Goal: Information Seeking & Learning: Find specific page/section

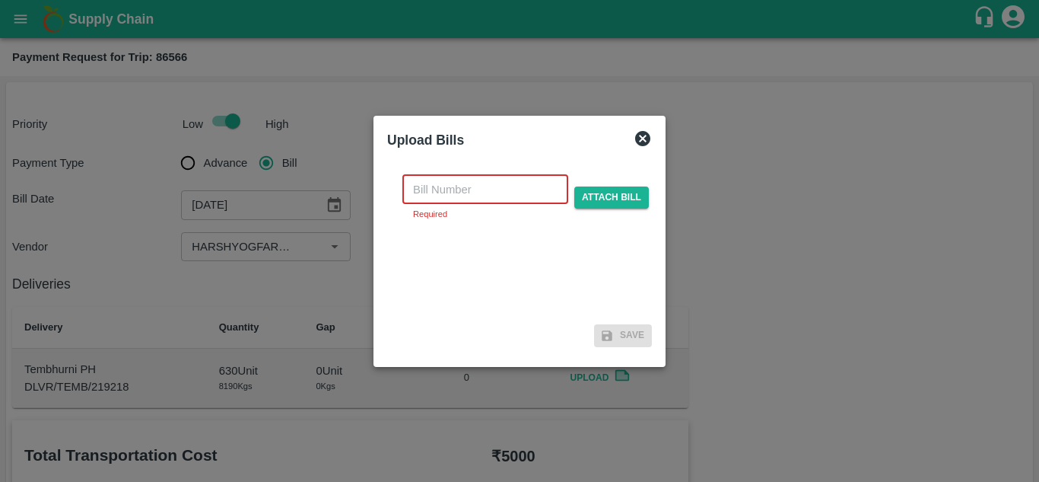
scroll to position [721, 0]
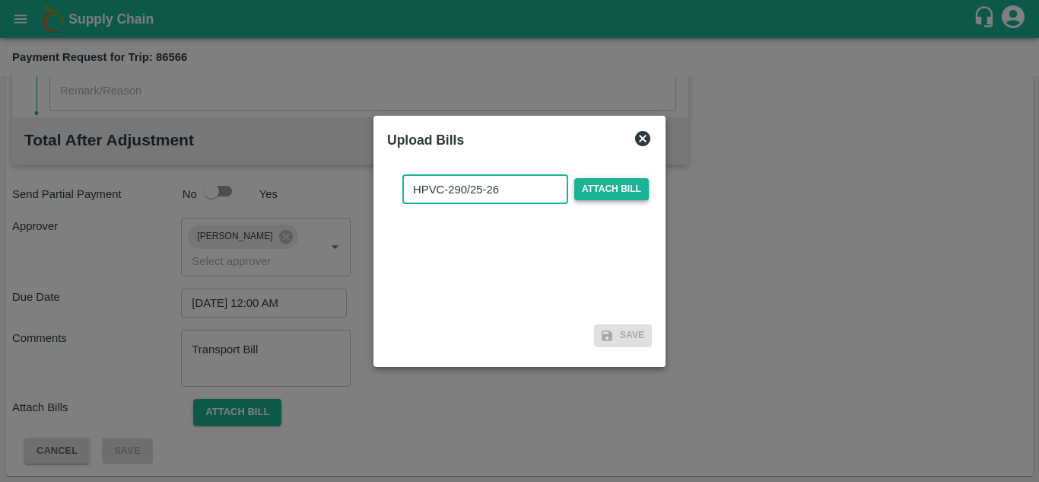
type input "HPVC-290/25-26"
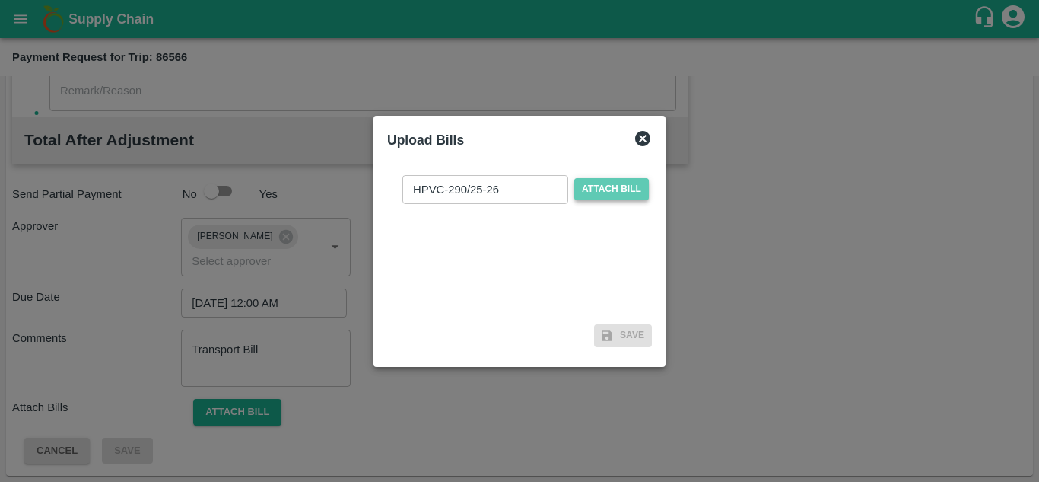
click at [601, 180] on span "Attach bill" at bounding box center [611, 189] width 75 height 22
click at [0, 0] on input "Attach bill" at bounding box center [0, 0] width 0 height 0
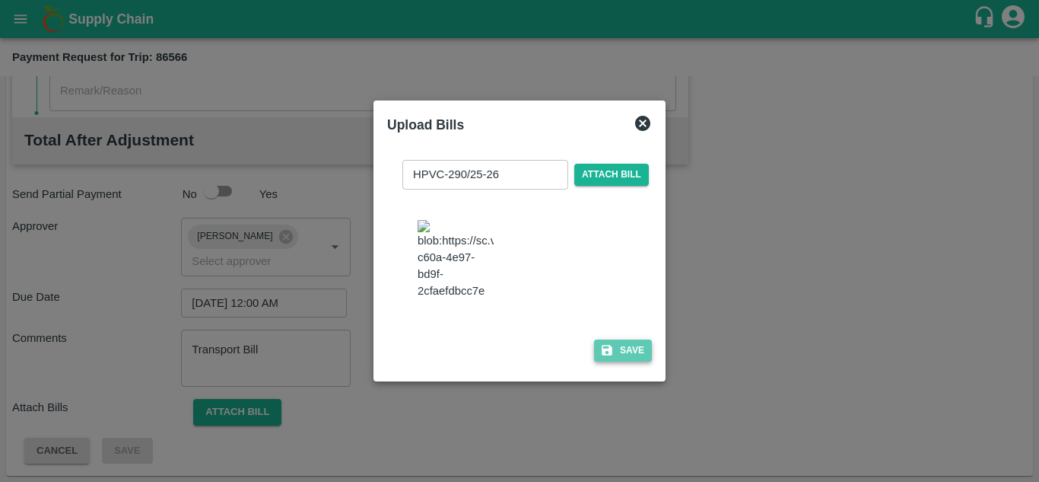
click at [622, 347] on button "Save" at bounding box center [623, 350] width 58 height 22
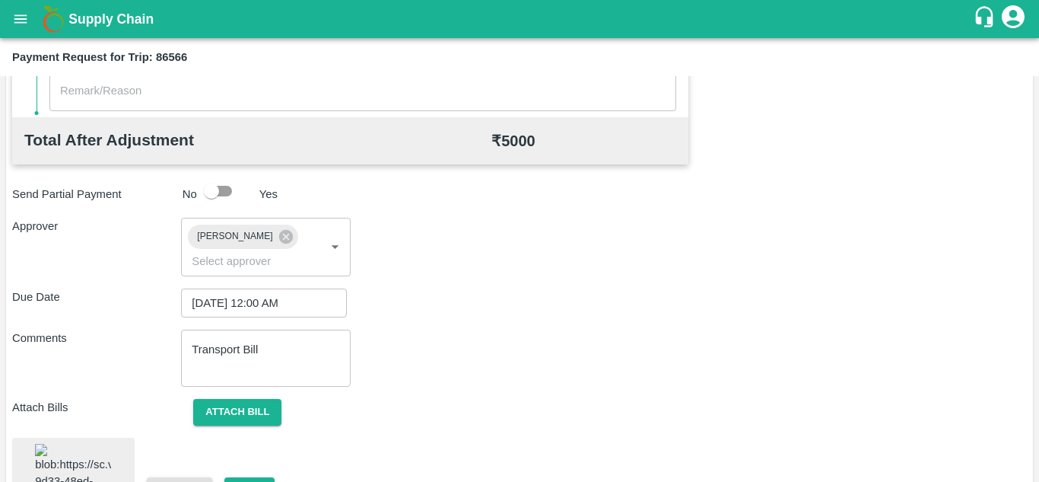
scroll to position [817, 0]
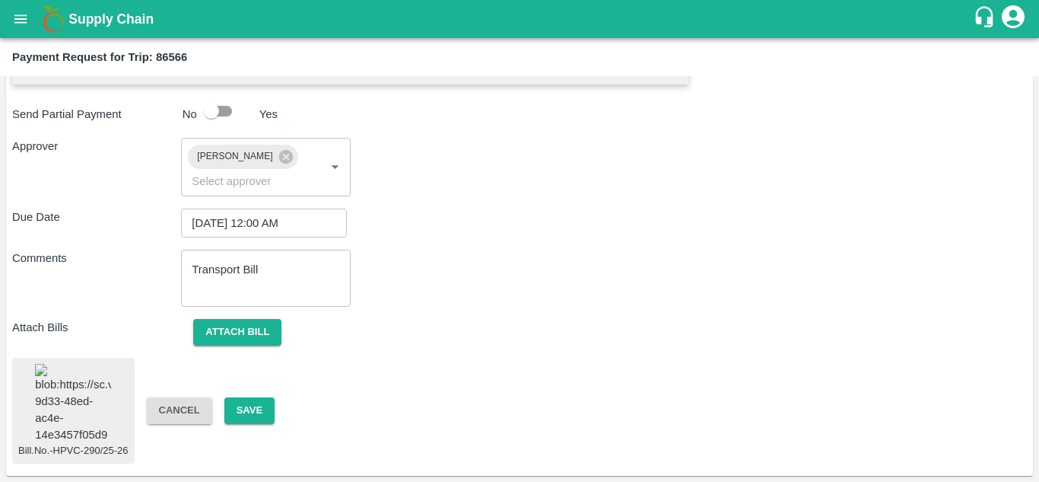
click at [76, 405] on img at bounding box center [73, 404] width 76 height 80
click at [252, 319] on button "Attach bill" at bounding box center [237, 332] width 88 height 27
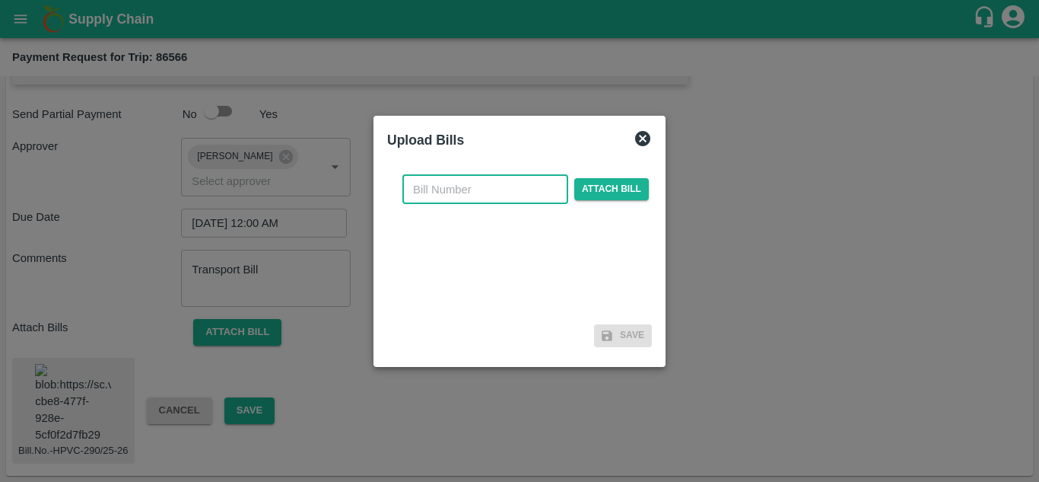
click at [438, 190] on input "text" at bounding box center [485, 189] width 166 height 29
type input "HPVC-290/25-26"
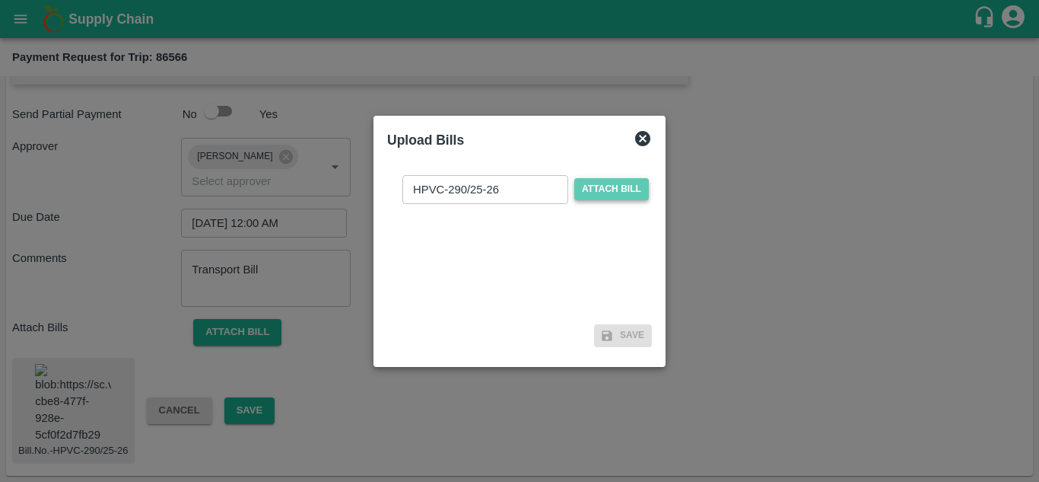
click at [601, 190] on span "Attach bill" at bounding box center [611, 189] width 75 height 22
click at [0, 0] on input "Attach bill" at bounding box center [0, 0] width 0 height 0
click at [604, 189] on span "Attach bill" at bounding box center [611, 189] width 75 height 22
click at [0, 0] on input "Attach bill" at bounding box center [0, 0] width 0 height 0
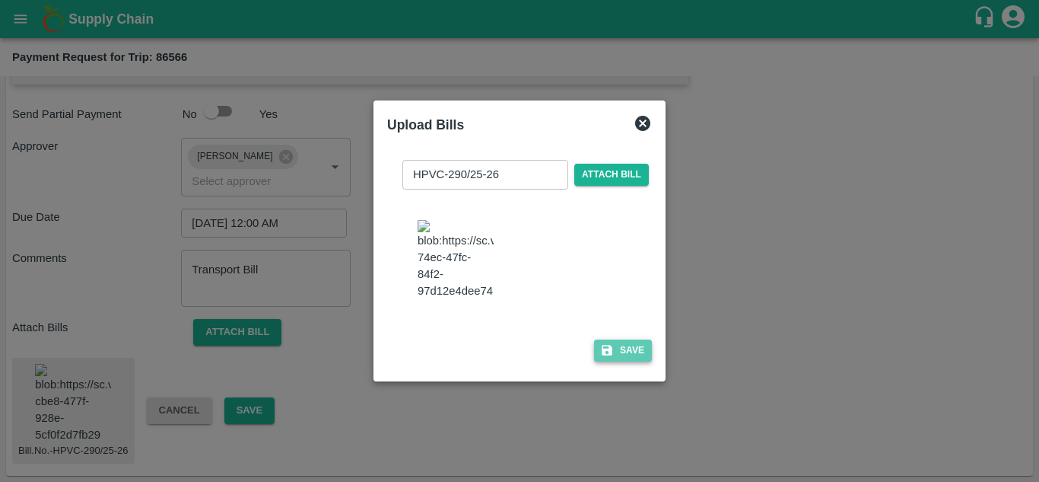
click at [628, 361] on button "Save" at bounding box center [623, 350] width 58 height 22
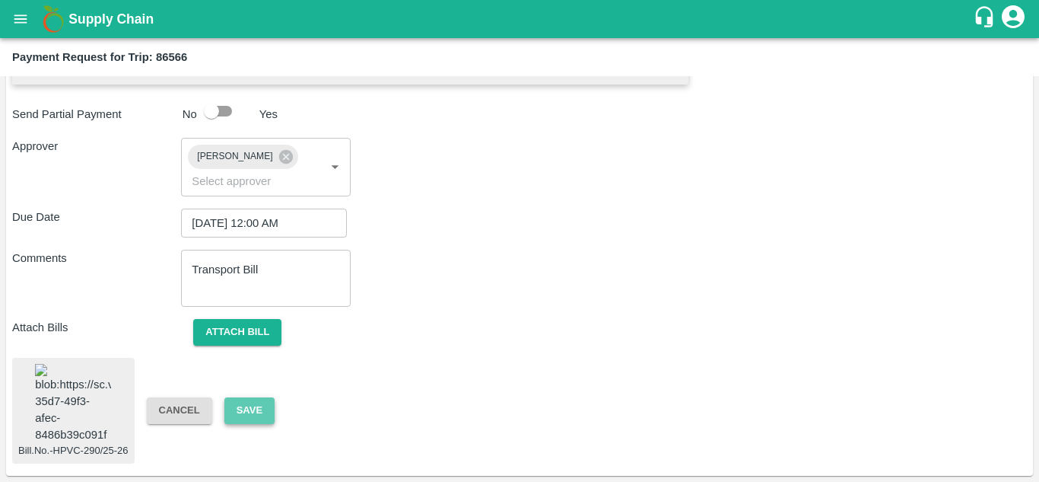
click at [250, 399] on button "Save" at bounding box center [249, 410] width 50 height 27
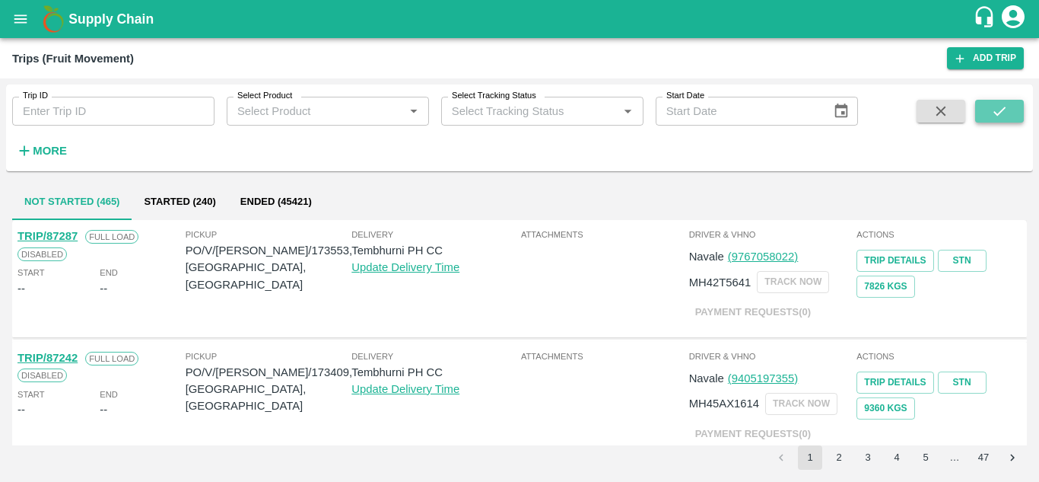
click at [1001, 114] on icon "submit" at bounding box center [999, 111] width 17 height 17
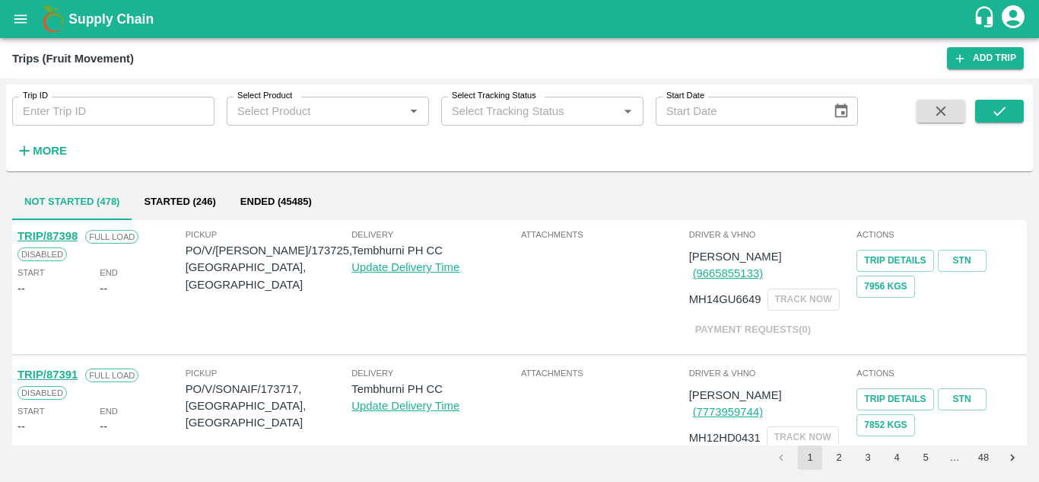
click at [52, 156] on strong "More" at bounding box center [50, 151] width 34 height 12
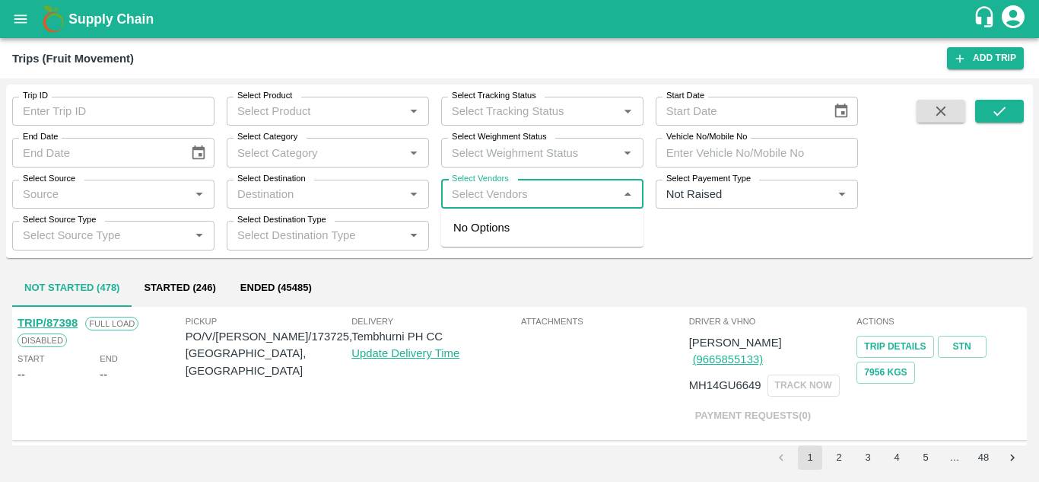
click at [459, 189] on input "Select Vendors" at bounding box center [530, 194] width 168 height 20
type input "HARSH"
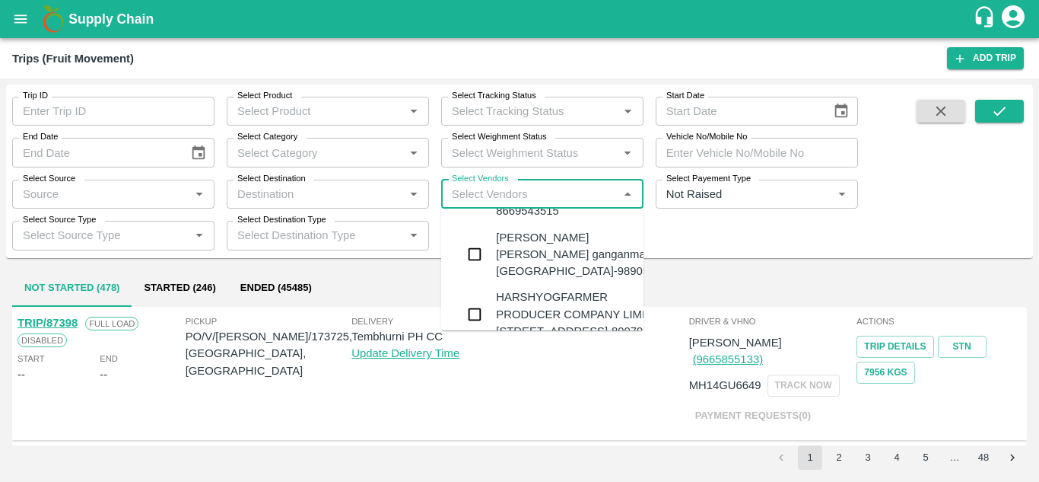
scroll to position [515, 0]
click at [562, 285] on div "HARSHYOGFARMER PRODUCER COMPANY LIMITED-G NO 37, Sangavi , Solapur-8007955595" at bounding box center [585, 310] width 178 height 51
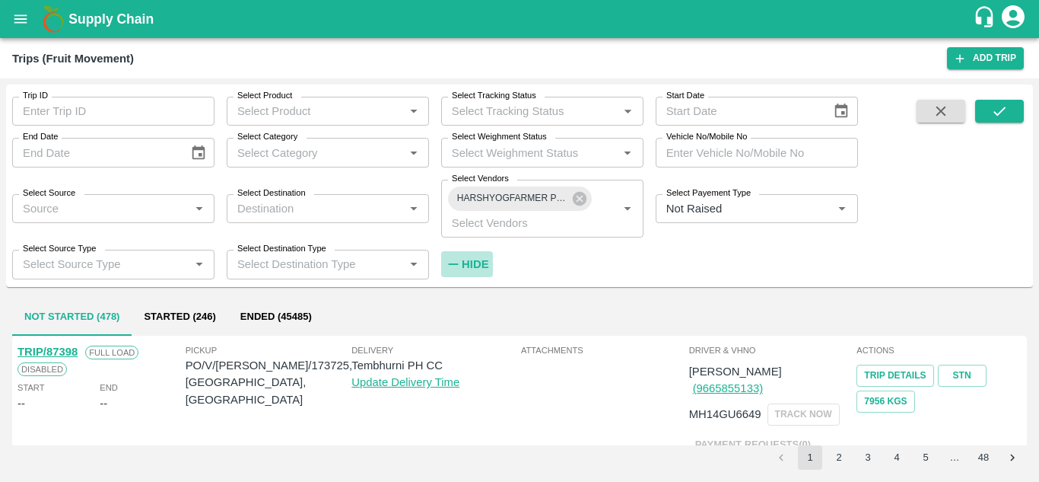
click at [481, 266] on strong "Hide" at bounding box center [475, 264] width 27 height 12
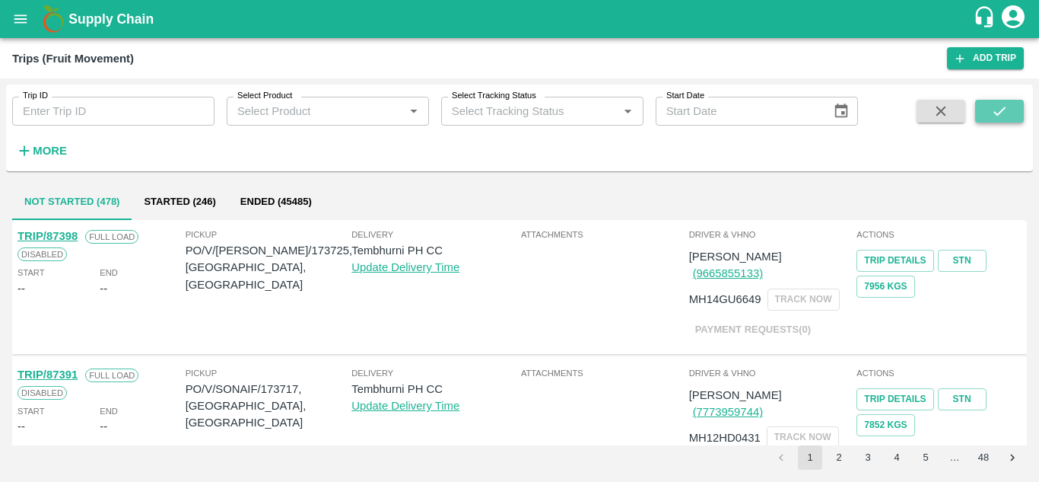
click at [1001, 103] on icon "submit" at bounding box center [999, 111] width 17 height 17
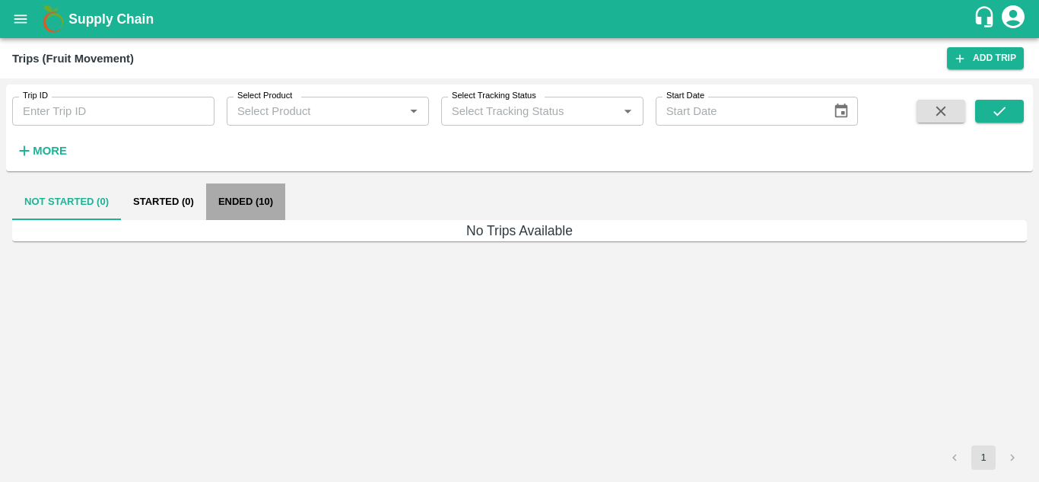
click at [241, 199] on button "Ended (10)" at bounding box center [245, 201] width 79 height 37
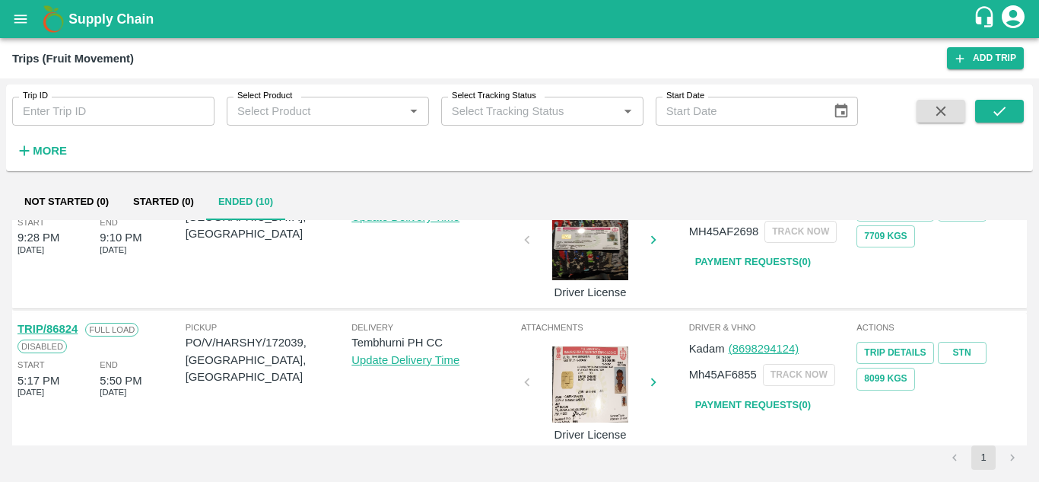
scroll to position [798, 0]
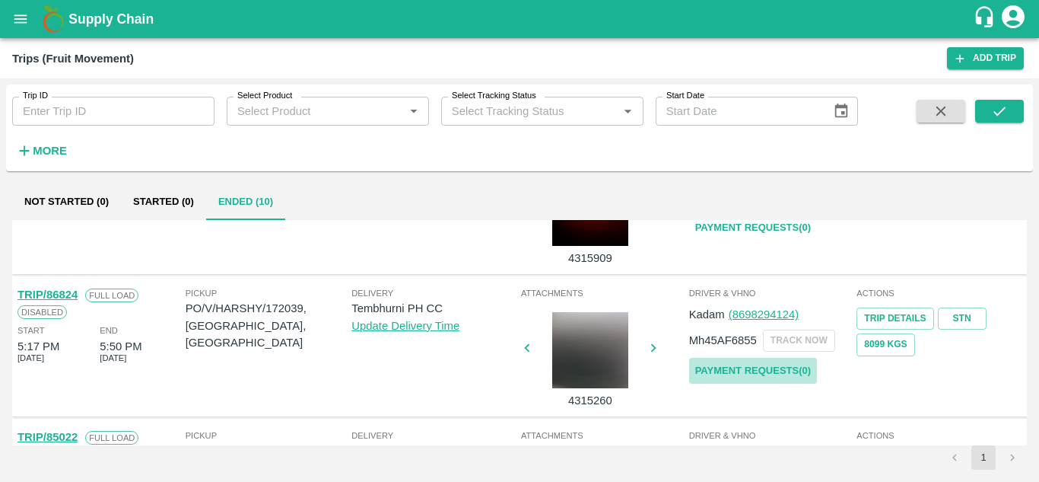
click at [730, 372] on link "Payment Requests( 0 )" at bounding box center [753, 371] width 128 height 27
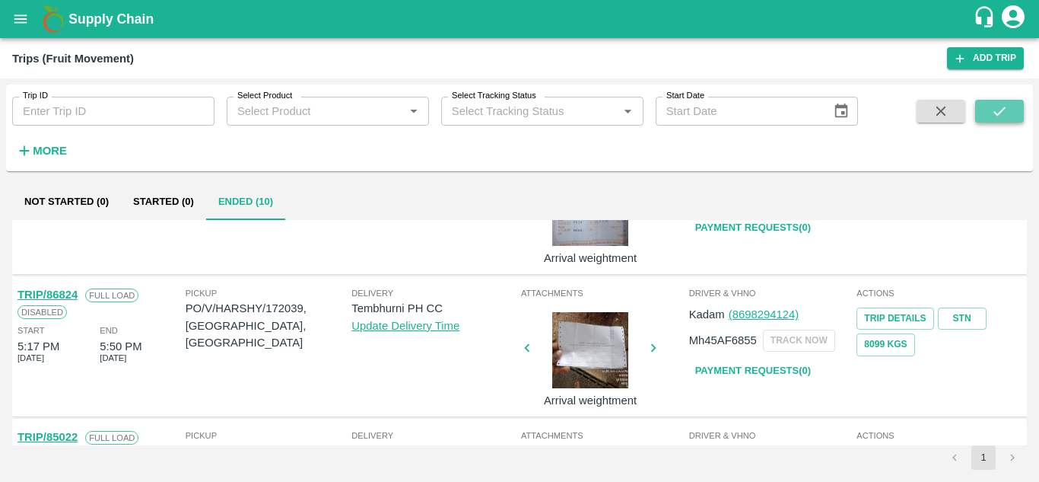
click at [1001, 107] on icon "submit" at bounding box center [999, 111] width 17 height 17
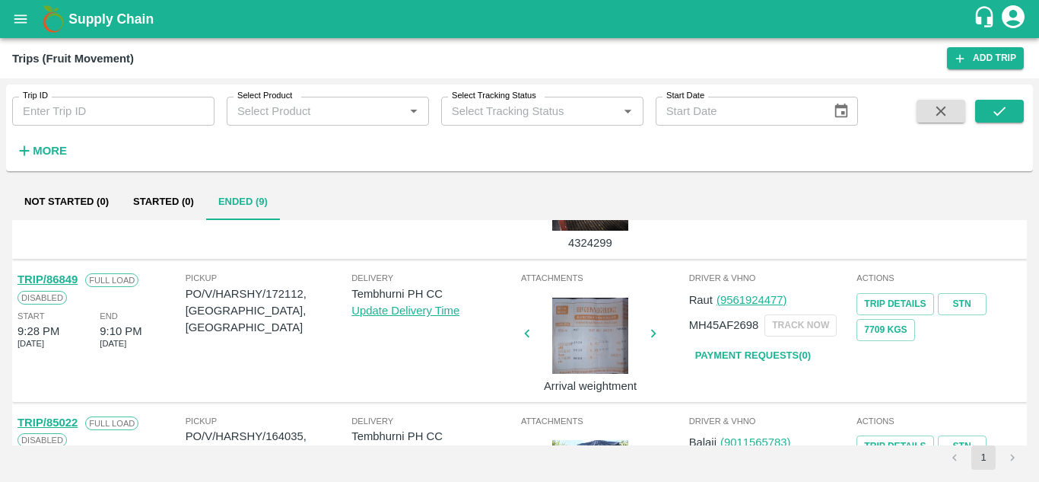
scroll to position [654, 0]
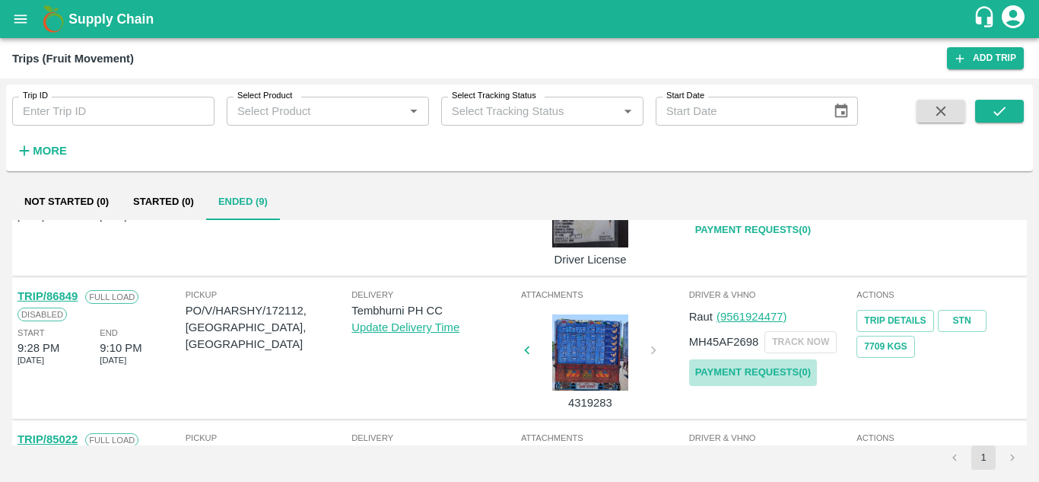
click at [772, 370] on link "Payment Requests( 0 )" at bounding box center [753, 372] width 128 height 27
click at [990, 110] on button "submit" at bounding box center [999, 111] width 49 height 23
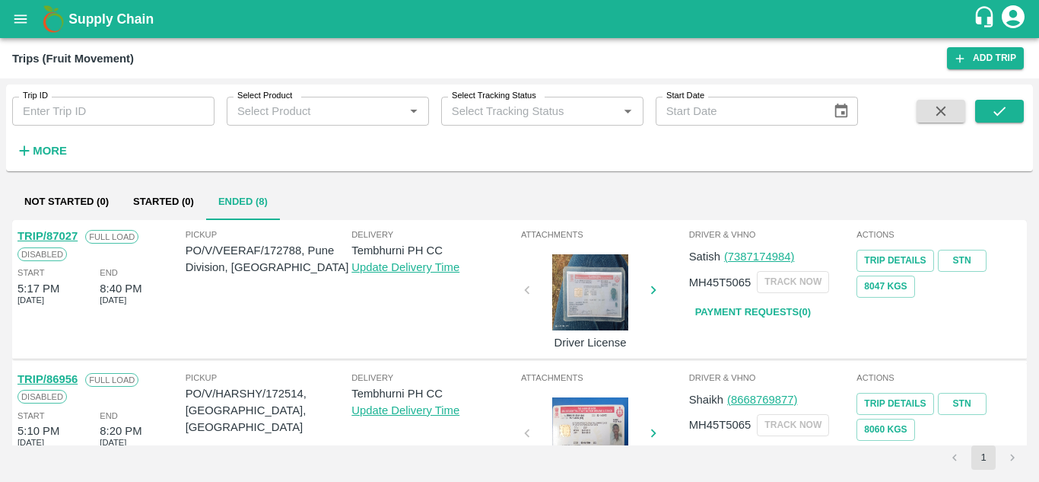
click at [49, 164] on div "Trip ID Trip ID Select Product Select Product   * Select Tracking Status Select…" at bounding box center [519, 128] width 1027 height 75
click at [49, 151] on strong "More" at bounding box center [50, 151] width 34 height 12
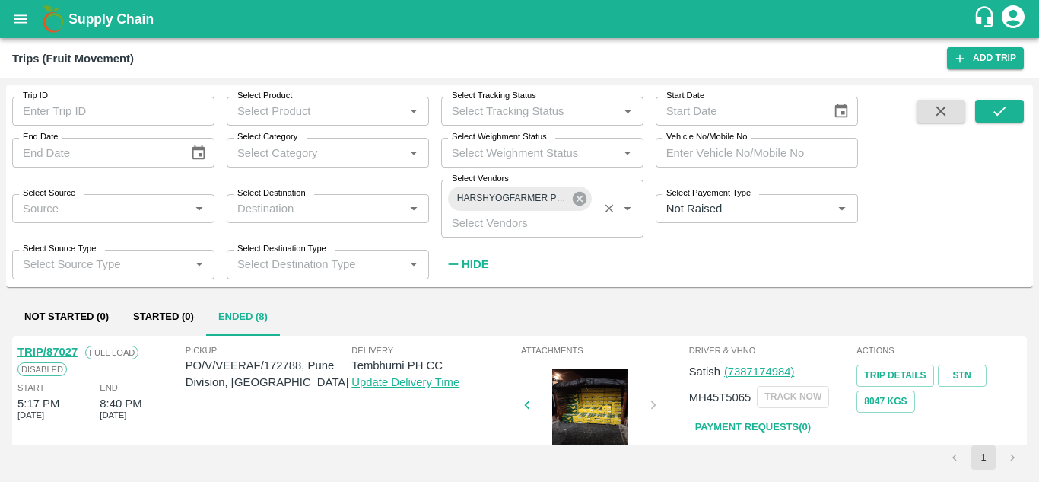
click at [586, 196] on icon at bounding box center [580, 199] width 14 height 14
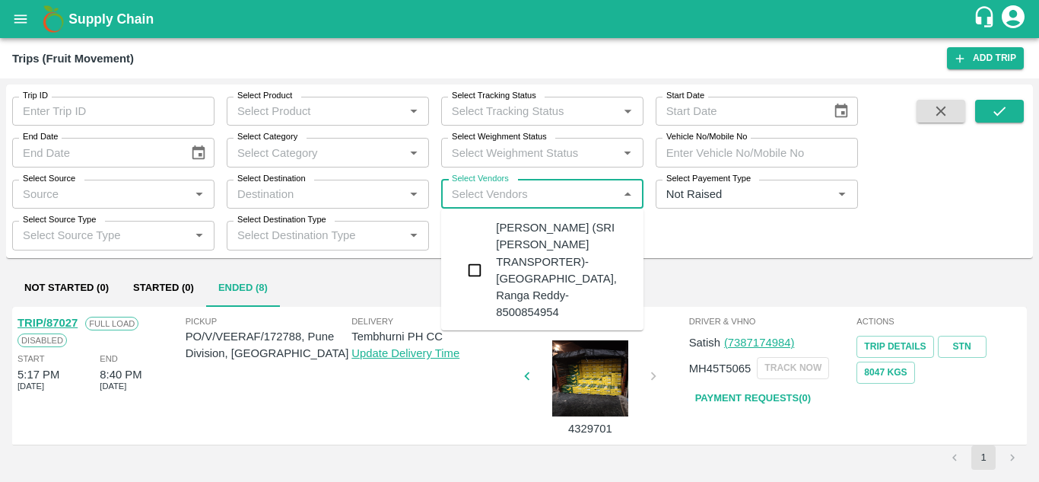
click at [473, 199] on input "Select Vendors" at bounding box center [530, 194] width 168 height 20
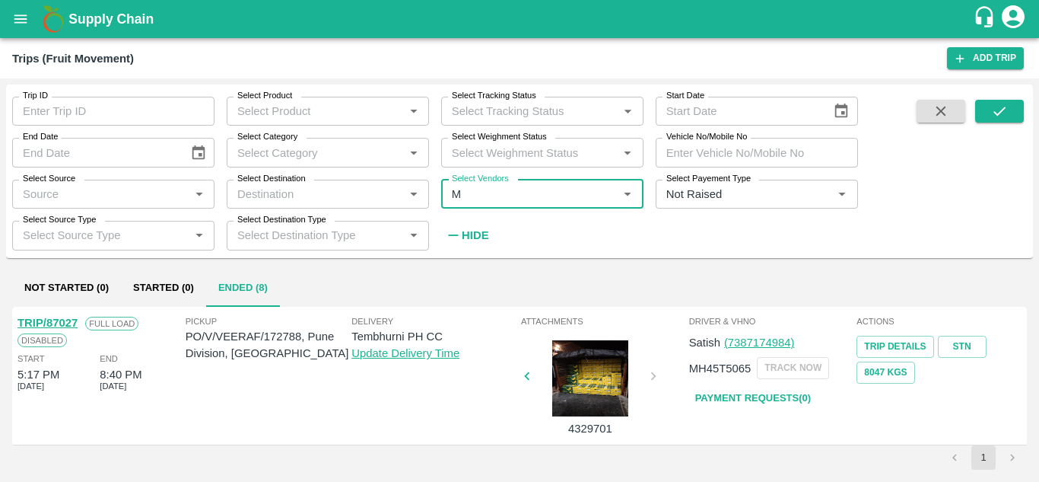
click at [473, 199] on input "Select Vendors" at bounding box center [530, 194] width 168 height 20
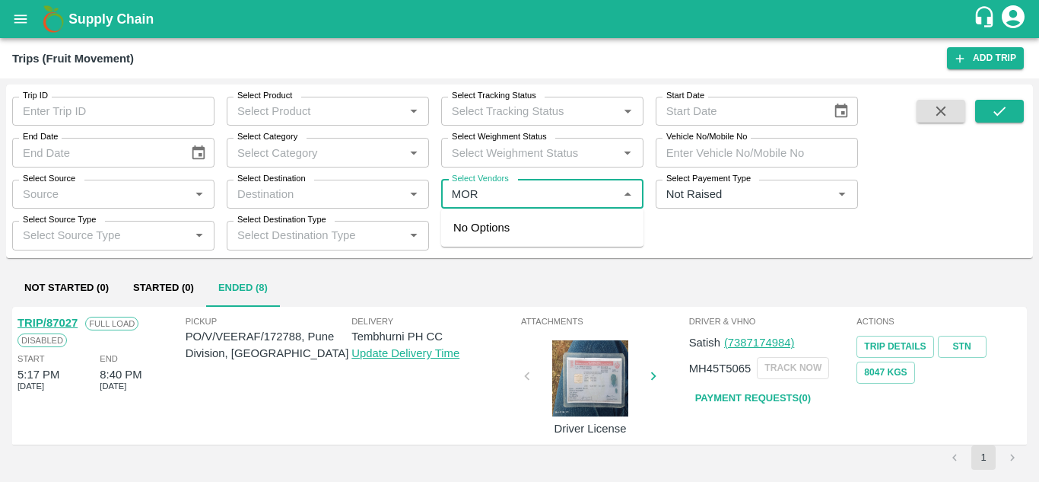
type input "MORY"
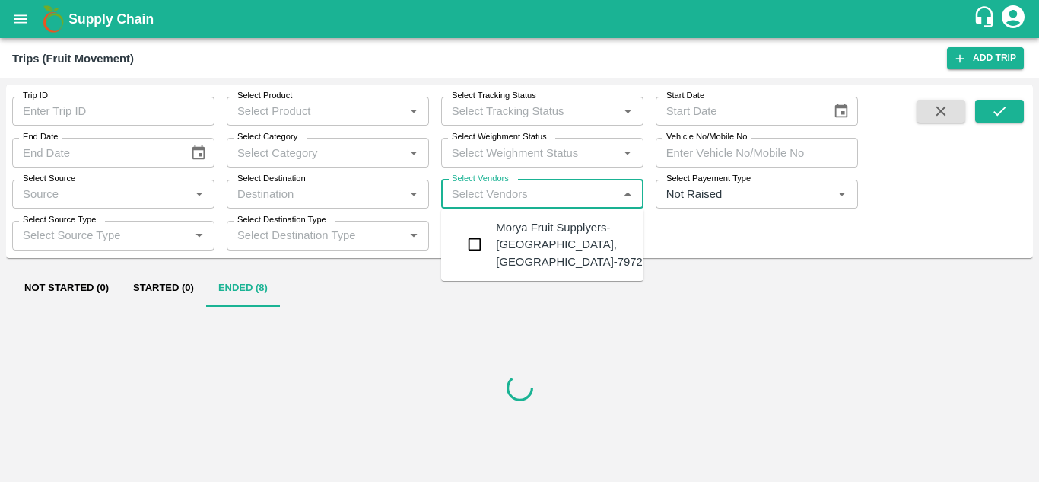
click at [544, 244] on div "Morya Fruit Supplyers-Kandar, Solapur-797208941" at bounding box center [585, 244] width 178 height 51
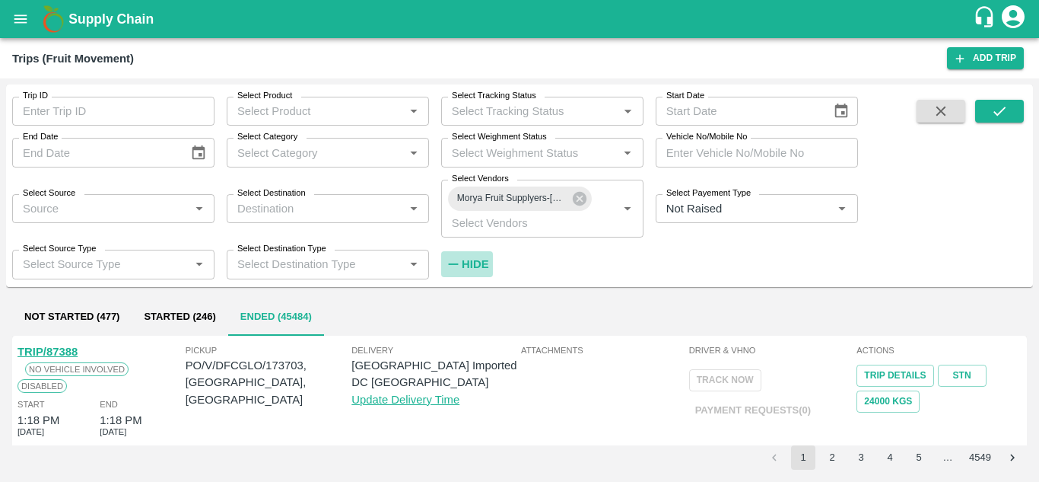
click at [482, 259] on strong "Hide" at bounding box center [475, 264] width 27 height 12
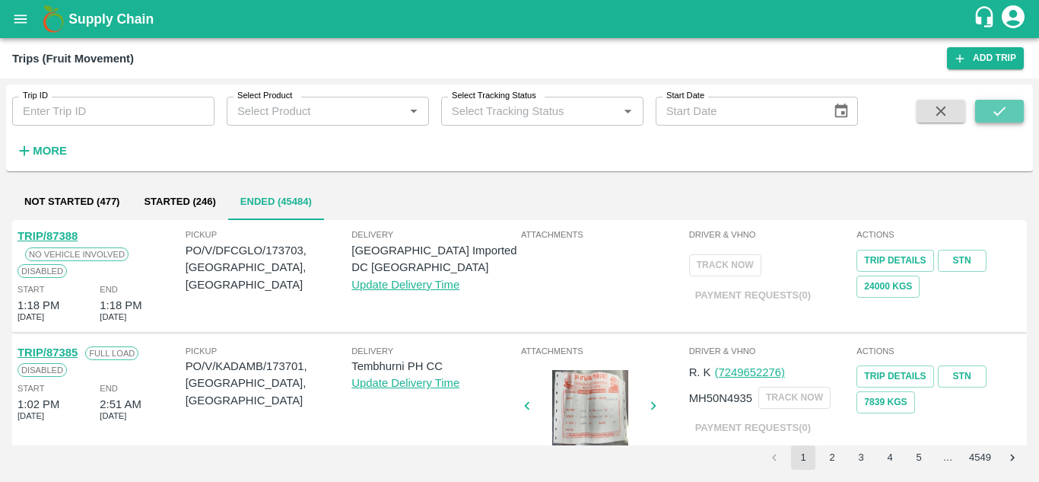
click at [997, 113] on icon "submit" at bounding box center [999, 111] width 17 height 17
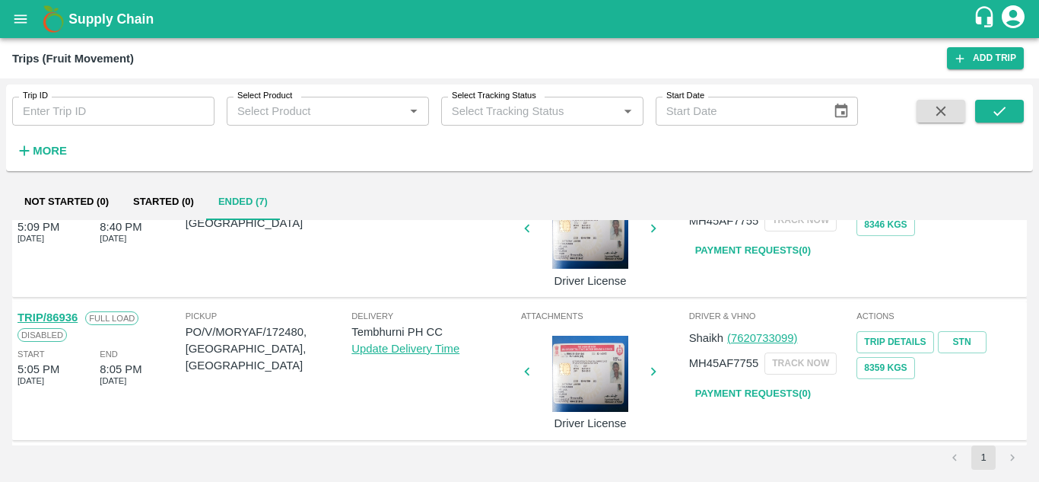
scroll to position [346, 0]
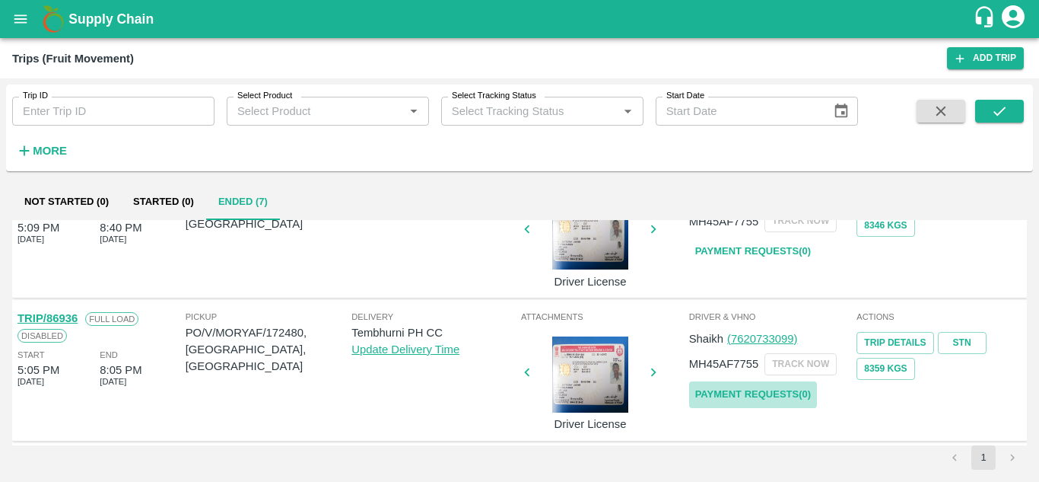
click at [743, 395] on link "Payment Requests( 0 )" at bounding box center [753, 394] width 128 height 27
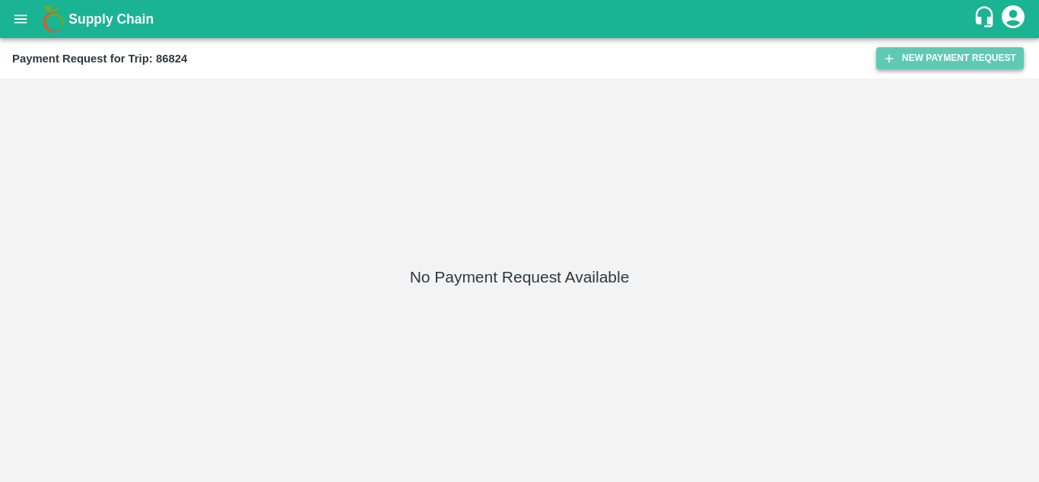
click at [927, 59] on button "New Payment Request" at bounding box center [951, 58] width 148 height 22
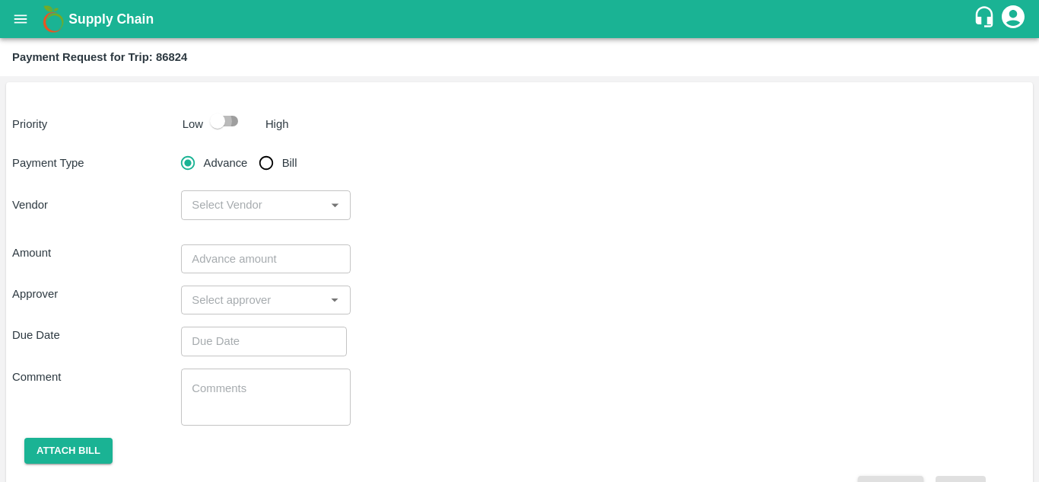
click at [228, 122] on input "checkbox" at bounding box center [217, 121] width 87 height 29
checkbox input "true"
click at [269, 164] on input "Bill" at bounding box center [266, 163] width 30 height 30
radio input "true"
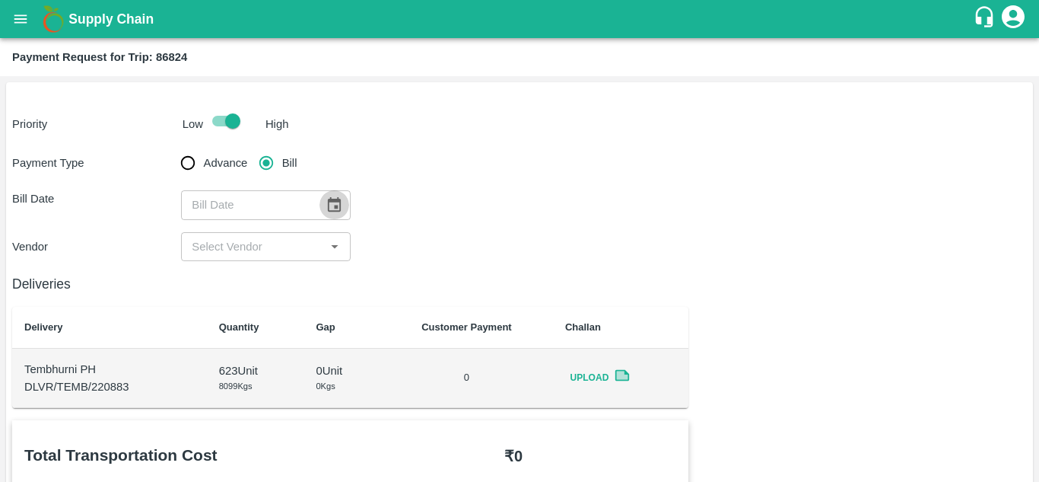
click at [332, 207] on icon "Choose date" at bounding box center [334, 204] width 17 height 17
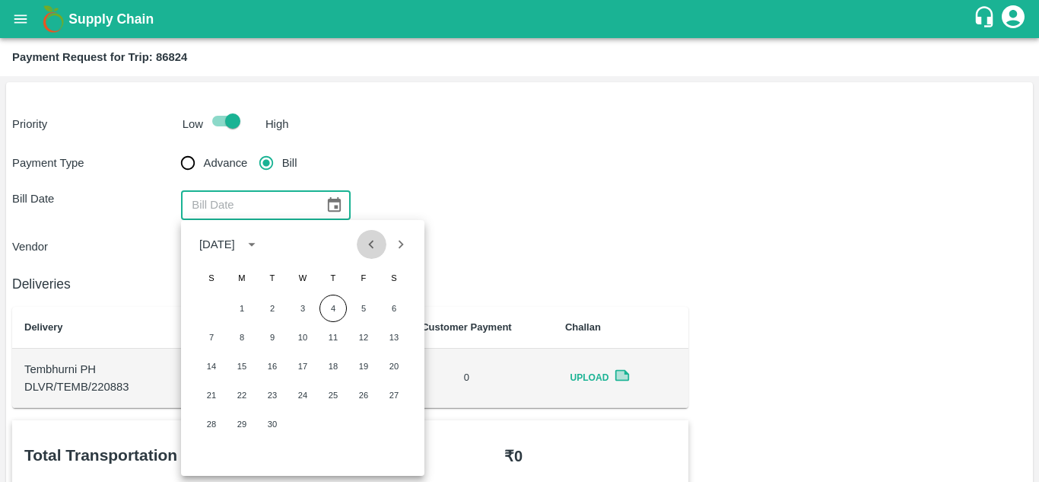
click at [369, 250] on icon "Previous month" at bounding box center [371, 244] width 17 height 17
click at [298, 421] on button "27" at bounding box center [302, 423] width 27 height 27
type input "27/08/2025"
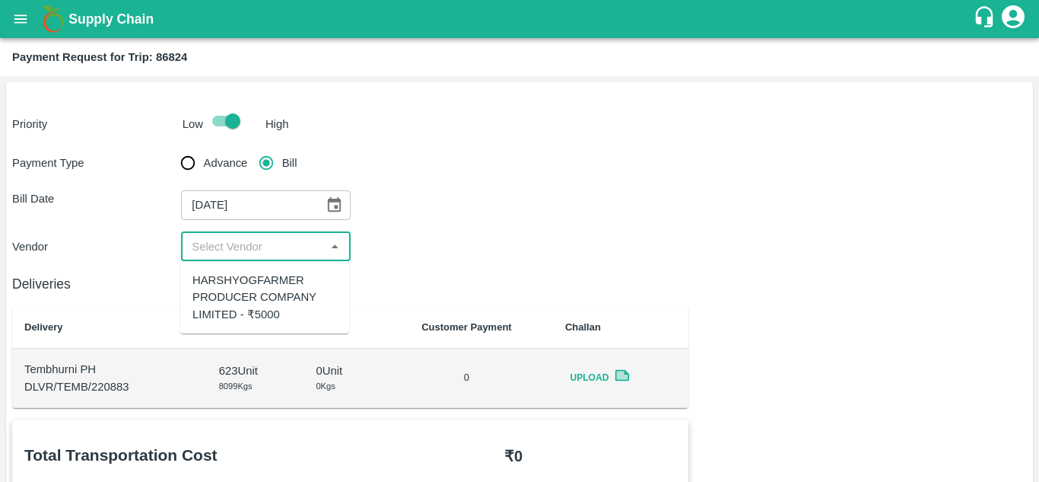
click at [277, 249] on input "input" at bounding box center [253, 247] width 135 height 20
click at [280, 312] on div "HARSHYOGFARMER PRODUCER COMPANY LIMITED - ₹5000" at bounding box center [264, 297] width 145 height 51
type input "HARSHYOGFARMER PRODUCER COMPANY LIMITED - ₹5000"
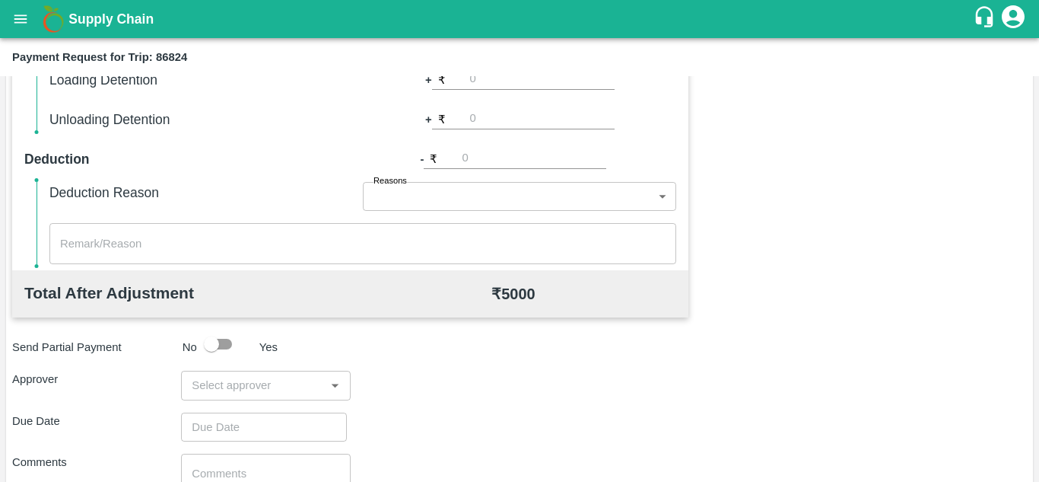
scroll to position [692, 0]
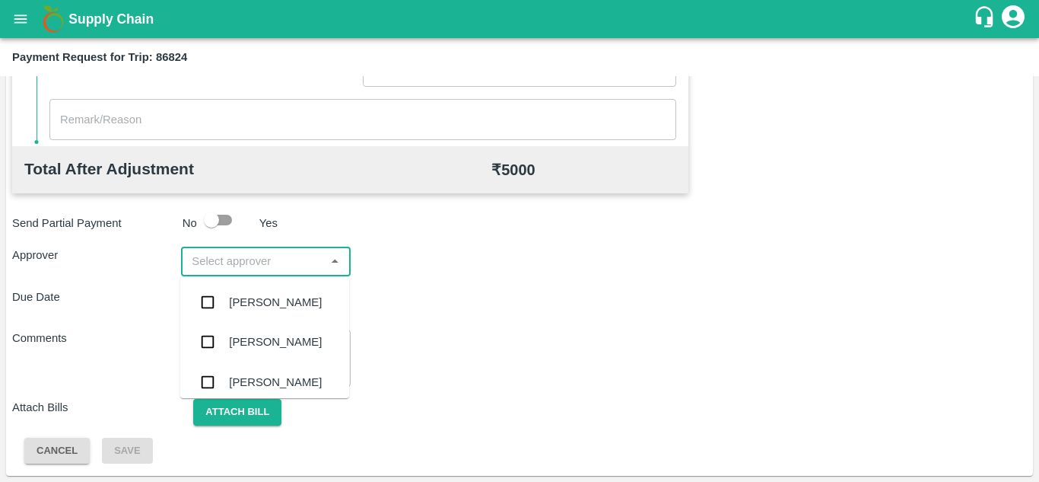
click at [256, 256] on input "input" at bounding box center [253, 261] width 135 height 20
type input "PRASA"
click at [265, 314] on div "Prasad Waghade" at bounding box center [264, 302] width 169 height 40
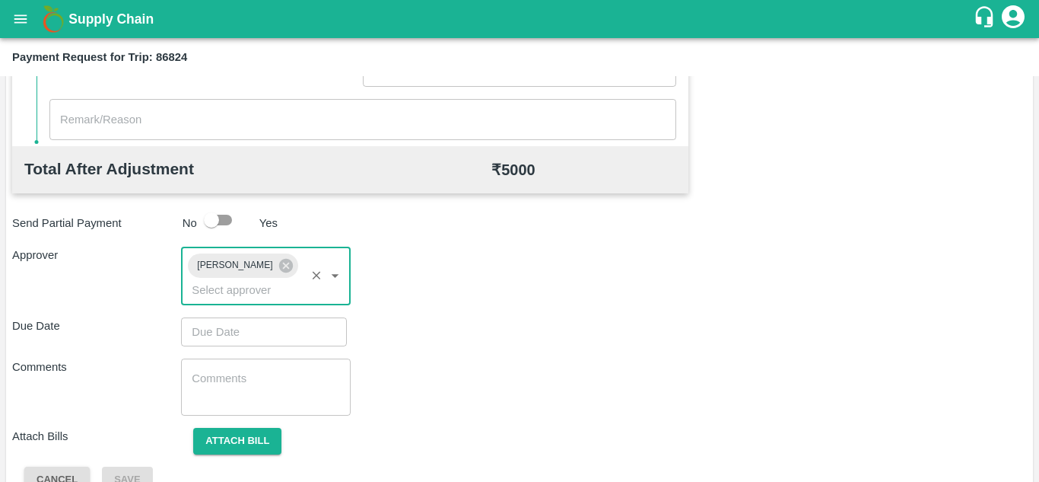
type input "DD/MM/YYYY hh:mm aa"
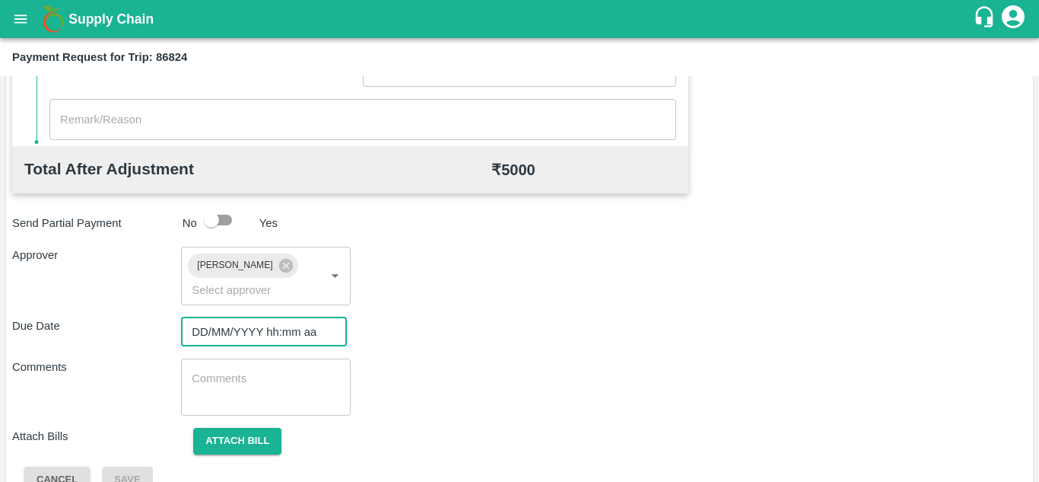
click at [236, 324] on input "DD/MM/YYYY hh:mm aa" at bounding box center [258, 331] width 155 height 29
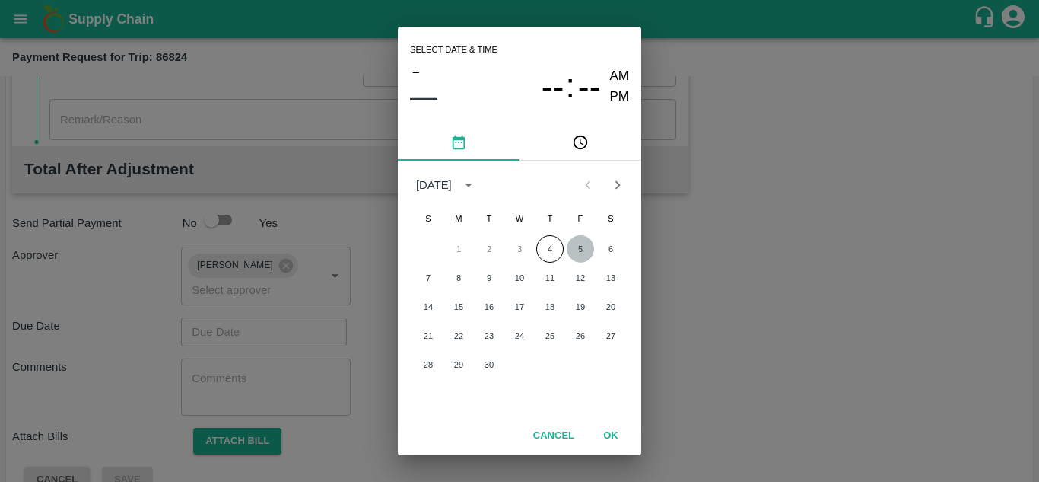
click at [578, 245] on button "5" at bounding box center [580, 248] width 27 height 27
type input "05/09/2025 12:00 AM"
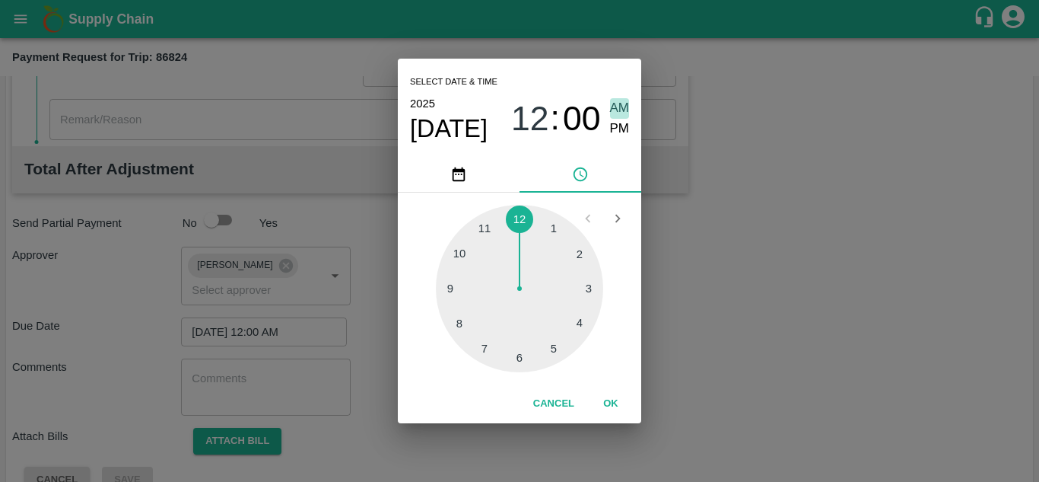
click at [622, 101] on span "AM" at bounding box center [620, 108] width 20 height 21
click at [616, 397] on button "OK" at bounding box center [611, 403] width 49 height 27
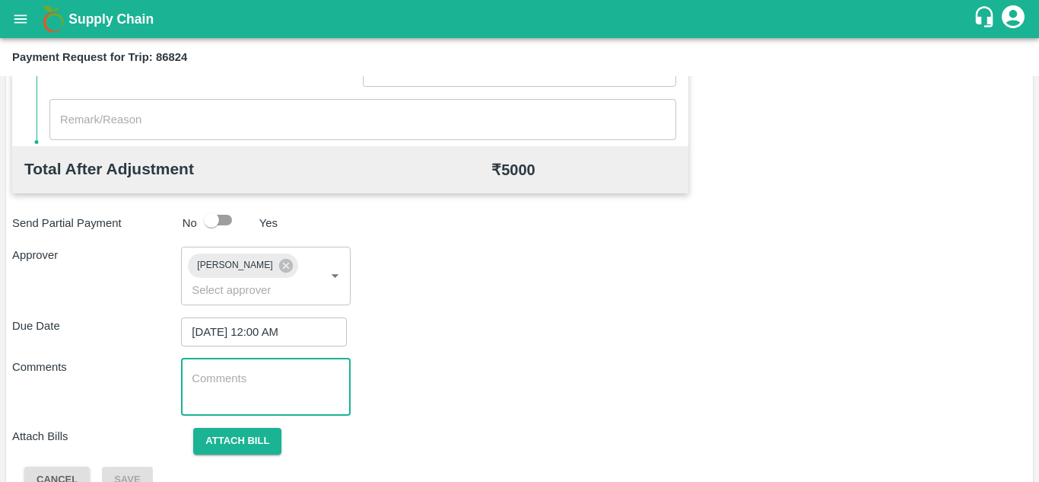
click at [196, 376] on textarea at bounding box center [266, 387] width 148 height 32
paste textarea "Transport Bill"
type textarea "Transport Bill"
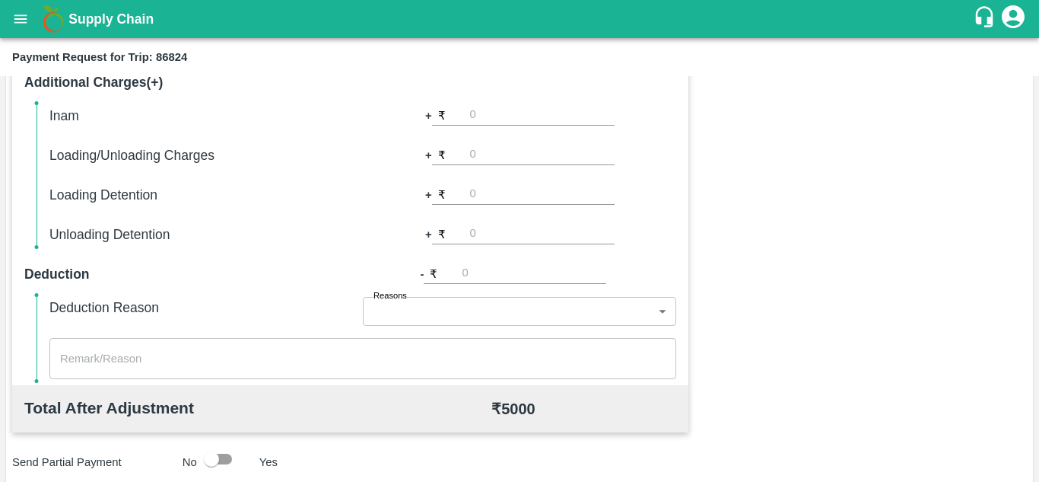
scroll to position [721, 0]
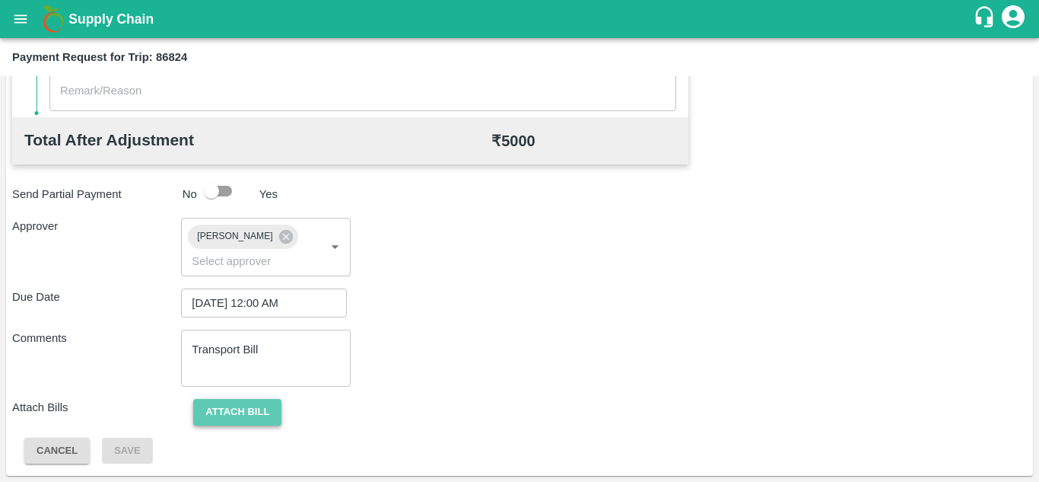
click at [246, 406] on button "Attach bill" at bounding box center [237, 412] width 88 height 27
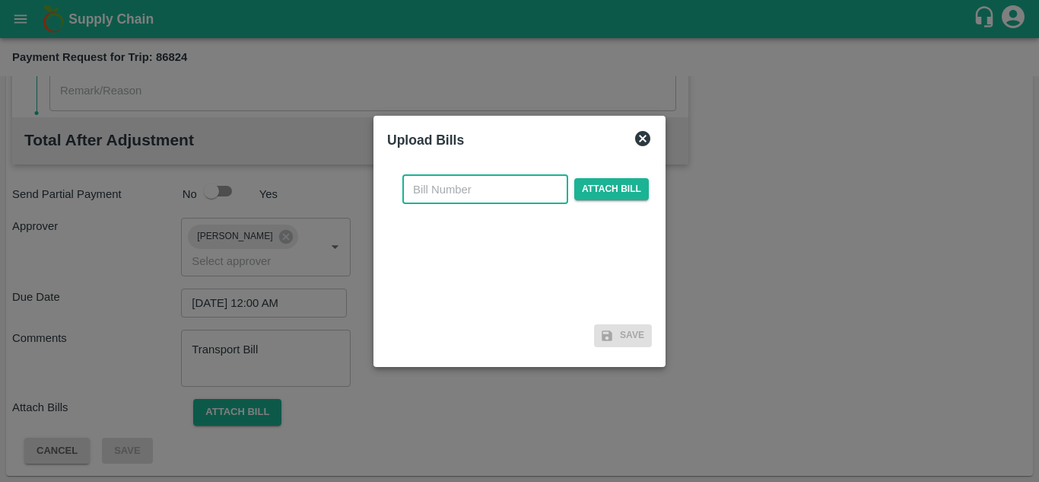
click at [442, 192] on input "text" at bounding box center [485, 189] width 166 height 29
type input "HPVC-292/25-26"
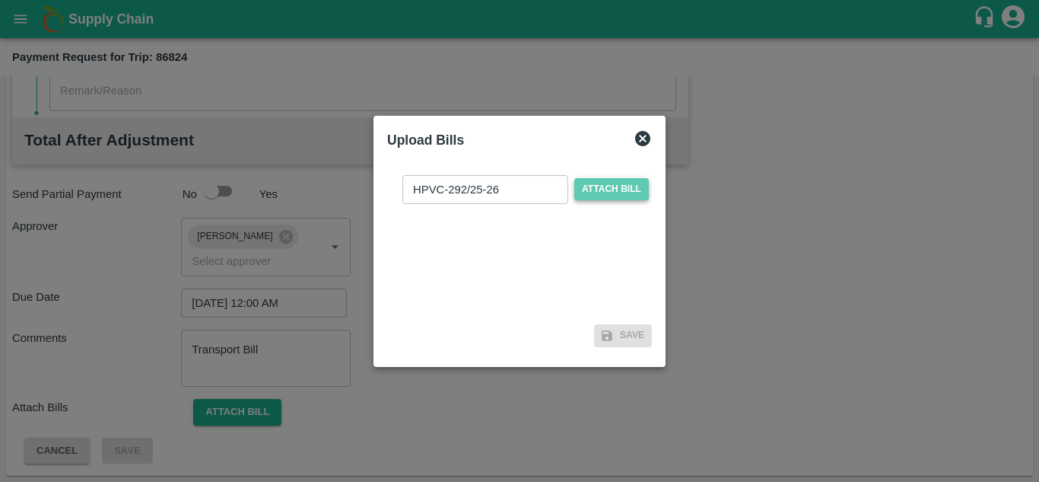
click at [612, 183] on span "Attach bill" at bounding box center [611, 189] width 75 height 22
click at [0, 0] on input "Attach bill" at bounding box center [0, 0] width 0 height 0
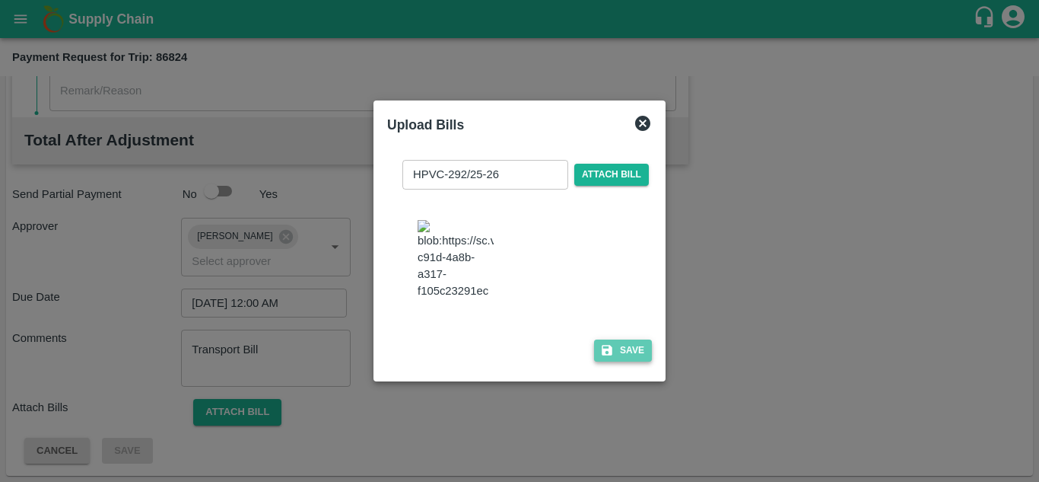
click at [620, 357] on button "Save" at bounding box center [623, 350] width 58 height 22
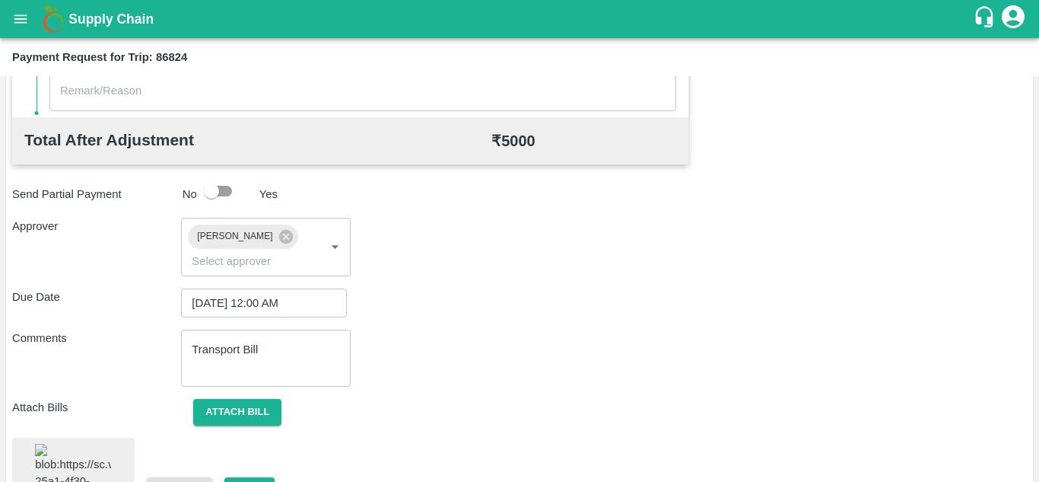
scroll to position [820, 0]
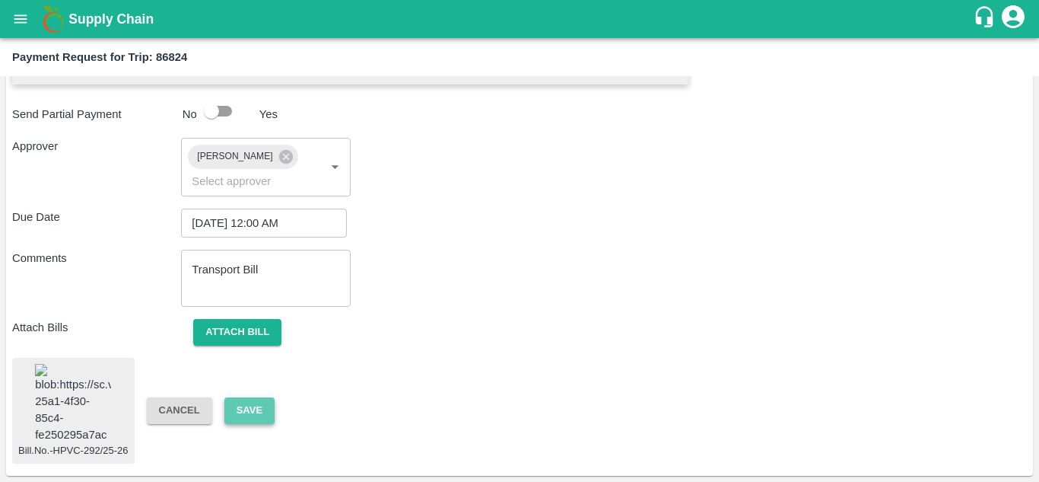
click at [253, 397] on button "Save" at bounding box center [249, 410] width 50 height 27
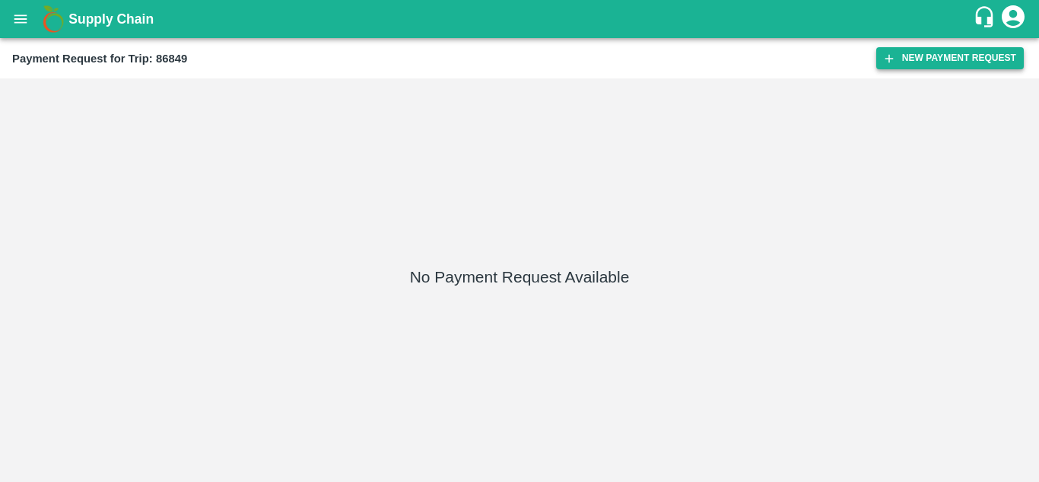
click at [949, 61] on button "New Payment Request" at bounding box center [951, 58] width 148 height 22
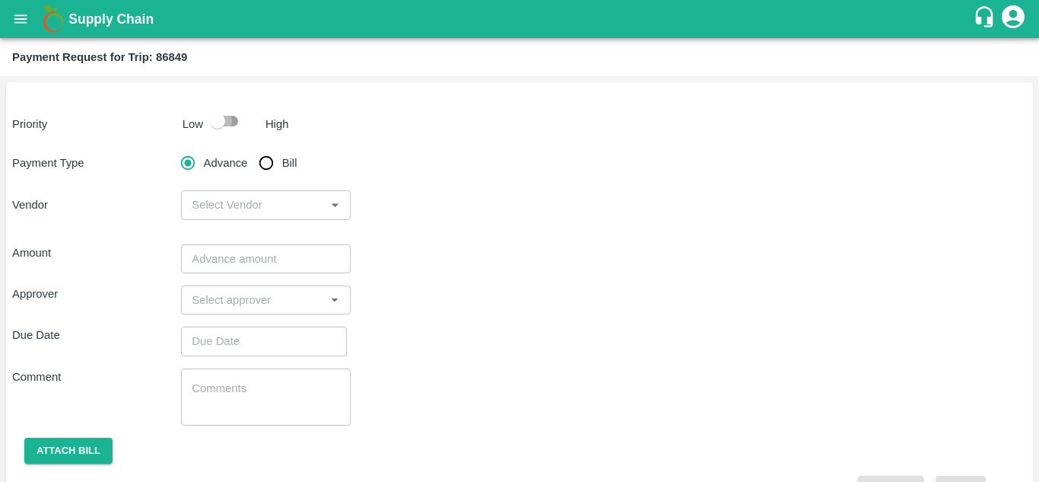
click at [233, 123] on input "checkbox" at bounding box center [217, 121] width 87 height 29
checkbox input "true"
click at [263, 161] on input "Bill" at bounding box center [266, 163] width 30 height 30
radio input "true"
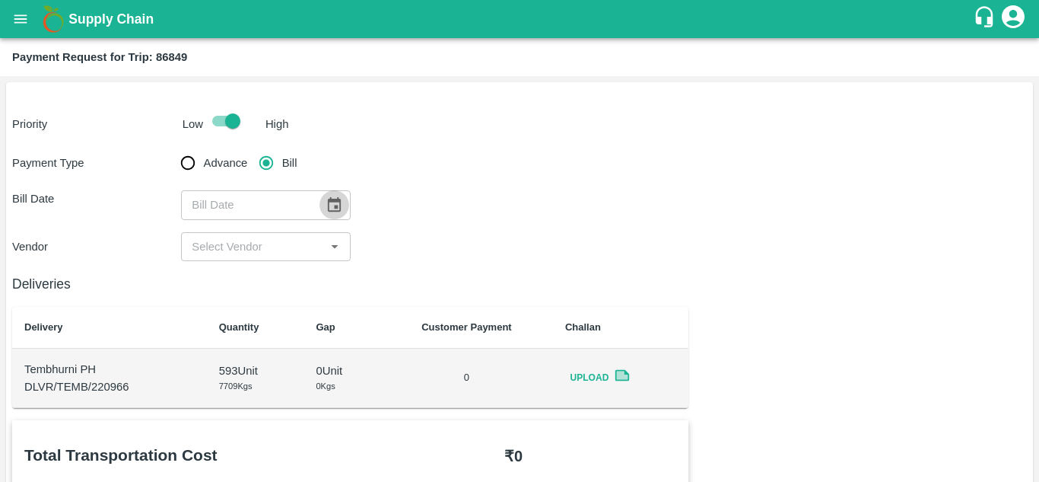
click at [331, 205] on icon "Choose date" at bounding box center [334, 204] width 17 height 17
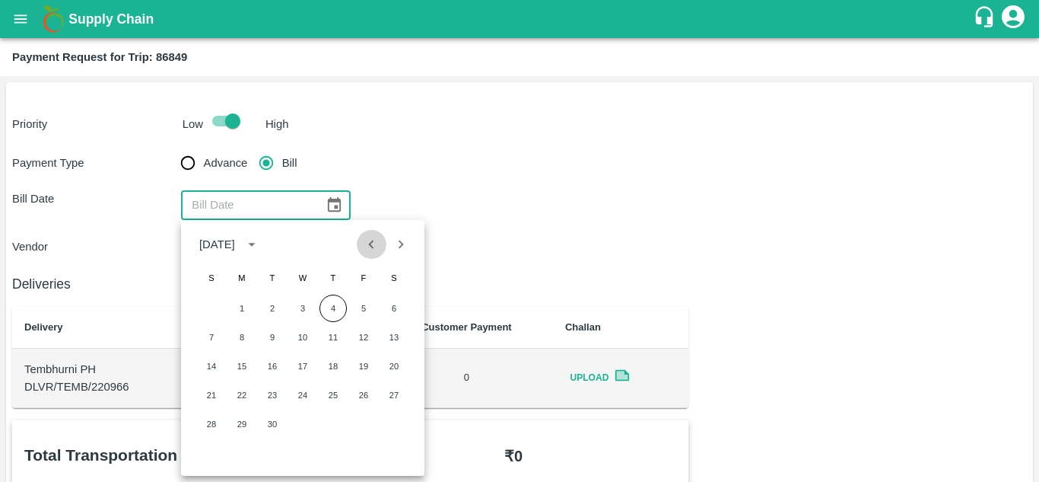
click at [372, 247] on icon "Previous month" at bounding box center [371, 244] width 5 height 8
click at [297, 423] on button "27" at bounding box center [302, 423] width 27 height 27
type input "27/08/2025"
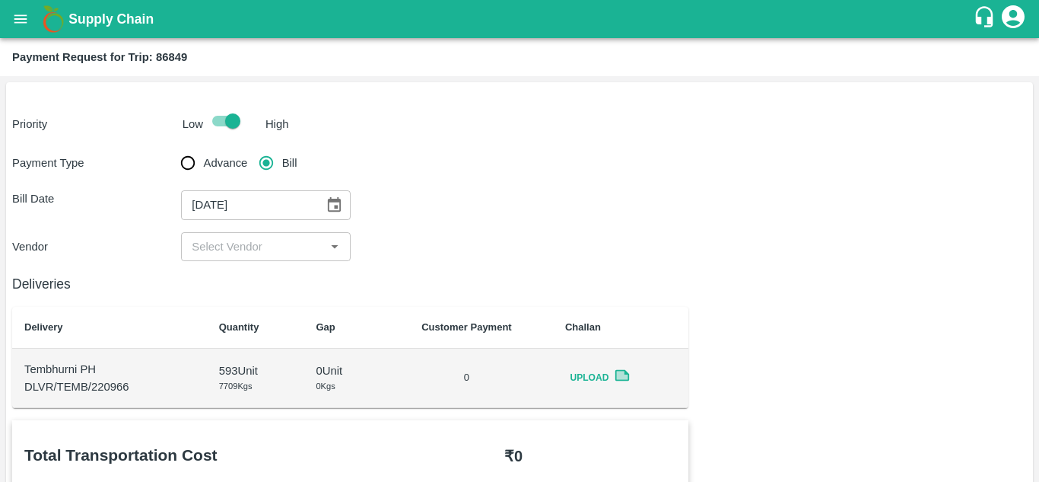
click at [215, 254] on input "input" at bounding box center [253, 247] width 135 height 20
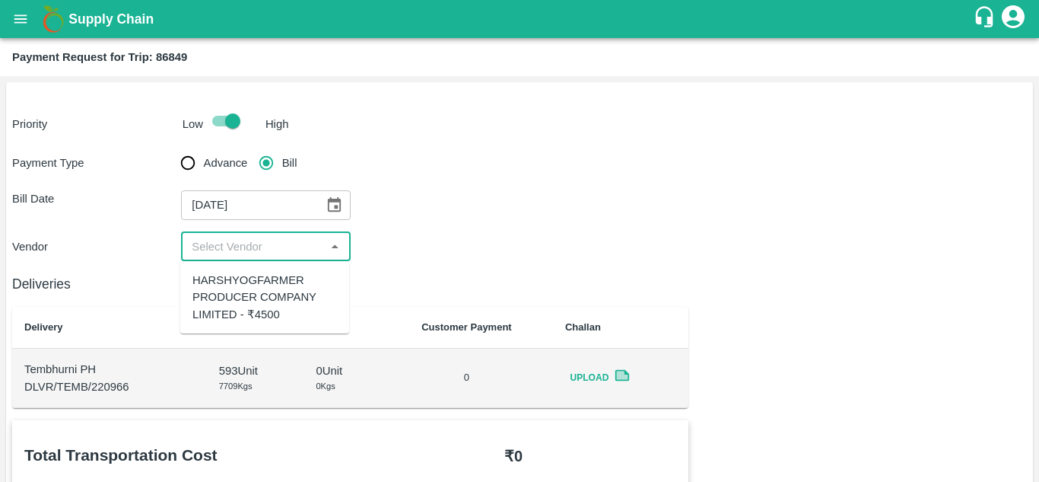
click at [261, 285] on div "HARSHYOGFARMER PRODUCER COMPANY LIMITED - ₹4500" at bounding box center [264, 297] width 145 height 51
type input "HARSHYOGFARMER PRODUCER COMPANY LIMITED - ₹4500"
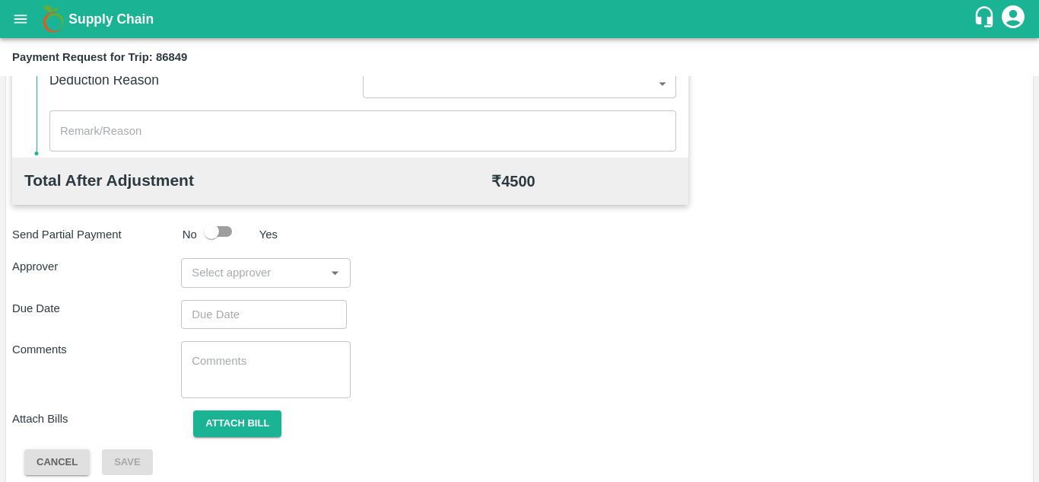
scroll to position [692, 0]
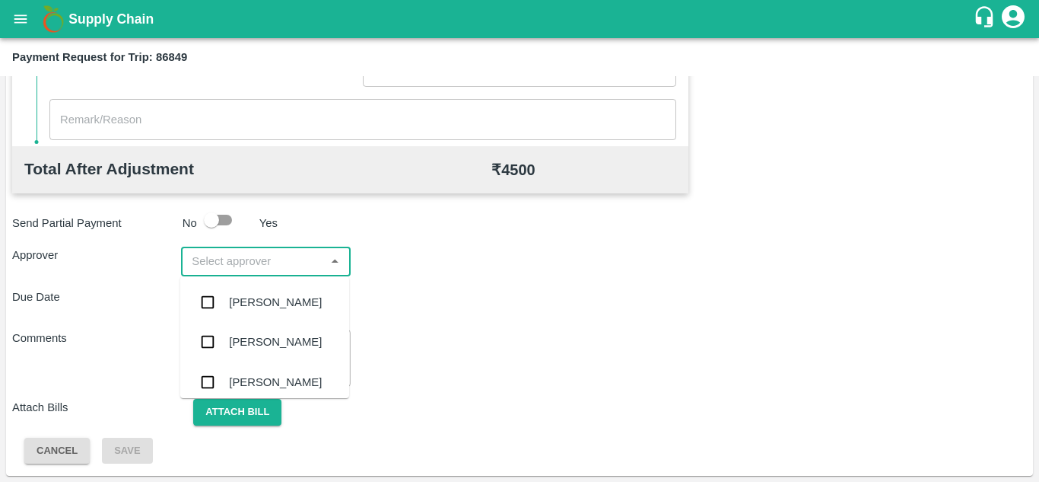
click at [246, 260] on input "input" at bounding box center [253, 261] width 135 height 20
type input "PRASA"
click at [259, 301] on div "Prasad Waghade" at bounding box center [275, 302] width 93 height 17
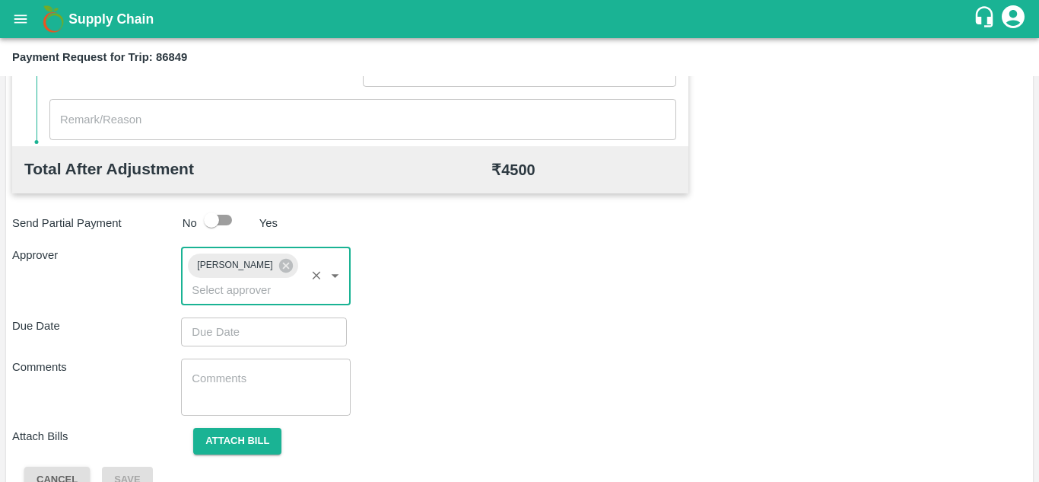
type input "DD/MM/YYYY hh:mm aa"
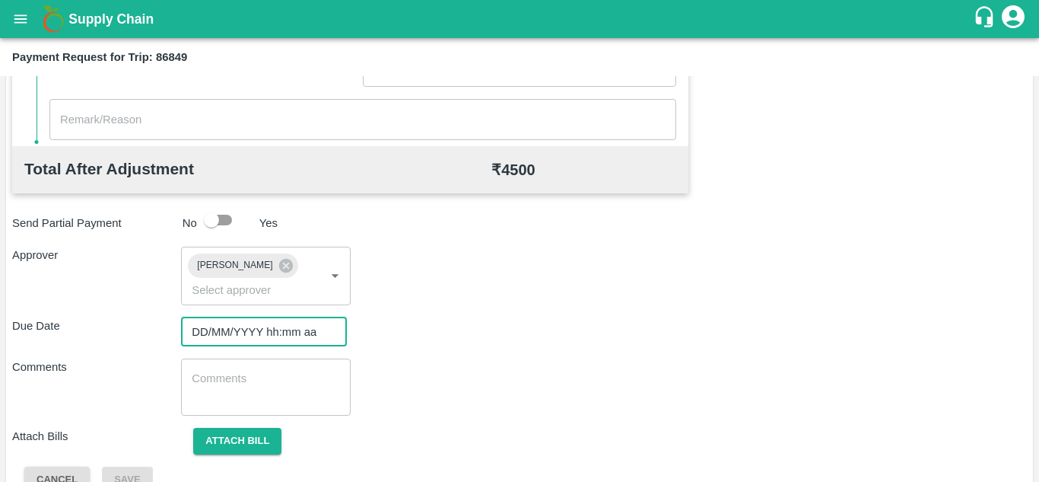
click at [208, 332] on input "DD/MM/YYYY hh:mm aa" at bounding box center [258, 331] width 155 height 29
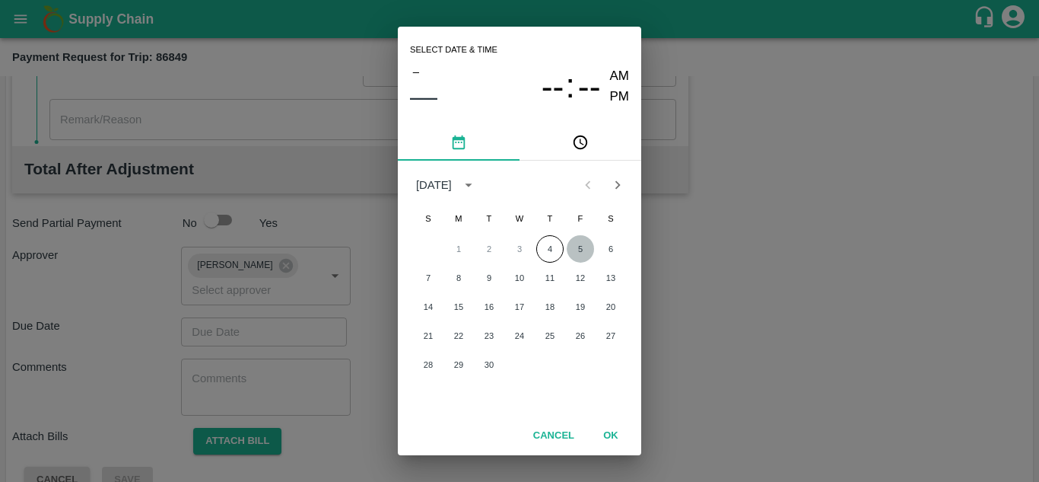
click at [578, 253] on button "5" at bounding box center [580, 248] width 27 height 27
type input "05/09/2025 12:00 AM"
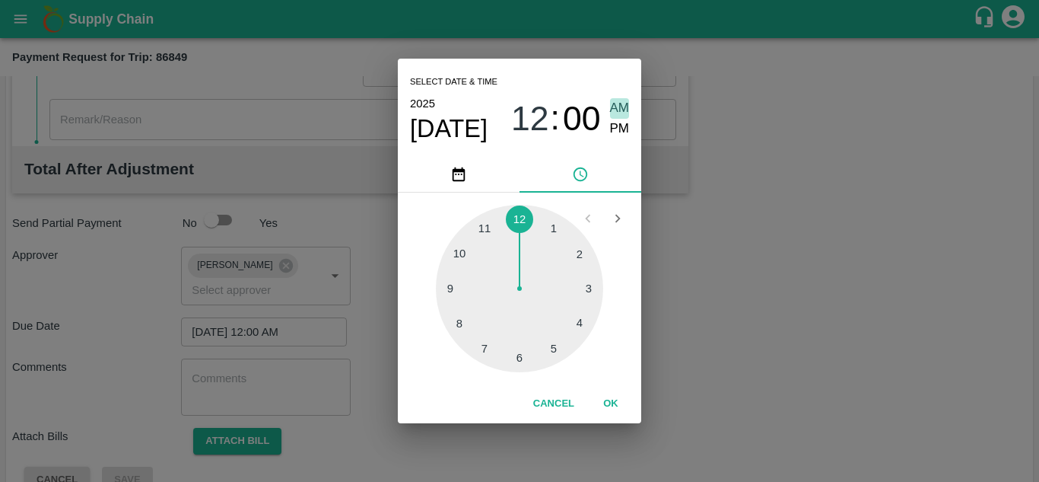
click at [617, 106] on span "AM" at bounding box center [620, 108] width 20 height 21
click at [614, 400] on button "OK" at bounding box center [611, 403] width 49 height 27
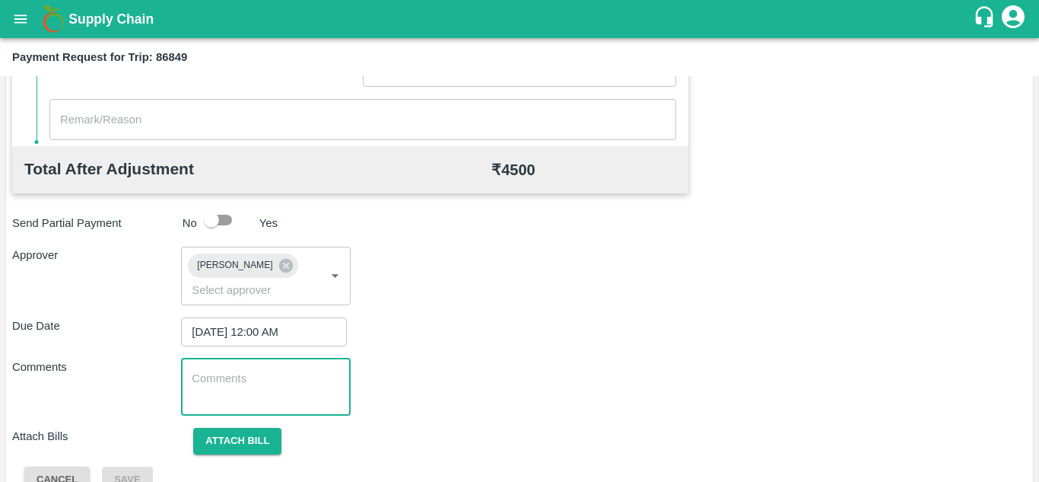
click at [266, 389] on textarea at bounding box center [266, 387] width 148 height 32
paste textarea "Transport Bill"
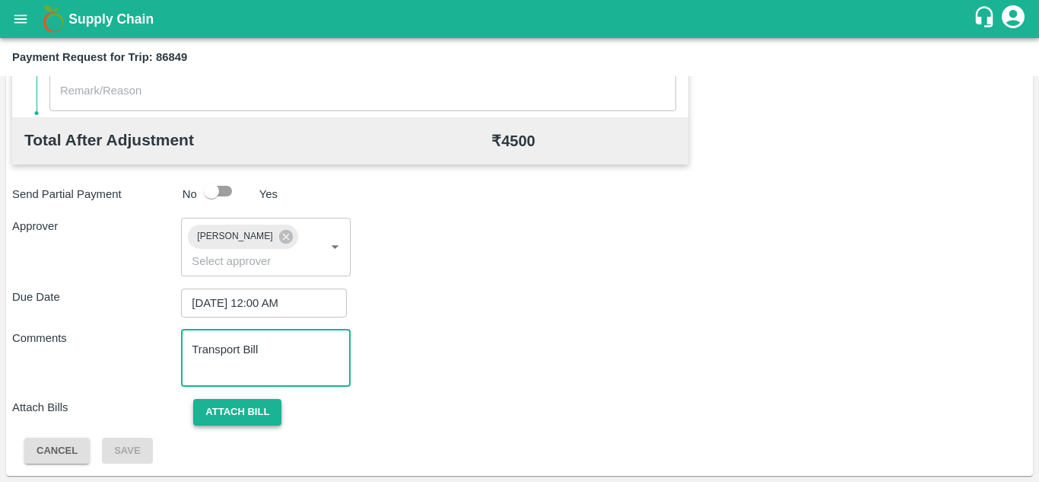
type textarea "Transport Bill"
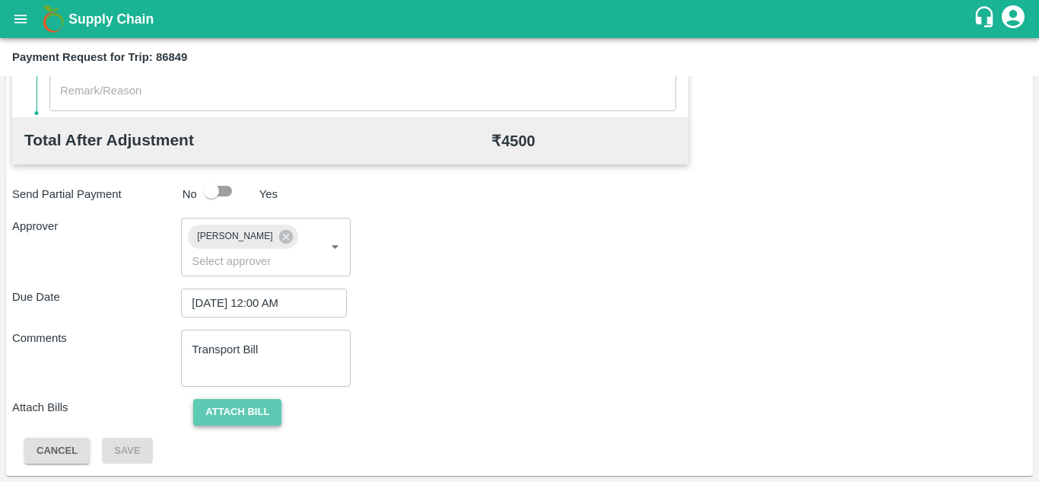
click at [259, 412] on button "Attach bill" at bounding box center [237, 412] width 88 height 27
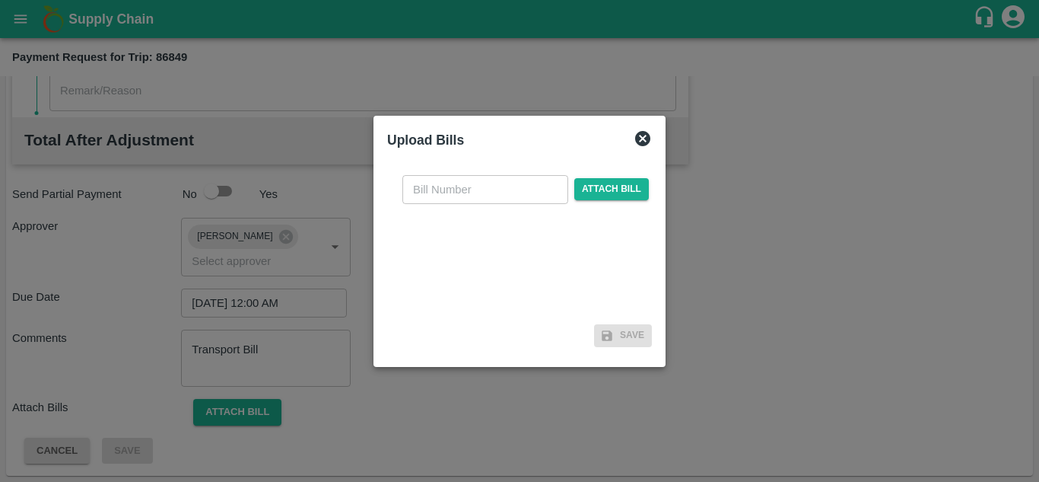
click at [444, 186] on input "text" at bounding box center [485, 189] width 166 height 29
type input "HPVC-296/25-26"
click at [597, 186] on span "Attach bill" at bounding box center [611, 189] width 75 height 22
click at [0, 0] on input "Attach bill" at bounding box center [0, 0] width 0 height 0
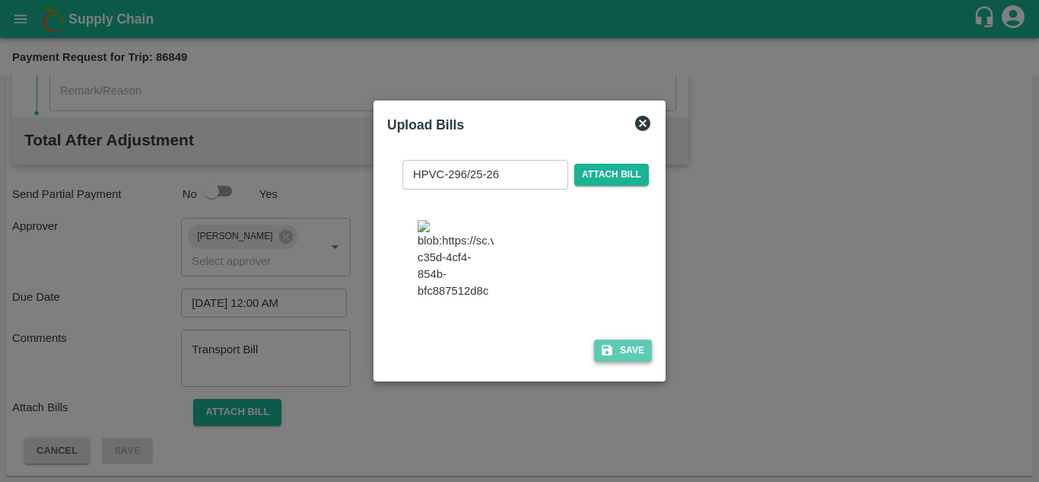
click at [619, 356] on button "Save" at bounding box center [623, 350] width 58 height 22
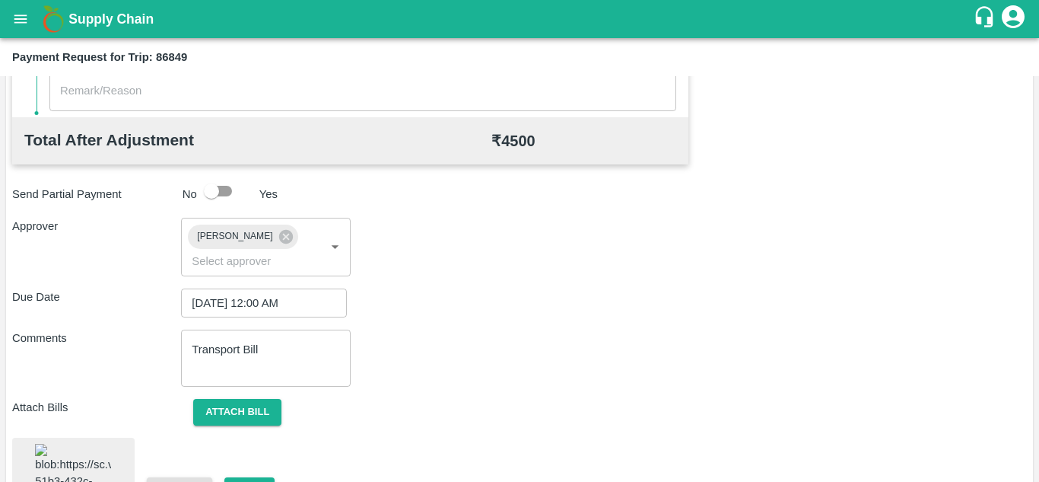
scroll to position [819, 0]
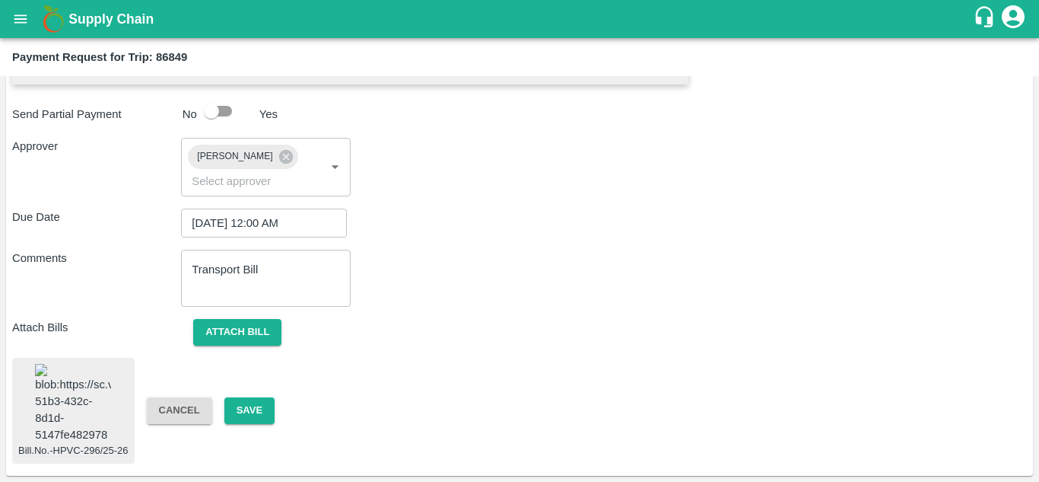
click at [44, 374] on img at bounding box center [73, 404] width 76 height 80
click at [250, 399] on button "Save" at bounding box center [249, 410] width 50 height 27
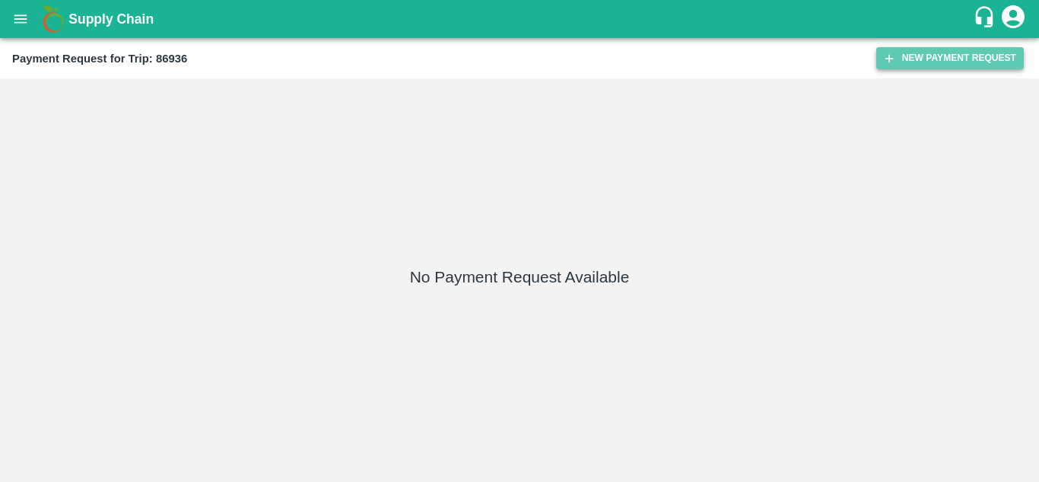
click at [934, 49] on button "New Payment Request" at bounding box center [951, 58] width 148 height 22
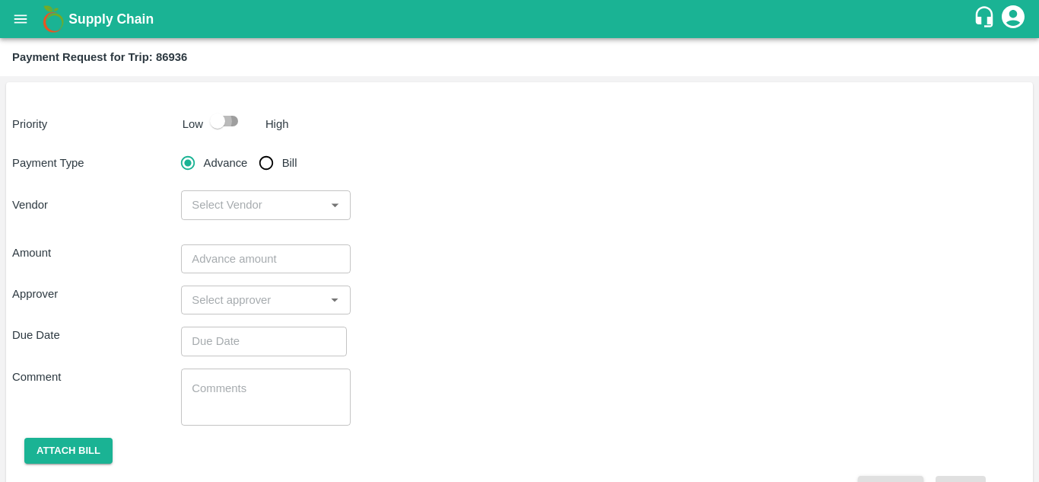
click at [231, 119] on input "checkbox" at bounding box center [217, 121] width 87 height 29
checkbox input "true"
click at [268, 162] on input "Bill" at bounding box center [266, 163] width 30 height 30
radio input "true"
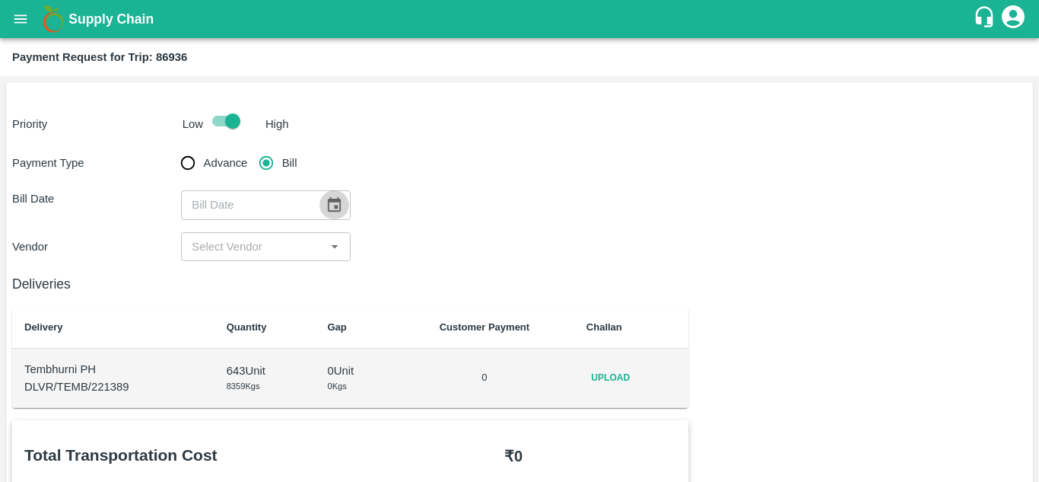
click at [332, 217] on button "Choose date" at bounding box center [334, 204] width 29 height 29
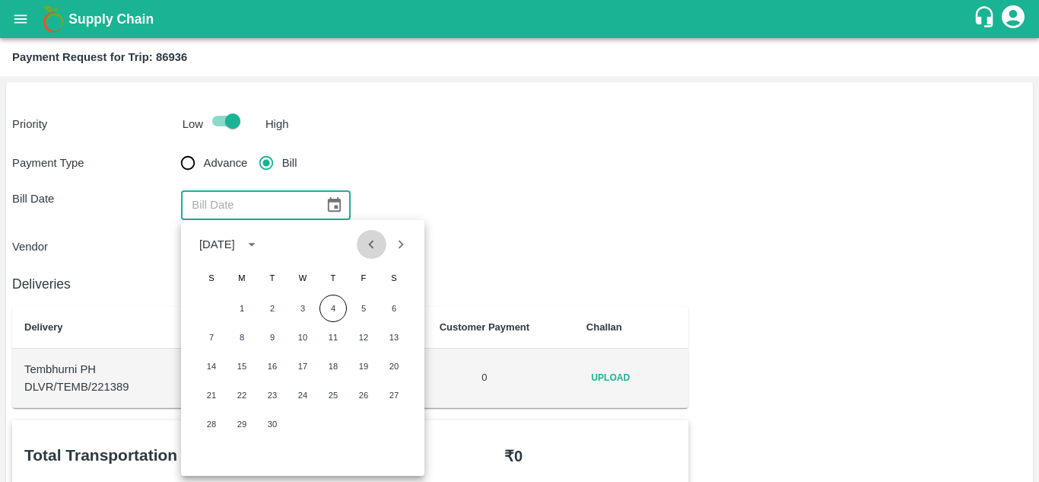
click at [368, 246] on icon "Previous month" at bounding box center [371, 244] width 17 height 17
click at [302, 422] on button "27" at bounding box center [302, 423] width 27 height 27
type input "27/08/2025"
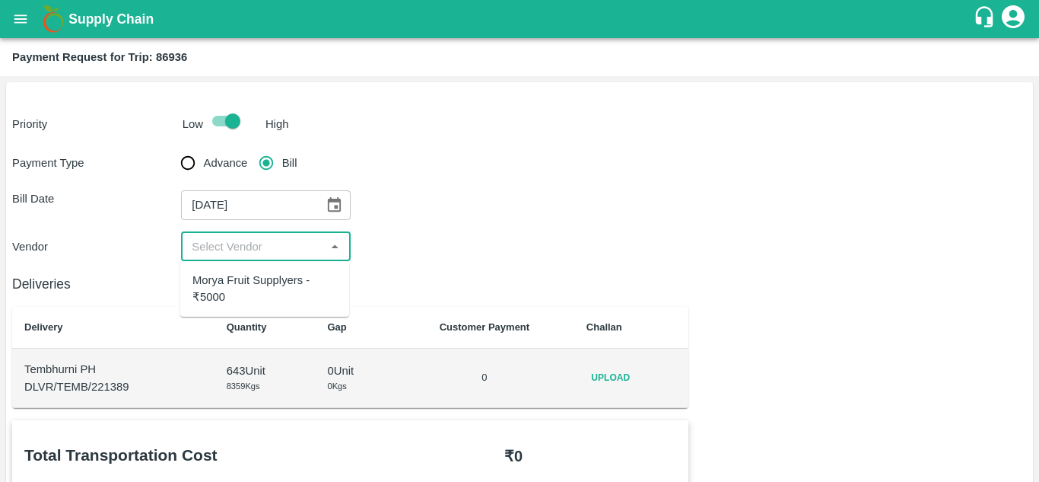
click at [266, 253] on input "input" at bounding box center [253, 247] width 135 height 20
click at [245, 286] on div "Morya Fruit Supplyers - ₹5000" at bounding box center [264, 289] width 145 height 34
type input "Morya Fruit Supplyers - ₹5000"
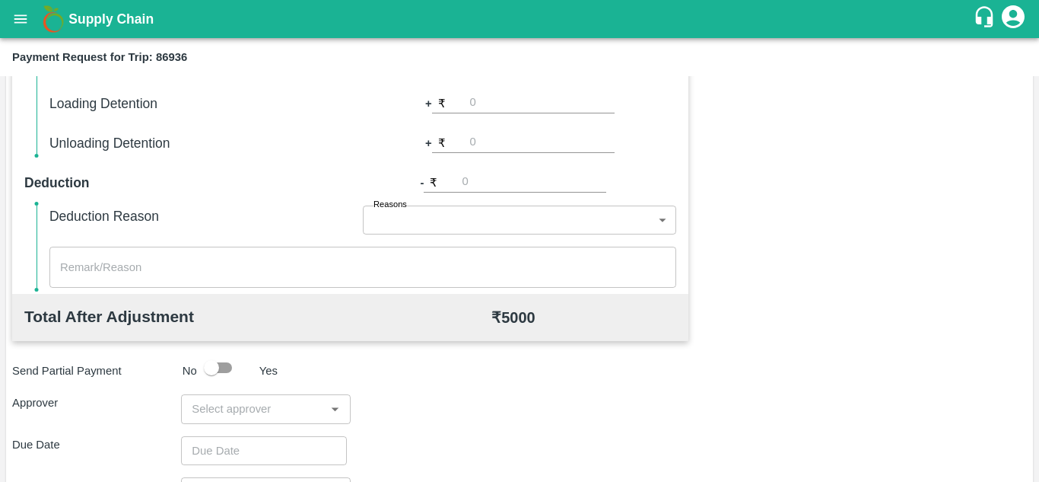
scroll to position [692, 0]
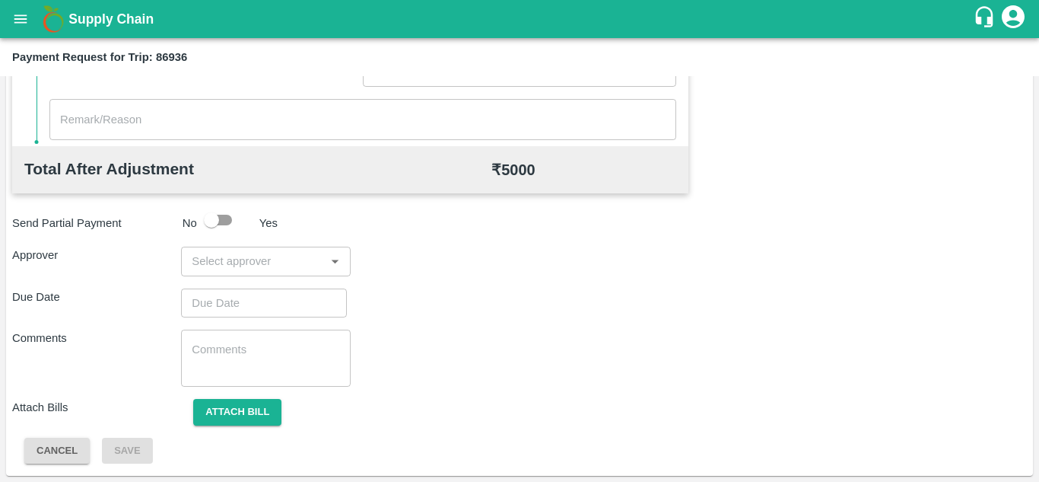
click at [242, 255] on input "input" at bounding box center [253, 261] width 135 height 20
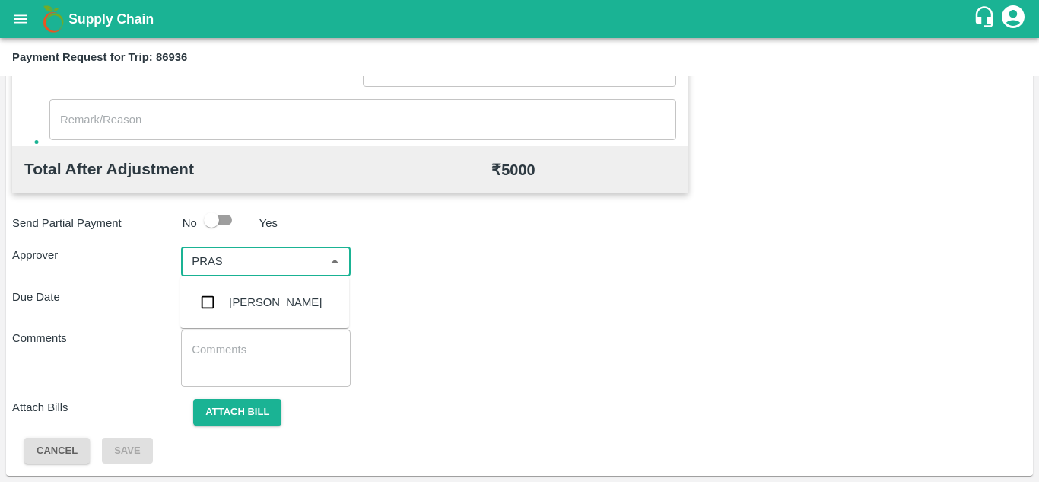
type input "PRASA"
click at [269, 304] on div "[PERSON_NAME]" at bounding box center [275, 302] width 93 height 17
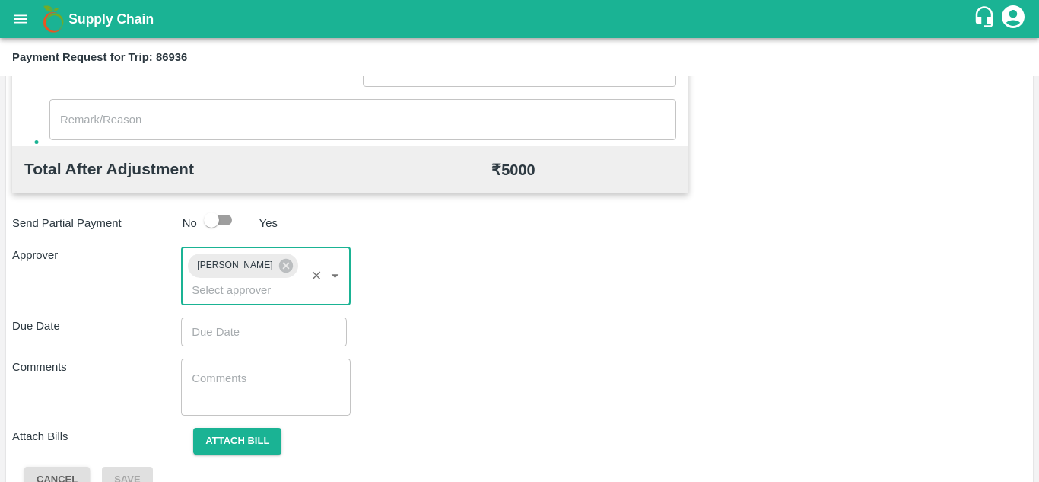
type input "DD/MM/YYYY hh:mm aa"
click at [234, 337] on input "DD/MM/YYYY hh:mm aa" at bounding box center [258, 331] width 155 height 29
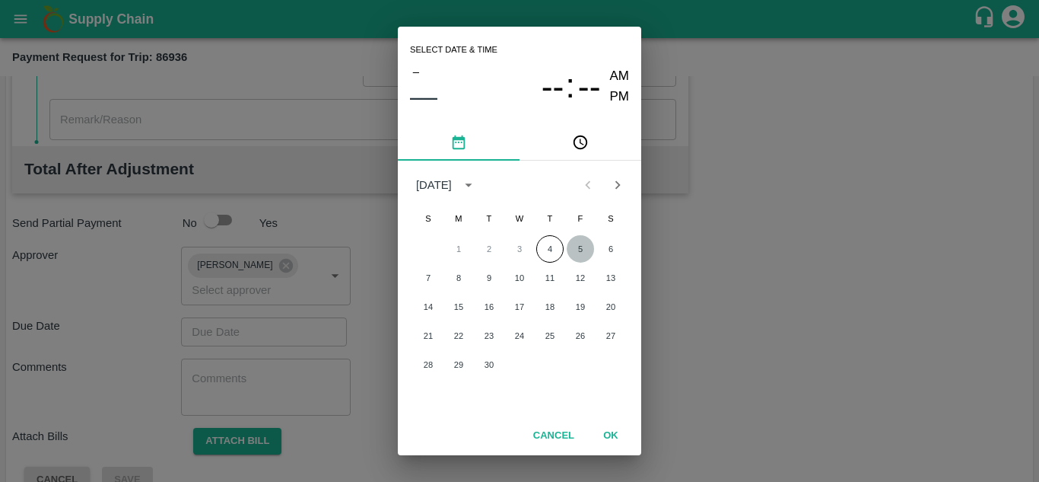
click at [578, 247] on button "5" at bounding box center [580, 248] width 27 height 27
type input "[DATE] 12:00 AM"
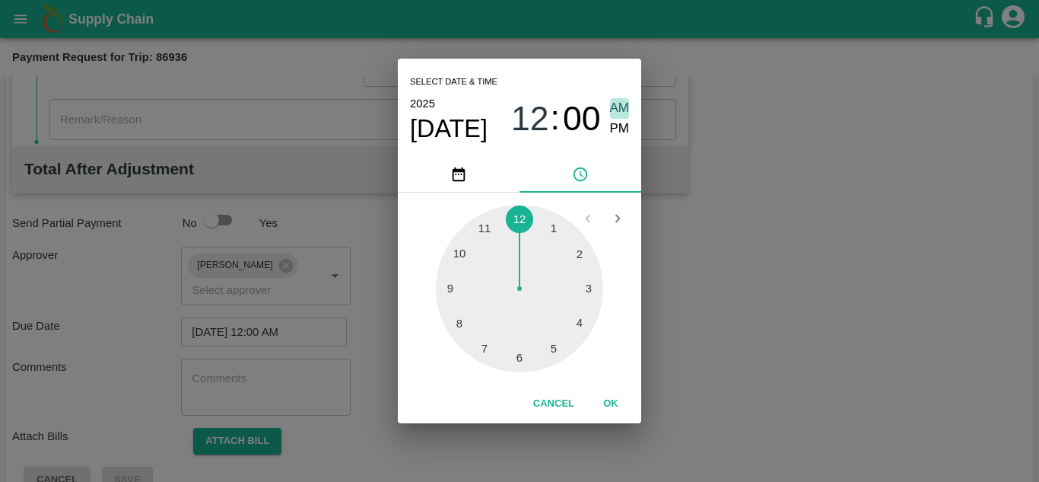
click at [616, 106] on span "AM" at bounding box center [620, 108] width 20 height 21
click at [612, 398] on button "OK" at bounding box center [611, 403] width 49 height 27
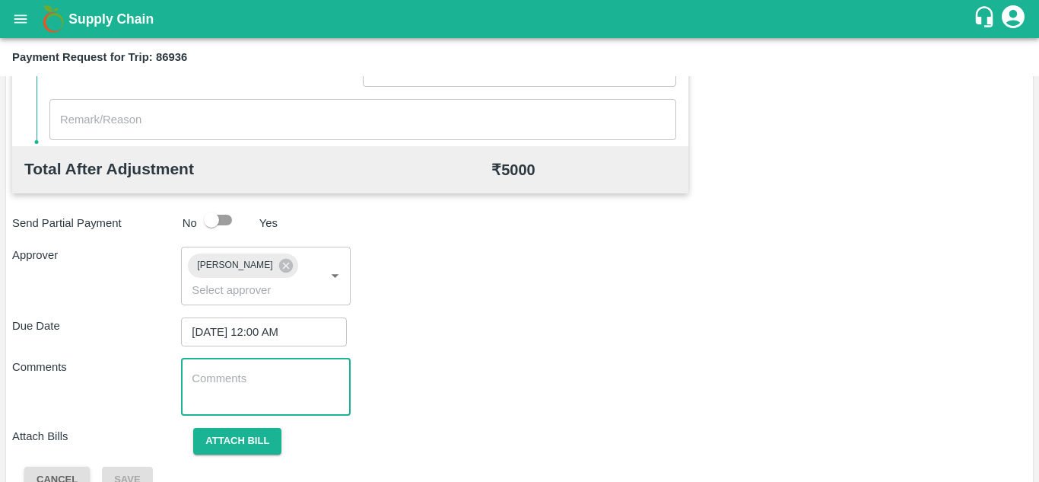
click at [261, 383] on textarea at bounding box center [266, 387] width 148 height 32
paste textarea "Transport Bill"
type textarea "Transport Bill"
click at [507, 346] on div "Total Transportation Cost ₹ 5000 Advance payment - ₹ Additional Charges(+) Inam…" at bounding box center [519, 110] width 1015 height 765
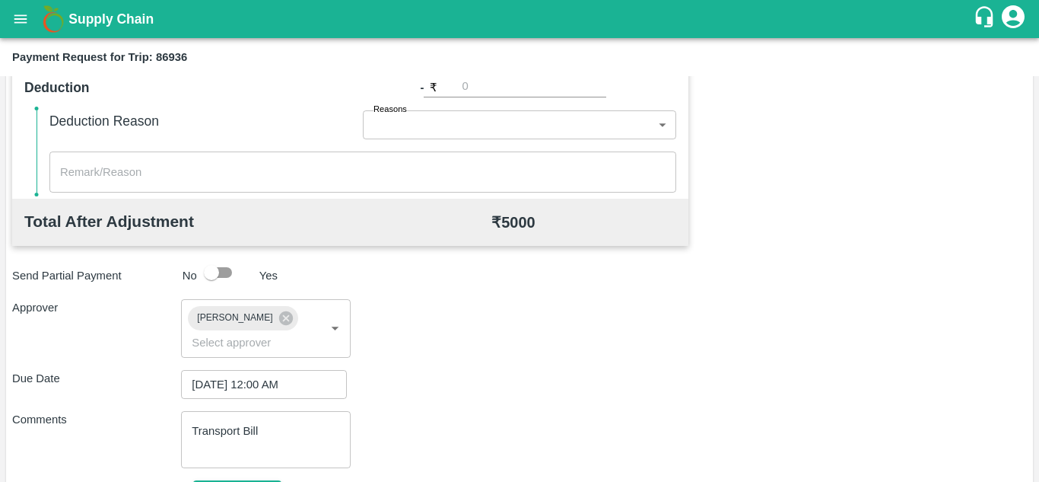
scroll to position [721, 0]
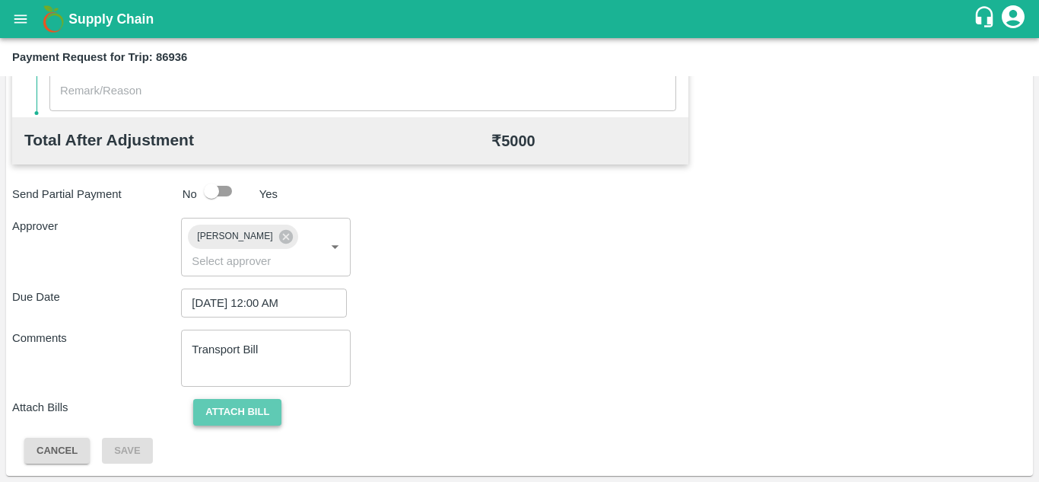
click at [221, 410] on button "Attach bill" at bounding box center [237, 412] width 88 height 27
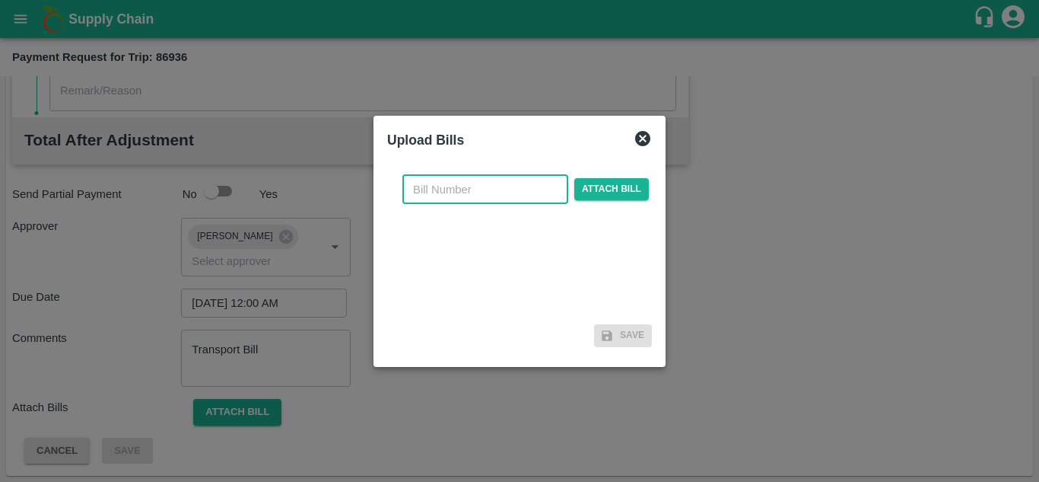
click at [420, 187] on input "text" at bounding box center [485, 189] width 166 height 29
type input "829"
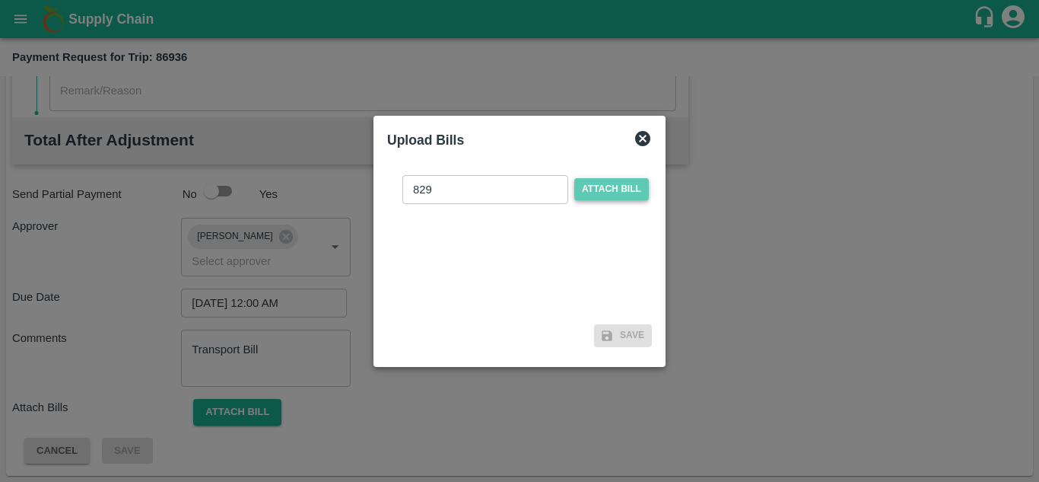
click at [603, 183] on span "Attach bill" at bounding box center [611, 189] width 75 height 22
click at [0, 0] on input "Attach bill" at bounding box center [0, 0] width 0 height 0
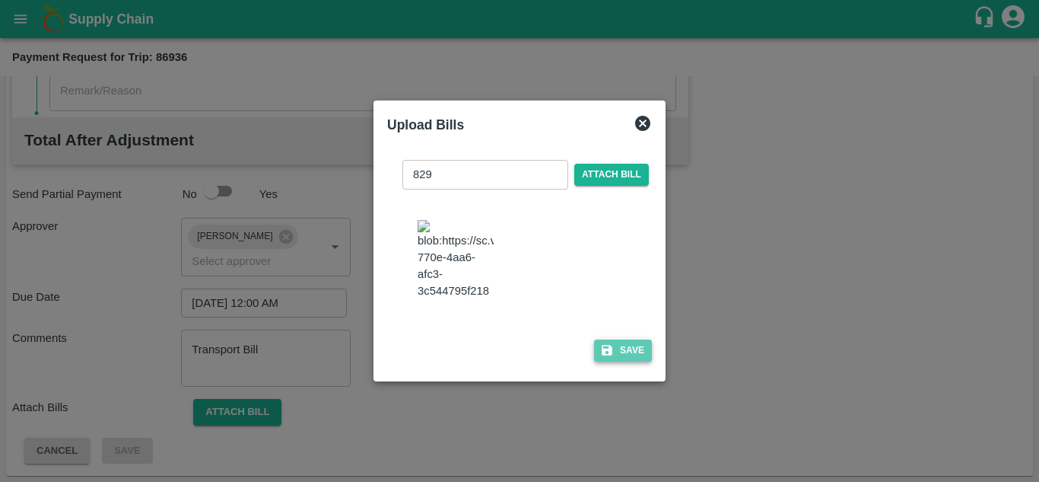
click at [629, 344] on button "Save" at bounding box center [623, 350] width 58 height 22
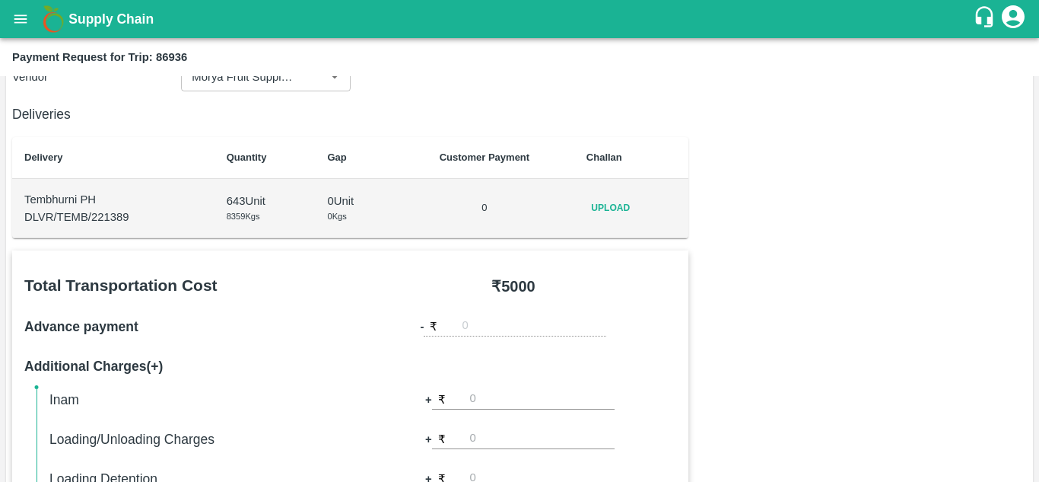
scroll to position [0, 0]
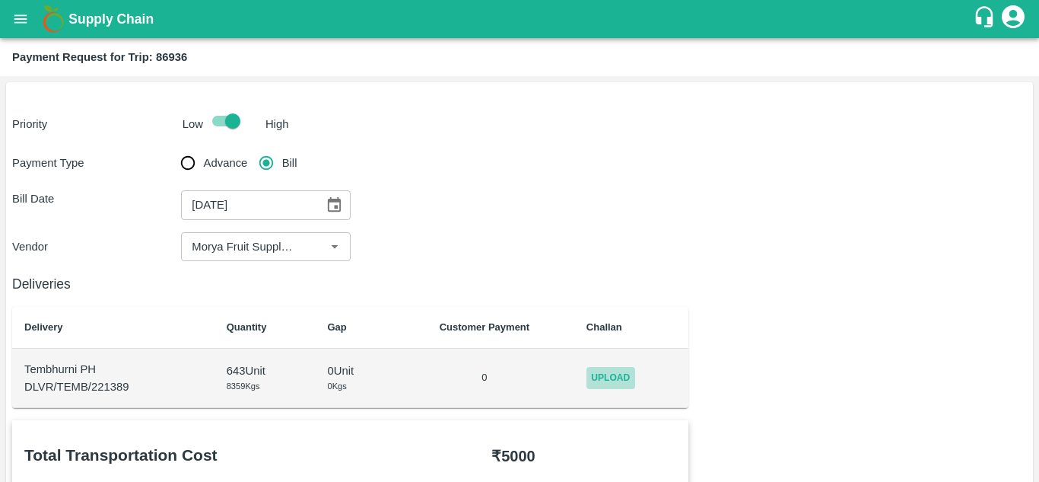
click at [617, 383] on span "Upload" at bounding box center [611, 378] width 49 height 22
click at [0, 0] on input "Upload" at bounding box center [0, 0] width 0 height 0
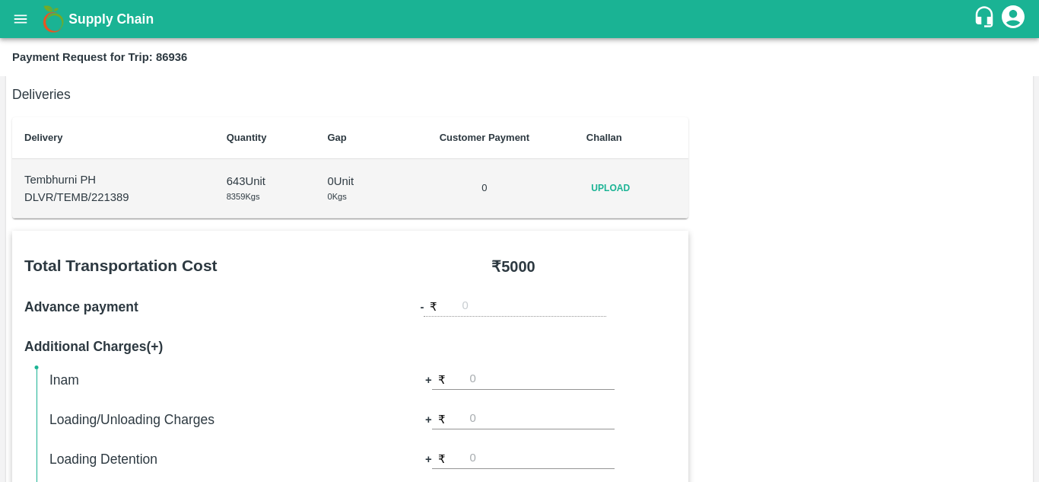
scroll to position [185, 0]
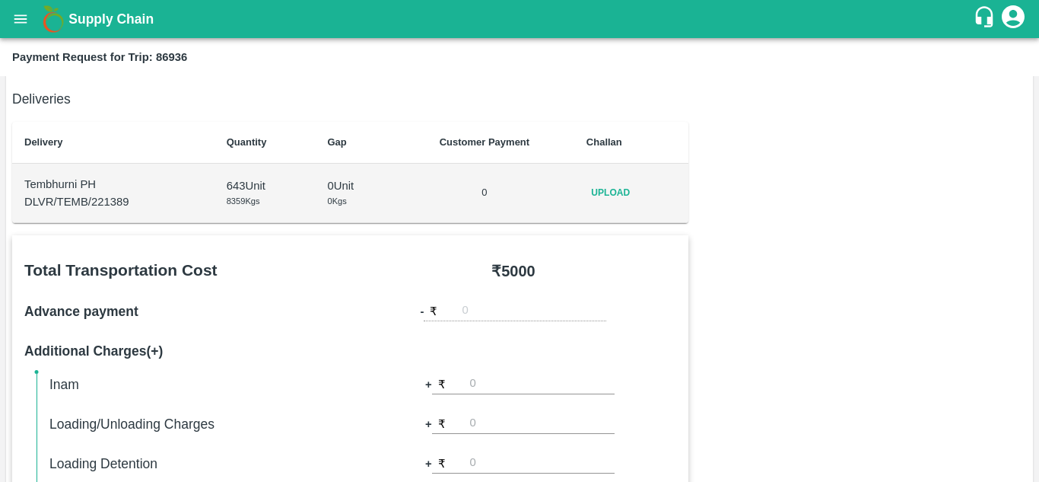
click at [597, 199] on span "Upload" at bounding box center [611, 193] width 49 height 22
click at [0, 0] on input "Upload" at bounding box center [0, 0] width 0 height 0
click at [606, 197] on span "Upload" at bounding box center [611, 193] width 49 height 22
click at [0, 0] on input "Upload" at bounding box center [0, 0] width 0 height 0
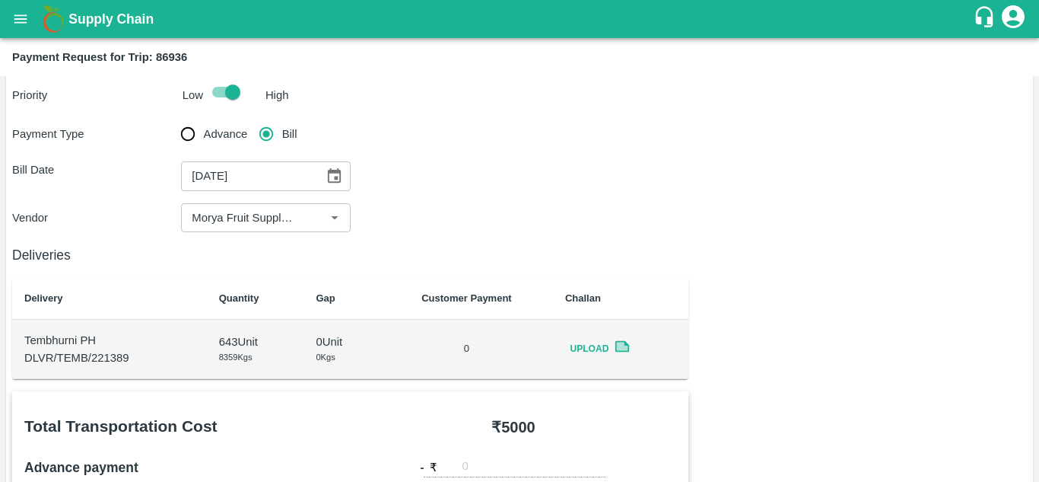
scroll to position [27, 0]
click at [619, 345] on icon at bounding box center [622, 348] width 11 height 8
click at [618, 346] on icon at bounding box center [622, 348] width 11 height 8
click at [595, 346] on span "Upload" at bounding box center [589, 350] width 49 height 22
click at [0, 0] on input "Upload" at bounding box center [0, 0] width 0 height 0
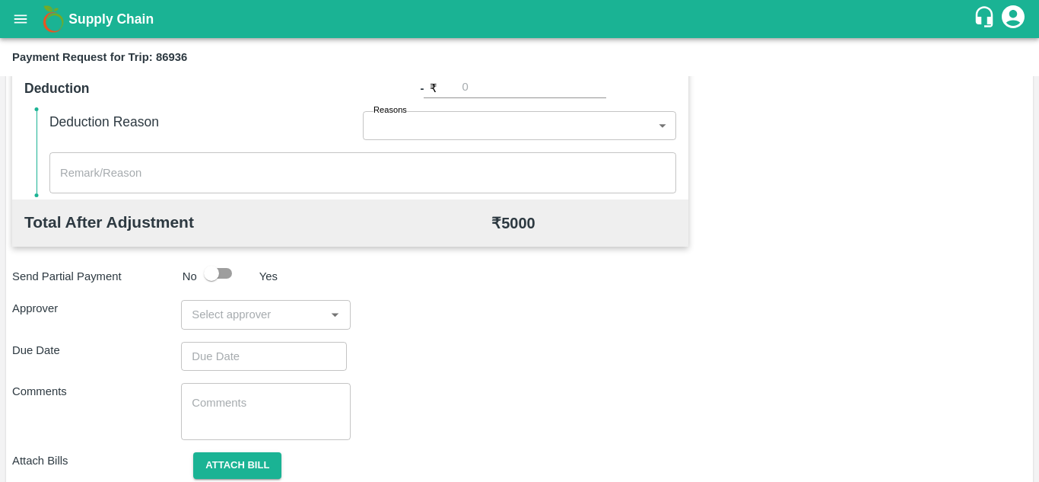
scroll to position [692, 0]
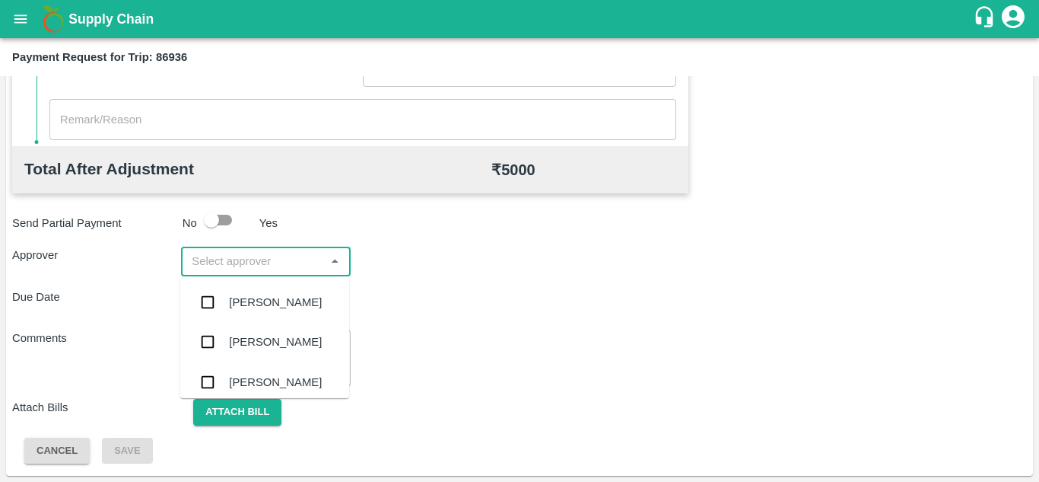
click at [195, 265] on input "input" at bounding box center [253, 261] width 135 height 20
type input "PRASA"
click at [253, 304] on div "[PERSON_NAME]" at bounding box center [275, 302] width 93 height 17
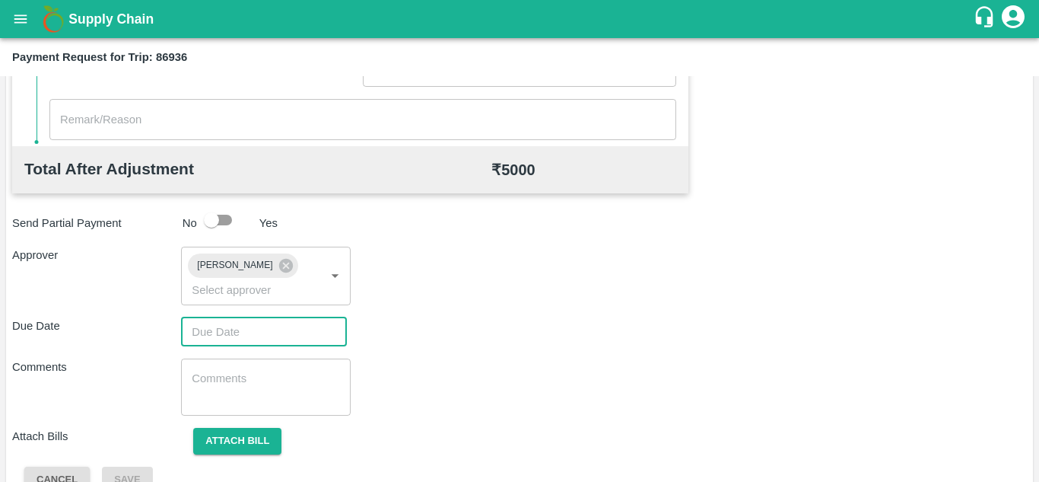
type input "DD/MM/YYYY hh:mm aa"
click at [224, 327] on input "DD/MM/YYYY hh:mm aa" at bounding box center [258, 331] width 155 height 29
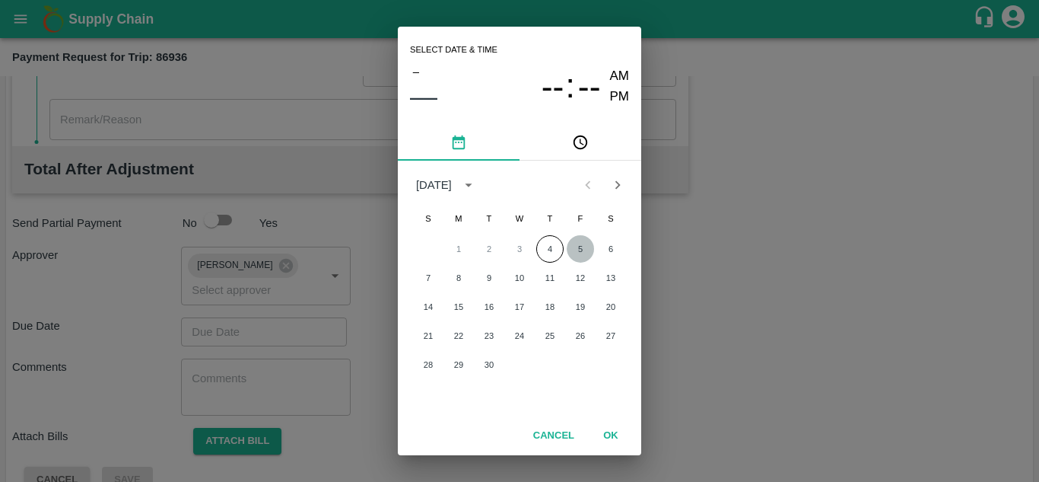
click at [576, 245] on button "5" at bounding box center [580, 248] width 27 height 27
type input "[DATE] 12:00 AM"
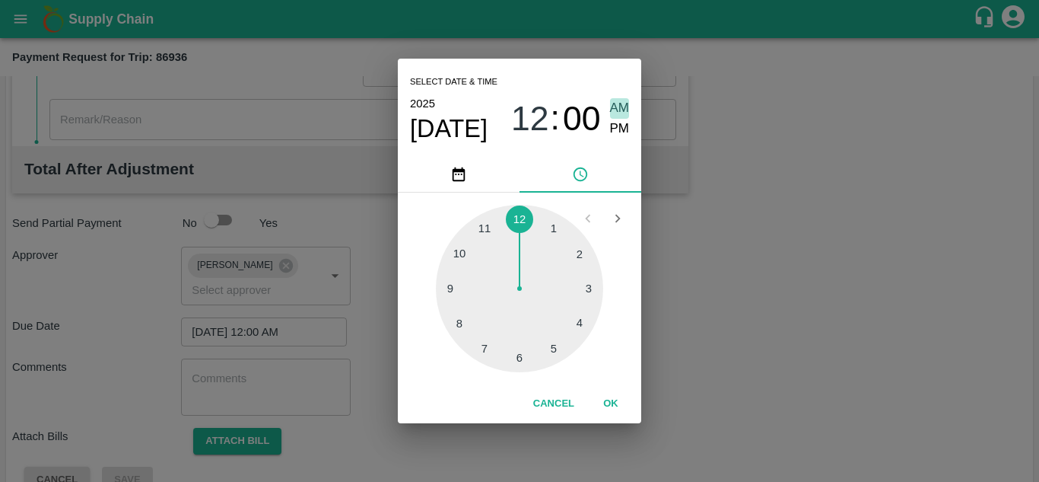
click at [616, 106] on span "AM" at bounding box center [620, 108] width 20 height 21
click at [610, 404] on button "OK" at bounding box center [611, 403] width 49 height 27
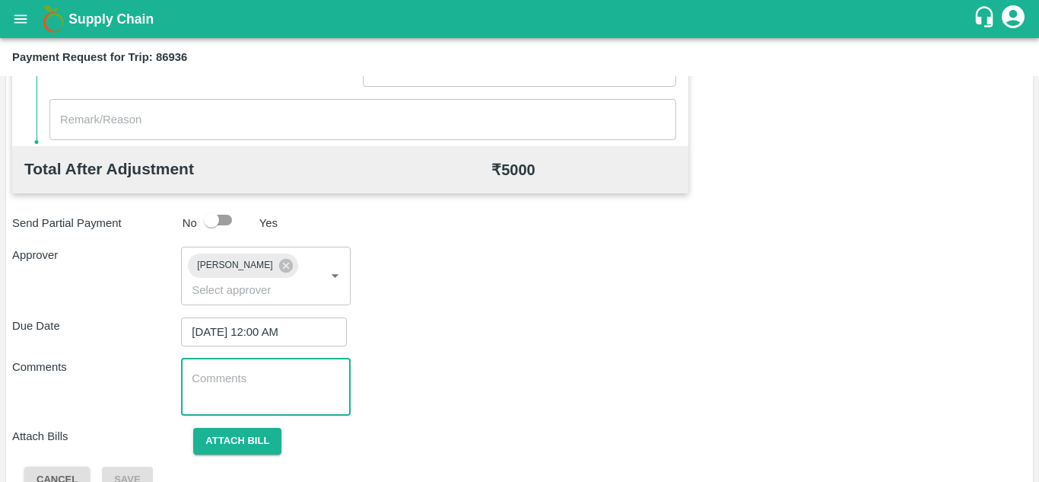
click at [215, 379] on textarea at bounding box center [266, 387] width 148 height 32
paste textarea "172096"
type textarea "1"
type textarea "t"
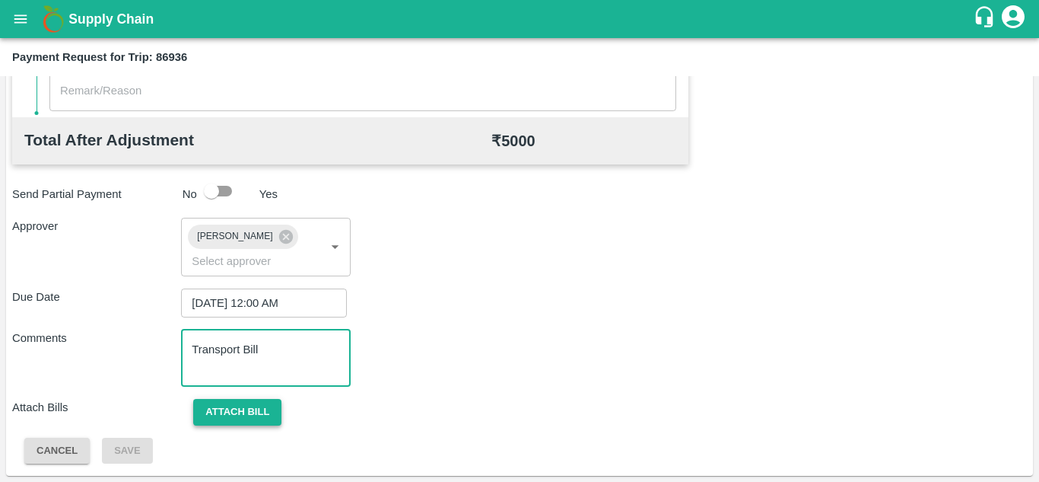
type textarea "Transport Bill"
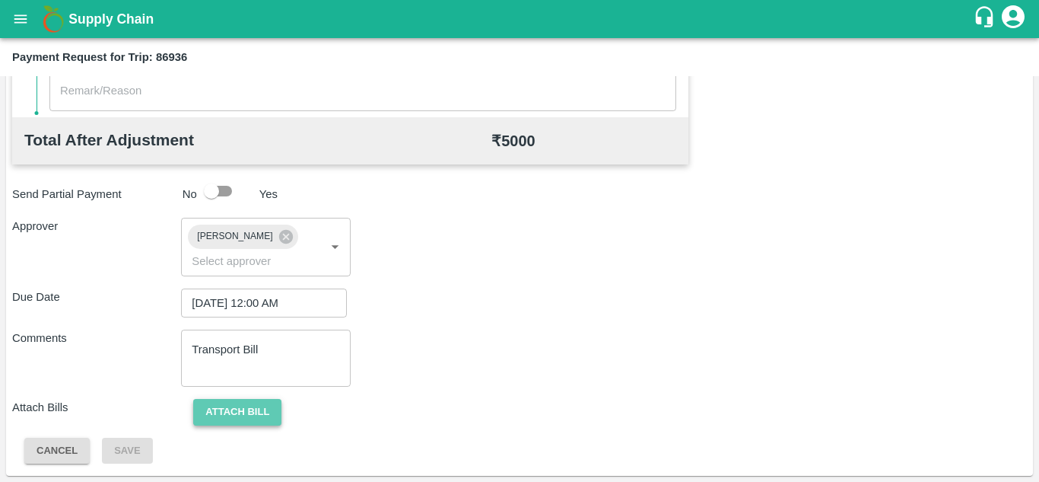
click at [231, 412] on button "Attach bill" at bounding box center [237, 412] width 88 height 27
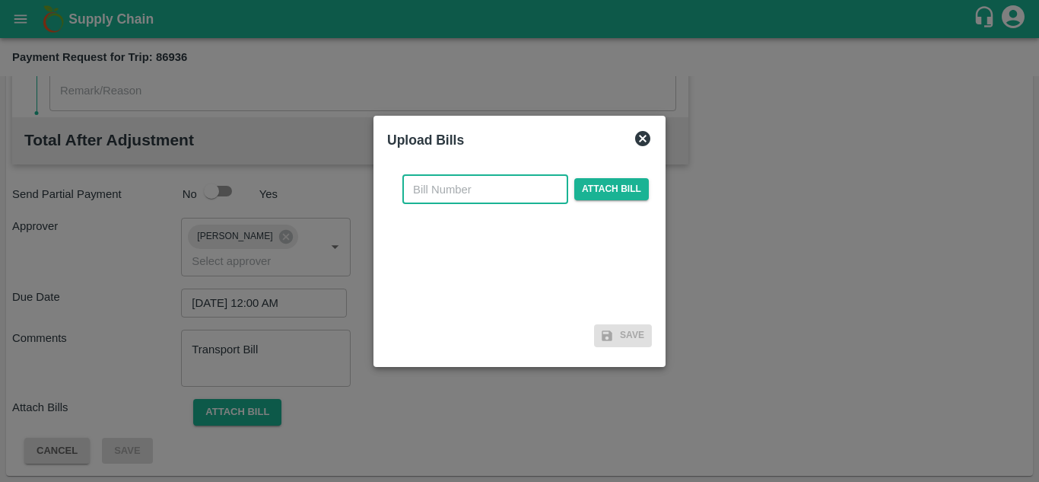
click at [434, 189] on input "text" at bounding box center [485, 189] width 166 height 29
type input "829"
click at [600, 188] on span "Attach bill" at bounding box center [611, 189] width 75 height 22
click at [0, 0] on input "Attach bill" at bounding box center [0, 0] width 0 height 0
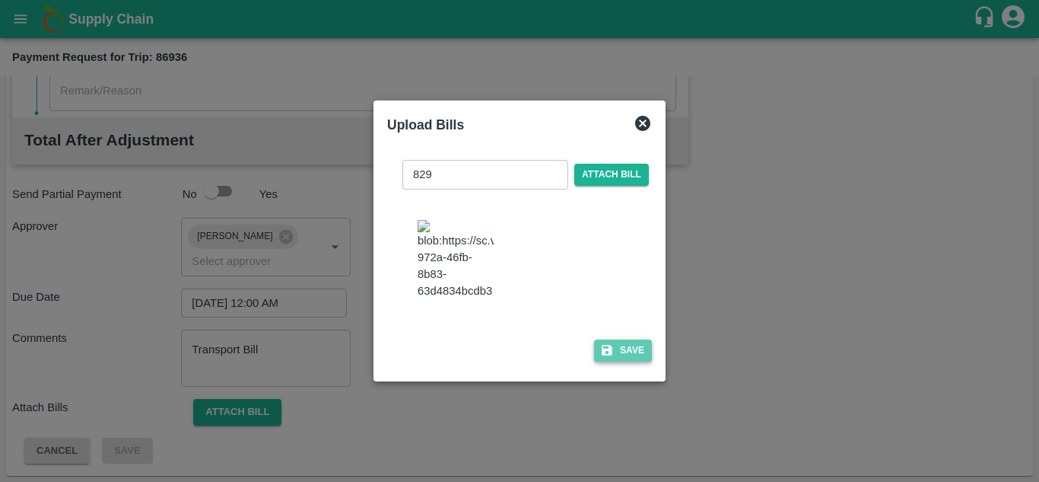
click at [635, 346] on button "Save" at bounding box center [623, 350] width 58 height 22
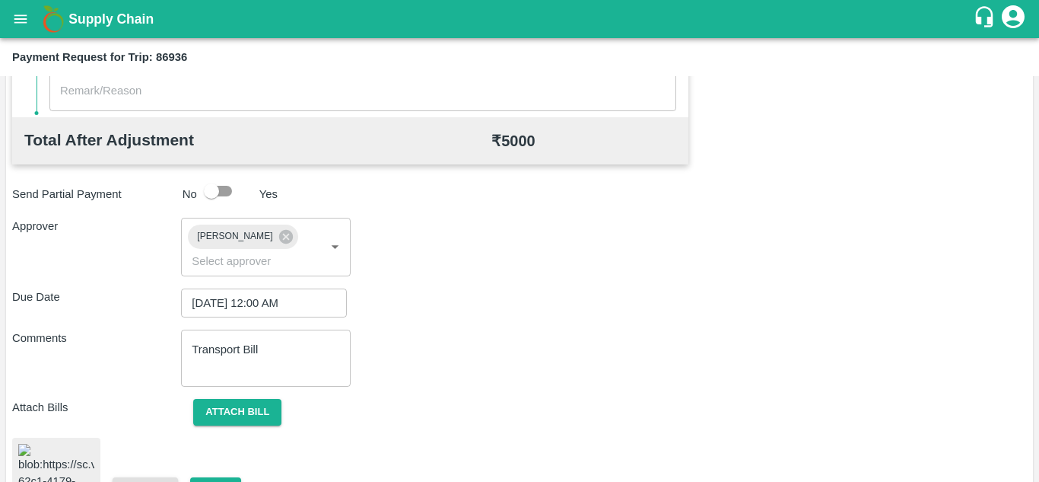
scroll to position [805, 0]
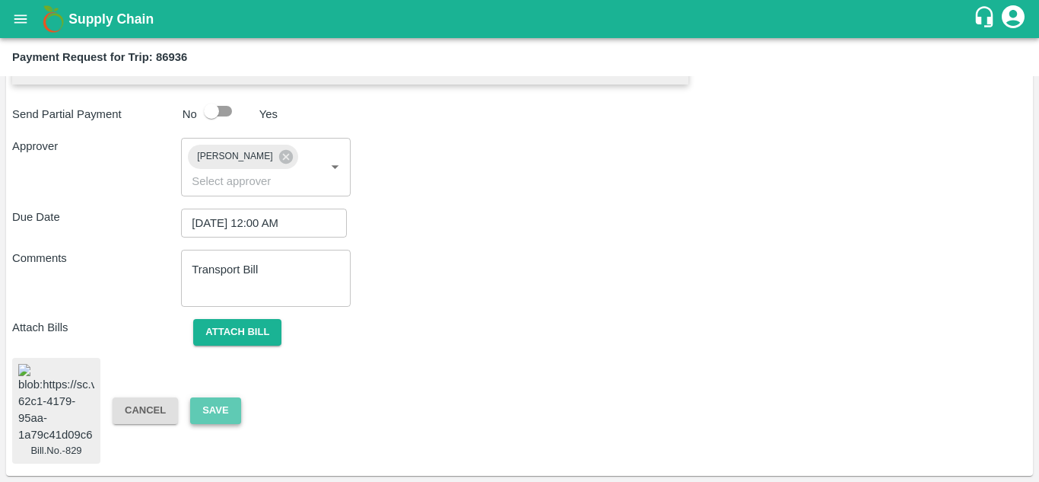
click at [219, 410] on button "Save" at bounding box center [215, 410] width 50 height 27
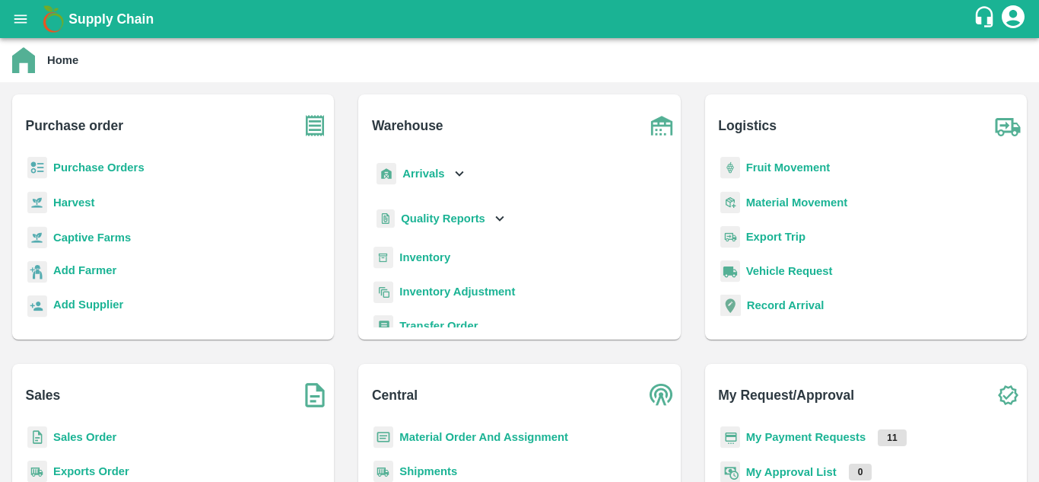
click at [99, 176] on p "Purchase Orders" at bounding box center [98, 167] width 91 height 17
click at [99, 170] on b "Purchase Orders" at bounding box center [98, 167] width 91 height 12
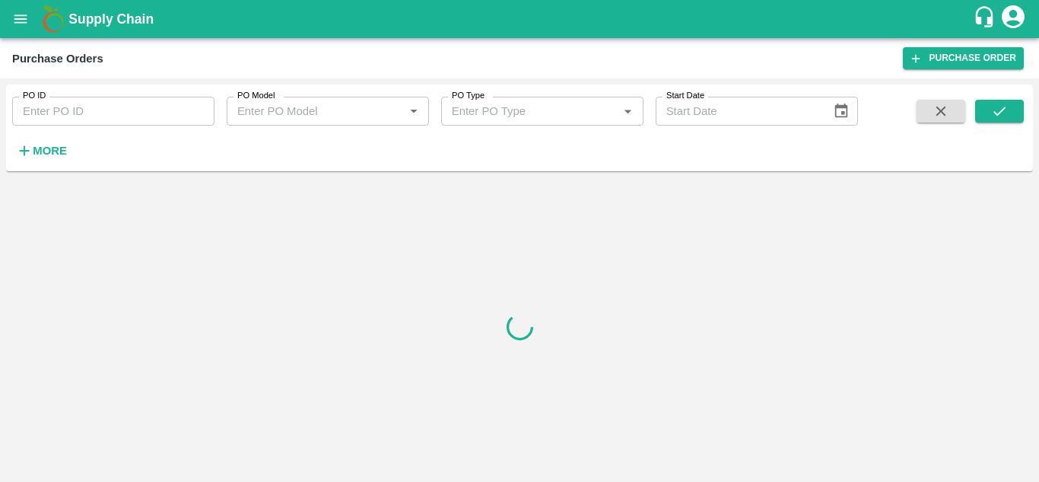
click at [85, 113] on input "PO ID" at bounding box center [113, 111] width 202 height 29
paste input "172096"
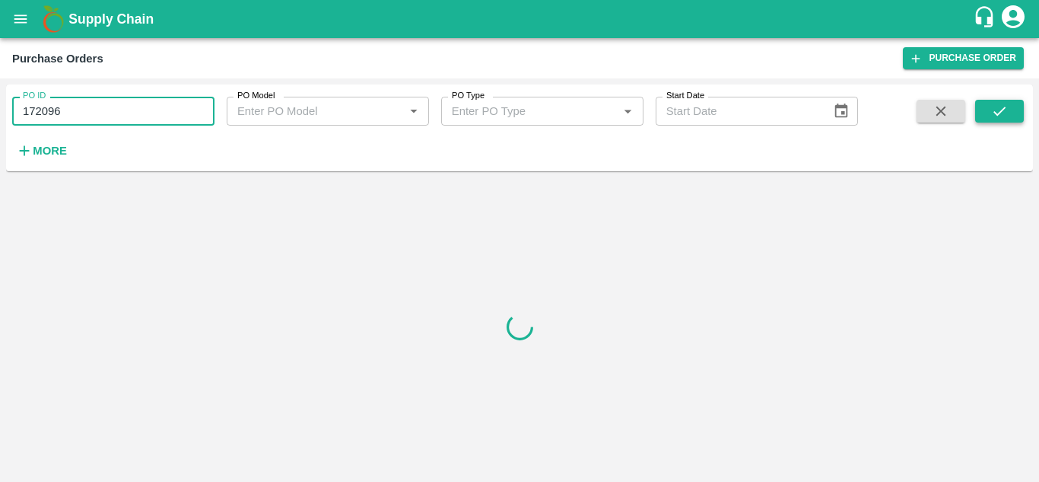
type input "172096"
click at [988, 107] on button "submit" at bounding box center [999, 111] width 49 height 23
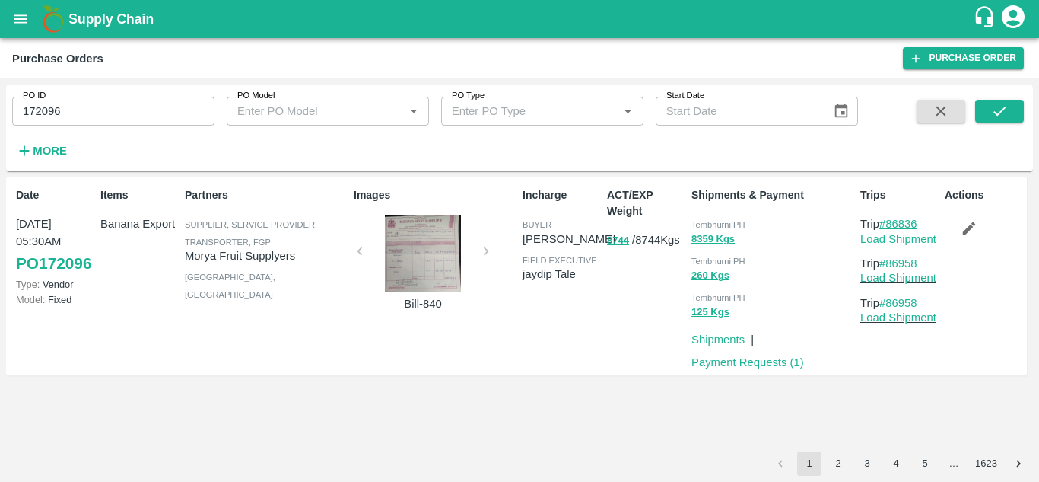
drag, startPoint x: 924, startPoint y: 223, endPoint x: 890, endPoint y: 224, distance: 33.5
click at [890, 224] on p "Trip #86836" at bounding box center [900, 223] width 78 height 17
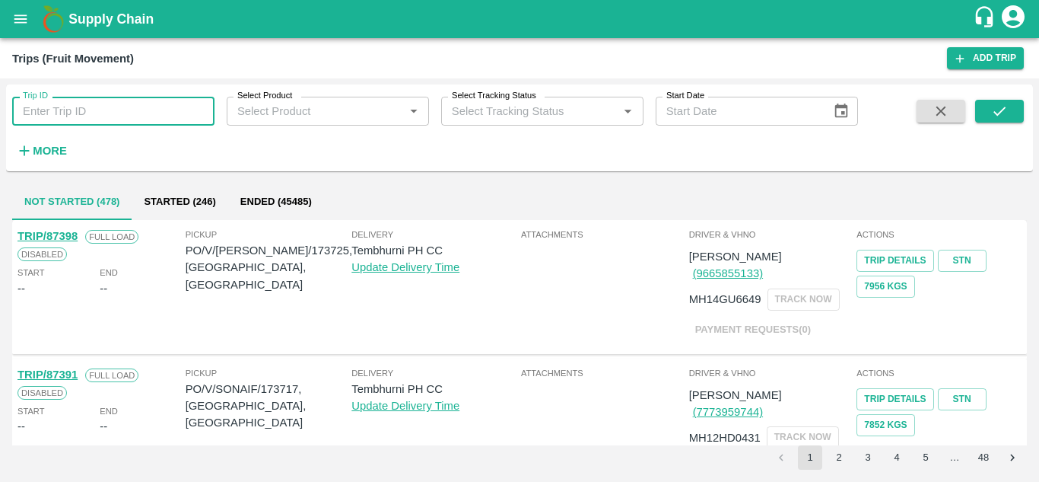
drag, startPoint x: 56, startPoint y: 97, endPoint x: 99, endPoint y: 192, distance: 104.2
click at [99, 192] on div "Trip ID Trip ID Select Product Select Product   * Select Tracking Status Select…" at bounding box center [519, 279] width 1027 height 391
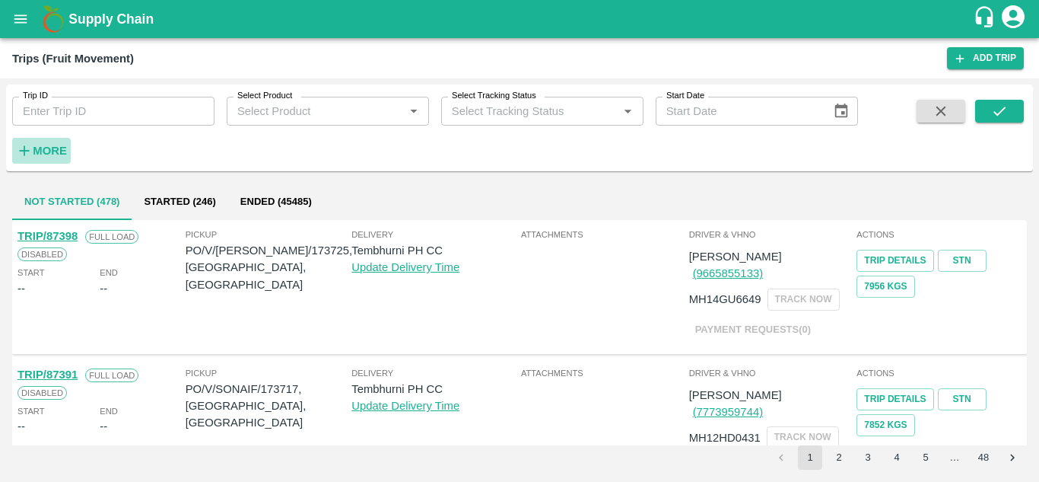
click at [58, 147] on strong "More" at bounding box center [50, 151] width 34 height 12
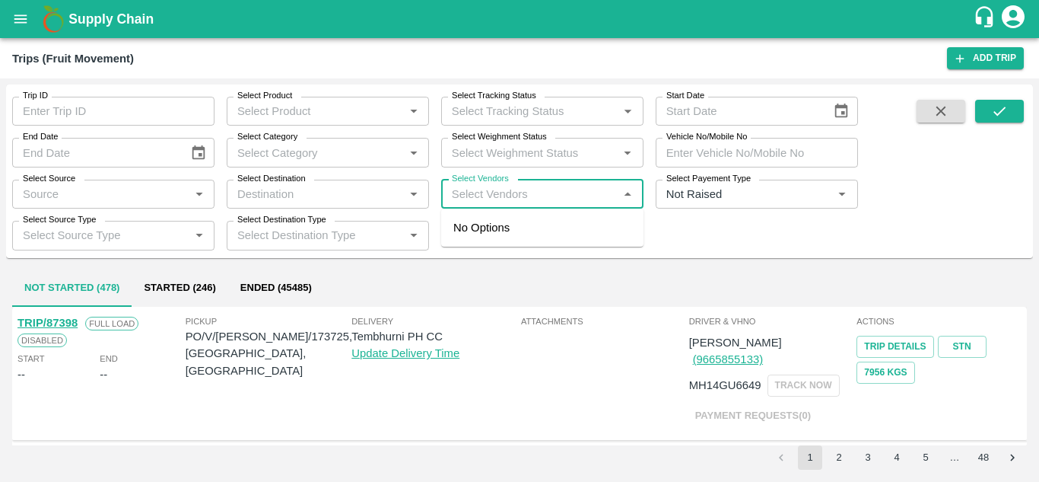
click at [482, 192] on input "Select Vendors" at bounding box center [530, 194] width 168 height 20
type input "[PERSON_NAME]"
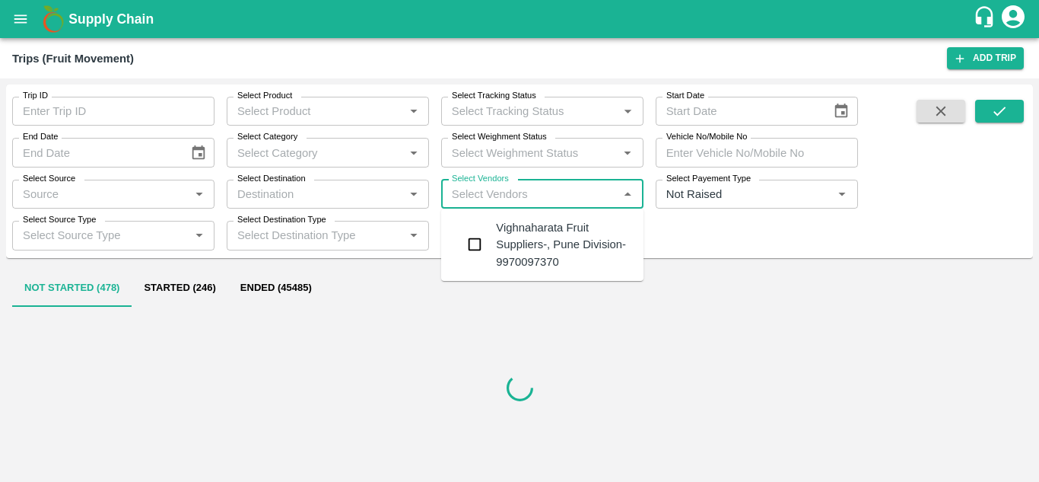
type input "n"
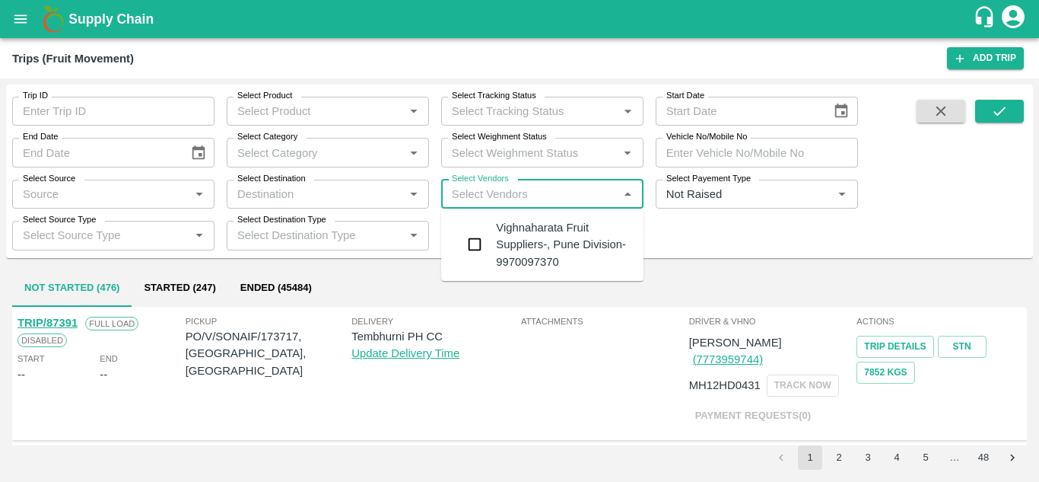
click at [551, 245] on div "Vighnaharata Fruit Suppliers-, Pune Division-9970097370" at bounding box center [563, 244] width 135 height 51
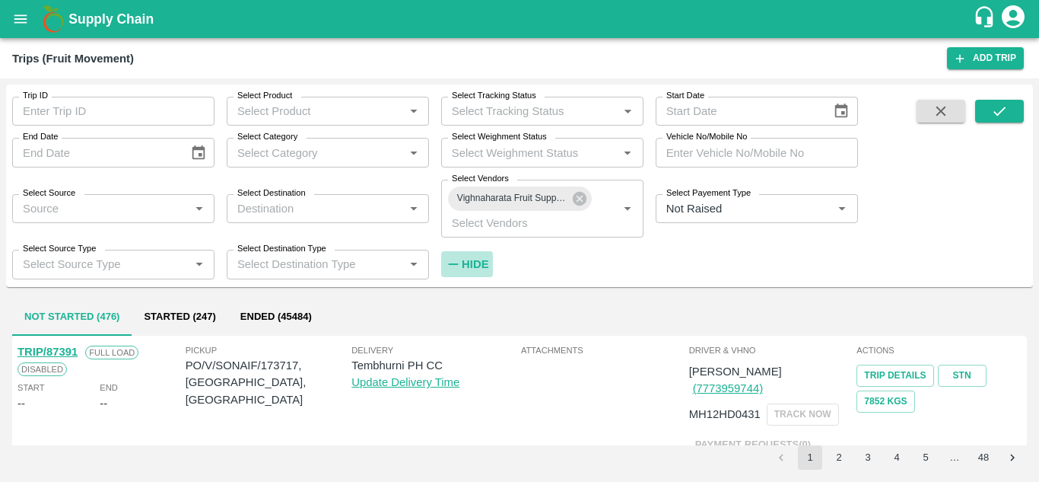
click at [482, 262] on strong "Hide" at bounding box center [475, 264] width 27 height 12
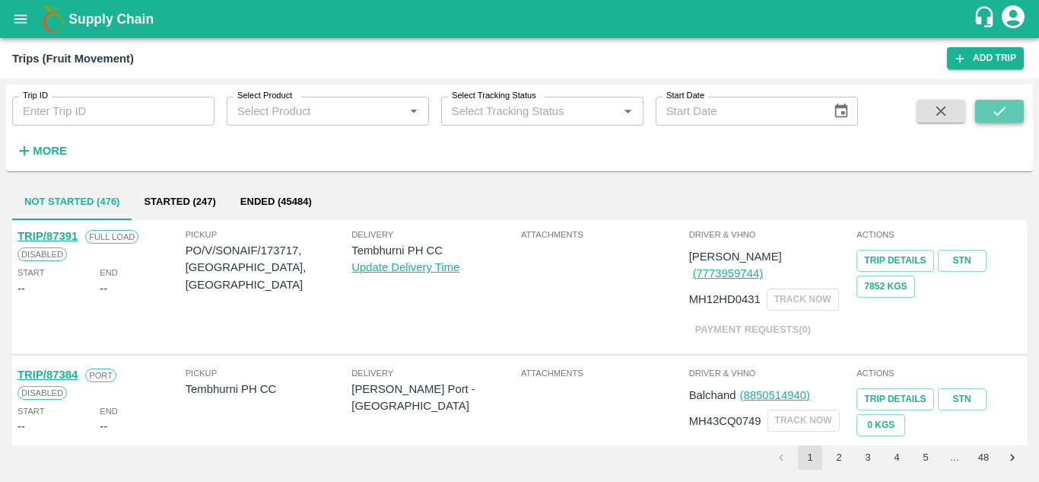
click at [993, 101] on button "submit" at bounding box center [999, 111] width 49 height 23
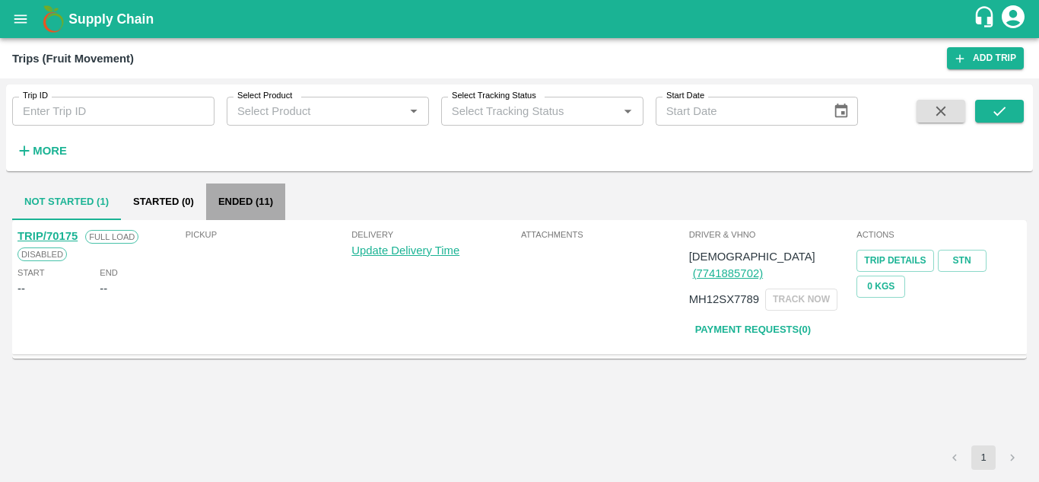
click at [269, 200] on button "Ended (11)" at bounding box center [245, 201] width 79 height 37
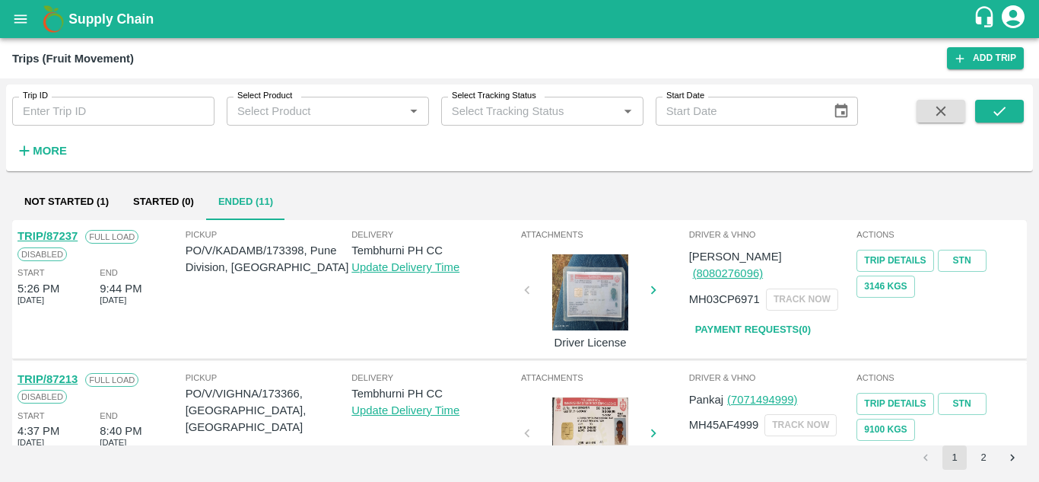
click at [300, 301] on div "Pickup PO/V/KADAMB/173398, Pune Division, Maharashtra" at bounding box center [269, 286] width 167 height 119
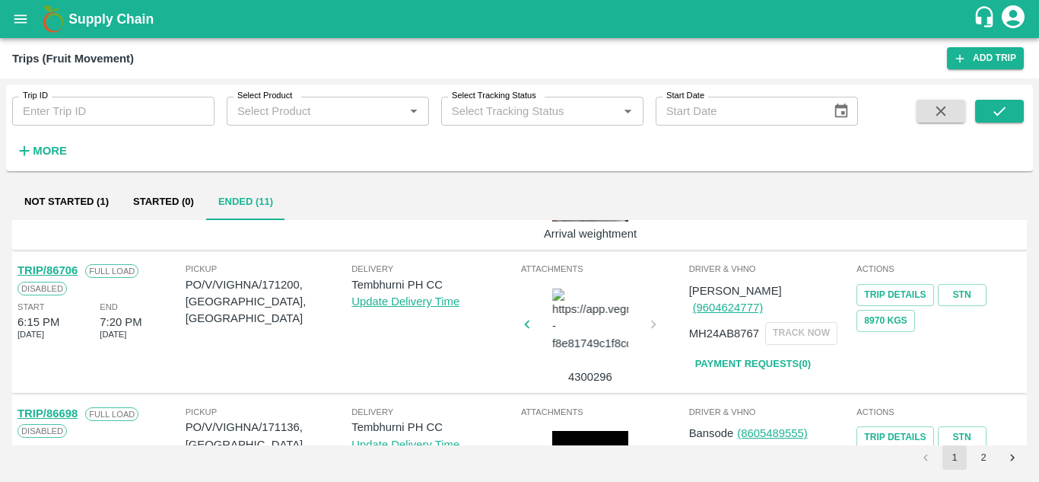
scroll to position [964, 0]
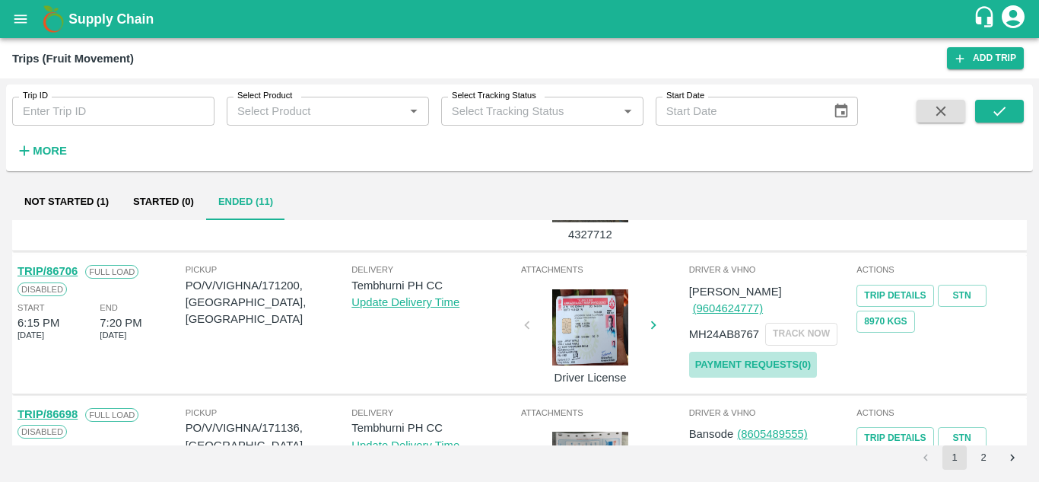
click at [743, 352] on link "Payment Requests( 0 )" at bounding box center [753, 365] width 128 height 27
click at [995, 116] on icon "submit" at bounding box center [999, 111] width 17 height 17
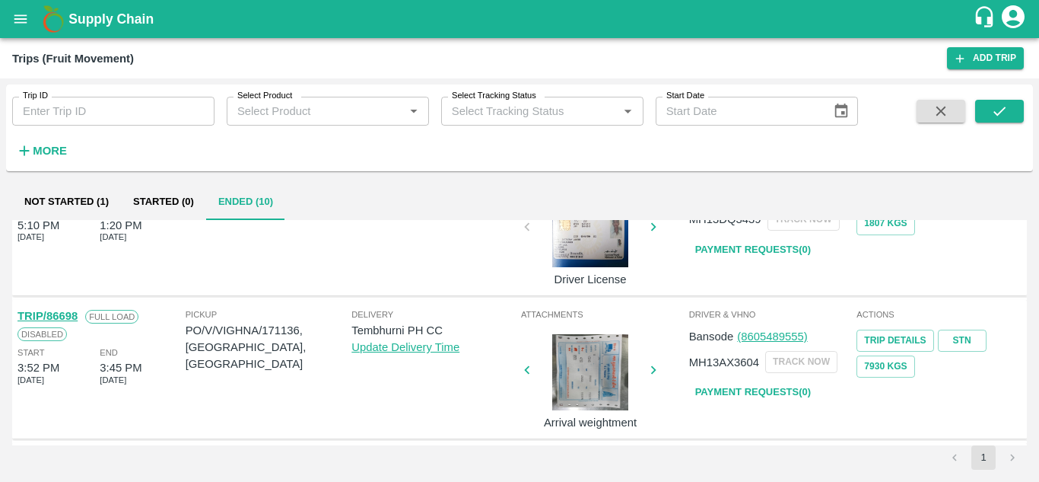
scroll to position [921, 0]
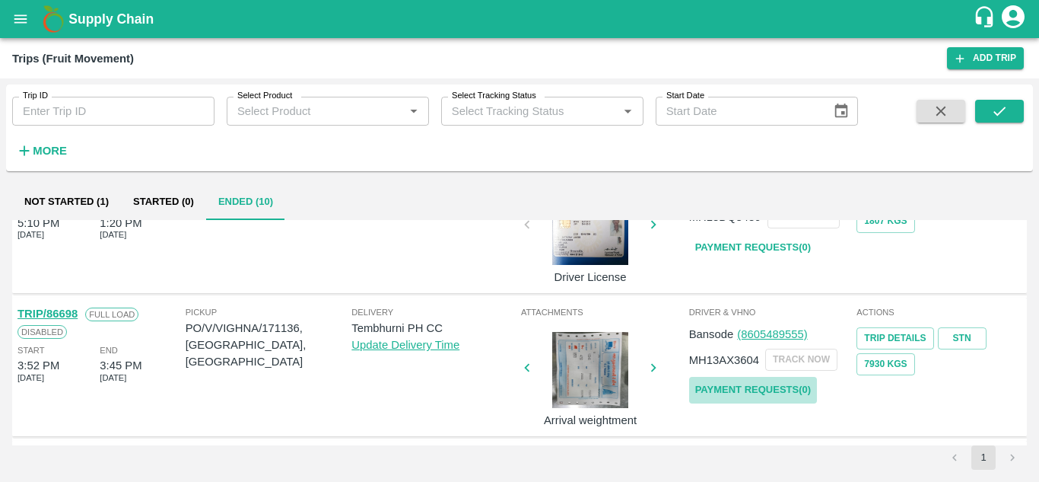
click at [719, 391] on link "Payment Requests( 0 )" at bounding box center [753, 390] width 128 height 27
click at [57, 149] on strong "More" at bounding box center [50, 151] width 34 height 12
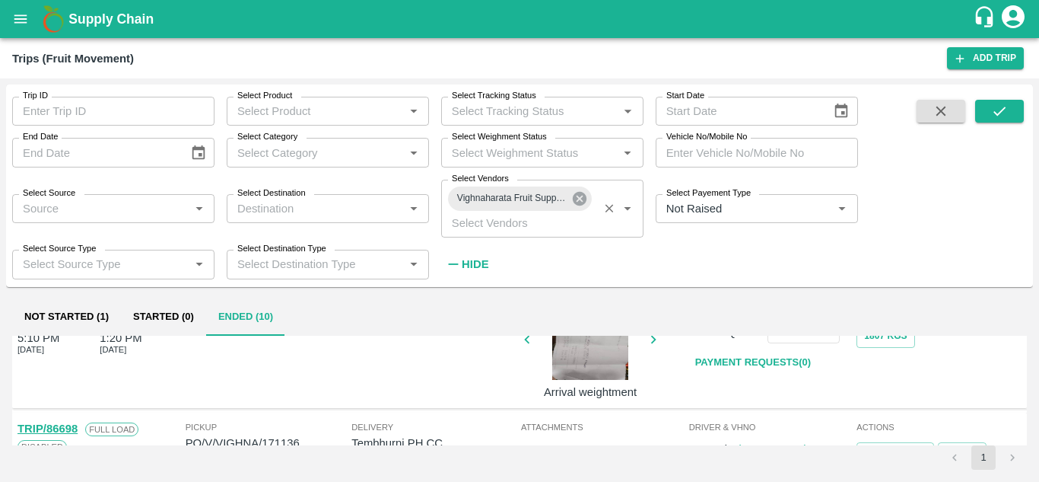
click at [581, 198] on icon at bounding box center [580, 199] width 14 height 14
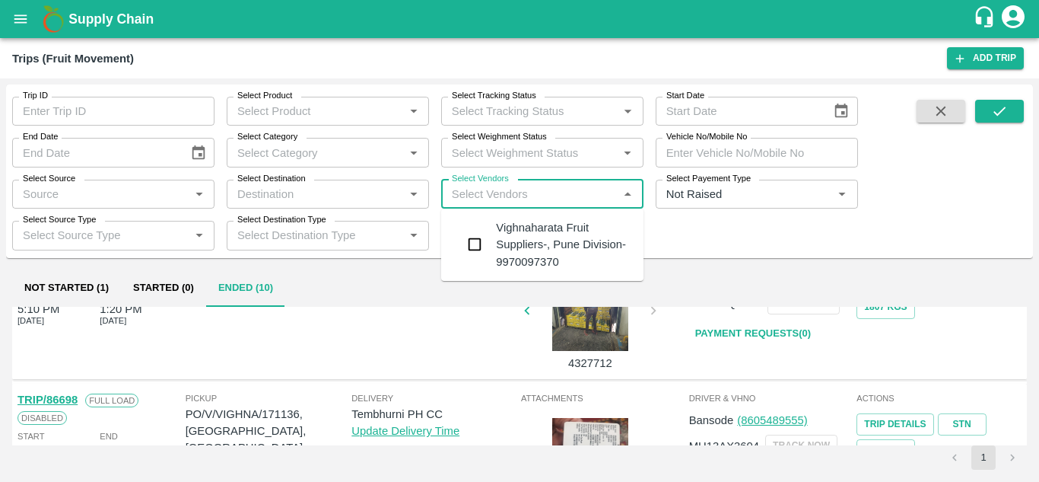
click at [478, 189] on input "Select Vendors" at bounding box center [530, 194] width 168 height 20
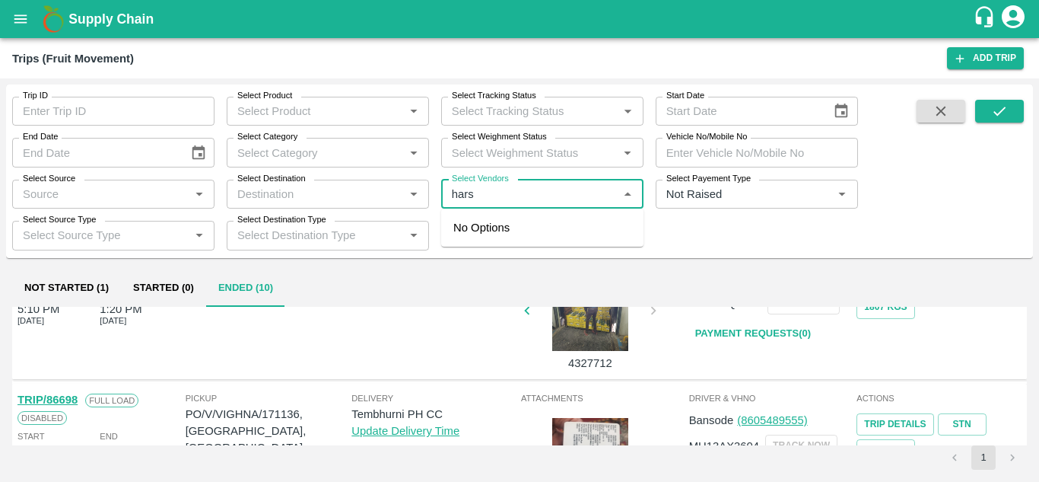
type input "harsh"
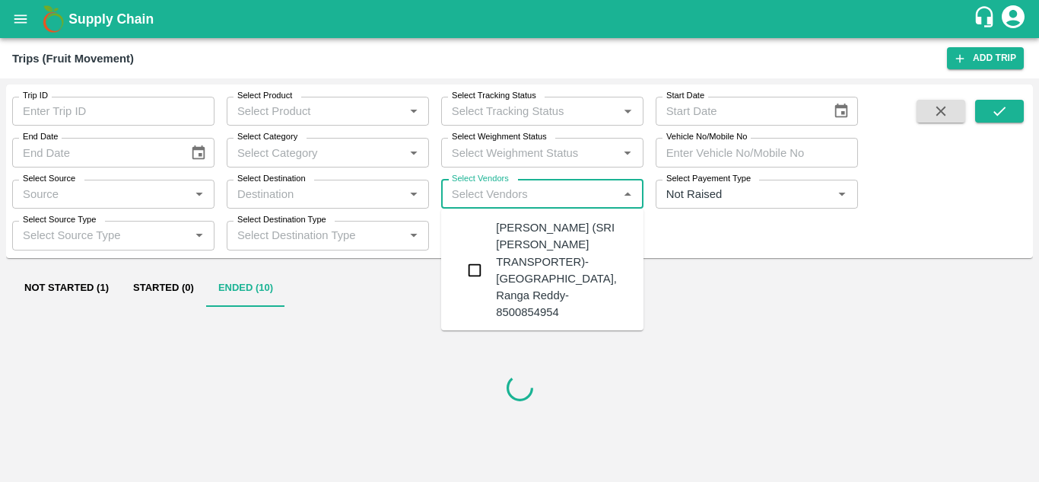
click at [556, 304] on div "CHANDRASHAKER (SRI HARSHA TRANSPORTER)-kandlakoya, Ranga Reddy-8500854954" at bounding box center [563, 270] width 135 height 102
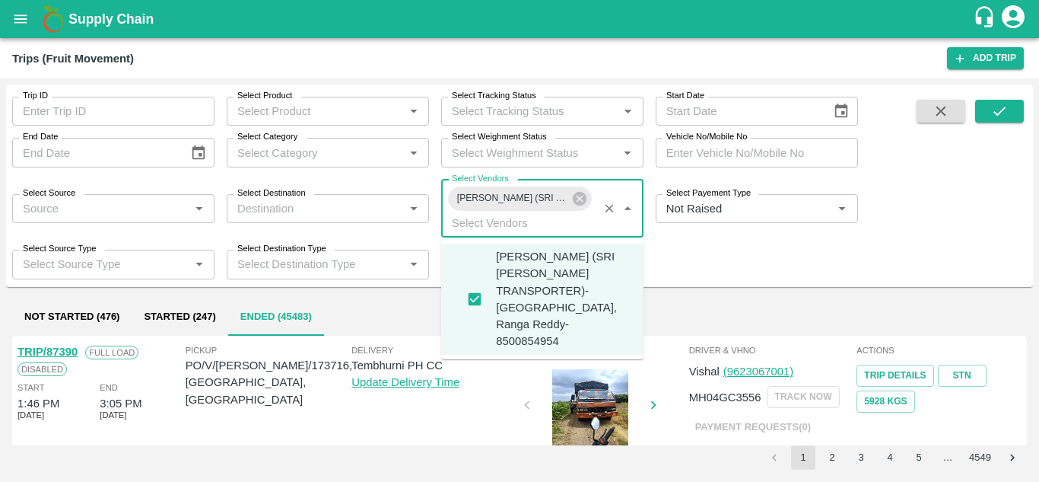
click at [483, 224] on input "Select Vendors" at bounding box center [520, 223] width 148 height 20
click at [611, 210] on icon "Clear" at bounding box center [610, 209] width 8 height 8
checkbox input "false"
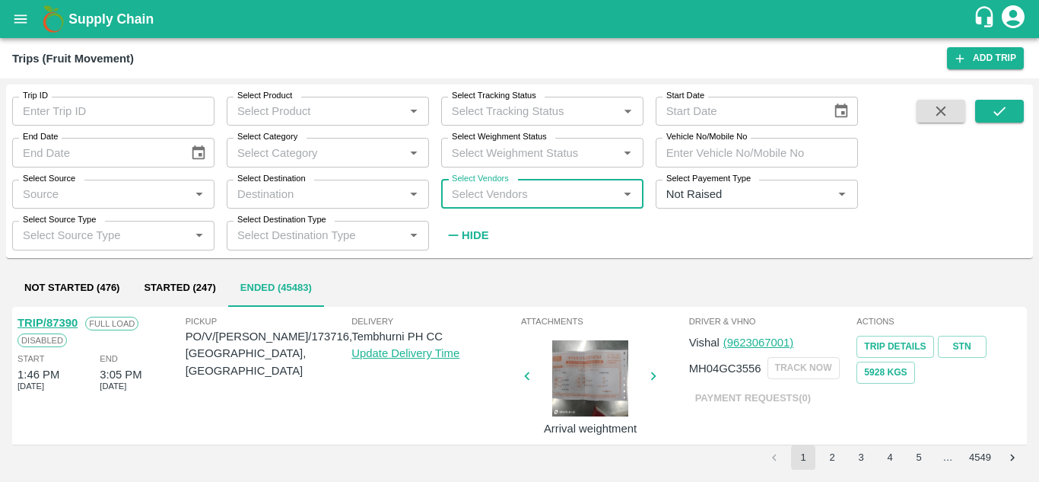
click at [466, 196] on input "Select Vendors" at bounding box center [530, 194] width 168 height 20
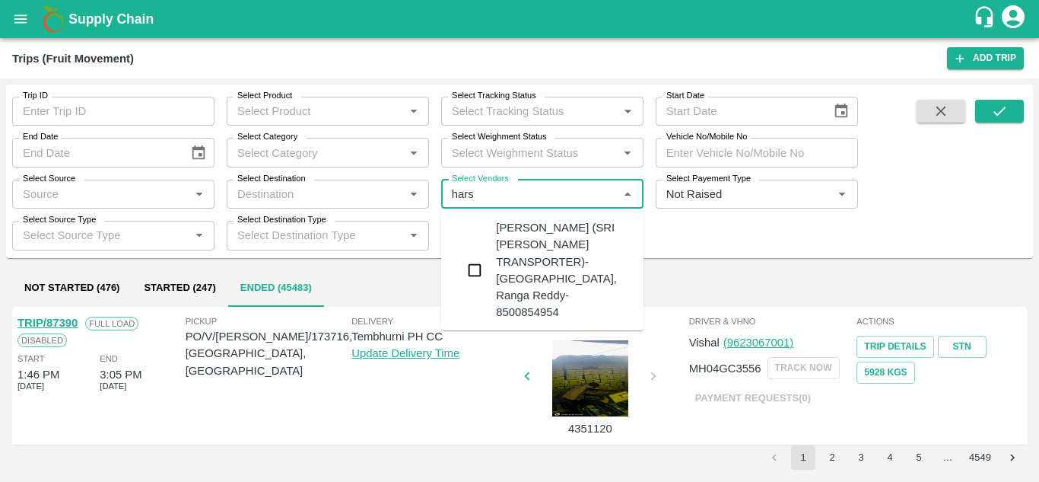
type input "harsh"
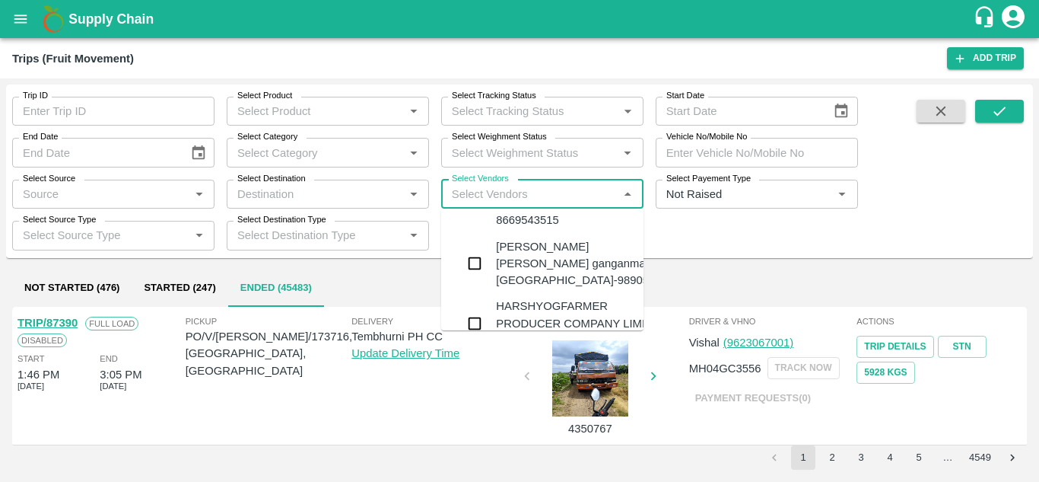
scroll to position [515, 0]
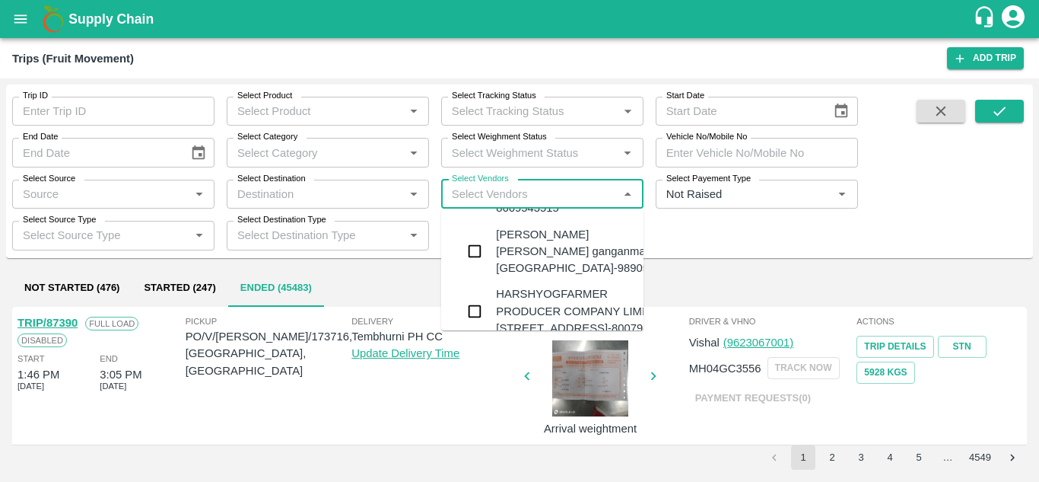
click at [548, 285] on div "HARSHYOGFARMER PRODUCER COMPANY LIMITED-G NO 37, Sangavi , Solapur-8007955595" at bounding box center [585, 310] width 178 height 51
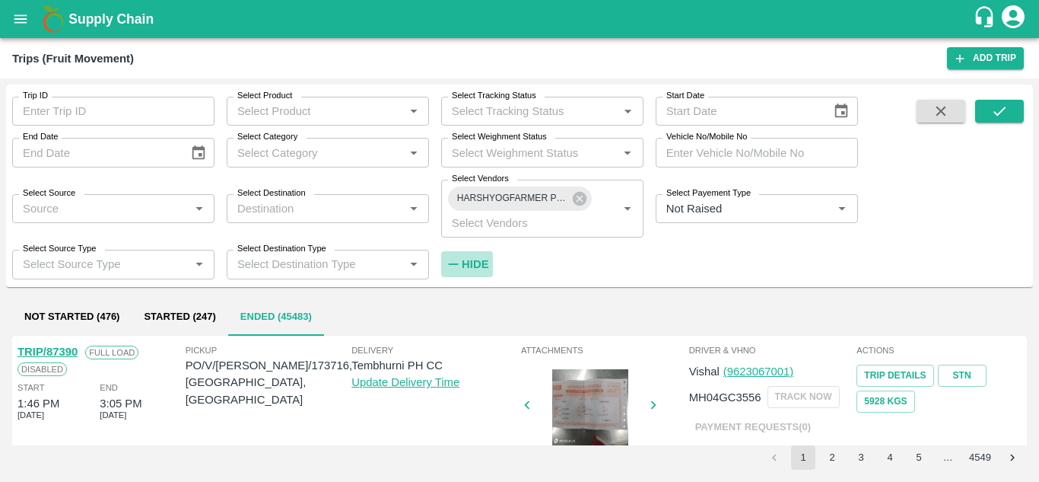
click at [478, 258] on strong "Hide" at bounding box center [475, 264] width 27 height 12
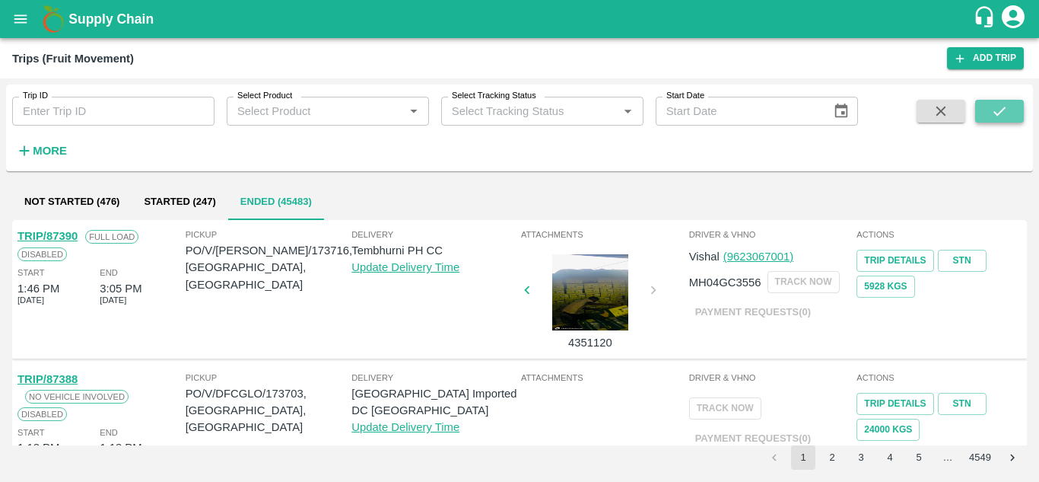
click at [1006, 109] on icon "submit" at bounding box center [999, 111] width 17 height 17
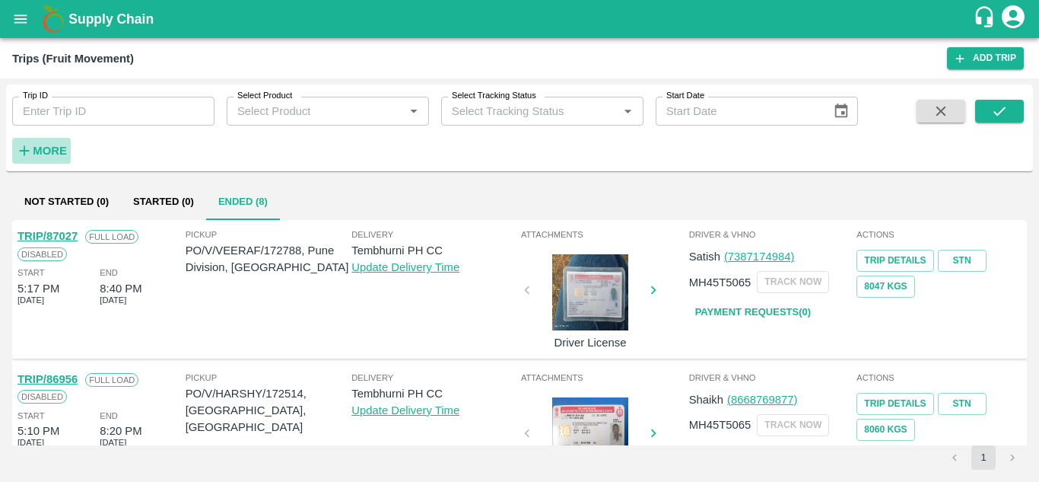
click at [60, 146] on strong "More" at bounding box center [50, 151] width 34 height 12
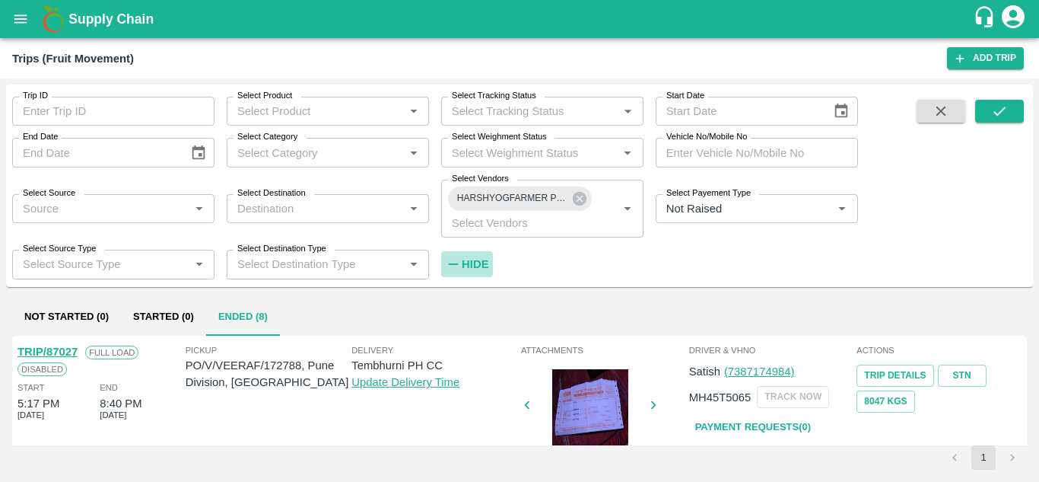
click at [476, 256] on h6 "Hide" at bounding box center [475, 264] width 27 height 20
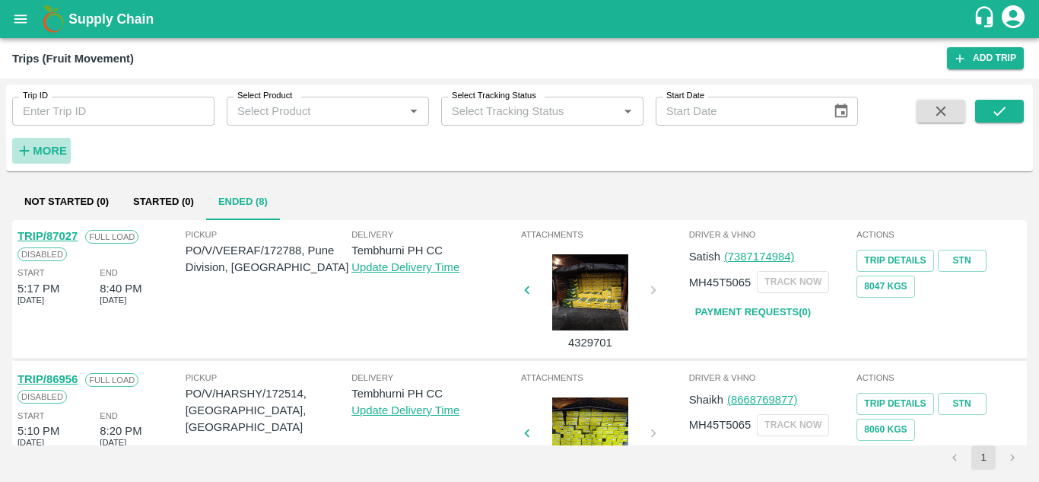
click at [46, 144] on h6 "More" at bounding box center [50, 151] width 34 height 20
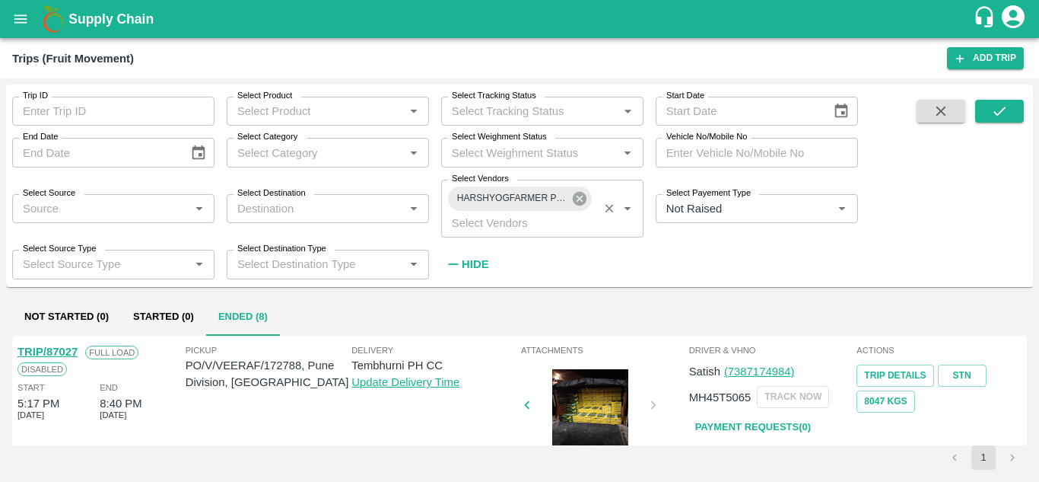
click at [581, 194] on icon at bounding box center [580, 199] width 14 height 14
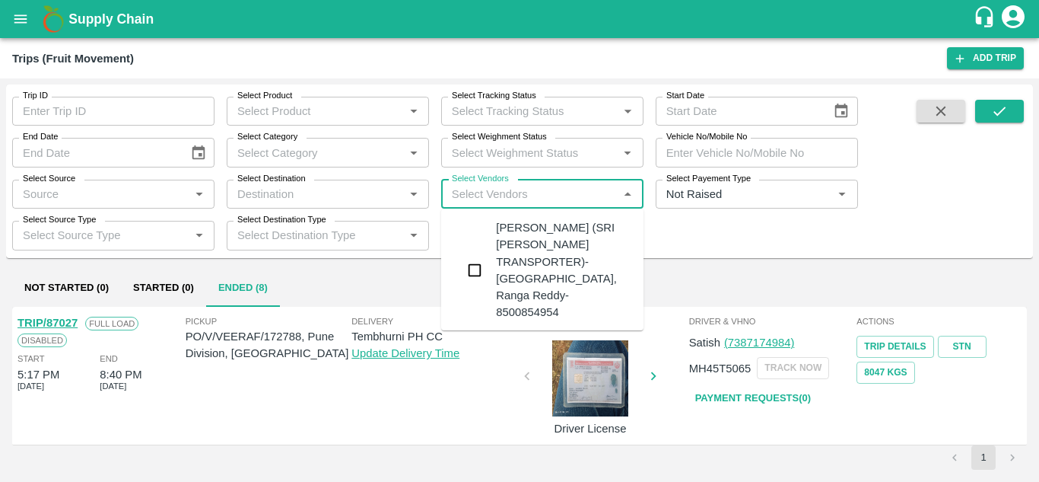
click at [476, 203] on input "Select Vendors" at bounding box center [530, 194] width 168 height 20
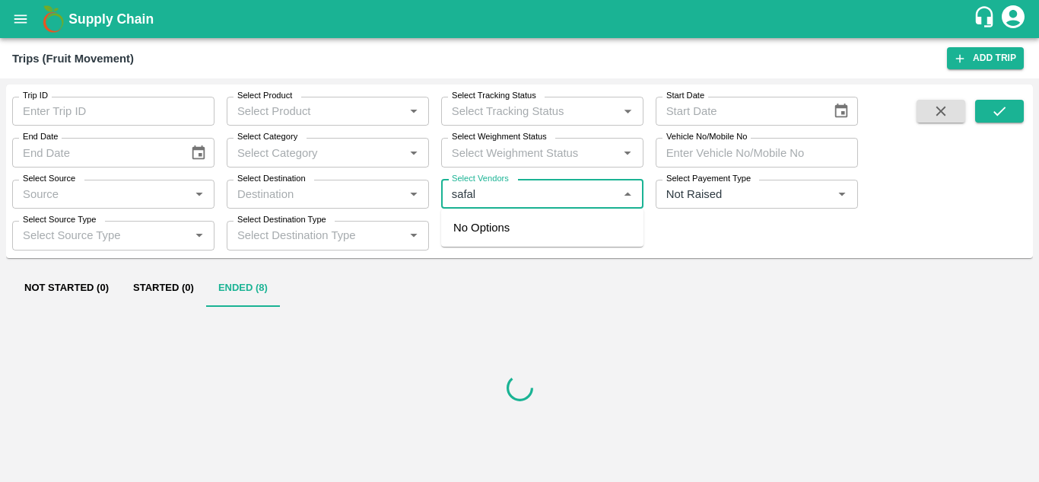
type input "safal,"
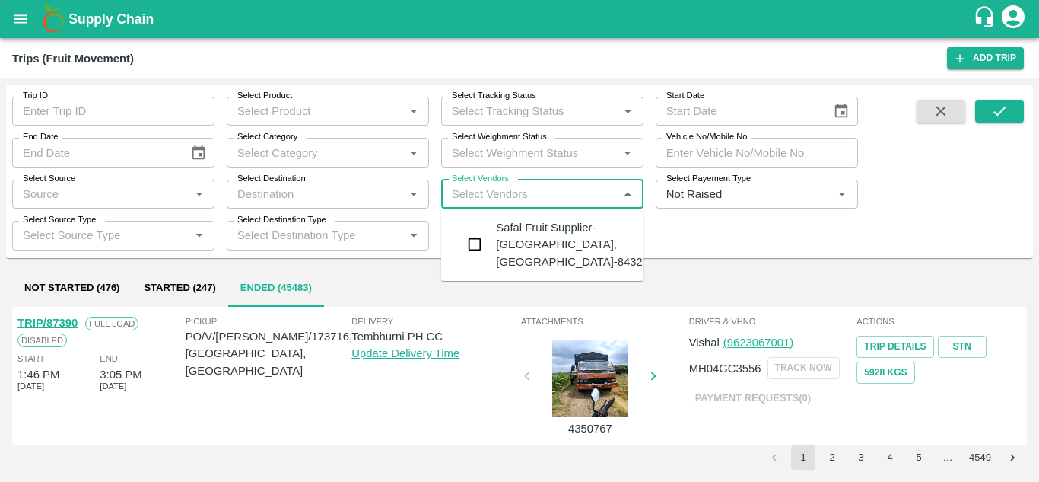
click at [560, 238] on div "Safal Fruit Supplier-Surli, Solapur-8432377401" at bounding box center [588, 244] width 184 height 51
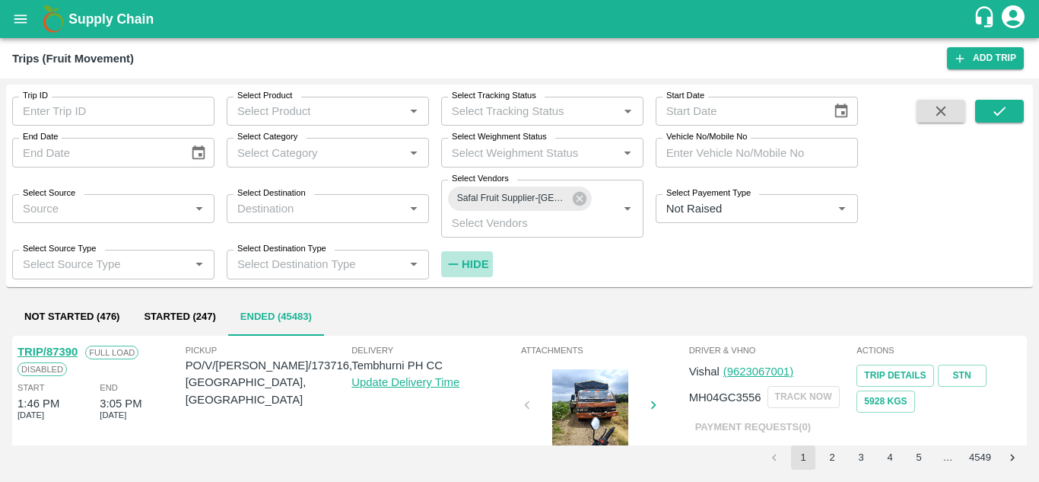
click at [472, 263] on strong "Hide" at bounding box center [475, 264] width 27 height 12
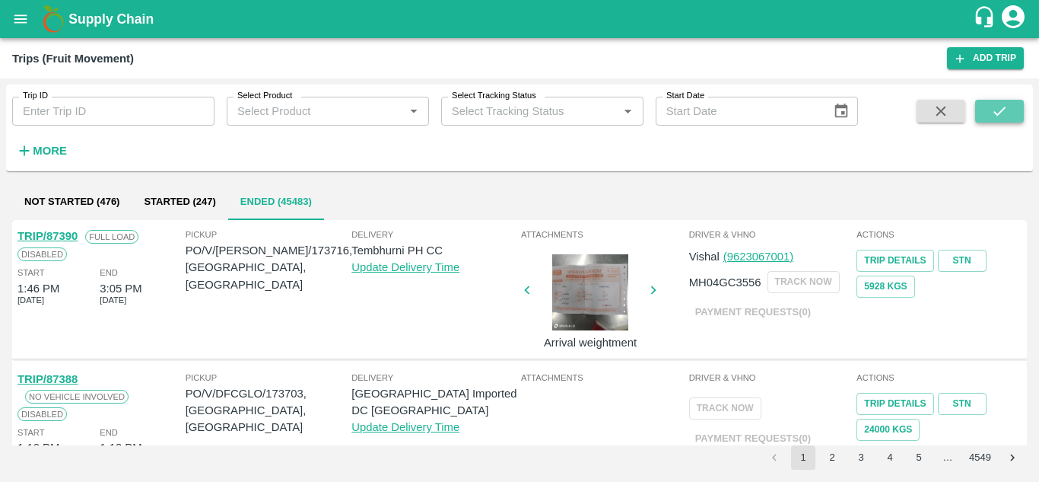
click at [1004, 109] on icon "submit" at bounding box center [1000, 111] width 12 height 9
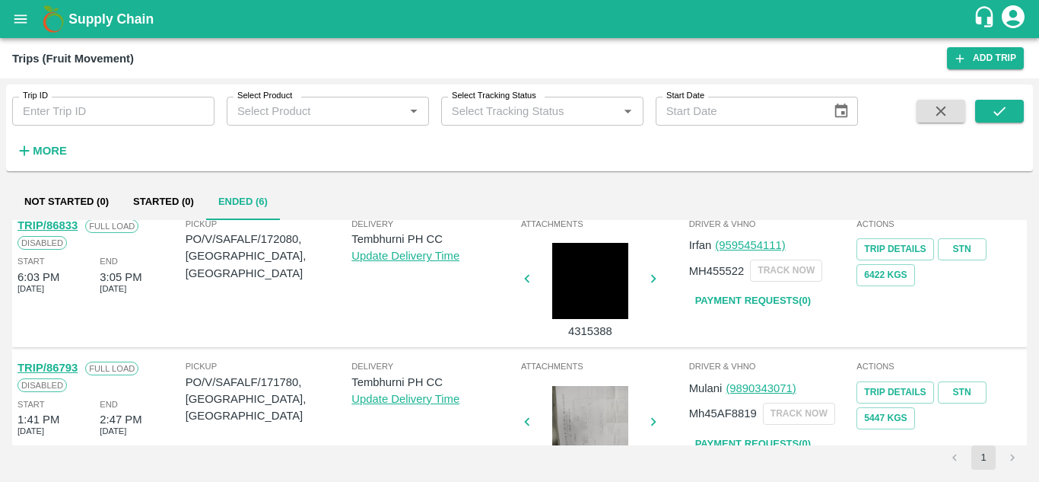
scroll to position [258, 0]
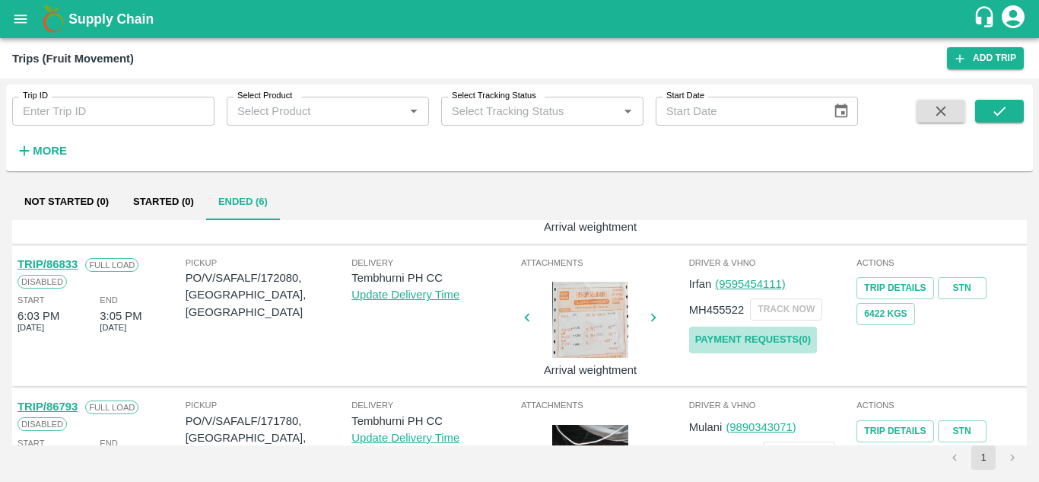
click at [743, 341] on link "Payment Requests( 0 )" at bounding box center [753, 339] width 128 height 27
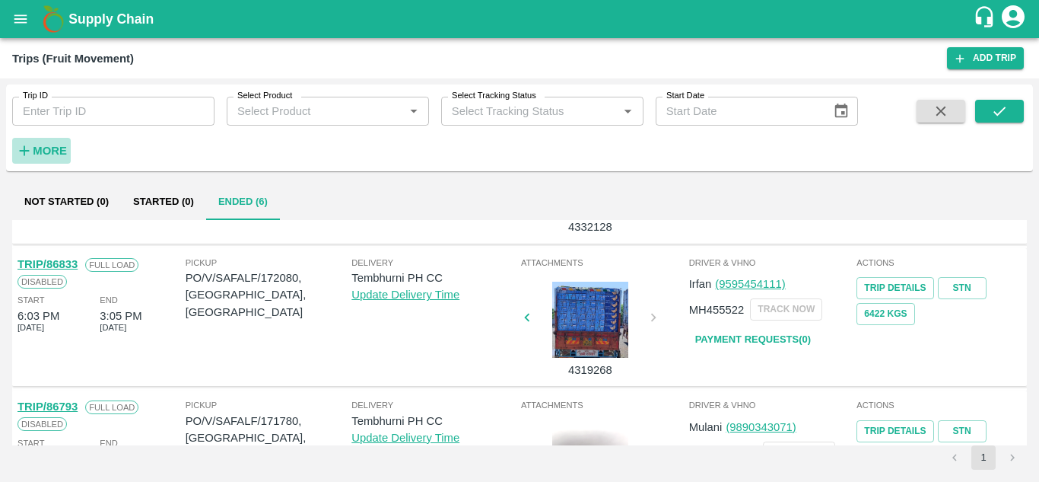
click at [45, 143] on h6 "More" at bounding box center [50, 151] width 34 height 20
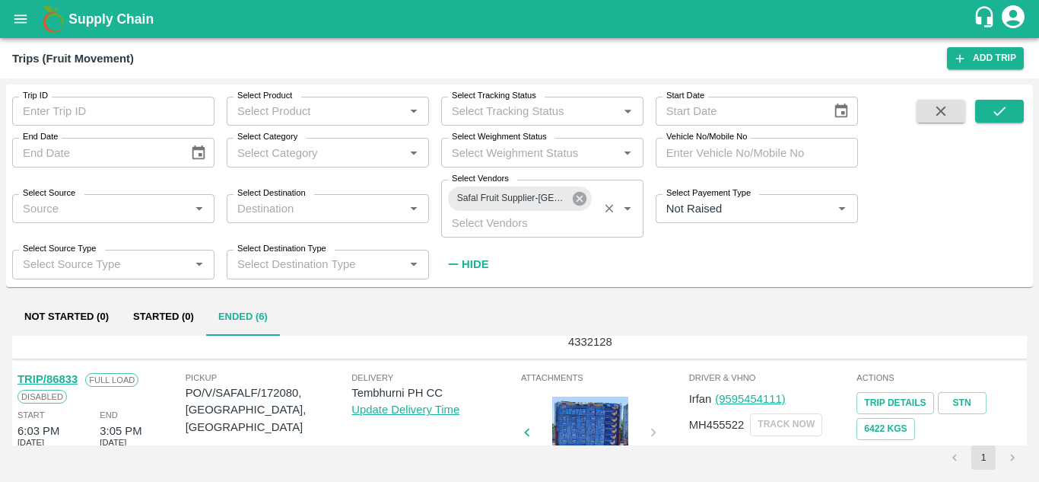
click at [579, 200] on icon at bounding box center [580, 199] width 14 height 14
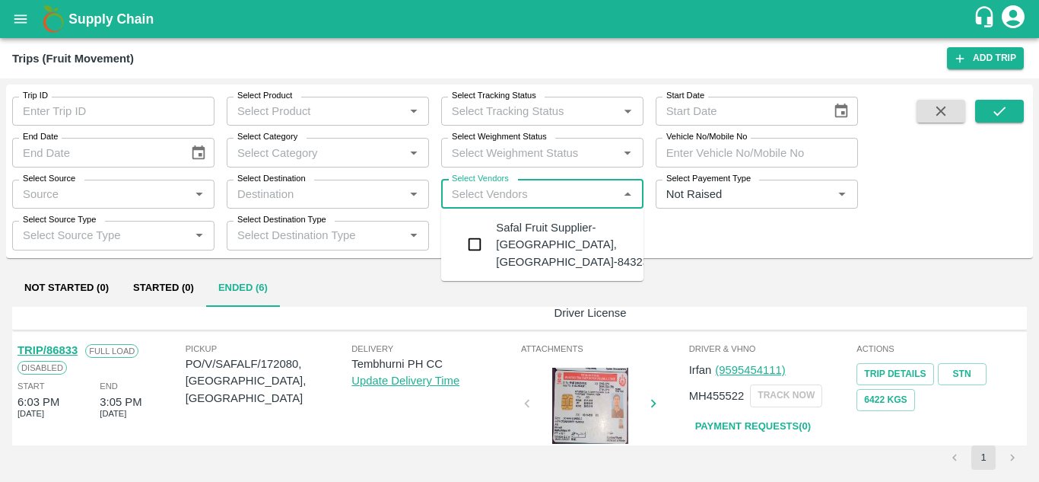
click at [485, 189] on input "Select Vendors" at bounding box center [530, 194] width 168 height 20
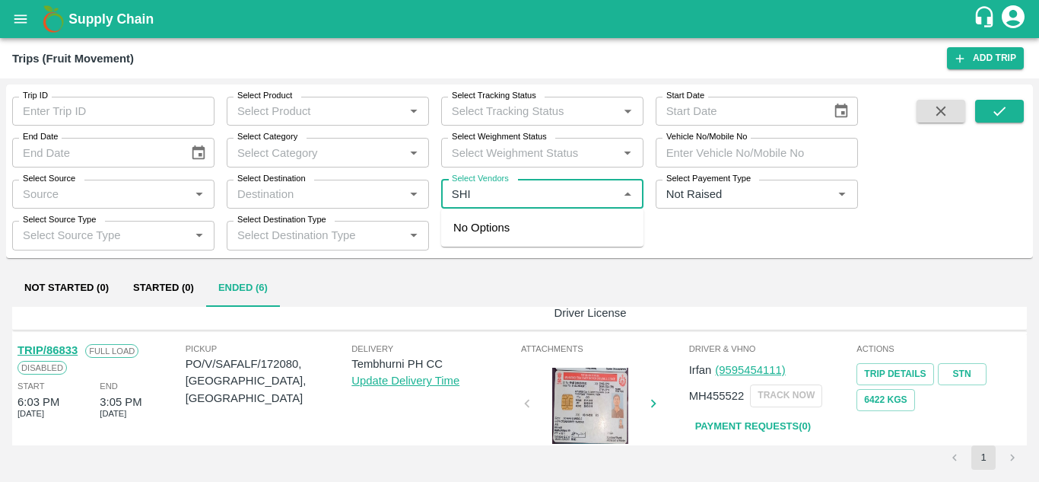
type input "SHIV"
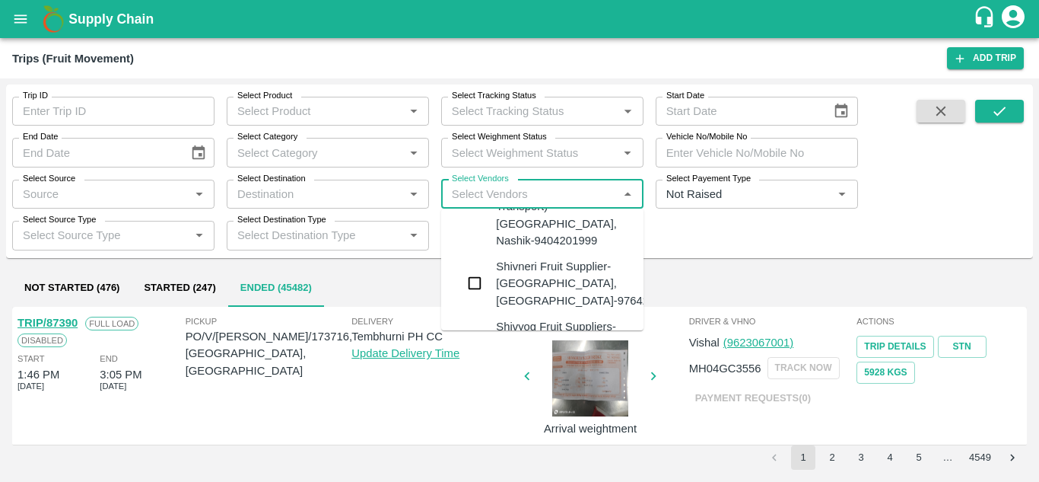
scroll to position [507, 0]
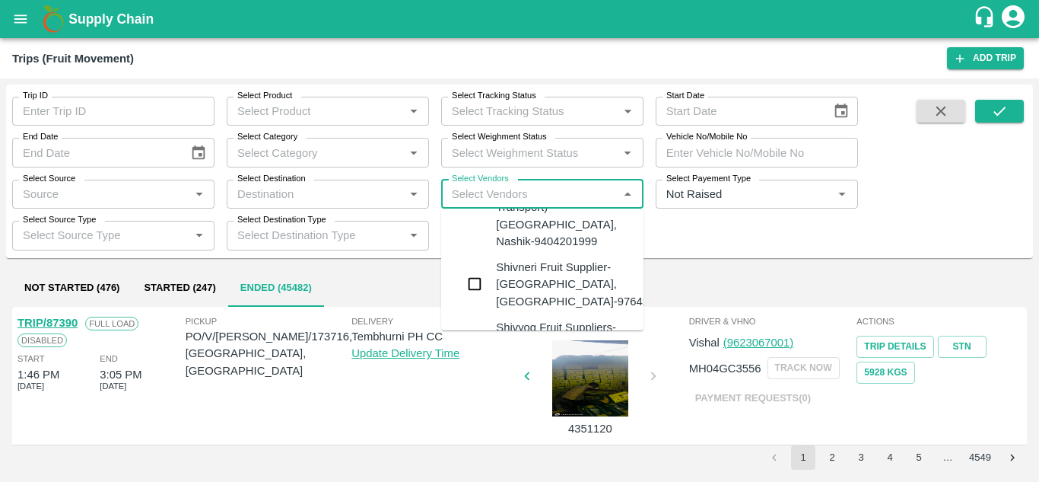
click at [533, 259] on div "Shivneri Fruit Supplier-Surli, Solapur-9764240949" at bounding box center [588, 284] width 184 height 51
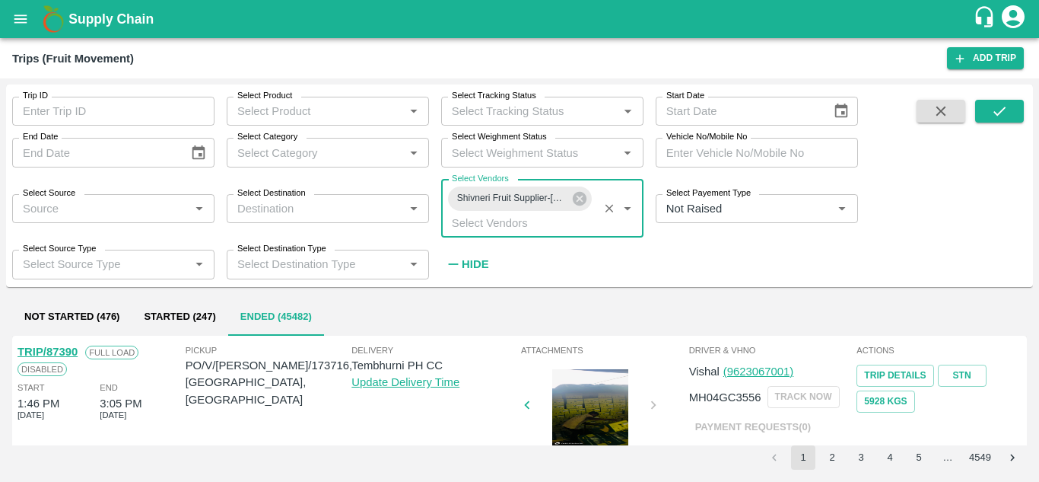
click at [472, 260] on strong "Hide" at bounding box center [475, 264] width 27 height 12
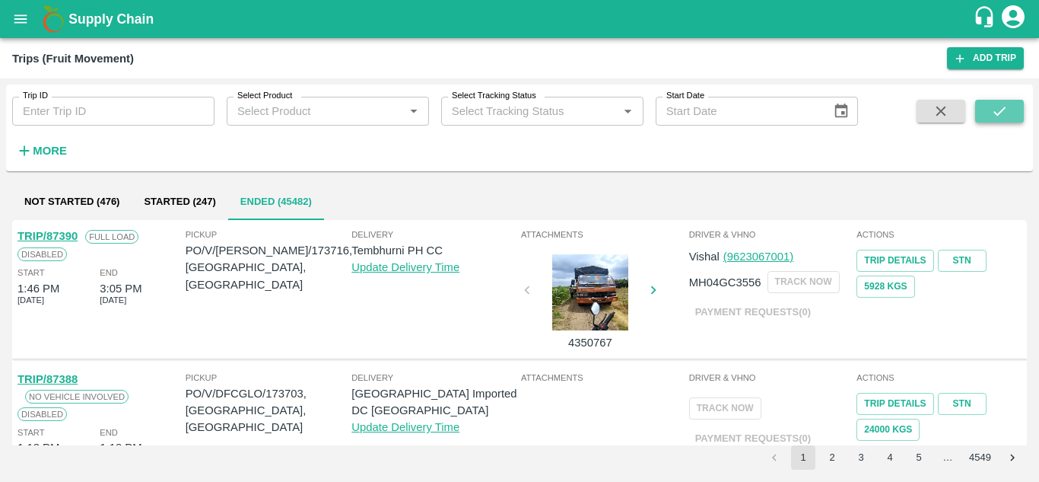
click at [992, 107] on icon "submit" at bounding box center [999, 111] width 17 height 17
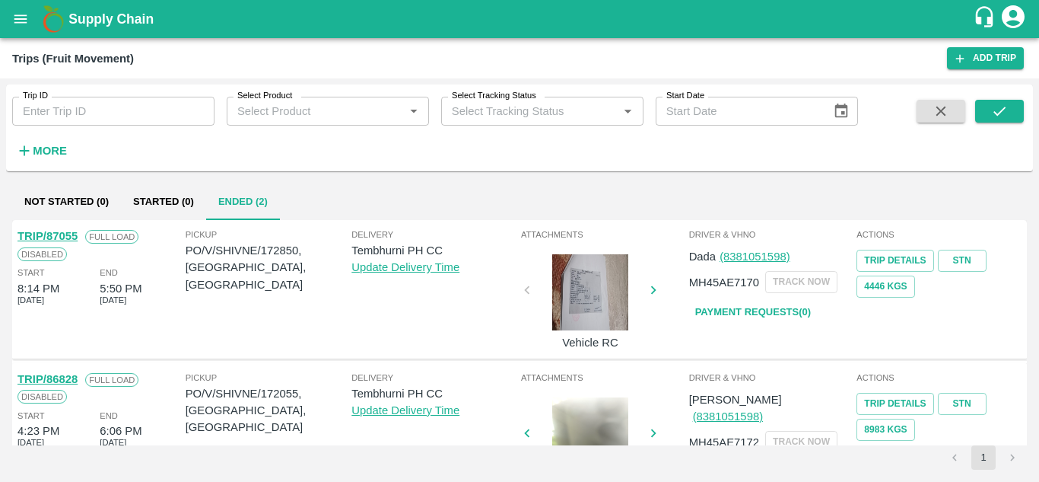
scroll to position [60, 0]
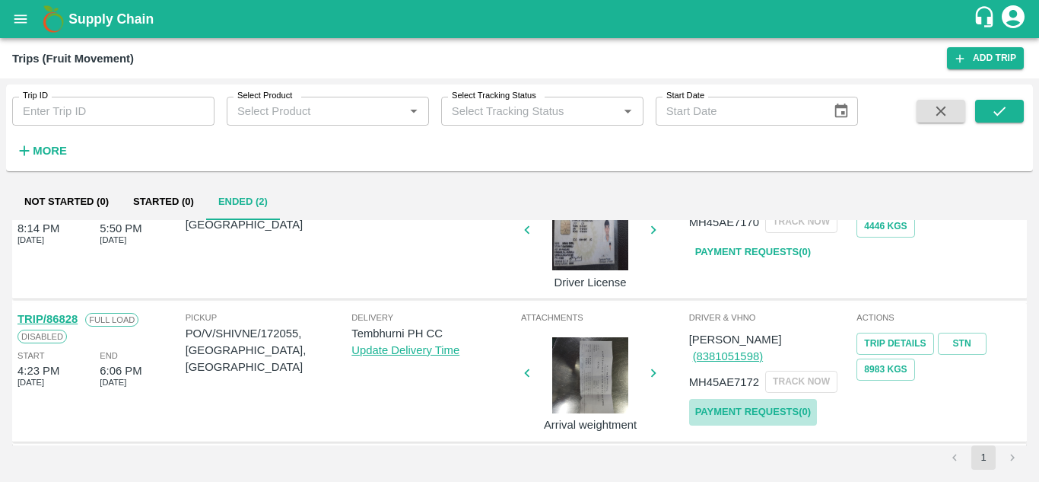
click at [751, 399] on link "Payment Requests( 0 )" at bounding box center [753, 412] width 128 height 27
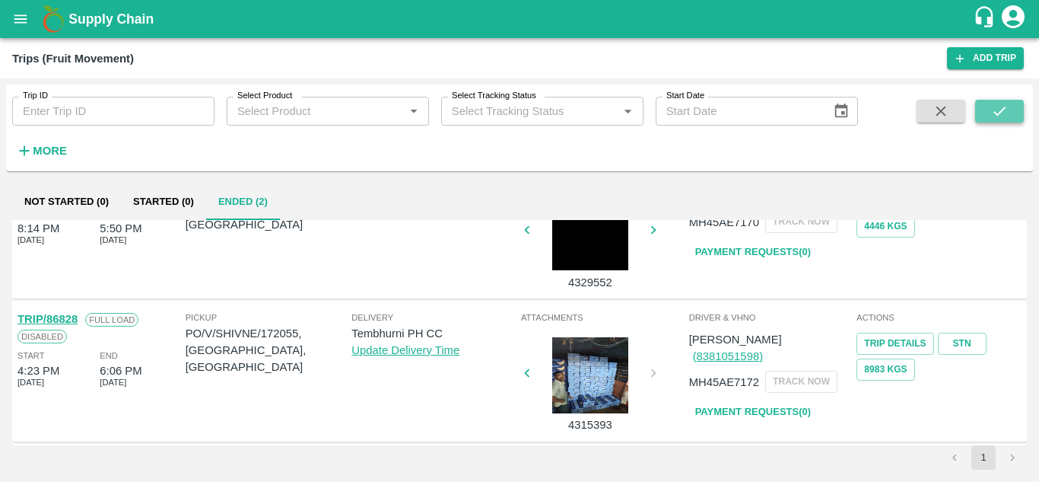
click at [1005, 106] on icon "submit" at bounding box center [999, 111] width 17 height 17
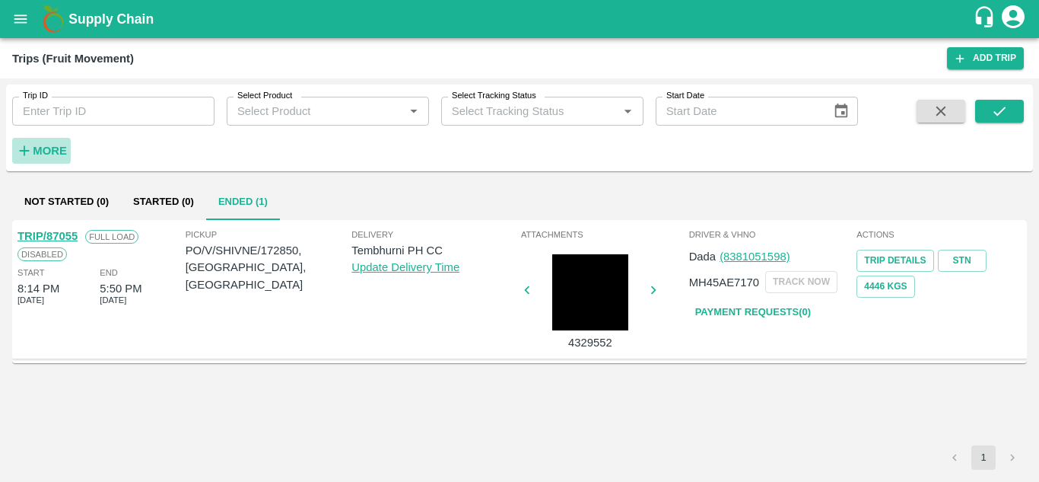
click at [48, 142] on h6 "More" at bounding box center [50, 151] width 34 height 20
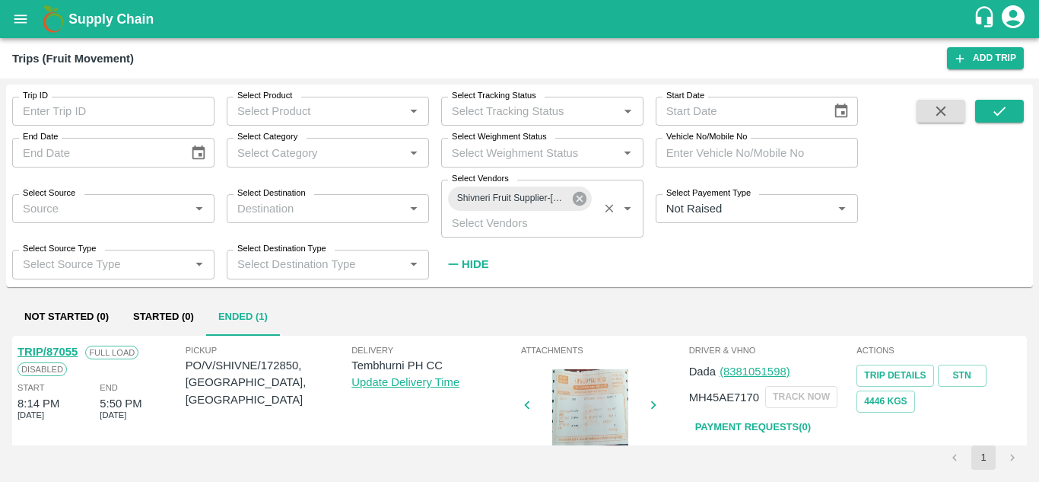
click at [577, 197] on icon at bounding box center [579, 198] width 17 height 17
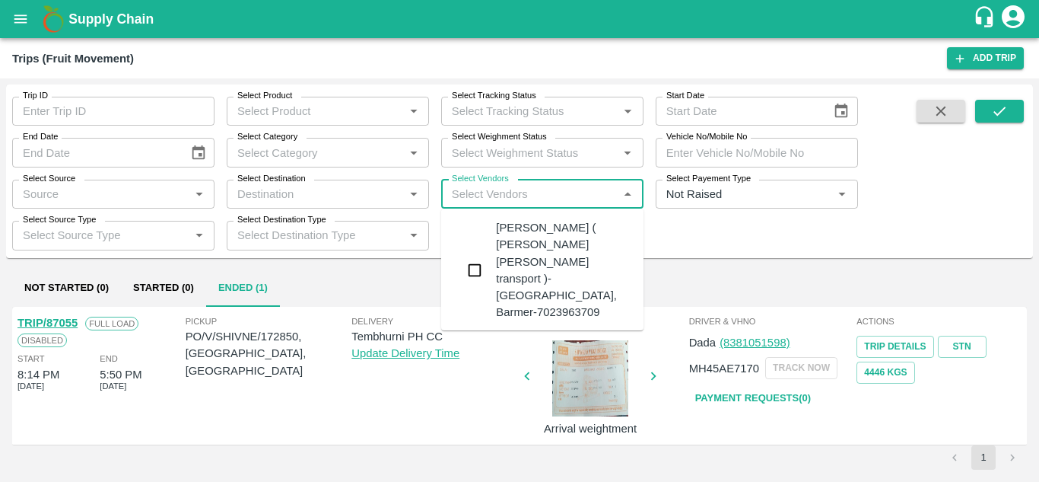
click at [474, 190] on input "Select Vendors" at bounding box center [530, 194] width 168 height 20
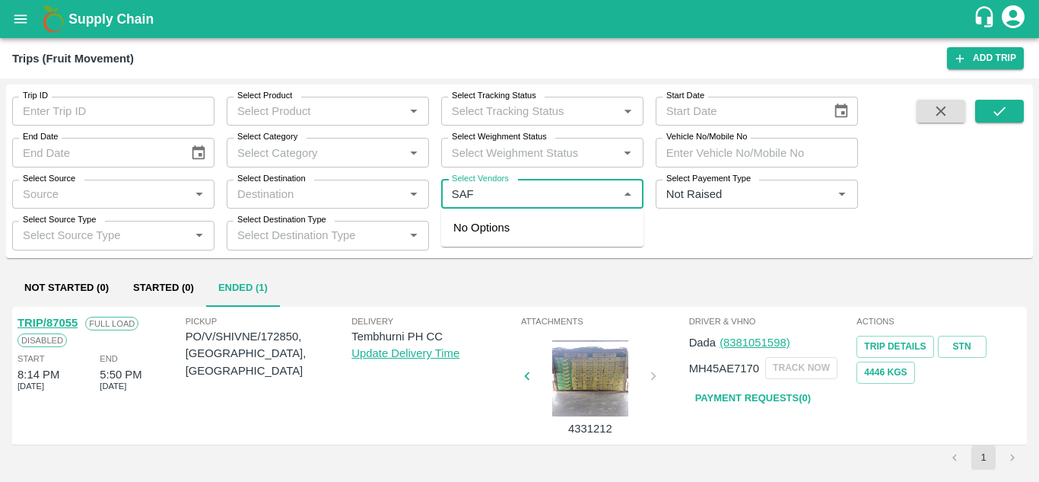
type input "SAFA"
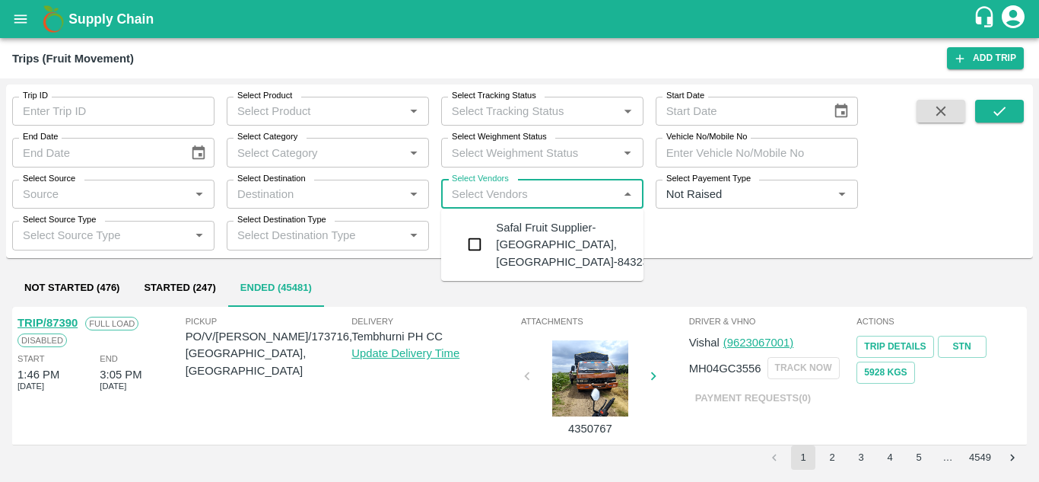
click at [553, 231] on div "Safal Fruit Supplier-Surli, Solapur-8432377401" at bounding box center [588, 244] width 184 height 51
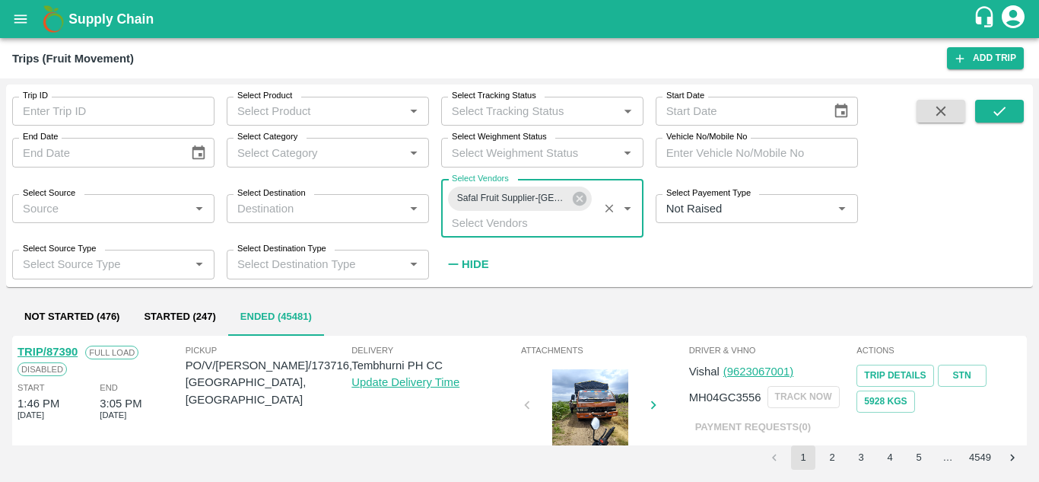
click at [478, 263] on strong "Hide" at bounding box center [475, 264] width 27 height 12
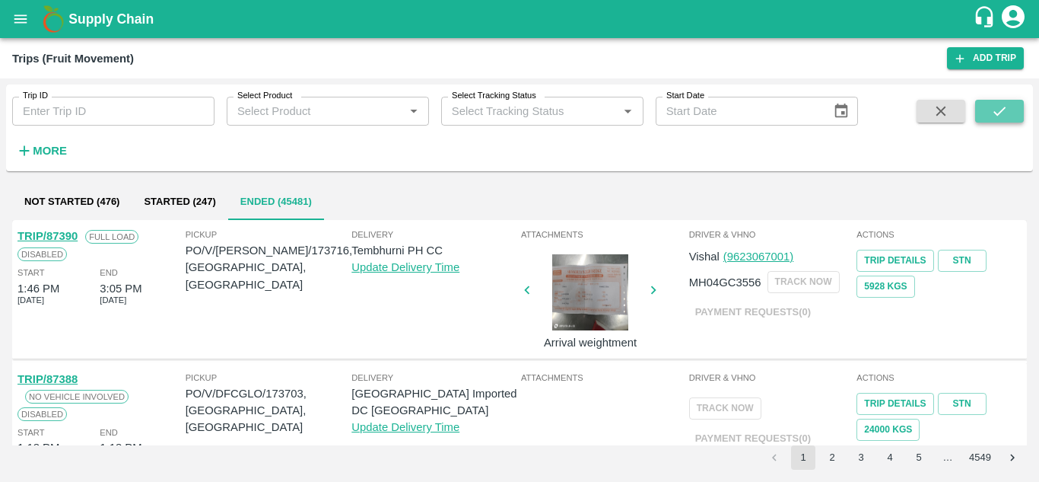
click at [1001, 103] on icon "submit" at bounding box center [999, 111] width 17 height 17
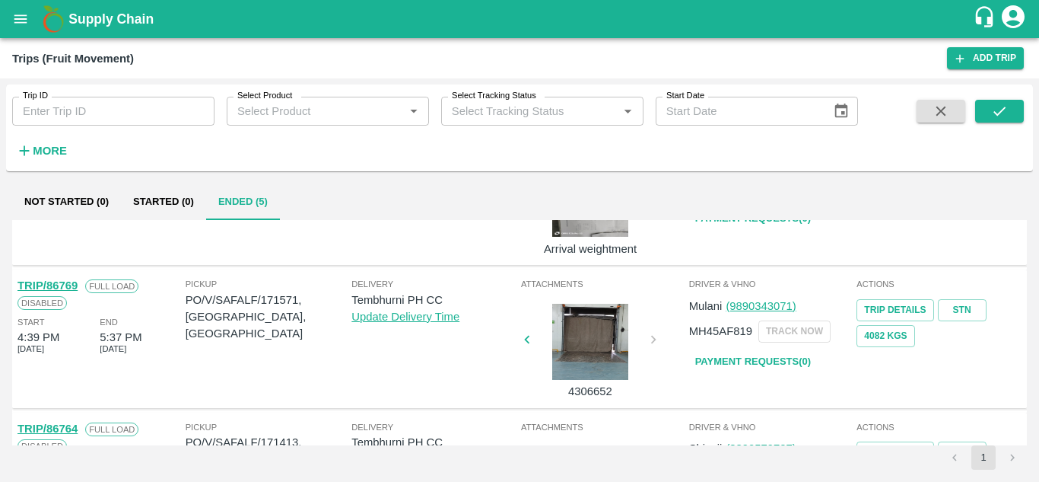
scroll to position [488, 0]
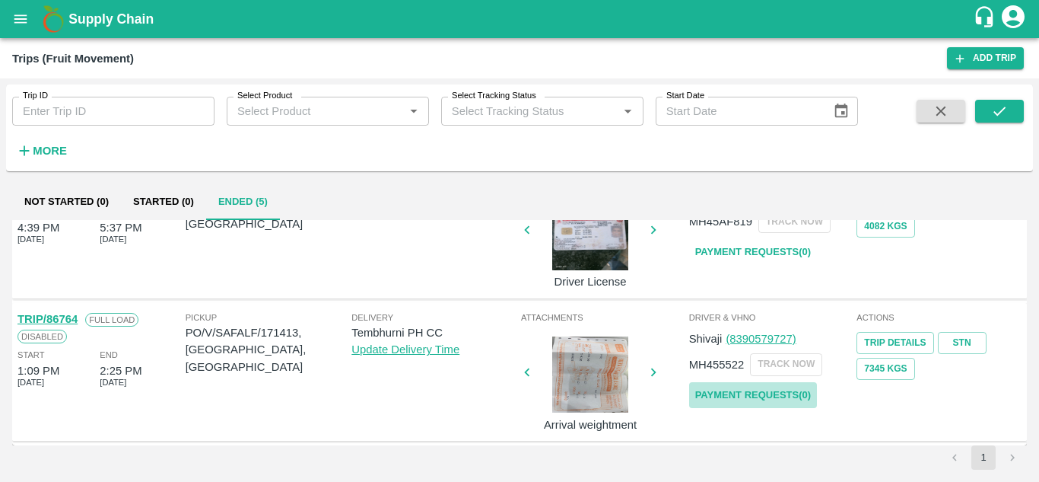
click at [756, 393] on link "Payment Requests( 0 )" at bounding box center [753, 395] width 128 height 27
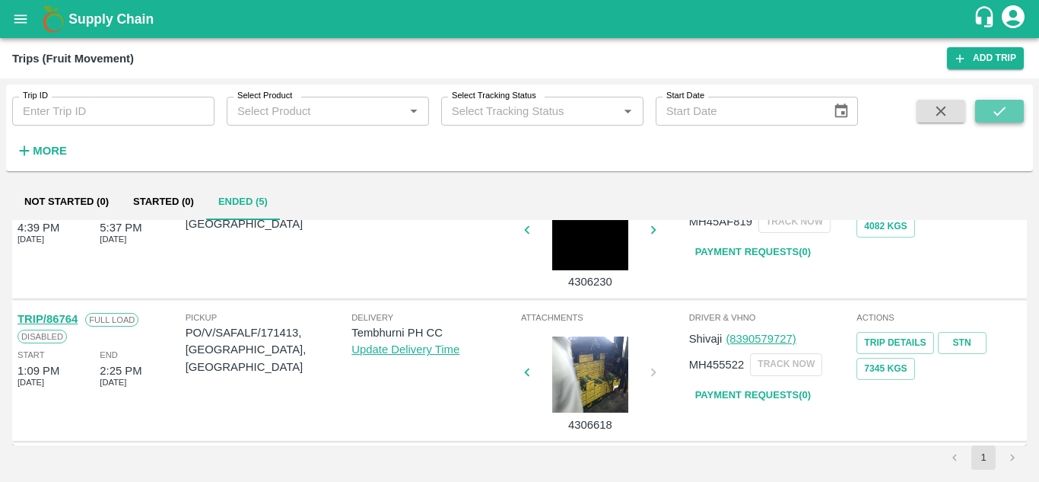
click at [1002, 105] on icon "submit" at bounding box center [999, 111] width 17 height 17
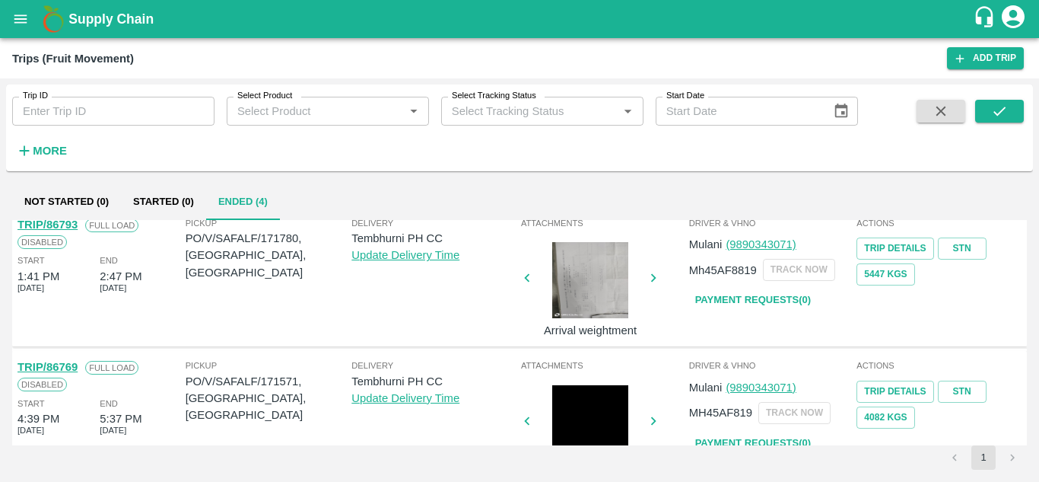
scroll to position [345, 0]
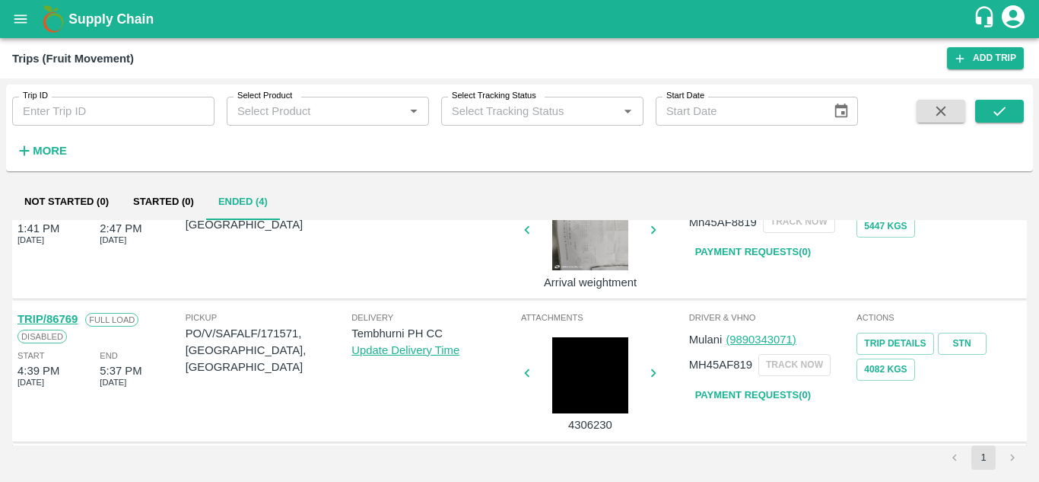
click at [746, 387] on link "Payment Requests( 0 )" at bounding box center [753, 395] width 128 height 27
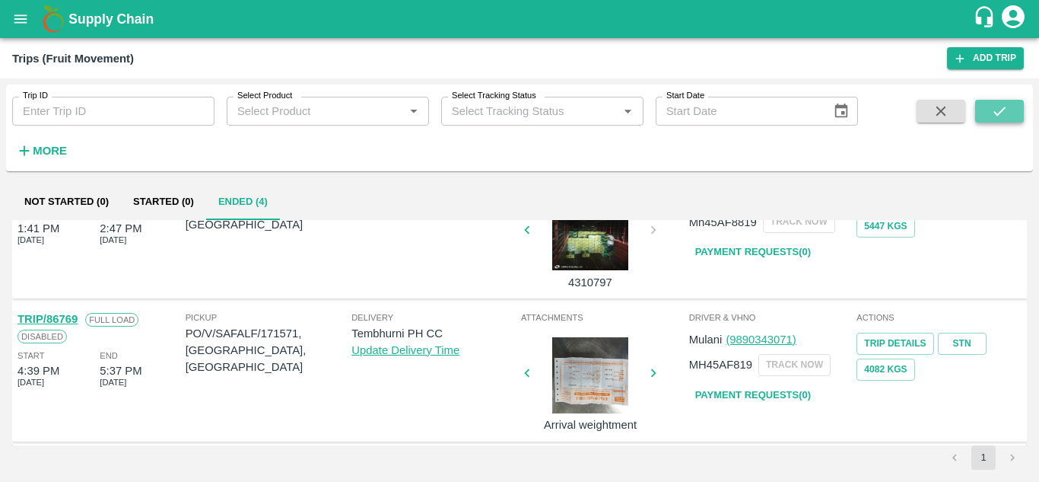
click at [997, 108] on icon "submit" at bounding box center [999, 111] width 17 height 17
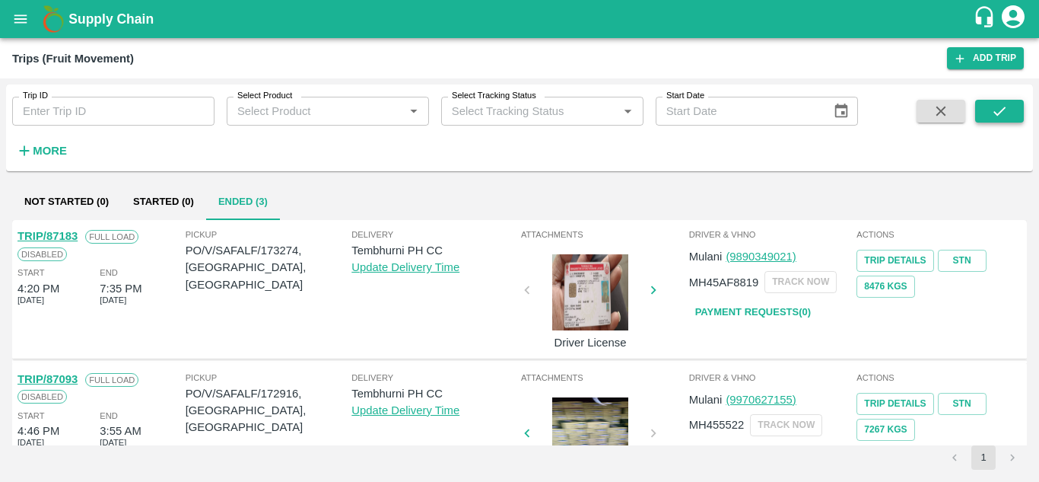
click at [1001, 116] on icon "submit" at bounding box center [999, 111] width 17 height 17
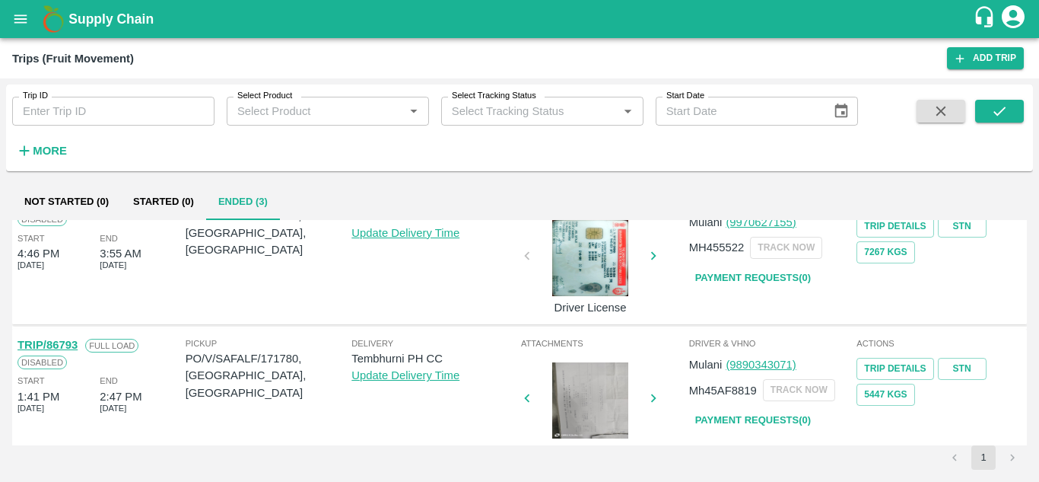
scroll to position [203, 0]
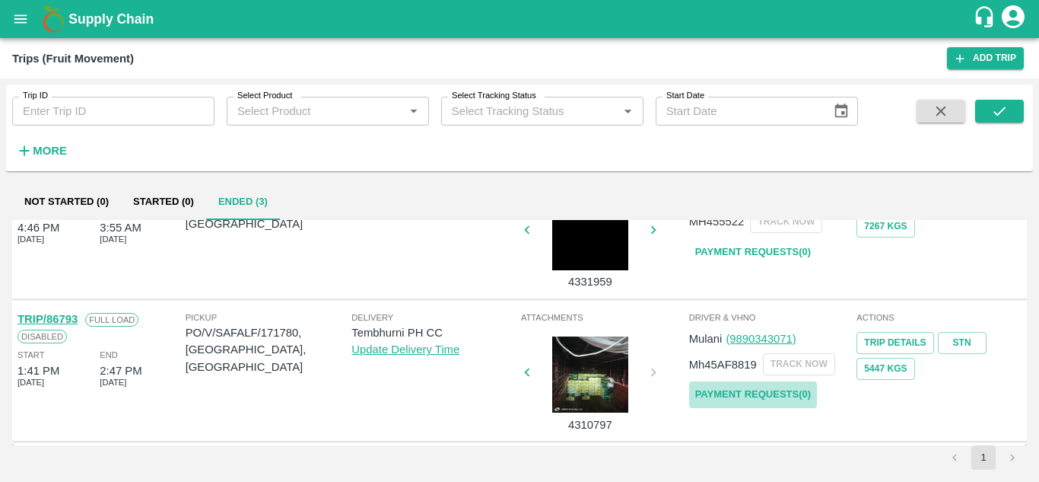
click at [752, 390] on link "Payment Requests( 0 )" at bounding box center [753, 394] width 128 height 27
click at [1000, 107] on icon "submit" at bounding box center [999, 111] width 17 height 17
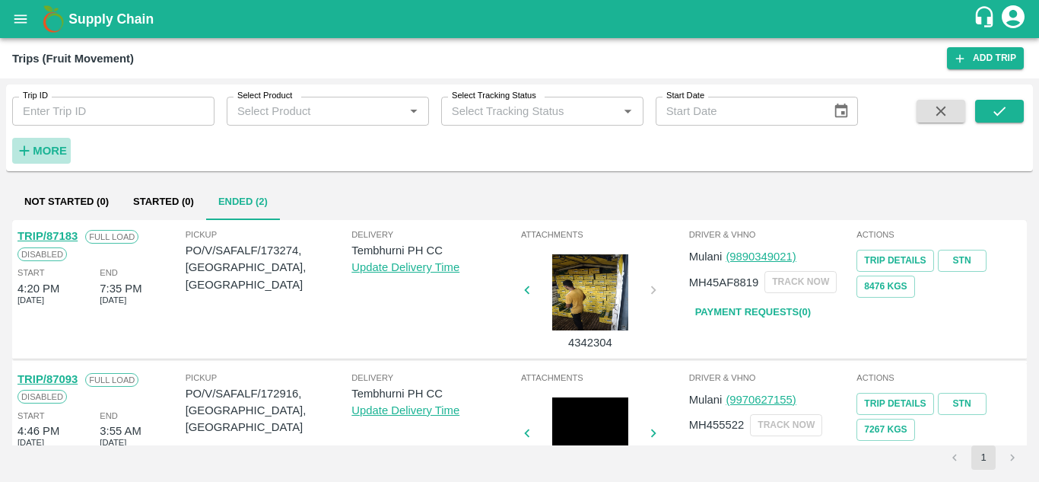
click at [45, 151] on strong "More" at bounding box center [50, 151] width 34 height 12
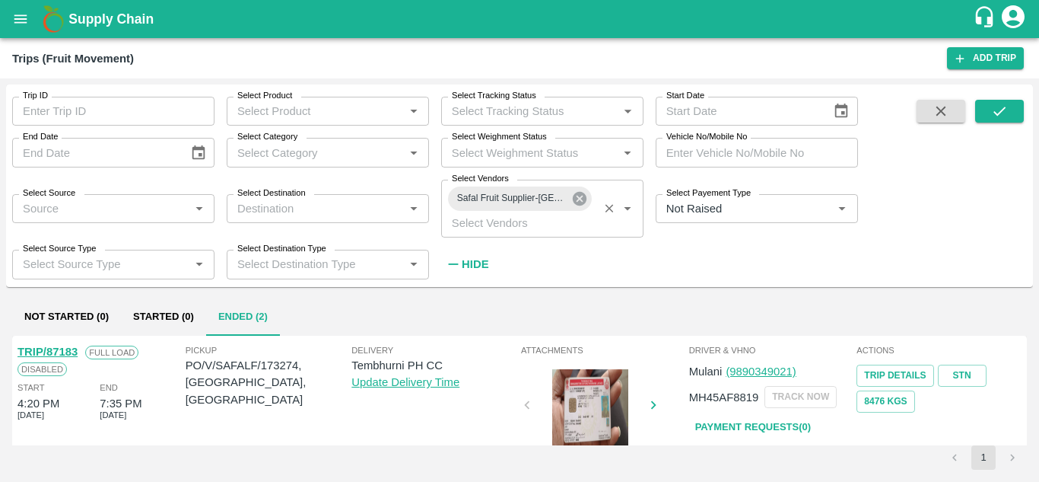
click at [579, 195] on icon at bounding box center [580, 199] width 14 height 14
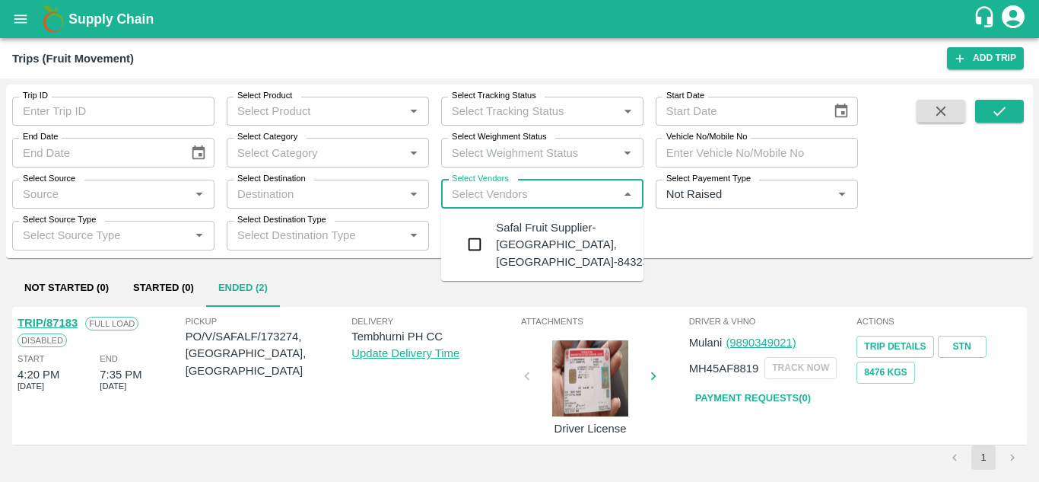
click at [463, 194] on input "Select Vendors" at bounding box center [530, 194] width 168 height 20
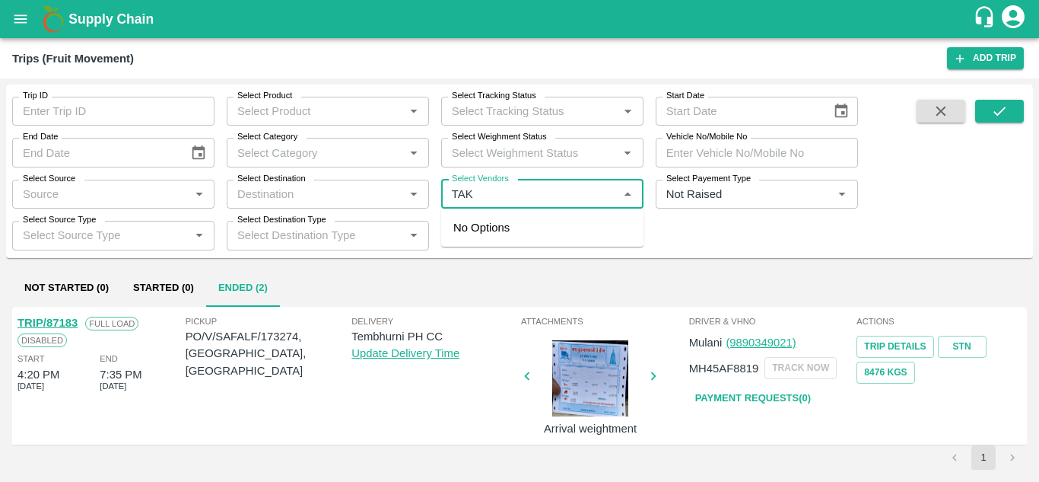
type input "TAKI"
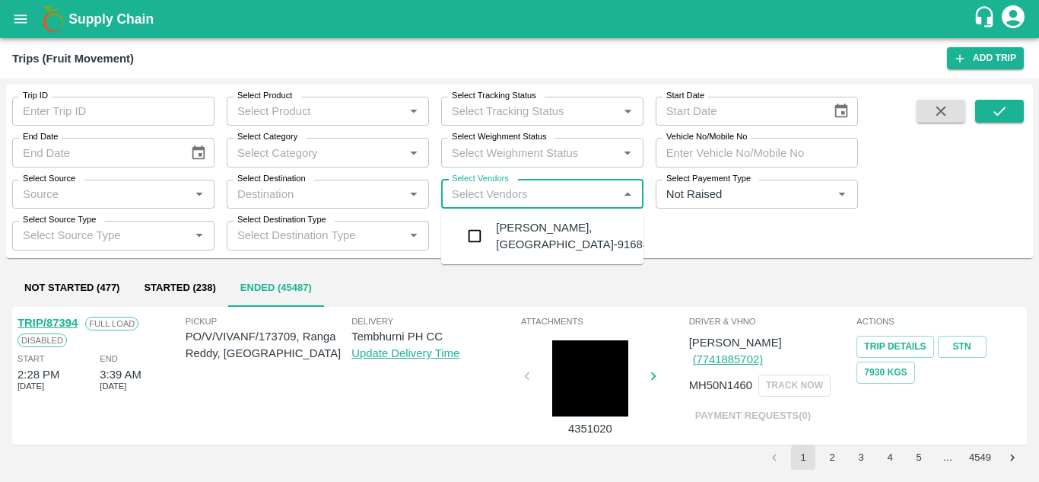
click at [535, 236] on div "Ajinkya Haridas Takik-Wangi, Solapur-9168800742" at bounding box center [588, 236] width 184 height 34
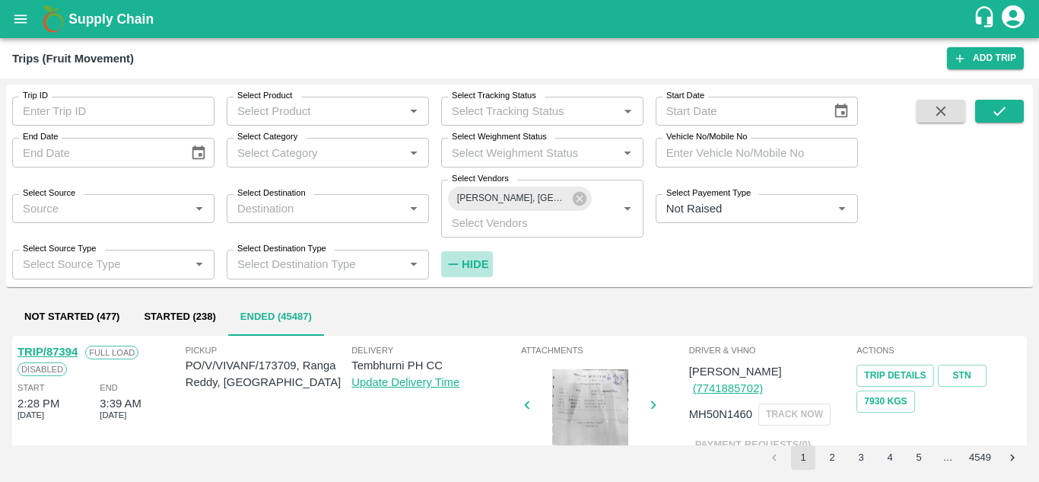
click at [476, 256] on h6 "Hide" at bounding box center [475, 264] width 27 height 20
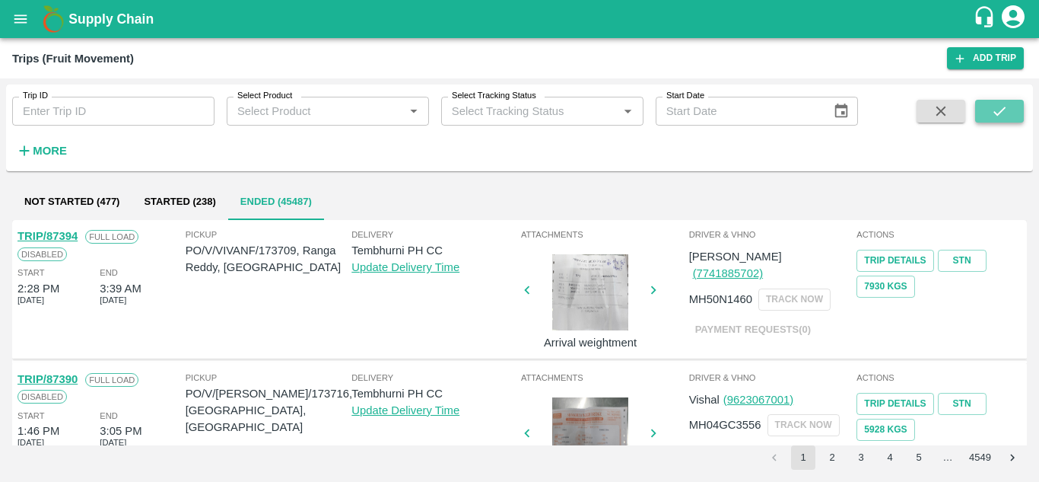
click at [1009, 104] on button "submit" at bounding box center [999, 111] width 49 height 23
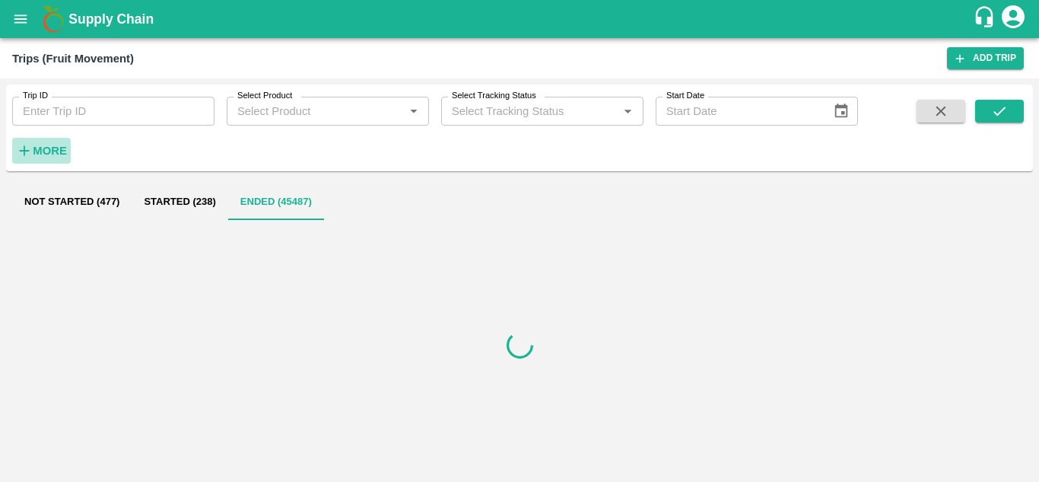
click at [43, 151] on strong "More" at bounding box center [50, 151] width 34 height 12
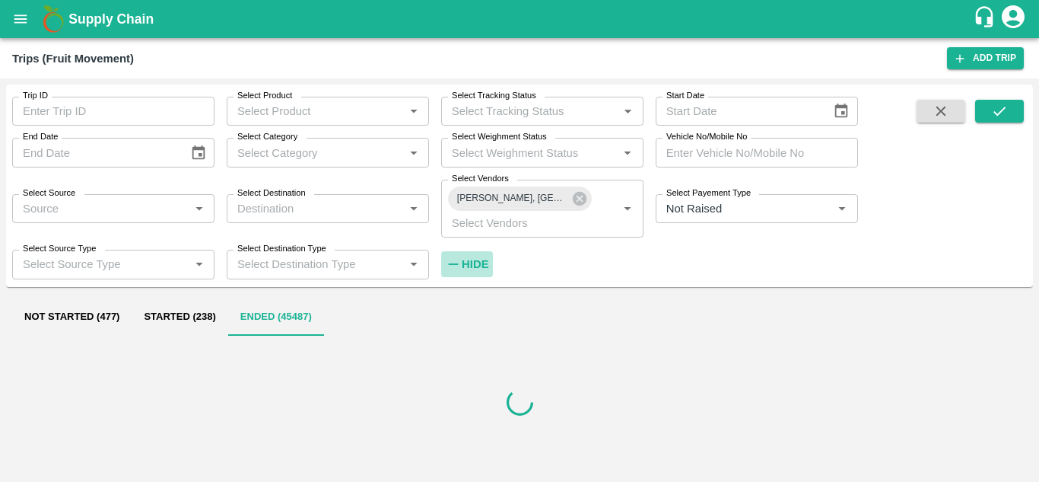
click at [476, 259] on strong "Hide" at bounding box center [475, 264] width 27 height 12
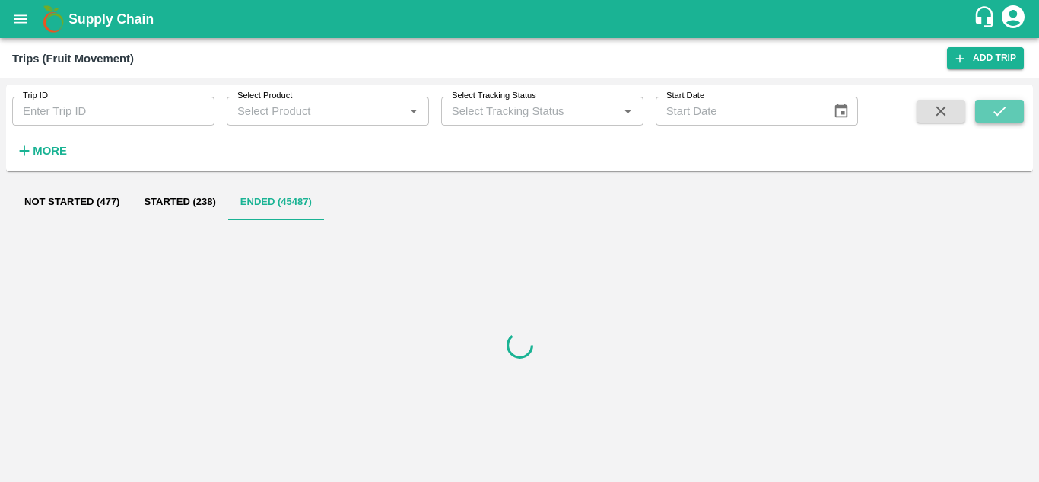
click at [1010, 106] on button "submit" at bounding box center [999, 111] width 49 height 23
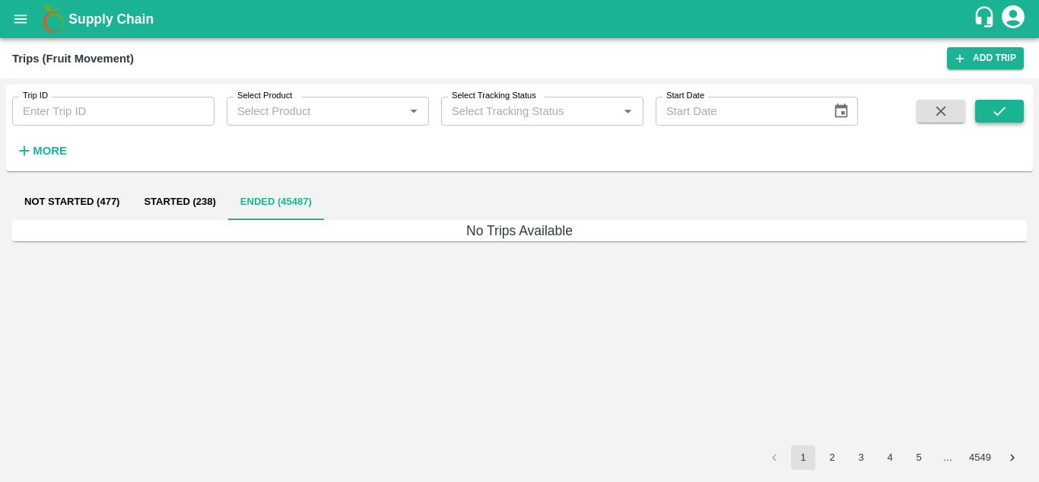
click at [990, 111] on button "submit" at bounding box center [999, 111] width 49 height 23
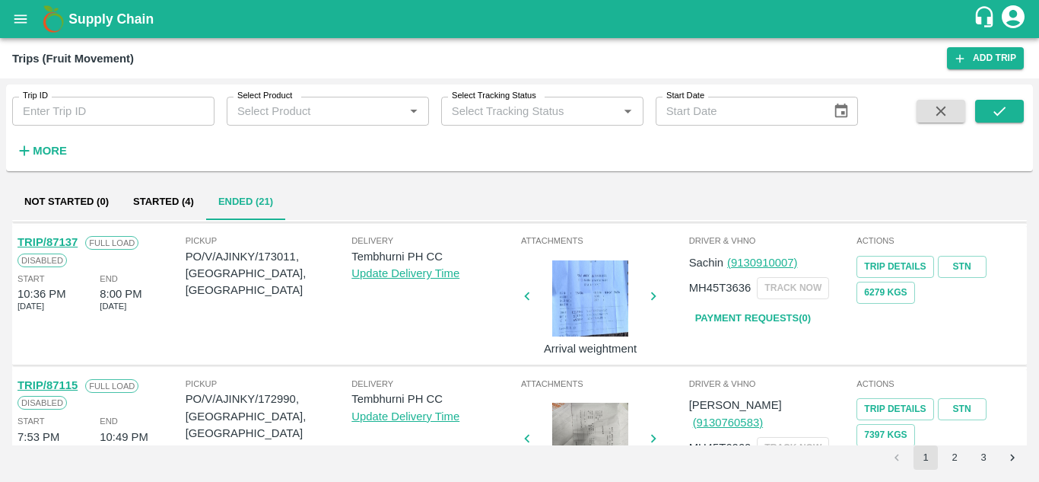
scroll to position [956, 0]
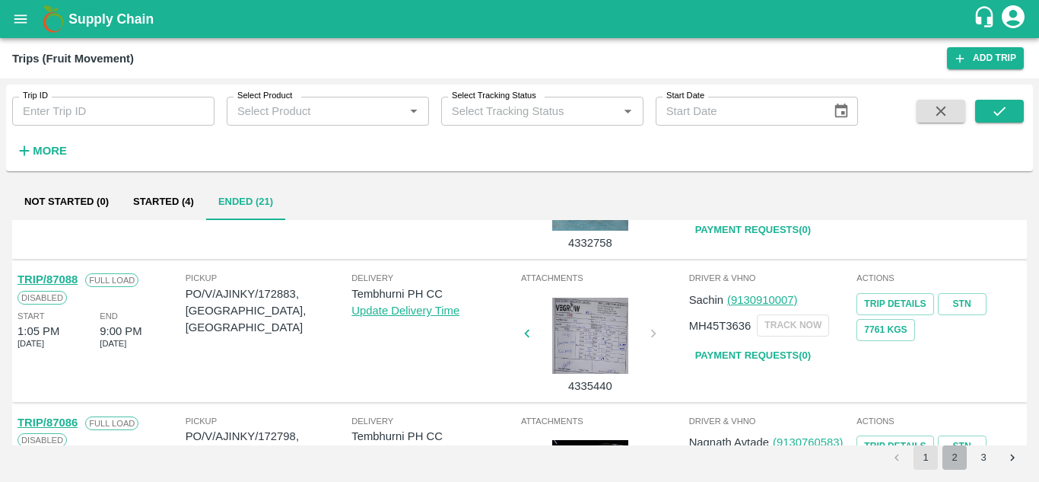
click at [952, 450] on button "2" at bounding box center [955, 457] width 24 height 24
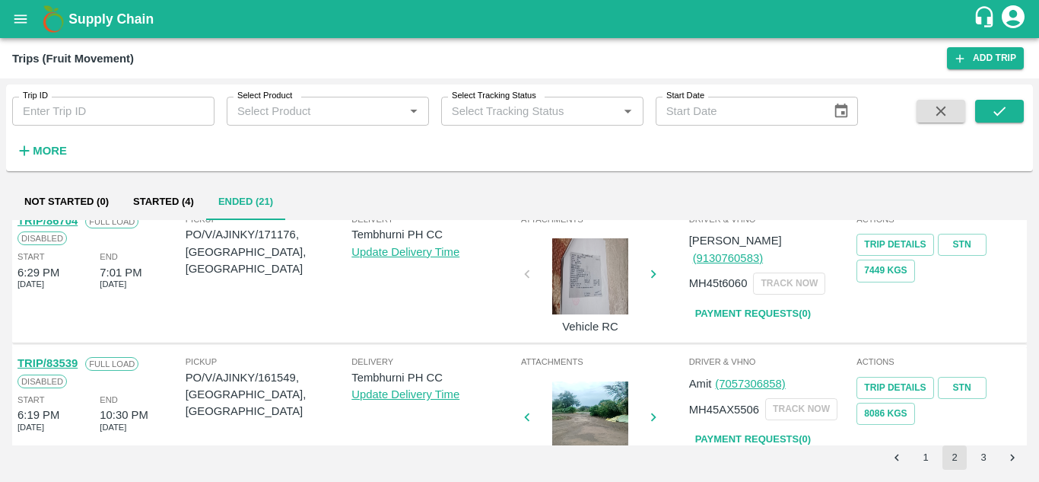
scroll to position [871, 0]
click at [759, 301] on link "Payment Requests( 0 )" at bounding box center [753, 314] width 128 height 27
click at [1001, 108] on icon "submit" at bounding box center [999, 111] width 17 height 17
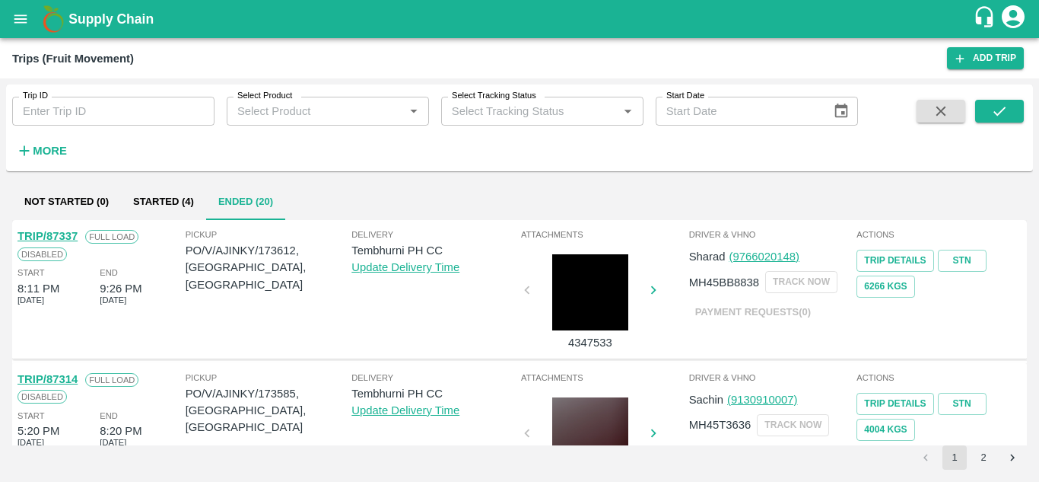
click at [20, 17] on icon "open drawer" at bounding box center [20, 19] width 17 height 17
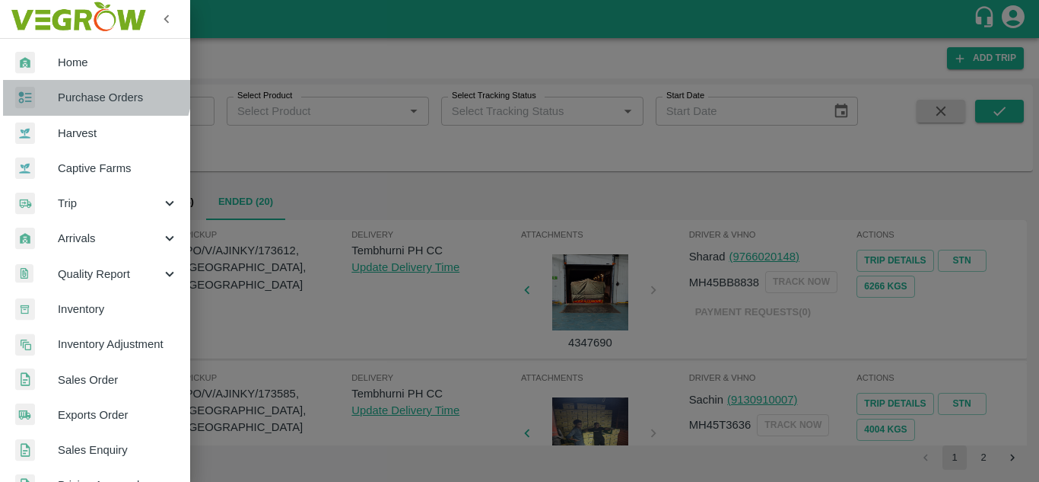
click at [93, 87] on link "Purchase Orders" at bounding box center [95, 97] width 190 height 35
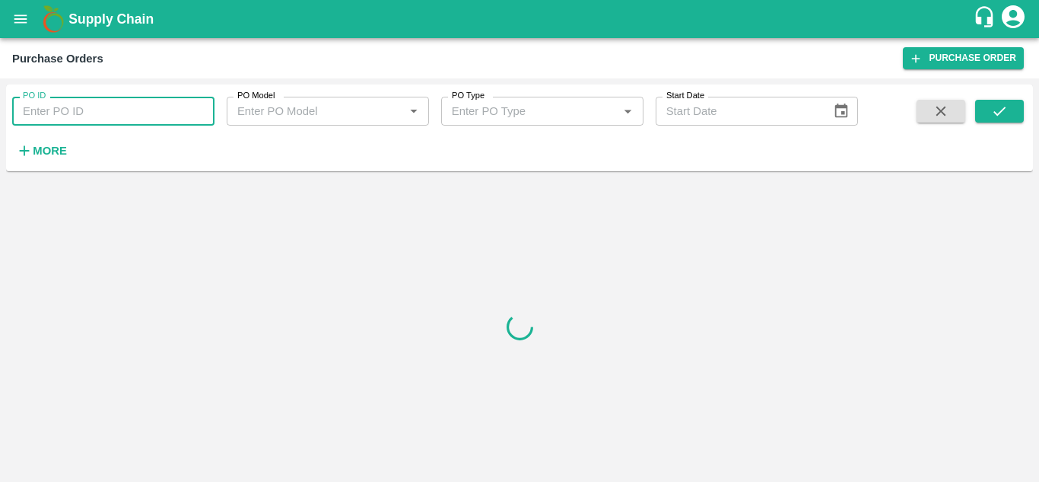
click at [76, 110] on input "PO ID" at bounding box center [113, 111] width 202 height 29
paste input "172459"
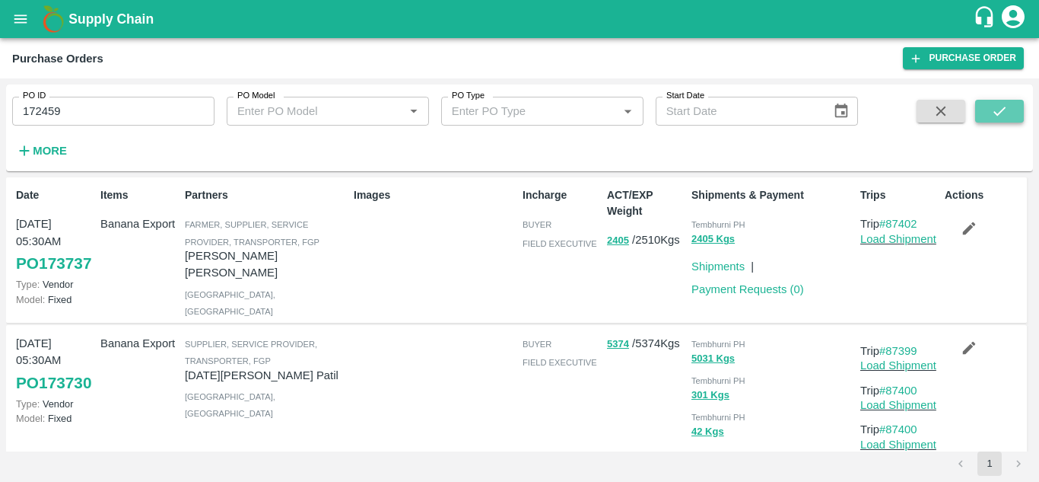
click at [1000, 108] on icon "submit" at bounding box center [999, 111] width 17 height 17
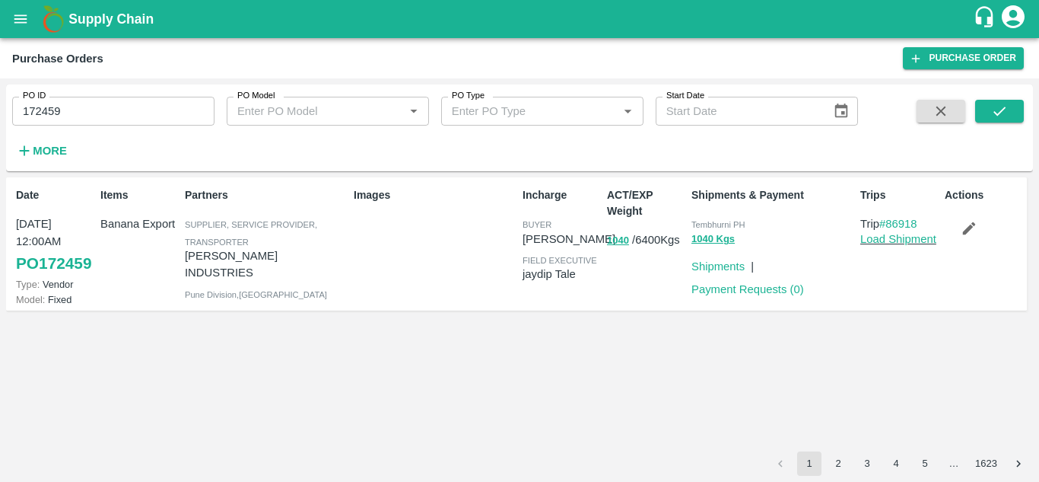
click at [924, 220] on p "Trip #86918" at bounding box center [900, 223] width 78 height 17
drag, startPoint x: 924, startPoint y: 220, endPoint x: 899, endPoint y: 215, distance: 25.7
click at [899, 215] on div "Trips Trip #86918 Load Shipment" at bounding box center [896, 243] width 84 height 125
copy link "86918"
click at [94, 107] on input "172459" at bounding box center [113, 111] width 202 height 29
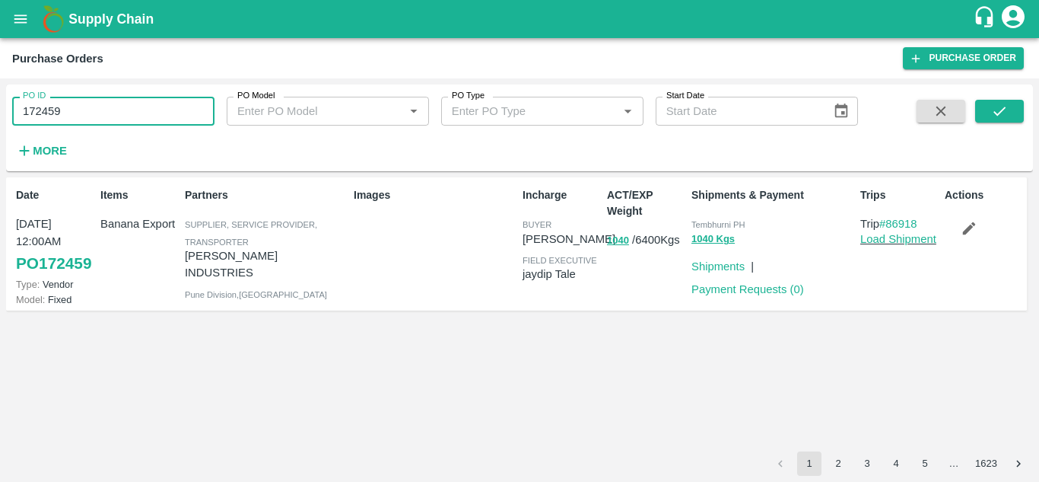
click at [94, 107] on input "172459" at bounding box center [113, 111] width 202 height 29
paste input "text"
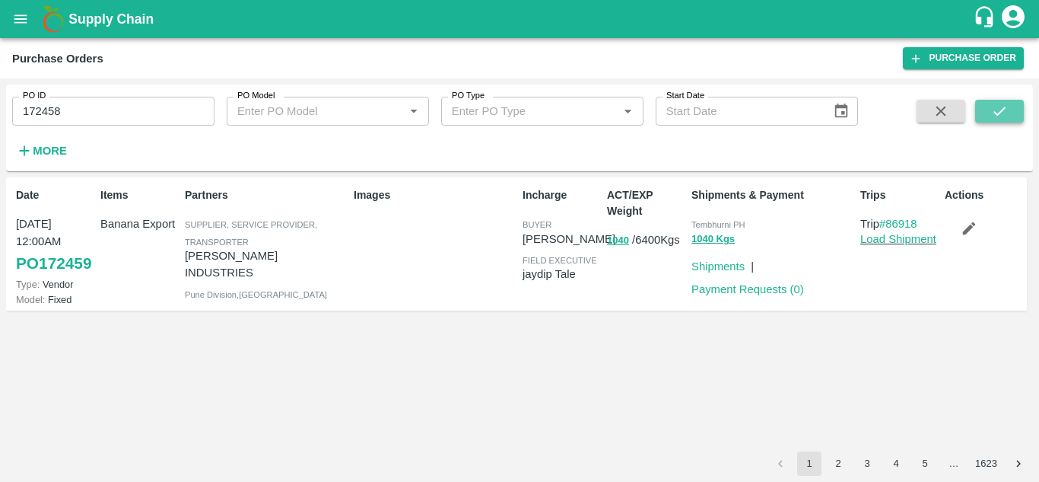
click at [1014, 118] on button "submit" at bounding box center [999, 111] width 49 height 23
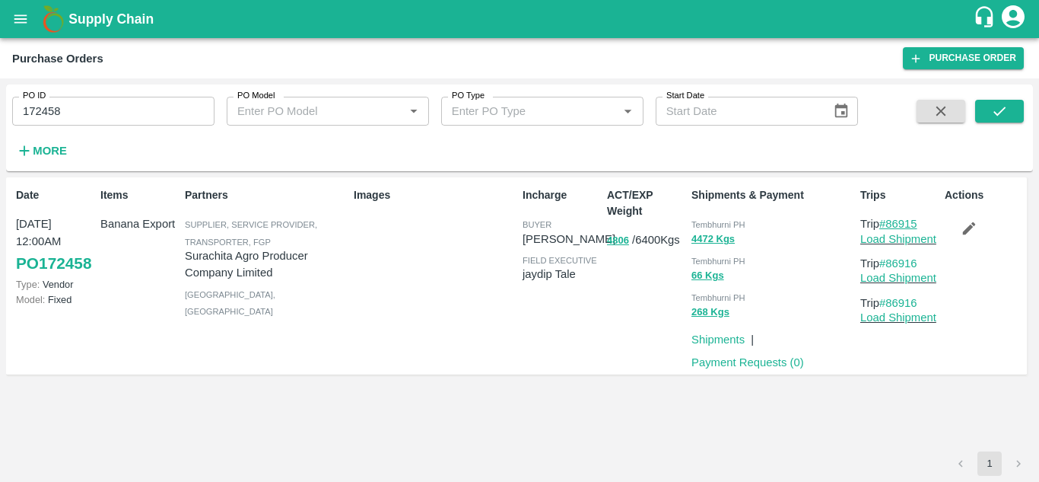
drag, startPoint x: 923, startPoint y: 224, endPoint x: 888, endPoint y: 222, distance: 35.1
click at [888, 222] on p "Trip #86915" at bounding box center [900, 223] width 78 height 17
copy link "86915"
click at [94, 108] on input "172458" at bounding box center [113, 111] width 202 height 29
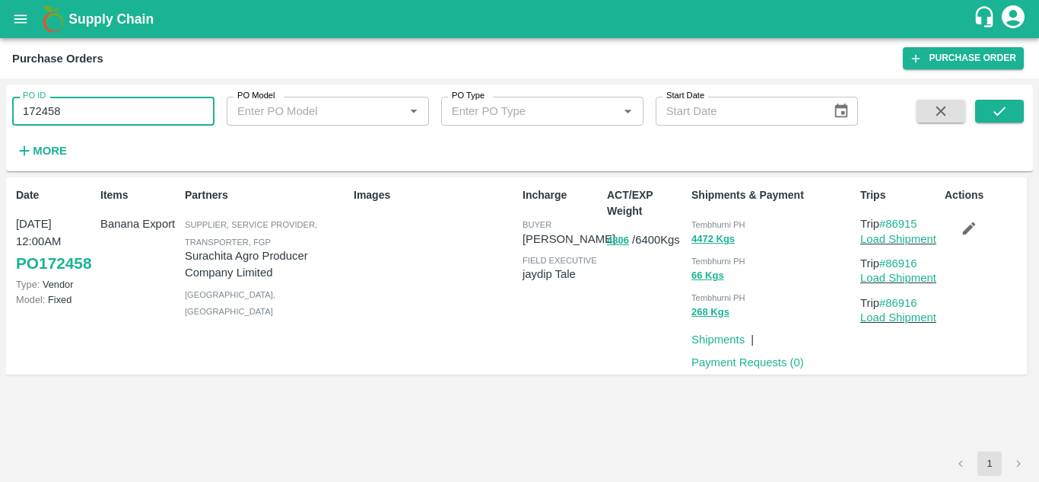
paste input "text"
click at [997, 112] on icon "submit" at bounding box center [999, 111] width 17 height 17
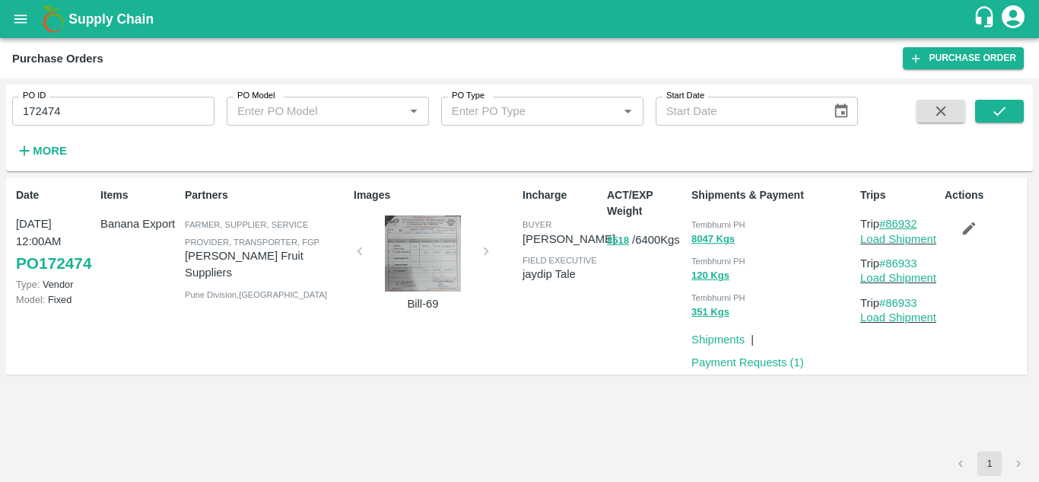
drag, startPoint x: 925, startPoint y: 224, endPoint x: 891, endPoint y: 222, distance: 34.3
click at [891, 222] on p "Trip #86932" at bounding box center [900, 223] width 78 height 17
copy link "86932"
click at [71, 106] on input "172474" at bounding box center [113, 111] width 202 height 29
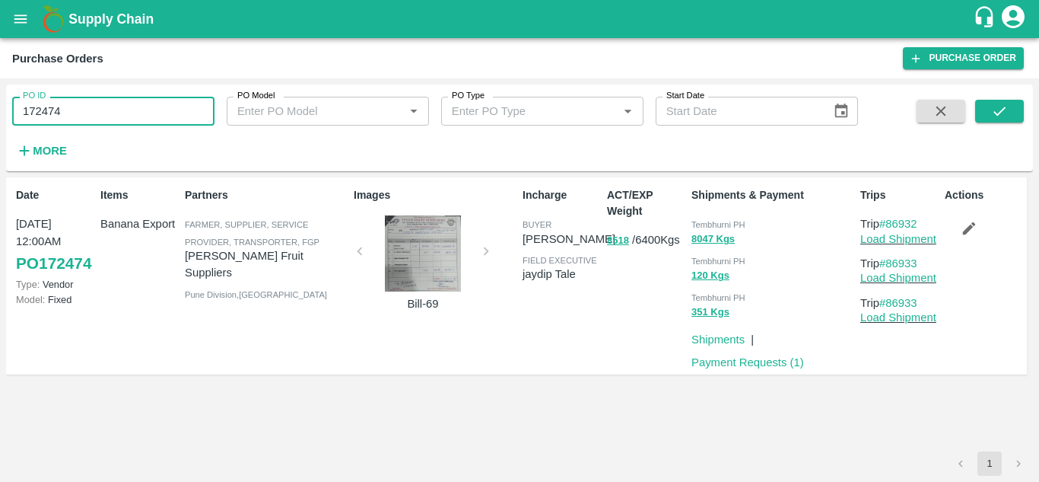
paste input "text"
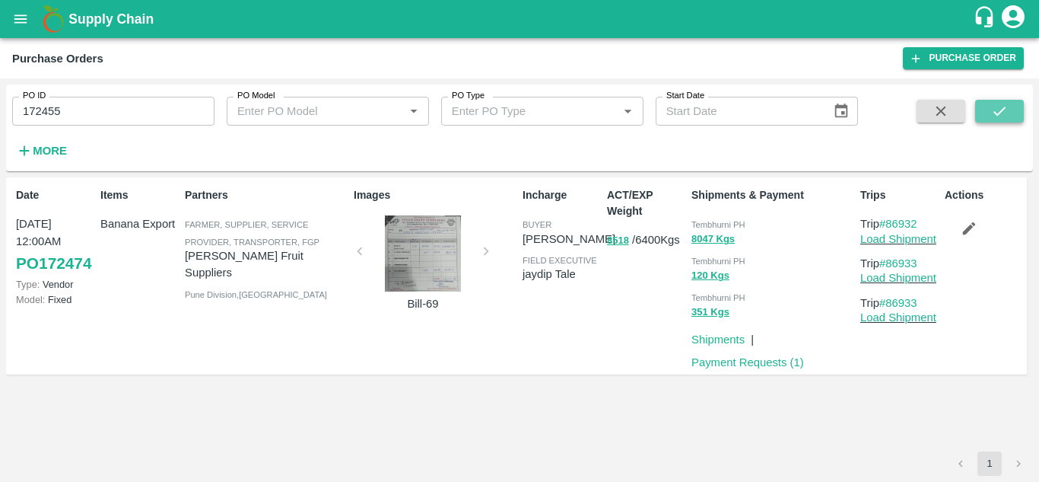
click at [994, 105] on icon "submit" at bounding box center [999, 111] width 17 height 17
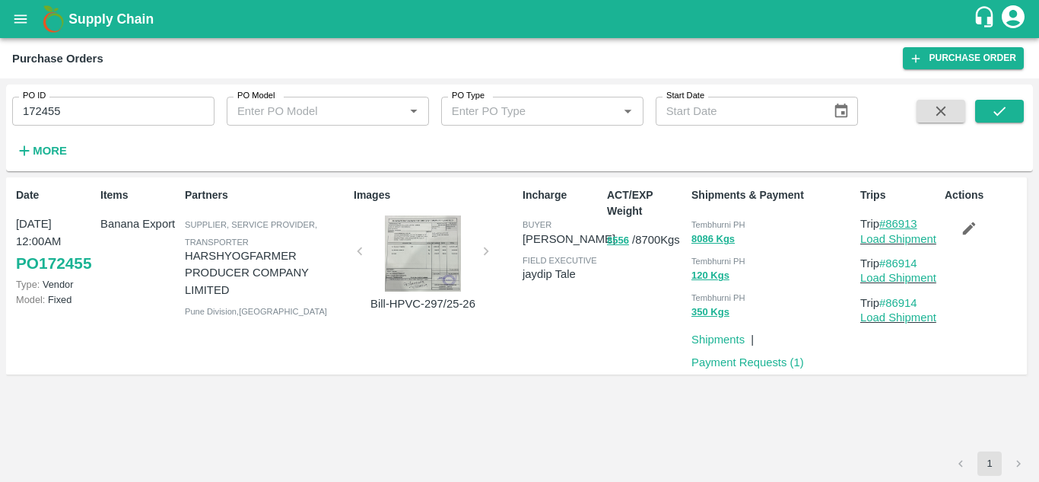
drag, startPoint x: 925, startPoint y: 227, endPoint x: 890, endPoint y: 225, distance: 35.1
click at [890, 225] on p "Trip #86913" at bounding box center [900, 223] width 78 height 17
copy link "86913"
click at [78, 104] on input "172455" at bounding box center [113, 111] width 202 height 29
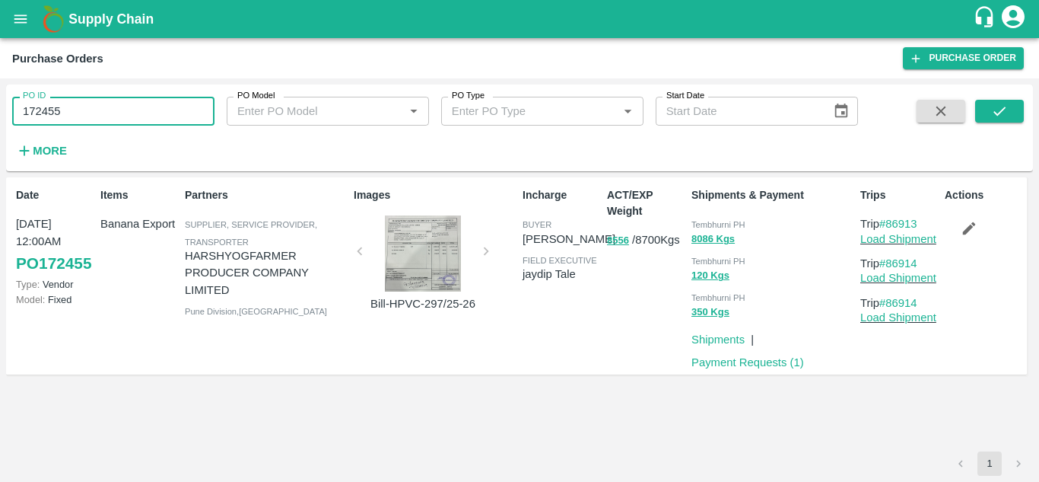
paste input "text"
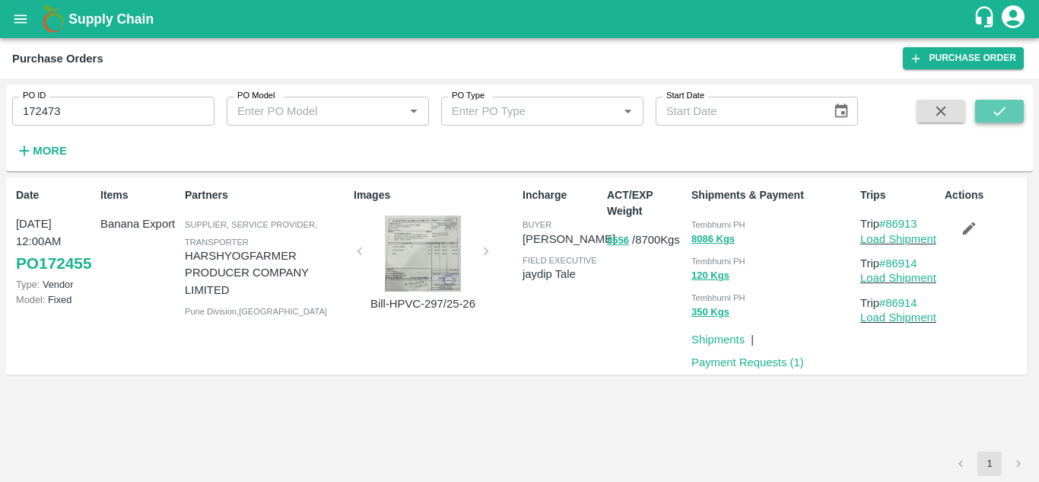
click at [992, 106] on icon "submit" at bounding box center [999, 111] width 17 height 17
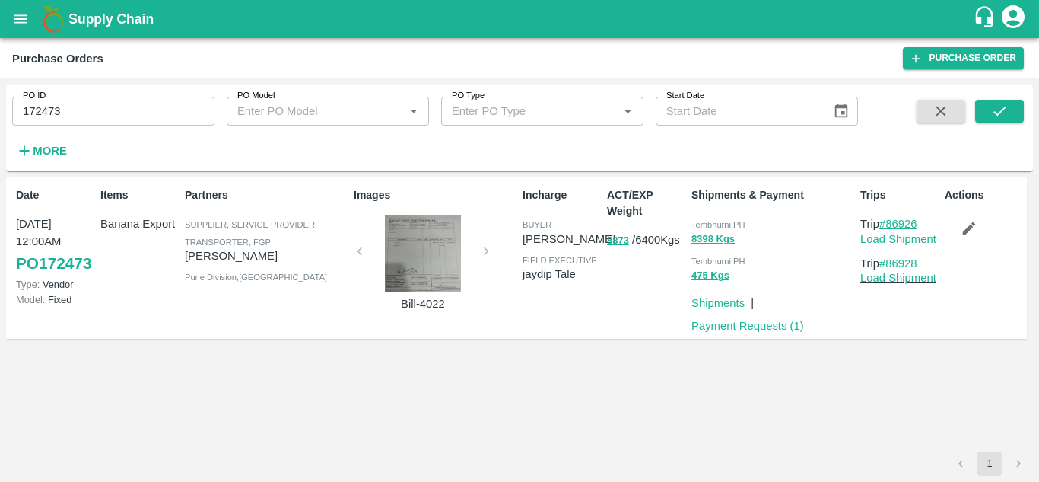
drag, startPoint x: 927, startPoint y: 220, endPoint x: 888, endPoint y: 220, distance: 39.6
click at [888, 220] on p "Trip #86926" at bounding box center [900, 223] width 78 height 17
copy link "86926"
click at [89, 116] on input "172473" at bounding box center [113, 111] width 202 height 29
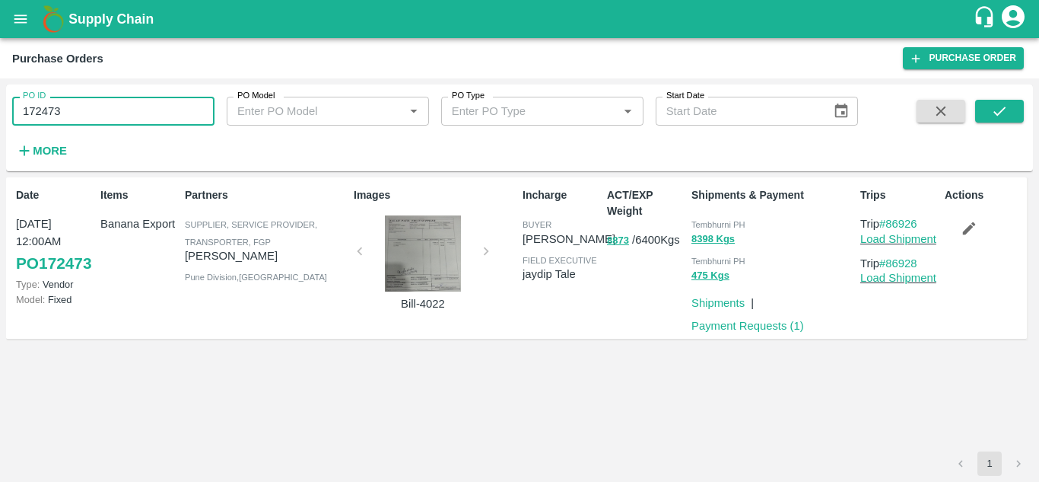
paste input "text"
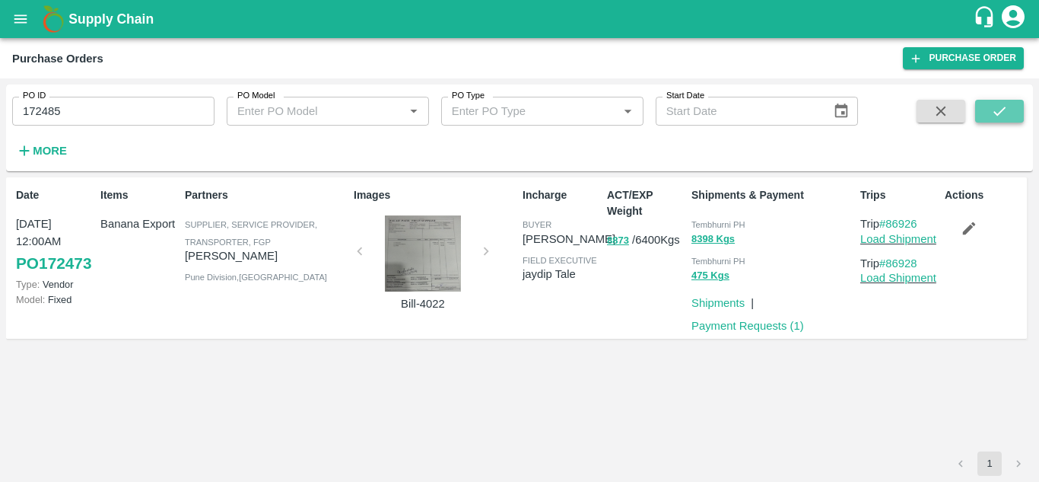
click at [999, 111] on icon "submit" at bounding box center [999, 111] width 17 height 17
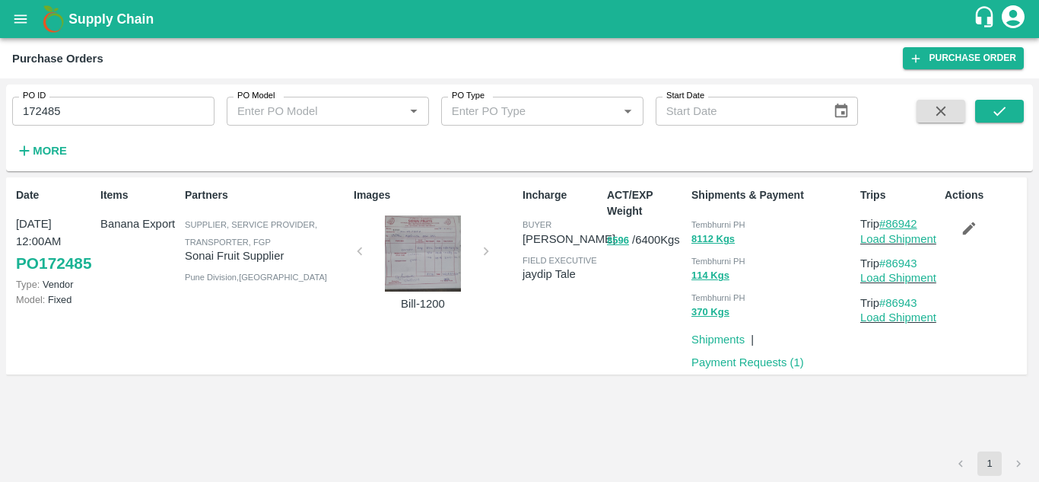
drag, startPoint x: 925, startPoint y: 221, endPoint x: 889, endPoint y: 221, distance: 36.5
click at [889, 221] on p "Trip #86942" at bounding box center [900, 223] width 78 height 17
copy link "86942"
click at [71, 124] on input "172485" at bounding box center [113, 111] width 202 height 29
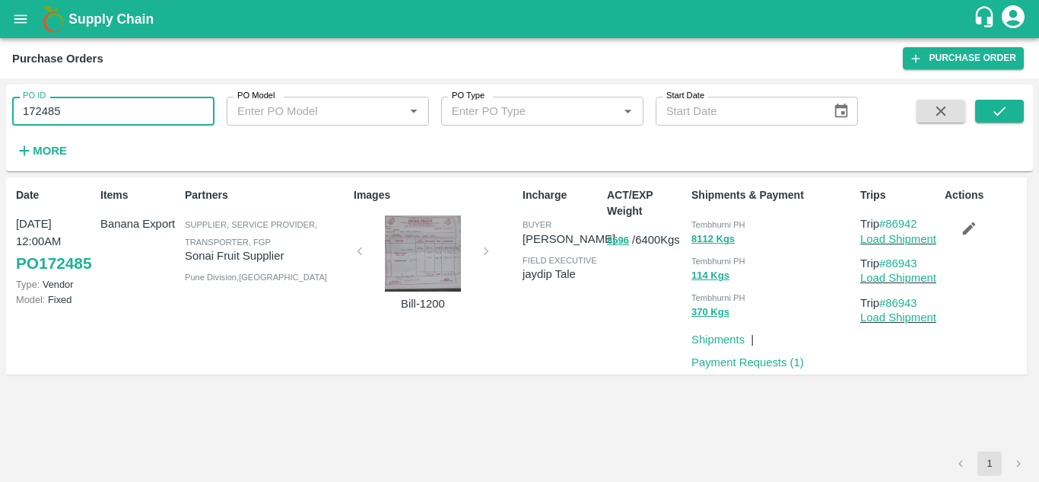
paste input "text"
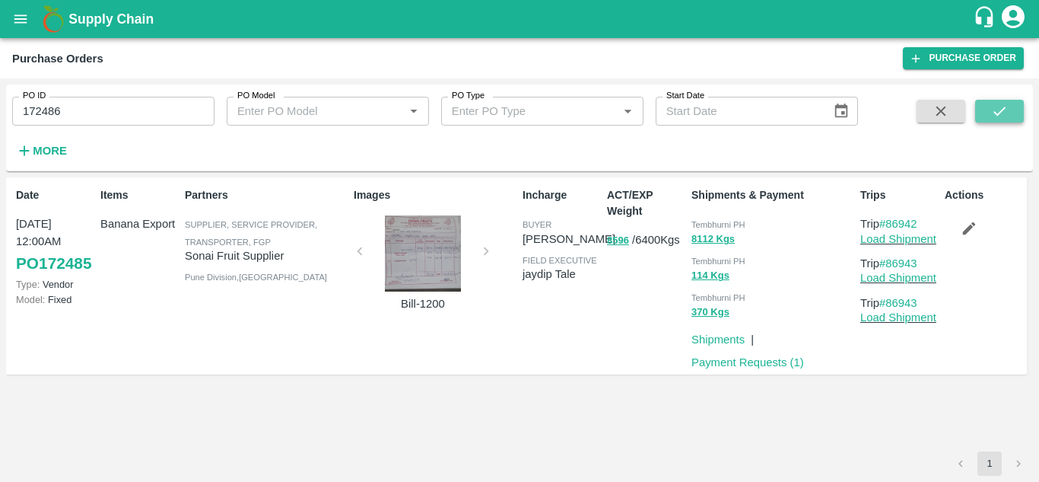
click at [1006, 116] on icon "submit" at bounding box center [999, 111] width 17 height 17
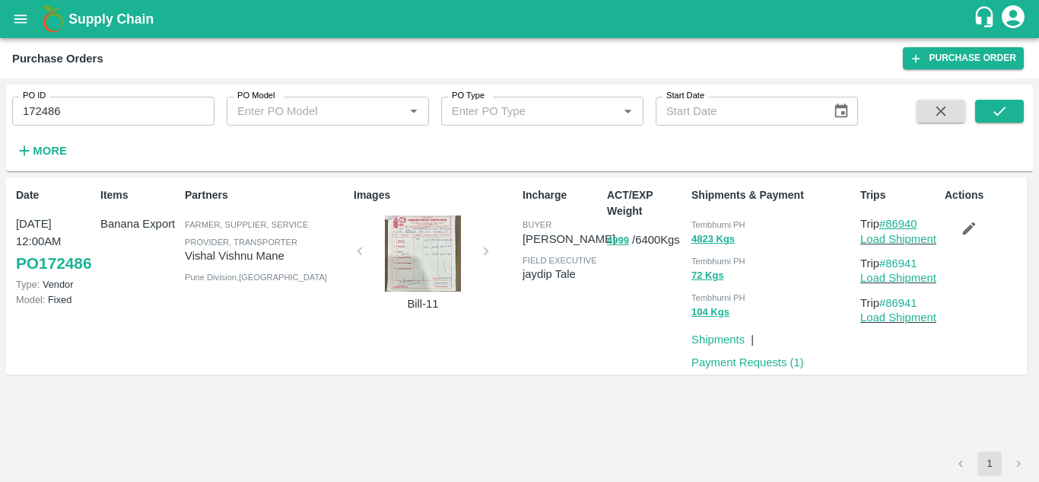
drag, startPoint x: 928, startPoint y: 222, endPoint x: 889, endPoint y: 222, distance: 38.8
click at [889, 222] on p "Trip #86940" at bounding box center [900, 223] width 78 height 17
copy link "86940"
click at [89, 106] on input "172486" at bounding box center [113, 111] width 202 height 29
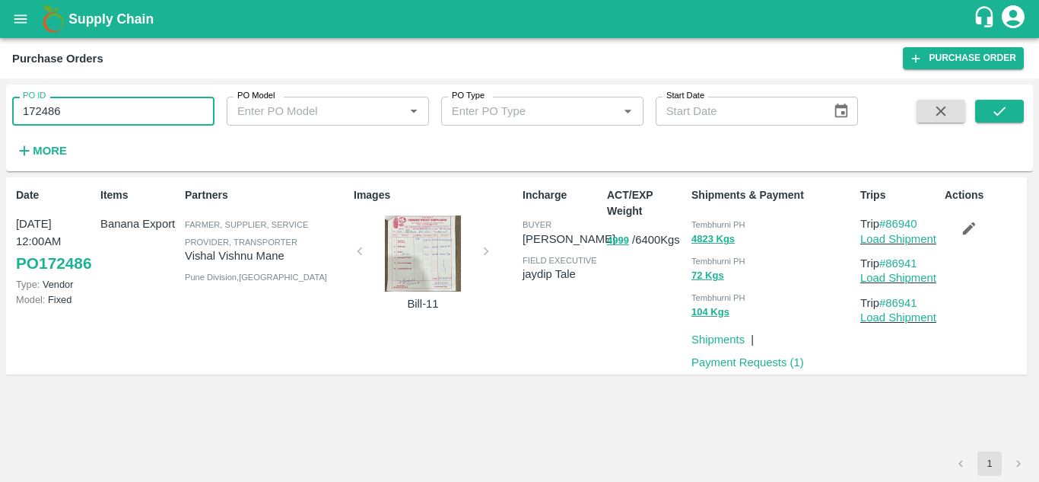
click at [89, 106] on input "172486" at bounding box center [113, 111] width 202 height 29
paste input "text"
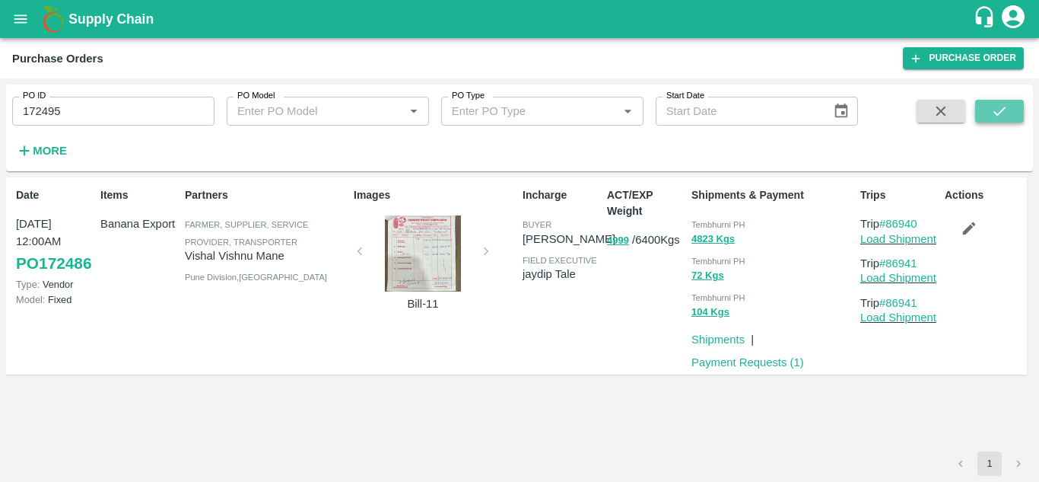
click at [994, 104] on icon "submit" at bounding box center [999, 111] width 17 height 17
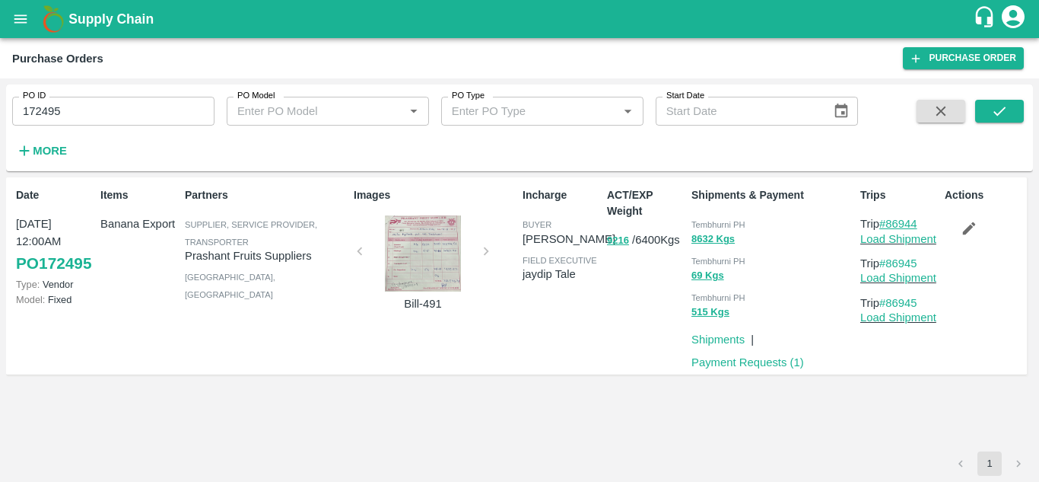
drag, startPoint x: 926, startPoint y: 224, endPoint x: 888, endPoint y: 224, distance: 38.1
click at [888, 224] on p "Trip #86944" at bounding box center [900, 223] width 78 height 17
copy link "86944"
click at [97, 111] on input "172495" at bounding box center [113, 111] width 202 height 29
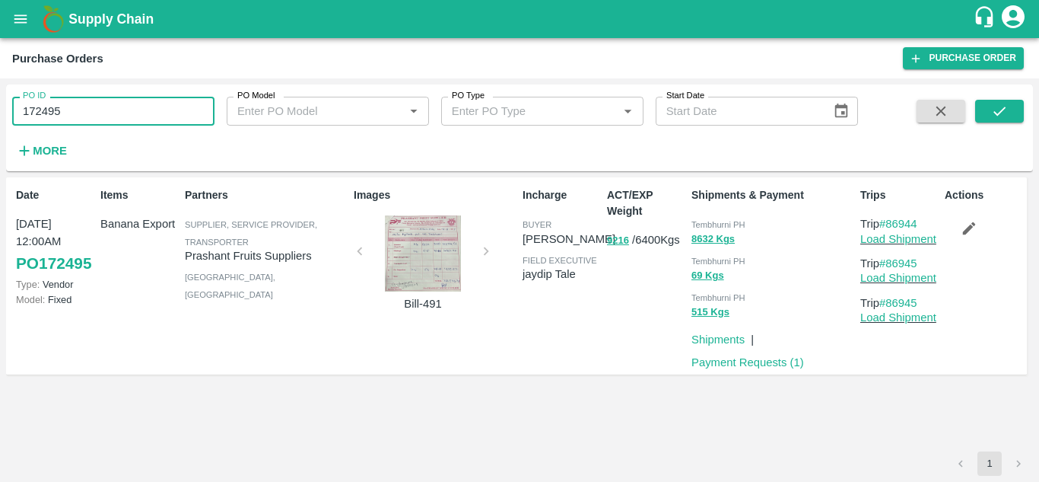
paste input "text"
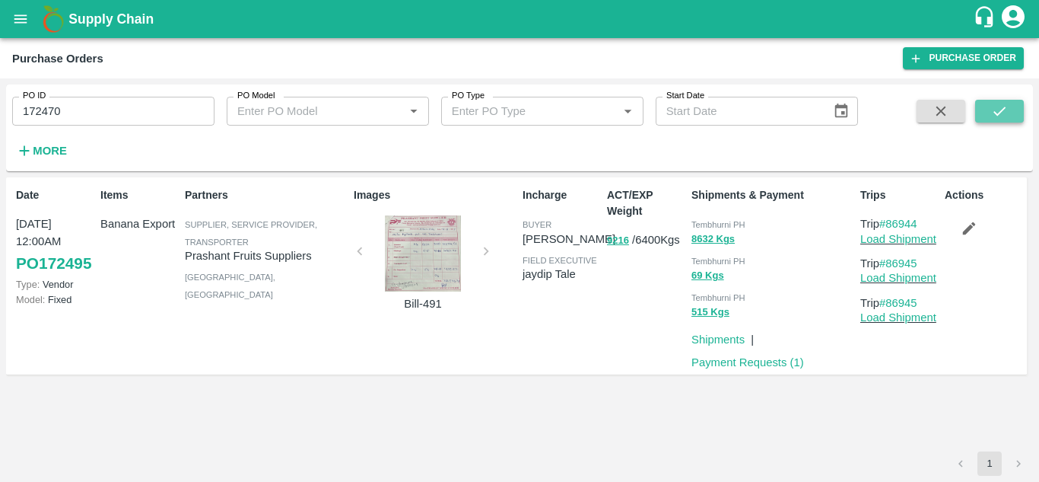
click at [1009, 113] on button "submit" at bounding box center [999, 111] width 49 height 23
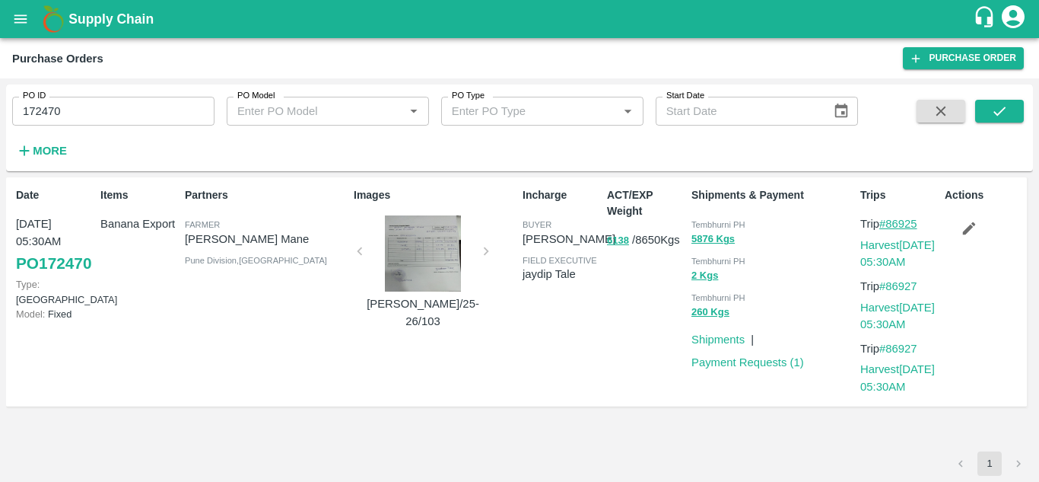
drag, startPoint x: 925, startPoint y: 223, endPoint x: 888, endPoint y: 222, distance: 37.3
click at [888, 222] on p "Trip #86925" at bounding box center [900, 223] width 78 height 17
copy link "86925"
click at [61, 110] on input "172470" at bounding box center [113, 111] width 202 height 29
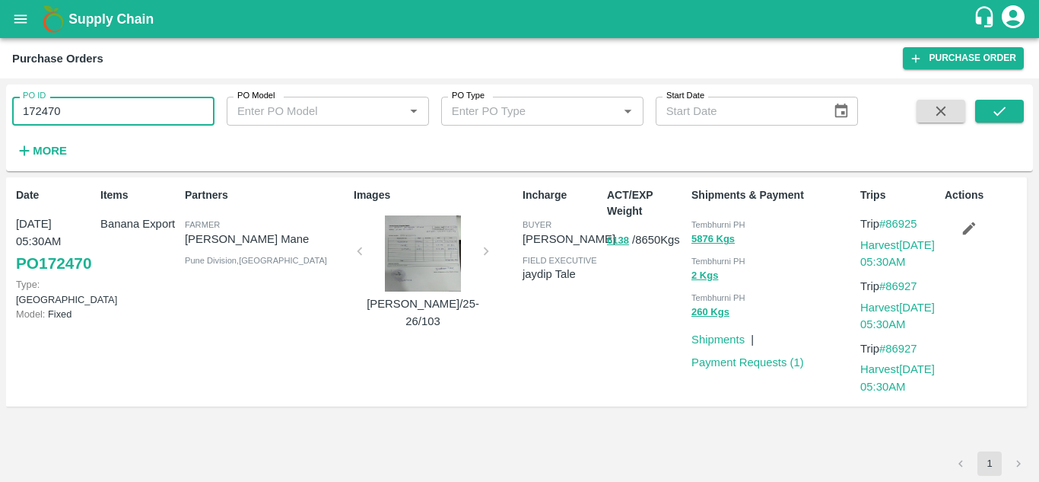
paste input "text"
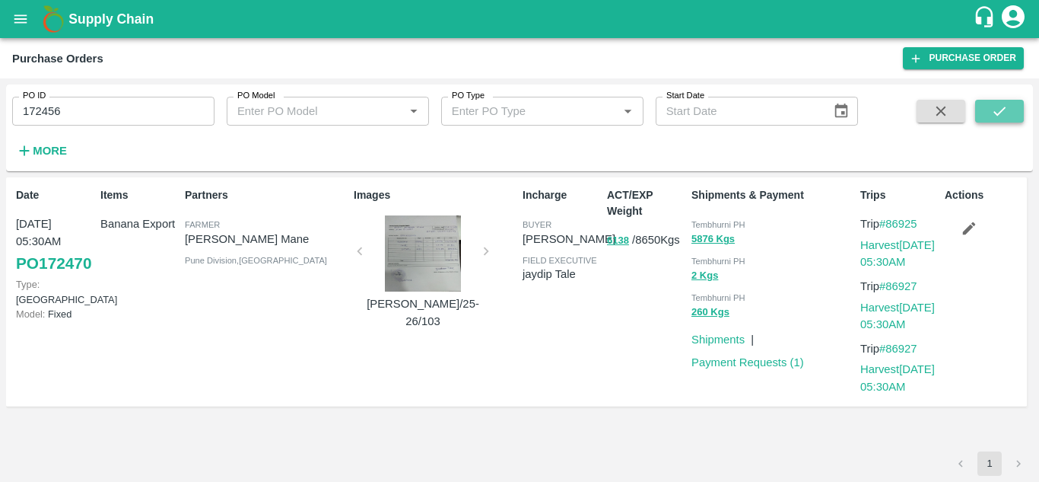
click at [988, 110] on button "submit" at bounding box center [999, 111] width 49 height 23
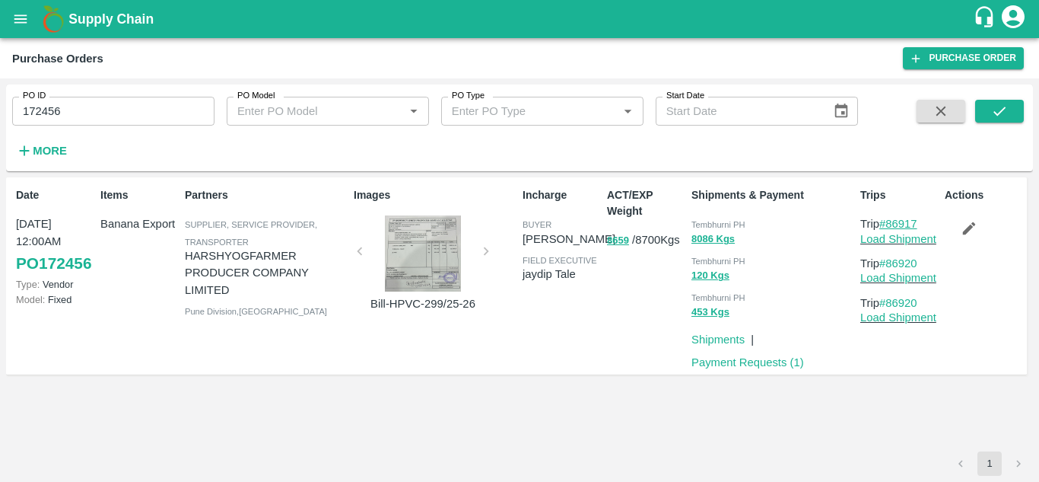
drag, startPoint x: 927, startPoint y: 221, endPoint x: 892, endPoint y: 224, distance: 35.8
click at [892, 224] on p "Trip #86917" at bounding box center [900, 223] width 78 height 17
copy link "86917"
click at [81, 121] on input "172456" at bounding box center [113, 111] width 202 height 29
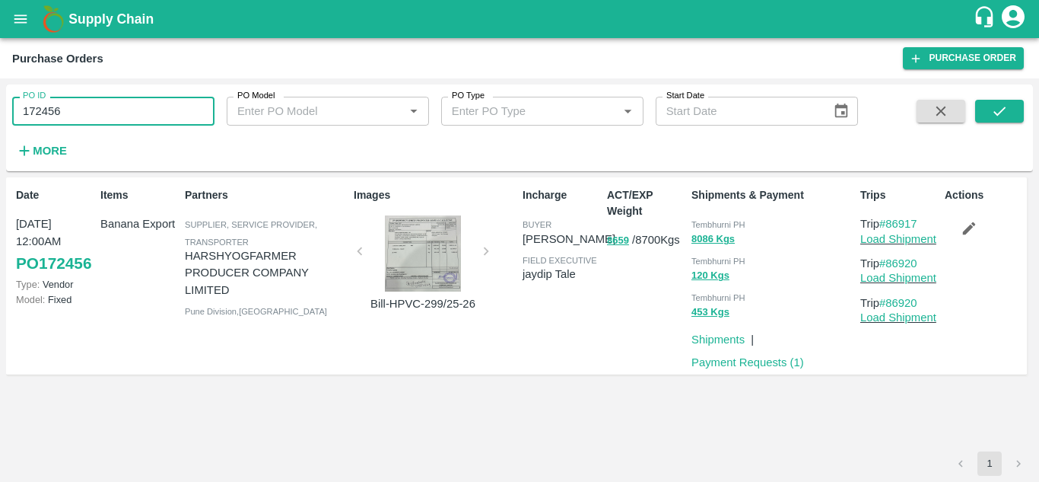
paste input "text"
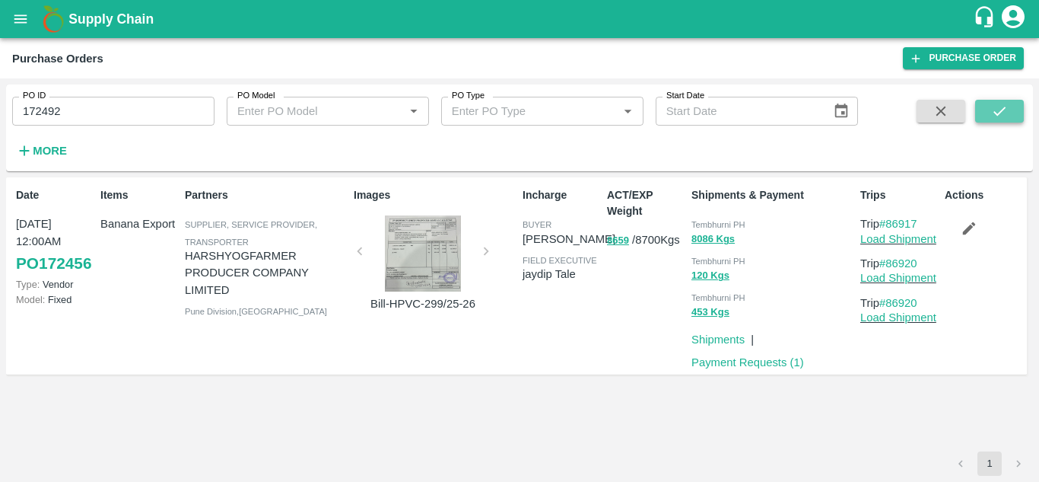
click at [1005, 116] on icon "submit" at bounding box center [999, 111] width 17 height 17
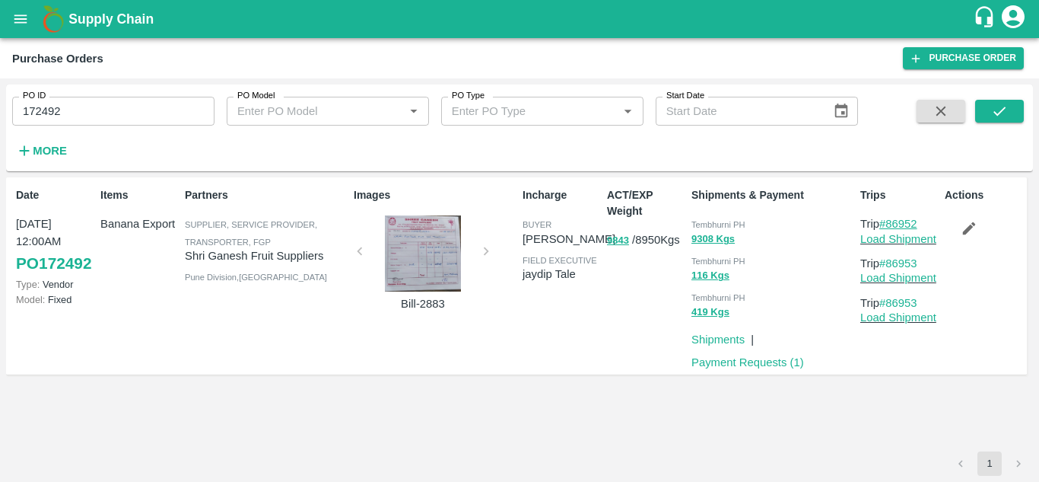
drag, startPoint x: 928, startPoint y: 221, endPoint x: 890, endPoint y: 223, distance: 38.1
click at [890, 223] on p "Trip #86952" at bounding box center [900, 223] width 78 height 17
click at [78, 118] on input "172492" at bounding box center [113, 111] width 202 height 29
paste input "text"
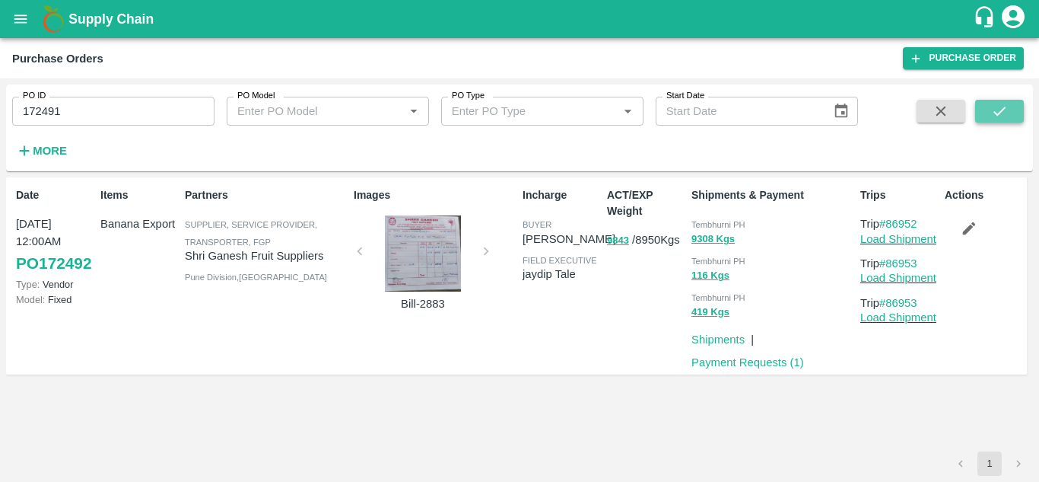
click at [1022, 107] on button "submit" at bounding box center [999, 111] width 49 height 23
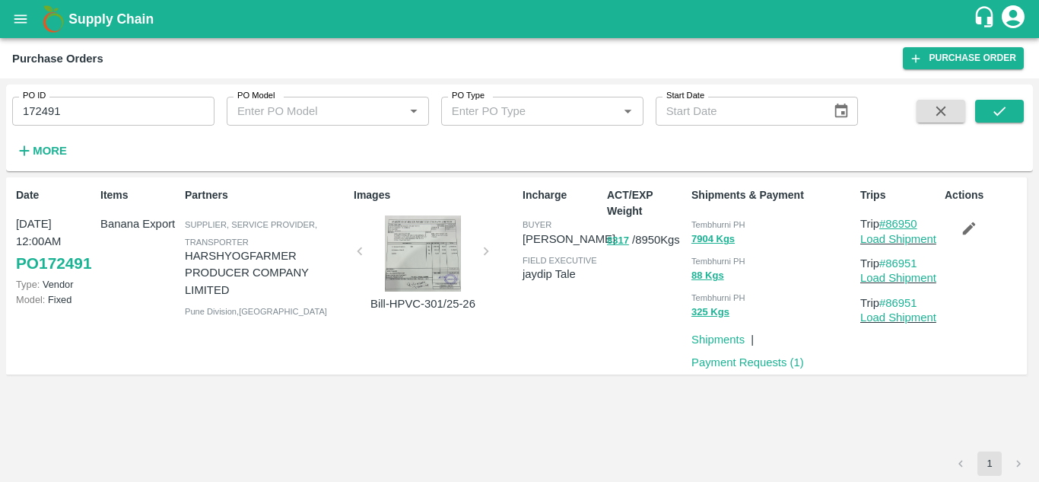
drag, startPoint x: 926, startPoint y: 221, endPoint x: 890, endPoint y: 225, distance: 36.1
click at [890, 225] on p "Trip #86950" at bounding box center [900, 223] width 78 height 17
click at [77, 114] on input "172491" at bounding box center [113, 111] width 202 height 29
paste input "text"
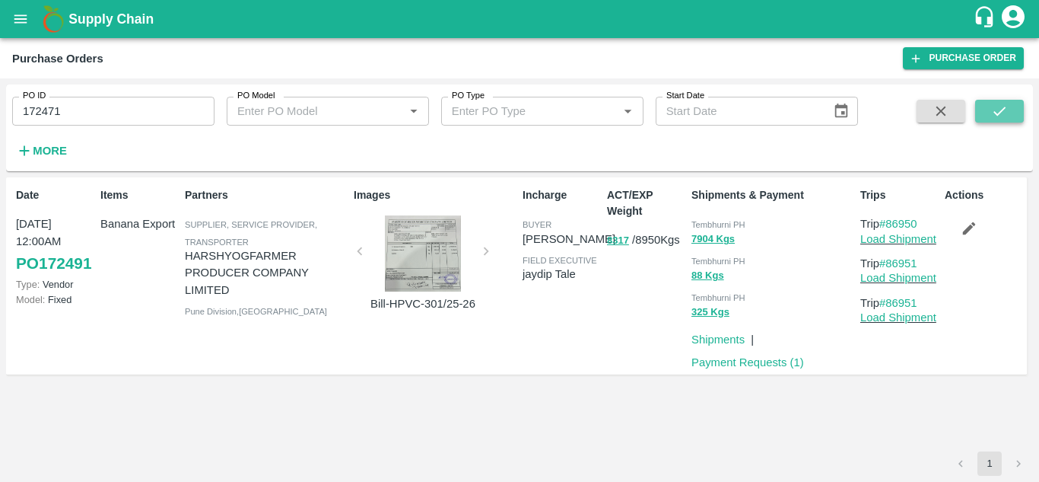
click at [1002, 113] on icon "submit" at bounding box center [999, 111] width 17 height 17
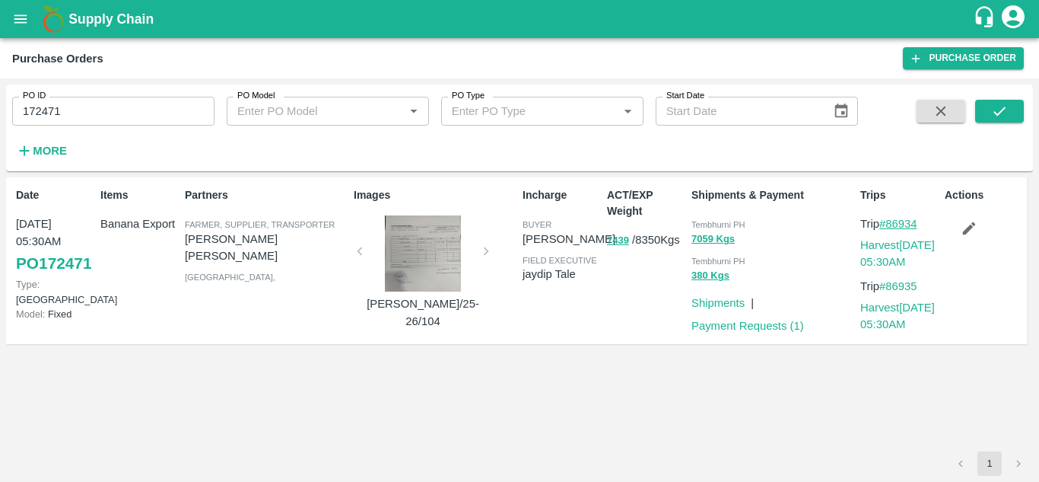
drag, startPoint x: 928, startPoint y: 222, endPoint x: 891, endPoint y: 226, distance: 37.5
click at [891, 226] on p "Trip #86934" at bounding box center [900, 223] width 78 height 17
click at [81, 111] on input "172471" at bounding box center [113, 111] width 202 height 29
paste input "text"
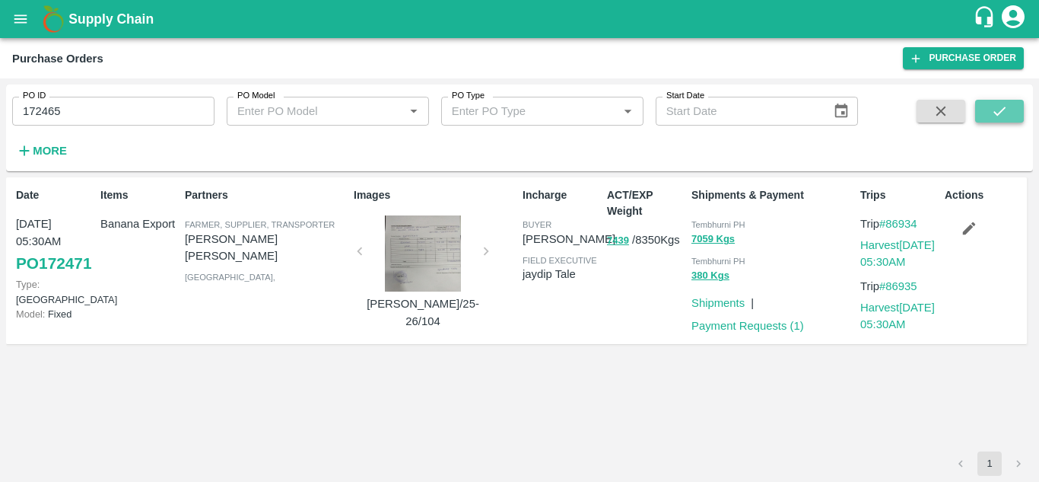
click at [995, 110] on icon "submit" at bounding box center [999, 111] width 17 height 17
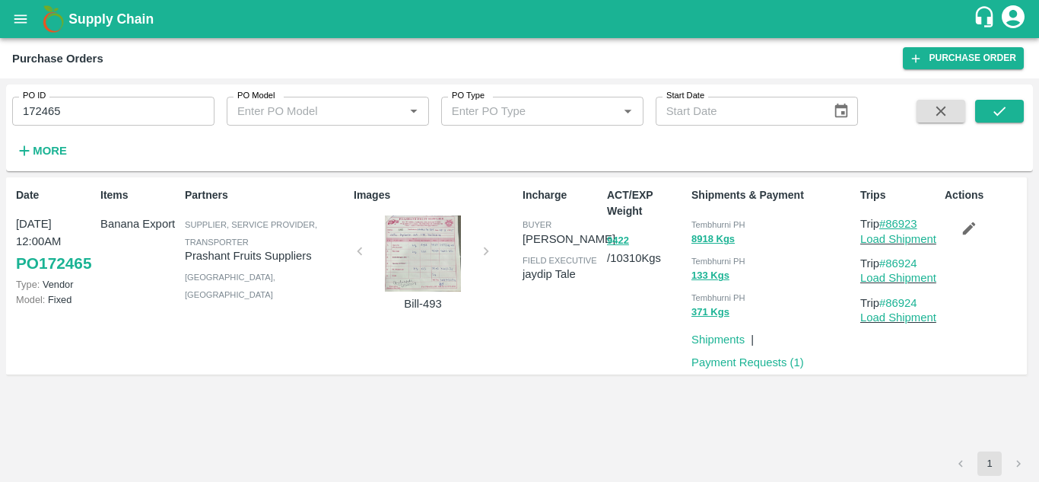
drag, startPoint x: 927, startPoint y: 220, endPoint x: 888, endPoint y: 221, distance: 39.6
click at [888, 221] on p "Trip #86923" at bounding box center [900, 223] width 78 height 17
click at [85, 98] on input "172465" at bounding box center [113, 111] width 202 height 29
paste input "text"
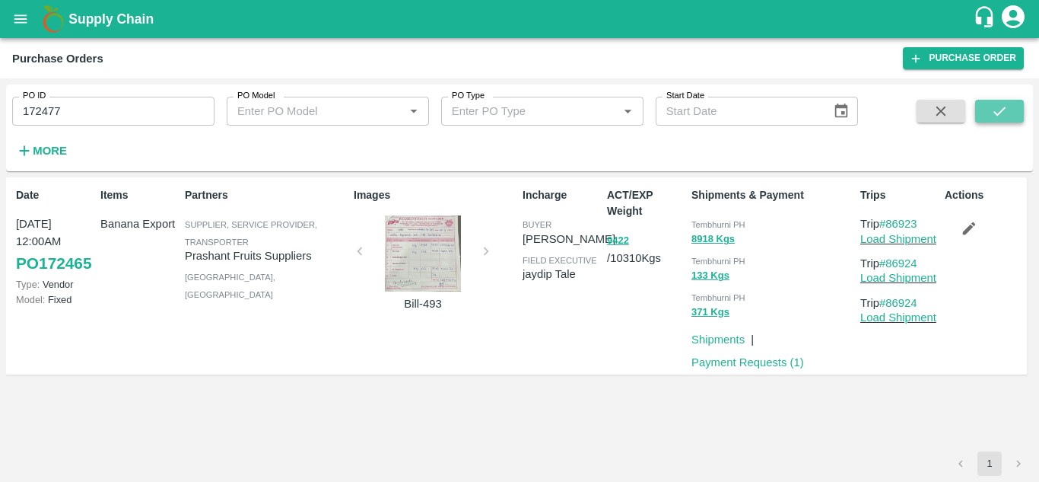
click at [999, 113] on icon "submit" at bounding box center [999, 111] width 17 height 17
drag, startPoint x: 926, startPoint y: 224, endPoint x: 891, endPoint y: 223, distance: 35.0
click at [891, 223] on p "Trip #86930" at bounding box center [900, 223] width 78 height 17
click at [87, 108] on input "172477" at bounding box center [113, 111] width 202 height 29
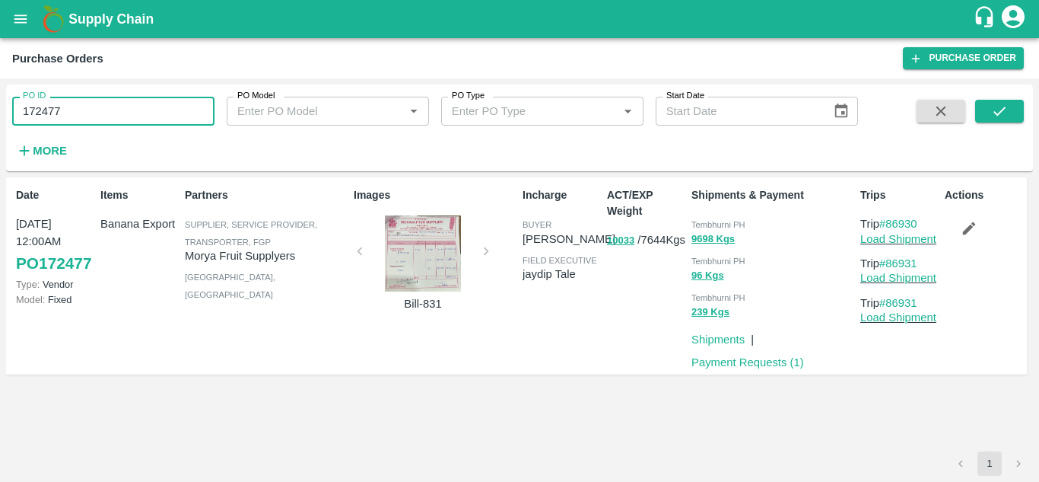
click at [87, 108] on input "172477" at bounding box center [113, 111] width 202 height 29
paste input "text"
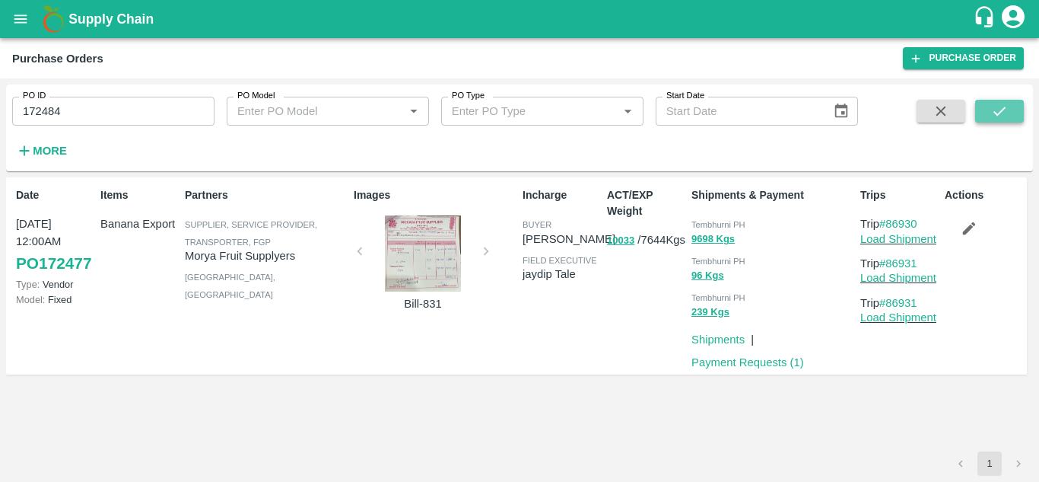
click at [1018, 113] on button "submit" at bounding box center [999, 111] width 49 height 23
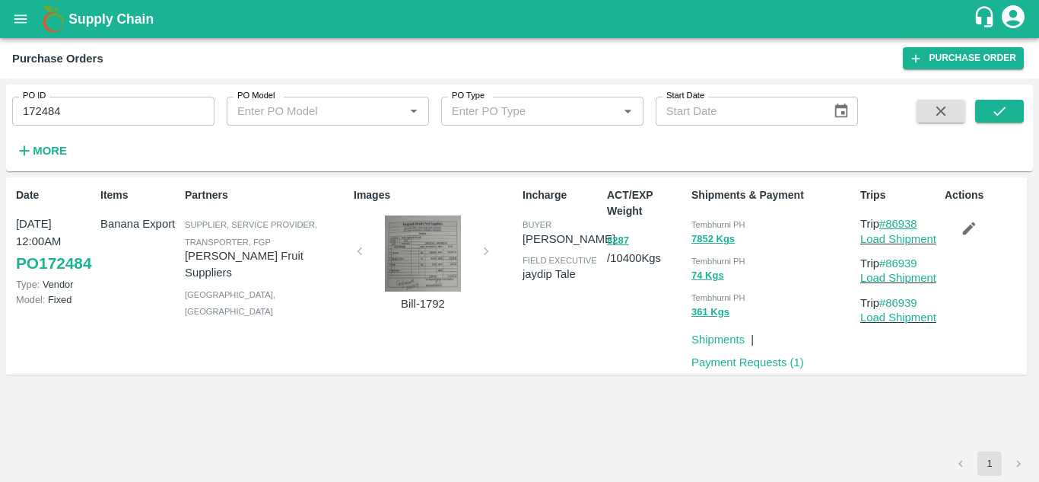
drag, startPoint x: 926, startPoint y: 221, endPoint x: 889, endPoint y: 221, distance: 36.5
click at [889, 221] on p "Trip #86938" at bounding box center [900, 223] width 78 height 17
click at [68, 107] on input "172484" at bounding box center [113, 111] width 202 height 29
paste input "text"
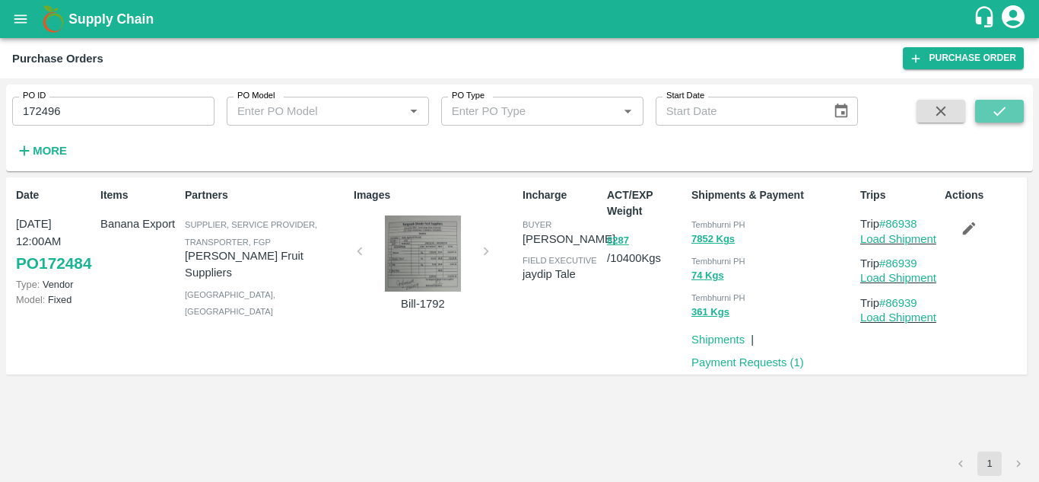
click at [1004, 107] on icon "submit" at bounding box center [999, 111] width 17 height 17
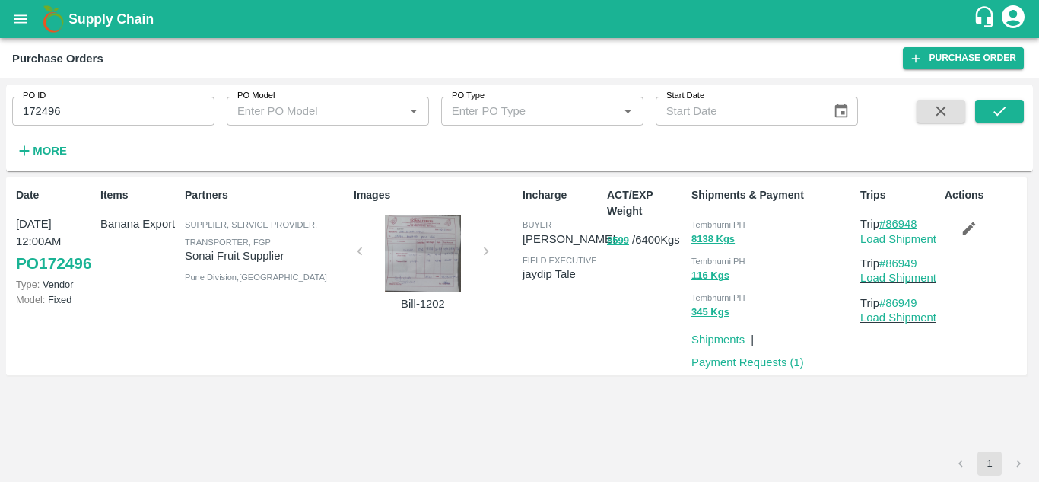
drag, startPoint x: 927, startPoint y: 221, endPoint x: 892, endPoint y: 224, distance: 35.9
click at [892, 224] on p "Trip #86948" at bounding box center [900, 223] width 78 height 17
click at [83, 108] on input "172496" at bounding box center [113, 111] width 202 height 29
paste input "text"
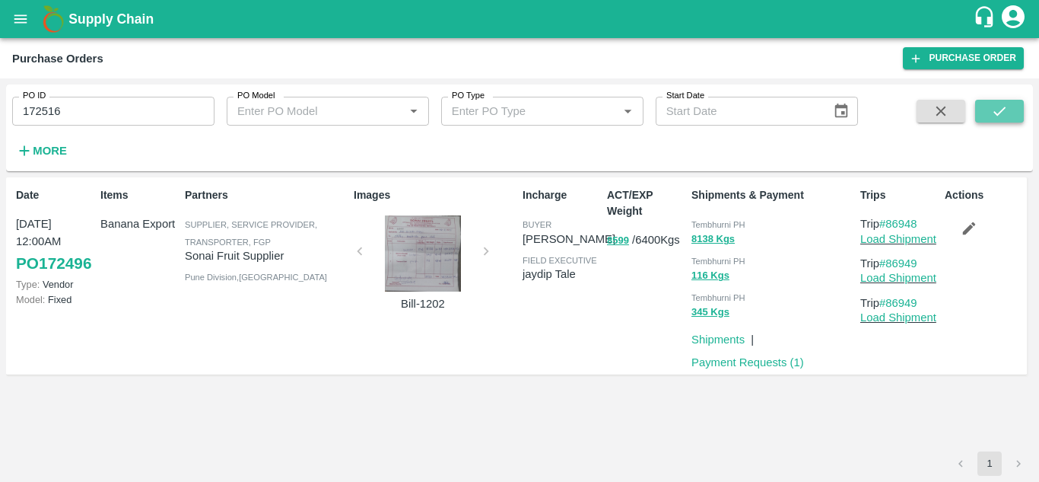
click at [1010, 106] on button "submit" at bounding box center [999, 111] width 49 height 23
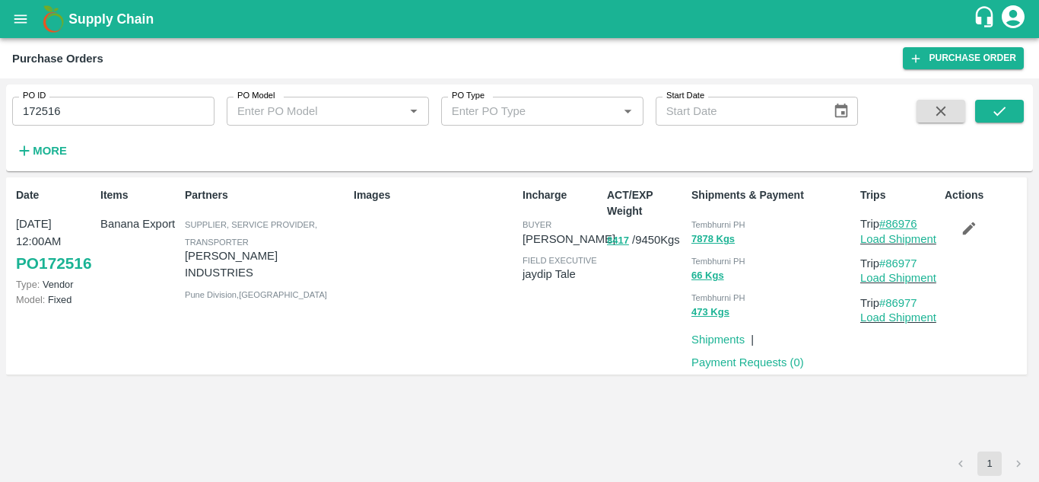
drag, startPoint x: 927, startPoint y: 223, endPoint x: 888, endPoint y: 224, distance: 38.8
click at [888, 224] on p "Trip #86976" at bounding box center [900, 223] width 78 height 17
click at [100, 113] on input "172516" at bounding box center [113, 111] width 202 height 29
paste input "text"
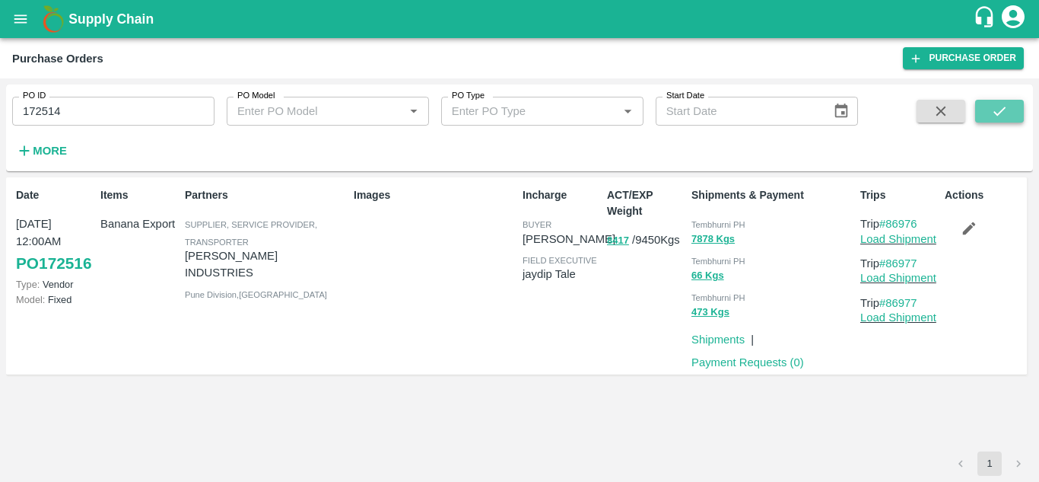
click at [994, 110] on icon "submit" at bounding box center [999, 111] width 17 height 17
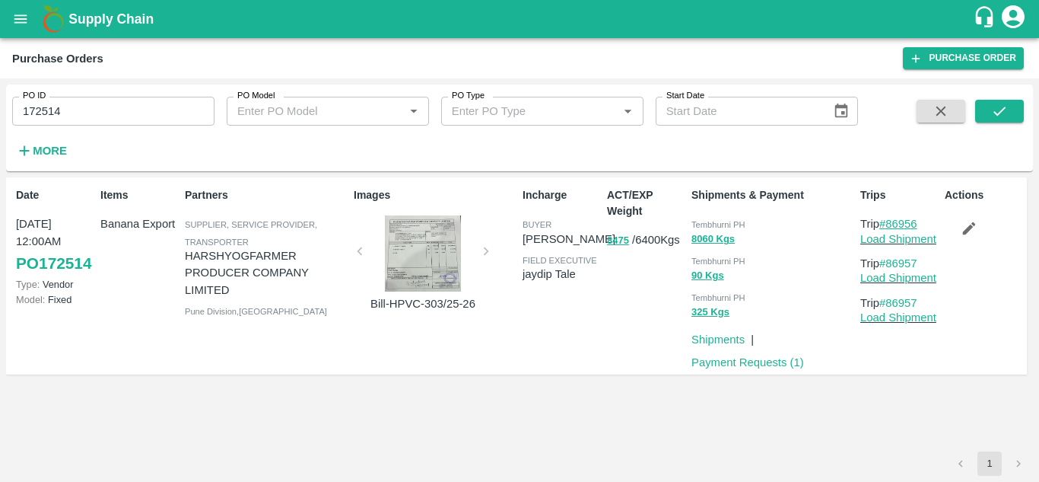
drag, startPoint x: 927, startPoint y: 220, endPoint x: 889, endPoint y: 223, distance: 37.4
click at [889, 223] on p "Trip #86956" at bounding box center [900, 223] width 78 height 17
click at [112, 116] on input "172514" at bounding box center [113, 111] width 202 height 29
paste input "text"
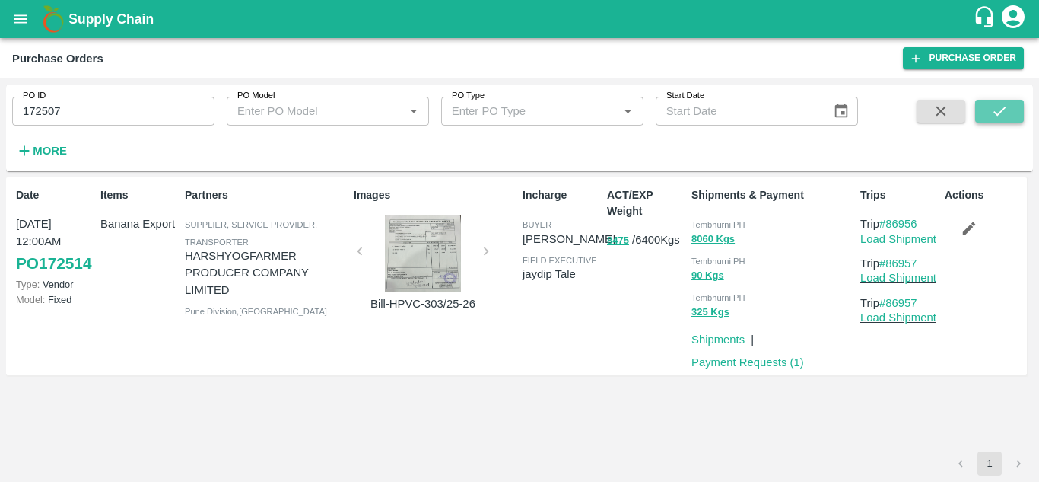
click at [1002, 108] on icon "submit" at bounding box center [999, 111] width 17 height 17
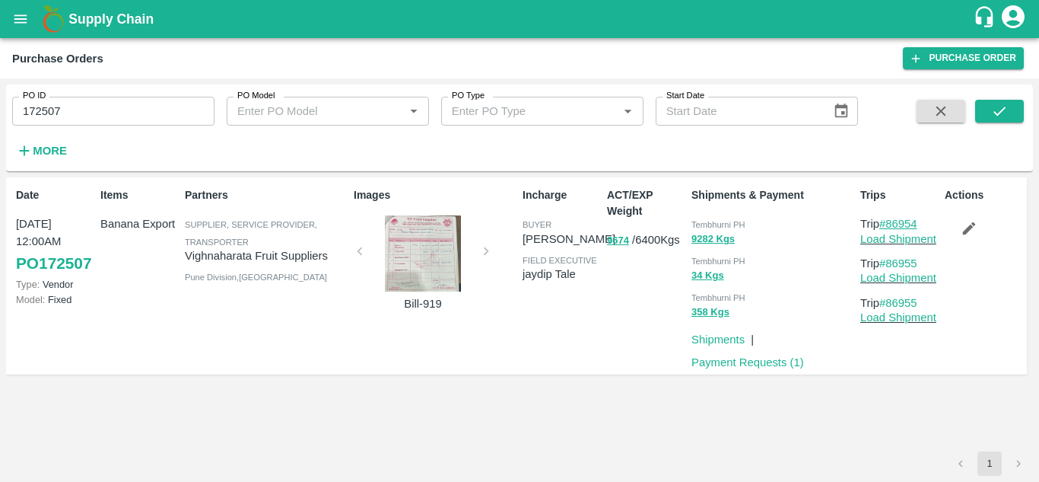
drag, startPoint x: 924, startPoint y: 221, endPoint x: 889, endPoint y: 223, distance: 34.3
click at [889, 223] on p "Trip #86954" at bounding box center [900, 223] width 78 height 17
click at [104, 102] on input "172507" at bounding box center [113, 111] width 202 height 29
paste input "text"
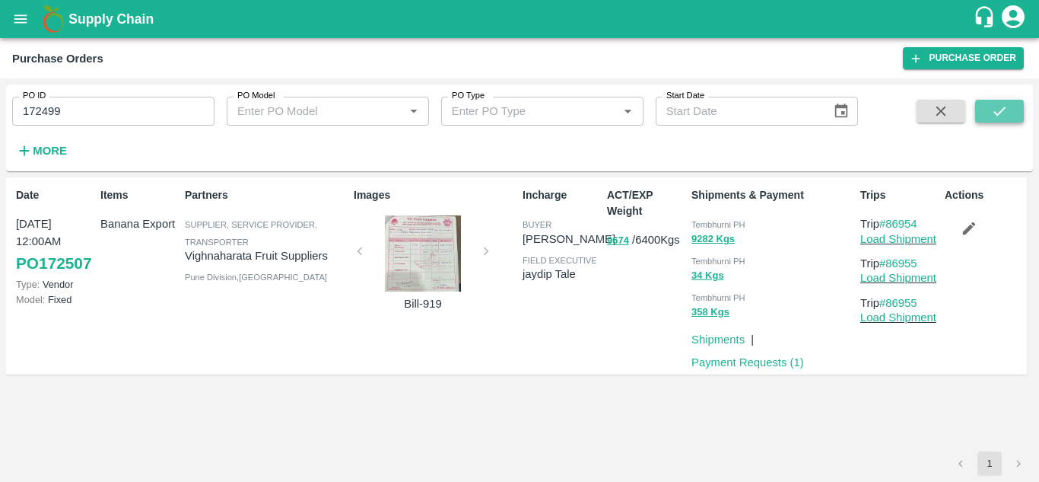
click at [1005, 106] on icon "submit" at bounding box center [999, 111] width 17 height 17
drag, startPoint x: 927, startPoint y: 221, endPoint x: 889, endPoint y: 223, distance: 38.1
click at [889, 223] on p "Trip #86946" at bounding box center [900, 223] width 78 height 17
click at [102, 119] on input "172499" at bounding box center [113, 111] width 202 height 29
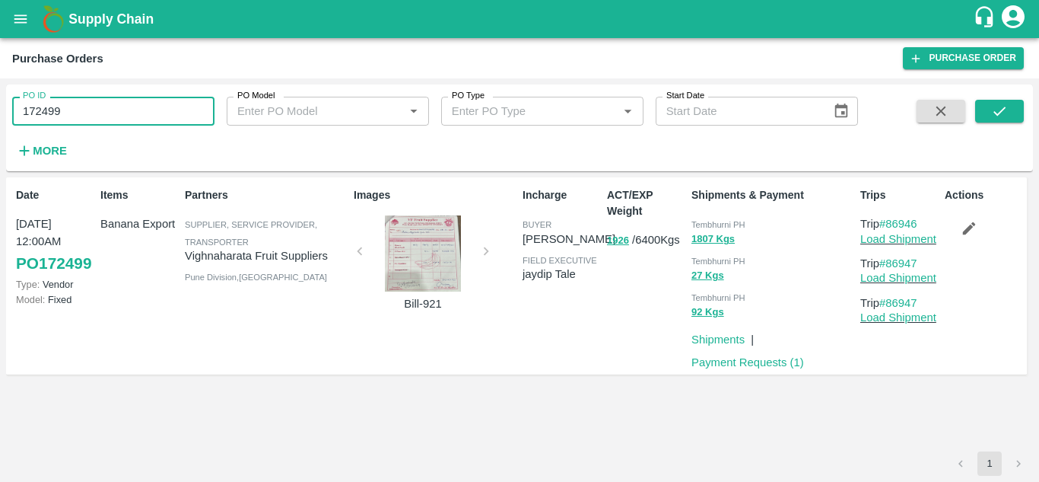
click at [102, 119] on input "172499" at bounding box center [113, 111] width 202 height 29
paste input "text"
click at [991, 109] on icon "submit" at bounding box center [999, 111] width 17 height 17
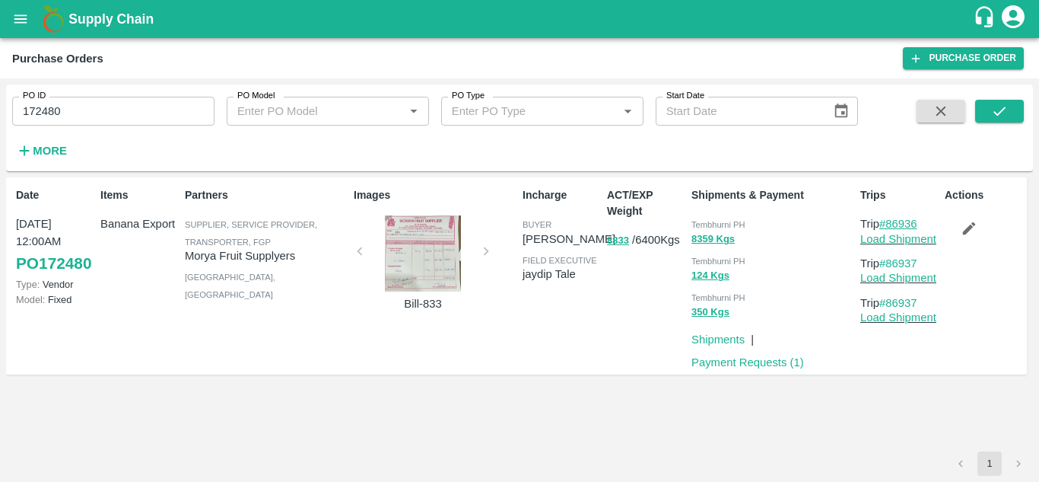
drag, startPoint x: 925, startPoint y: 222, endPoint x: 887, endPoint y: 223, distance: 38.1
click at [887, 223] on p "Trip #86936" at bounding box center [900, 223] width 78 height 17
click at [86, 97] on input "172480" at bounding box center [113, 111] width 202 height 29
paste input "text"
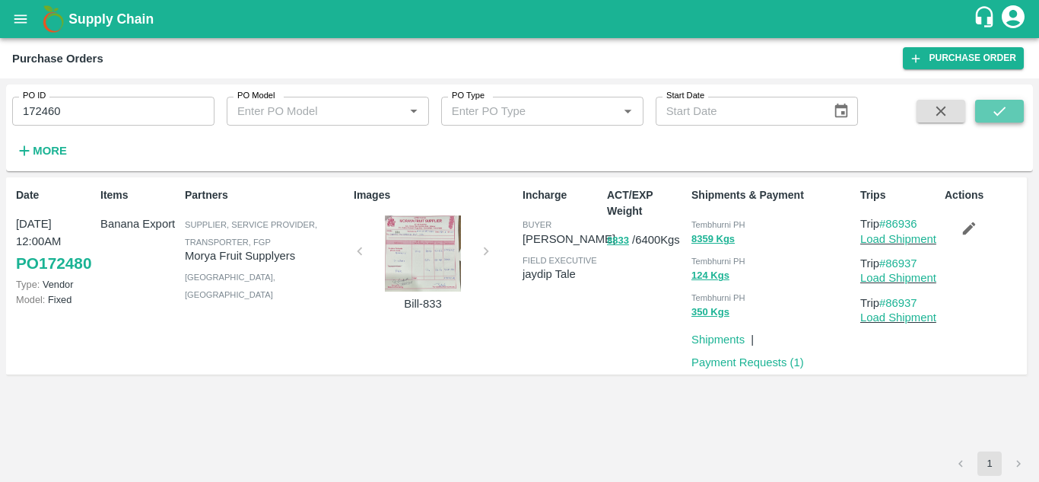
click at [1006, 110] on icon "submit" at bounding box center [999, 111] width 17 height 17
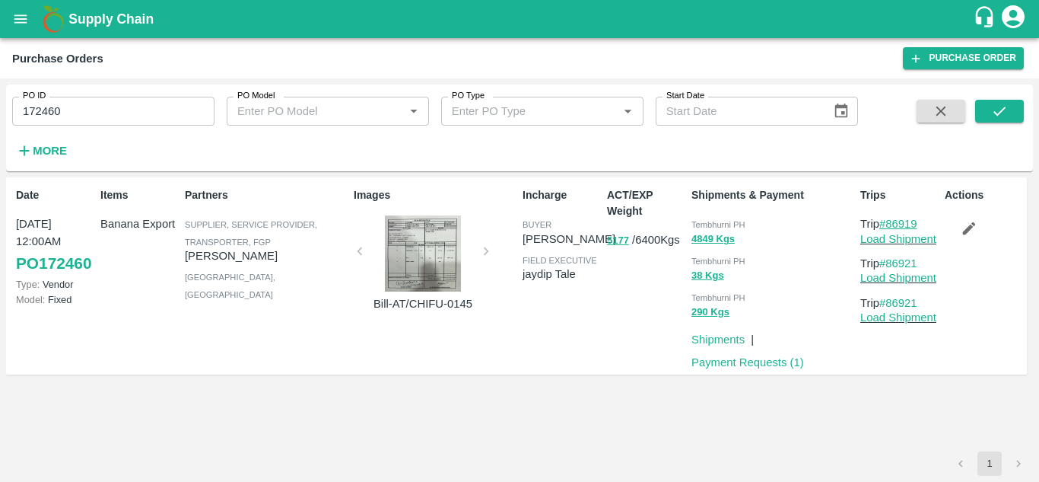
drag, startPoint x: 924, startPoint y: 221, endPoint x: 889, endPoint y: 223, distance: 35.0
click at [889, 223] on p "Trip #86919" at bounding box center [900, 223] width 78 height 17
click at [69, 96] on div "PO ID 172460 PO ID" at bounding box center [107, 104] width 215 height 41
click at [67, 103] on input "172460" at bounding box center [113, 111] width 202 height 29
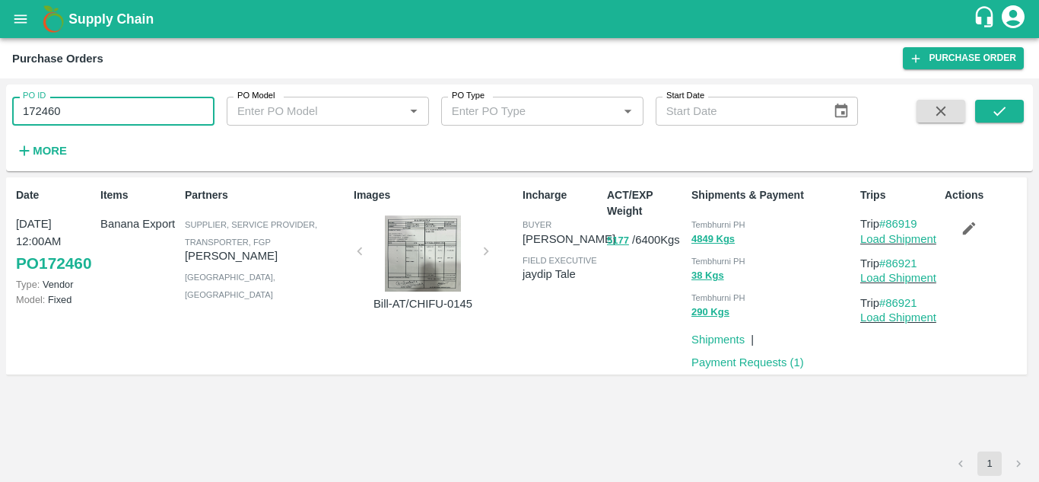
click at [67, 103] on input "172460" at bounding box center [113, 111] width 202 height 29
paste input "text"
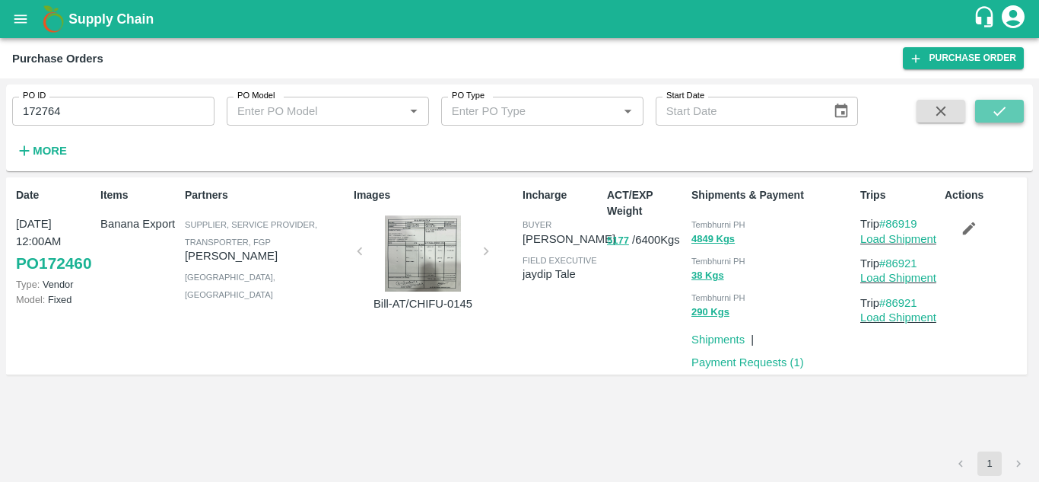
click at [991, 110] on icon "submit" at bounding box center [999, 111] width 17 height 17
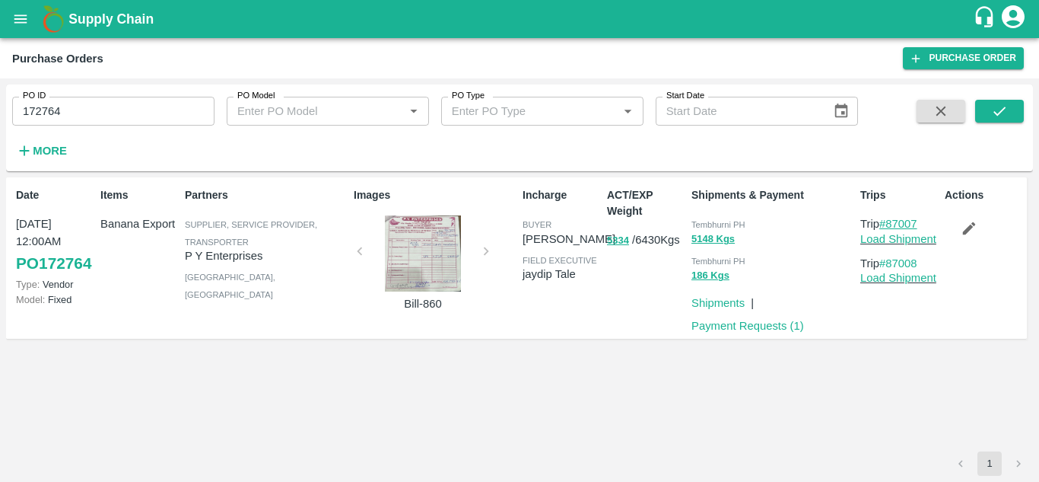
drag, startPoint x: 928, startPoint y: 221, endPoint x: 891, endPoint y: 224, distance: 37.4
click at [891, 224] on p "Trip #87007" at bounding box center [900, 223] width 78 height 17
click at [94, 113] on input "172764" at bounding box center [113, 111] width 202 height 29
paste input "text"
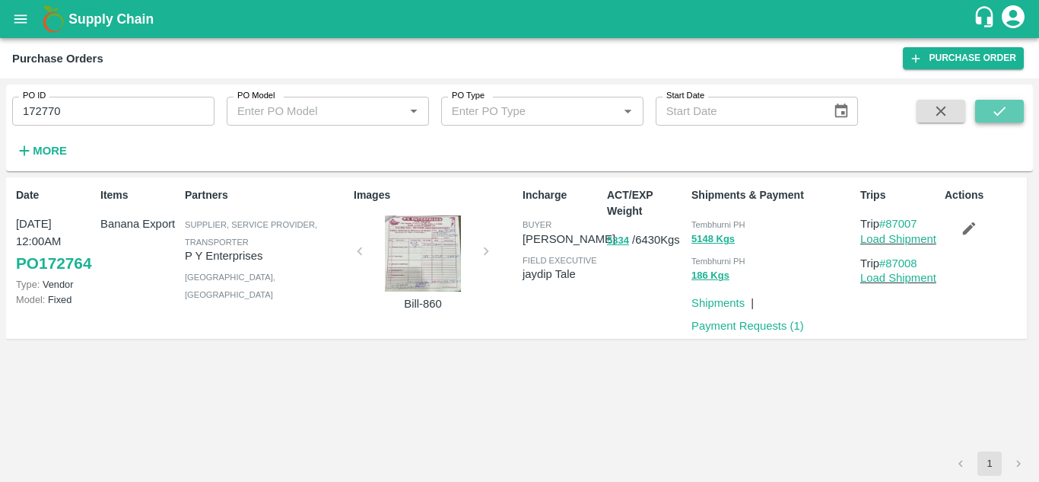
click at [985, 105] on button "submit" at bounding box center [999, 111] width 49 height 23
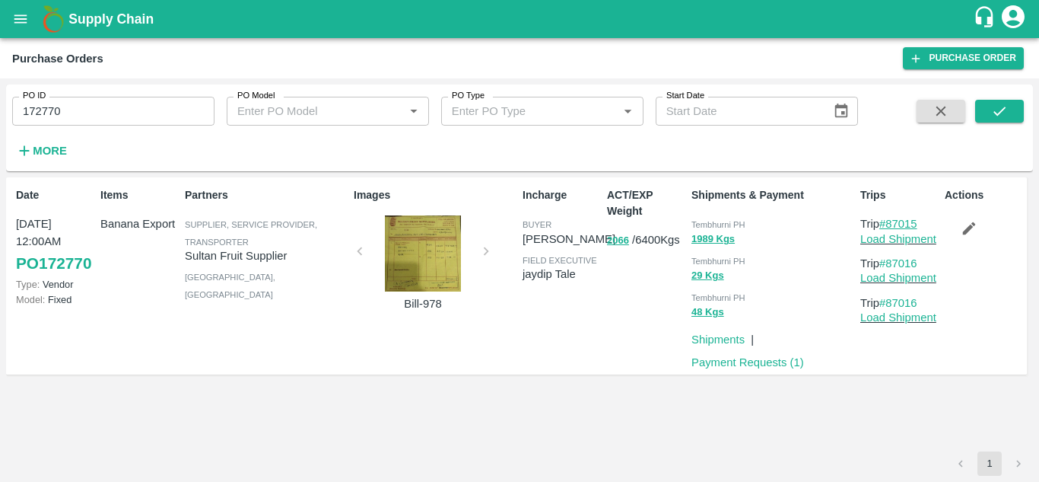
drag, startPoint x: 924, startPoint y: 220, endPoint x: 888, endPoint y: 228, distance: 36.7
click at [888, 228] on p "Trip #87015" at bounding box center [900, 223] width 78 height 17
click at [87, 107] on input "172770" at bounding box center [113, 111] width 202 height 29
paste input "text"
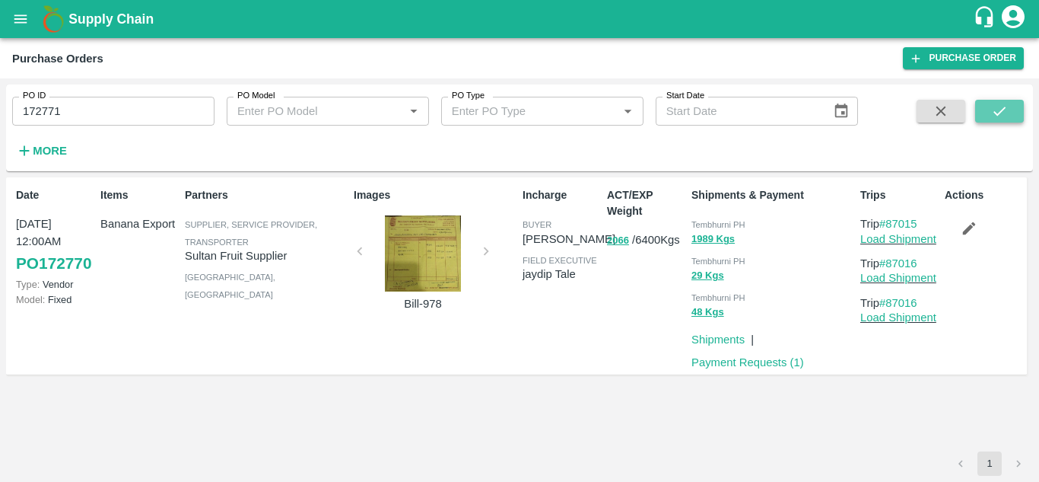
click at [983, 112] on button "submit" at bounding box center [999, 111] width 49 height 23
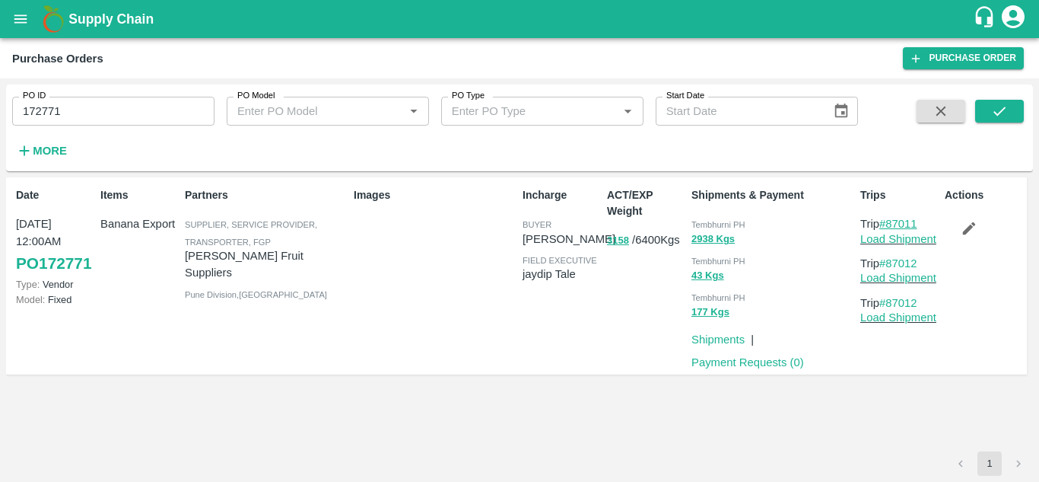
drag, startPoint x: 925, startPoint y: 224, endPoint x: 887, endPoint y: 224, distance: 38.0
click at [887, 224] on p "Trip #87011" at bounding box center [900, 223] width 78 height 17
click at [84, 102] on input "172771" at bounding box center [113, 111] width 202 height 29
paste input "text"
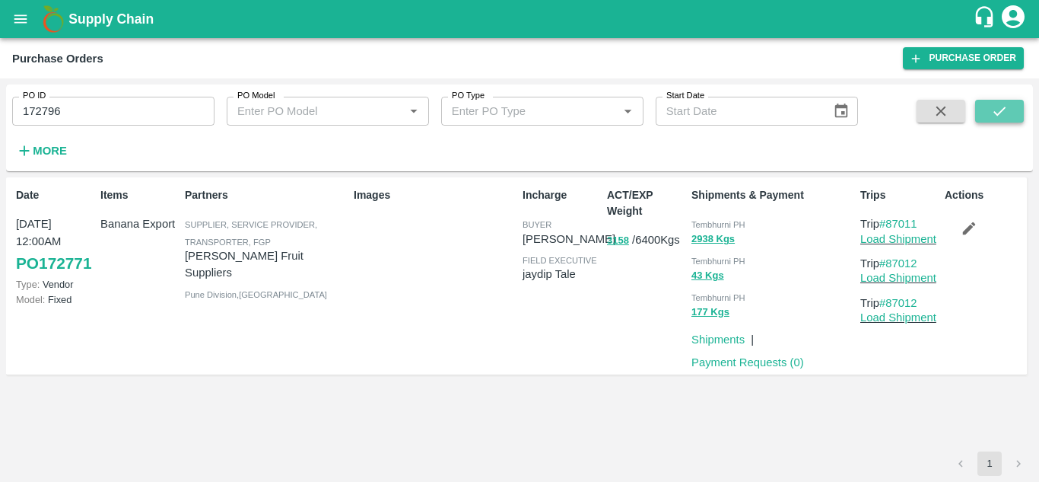
click at [999, 108] on icon "submit" at bounding box center [999, 111] width 17 height 17
drag, startPoint x: 925, startPoint y: 222, endPoint x: 889, endPoint y: 224, distance: 35.8
click at [889, 224] on p "Trip #87040" at bounding box center [900, 223] width 78 height 17
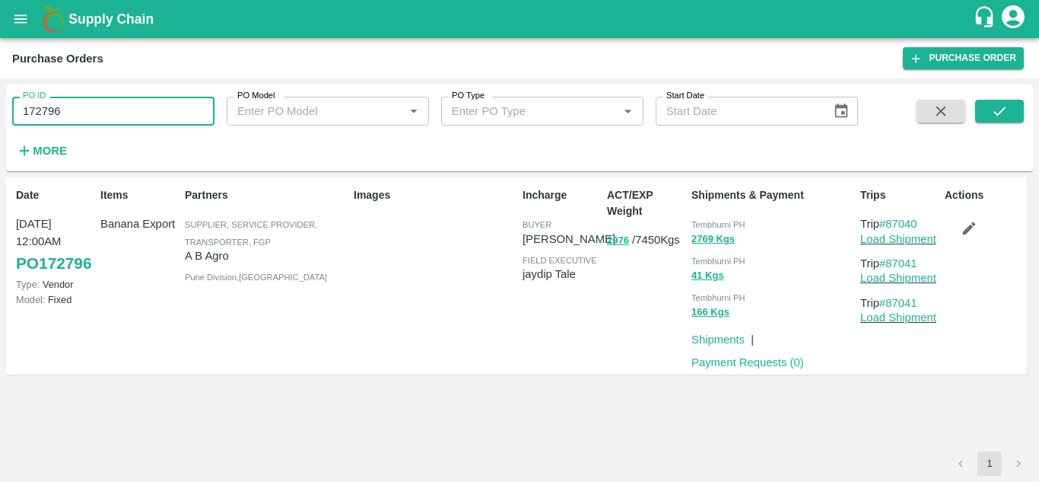
click at [75, 102] on input "172796" at bounding box center [113, 111] width 202 height 29
paste input "text"
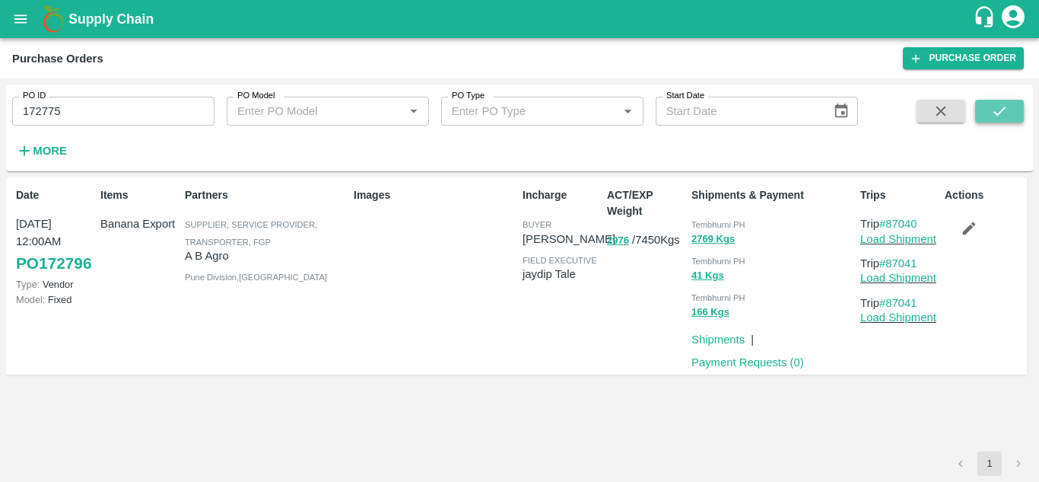
click at [997, 108] on icon "submit" at bounding box center [999, 111] width 17 height 17
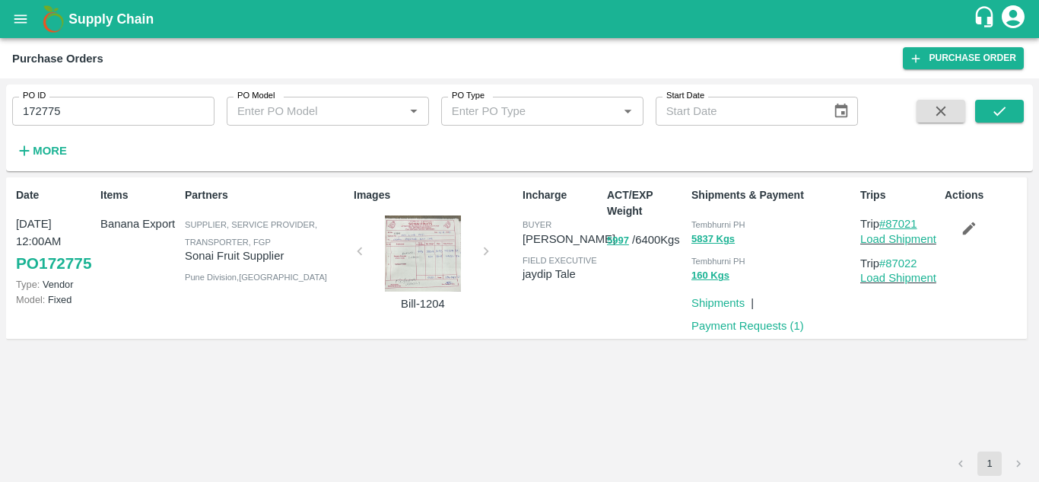
drag, startPoint x: 923, startPoint y: 218, endPoint x: 892, endPoint y: 221, distance: 31.3
click at [892, 221] on p "Trip #87021" at bounding box center [900, 223] width 78 height 17
click at [76, 107] on input "172775" at bounding box center [113, 111] width 202 height 29
paste input "text"
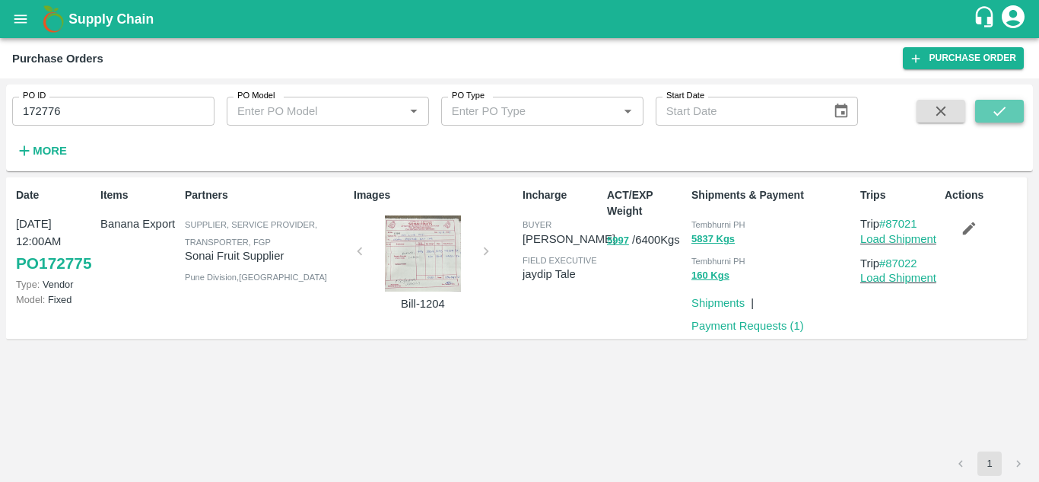
click at [996, 104] on icon "submit" at bounding box center [999, 111] width 17 height 17
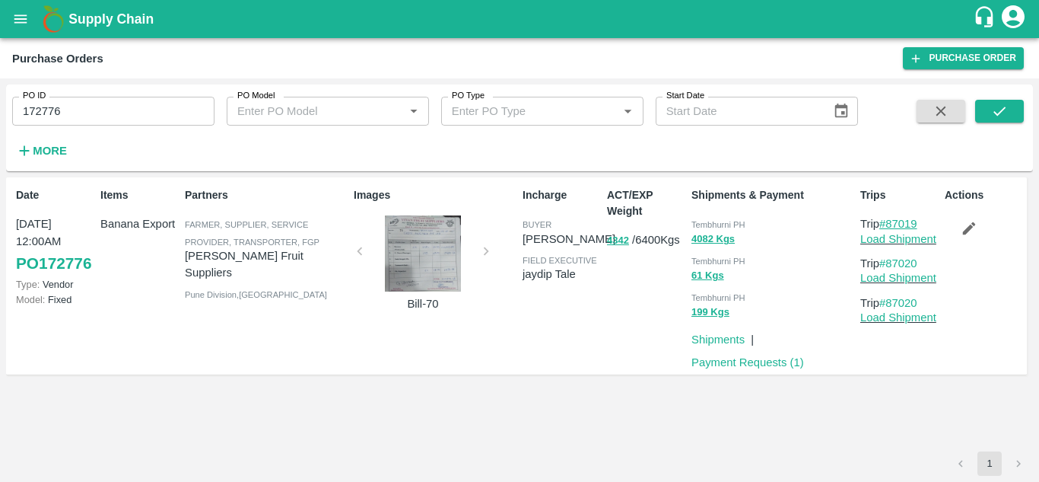
drag, startPoint x: 928, startPoint y: 221, endPoint x: 891, endPoint y: 224, distance: 37.4
click at [891, 224] on p "Trip #87019" at bounding box center [900, 223] width 78 height 17
click at [85, 116] on input "172776" at bounding box center [113, 111] width 202 height 29
paste input "text"
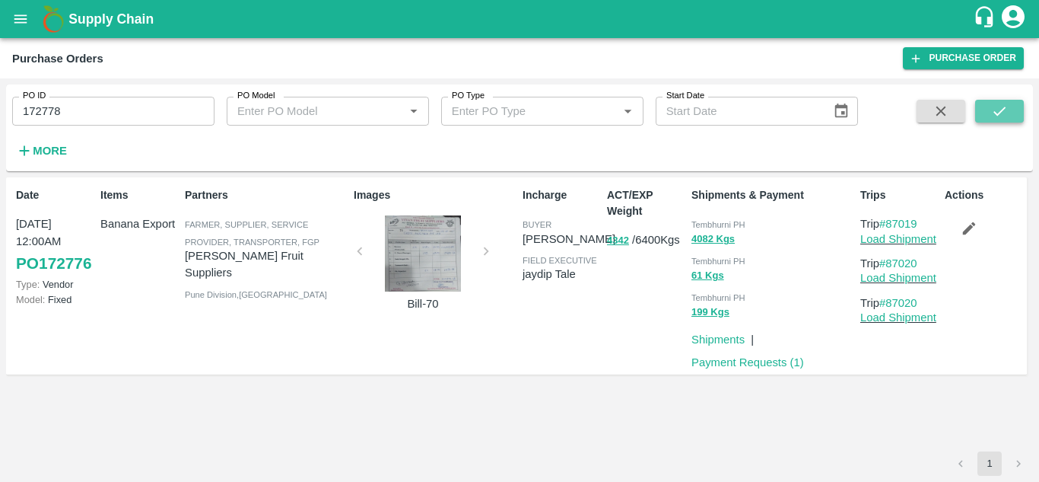
click at [1007, 110] on icon "submit" at bounding box center [999, 111] width 17 height 17
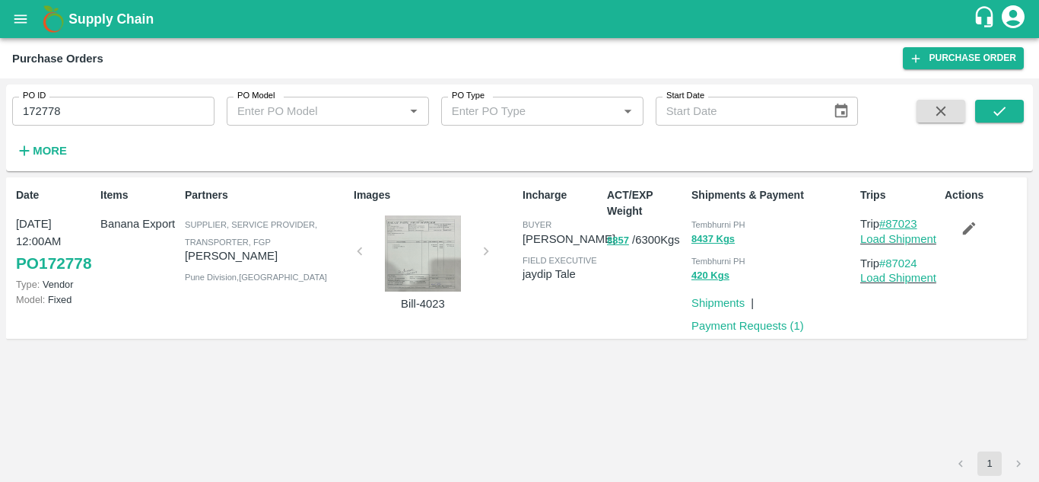
drag, startPoint x: 925, startPoint y: 216, endPoint x: 889, endPoint y: 224, distance: 37.5
click at [889, 224] on p "Trip #87023" at bounding box center [900, 223] width 78 height 17
click at [79, 106] on input "172778" at bounding box center [113, 111] width 202 height 29
paste input "text"
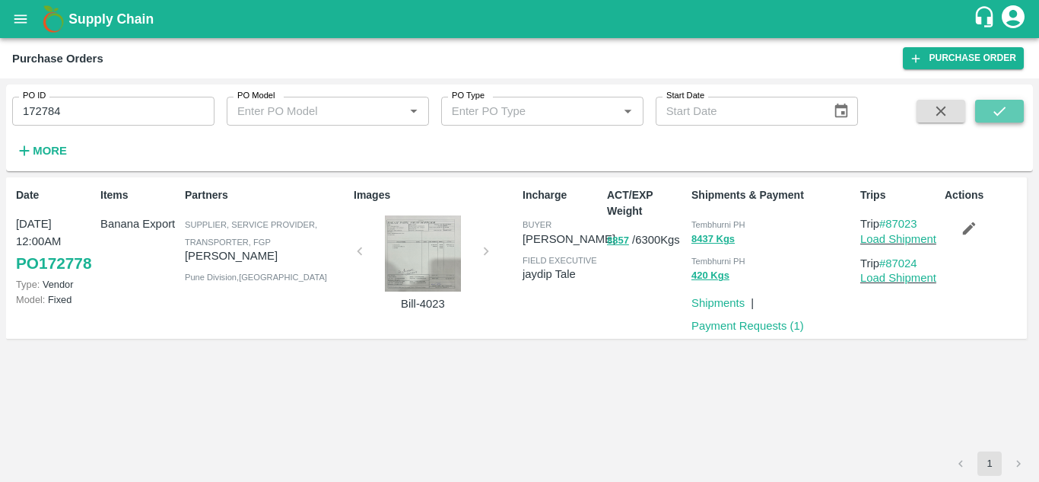
click at [1000, 108] on icon "submit" at bounding box center [999, 111] width 17 height 17
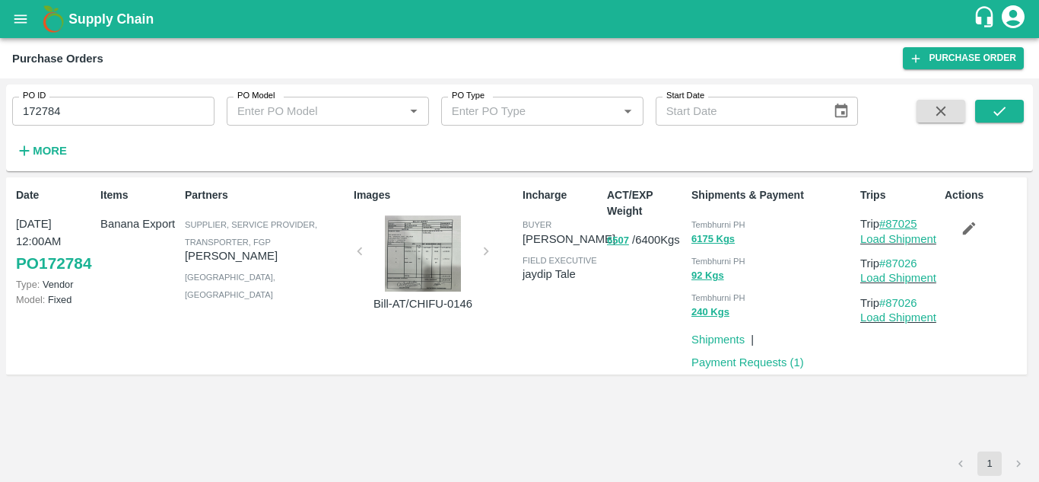
drag, startPoint x: 924, startPoint y: 224, endPoint x: 889, endPoint y: 225, distance: 35.0
click at [889, 225] on p "Trip #87025" at bounding box center [900, 223] width 78 height 17
click at [83, 113] on input "172784" at bounding box center [113, 111] width 202 height 29
paste input "text"
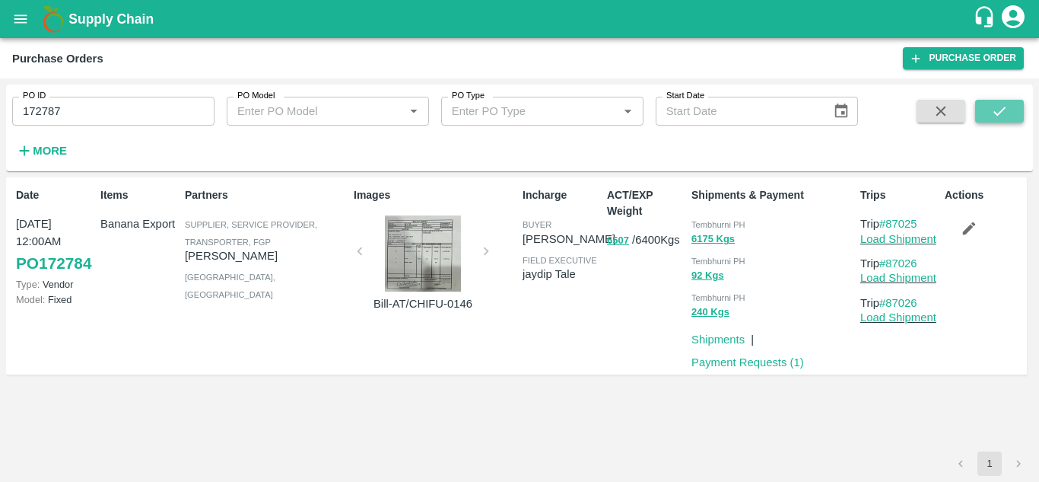
click at [1002, 103] on icon "submit" at bounding box center [999, 111] width 17 height 17
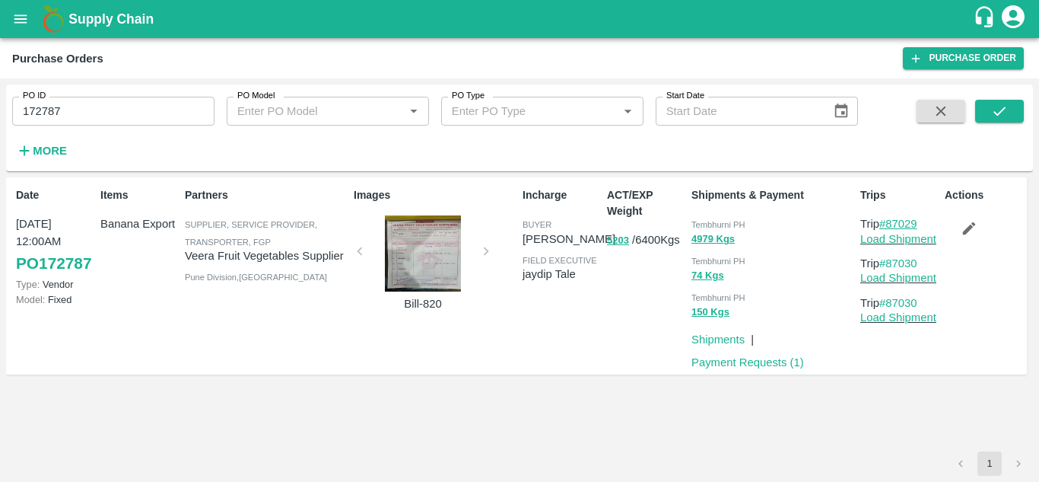
drag, startPoint x: 927, startPoint y: 221, endPoint x: 889, endPoint y: 226, distance: 38.3
click at [889, 226] on p "Trip #87029" at bounding box center [900, 223] width 78 height 17
click at [64, 117] on input "172787" at bounding box center [113, 111] width 202 height 29
paste input "text"
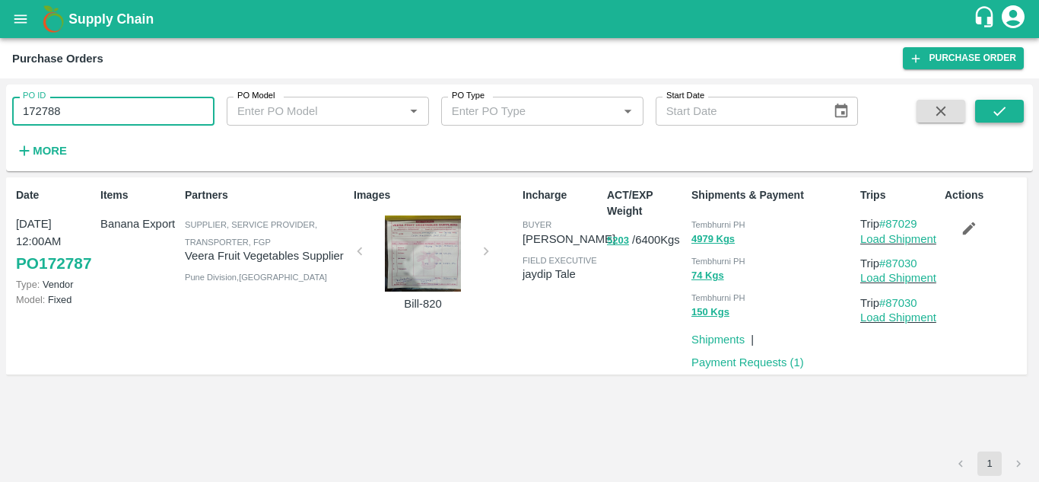
click at [989, 108] on button "submit" at bounding box center [999, 111] width 49 height 23
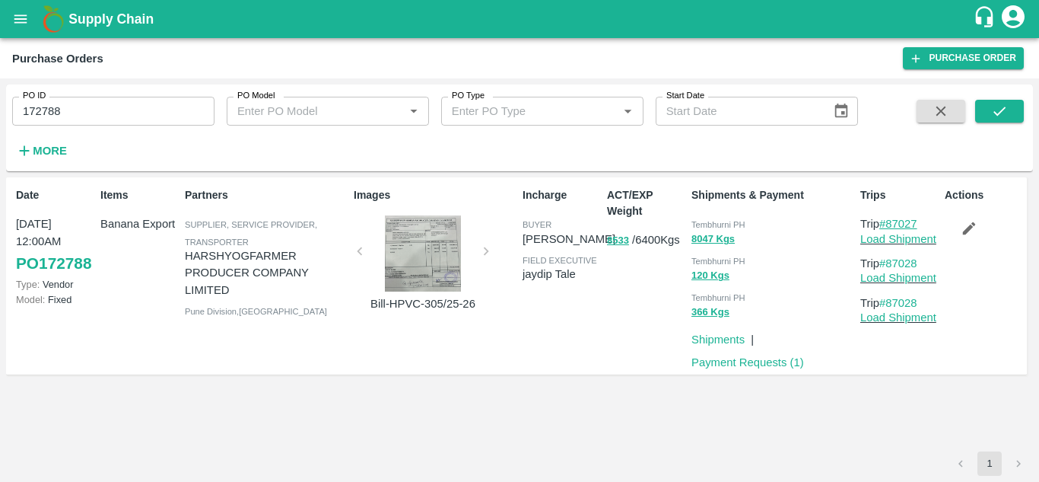
drag, startPoint x: 927, startPoint y: 221, endPoint x: 886, endPoint y: 220, distance: 40.3
click at [886, 220] on p "Trip #87027" at bounding box center [900, 223] width 78 height 17
click at [78, 109] on input "172788" at bounding box center [113, 111] width 202 height 29
paste input "text"
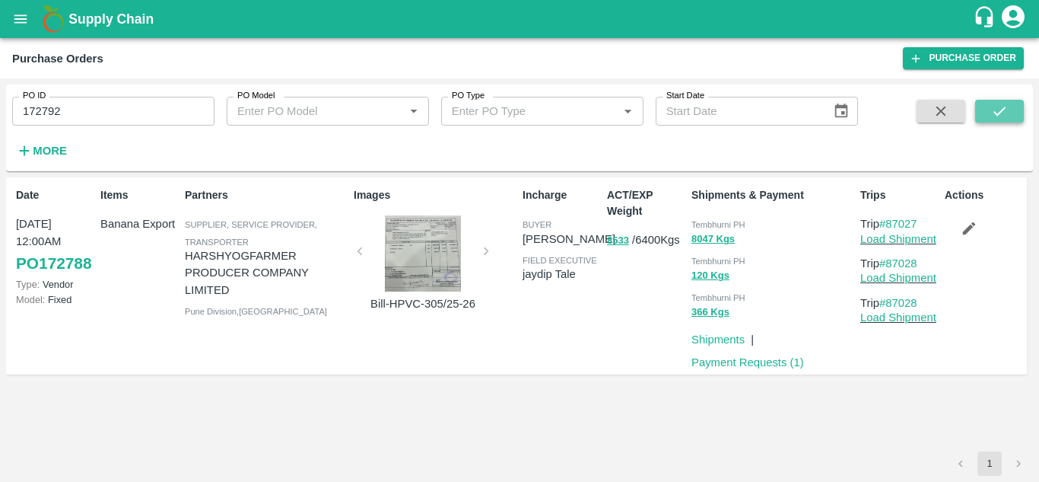
click at [1009, 112] on button "submit" at bounding box center [999, 111] width 49 height 23
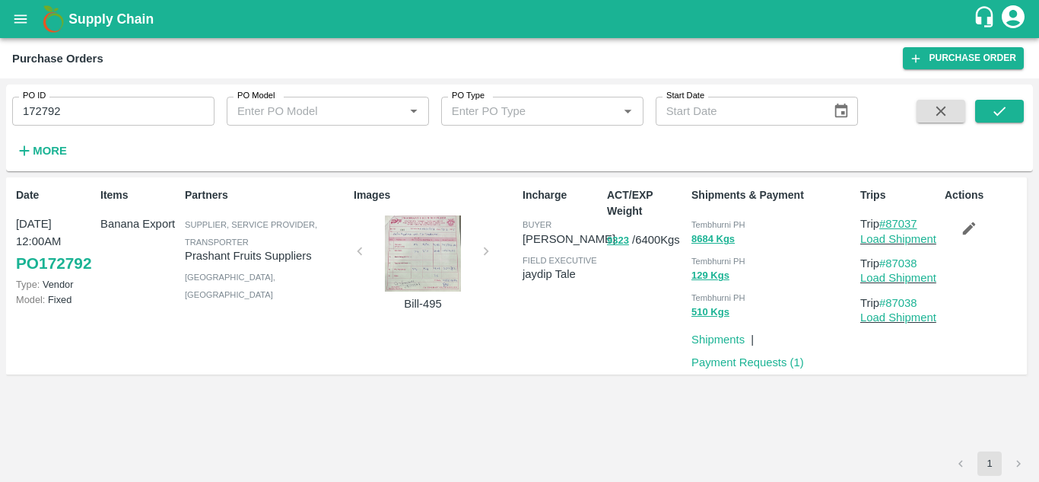
drag, startPoint x: 924, startPoint y: 223, endPoint x: 890, endPoint y: 228, distance: 34.7
click at [890, 228] on p "Trip #87037" at bounding box center [900, 223] width 78 height 17
click at [87, 114] on input "172792" at bounding box center [113, 111] width 202 height 29
paste input "text"
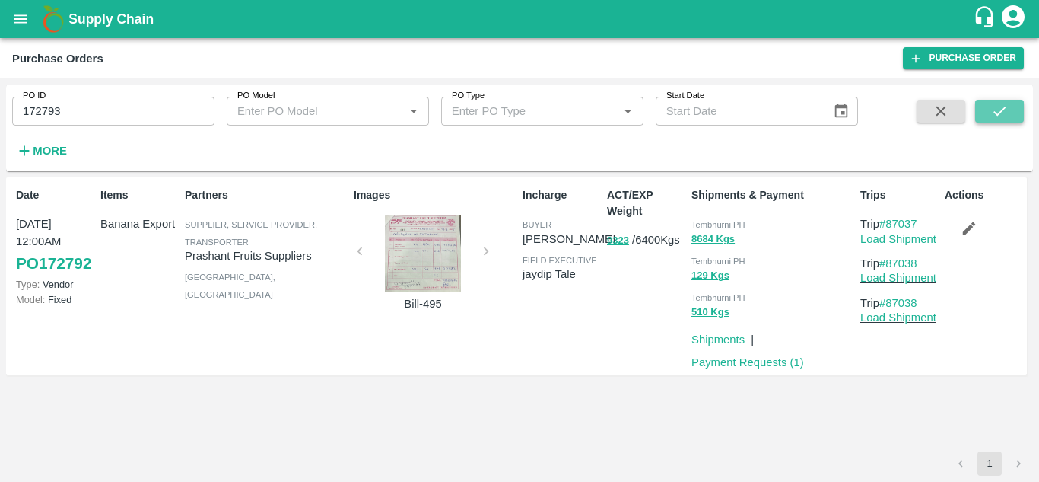
click at [1011, 102] on button "submit" at bounding box center [999, 111] width 49 height 23
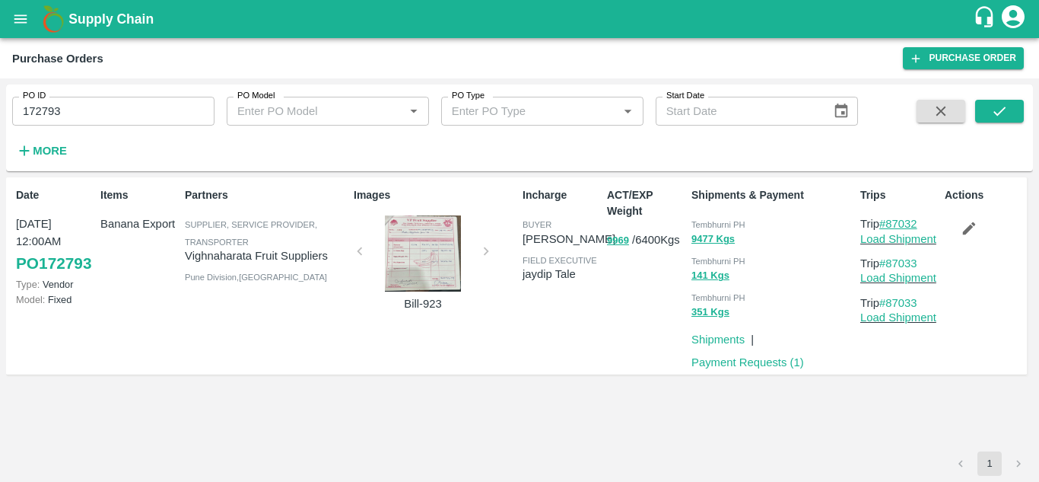
drag, startPoint x: 927, startPoint y: 220, endPoint x: 890, endPoint y: 225, distance: 36.9
click at [890, 225] on p "Trip #87032" at bounding box center [900, 223] width 78 height 17
click at [74, 111] on input "172793" at bounding box center [113, 111] width 202 height 29
paste input "text"
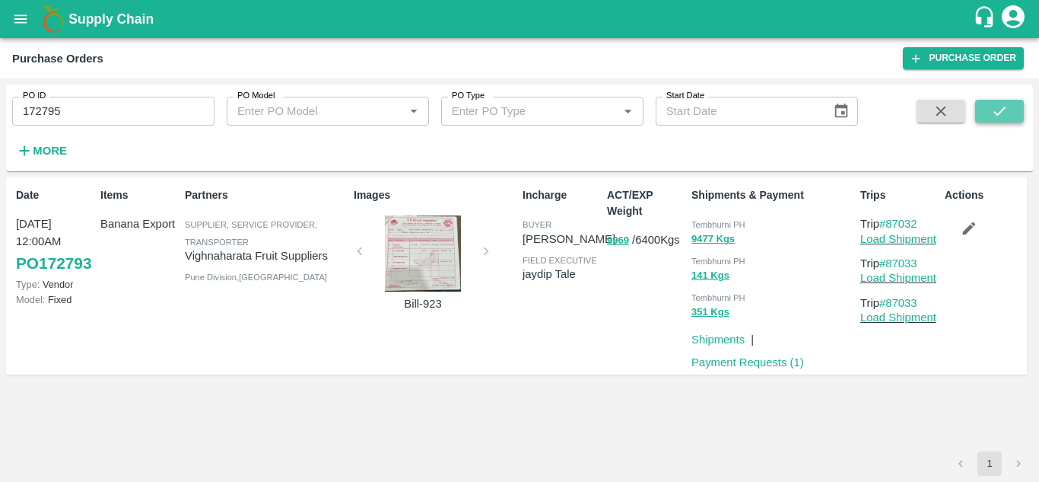
click at [1018, 112] on button "submit" at bounding box center [999, 111] width 49 height 23
drag, startPoint x: 924, startPoint y: 217, endPoint x: 890, endPoint y: 224, distance: 34.9
click at [890, 224] on p "Trip #87034" at bounding box center [900, 223] width 78 height 17
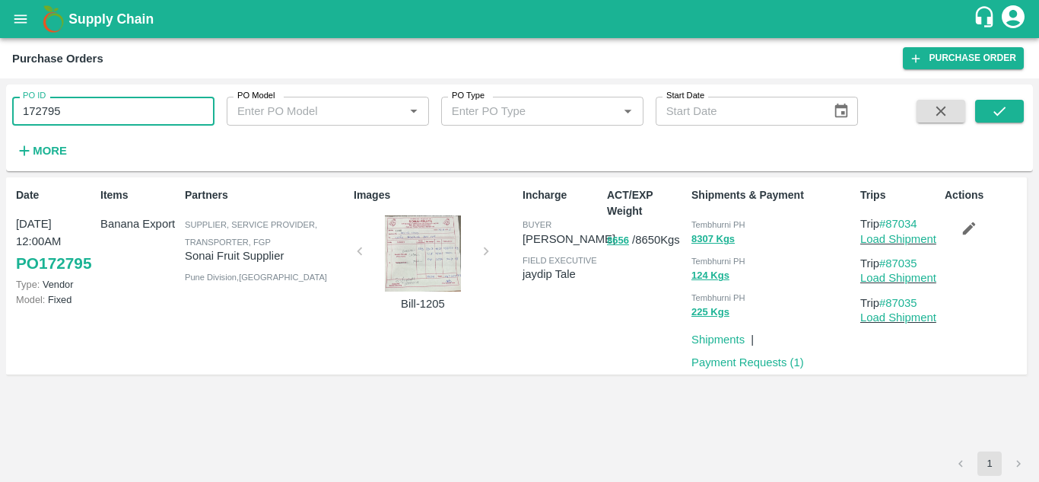
click at [76, 109] on input "172795" at bounding box center [113, 111] width 202 height 29
paste input "text"
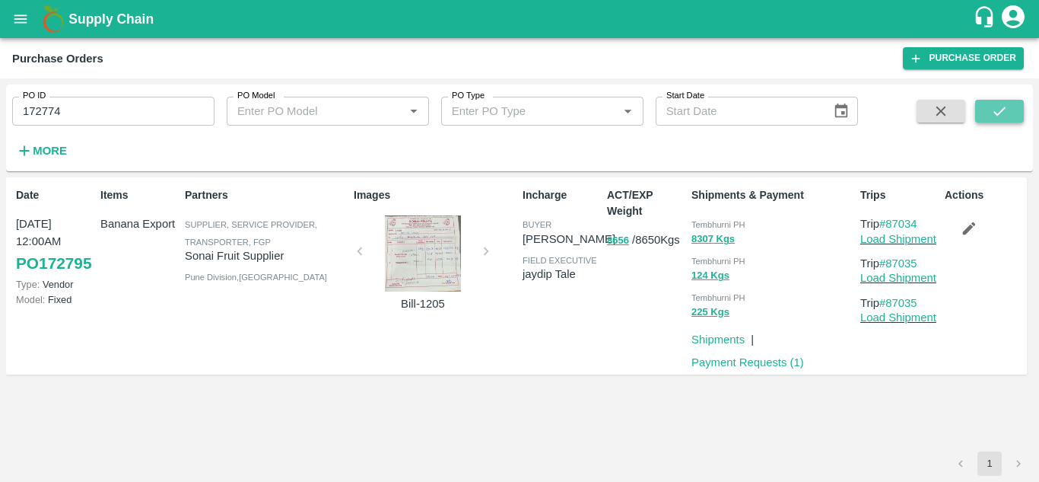
click at [1001, 103] on icon "submit" at bounding box center [999, 111] width 17 height 17
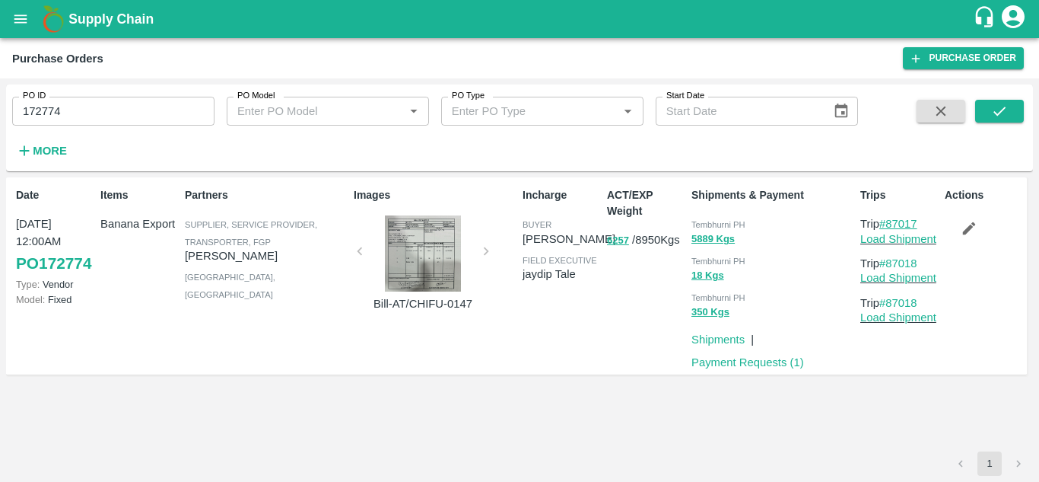
drag, startPoint x: 927, startPoint y: 217, endPoint x: 890, endPoint y: 220, distance: 37.4
click at [890, 220] on p "Trip #87017" at bounding box center [900, 223] width 78 height 17
click at [72, 103] on input "172774" at bounding box center [113, 111] width 202 height 29
paste input "text"
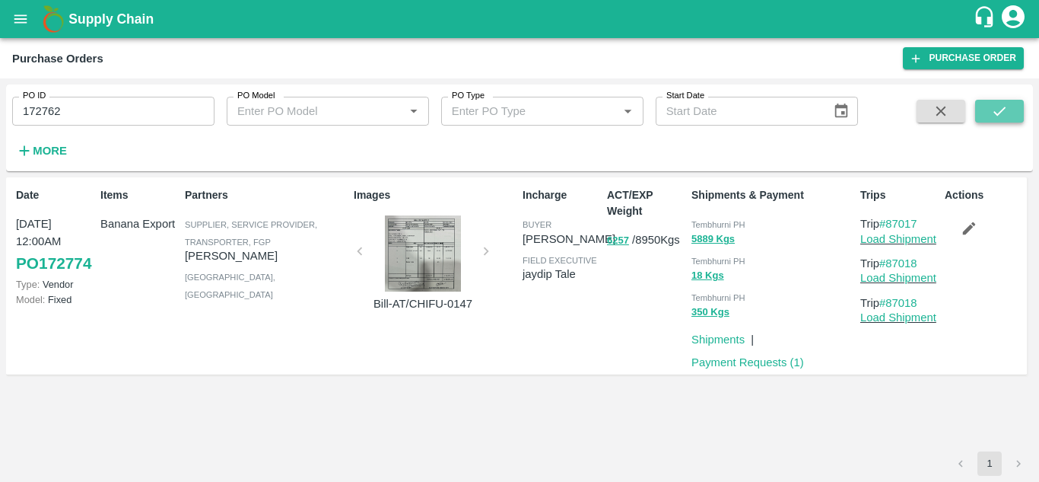
click at [1003, 104] on icon "submit" at bounding box center [999, 111] width 17 height 17
drag, startPoint x: 931, startPoint y: 220, endPoint x: 889, endPoint y: 223, distance: 42.0
click at [889, 223] on p "Trip #87009" at bounding box center [900, 223] width 78 height 17
click at [96, 108] on input "172762" at bounding box center [113, 111] width 202 height 29
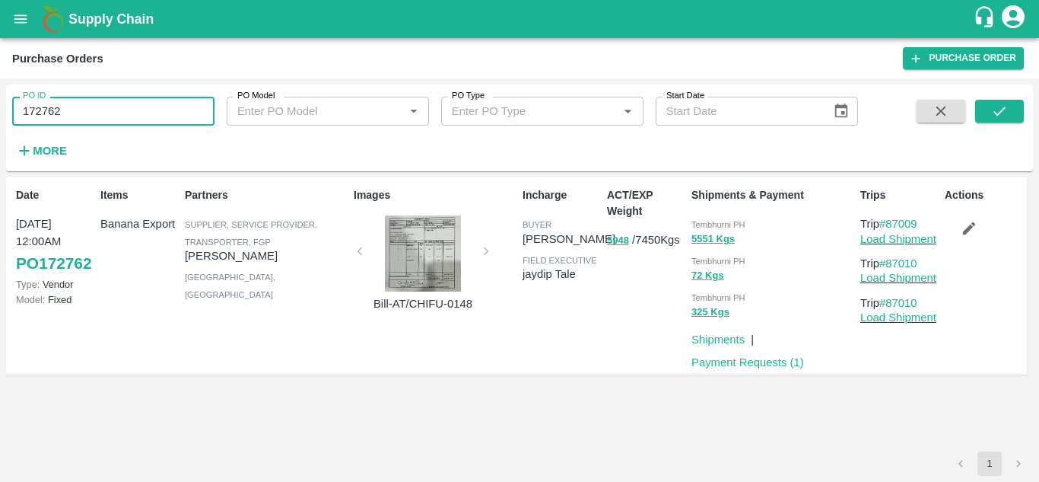
click at [96, 108] on input "172762" at bounding box center [113, 111] width 202 height 29
paste input "text"
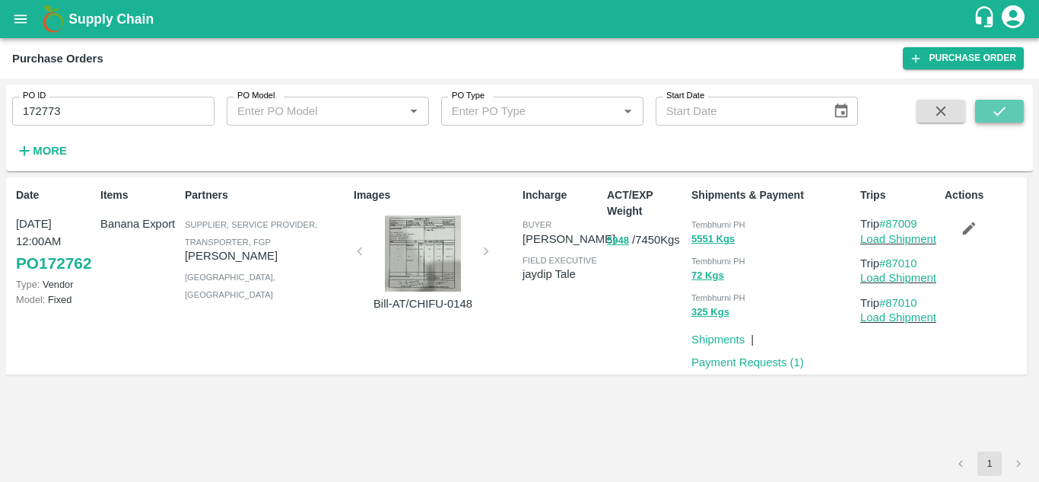
click at [996, 107] on icon "submit" at bounding box center [999, 111] width 17 height 17
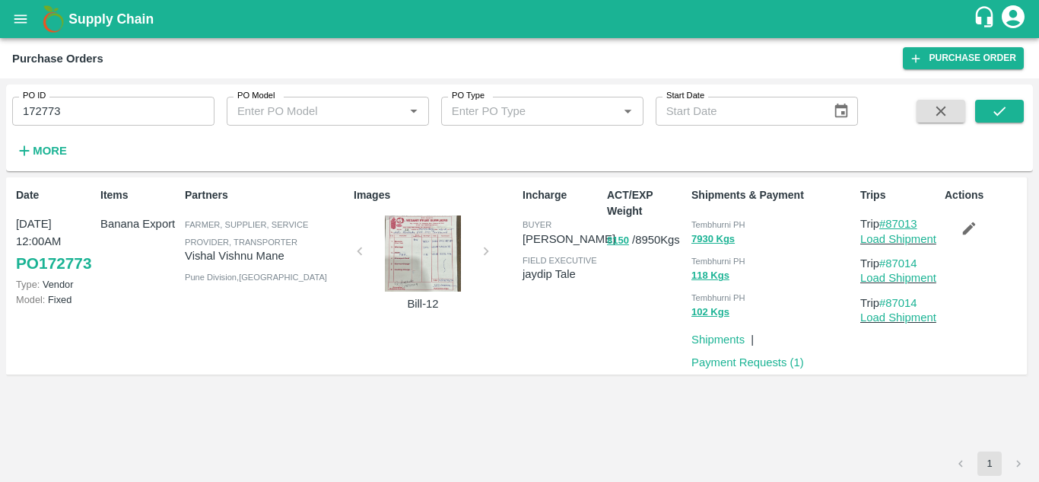
drag, startPoint x: 925, startPoint y: 219, endPoint x: 886, endPoint y: 223, distance: 39.0
click at [886, 223] on p "Trip #87013" at bounding box center [900, 223] width 78 height 17
click at [109, 122] on input "172773" at bounding box center [113, 111] width 202 height 29
paste input "text"
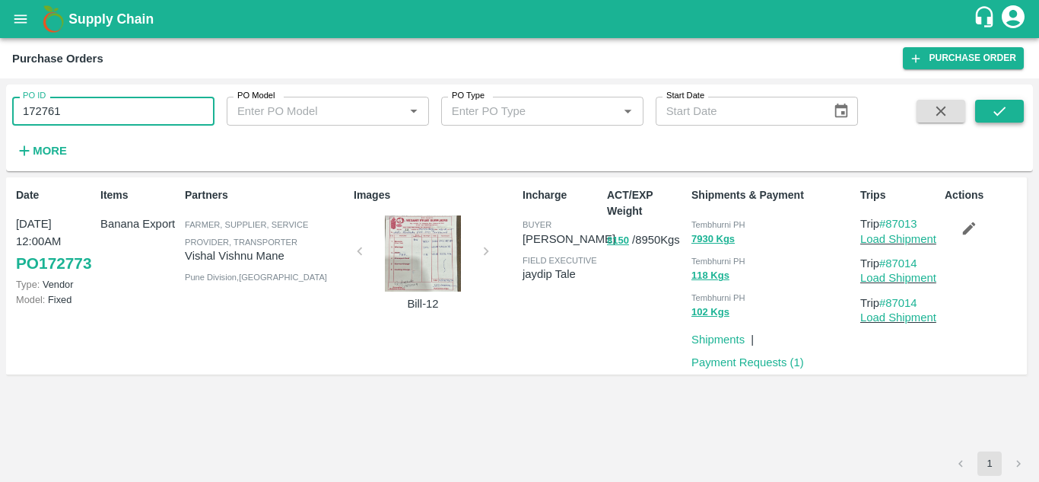
type input "172761"
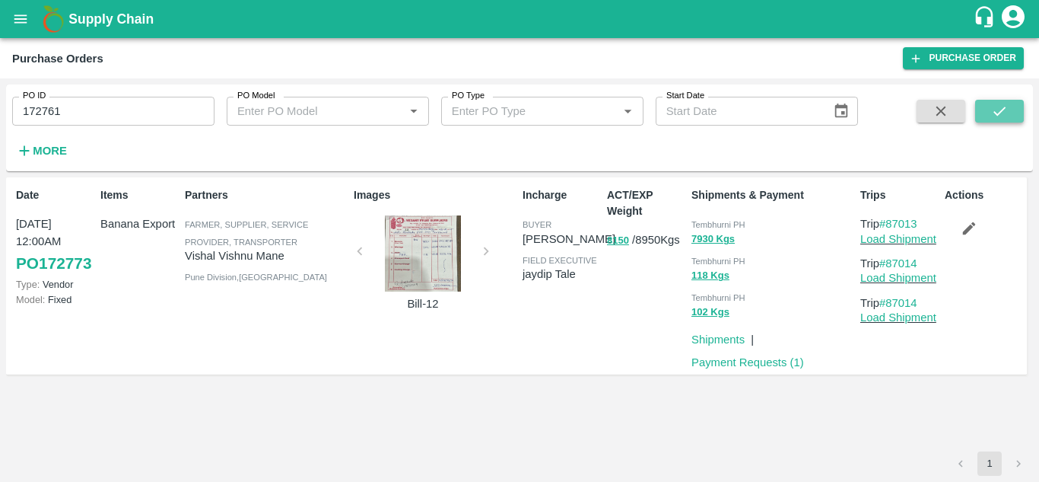
click at [1001, 103] on icon "submit" at bounding box center [999, 111] width 17 height 17
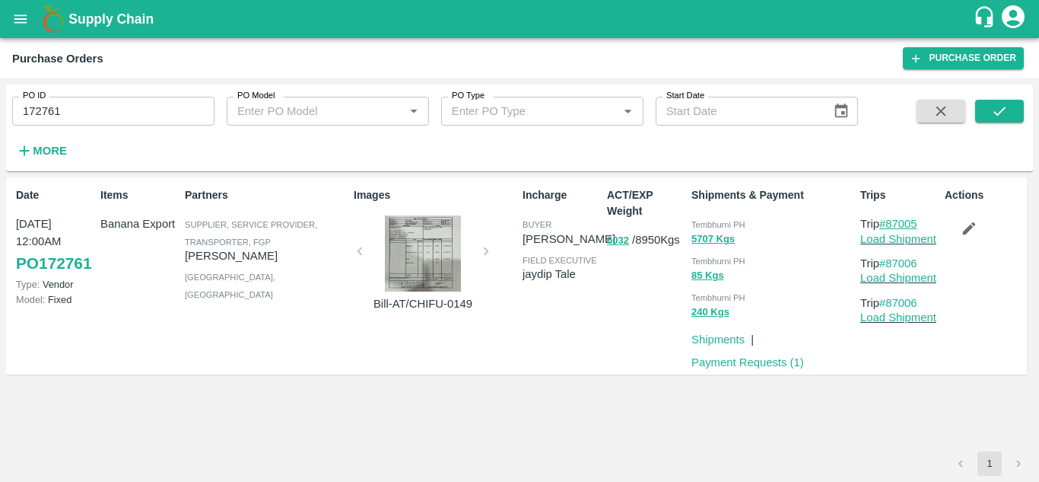
drag, startPoint x: 924, startPoint y: 218, endPoint x: 890, endPoint y: 224, distance: 34.0
click at [890, 224] on p "Trip #87005" at bounding box center [900, 223] width 78 height 17
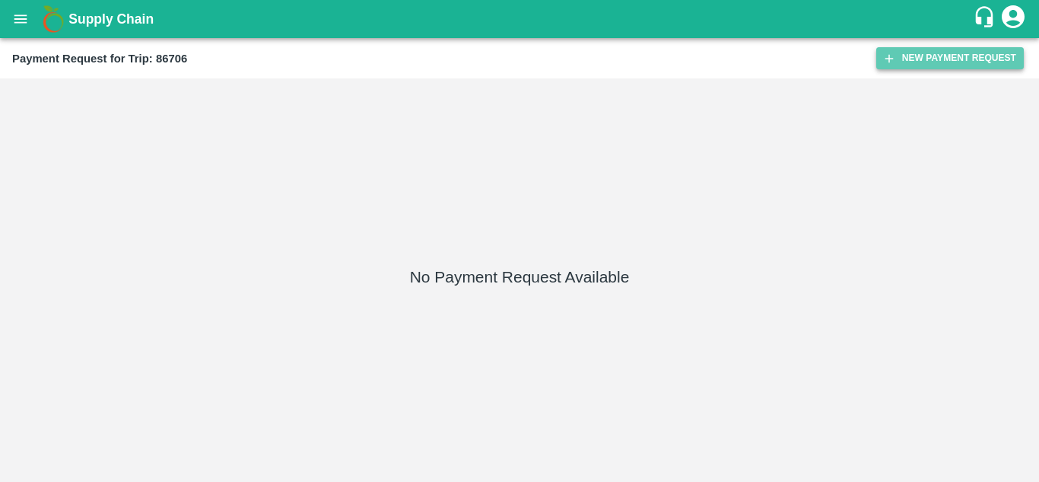
click at [956, 58] on button "New Payment Request" at bounding box center [951, 58] width 148 height 22
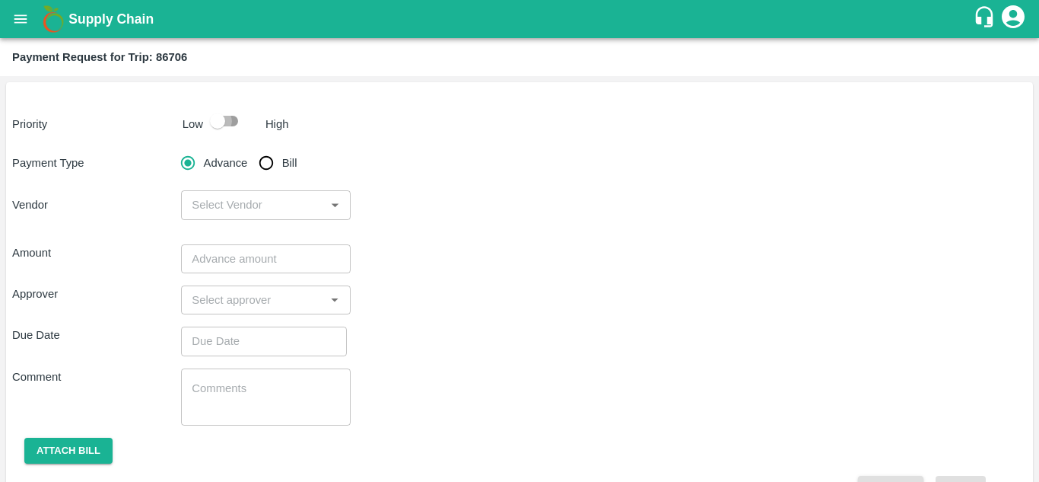
click at [232, 118] on input "checkbox" at bounding box center [217, 121] width 87 height 29
checkbox input "true"
click at [266, 157] on input "Bill" at bounding box center [266, 163] width 30 height 30
radio input "true"
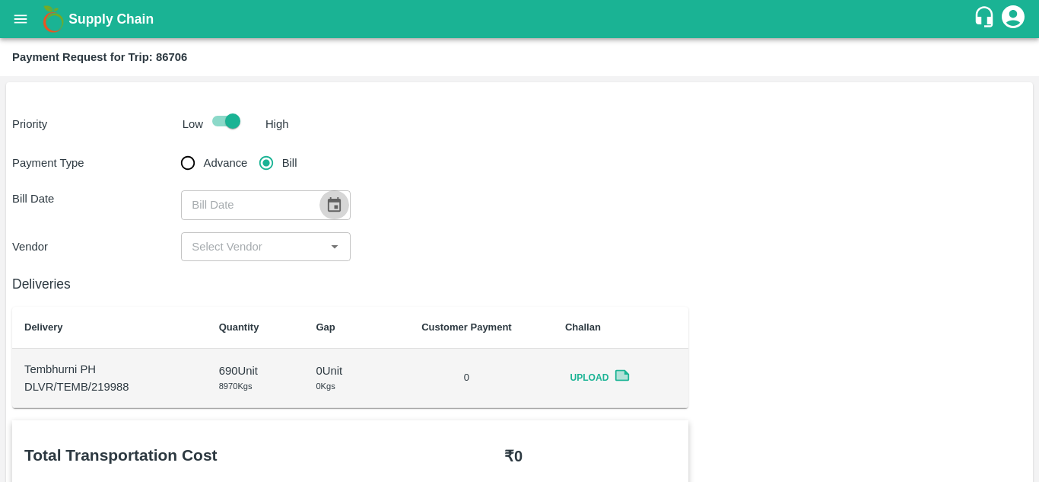
click at [328, 209] on icon "Choose date" at bounding box center [334, 204] width 13 height 14
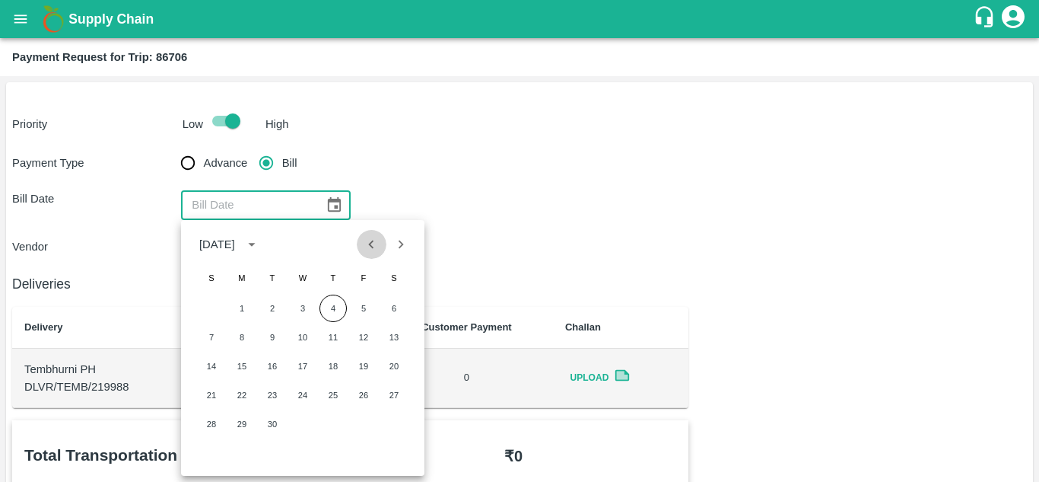
click at [371, 249] on icon "Previous month" at bounding box center [371, 244] width 17 height 17
click at [396, 390] on button "23" at bounding box center [393, 394] width 27 height 27
type input "[DATE]"
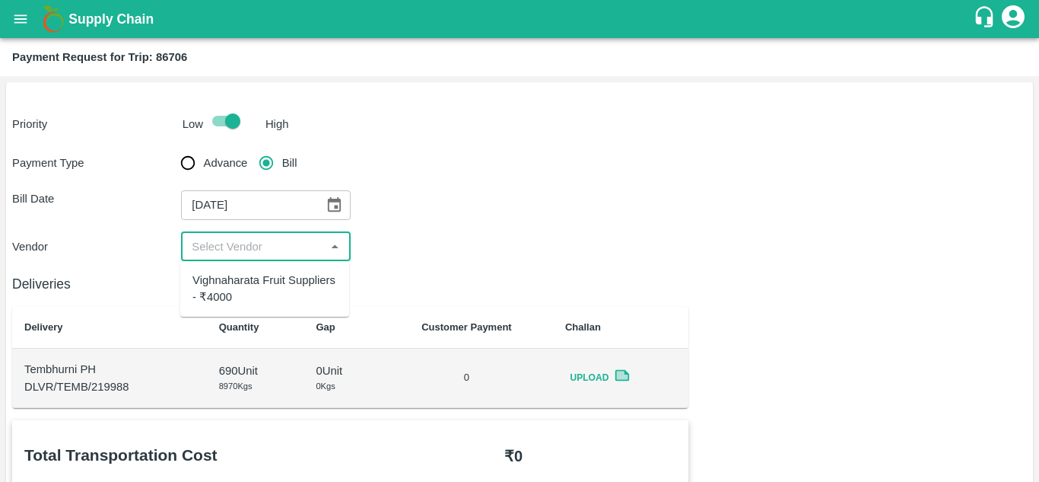
click at [251, 244] on input "input" at bounding box center [253, 247] width 135 height 20
click at [254, 282] on div "Vighnaharata Fruit Suppliers - ₹4000" at bounding box center [264, 289] width 145 height 34
type input "Vighnaharata Fruit Suppliers - ₹4000"
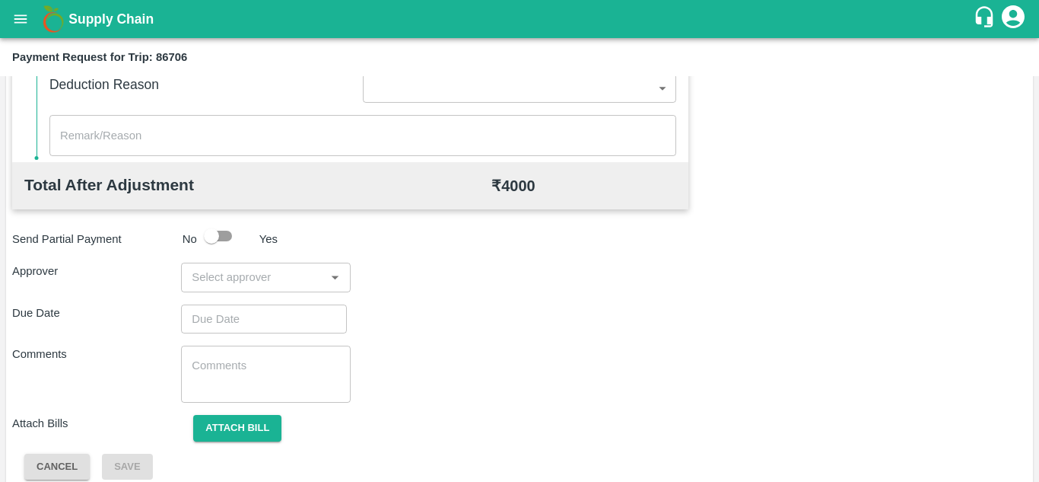
scroll to position [692, 0]
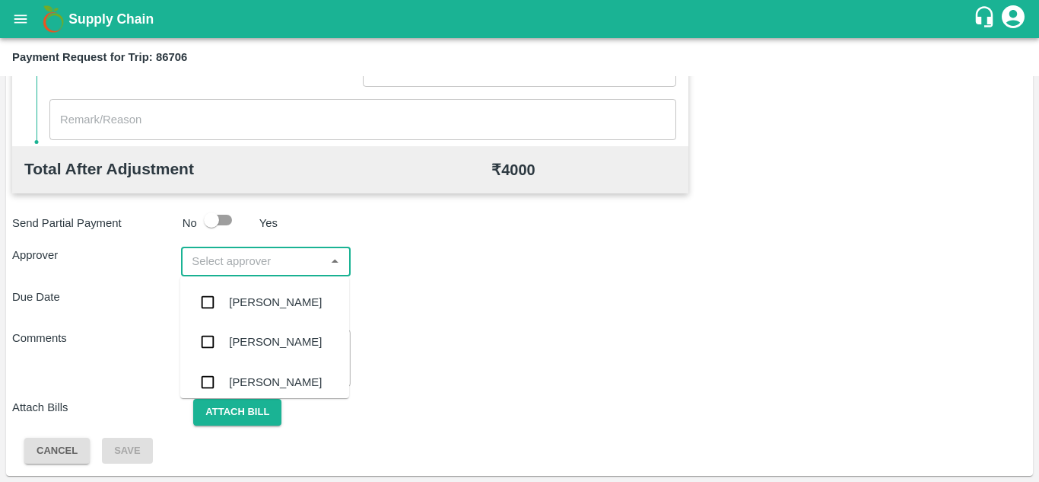
click at [234, 270] on input "input" at bounding box center [253, 261] width 135 height 20
type input "prasa"
click at [259, 301] on div "[PERSON_NAME]" at bounding box center [275, 302] width 93 height 17
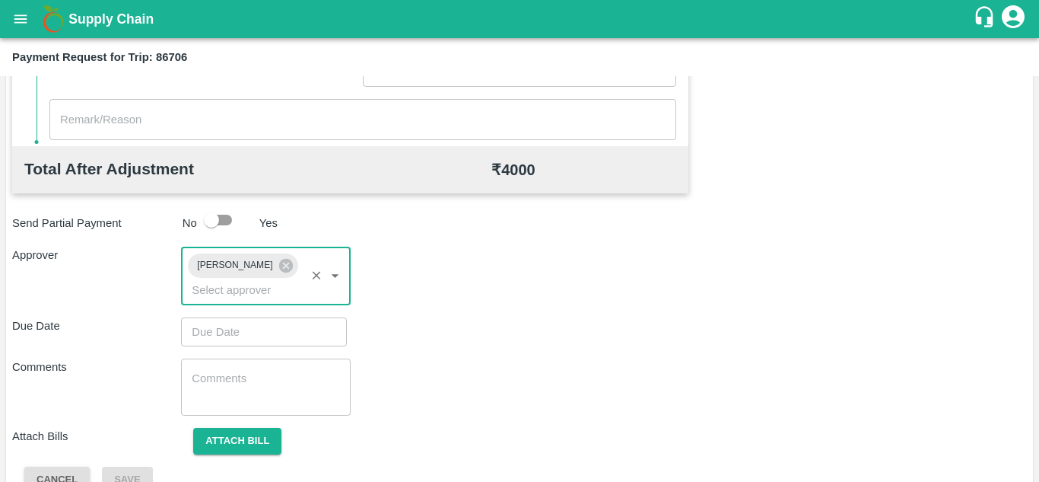
type input "DD/MM/YYYY hh:mm aa"
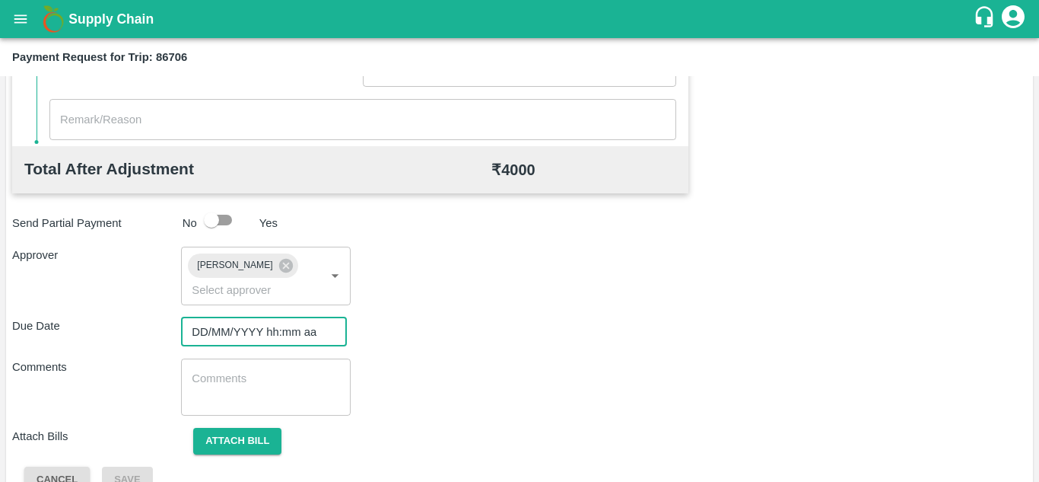
click at [224, 323] on input "DD/MM/YYYY hh:mm aa" at bounding box center [258, 331] width 155 height 29
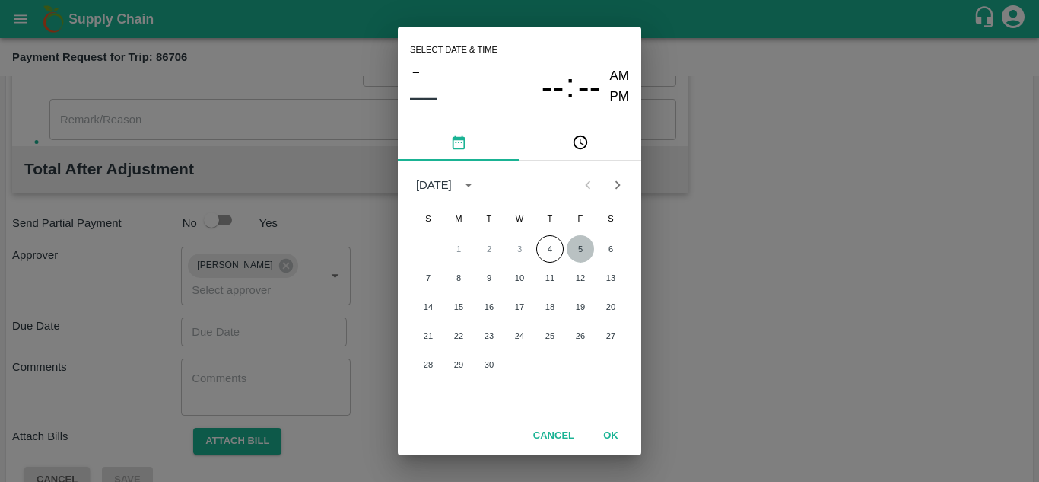
click at [577, 245] on button "5" at bounding box center [580, 248] width 27 height 27
type input "[DATE] 12:00 AM"
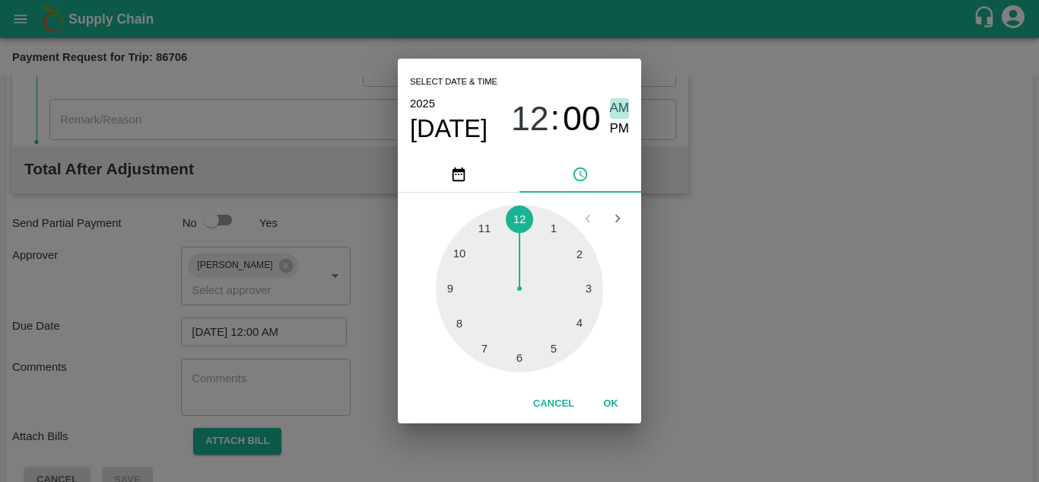
click at [616, 107] on span "AM" at bounding box center [620, 108] width 20 height 21
click at [614, 399] on button "OK" at bounding box center [611, 403] width 49 height 27
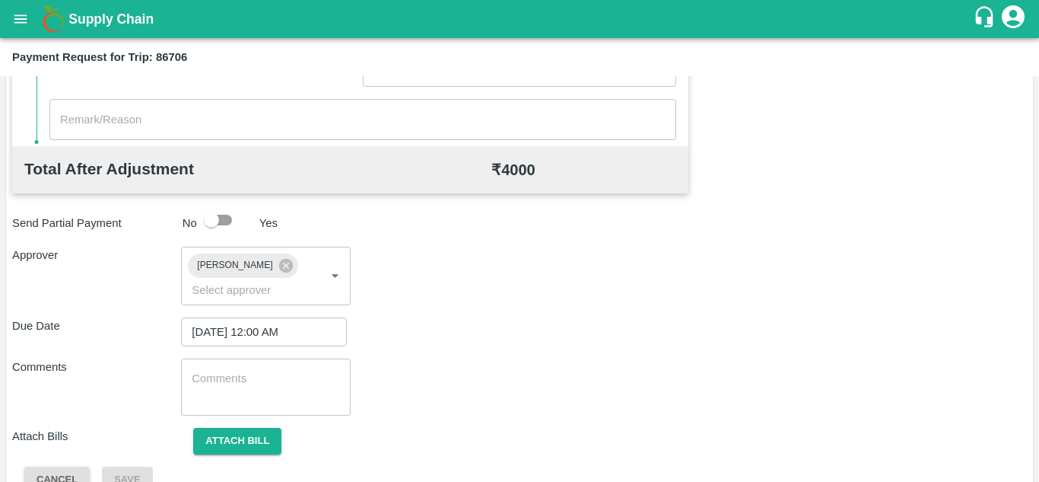
click at [259, 369] on div "x ​" at bounding box center [265, 386] width 169 height 57
paste textarea "172096"
type textarea "1"
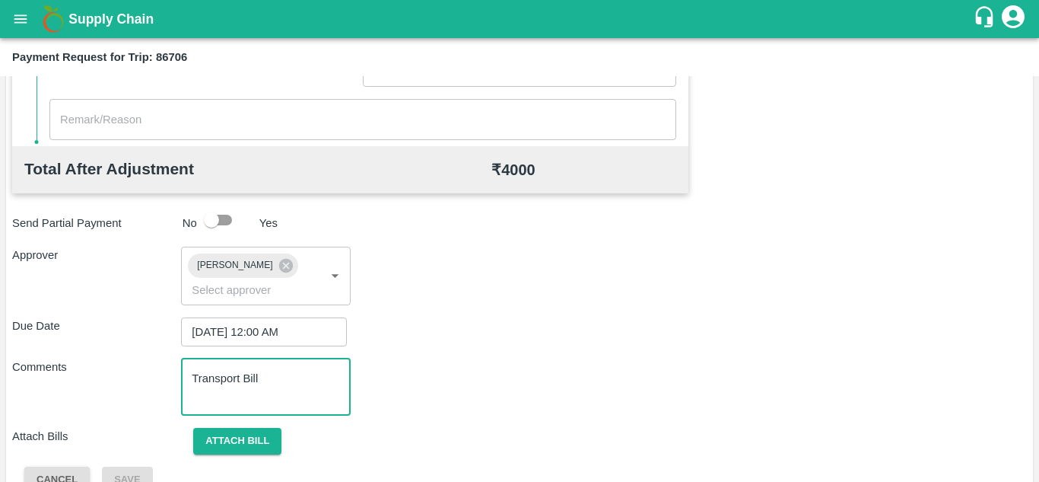
scroll to position [721, 0]
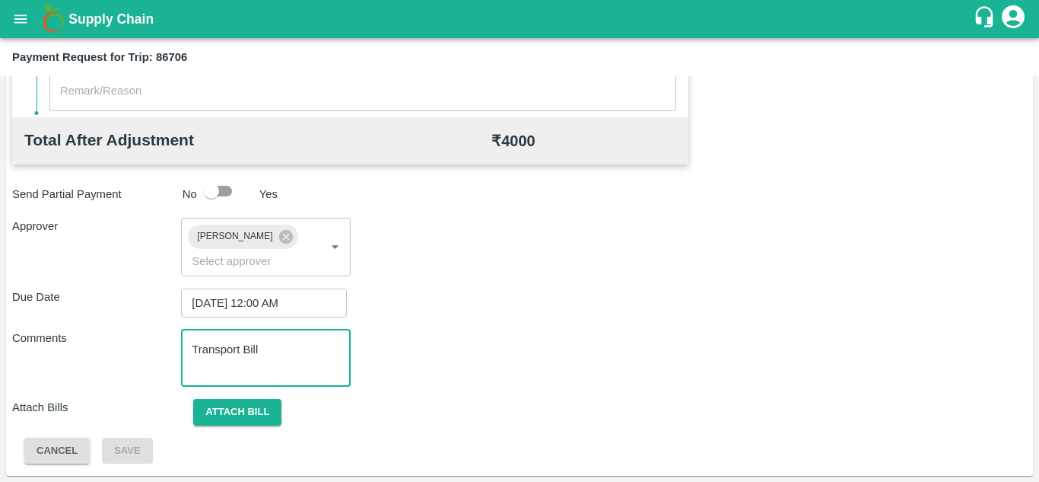
type textarea "Transport Bill"
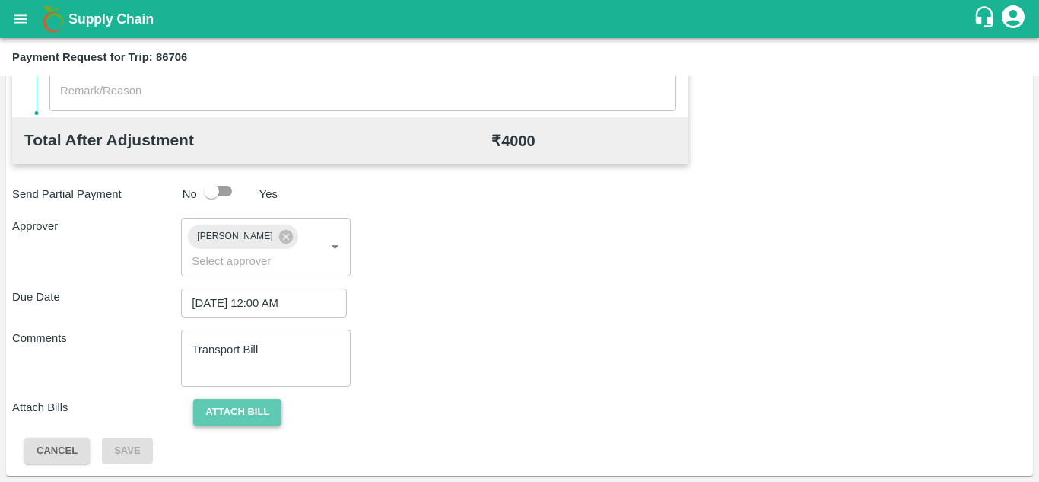
click at [239, 414] on button "Attach bill" at bounding box center [237, 412] width 88 height 27
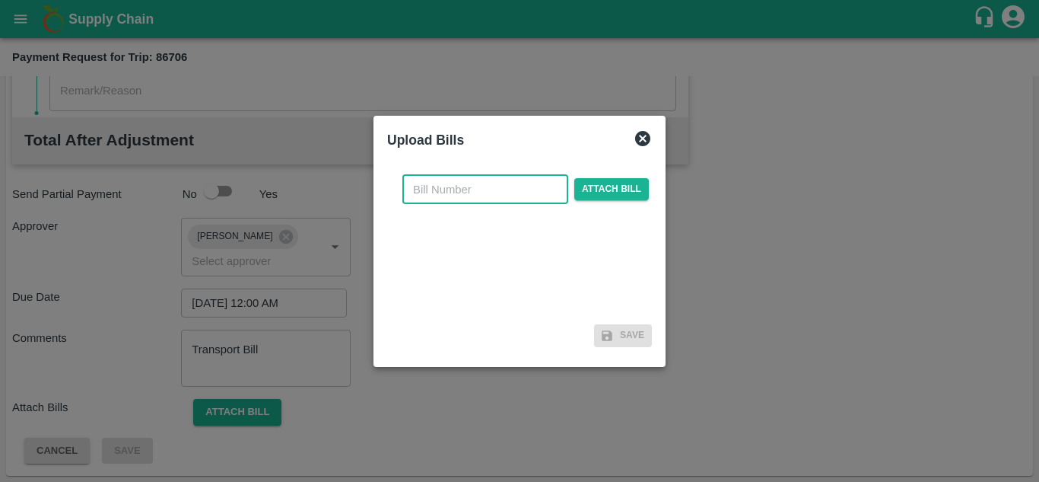
click at [443, 186] on input "text" at bounding box center [485, 189] width 166 height 29
type input "915"
click at [600, 189] on span "Attach bill" at bounding box center [611, 189] width 75 height 22
click at [0, 0] on input "Attach bill" at bounding box center [0, 0] width 0 height 0
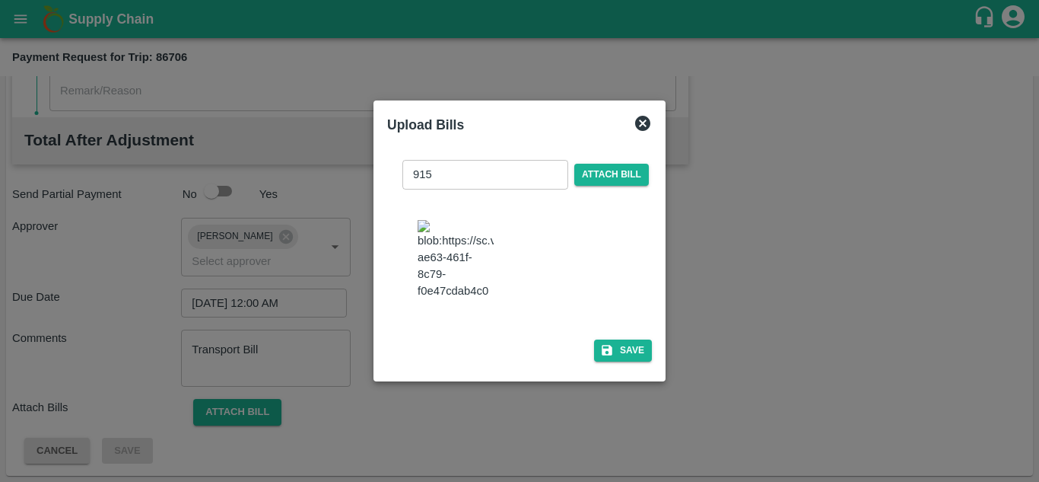
click at [453, 247] on img at bounding box center [456, 260] width 76 height 80
click at [623, 355] on button "Save" at bounding box center [623, 350] width 58 height 22
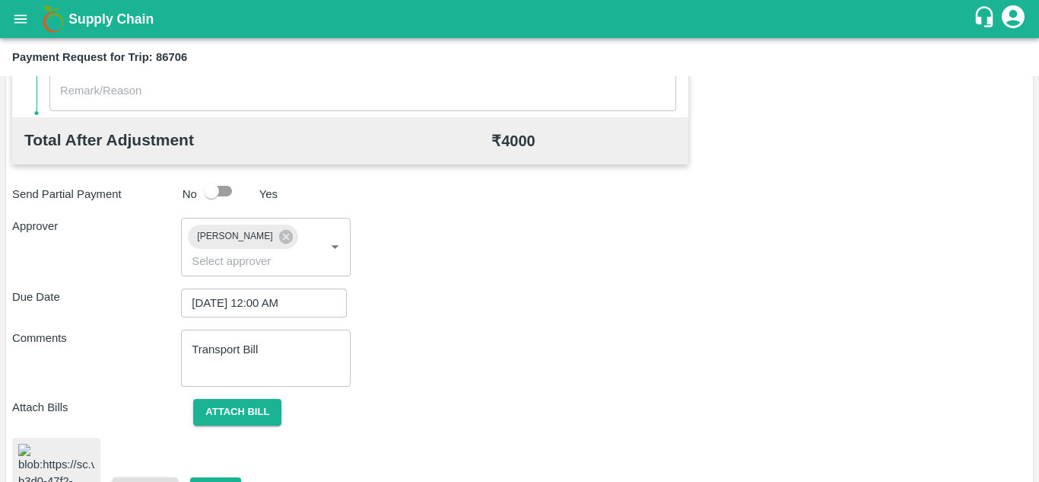
scroll to position [824, 0]
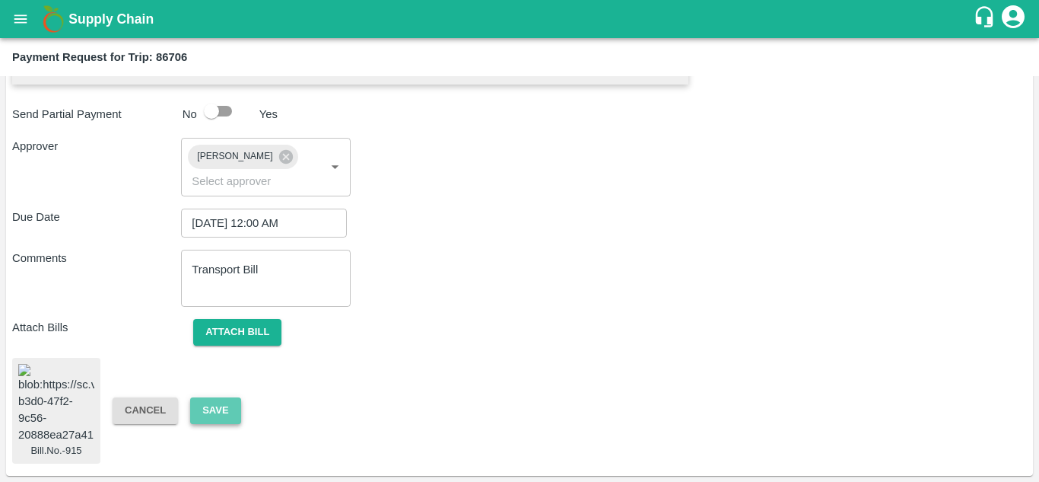
click at [204, 401] on button "Save" at bounding box center [215, 410] width 50 height 27
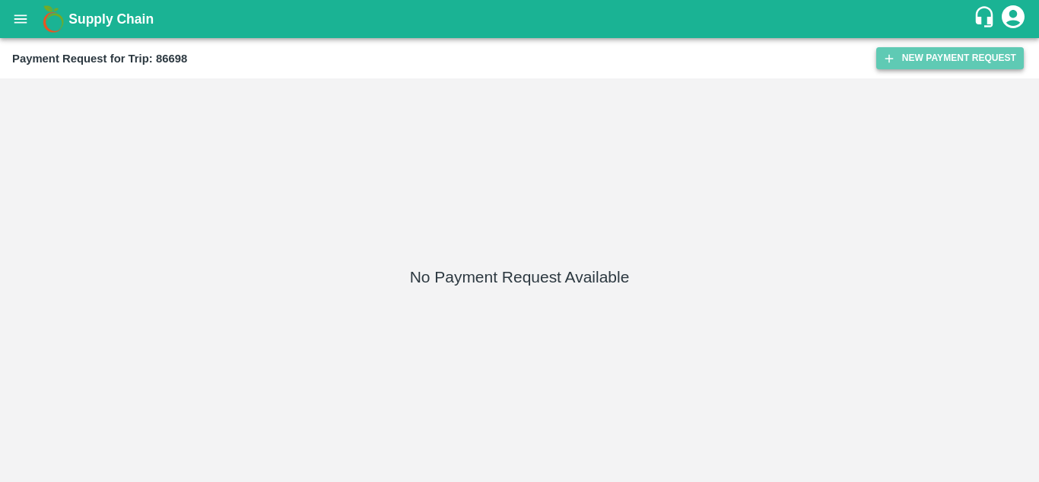
click at [933, 55] on button "New Payment Request" at bounding box center [951, 58] width 148 height 22
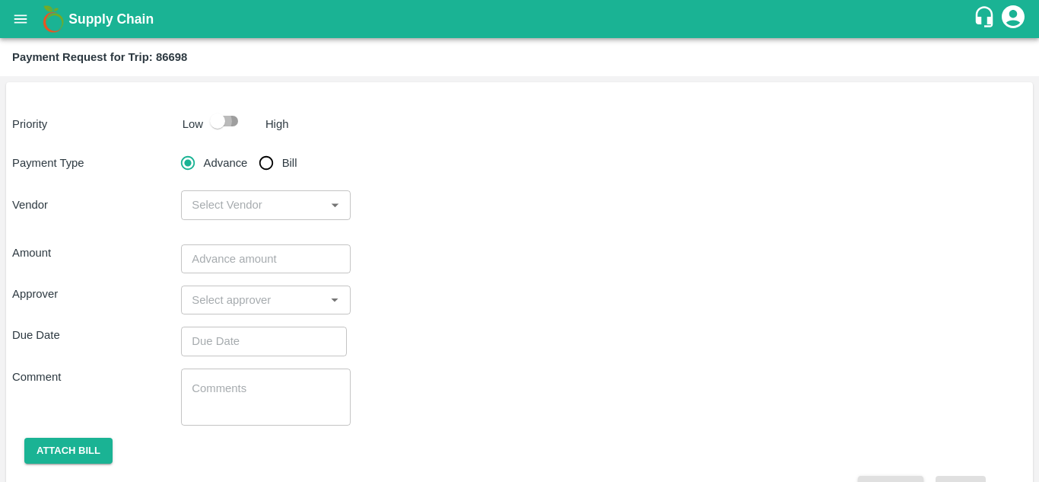
click at [237, 120] on input "checkbox" at bounding box center [217, 121] width 87 height 29
checkbox input "true"
click at [266, 157] on input "Bill" at bounding box center [266, 163] width 30 height 30
radio input "true"
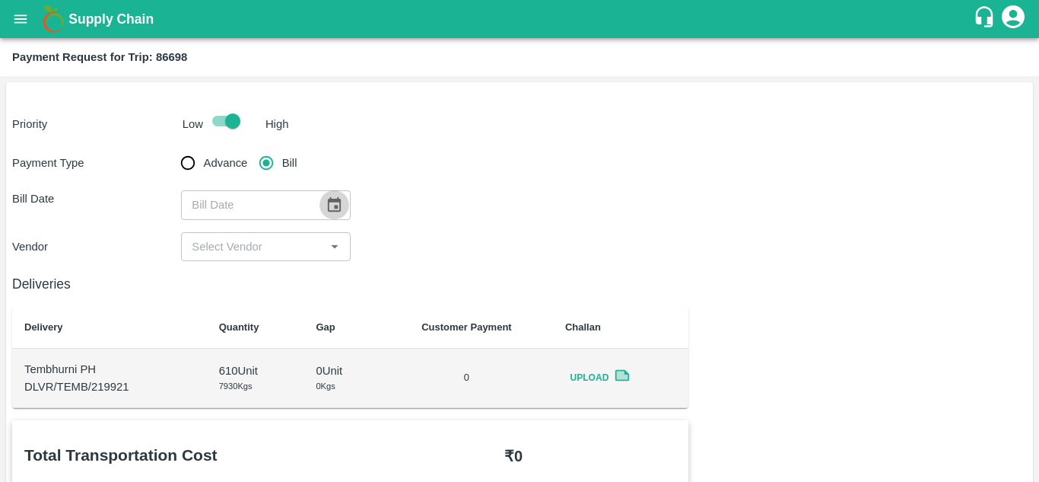
click at [336, 196] on button "Choose date" at bounding box center [334, 204] width 29 height 29
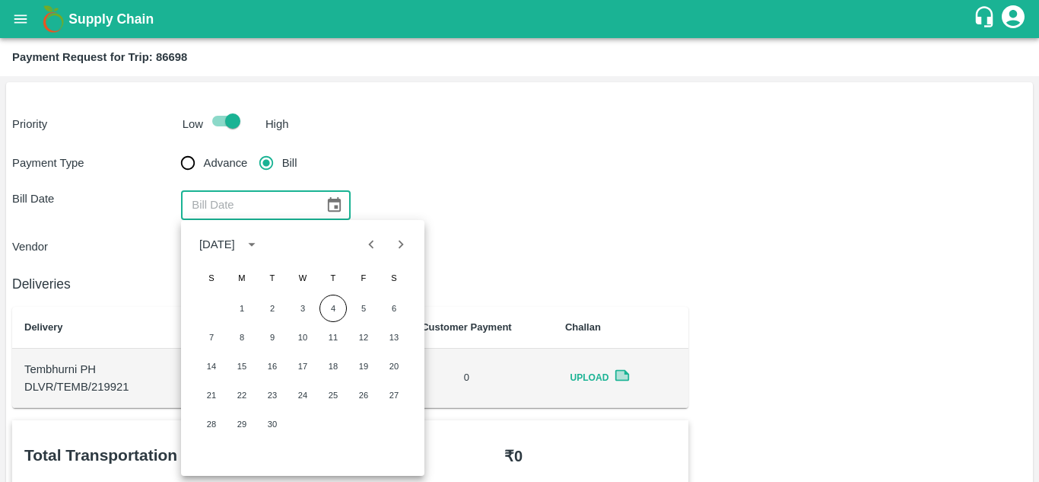
click at [371, 247] on icon "Previous month" at bounding box center [371, 244] width 5 height 8
click at [394, 394] on button "23" at bounding box center [393, 394] width 27 height 27
type input "[DATE]"
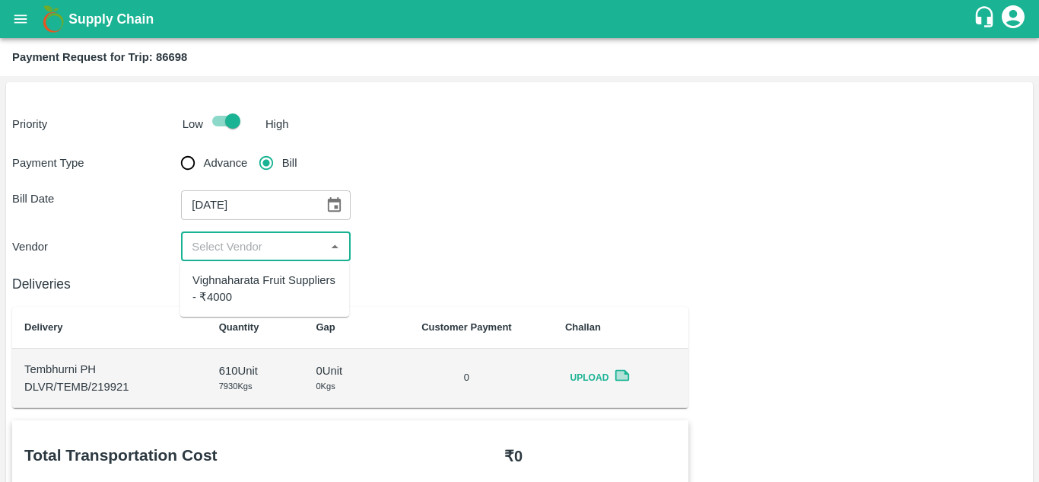
click at [226, 250] on input "input" at bounding box center [253, 247] width 135 height 20
click at [257, 297] on div "Vighnaharata Fruit Suppliers - ₹4000" at bounding box center [264, 289] width 145 height 34
type input "Vighnaharata Fruit Suppliers - ₹4000"
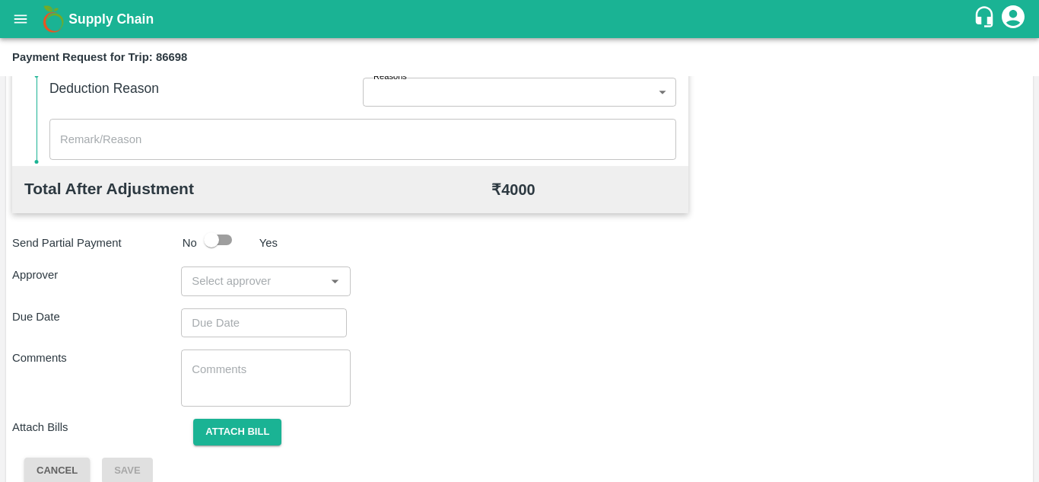
scroll to position [676, 0]
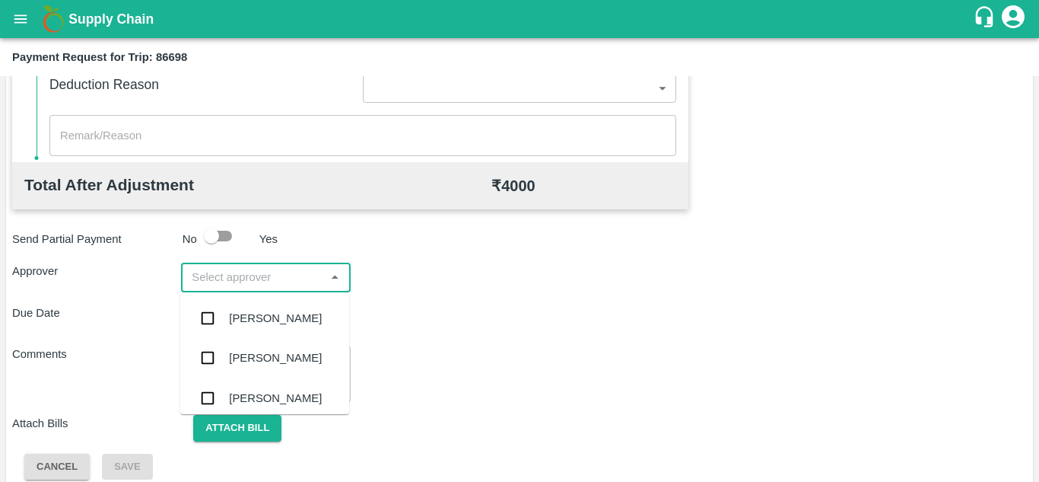
click at [257, 271] on input "input" at bounding box center [253, 277] width 135 height 20
type input "prasa"
click at [247, 323] on div "[PERSON_NAME]" at bounding box center [275, 318] width 93 height 17
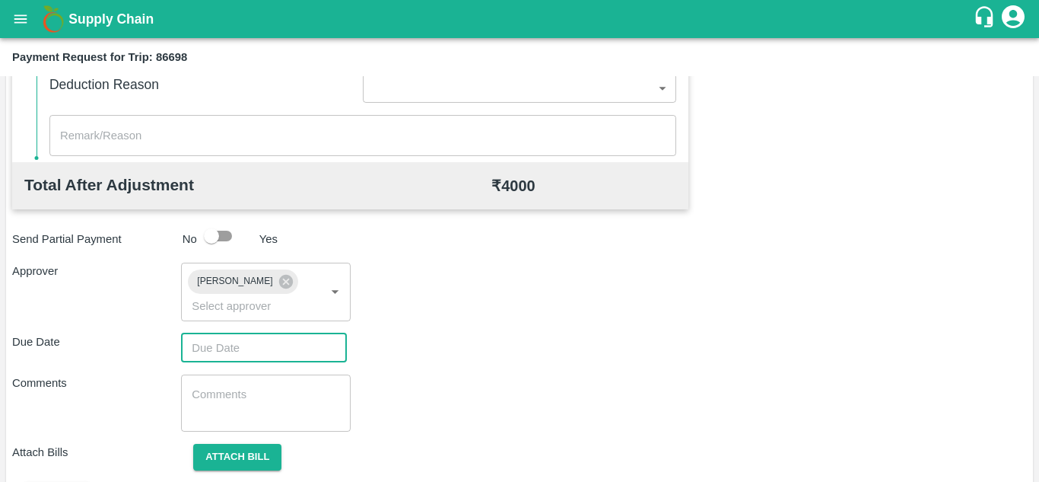
type input "DD/MM/YYYY hh:mm aa"
click at [218, 348] on input "DD/MM/YYYY hh:mm aa" at bounding box center [258, 347] width 155 height 29
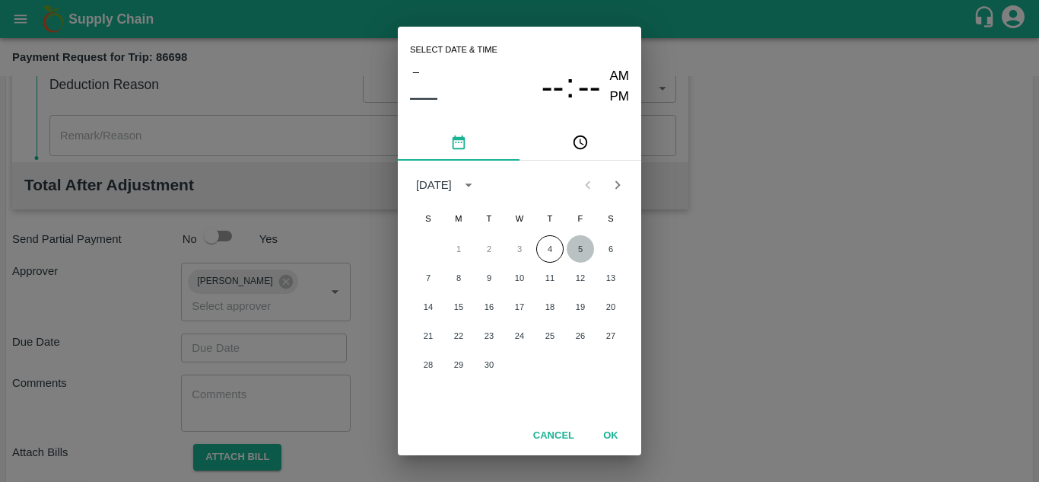
click at [580, 247] on button "5" at bounding box center [580, 248] width 27 height 27
type input "[DATE] 12:00 AM"
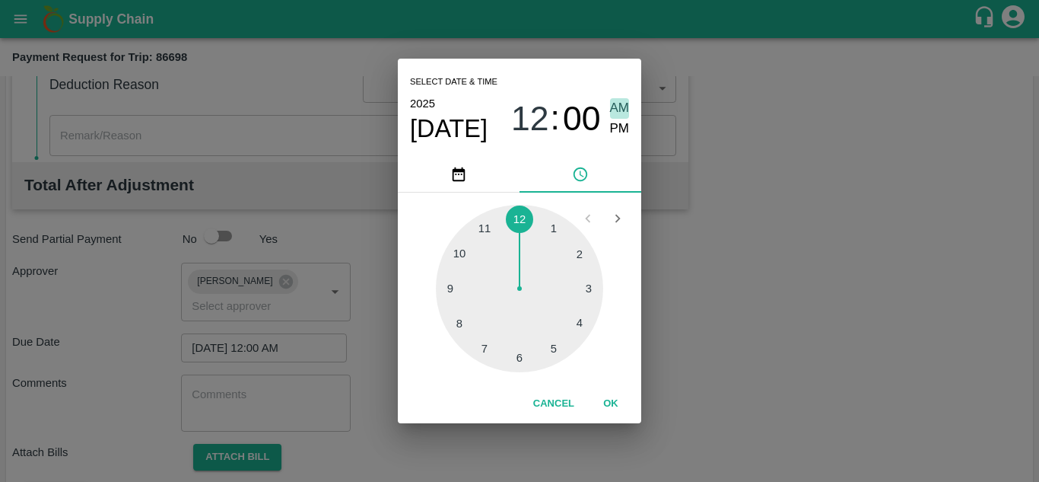
click at [622, 102] on span "AM" at bounding box center [620, 108] width 20 height 21
click at [613, 396] on button "OK" at bounding box center [611, 403] width 49 height 27
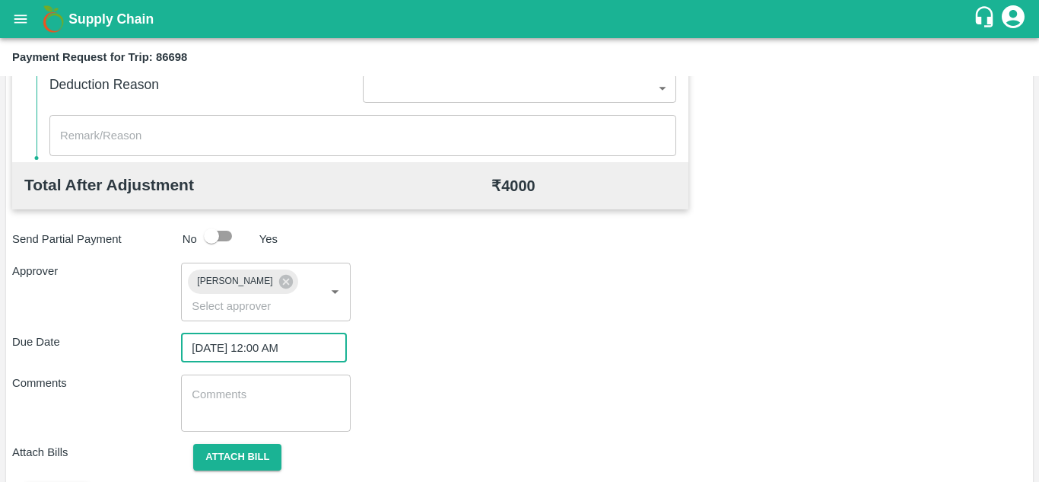
click at [221, 395] on textarea at bounding box center [266, 403] width 148 height 32
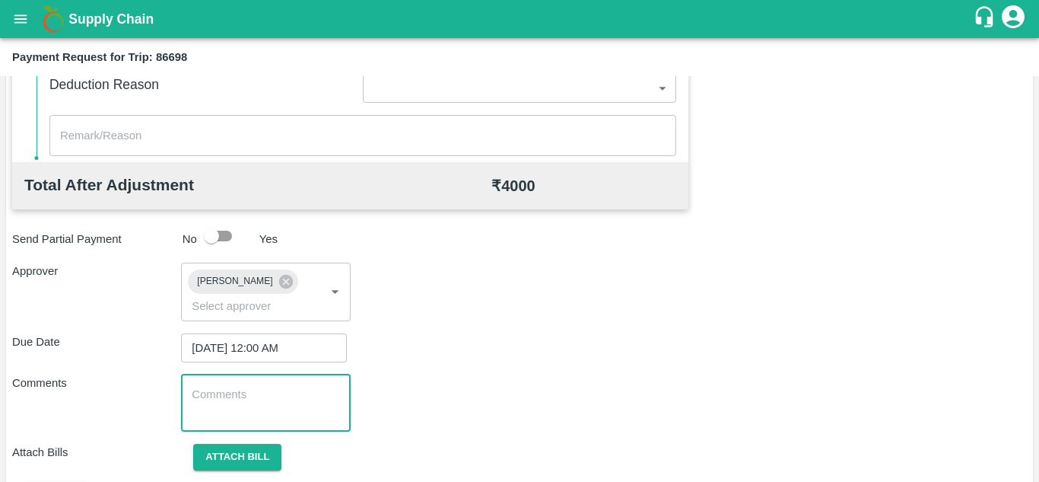
paste textarea "172096"
type textarea "1"
type textarea "Transport Bill"
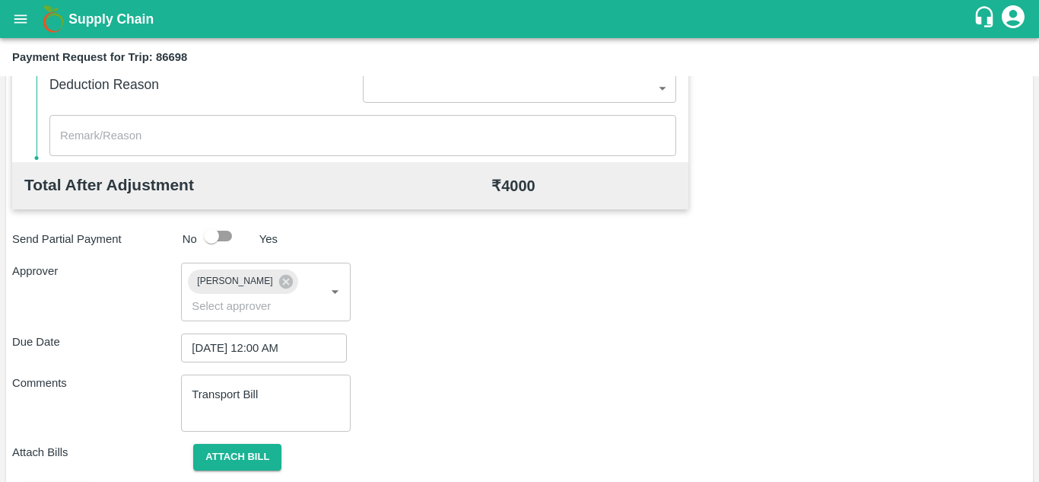
click at [483, 417] on div "Comments Transport Bill x ​" at bounding box center [519, 402] width 1015 height 57
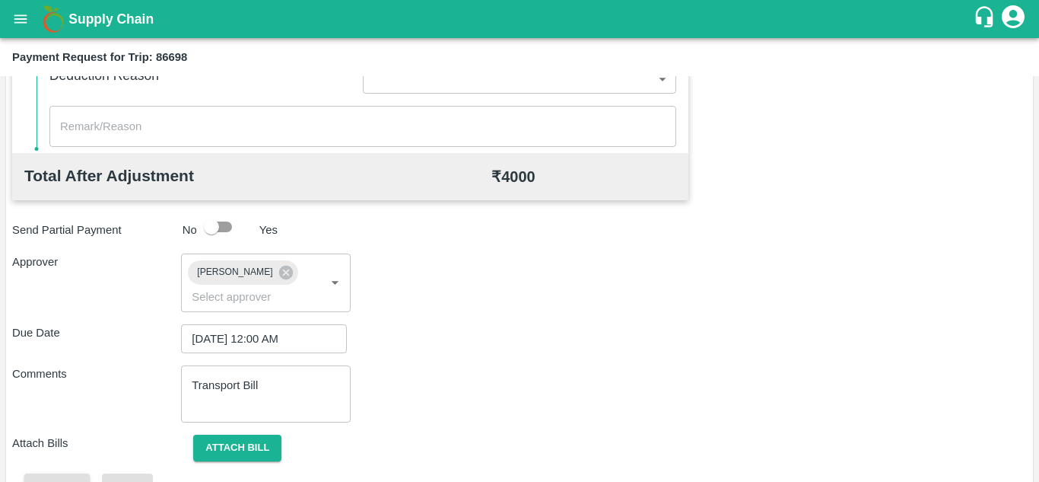
scroll to position [721, 0]
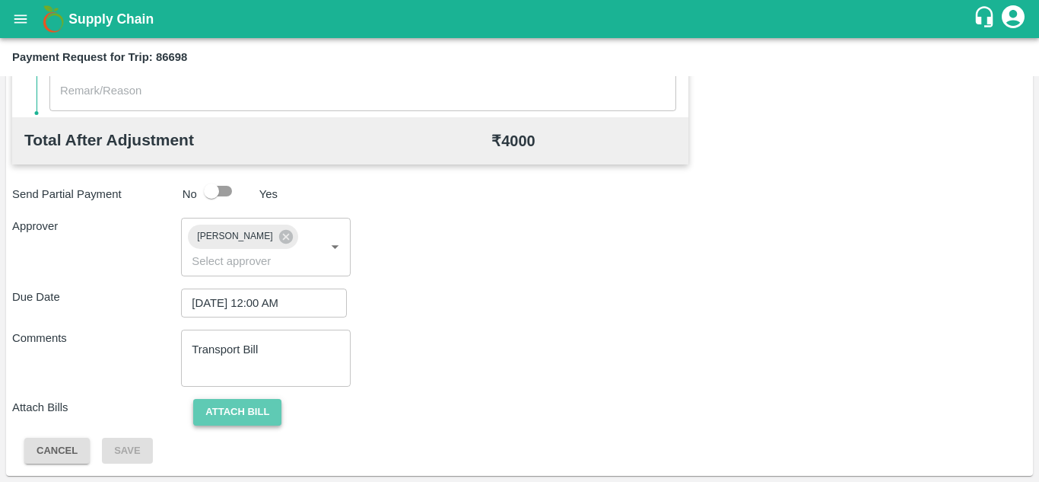
click at [246, 406] on button "Attach bill" at bounding box center [237, 412] width 88 height 27
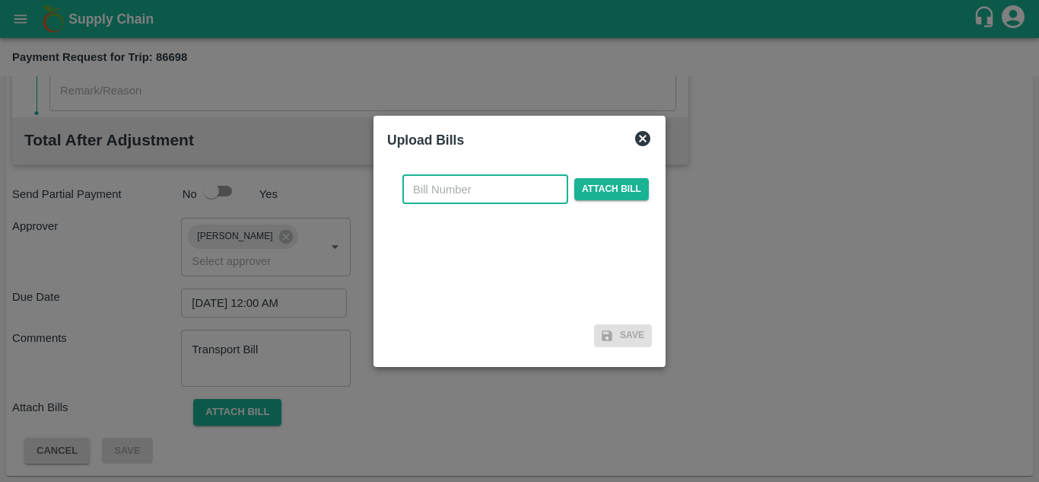
click at [430, 183] on input "text" at bounding box center [485, 189] width 166 height 29
type input "913"
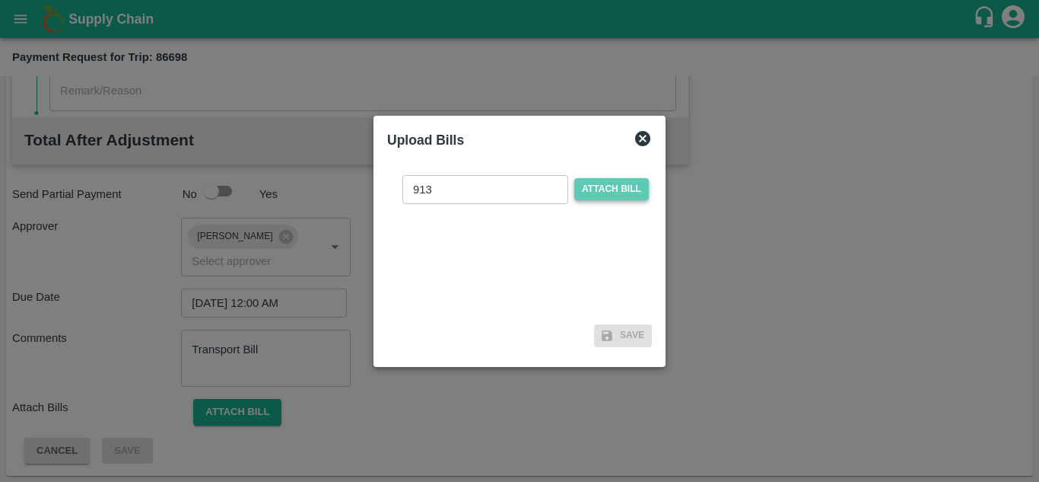
click at [602, 187] on span "Attach bill" at bounding box center [611, 189] width 75 height 22
click at [0, 0] on input "Attach bill" at bounding box center [0, 0] width 0 height 0
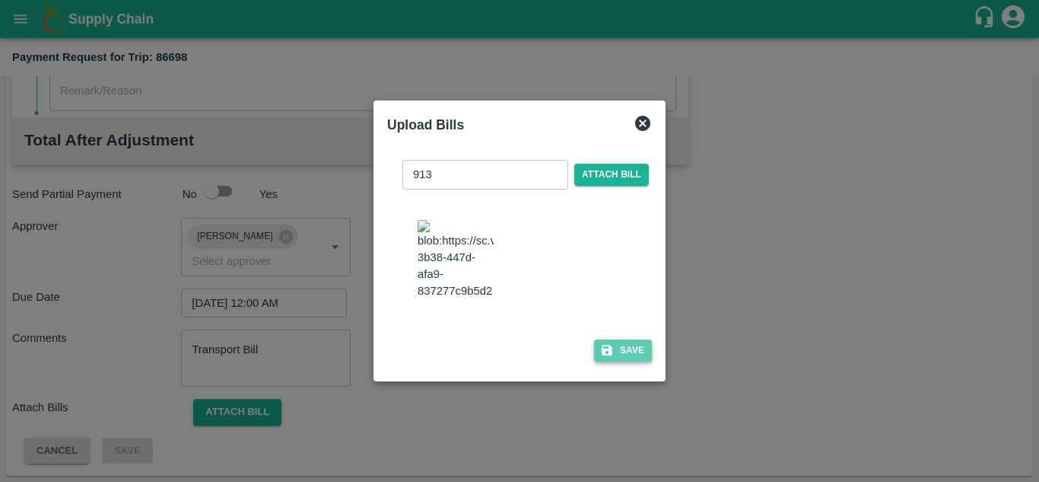
click at [631, 357] on button "Save" at bounding box center [623, 350] width 58 height 22
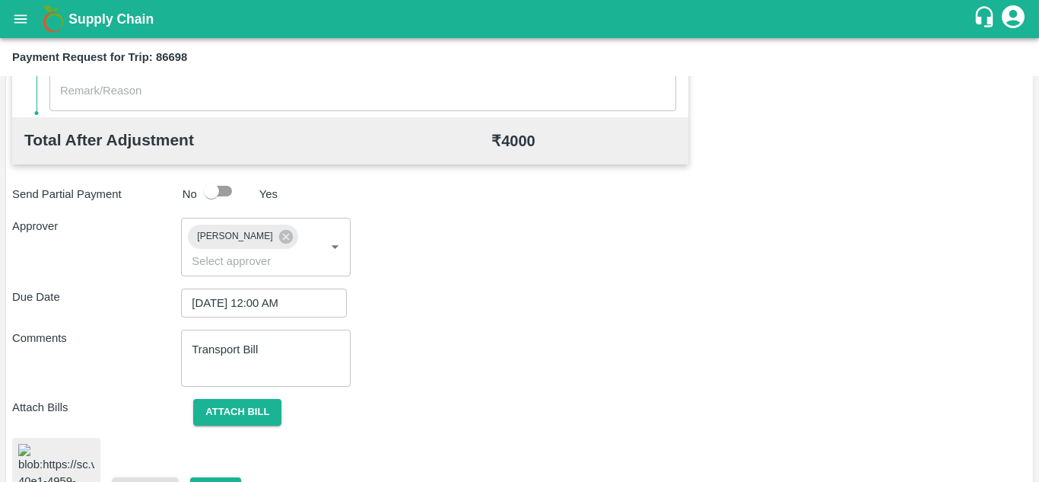
scroll to position [818, 0]
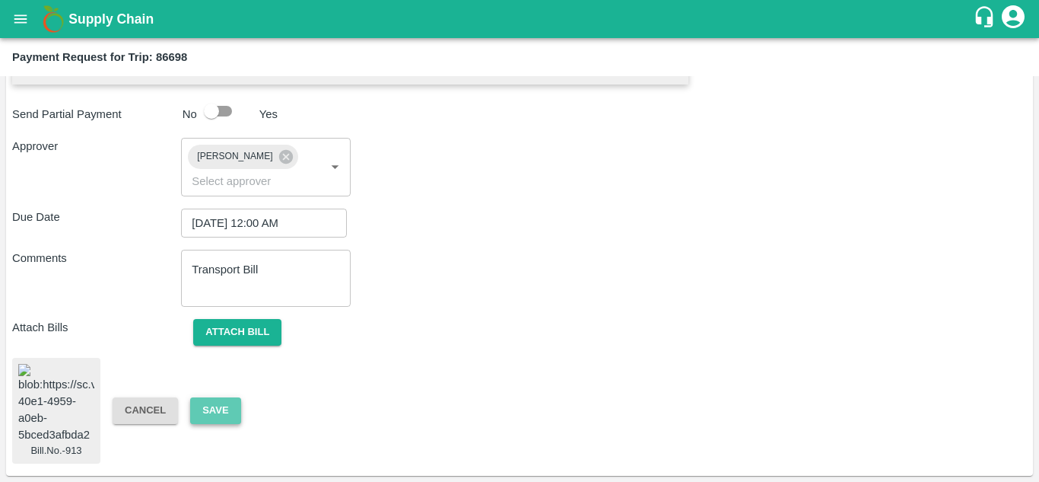
click at [205, 403] on button "Save" at bounding box center [215, 410] width 50 height 27
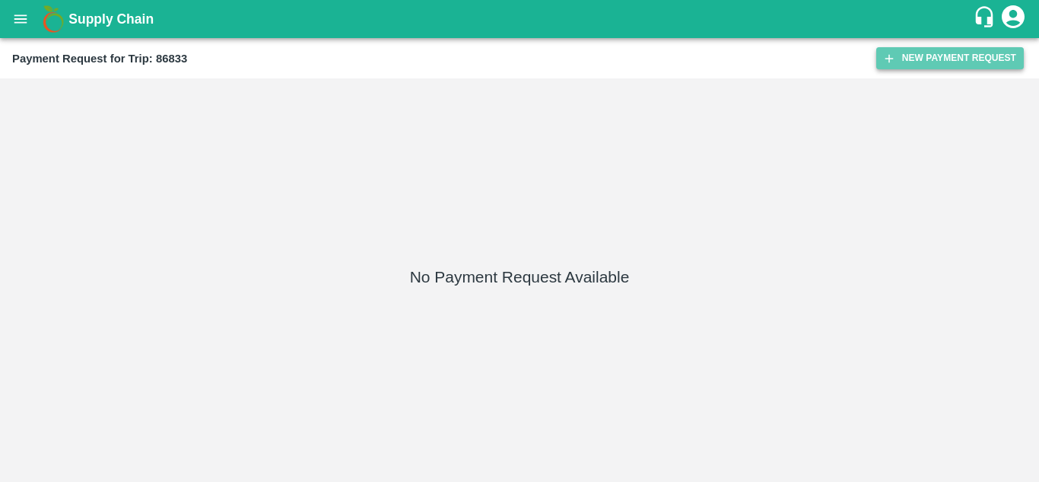
click at [931, 63] on button "New Payment Request" at bounding box center [951, 58] width 148 height 22
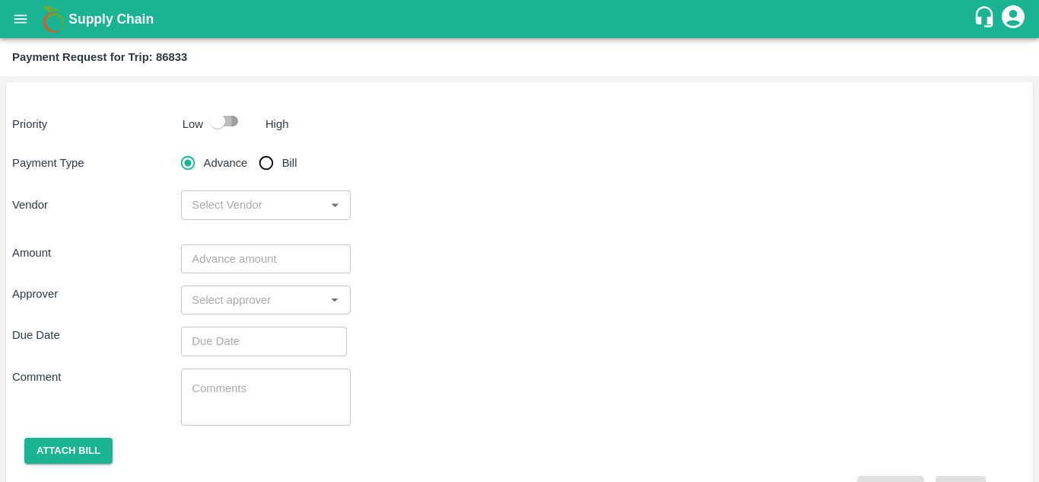
click at [227, 116] on input "checkbox" at bounding box center [217, 121] width 87 height 29
checkbox input "true"
click at [264, 169] on input "Bill" at bounding box center [266, 163] width 30 height 30
radio input "true"
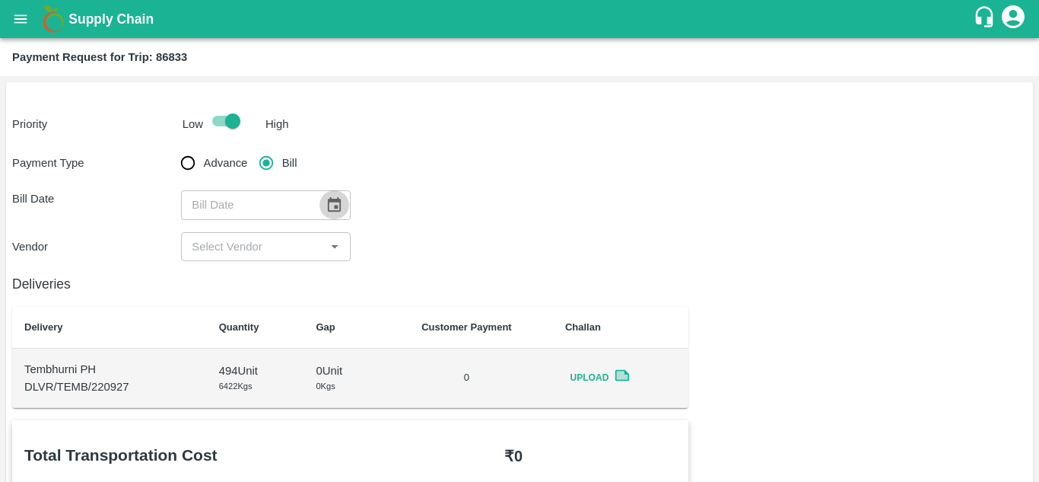
click at [329, 208] on icon "Choose date" at bounding box center [334, 204] width 17 height 17
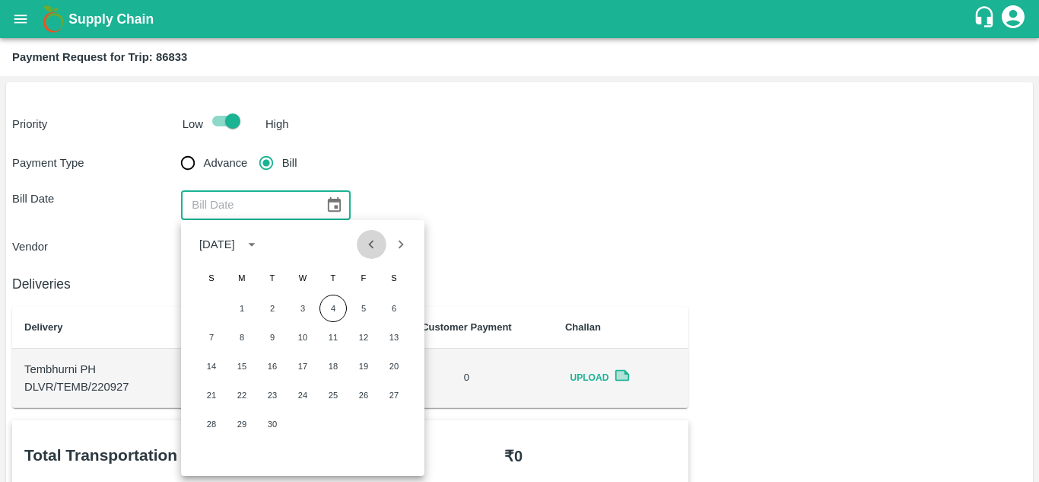
click at [371, 249] on icon "Previous month" at bounding box center [371, 244] width 17 height 17
click at [302, 425] on button "27" at bounding box center [302, 423] width 27 height 27
type input "[DATE]"
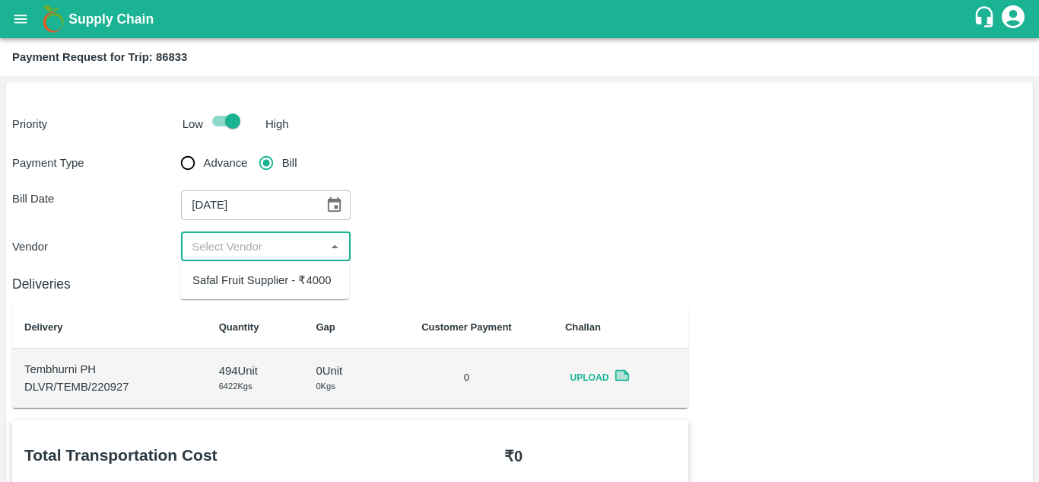
click at [256, 252] on input "input" at bounding box center [253, 247] width 135 height 20
click at [256, 288] on div "Safal Fruit Supplier - ₹4000" at bounding box center [261, 280] width 138 height 17
type input "Safal Fruit Supplier - ₹4000"
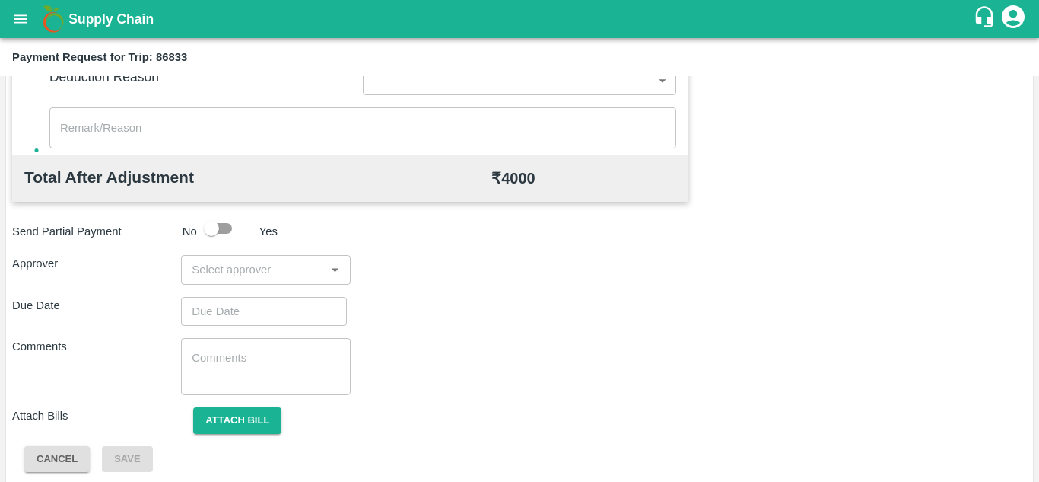
scroll to position [692, 0]
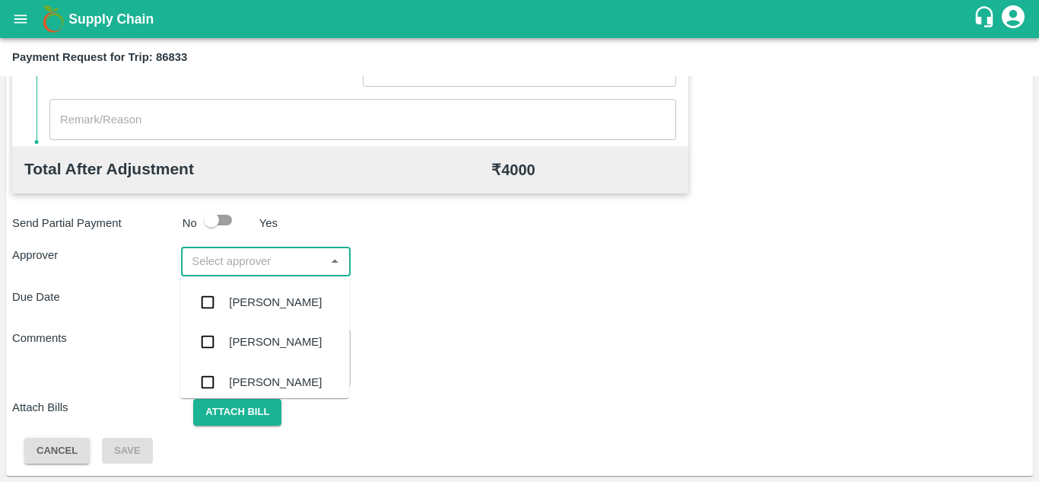
click at [262, 259] on input "input" at bounding box center [253, 261] width 135 height 20
type input "prasa"
click at [269, 300] on div "[PERSON_NAME]" at bounding box center [275, 302] width 93 height 17
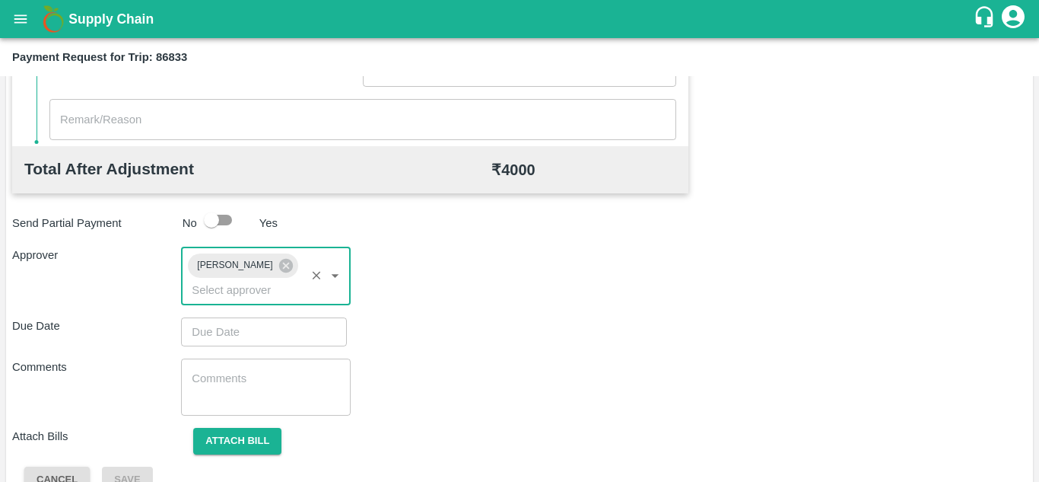
type input "DD/MM/YYYY hh:mm aa"
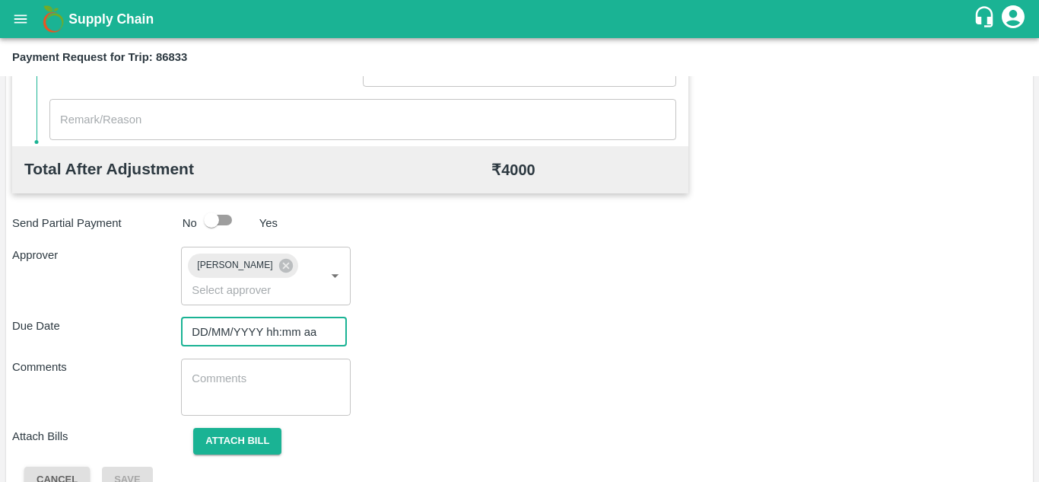
click at [227, 328] on input "DD/MM/YYYY hh:mm aa" at bounding box center [258, 331] width 155 height 29
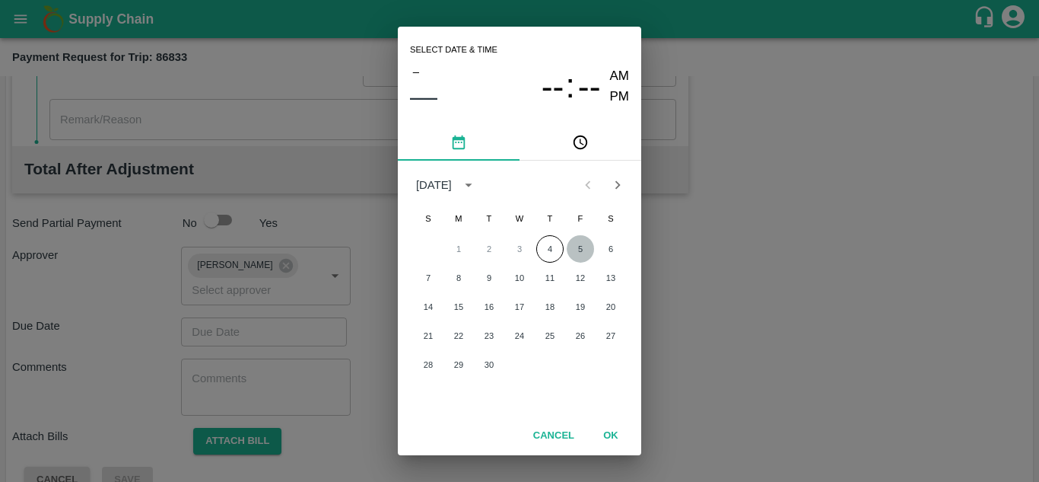
click at [577, 252] on button "5" at bounding box center [580, 248] width 27 height 27
type input "[DATE] 12:00 AM"
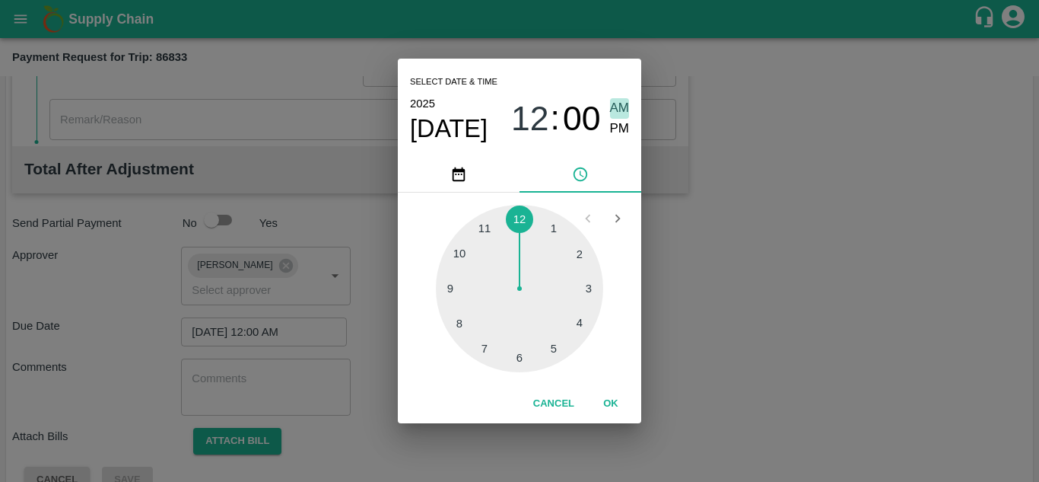
click at [622, 109] on span "AM" at bounding box center [620, 108] width 20 height 21
click at [610, 395] on button "OK" at bounding box center [611, 403] width 49 height 27
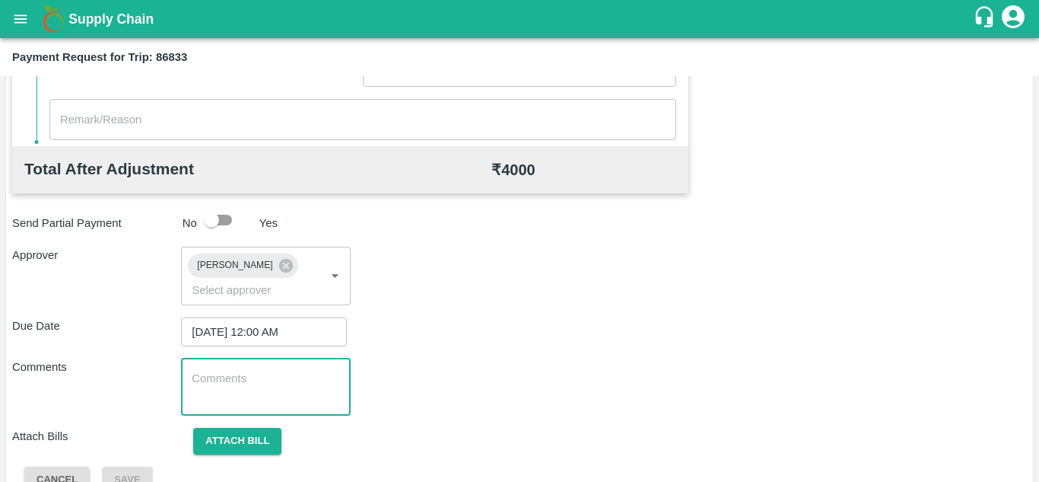
click at [216, 399] on textarea at bounding box center [266, 387] width 148 height 32
paste textarea "Transport Bill"
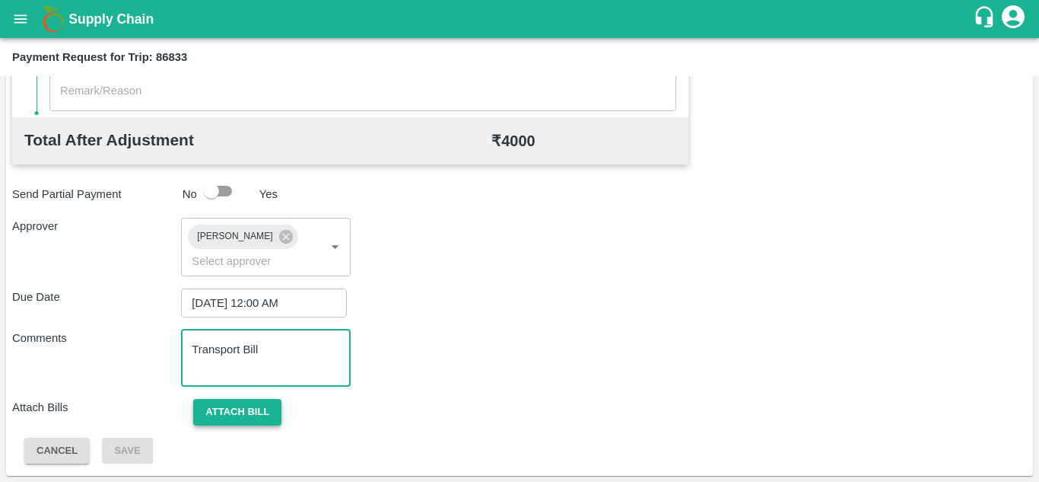
type textarea "Transport Bill"
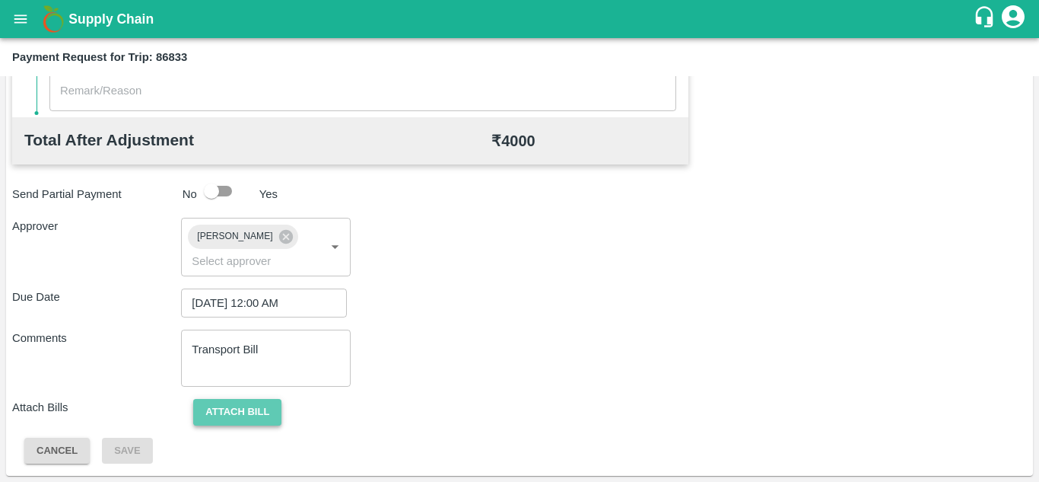
click at [237, 407] on button "Attach bill" at bounding box center [237, 412] width 88 height 27
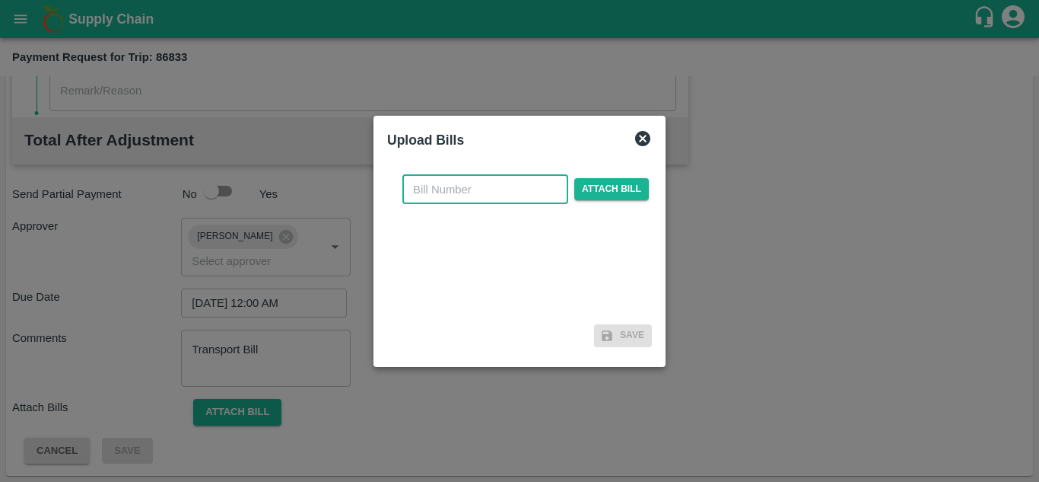
click at [495, 193] on input "text" at bounding box center [485, 189] width 166 height 29
type input "SAFAL-548"
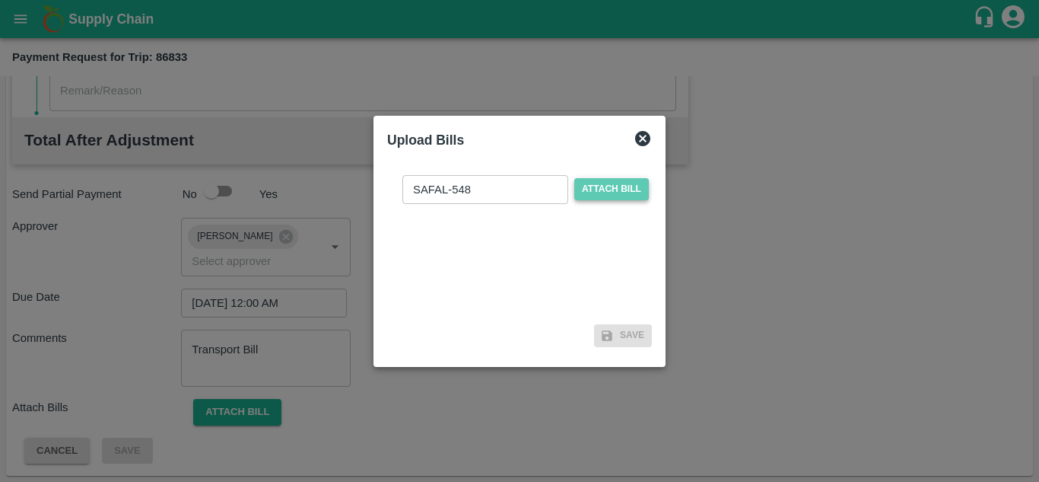
click at [597, 192] on span "Attach bill" at bounding box center [611, 189] width 75 height 22
click at [0, 0] on input "Attach bill" at bounding box center [0, 0] width 0 height 0
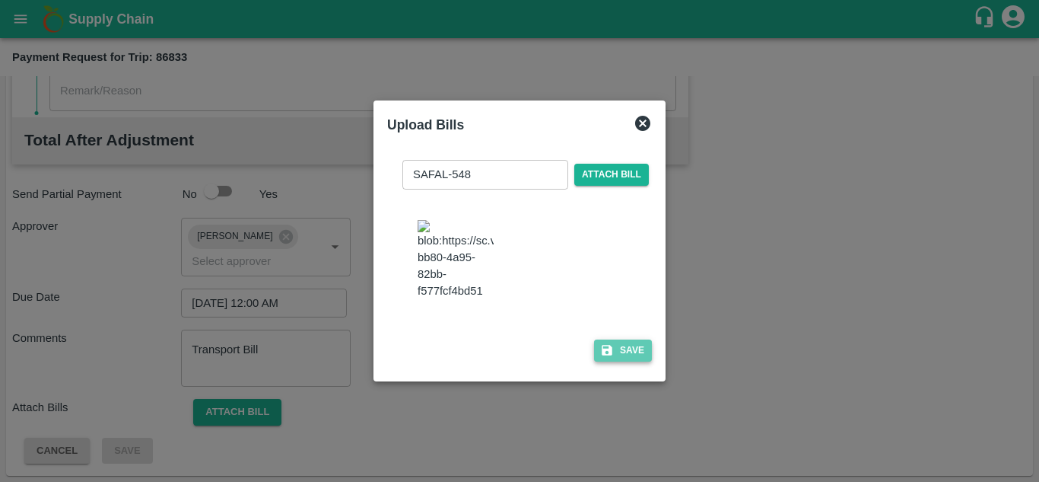
click at [625, 361] on button "Save" at bounding box center [623, 350] width 58 height 22
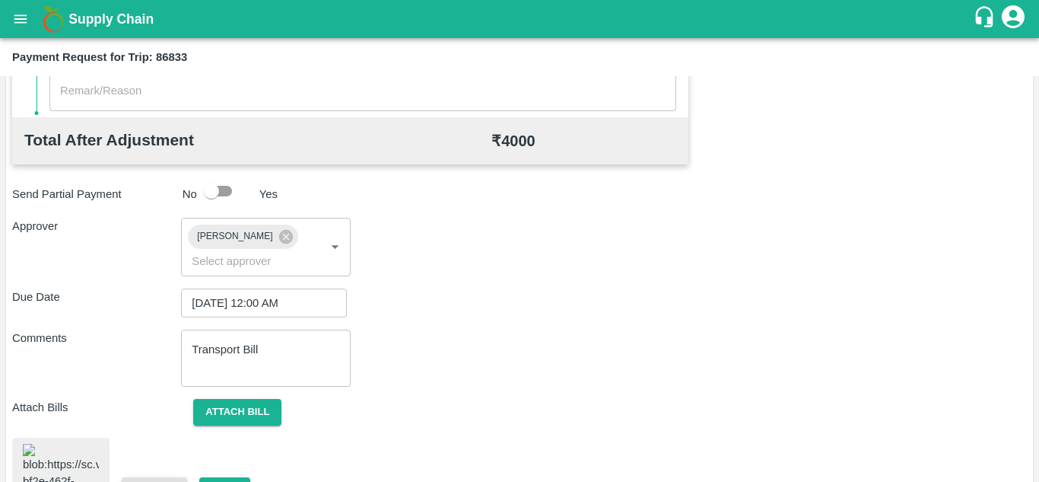
scroll to position [848, 0]
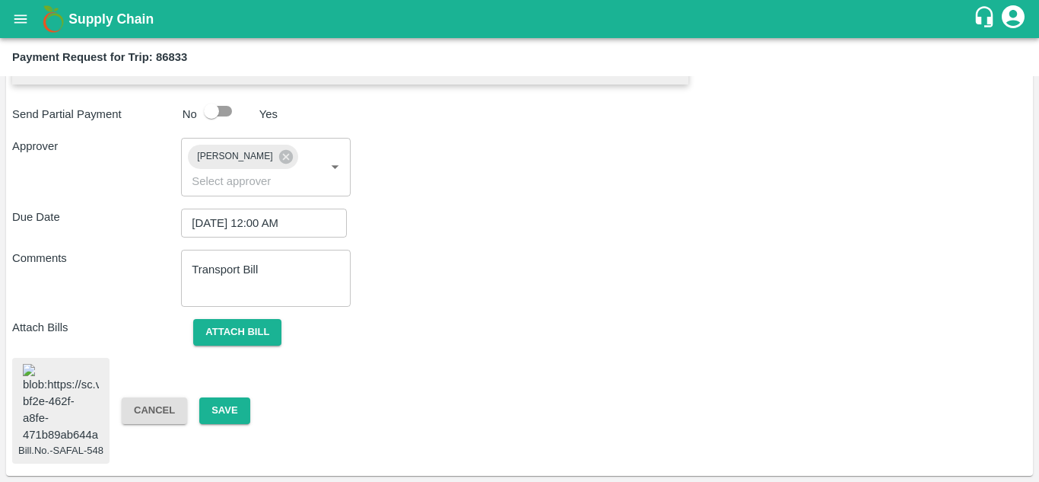
click at [17, 361] on span "Bill.No.-SAFAL-548" at bounding box center [60, 411] width 97 height 107
click at [38, 364] on img at bounding box center [61, 404] width 76 height 80
click at [224, 397] on button "Save" at bounding box center [224, 410] width 50 height 27
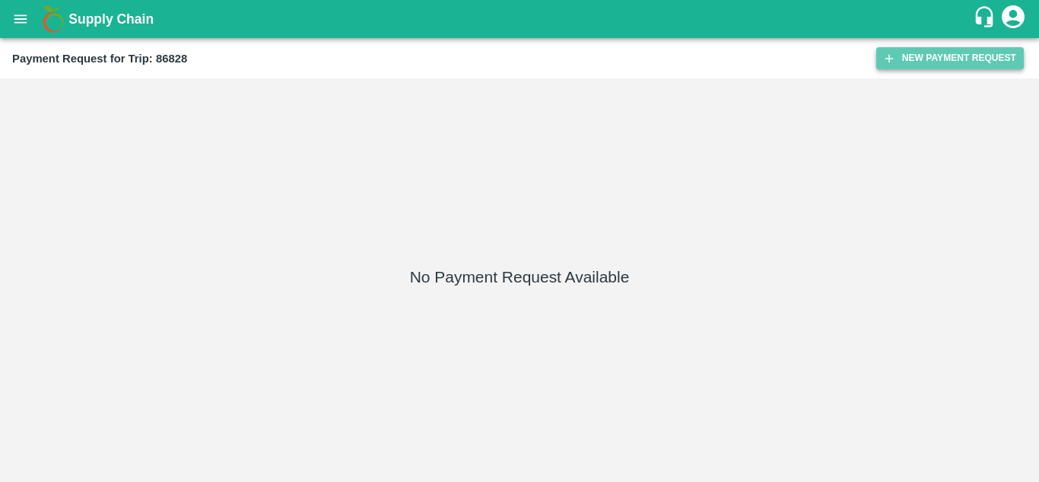
click at [920, 61] on button "New Payment Request" at bounding box center [951, 58] width 148 height 22
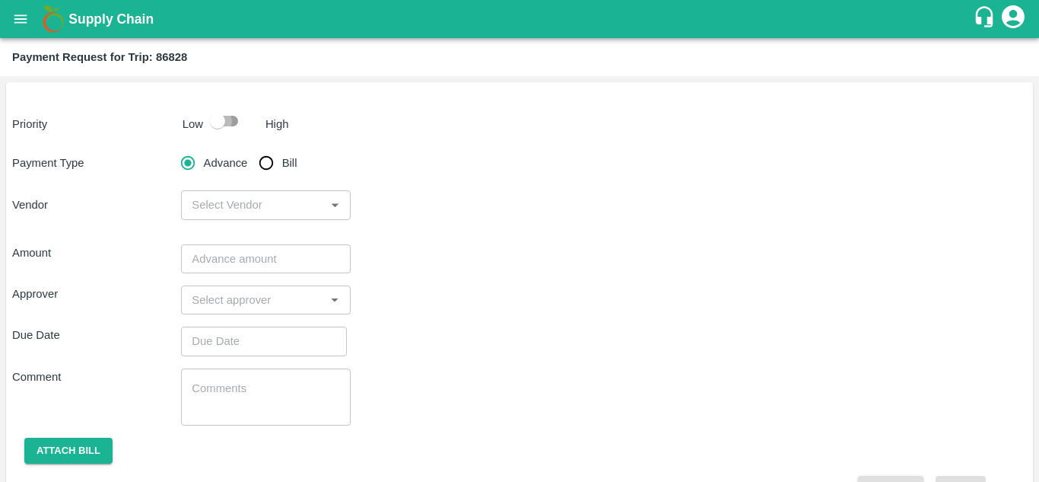
click at [226, 123] on input "checkbox" at bounding box center [217, 121] width 87 height 29
checkbox input "true"
click at [263, 161] on input "Bill" at bounding box center [266, 163] width 30 height 30
radio input "true"
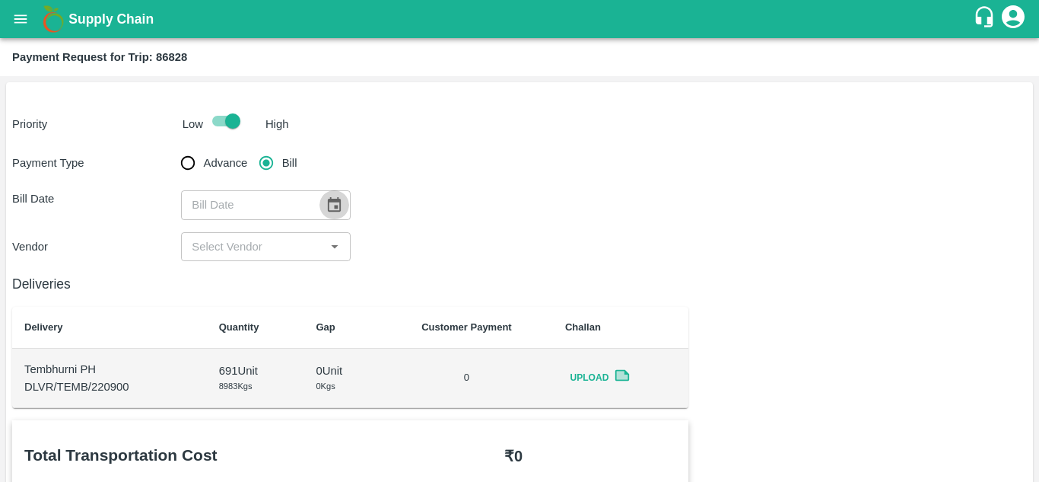
click at [340, 214] on button "Choose date" at bounding box center [334, 204] width 29 height 29
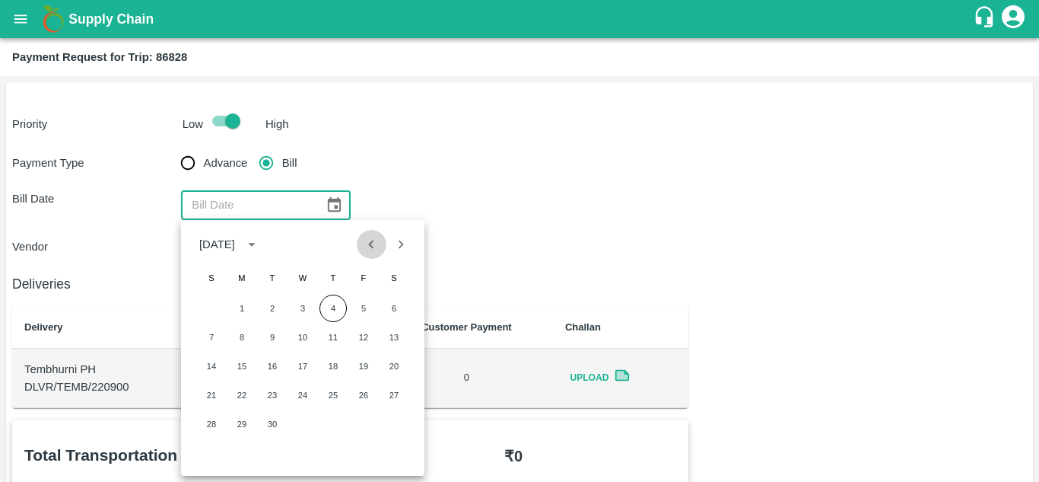
click at [371, 245] on icon "Previous month" at bounding box center [371, 244] width 5 height 8
click at [297, 420] on button "27" at bounding box center [302, 423] width 27 height 27
type input "27/08/2025"
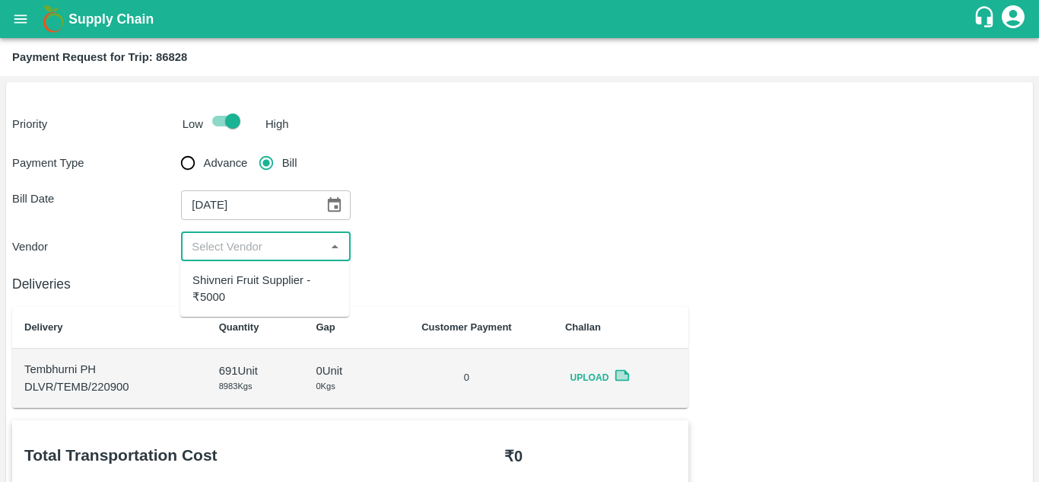
click at [215, 239] on input "input" at bounding box center [253, 247] width 135 height 20
click at [247, 292] on div "Shivneri Fruit Supplier - ₹5000" at bounding box center [264, 289] width 145 height 34
type input "Shivneri Fruit Supplier - ₹5000"
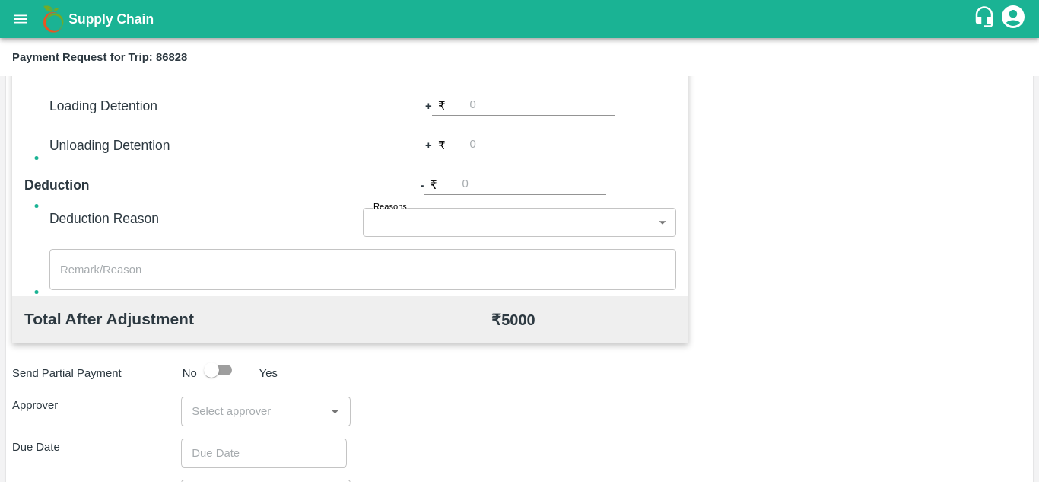
scroll to position [692, 0]
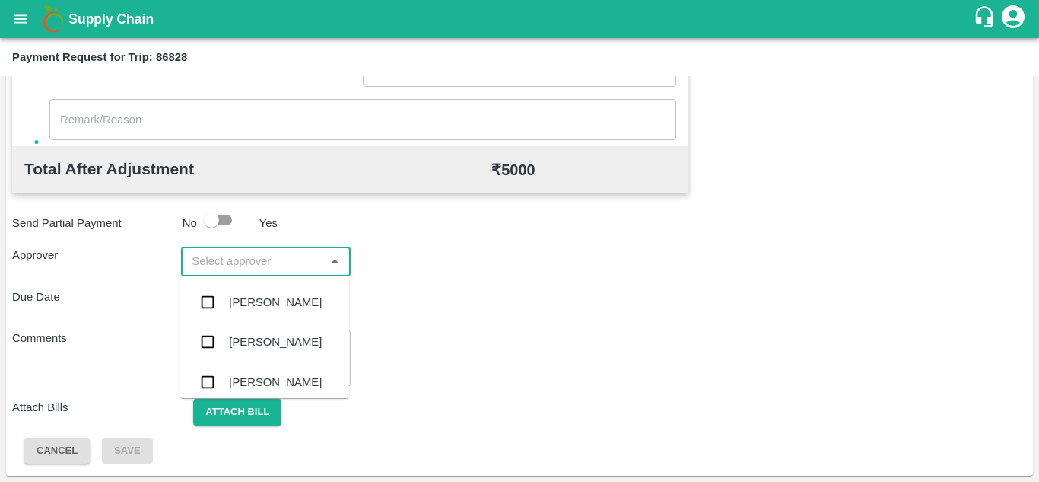
click at [247, 253] on input "input" at bounding box center [253, 261] width 135 height 20
type input "PRASA"
click at [276, 312] on div "[PERSON_NAME]" at bounding box center [264, 302] width 169 height 40
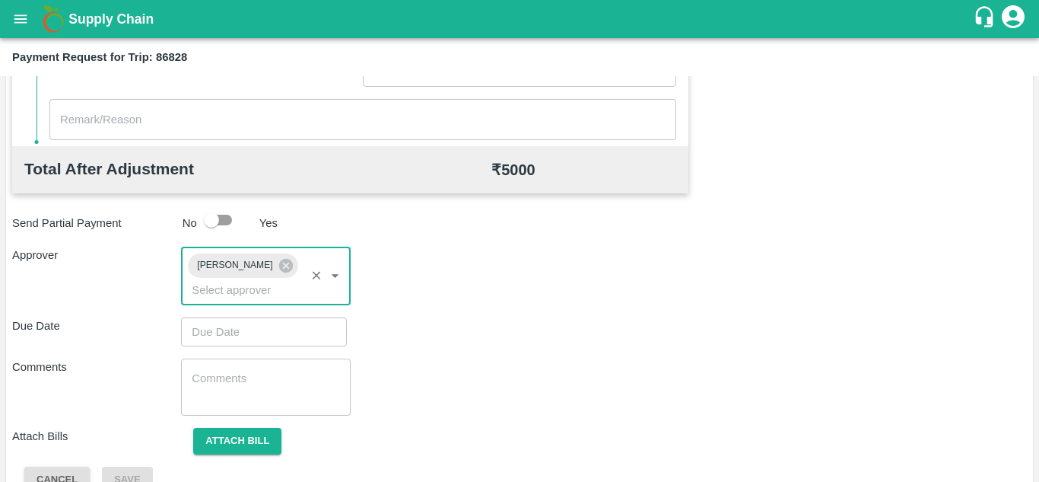
type input "DD/MM/YYYY hh:mm aa"
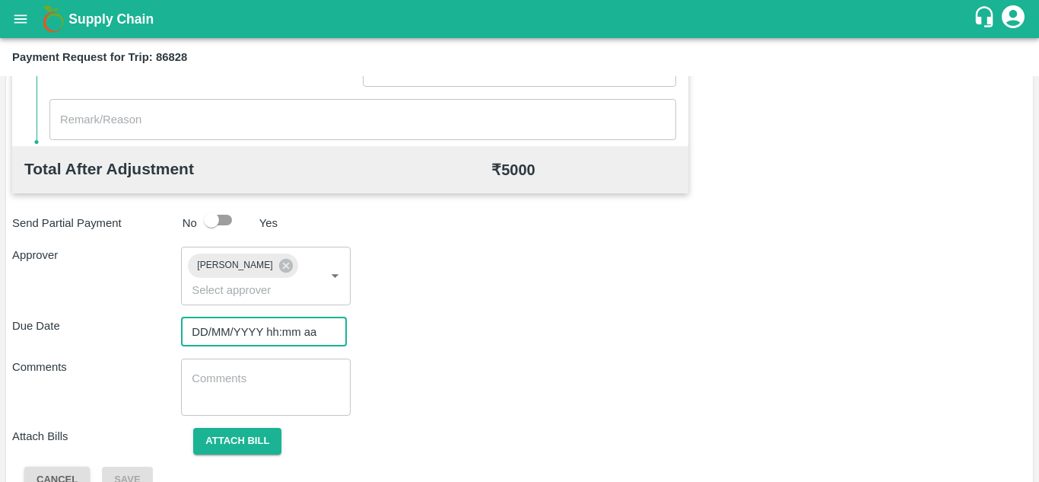
click at [226, 327] on input "DD/MM/YYYY hh:mm aa" at bounding box center [258, 331] width 155 height 29
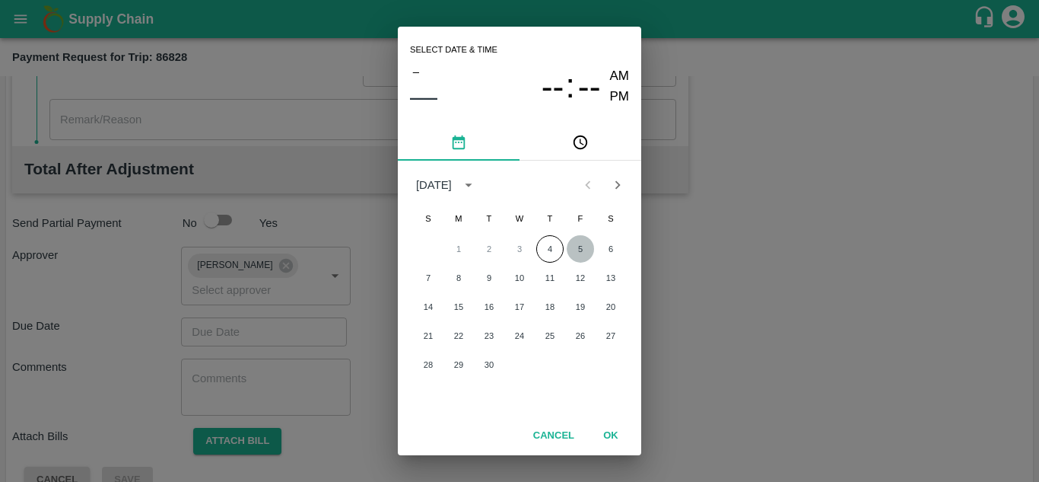
click at [581, 251] on button "5" at bounding box center [580, 248] width 27 height 27
type input "[DATE] 12:00 AM"
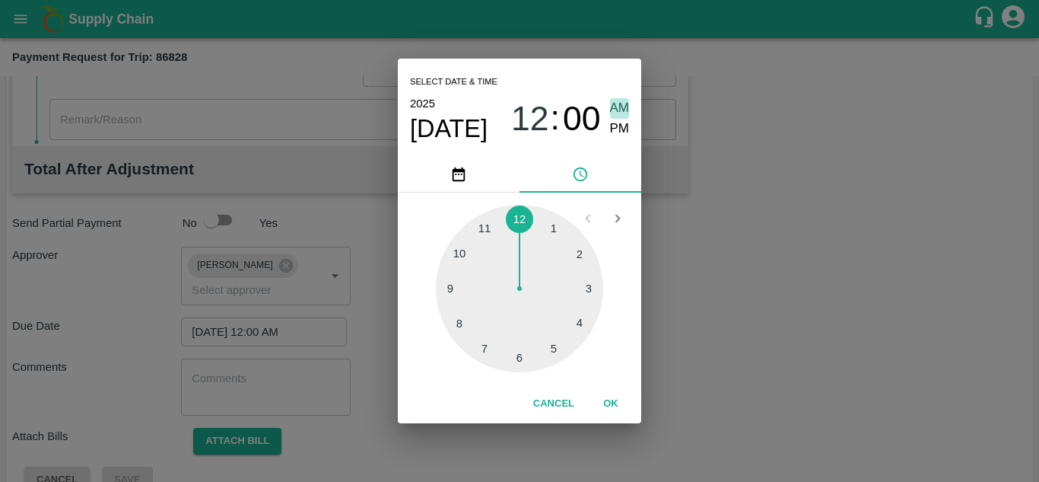
click at [624, 103] on span "AM" at bounding box center [620, 108] width 20 height 21
click at [616, 406] on button "OK" at bounding box center [611, 403] width 49 height 27
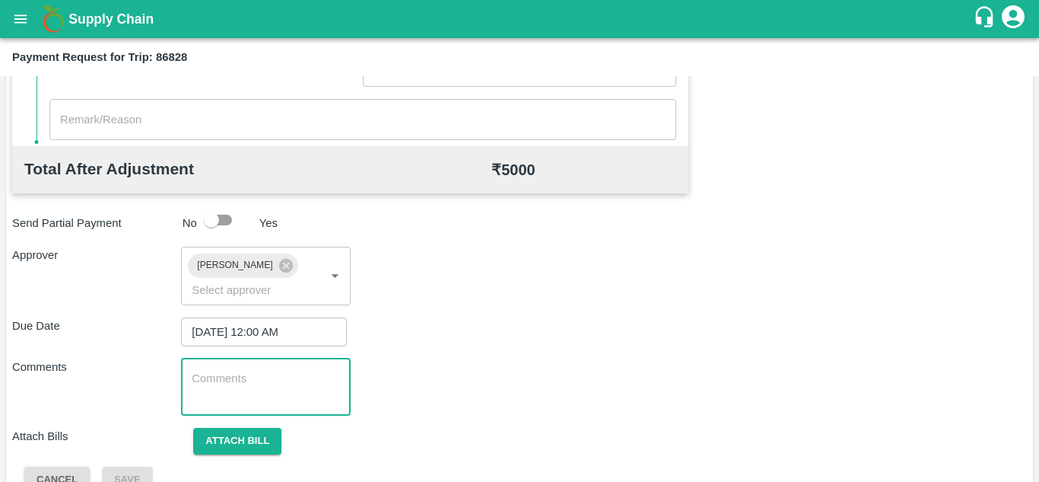
click at [291, 383] on textarea at bounding box center [266, 387] width 148 height 32
paste textarea "Transport Bill"
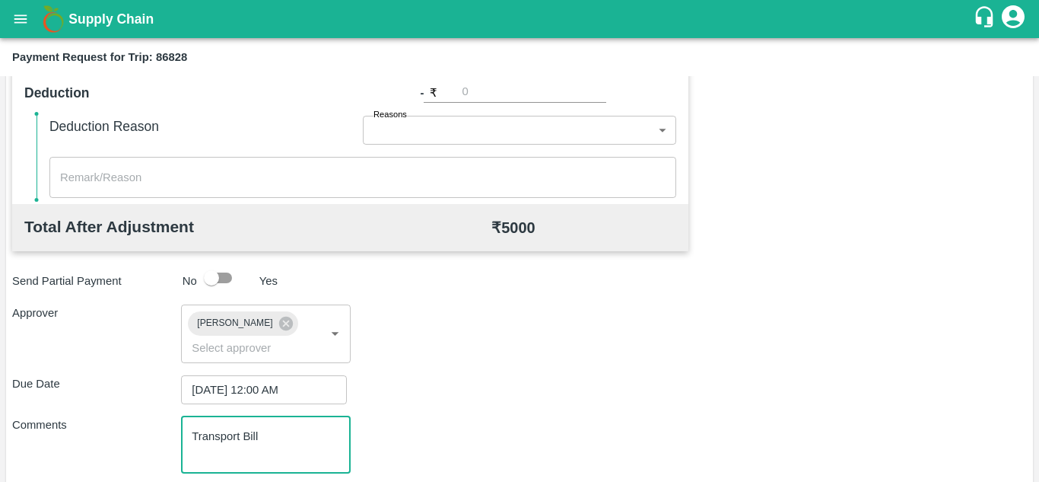
scroll to position [721, 0]
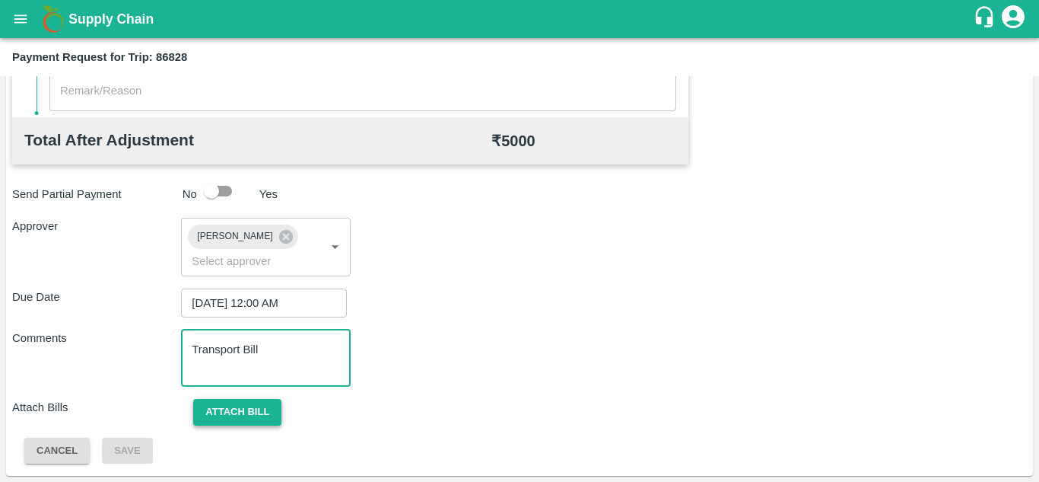
type textarea "Transport Bill"
click at [231, 406] on button "Attach bill" at bounding box center [237, 412] width 88 height 27
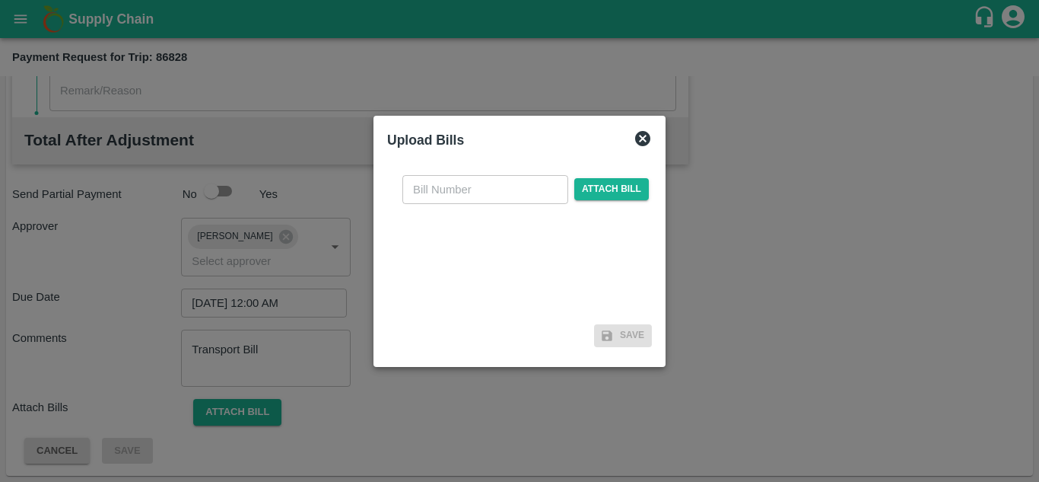
click at [800, 76] on div at bounding box center [519, 241] width 1039 height 482
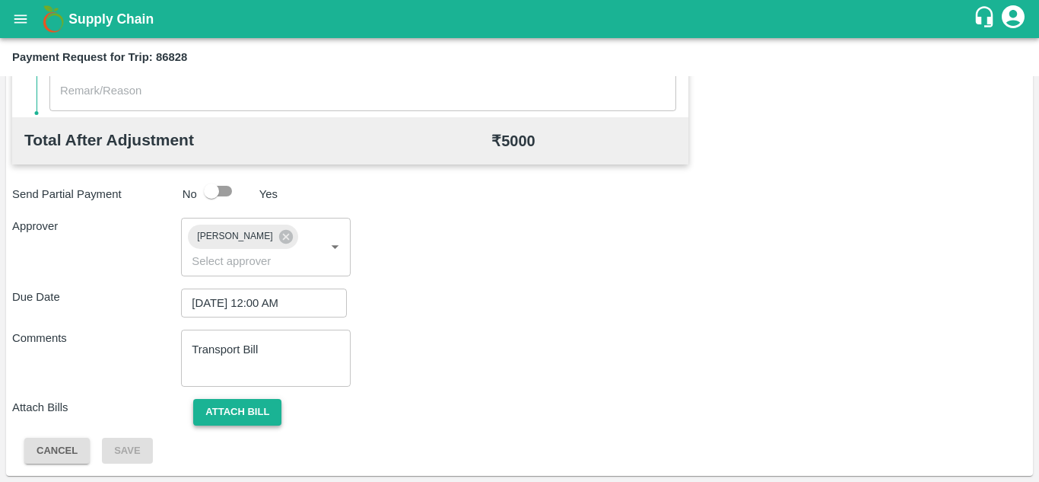
click at [247, 415] on button "Attach bill" at bounding box center [237, 412] width 88 height 27
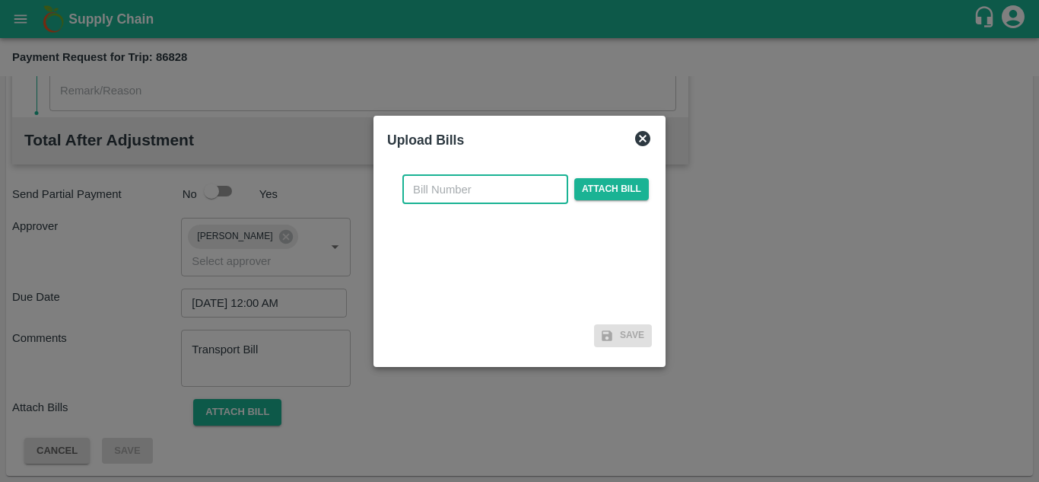
click at [425, 191] on input "text" at bounding box center [485, 189] width 166 height 29
type input "720"
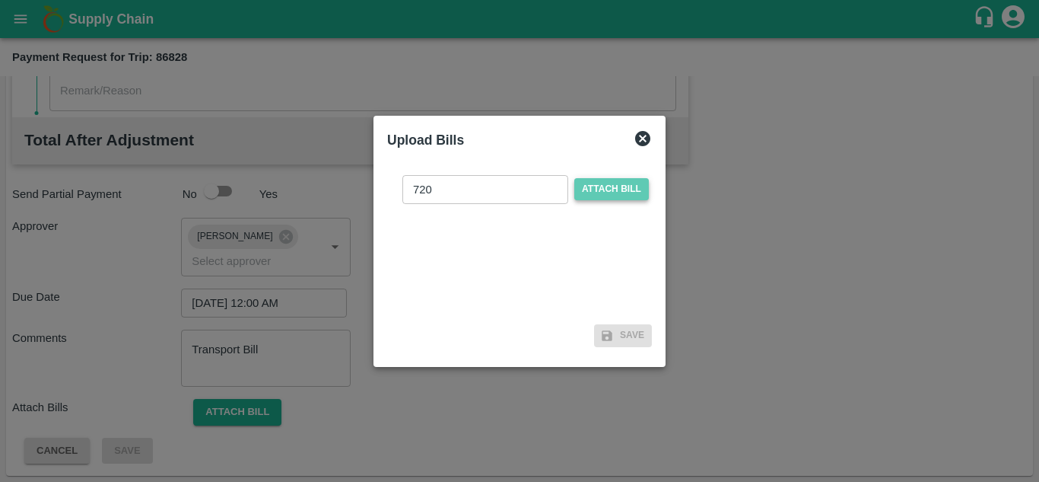
click at [609, 189] on span "Attach bill" at bounding box center [611, 189] width 75 height 22
click at [0, 0] on input "Attach bill" at bounding box center [0, 0] width 0 height 0
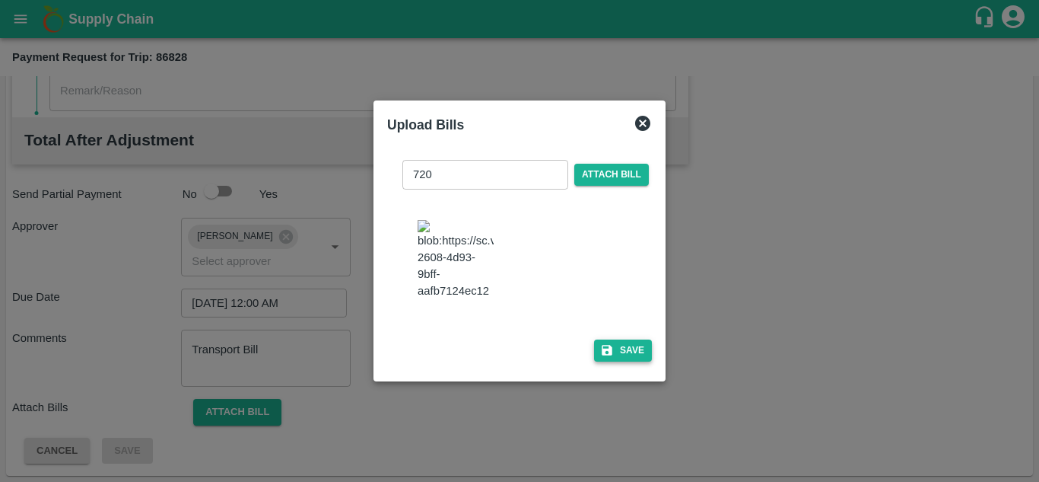
click at [629, 361] on button "Save" at bounding box center [623, 350] width 58 height 22
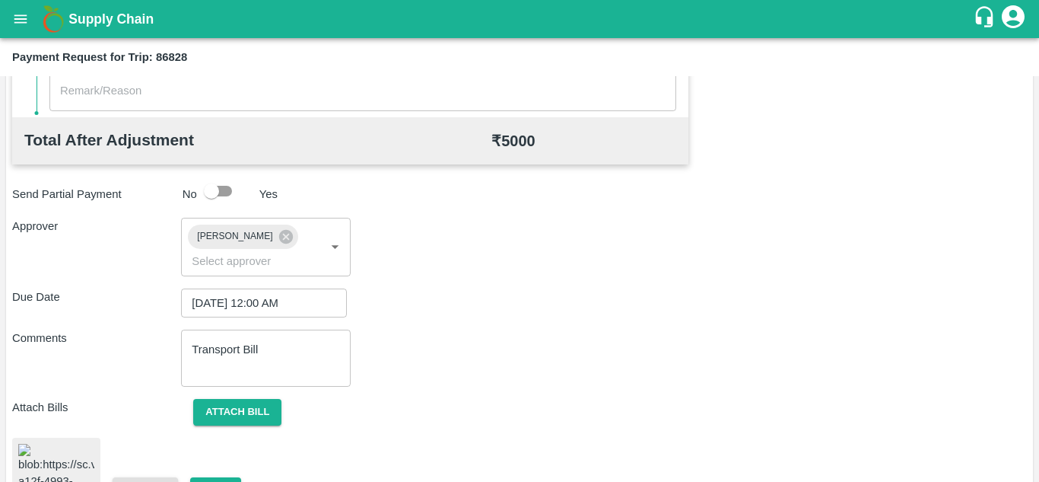
scroll to position [823, 0]
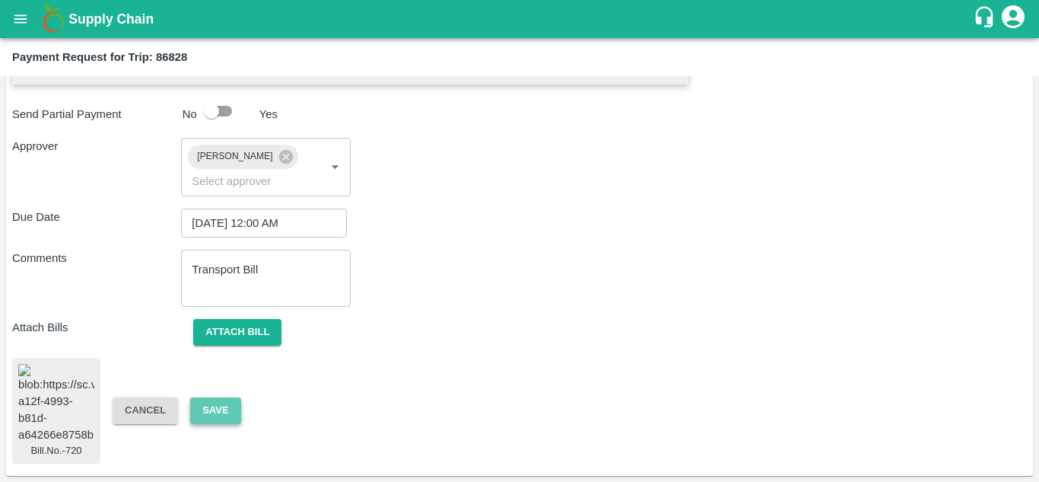
click at [219, 397] on button "Save" at bounding box center [215, 410] width 50 height 27
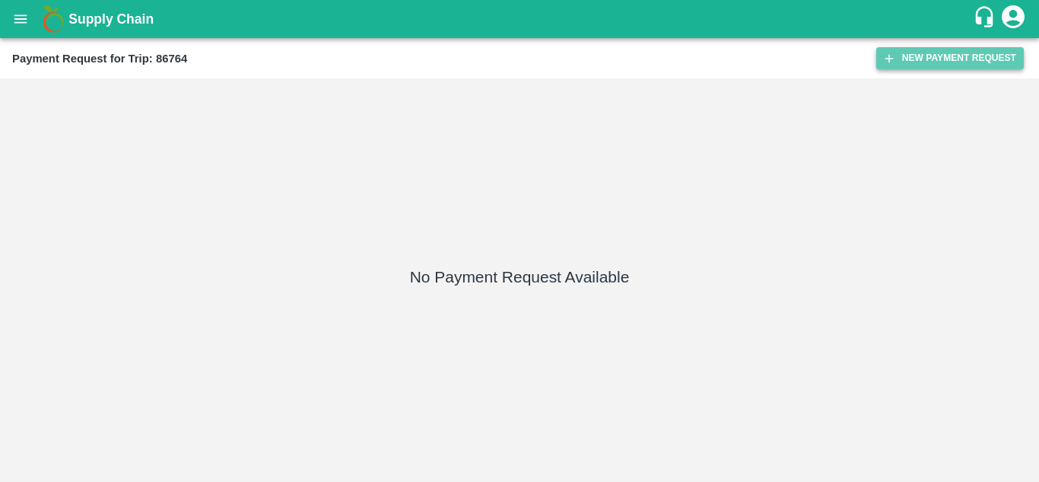
click at [928, 53] on button "New Payment Request" at bounding box center [951, 58] width 148 height 22
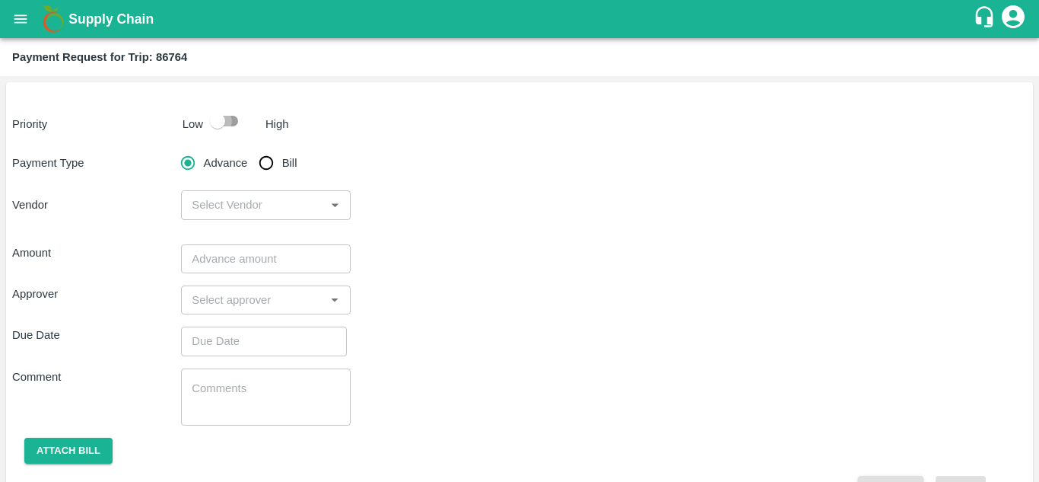
click at [227, 117] on input "checkbox" at bounding box center [217, 121] width 87 height 29
checkbox input "true"
click at [263, 157] on input "Bill" at bounding box center [266, 163] width 30 height 30
radio input "true"
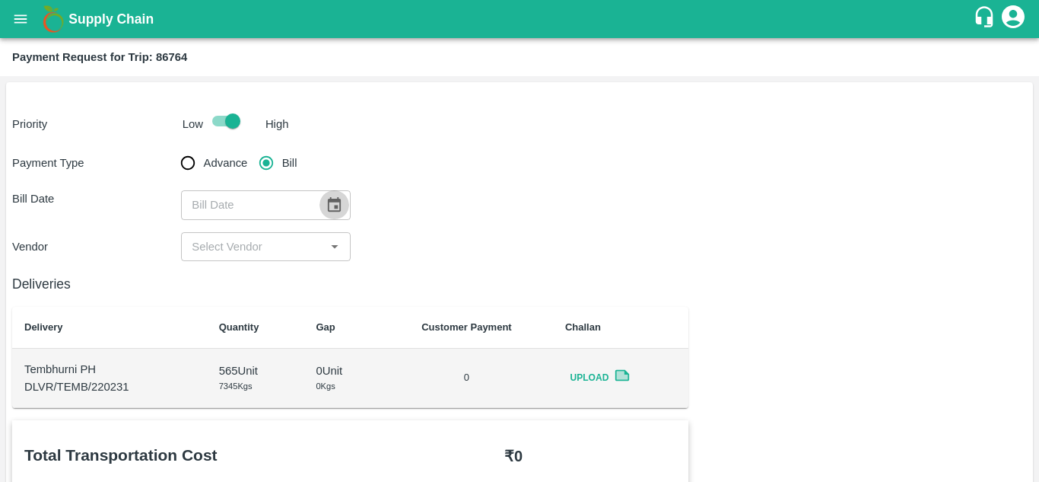
click at [336, 204] on icon "Choose date" at bounding box center [334, 204] width 17 height 17
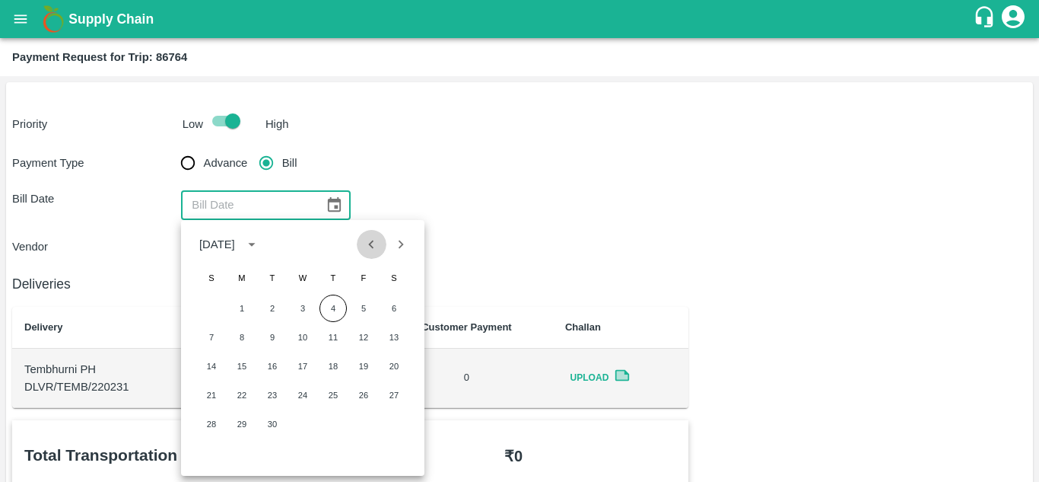
click at [368, 247] on icon "Previous month" at bounding box center [371, 244] width 17 height 17
click at [243, 427] on button "25" at bounding box center [241, 423] width 27 height 27
type input "25/08/2025"
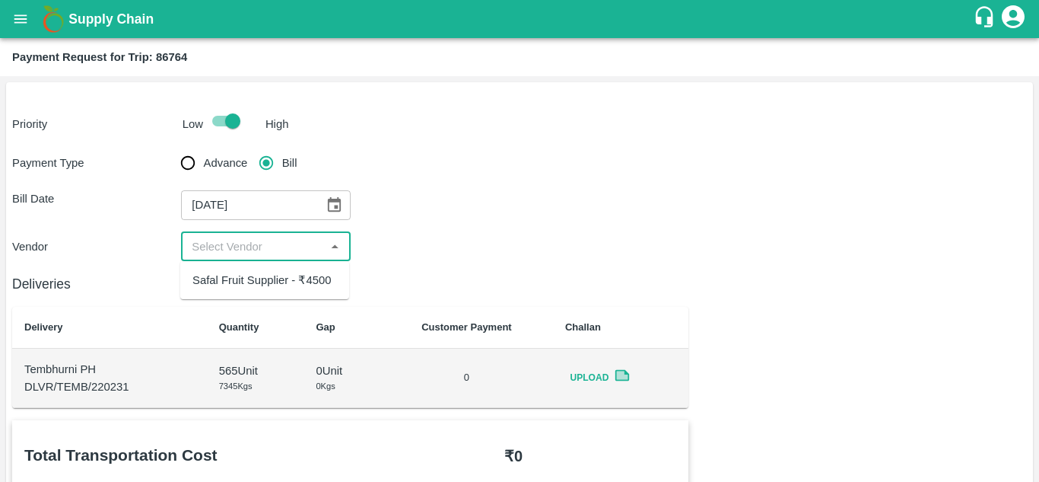
click at [260, 250] on input "input" at bounding box center [253, 247] width 135 height 20
click at [256, 279] on div "Safal Fruit Supplier - ₹4500" at bounding box center [261, 280] width 138 height 17
type input "Safal Fruit Supplier - ₹4500"
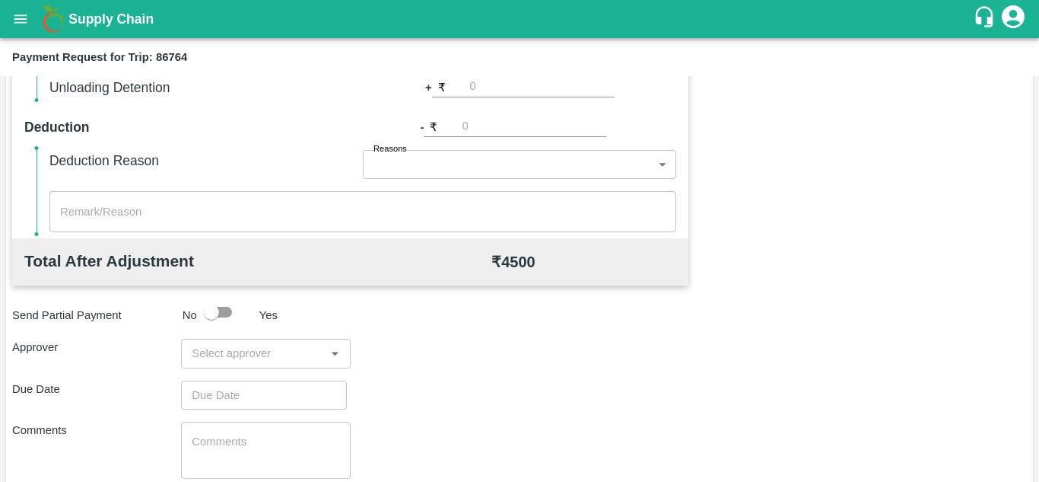
scroll to position [692, 0]
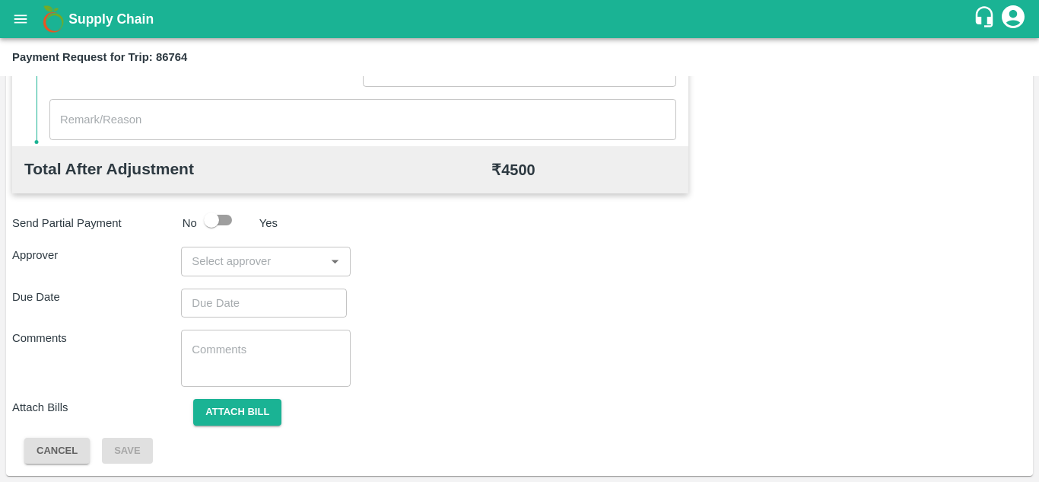
click at [231, 256] on input "input" at bounding box center [253, 261] width 135 height 20
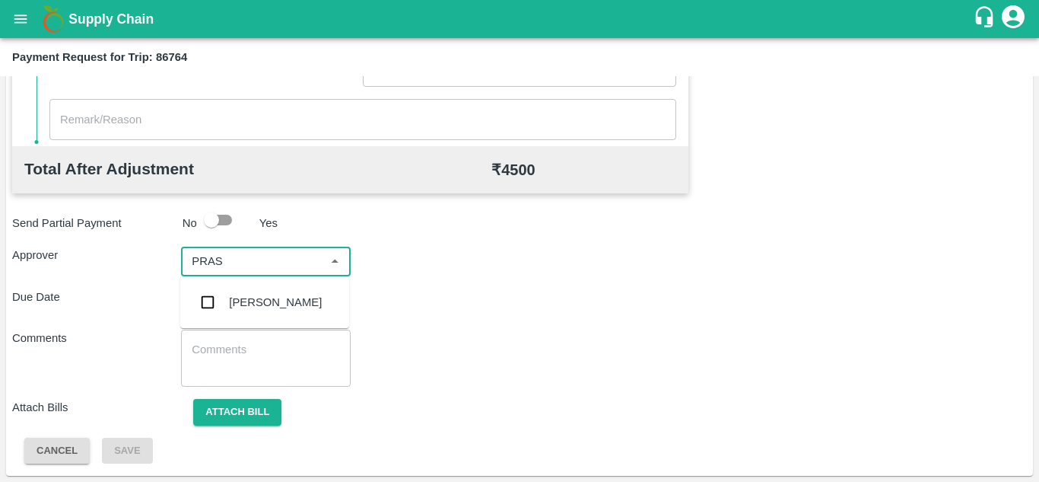
type input "PRASA"
click at [242, 297] on div "Prasad Waghade" at bounding box center [275, 302] width 93 height 17
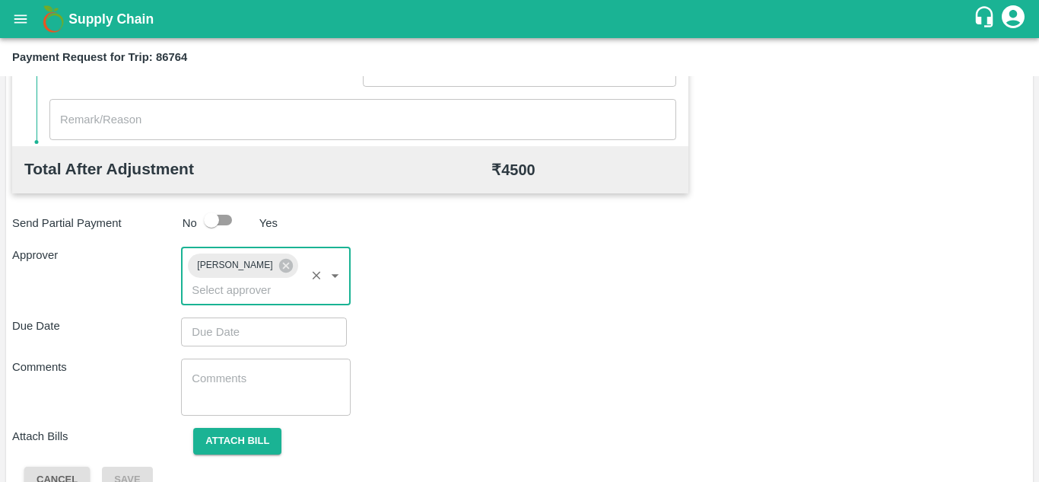
type input "DD/MM/YYYY hh:mm aa"
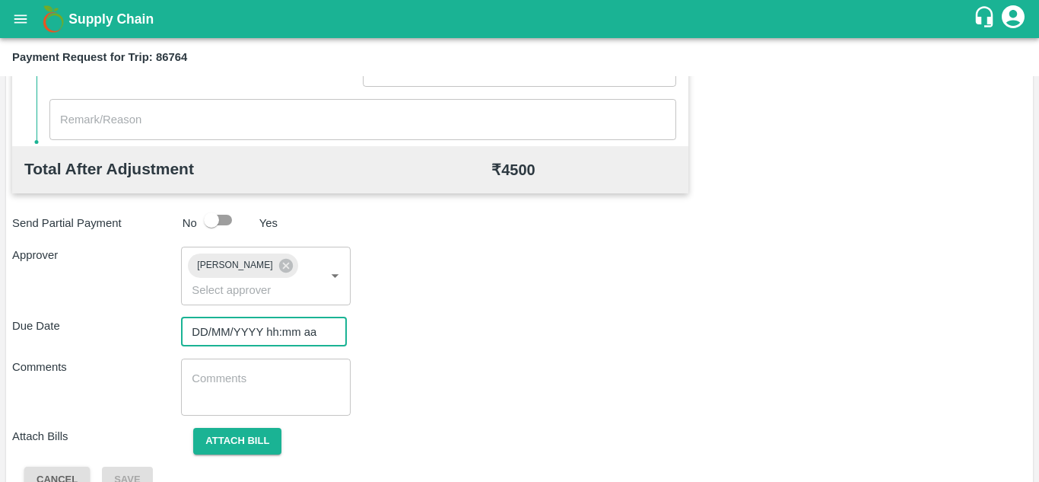
click at [243, 338] on input "DD/MM/YYYY hh:mm aa" at bounding box center [258, 331] width 155 height 29
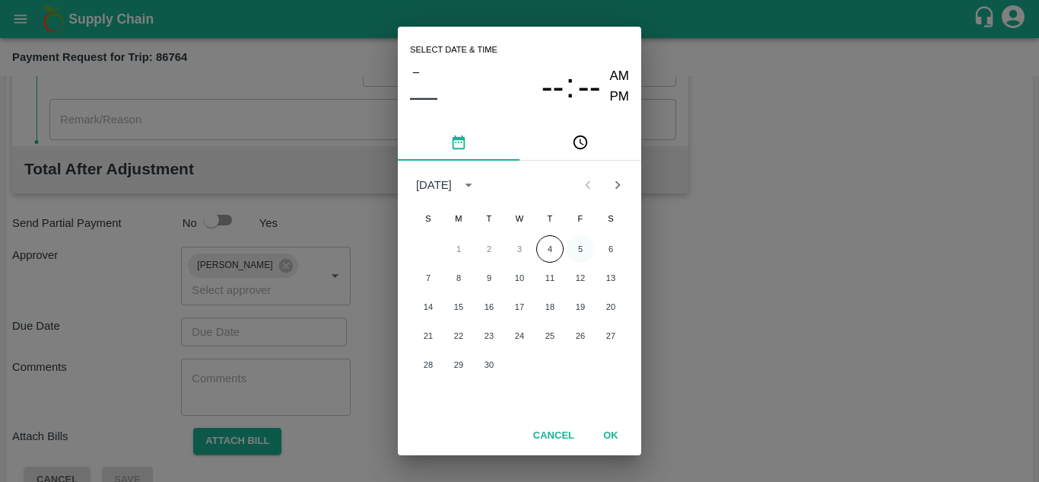
click at [577, 248] on button "5" at bounding box center [580, 248] width 27 height 27
type input "05/09/2025 12:00 AM"
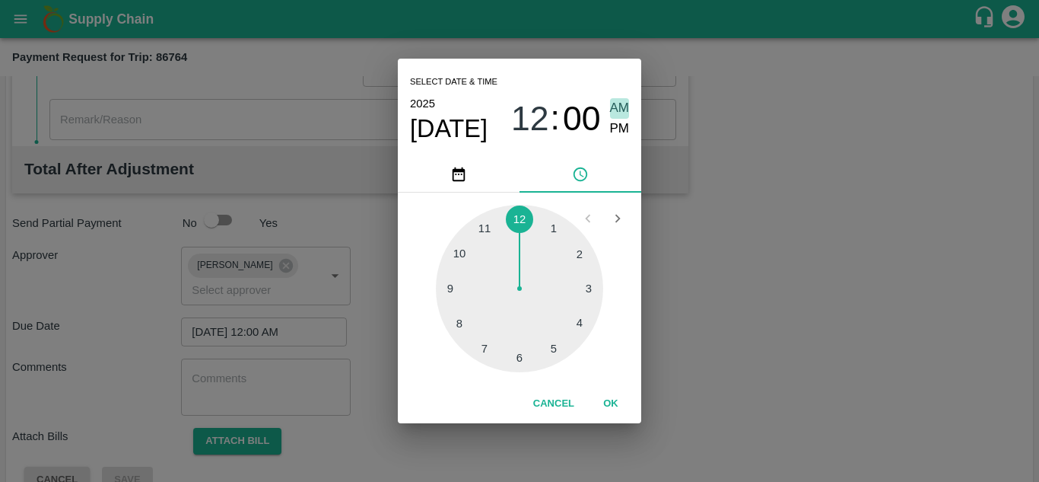
click at [626, 102] on span "AM" at bounding box center [620, 108] width 20 height 21
click at [613, 405] on button "OK" at bounding box center [611, 403] width 49 height 27
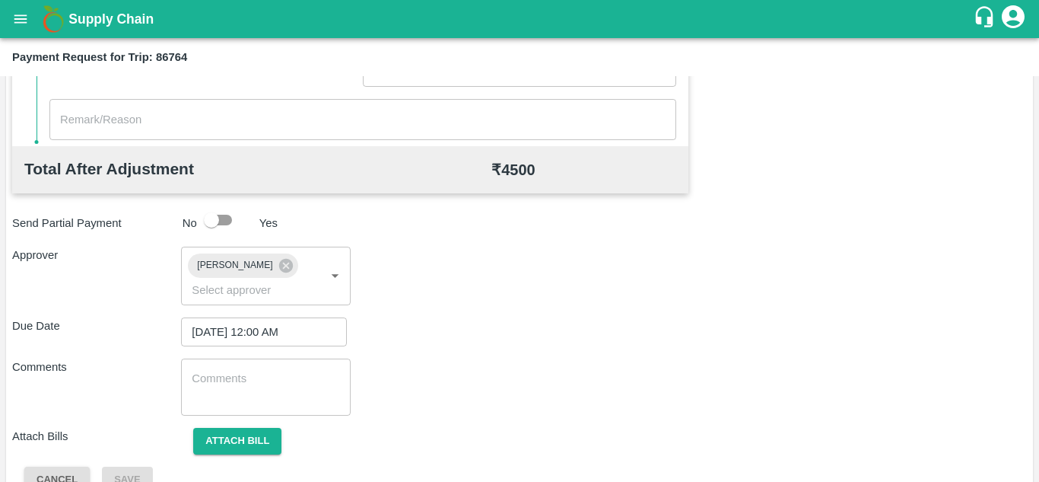
click at [250, 362] on div "x ​" at bounding box center [265, 386] width 169 height 57
paste textarea "Transport Bill"
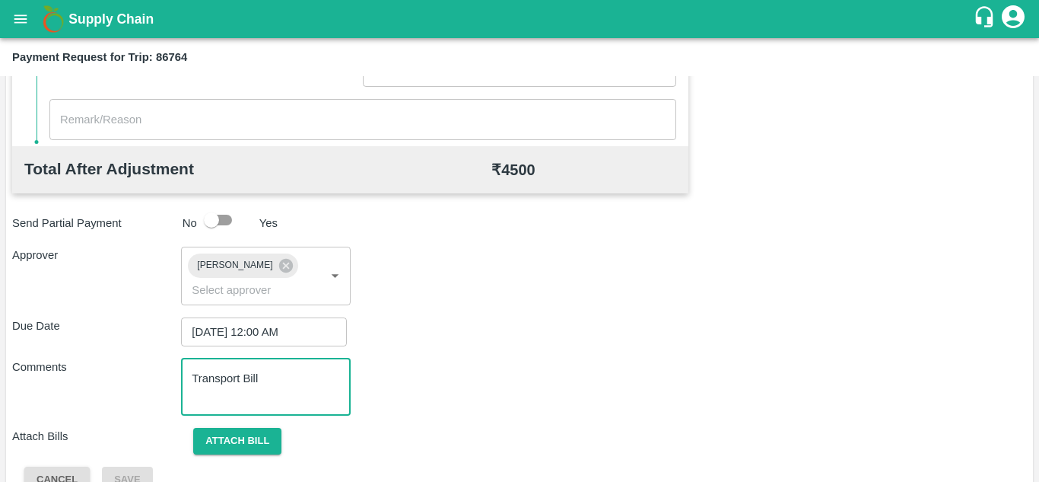
scroll to position [721, 0]
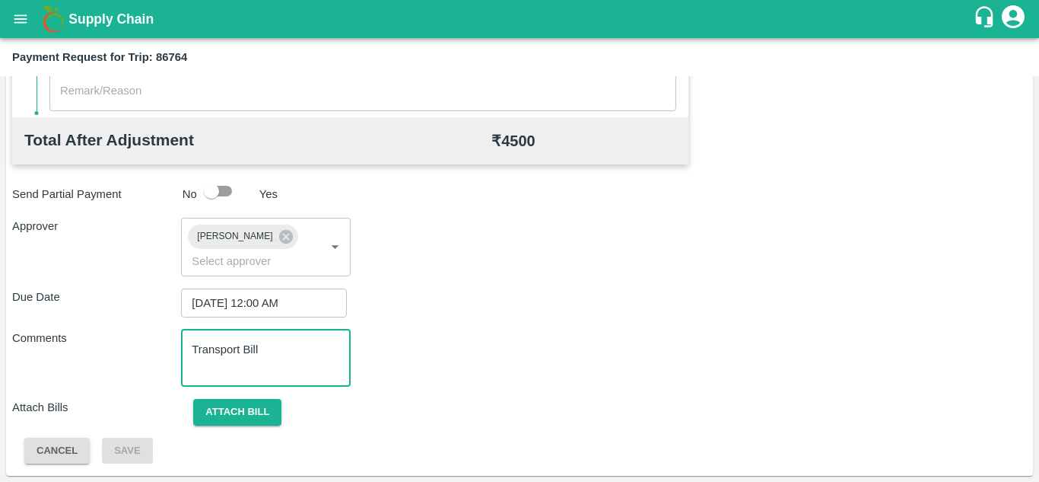
type textarea "Transport Bill"
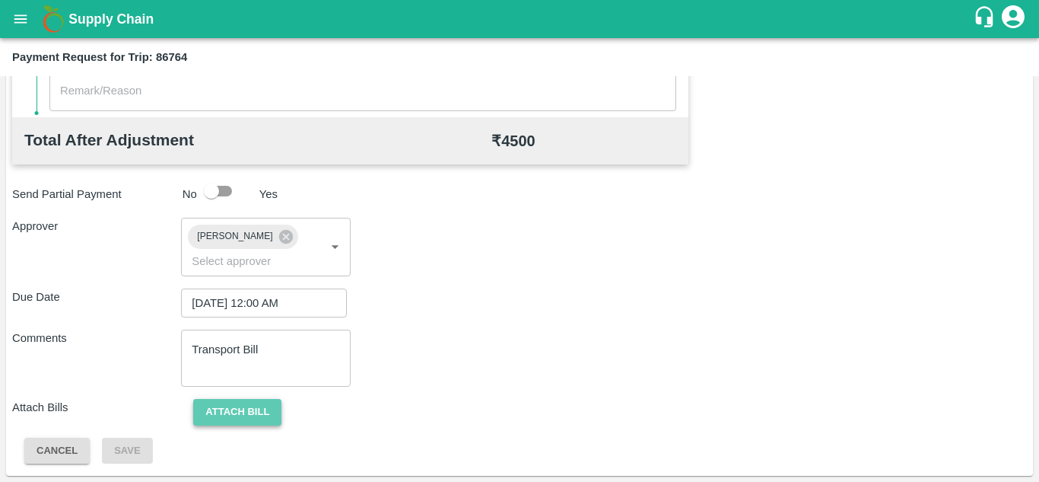
click at [237, 404] on button "Attach bill" at bounding box center [237, 412] width 88 height 27
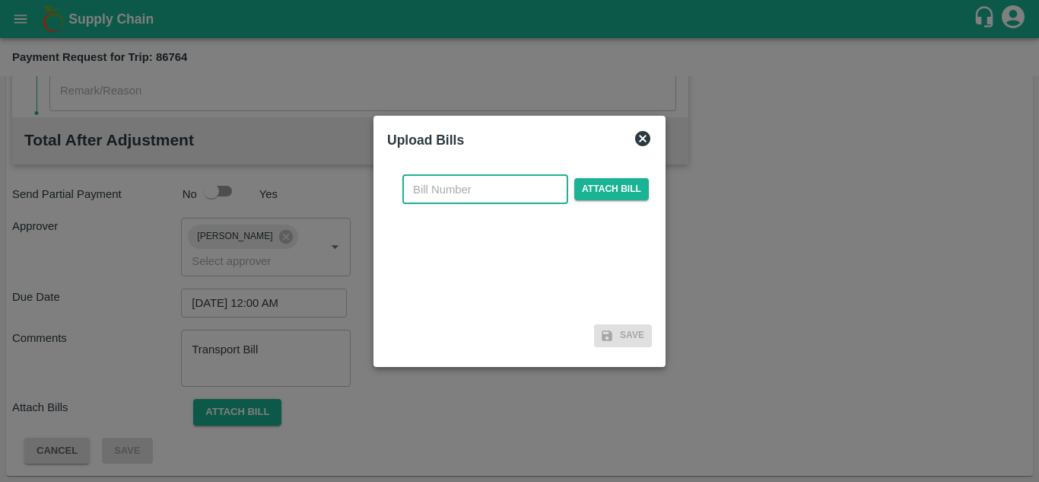
click at [422, 192] on input "text" at bounding box center [485, 189] width 166 height 29
type input "SAFAL-542"
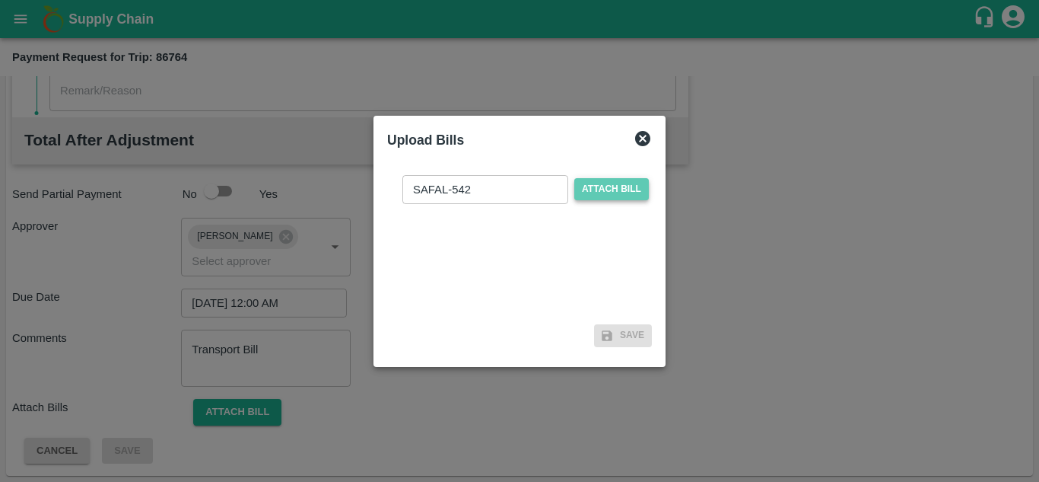
click at [605, 190] on span "Attach bill" at bounding box center [611, 189] width 75 height 22
click at [0, 0] on input "Attach bill" at bounding box center [0, 0] width 0 height 0
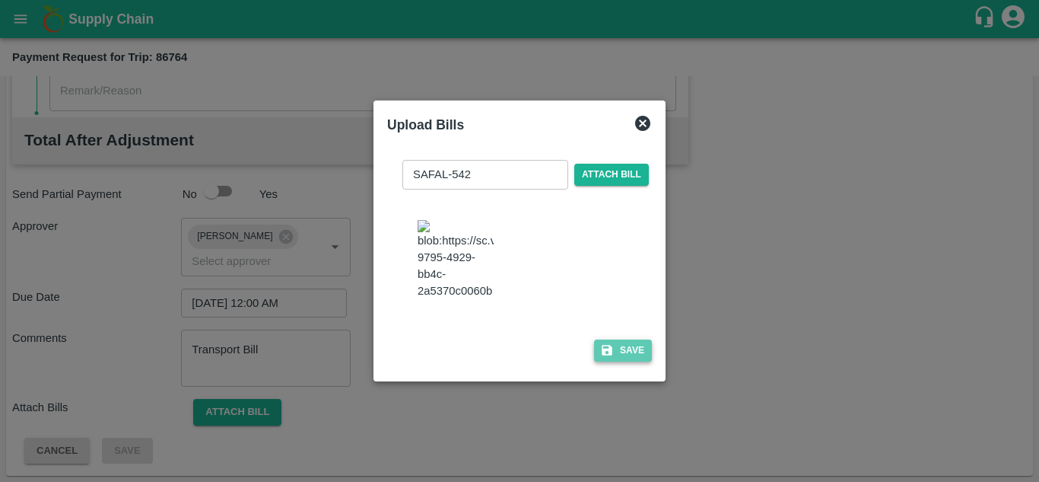
click at [632, 356] on button "Save" at bounding box center [623, 350] width 58 height 22
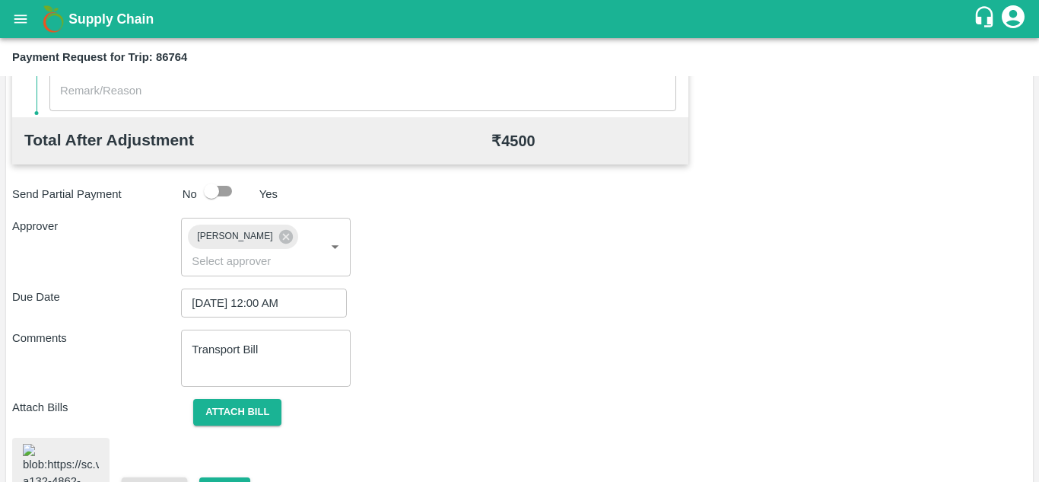
scroll to position [827, 0]
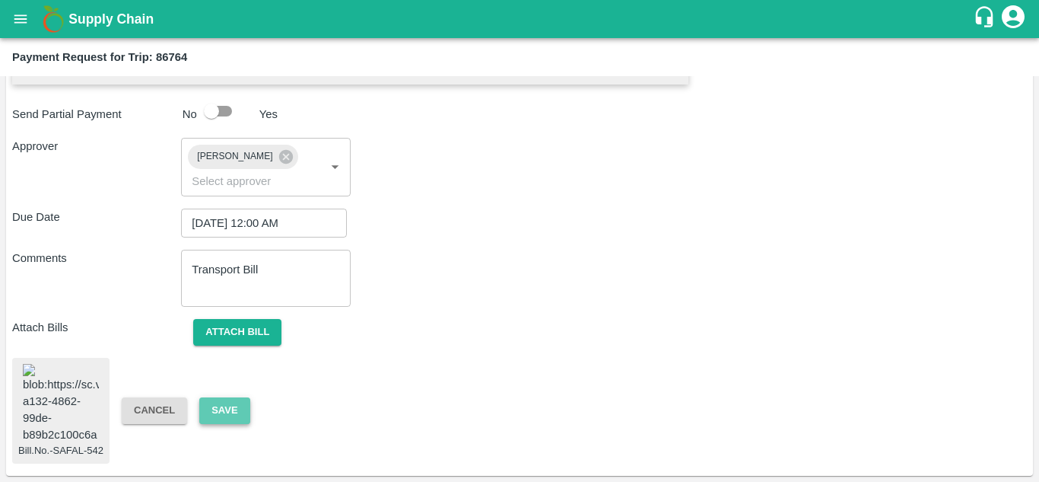
click at [230, 398] on button "Save" at bounding box center [224, 410] width 50 height 27
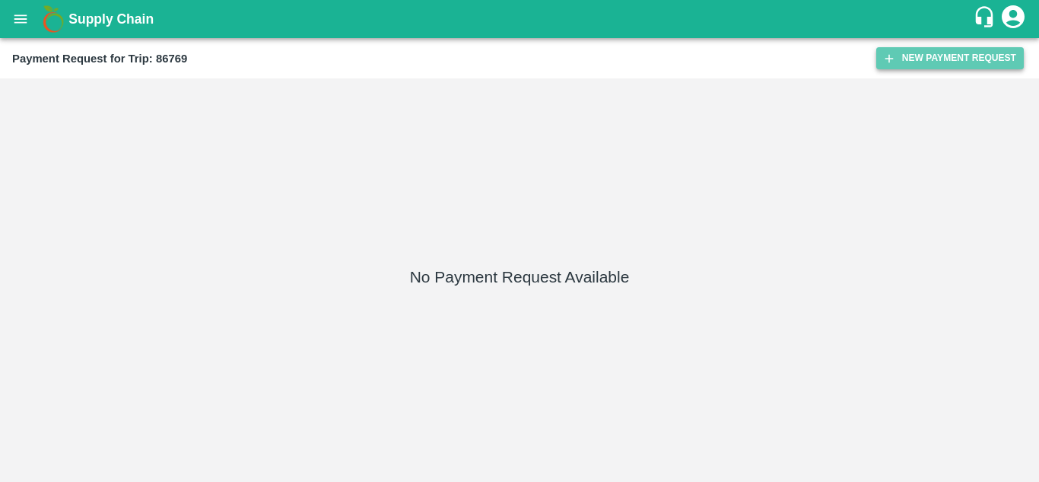
click at [940, 57] on button "New Payment Request" at bounding box center [951, 58] width 148 height 22
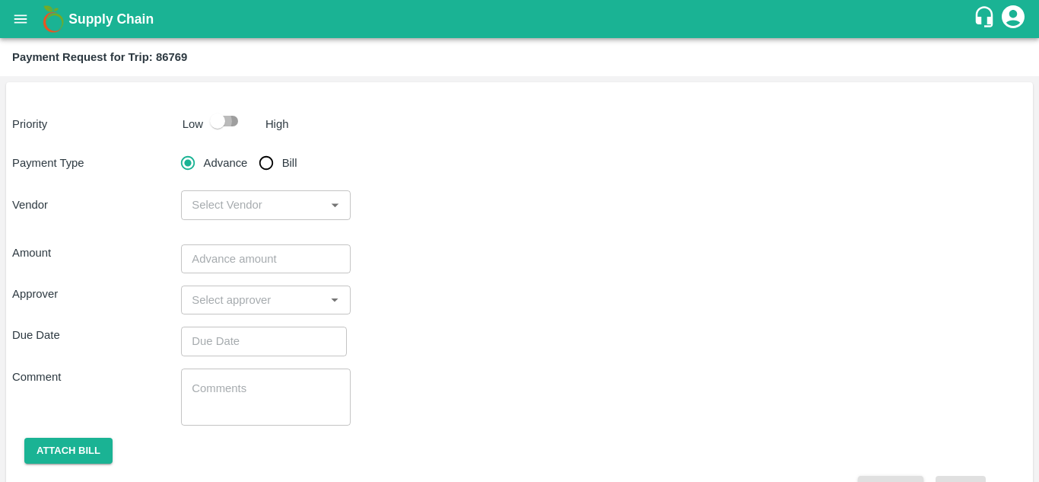
click at [234, 121] on input "checkbox" at bounding box center [217, 121] width 87 height 29
checkbox input "true"
click at [273, 158] on input "Bill" at bounding box center [266, 163] width 30 height 30
radio input "true"
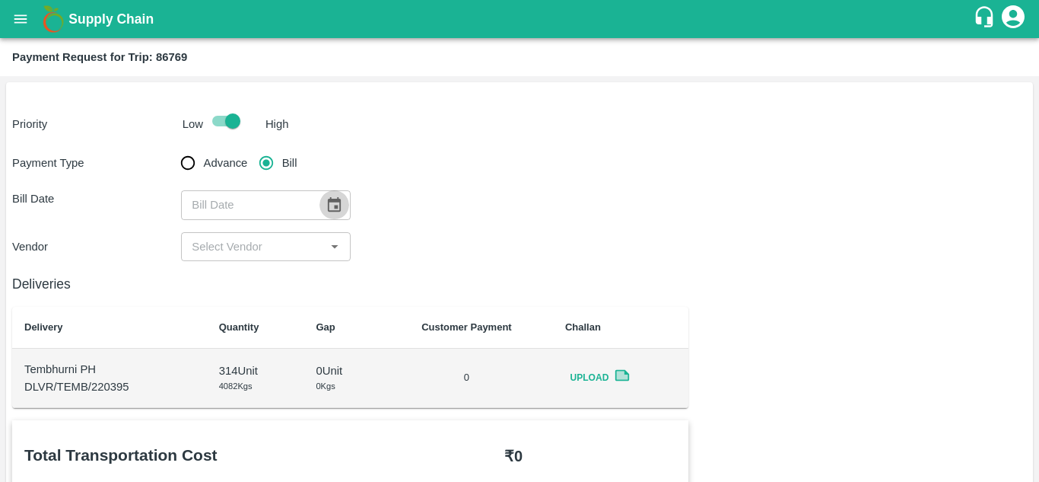
click at [329, 205] on icon "Choose date" at bounding box center [334, 204] width 17 height 17
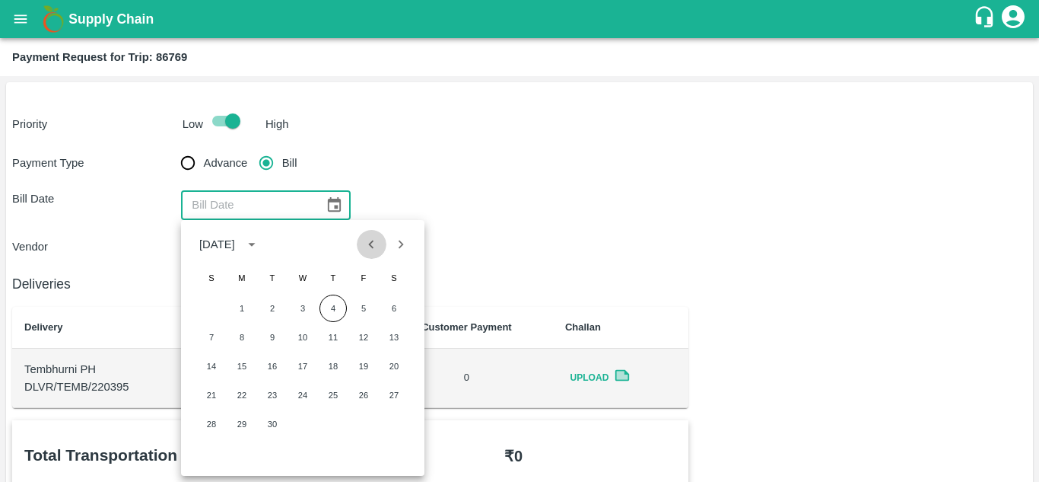
click at [372, 237] on icon "Previous month" at bounding box center [371, 244] width 17 height 17
click at [237, 420] on button "25" at bounding box center [241, 423] width 27 height 27
type input "25/08/2025"
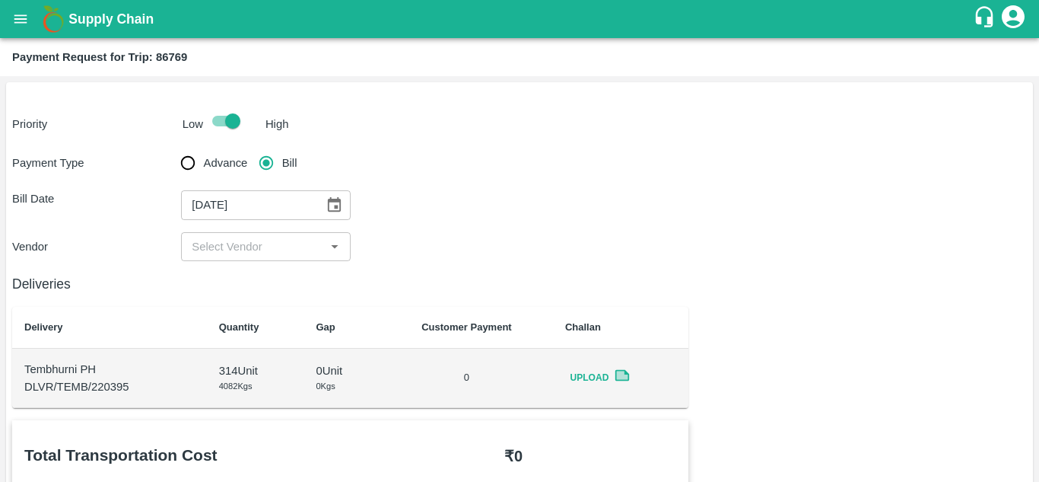
click at [297, 247] on input "input" at bounding box center [253, 247] width 135 height 20
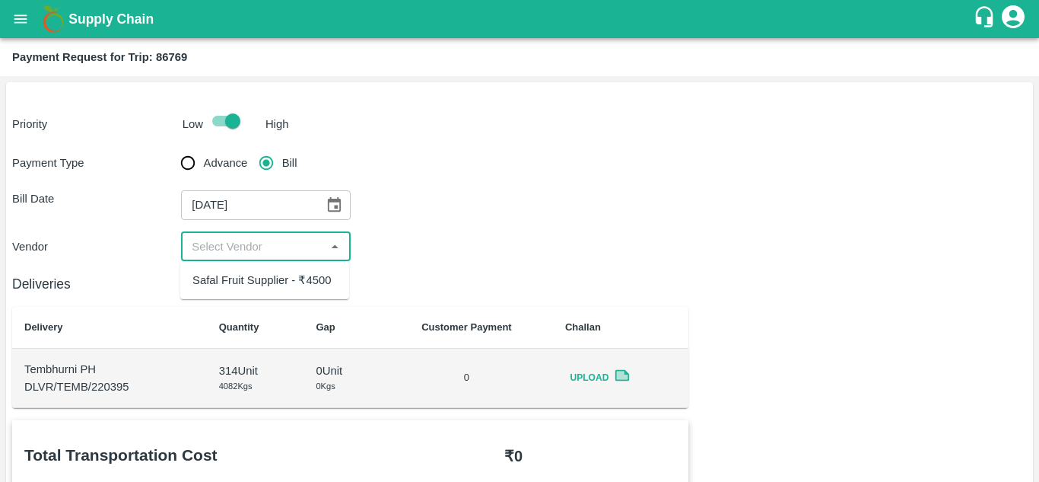
click at [275, 276] on div "Safal Fruit Supplier - ₹4500" at bounding box center [261, 280] width 138 height 17
type input "Safal Fruit Supplier - ₹4500"
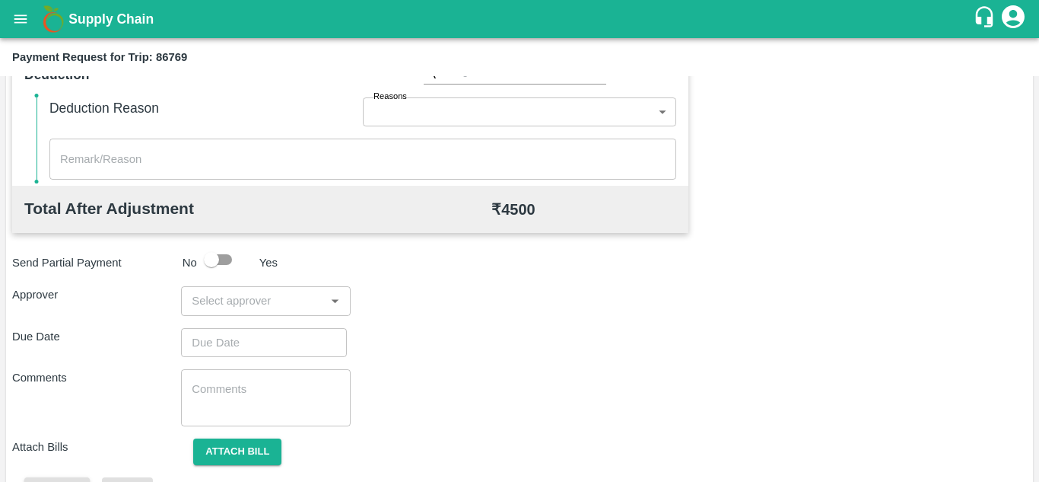
scroll to position [692, 0]
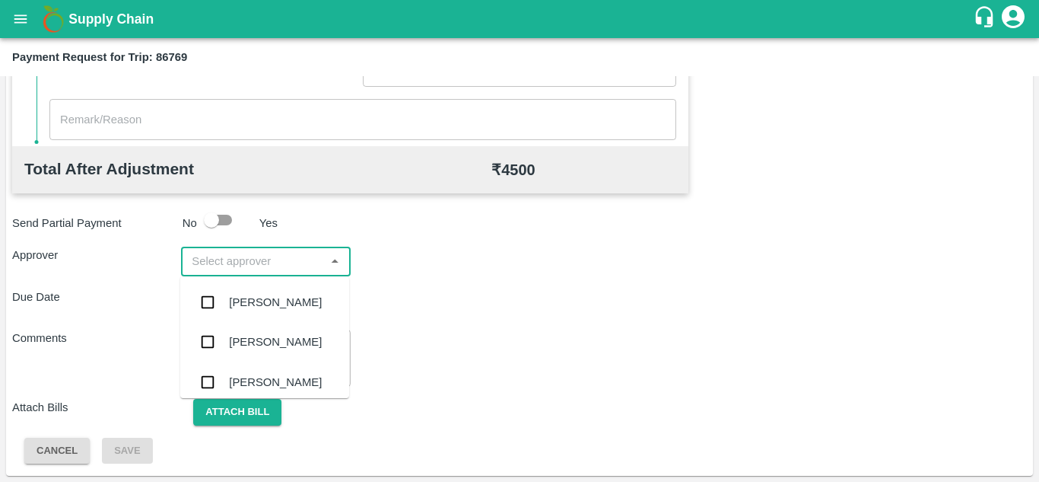
click at [237, 258] on input "input" at bounding box center [253, 261] width 135 height 20
type input "PRASA"
click at [288, 312] on div "[PERSON_NAME]" at bounding box center [264, 302] width 169 height 40
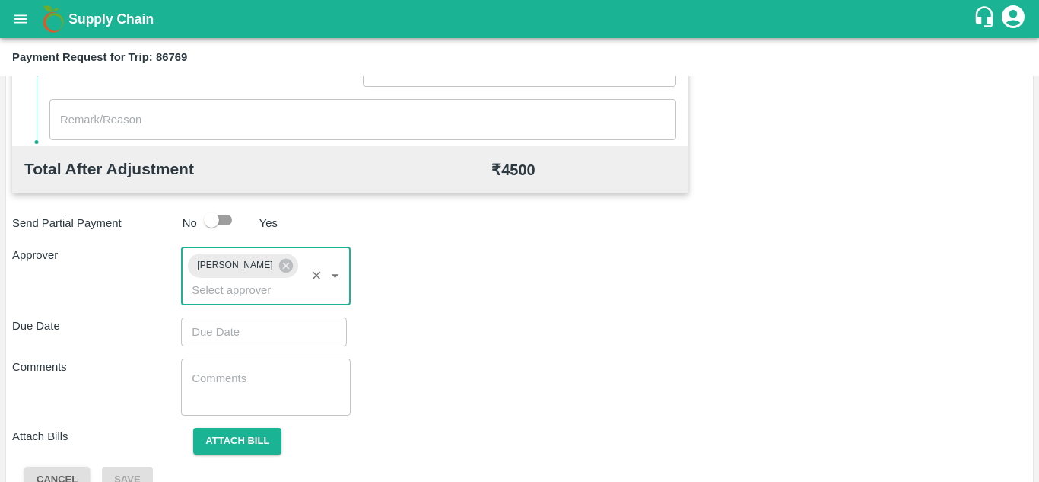
type input "DD/MM/YYYY hh:mm aa"
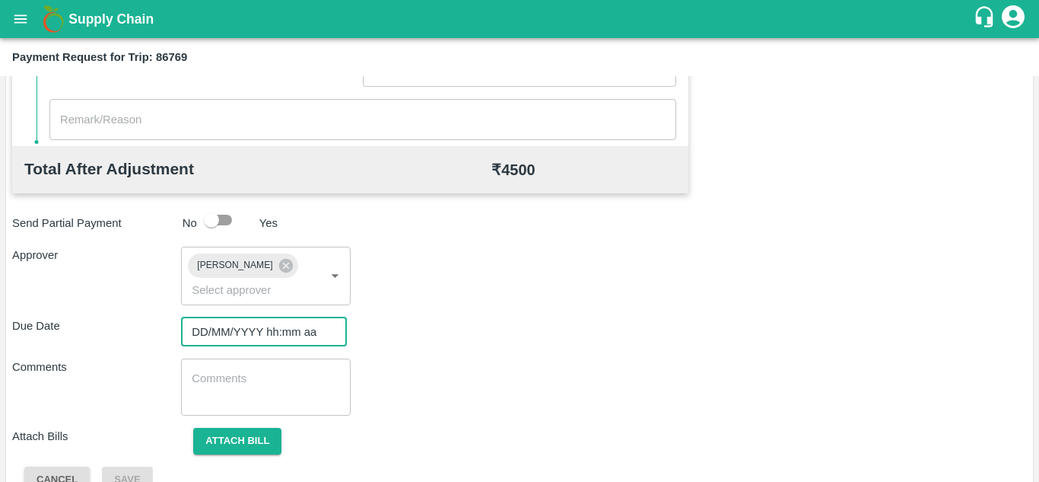
click at [236, 325] on input "DD/MM/YYYY hh:mm aa" at bounding box center [258, 331] width 155 height 29
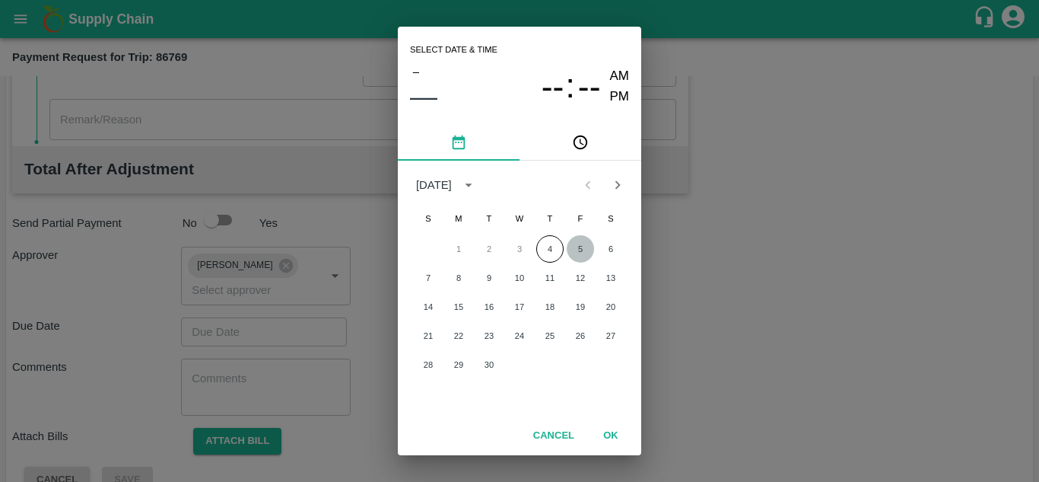
click at [577, 246] on button "5" at bounding box center [580, 248] width 27 height 27
type input "[DATE] 12:00 AM"
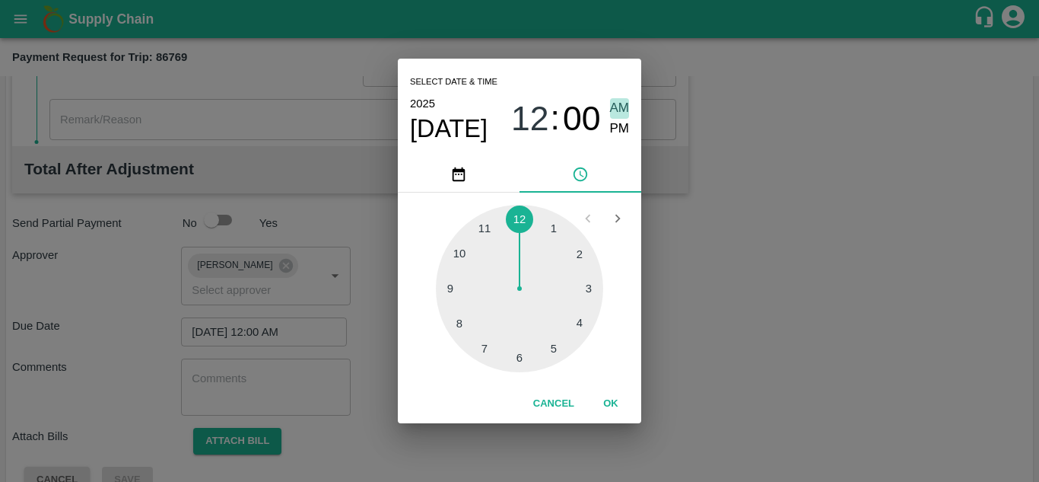
click at [628, 113] on span "AM" at bounding box center [620, 108] width 20 height 21
click at [613, 404] on button "OK" at bounding box center [611, 403] width 49 height 27
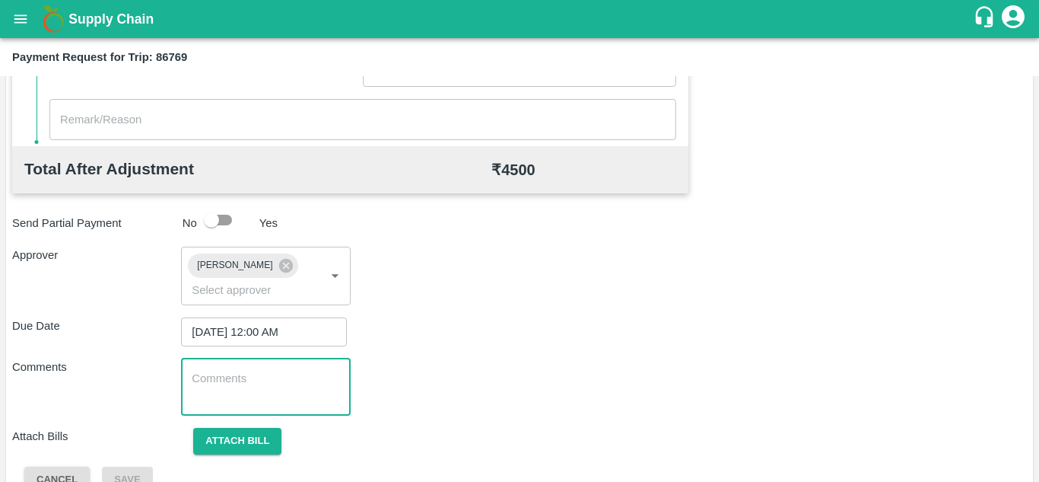
click at [237, 379] on textarea at bounding box center [266, 387] width 148 height 32
paste textarea "Transport Bill"
type textarea "Transport Bill"
click at [534, 358] on div "Comments Transport Bill x ​" at bounding box center [519, 386] width 1015 height 57
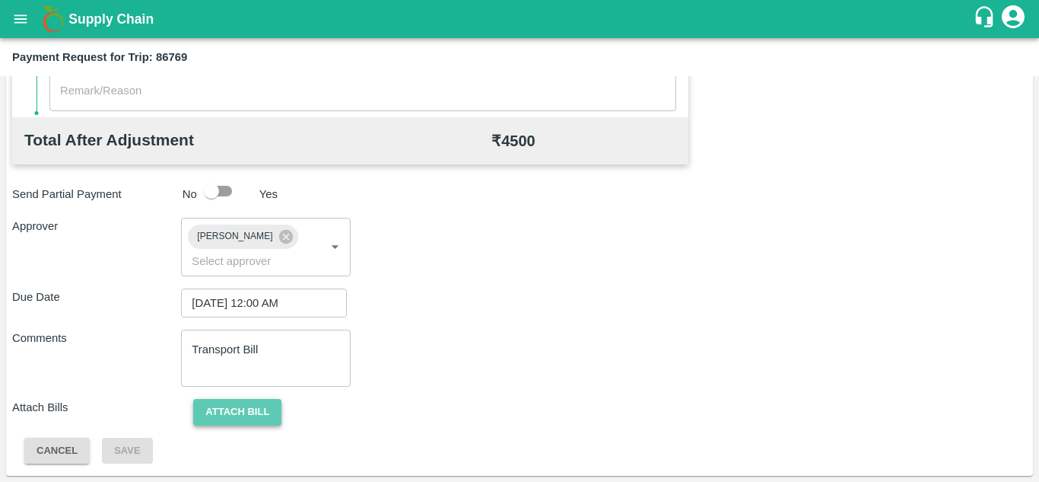
click at [253, 419] on button "Attach bill" at bounding box center [237, 412] width 88 height 27
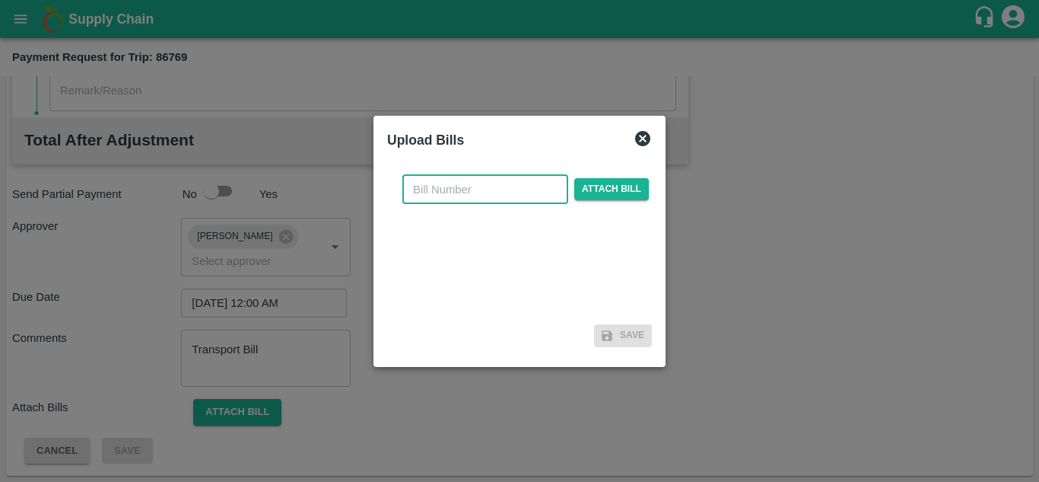
click at [428, 188] on input "text" at bounding box center [485, 189] width 166 height 29
type input "SAFAL-544"
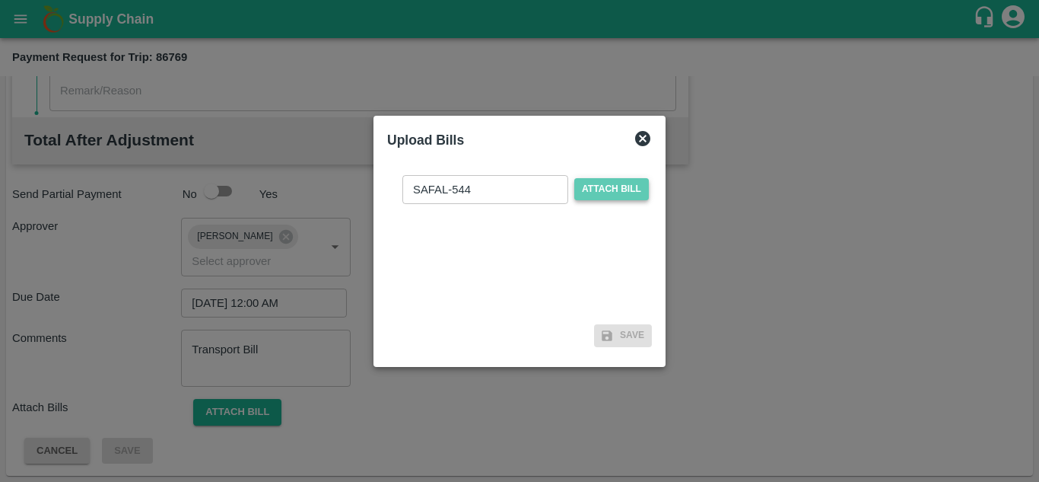
click at [609, 184] on span "Attach bill" at bounding box center [611, 189] width 75 height 22
click at [0, 0] on input "Attach bill" at bounding box center [0, 0] width 0 height 0
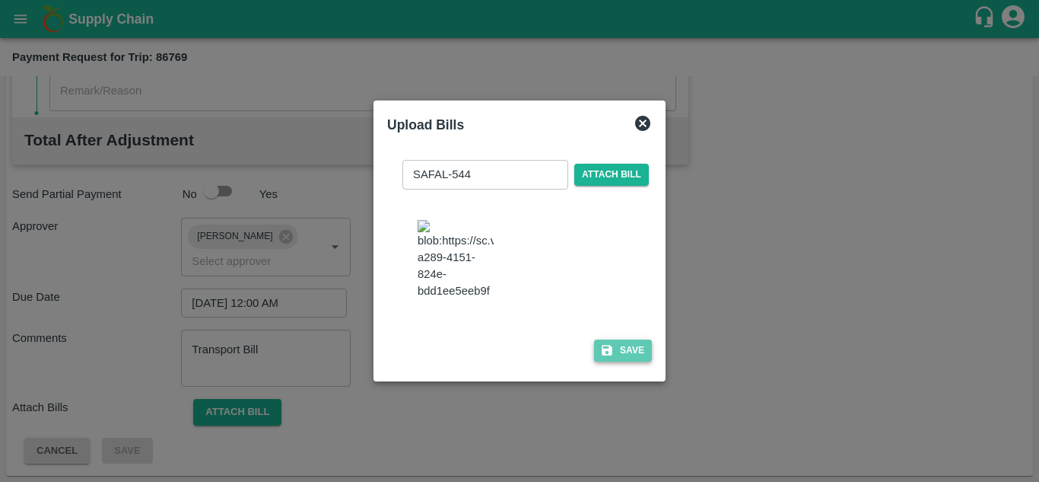
click at [626, 359] on button "Save" at bounding box center [623, 350] width 58 height 22
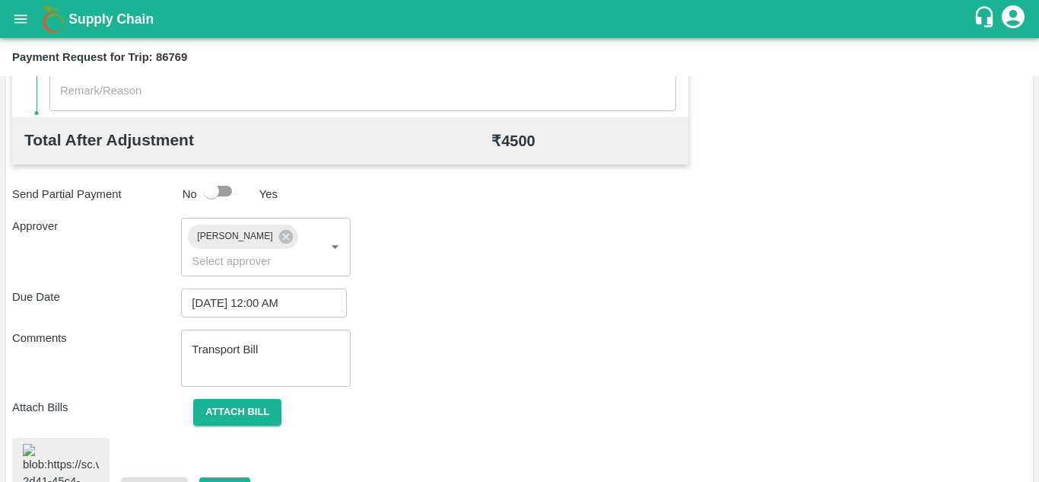
scroll to position [827, 0]
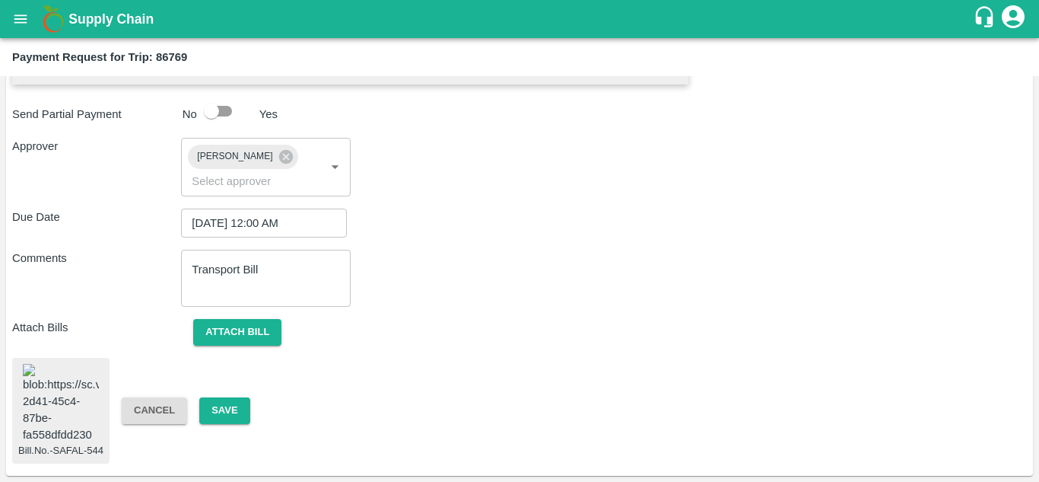
click at [62, 385] on img at bounding box center [61, 404] width 76 height 80
click at [237, 319] on button "Attach bill" at bounding box center [237, 332] width 88 height 27
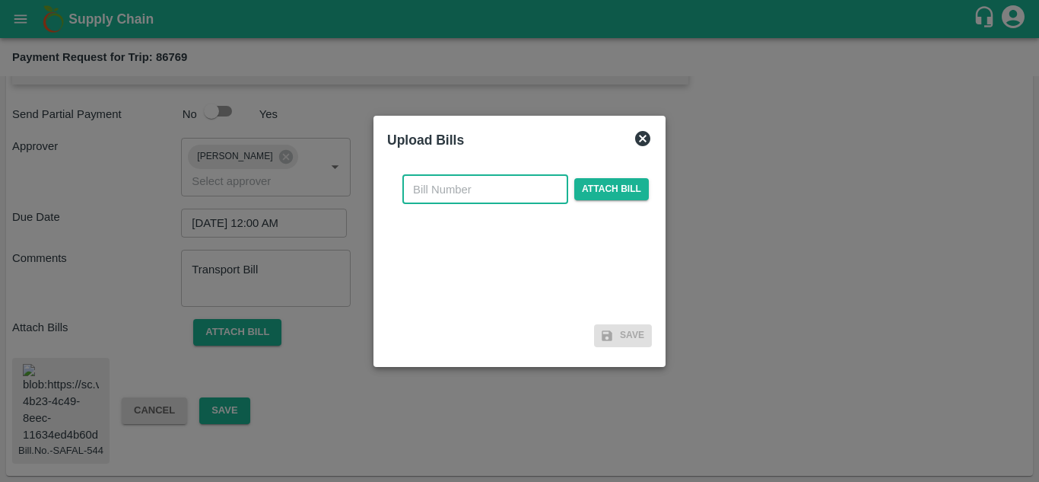
click at [431, 180] on input "text" at bounding box center [485, 189] width 166 height 29
type input "SAFAL-544"
click at [623, 185] on span "Attach bill" at bounding box center [611, 189] width 75 height 22
click at [0, 0] on input "Attach bill" at bounding box center [0, 0] width 0 height 0
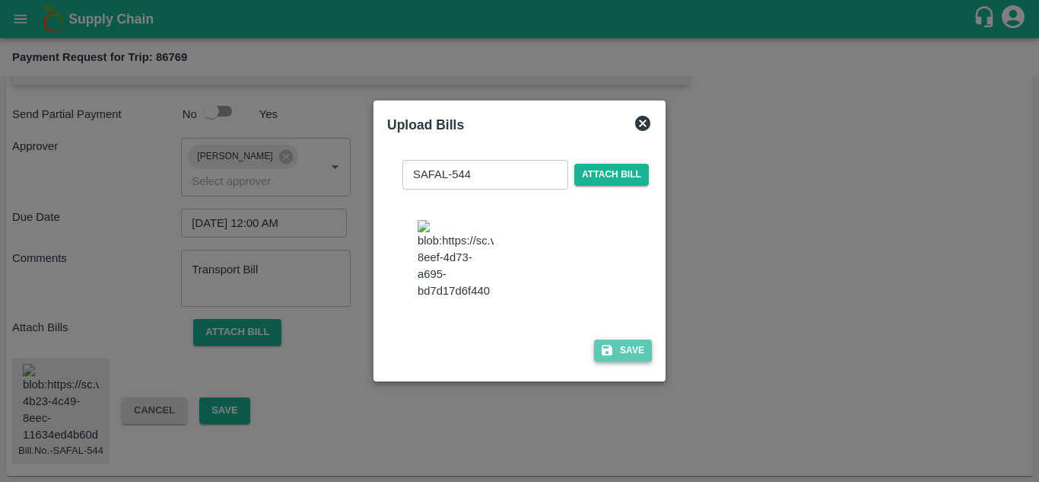
click at [621, 356] on button "Save" at bounding box center [623, 350] width 58 height 22
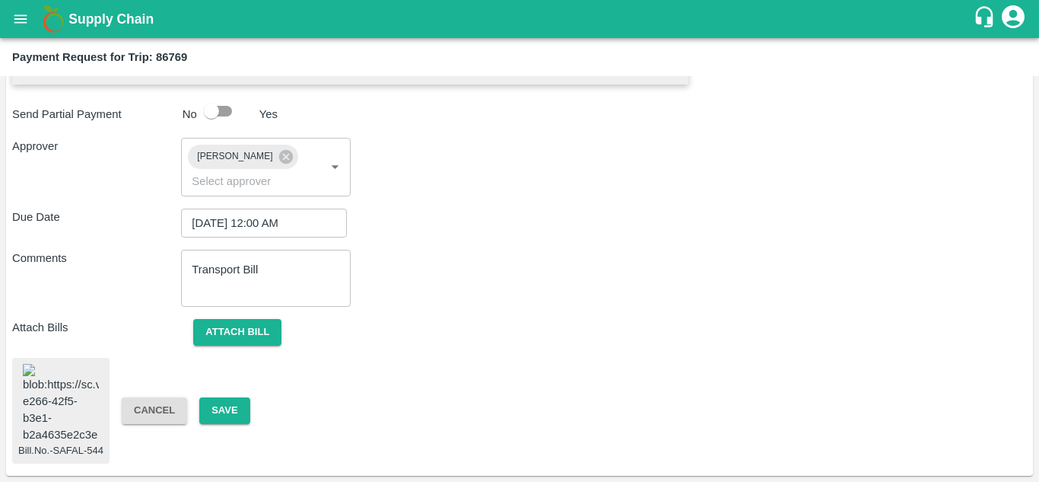
scroll to position [818, 0]
click at [221, 397] on button "Save" at bounding box center [224, 410] width 50 height 27
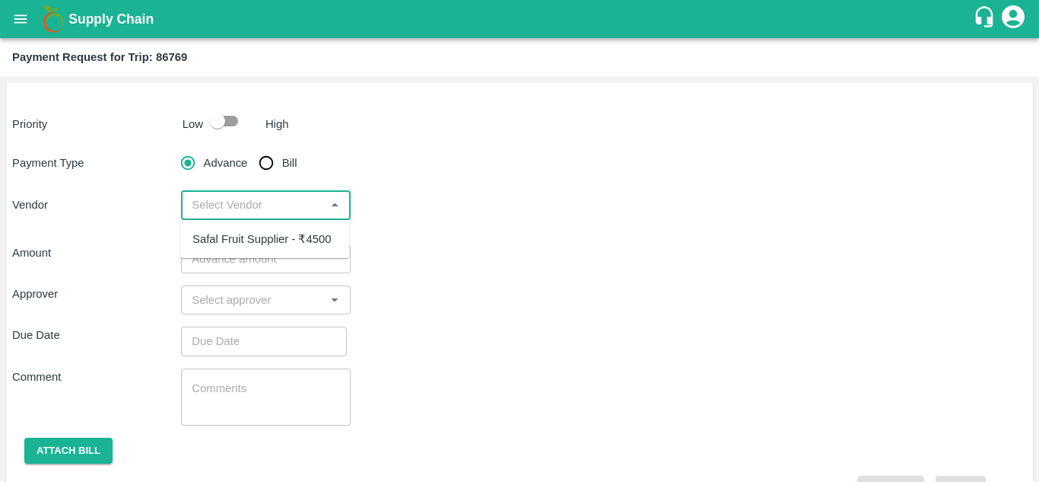
click at [285, 195] on input "input" at bounding box center [253, 205] width 135 height 20
click at [288, 243] on div "Safal Fruit Supplier - ₹4500" at bounding box center [261, 239] width 138 height 17
type input "Safal Fruit Supplier - ₹4500"
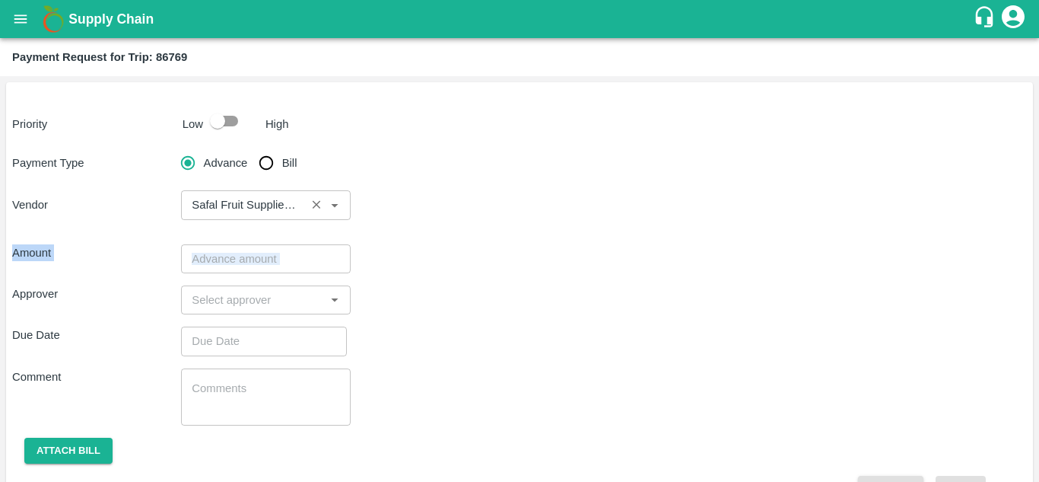
drag, startPoint x: 270, startPoint y: 273, endPoint x: 315, endPoint y: 207, distance: 80.0
click at [315, 207] on div "Priority Low High Payment Type Advance Bill Vendor ​ Amount ​ Approver ​ Due Da…" at bounding box center [519, 298] width 1027 height 432
click at [315, 207] on icon "Clear" at bounding box center [317, 205] width 14 height 14
click at [239, 119] on input "checkbox" at bounding box center [217, 121] width 87 height 29
checkbox input "true"
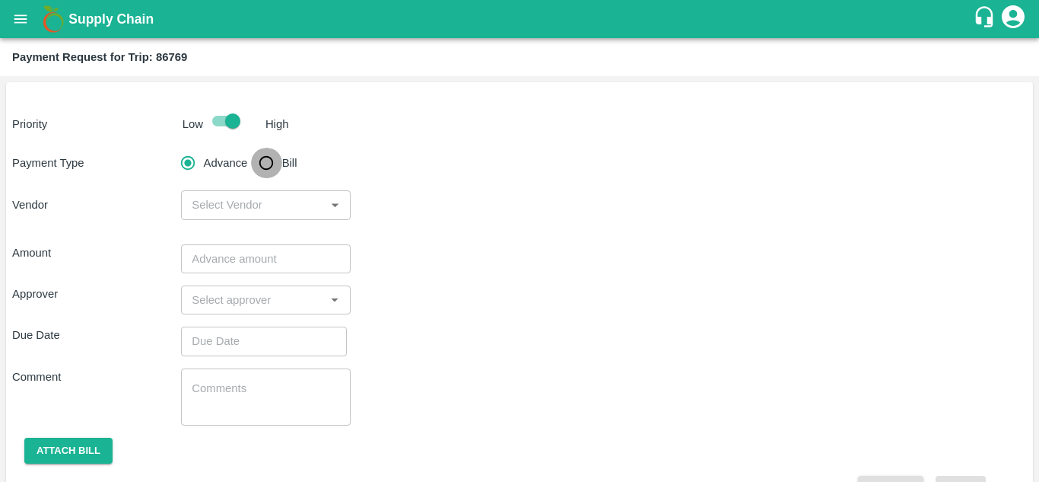
click at [271, 163] on input "Bill" at bounding box center [266, 163] width 30 height 30
radio input "true"
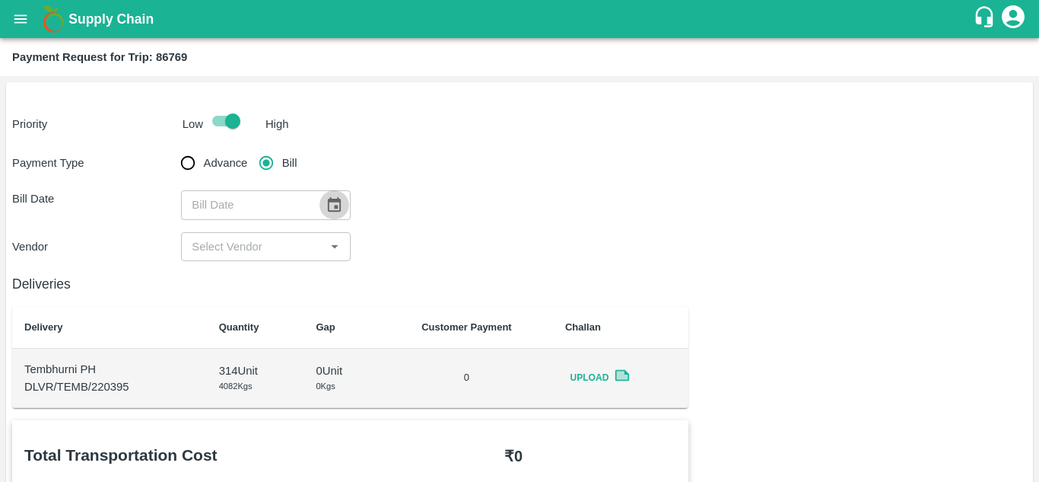
click at [332, 202] on icon "Choose date" at bounding box center [334, 204] width 17 height 17
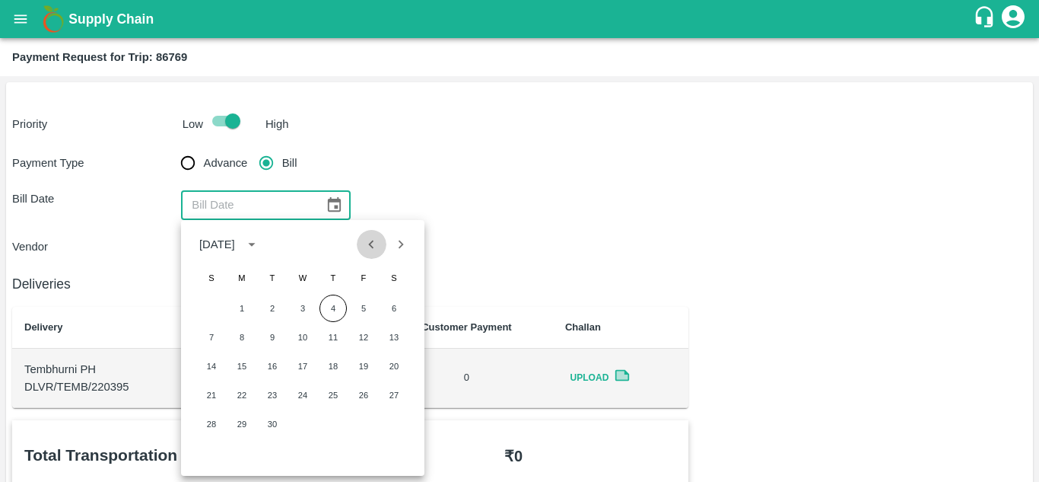
click at [368, 248] on icon "Previous month" at bounding box center [371, 244] width 17 height 17
click at [247, 422] on button "25" at bounding box center [241, 423] width 27 height 27
type input "25/08/2025"
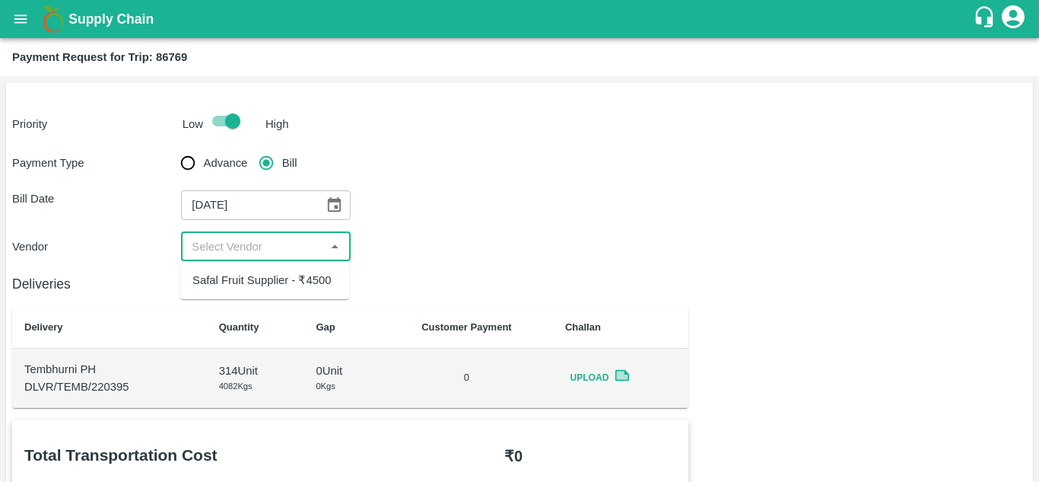
click at [282, 247] on input "input" at bounding box center [253, 247] width 135 height 20
click at [277, 270] on div "Safal Fruit Supplier - ₹4500" at bounding box center [264, 280] width 169 height 26
type input "Safal Fruit Supplier - ₹4500"
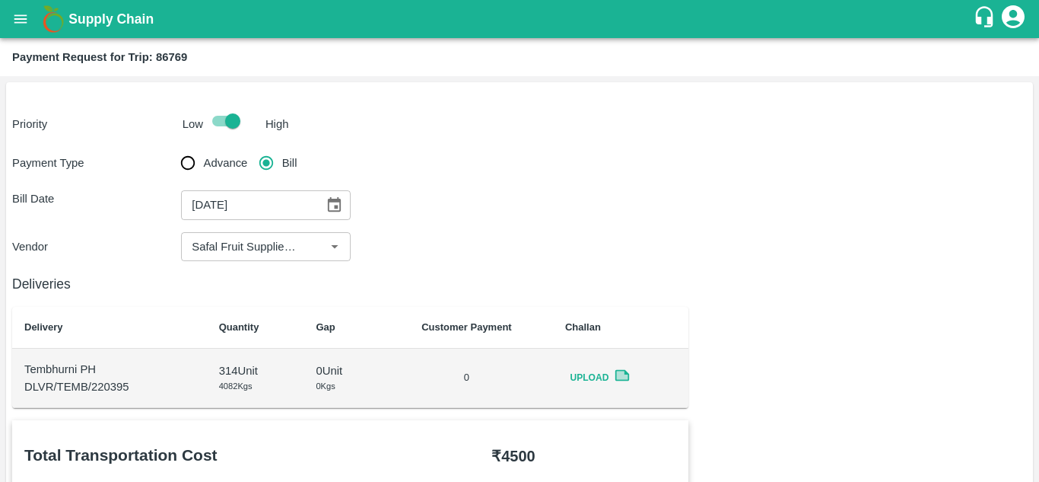
click at [419, 244] on div "Vendor ​" at bounding box center [519, 246] width 1015 height 29
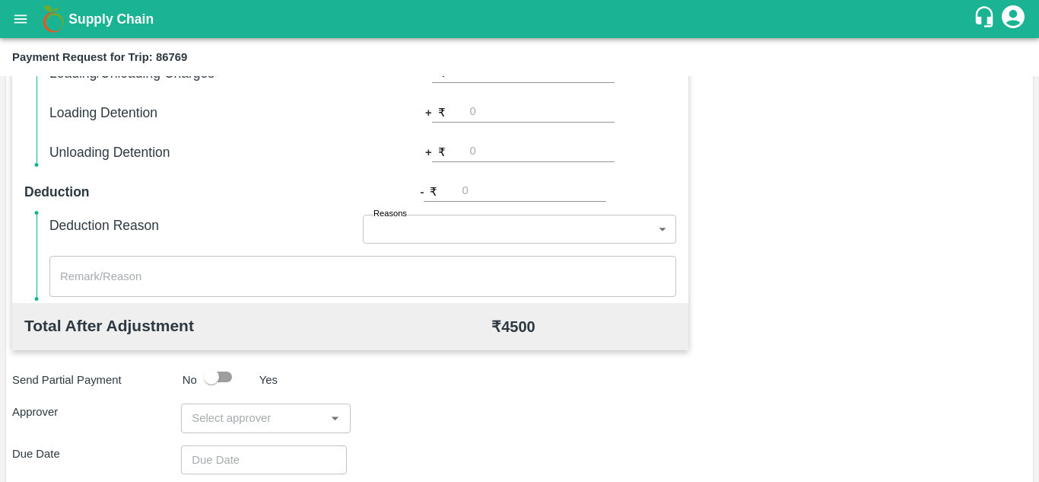
scroll to position [692, 0]
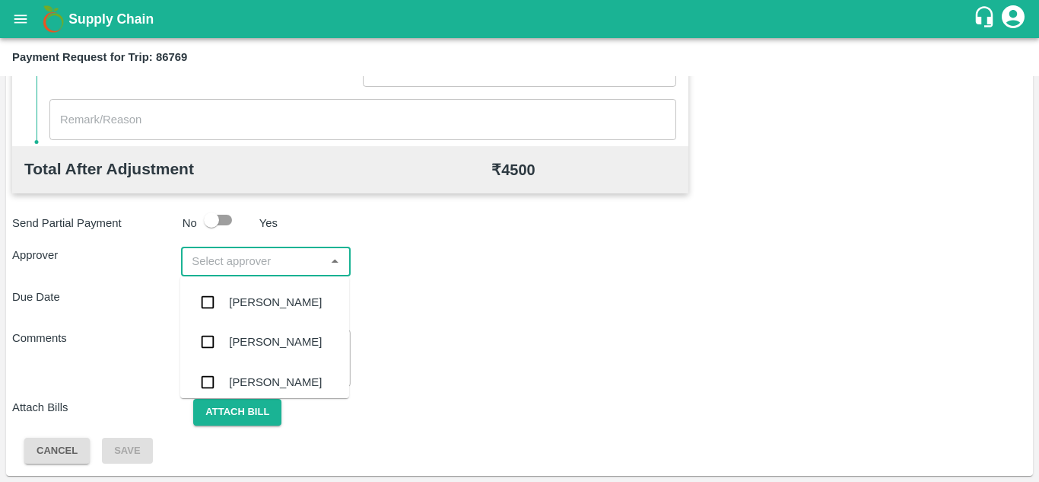
click at [250, 256] on input "input" at bounding box center [253, 261] width 135 height 20
type input "PRASA"
click at [294, 307] on div "Prasad Waghade" at bounding box center [275, 302] width 93 height 17
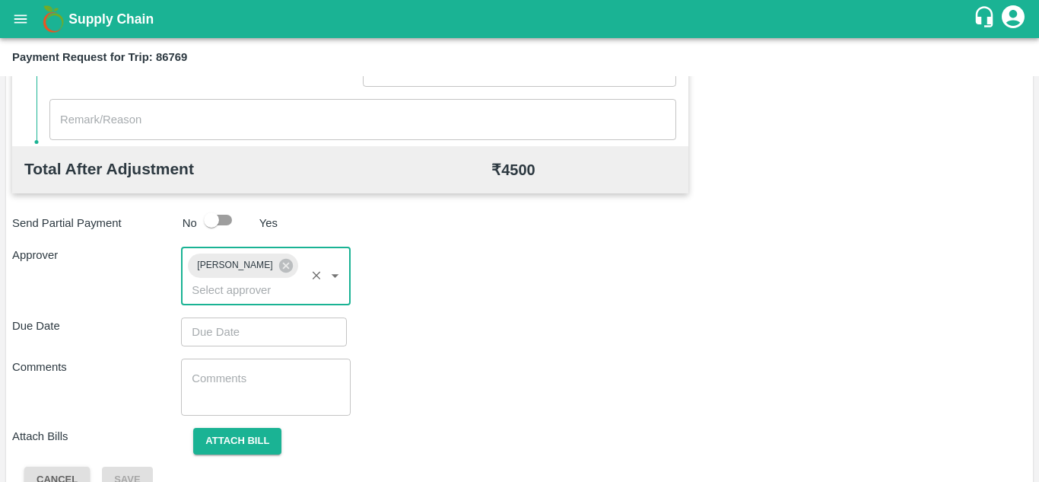
type input "DD/MM/YYYY hh:mm aa"
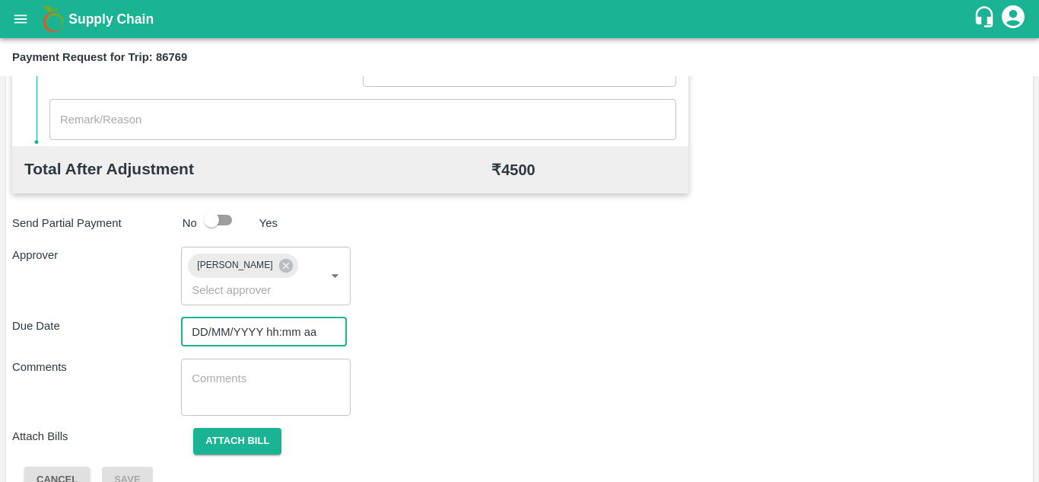
click at [210, 335] on input "DD/MM/YYYY hh:mm aa" at bounding box center [258, 331] width 155 height 29
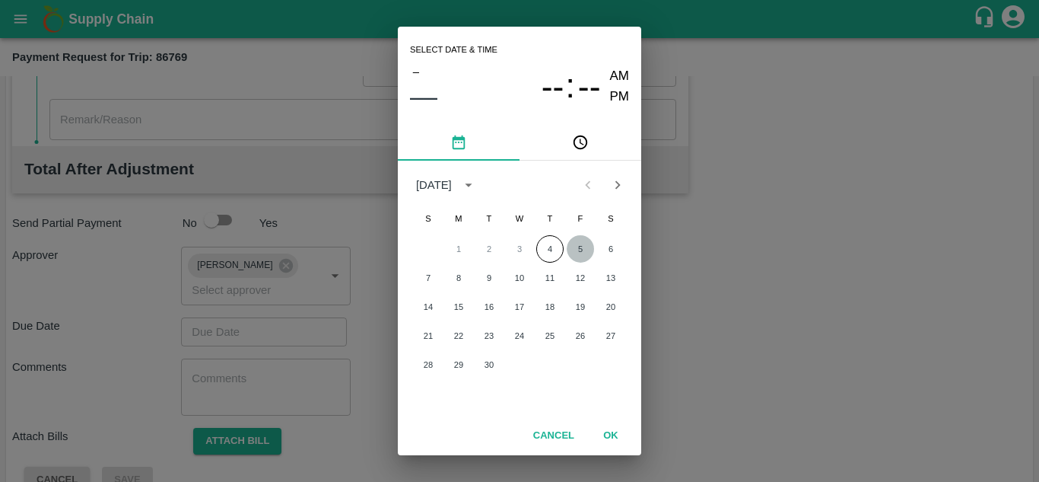
click at [581, 244] on button "5" at bounding box center [580, 248] width 27 height 27
type input "05/09/2025 12:00 AM"
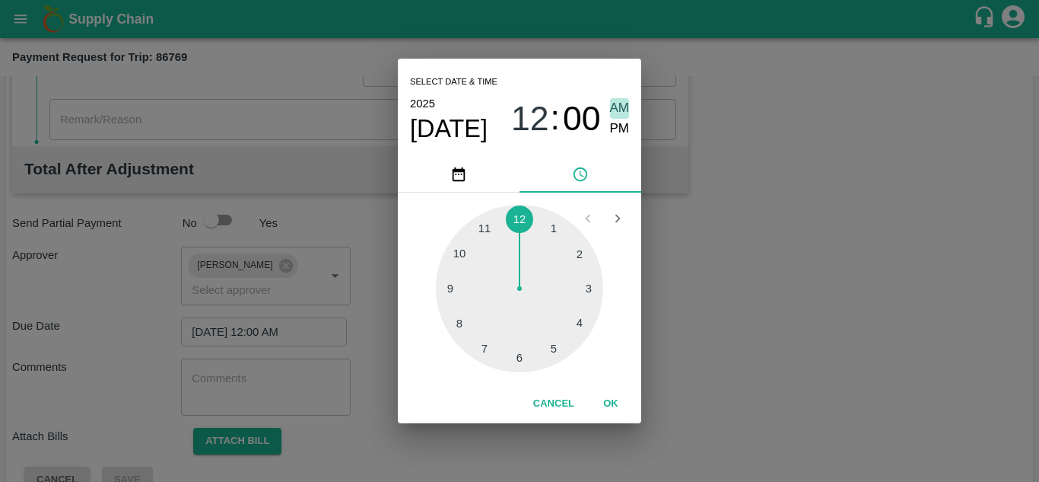
click at [625, 108] on span "AM" at bounding box center [620, 108] width 20 height 21
click at [616, 399] on button "OK" at bounding box center [611, 403] width 49 height 27
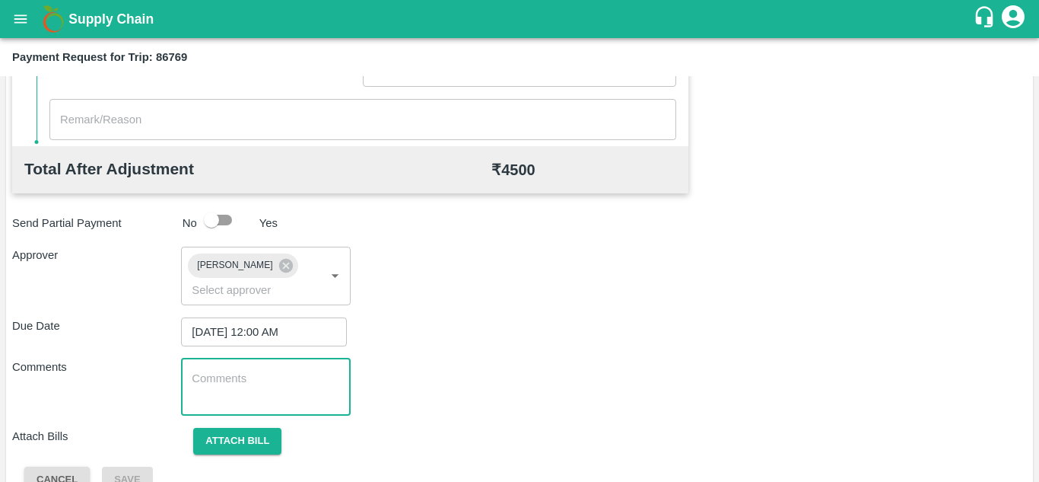
click at [272, 383] on textarea at bounding box center [266, 387] width 148 height 32
paste textarea "Transport Bill"
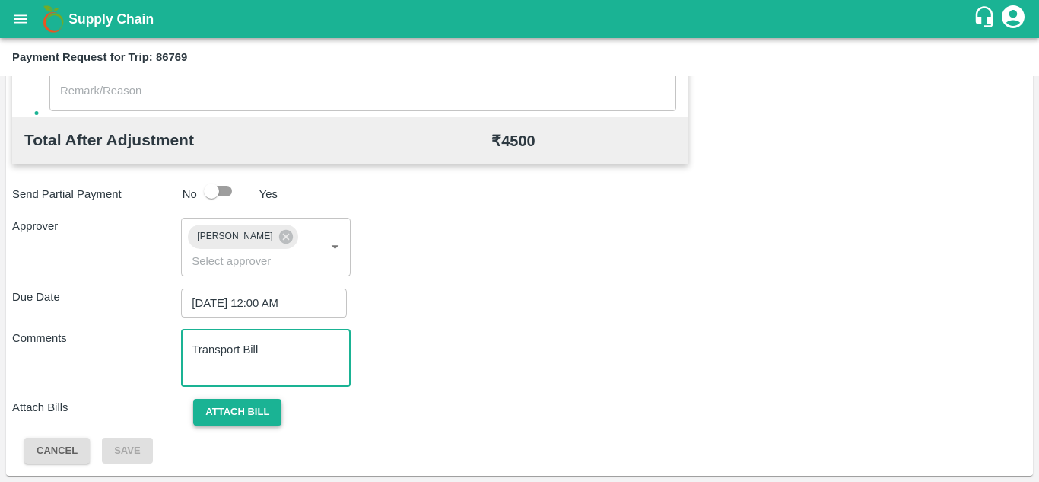
type textarea "Transport Bill"
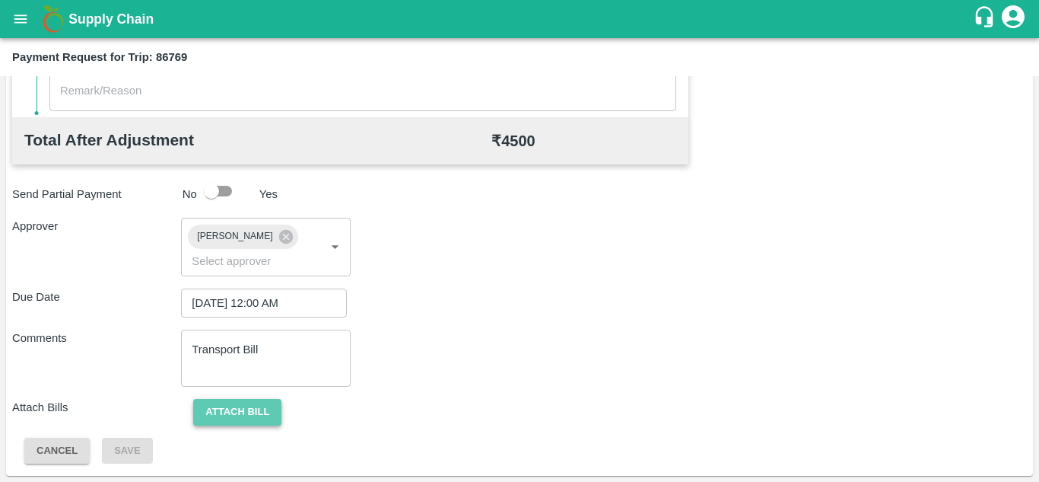
click at [227, 405] on button "Attach bill" at bounding box center [237, 412] width 88 height 27
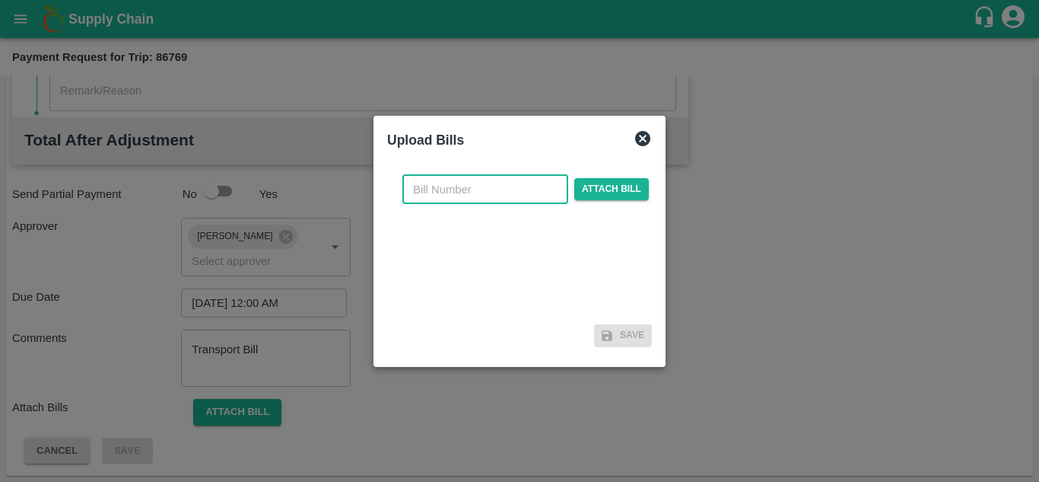
click at [441, 192] on input "text" at bounding box center [485, 189] width 166 height 29
type input "SAFAL-544"
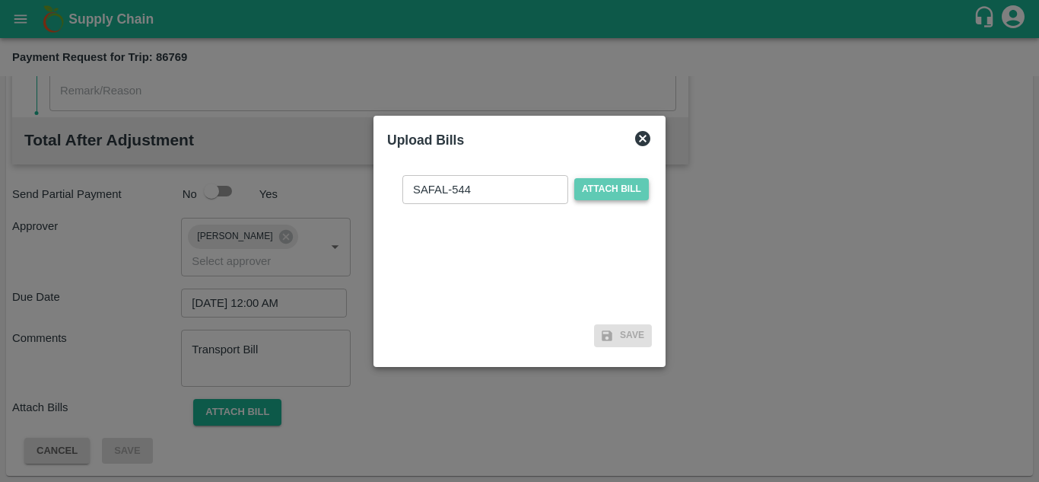
click at [597, 185] on span "Attach bill" at bounding box center [611, 189] width 75 height 22
click at [0, 0] on input "Attach bill" at bounding box center [0, 0] width 0 height 0
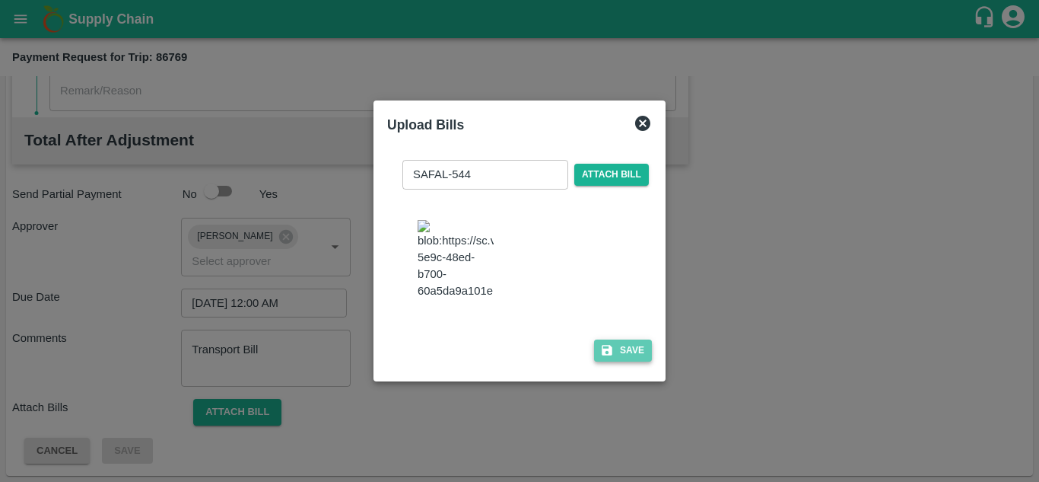
click at [635, 361] on button "Save" at bounding box center [623, 350] width 58 height 22
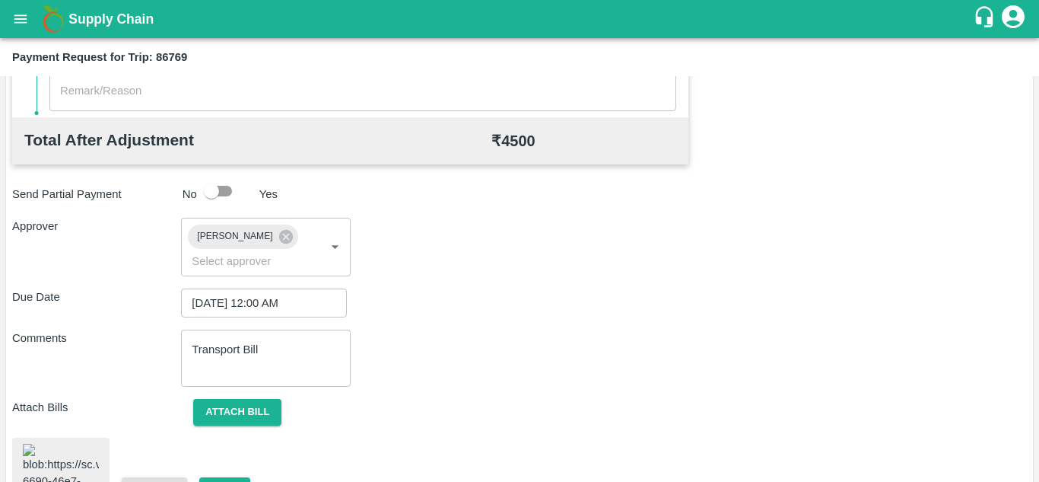
scroll to position [818, 0]
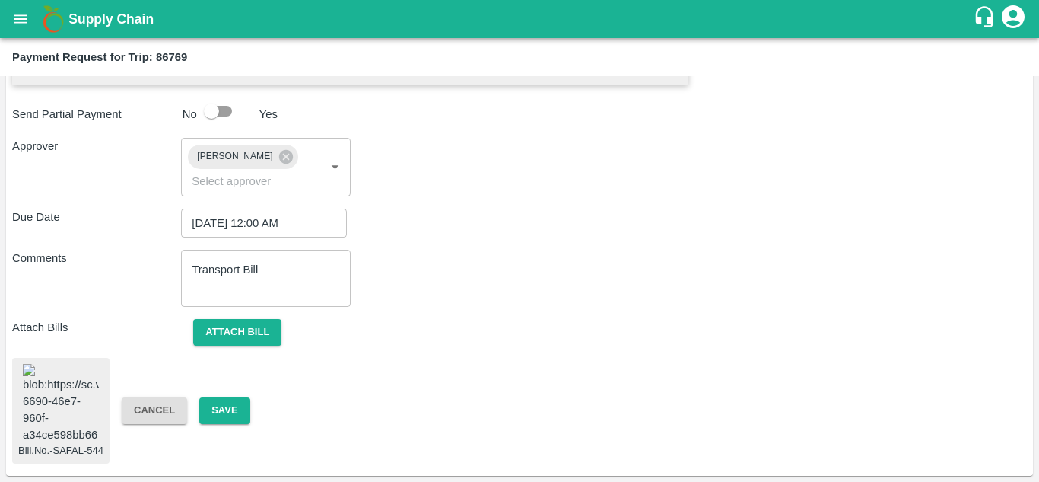
click at [61, 379] on img at bounding box center [61, 404] width 76 height 80
click at [228, 319] on button "Attach bill" at bounding box center [237, 332] width 88 height 27
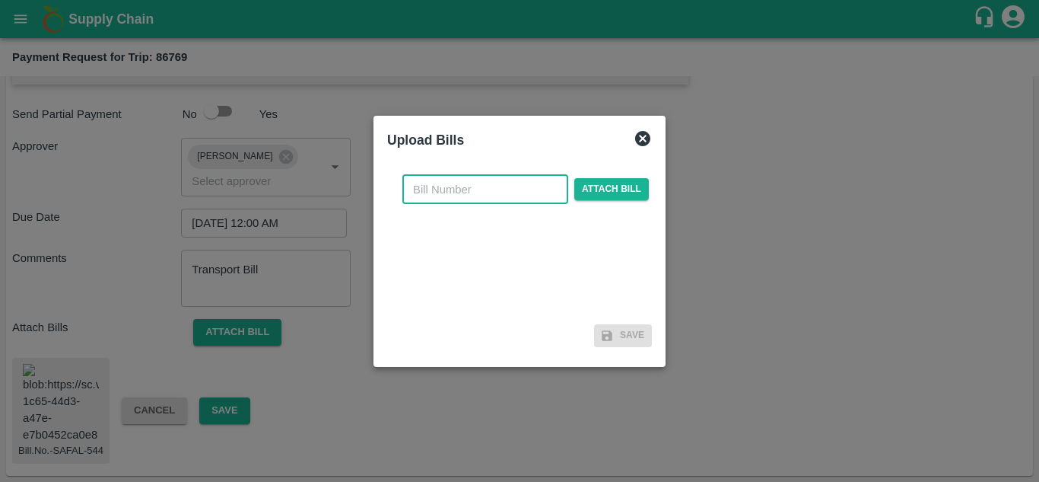
click at [457, 178] on input "text" at bounding box center [485, 189] width 166 height 29
type input "SAFAL-544"
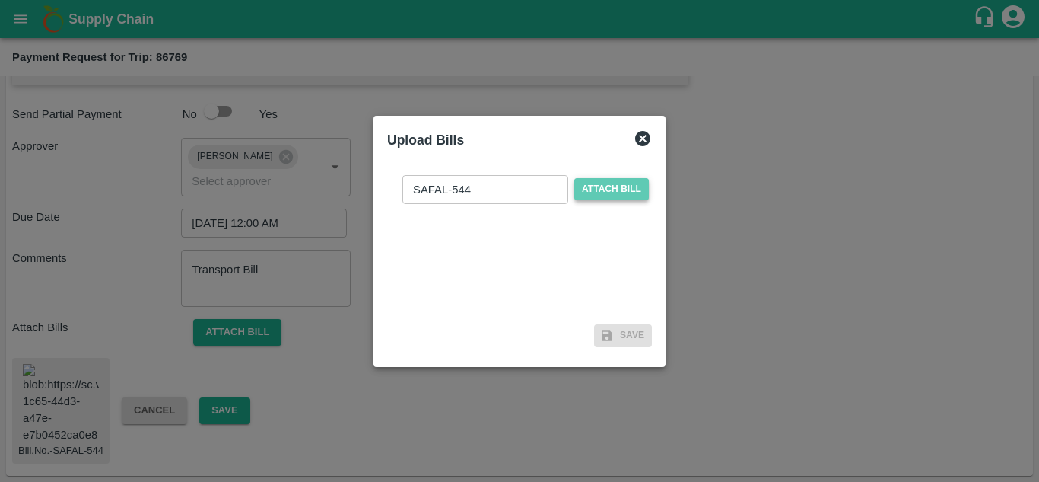
click at [603, 186] on span "Attach bill" at bounding box center [611, 189] width 75 height 22
click at [0, 0] on input "Attach bill" at bounding box center [0, 0] width 0 height 0
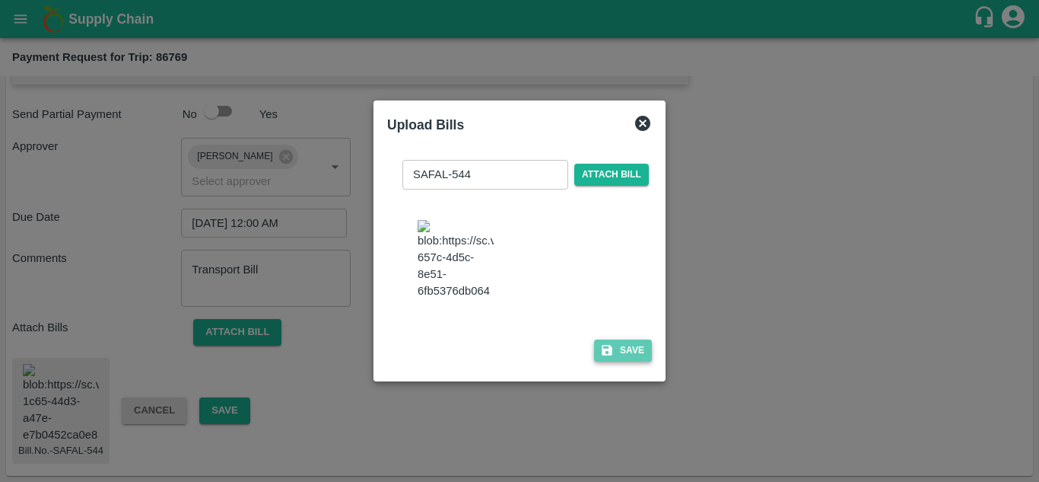
click at [625, 353] on button "Save" at bounding box center [623, 350] width 58 height 22
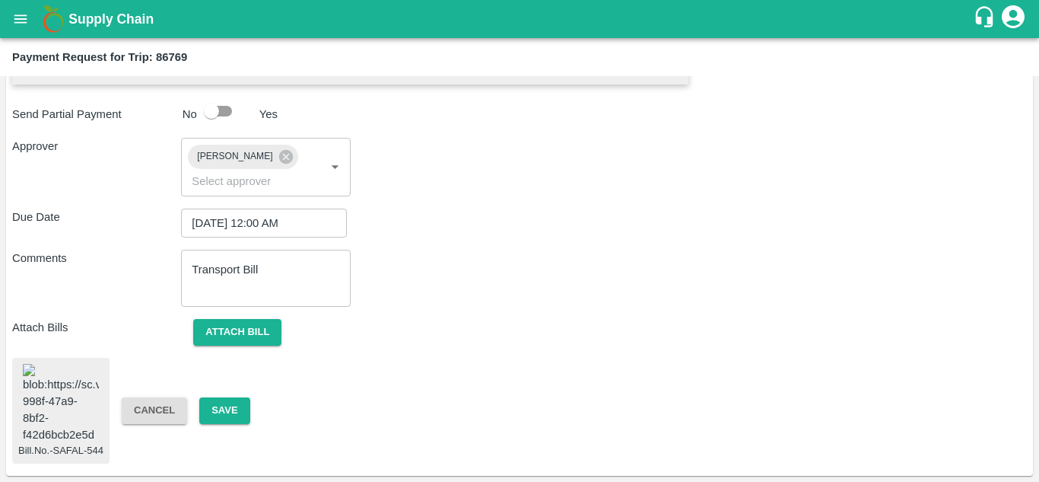
click at [56, 379] on img at bounding box center [61, 404] width 76 height 80
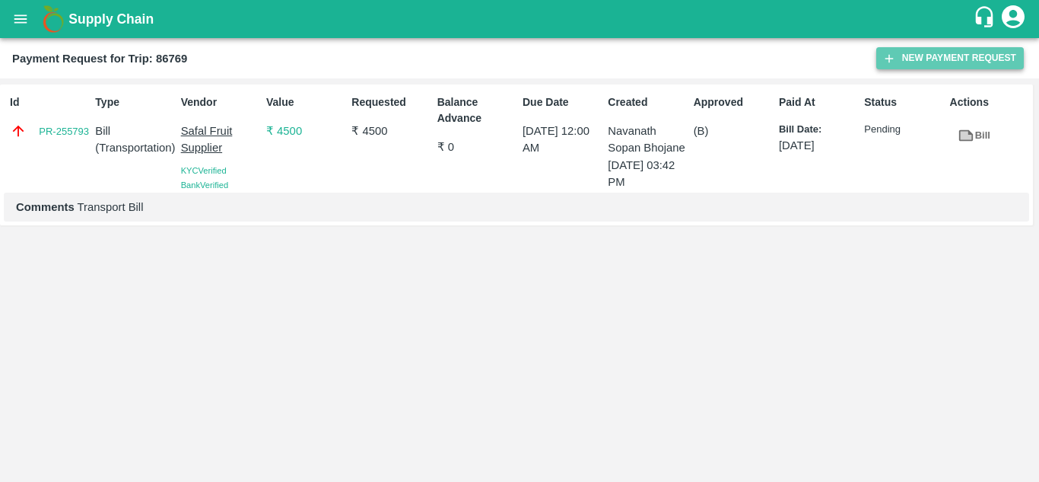
click at [931, 58] on button "New Payment Request" at bounding box center [951, 58] width 148 height 22
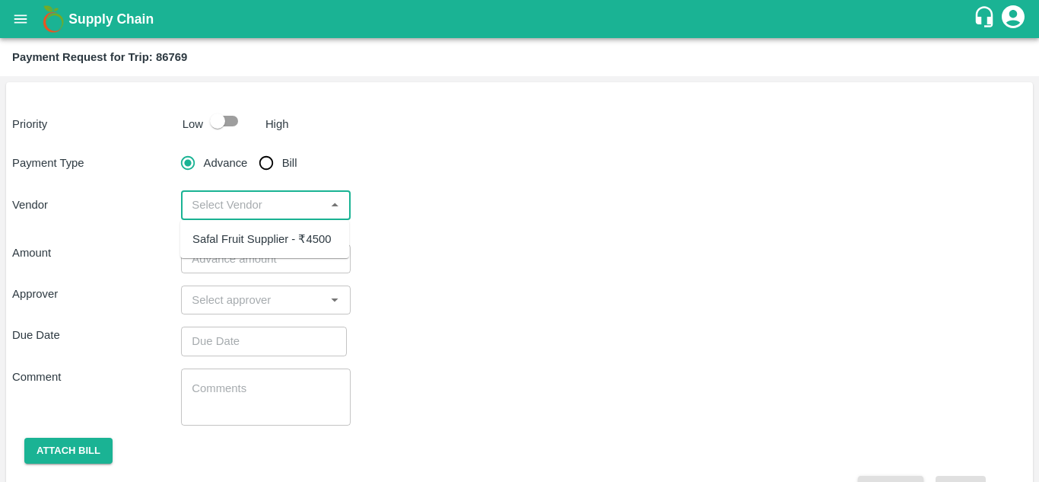
click at [306, 209] on input "input" at bounding box center [253, 205] width 135 height 20
click at [301, 233] on div "Safal Fruit Supplier - ₹4500" at bounding box center [261, 239] width 138 height 17
type input "Safal Fruit Supplier - ₹4500"
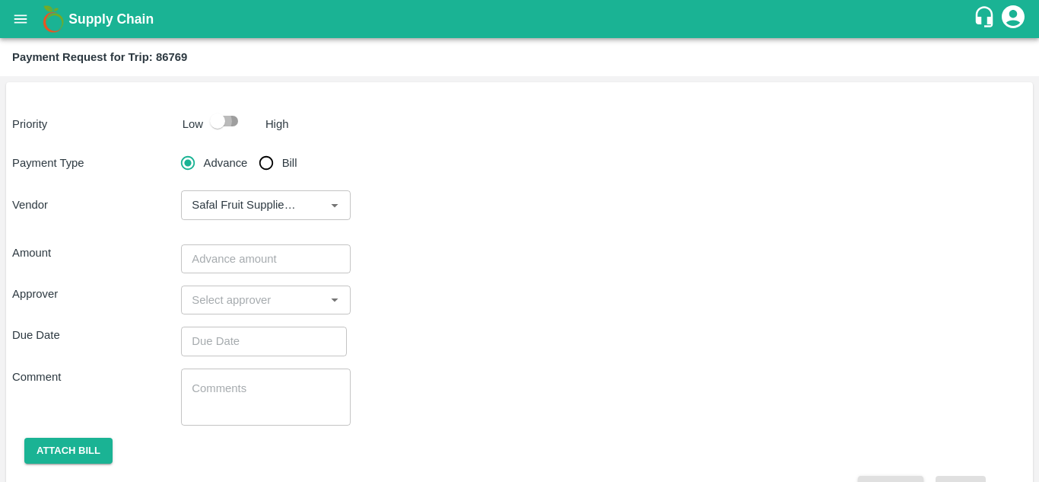
click at [224, 122] on input "checkbox" at bounding box center [217, 121] width 87 height 29
checkbox input "true"
click at [266, 161] on input "Bill" at bounding box center [266, 163] width 30 height 30
radio input "true"
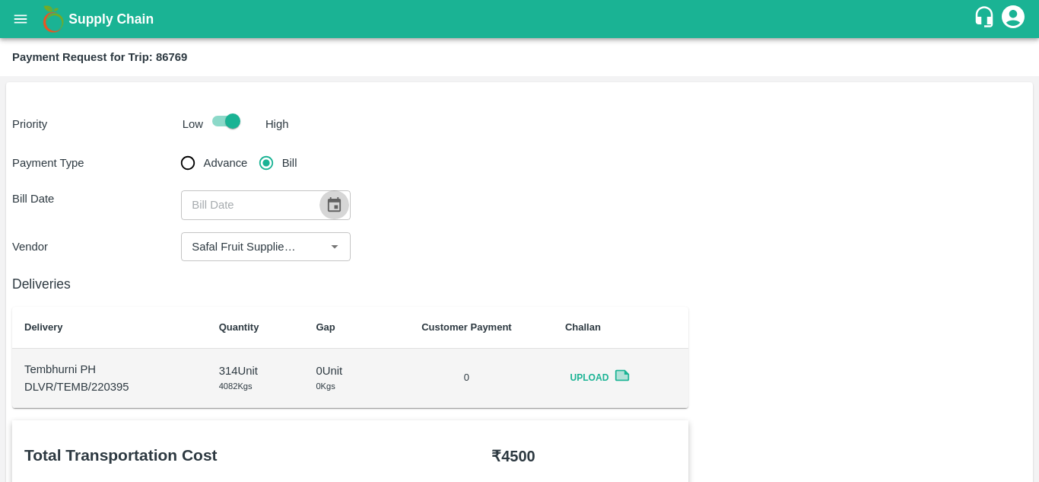
click at [332, 205] on icon "Choose date" at bounding box center [334, 204] width 17 height 17
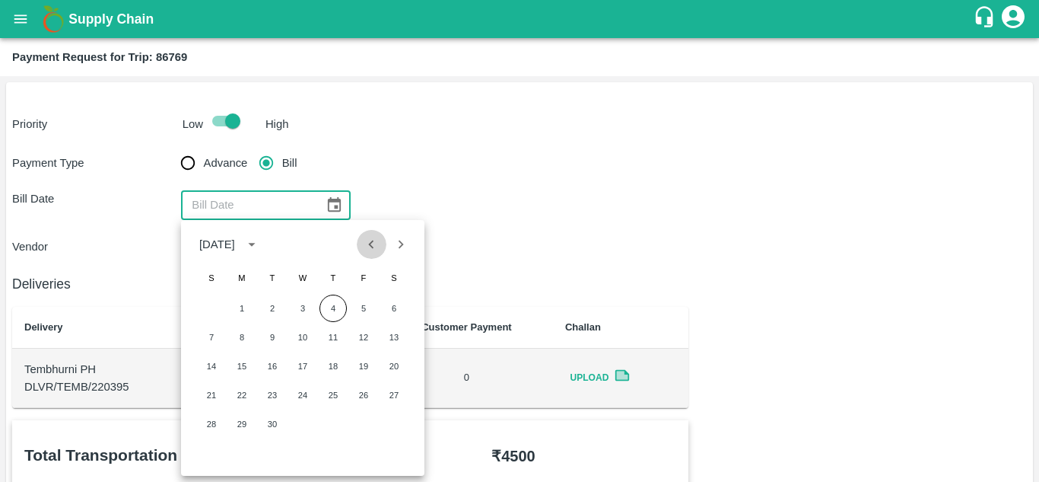
click at [367, 246] on icon "Previous month" at bounding box center [371, 244] width 17 height 17
click at [238, 429] on button "25" at bounding box center [241, 423] width 27 height 27
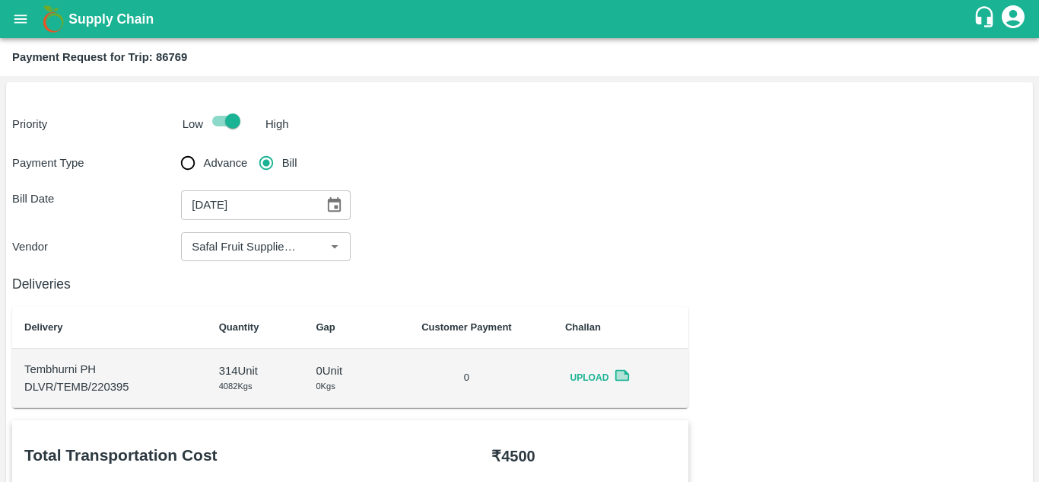
type input "25/08/2025"
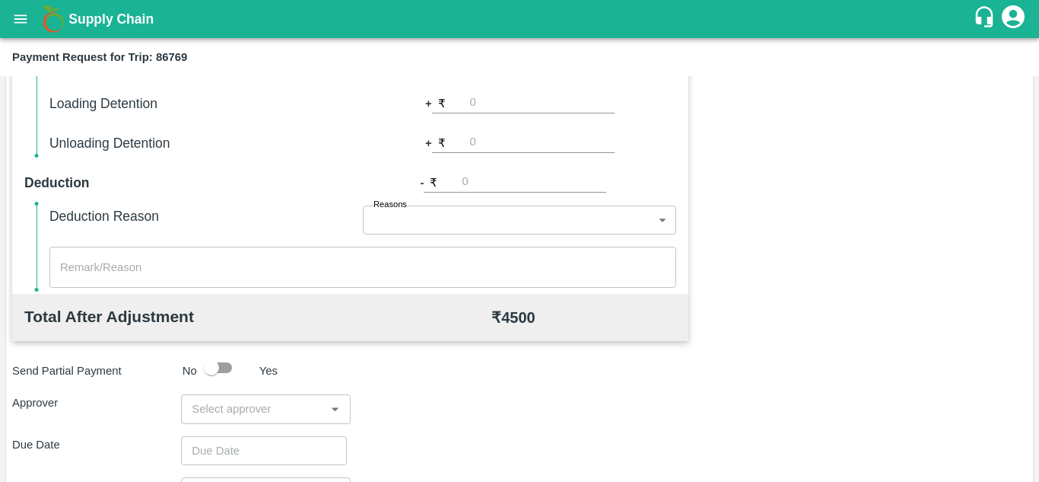
scroll to position [692, 0]
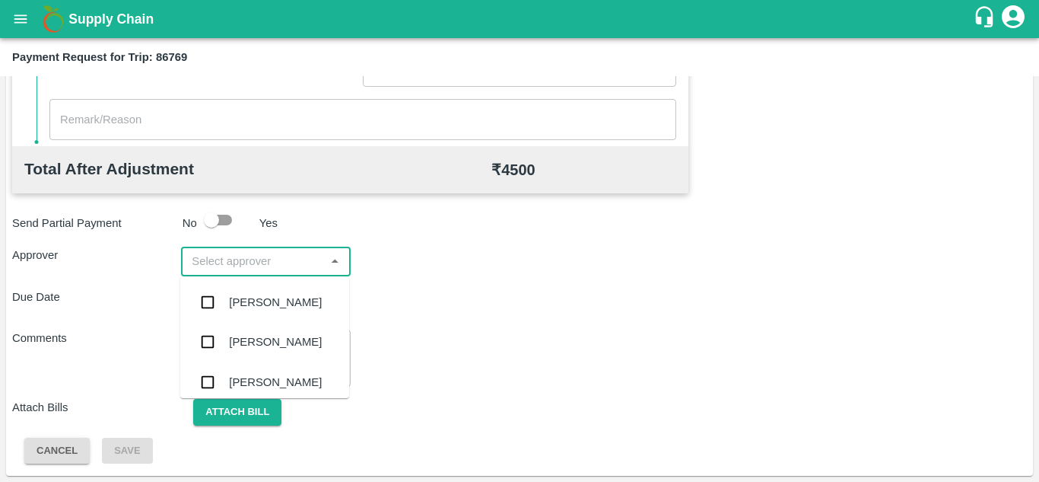
click at [278, 265] on input "input" at bounding box center [253, 261] width 135 height 20
type input "PRASA"
click at [278, 297] on div "[PERSON_NAME]" at bounding box center [275, 302] width 93 height 17
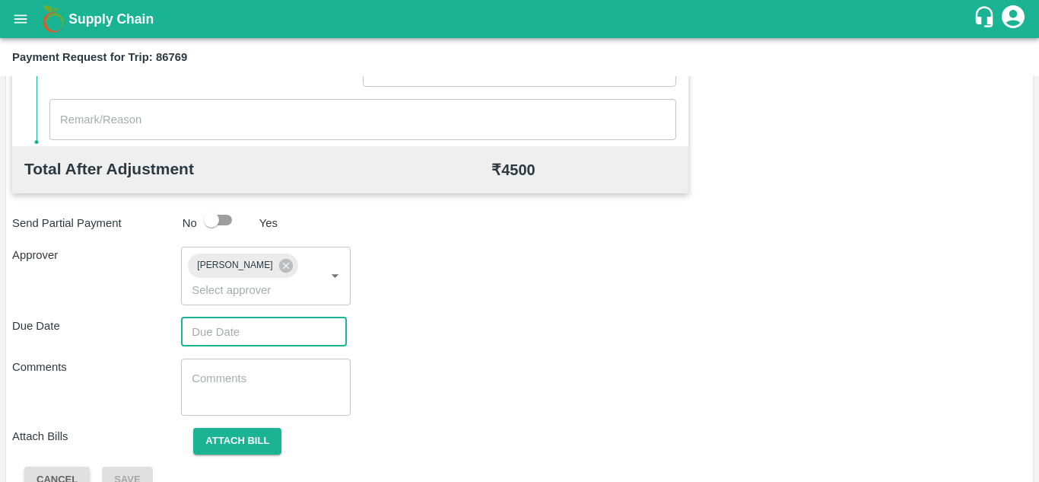
type input "DD/MM/YYYY hh:mm aa"
click at [249, 326] on input "DD/MM/YYYY hh:mm aa" at bounding box center [258, 331] width 155 height 29
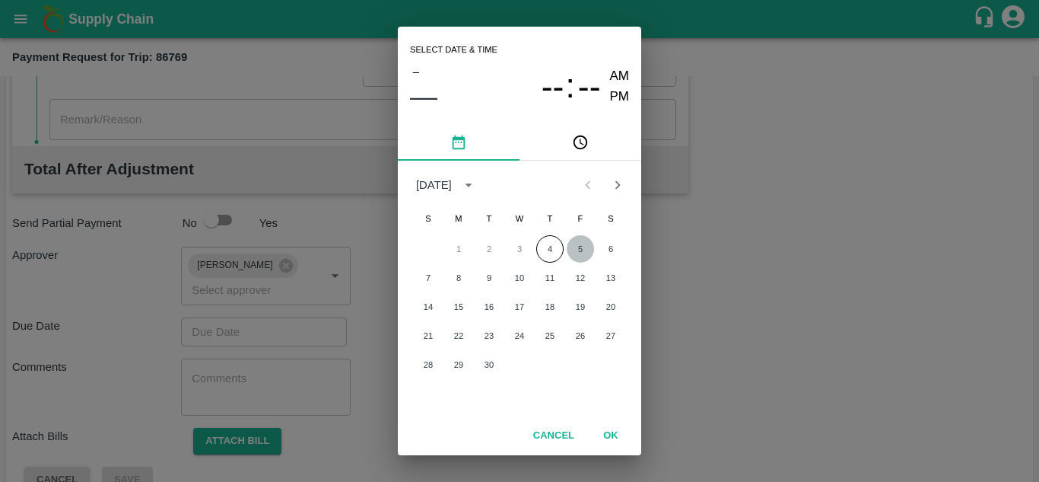
click at [580, 247] on button "5" at bounding box center [580, 248] width 27 height 27
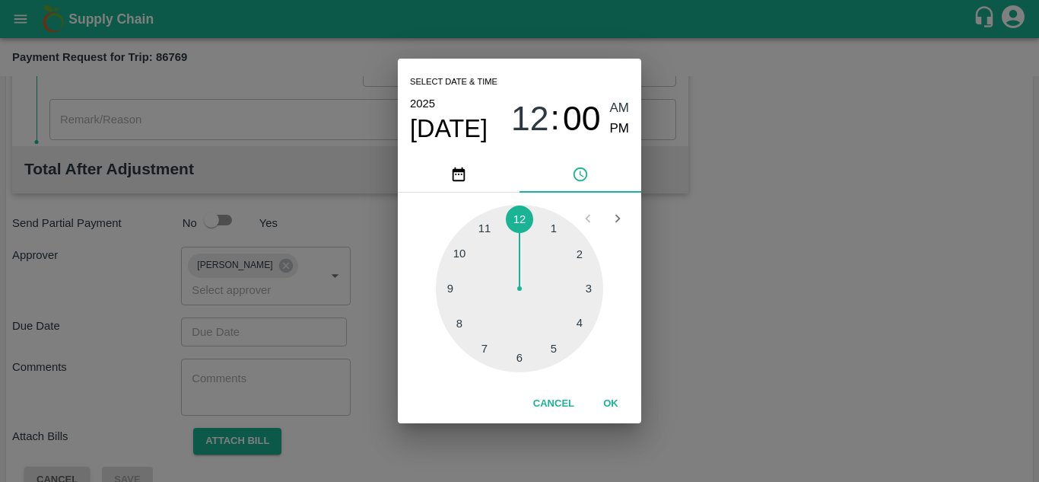
type input "[DATE] 12:00 AM"
click at [617, 110] on span "AM" at bounding box center [620, 108] width 20 height 21
click at [608, 413] on button "OK" at bounding box center [611, 403] width 49 height 27
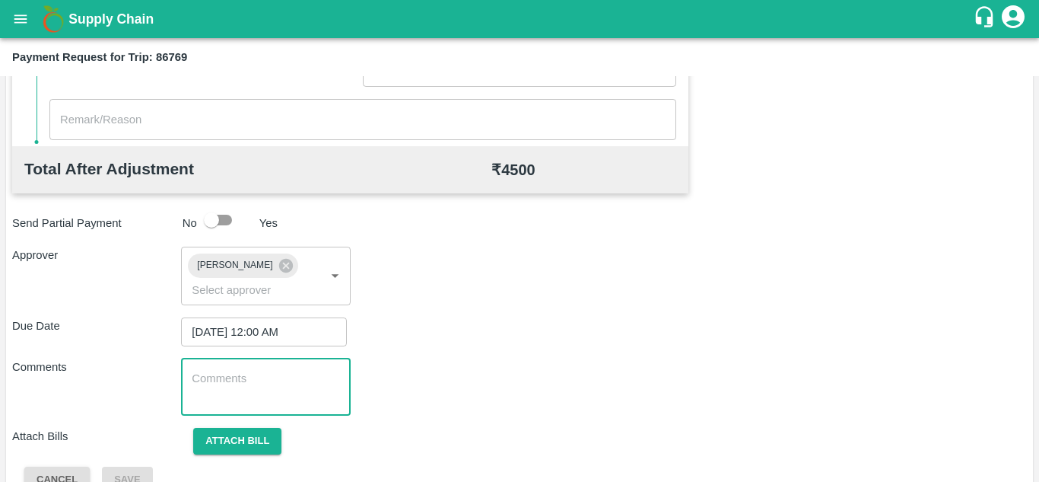
click at [256, 374] on textarea at bounding box center [266, 387] width 148 height 32
paste textarea "Transport Bill"
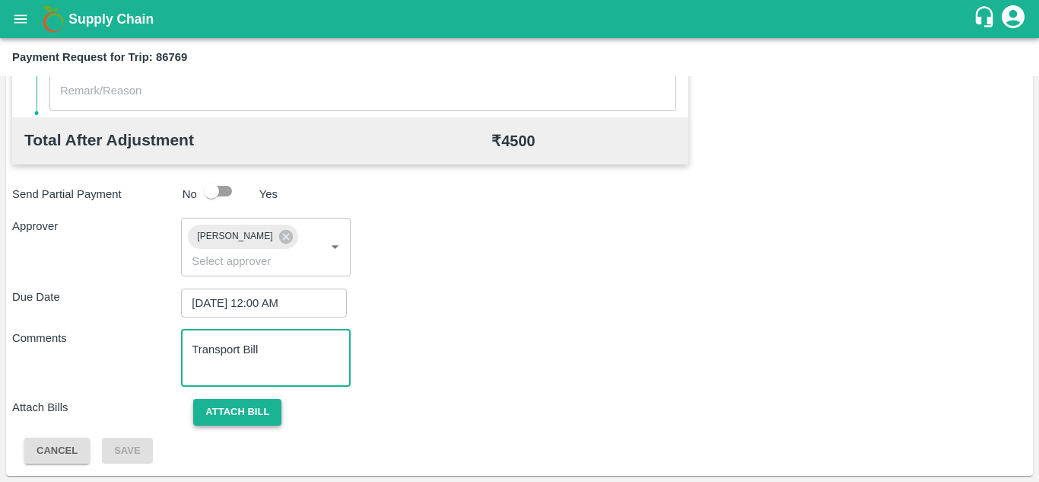
type textarea "Transport Bill"
click at [231, 410] on button "Attach bill" at bounding box center [237, 412] width 88 height 27
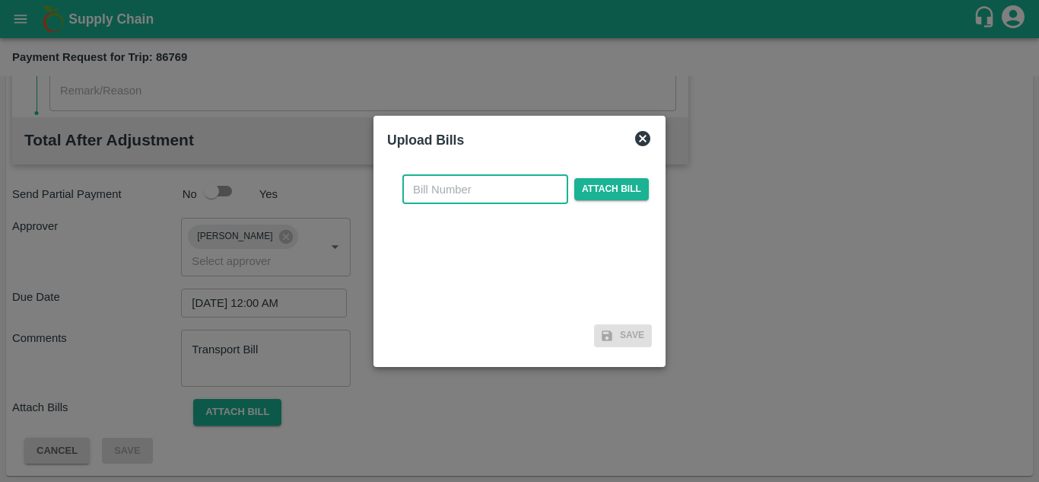
click at [430, 194] on input "text" at bounding box center [485, 189] width 166 height 29
type input "SAFAL-544"
click at [616, 177] on div "SAFAL-544 ​ Attach bill" at bounding box center [525, 189] width 253 height 29
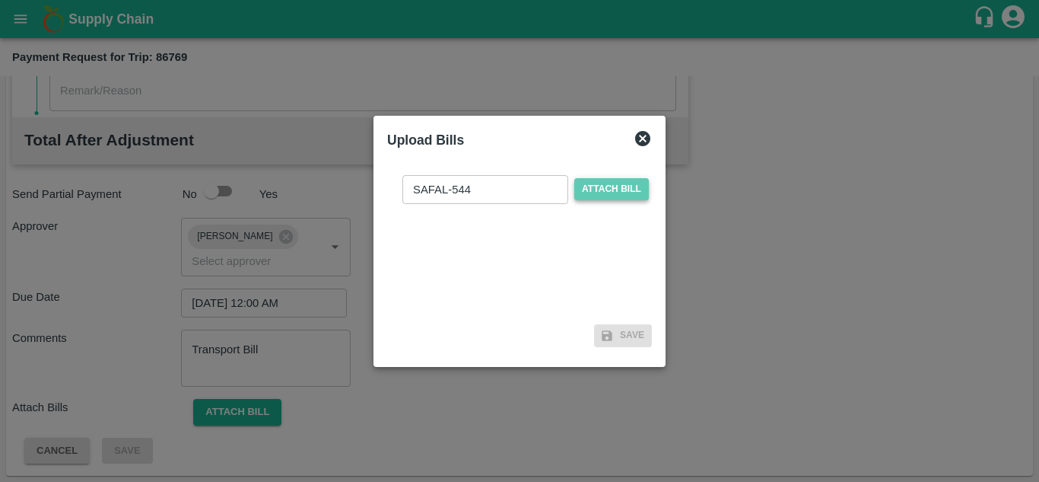
click at [610, 184] on span "Attach bill" at bounding box center [611, 189] width 75 height 22
click at [0, 0] on input "Attach bill" at bounding box center [0, 0] width 0 height 0
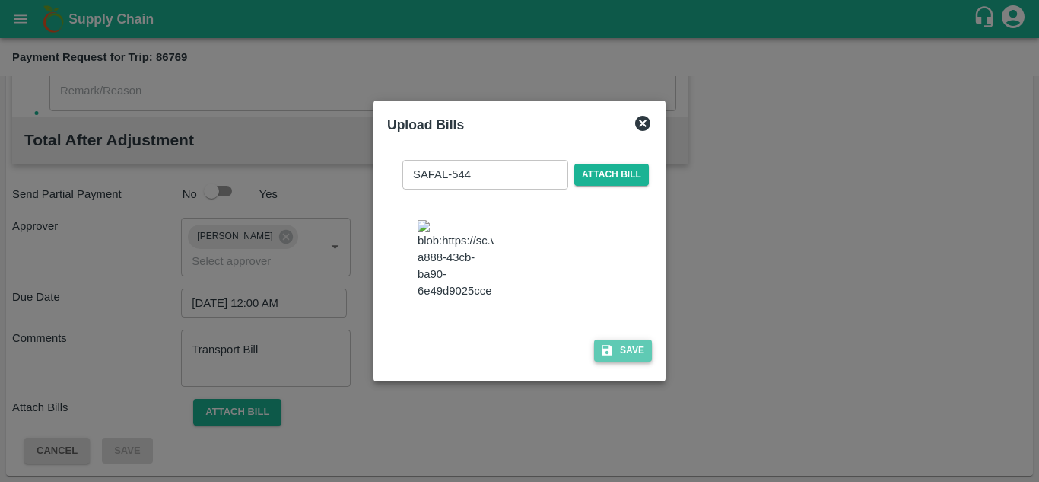
click at [634, 352] on button "Save" at bounding box center [623, 350] width 58 height 22
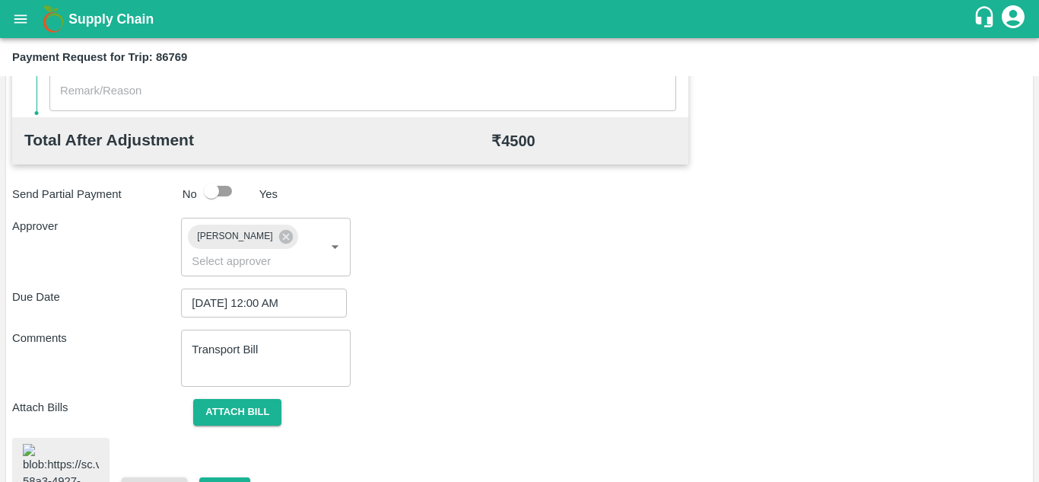
scroll to position [818, 0]
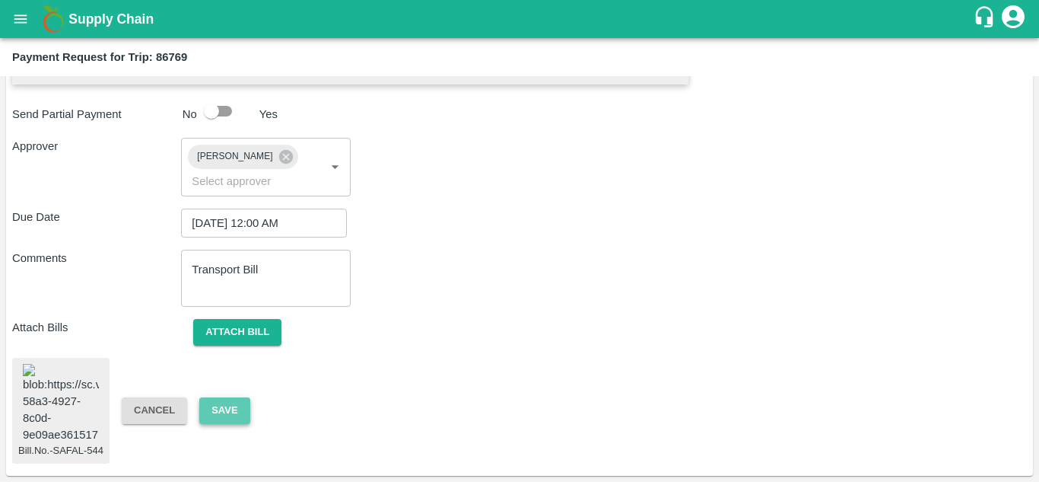
click at [222, 402] on button "Save" at bounding box center [224, 410] width 50 height 27
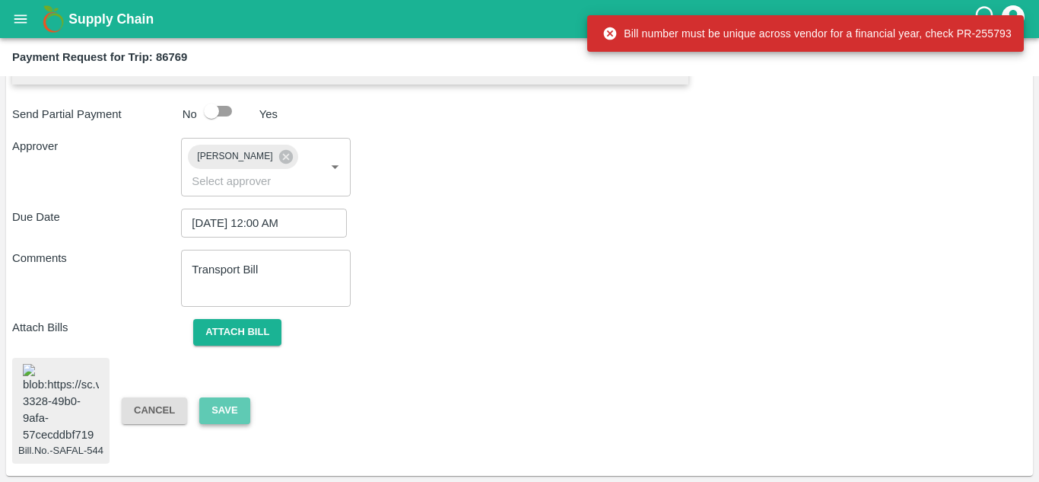
click at [222, 402] on button "Save" at bounding box center [224, 410] width 50 height 27
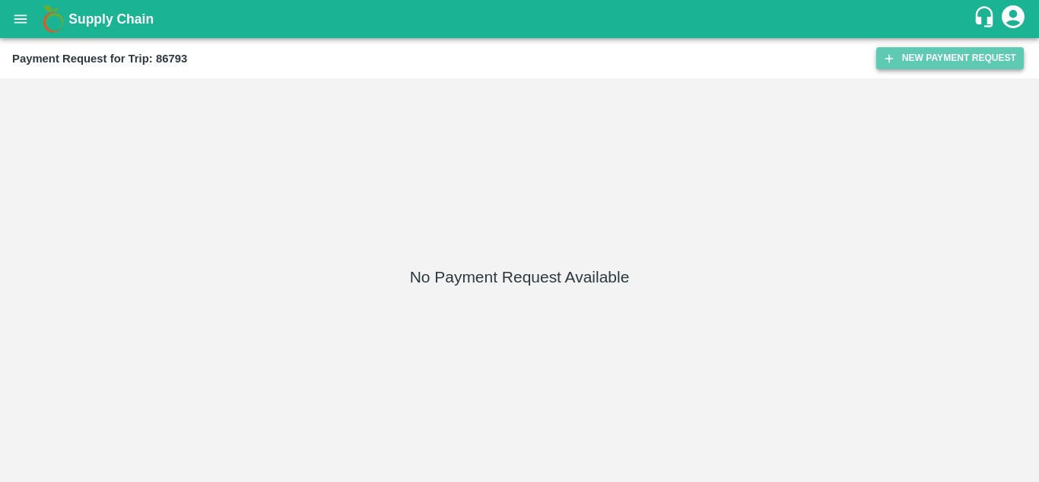
click at [931, 57] on button "New Payment Request" at bounding box center [951, 58] width 148 height 22
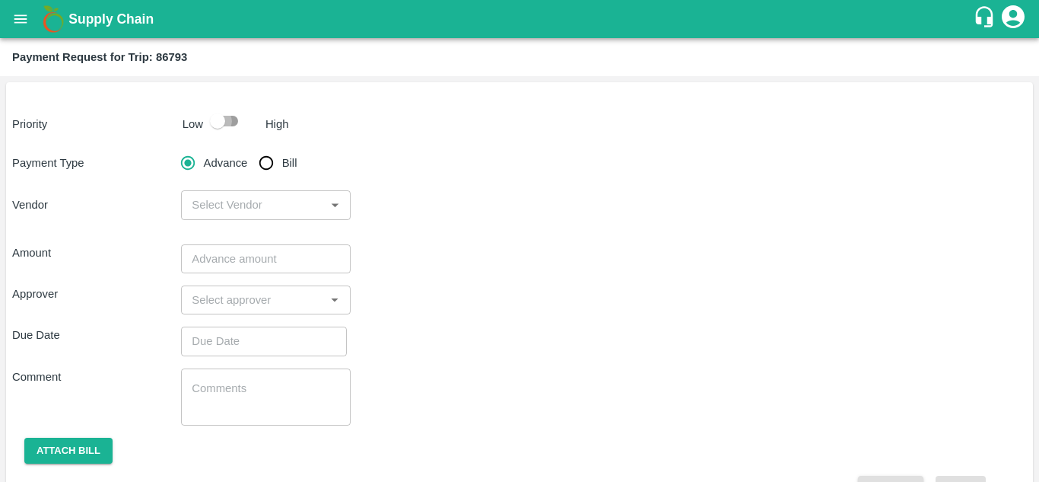
click at [234, 121] on input "checkbox" at bounding box center [217, 121] width 87 height 29
checkbox input "true"
click at [272, 165] on input "Bill" at bounding box center [266, 163] width 30 height 30
radio input "true"
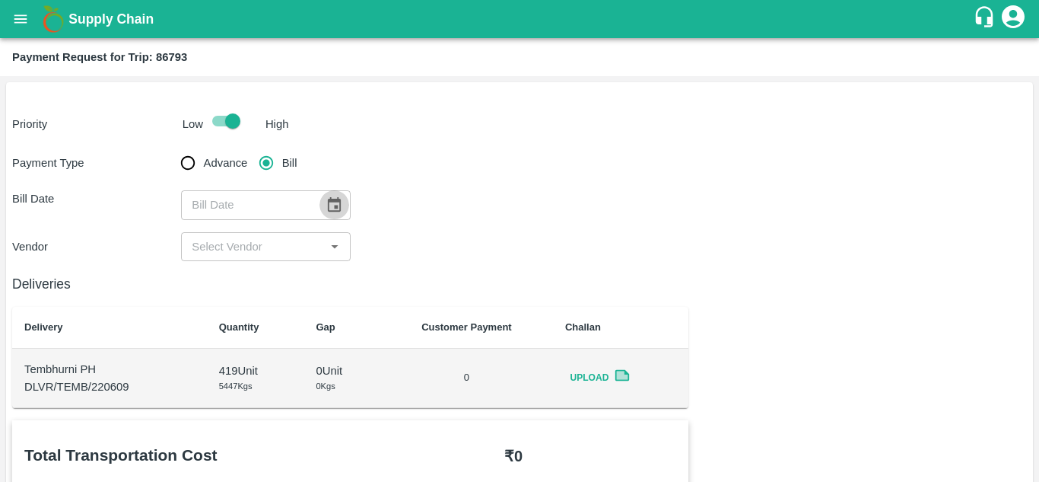
click at [328, 201] on icon "Choose date" at bounding box center [334, 204] width 13 height 14
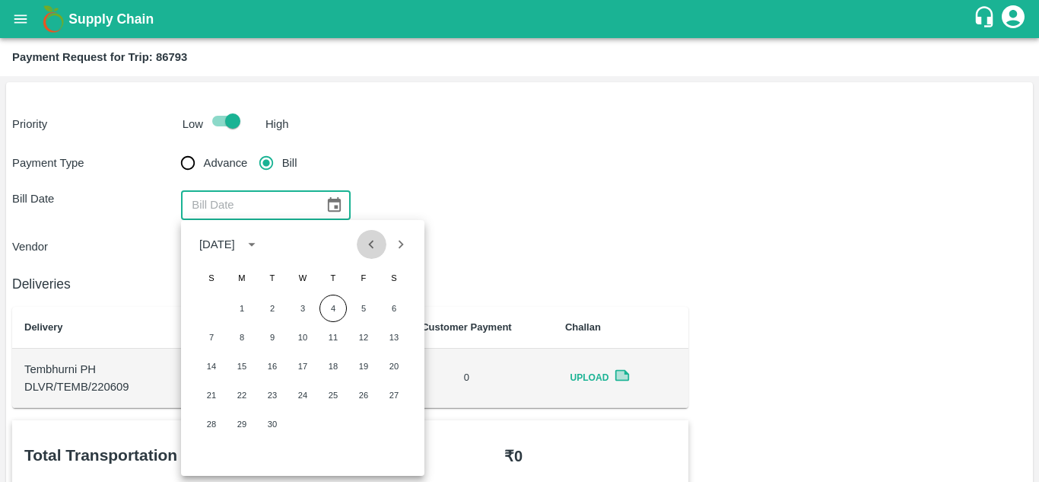
click at [366, 247] on icon "Previous month" at bounding box center [371, 244] width 17 height 17
click at [273, 425] on button "26" at bounding box center [272, 423] width 27 height 27
type input "[DATE]"
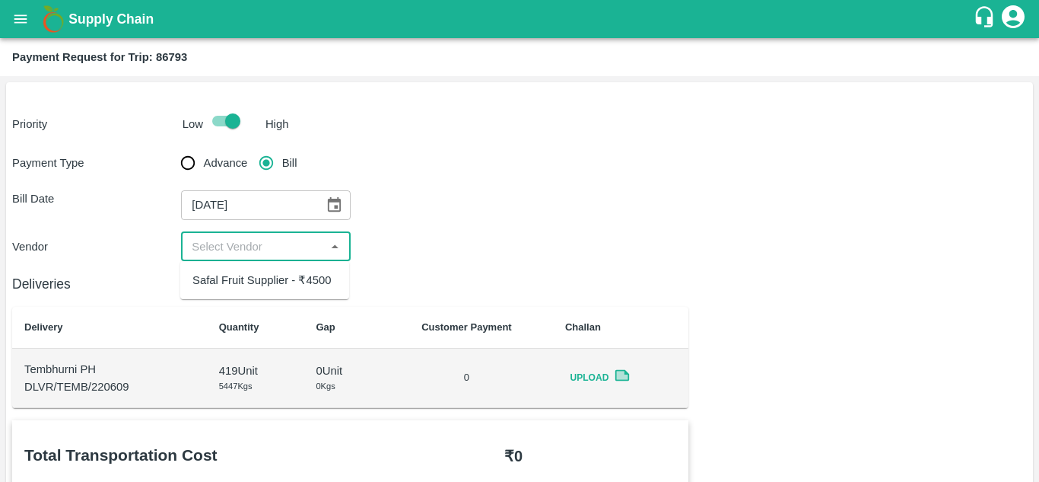
click at [254, 237] on input "input" at bounding box center [253, 247] width 135 height 20
click at [272, 280] on div "Safal Fruit Supplier - ₹4500" at bounding box center [261, 280] width 138 height 17
type input "Safal Fruit Supplier - ₹4500"
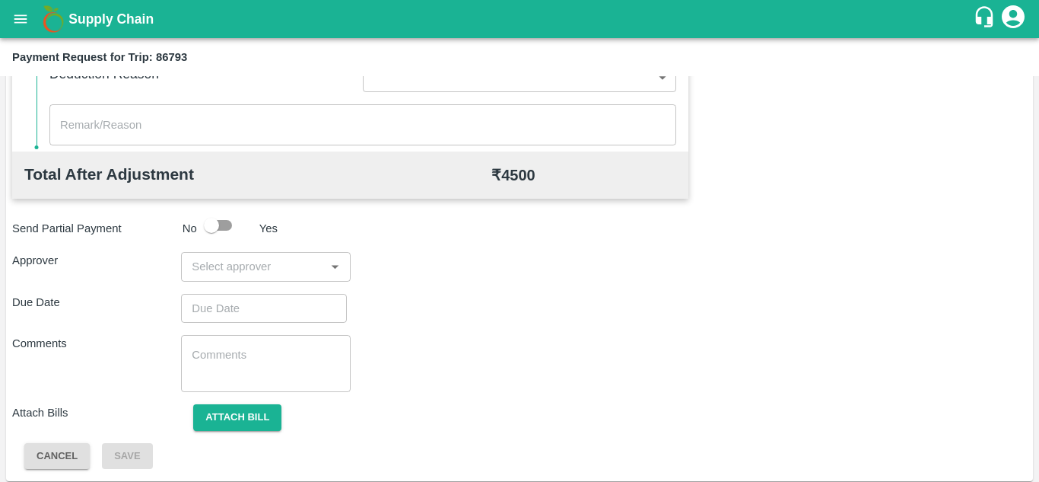
scroll to position [692, 0]
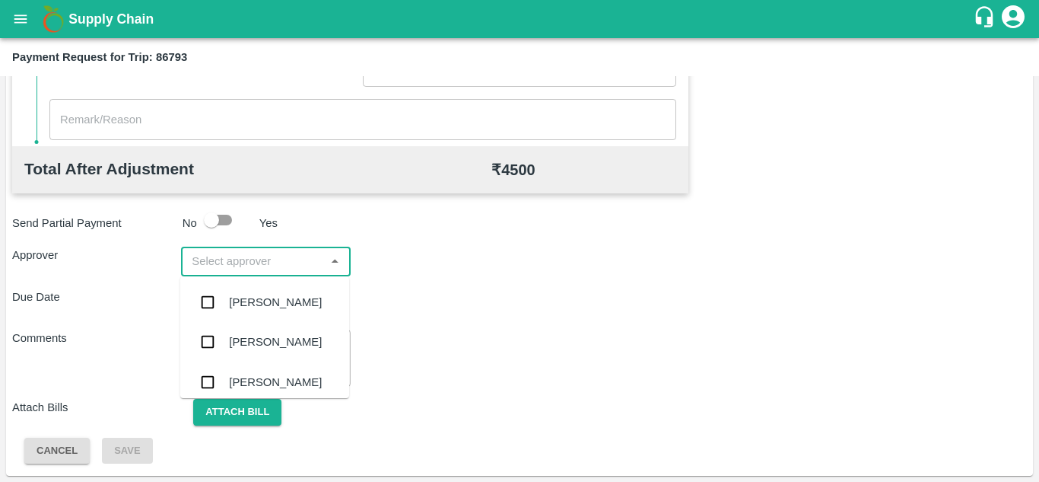
click at [251, 251] on input "input" at bounding box center [253, 261] width 135 height 20
type input "PRASA"
click at [260, 312] on div "[PERSON_NAME]" at bounding box center [264, 302] width 169 height 40
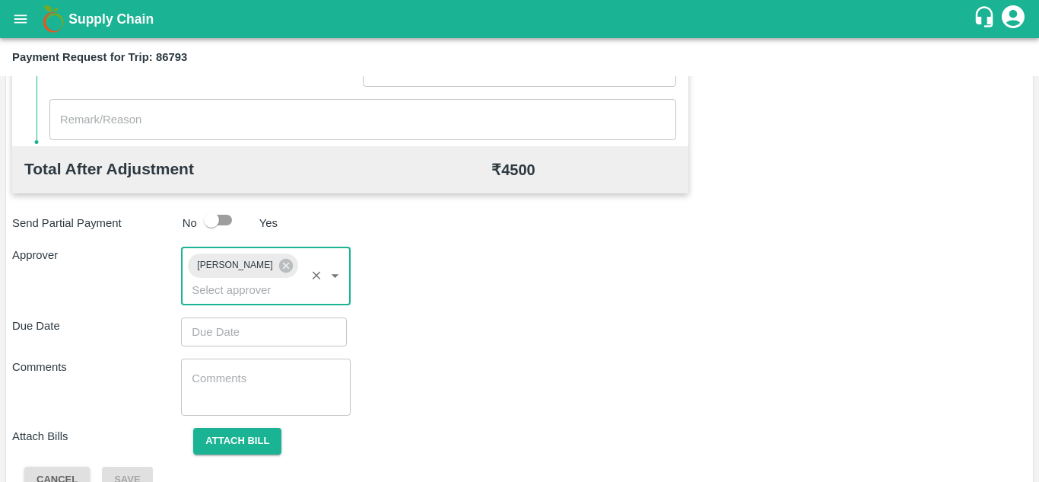
type input "DD/MM/YYYY hh:mm aa"
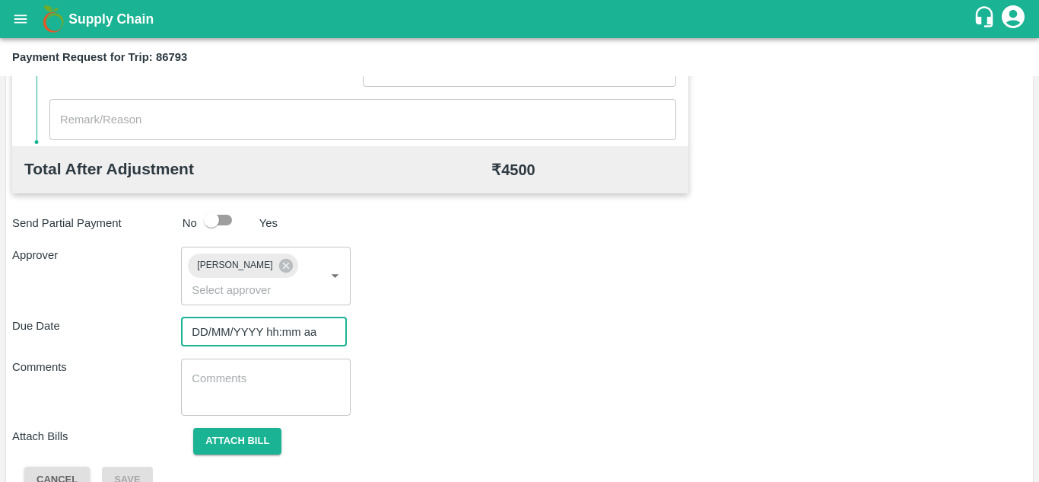
click at [223, 333] on input "DD/MM/YYYY hh:mm aa" at bounding box center [258, 331] width 155 height 29
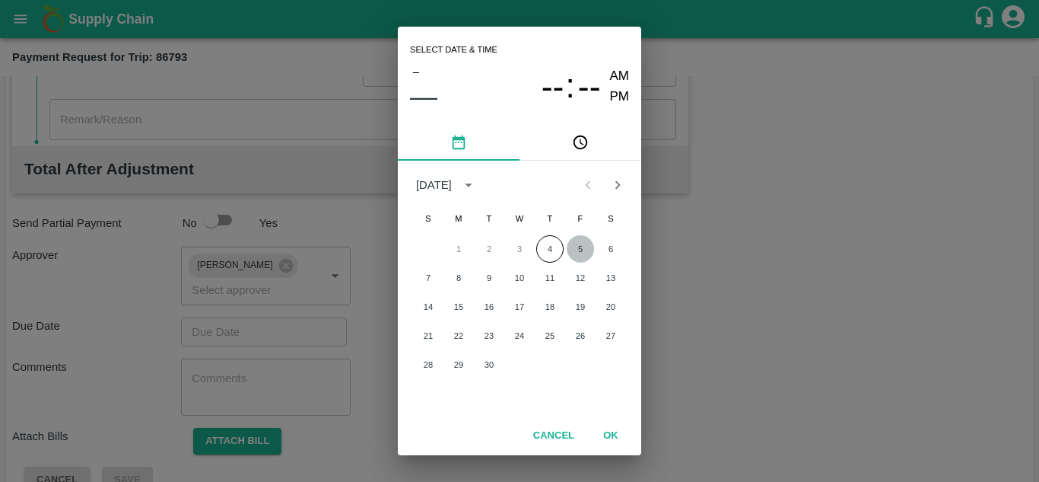
click at [574, 243] on button "5" at bounding box center [580, 248] width 27 height 27
type input "[DATE] 12:00 AM"
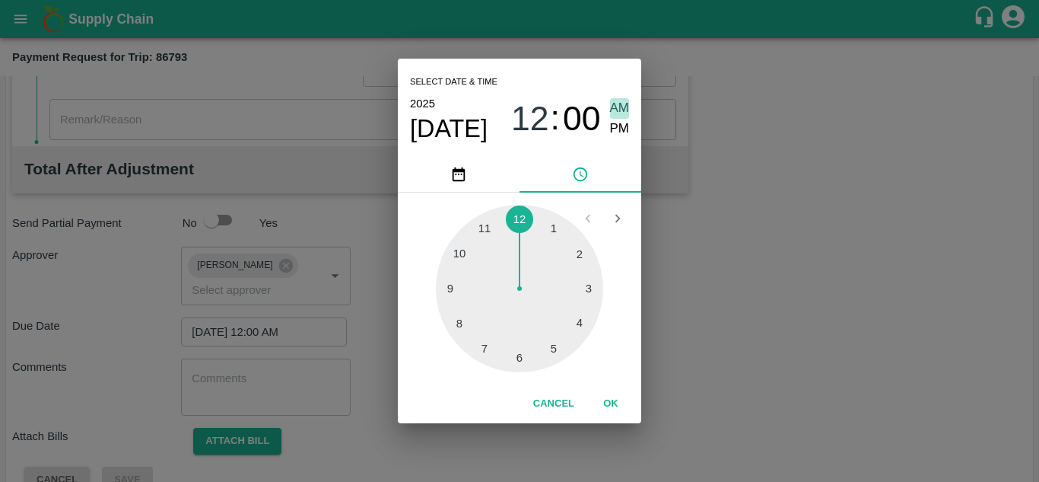
click at [621, 106] on span "AM" at bounding box center [620, 108] width 20 height 21
click at [611, 400] on button "OK" at bounding box center [611, 403] width 49 height 27
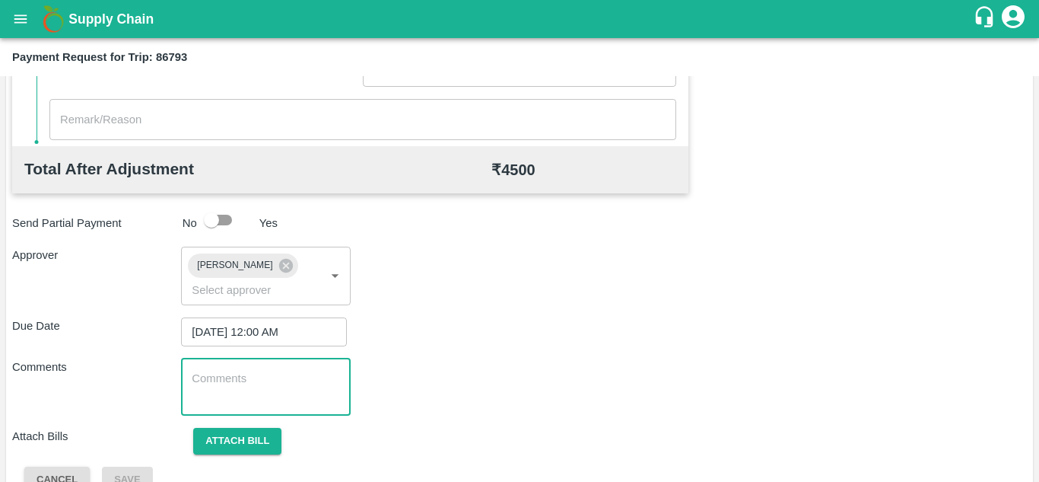
click at [279, 380] on textarea at bounding box center [266, 387] width 148 height 32
paste textarea "Transport Bill"
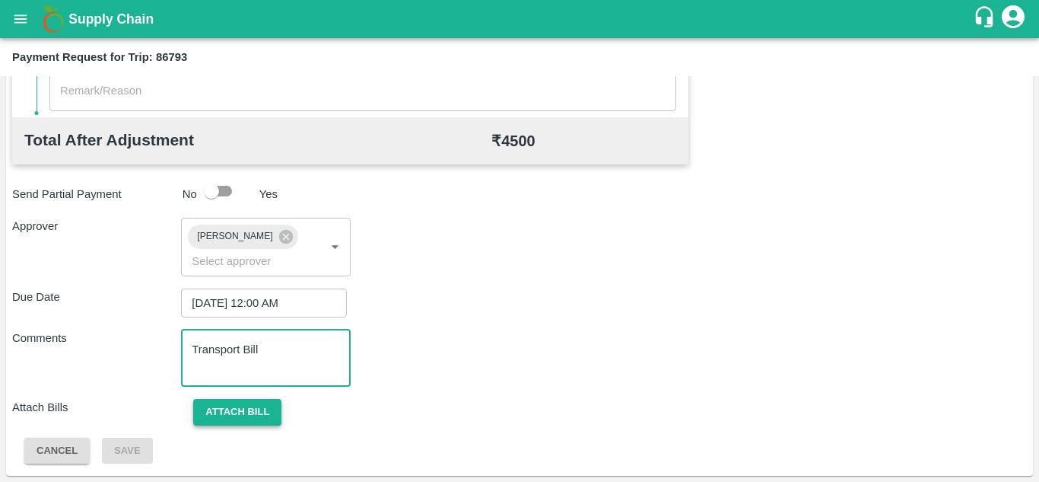
type textarea "Transport Bill"
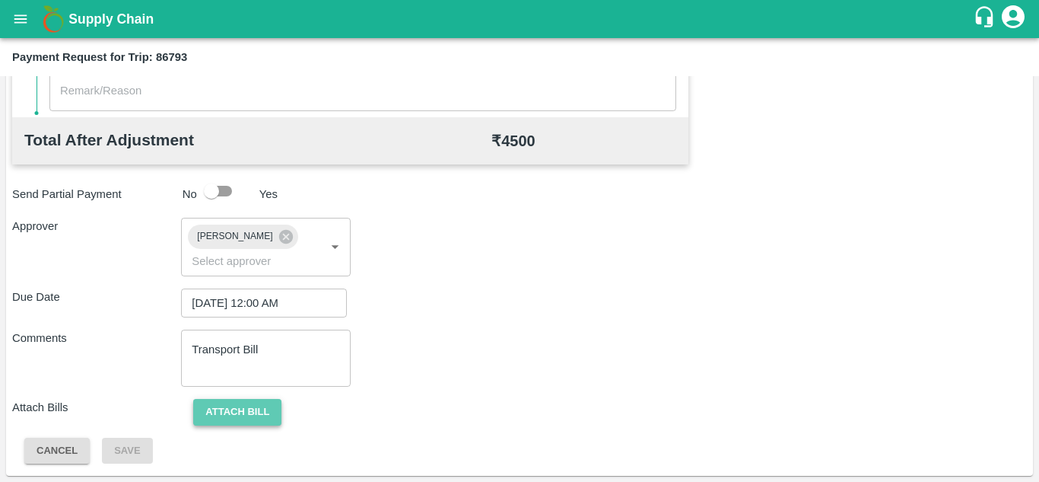
click at [214, 405] on button "Attach bill" at bounding box center [237, 412] width 88 height 27
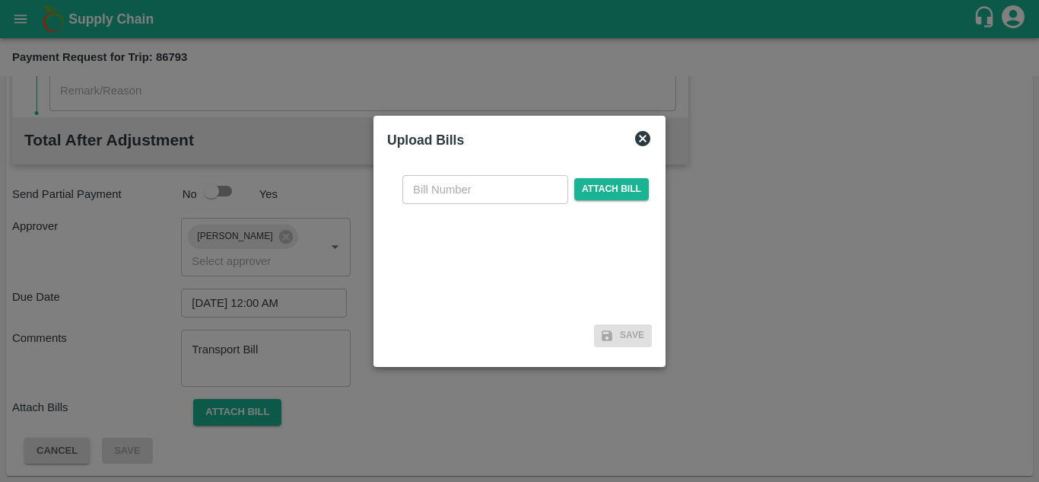
click at [460, 188] on input "text" at bounding box center [485, 189] width 166 height 29
type input "SAFAL-546"
click at [619, 182] on span "Attach bill" at bounding box center [611, 189] width 75 height 22
click at [0, 0] on input "Attach bill" at bounding box center [0, 0] width 0 height 0
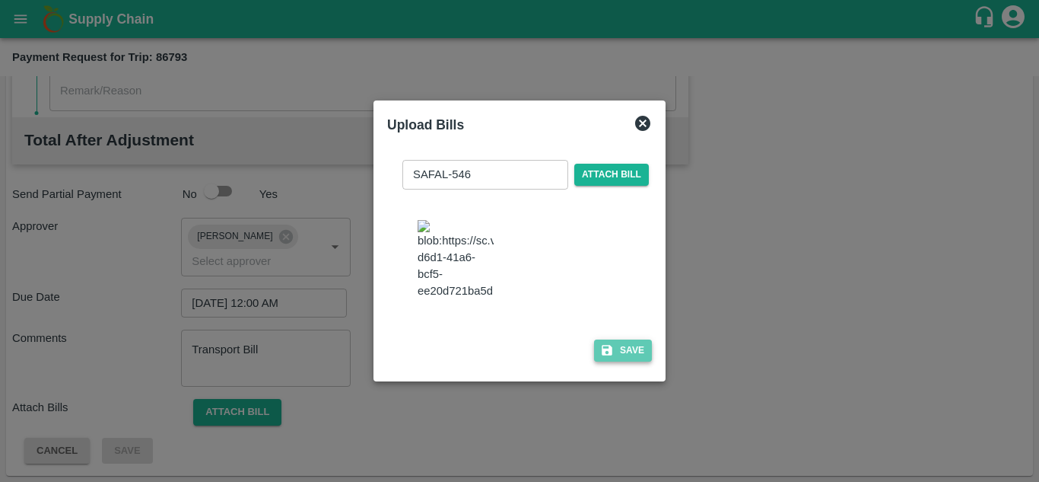
click at [641, 355] on button "Save" at bounding box center [623, 350] width 58 height 22
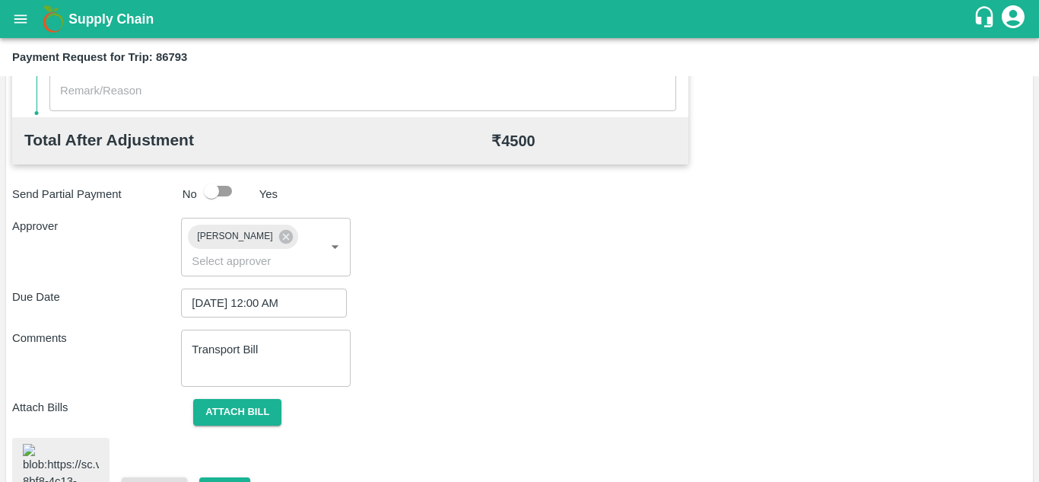
scroll to position [828, 0]
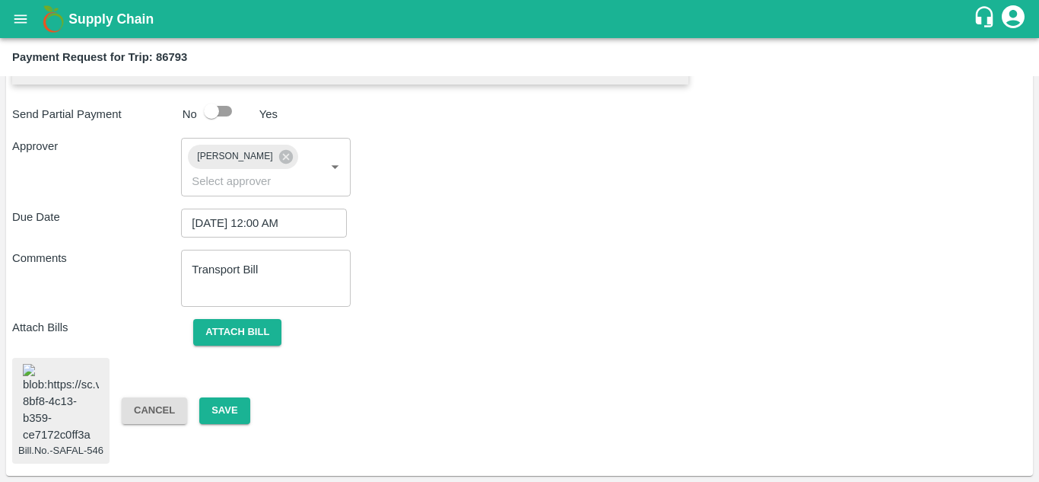
click at [59, 416] on img at bounding box center [61, 404] width 76 height 80
click at [230, 397] on button "Save" at bounding box center [224, 410] width 50 height 27
click at [224, 397] on button "Save" at bounding box center [224, 410] width 50 height 27
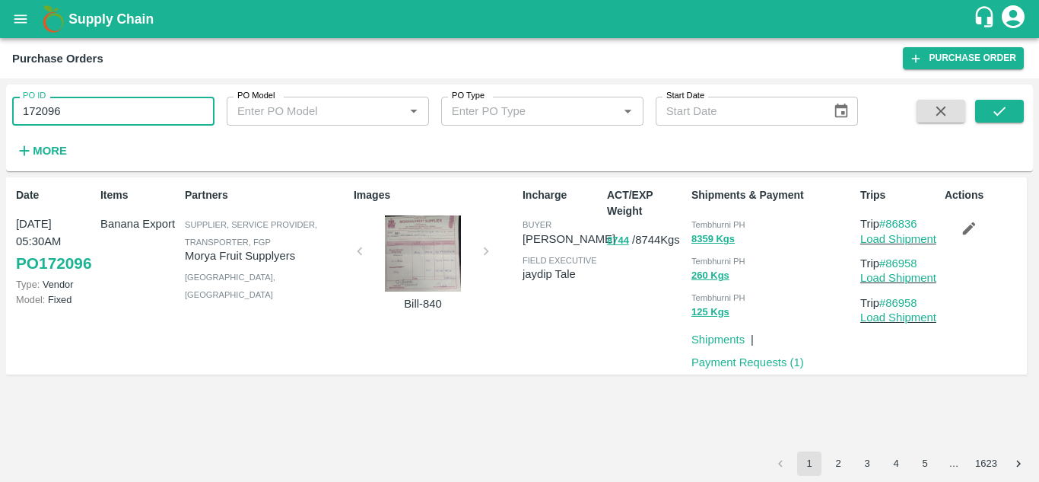
click at [89, 107] on input "172096" at bounding box center [113, 111] width 202 height 29
click at [96, 109] on input "172096" at bounding box center [113, 111] width 202 height 29
paste input "text"
type input "171780"
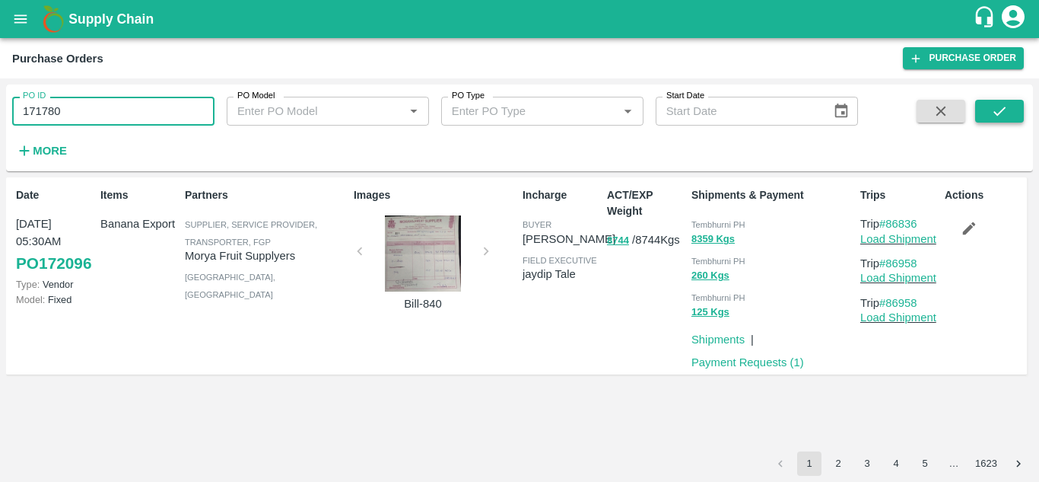
click at [997, 109] on icon "submit" at bounding box center [999, 111] width 17 height 17
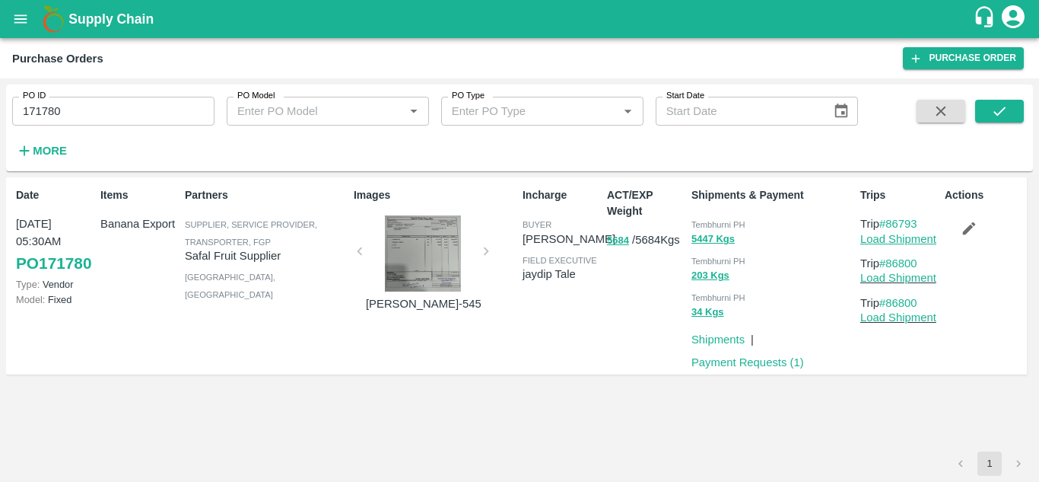
click at [902, 240] on link "Load Shipment" at bounding box center [899, 239] width 76 height 12
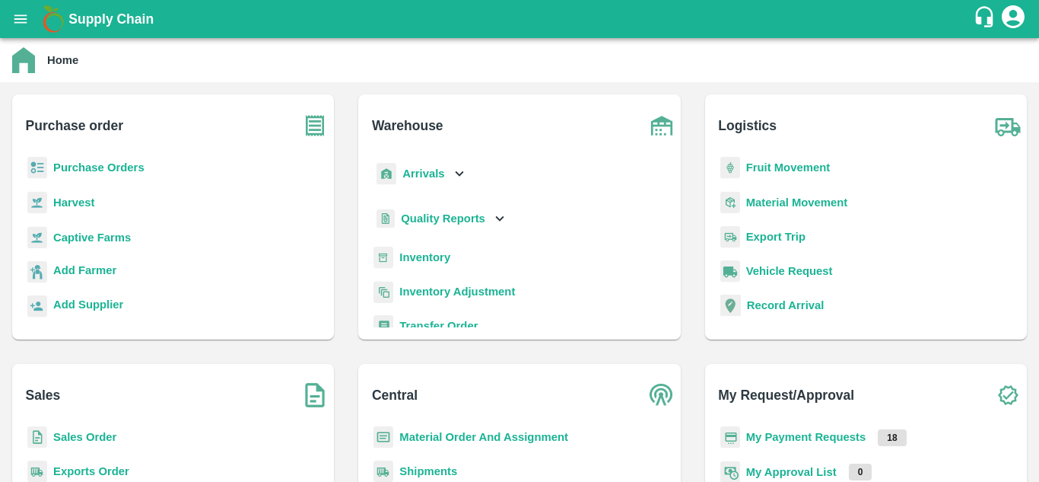
click at [767, 166] on b "Fruit Movement" at bounding box center [788, 167] width 84 height 12
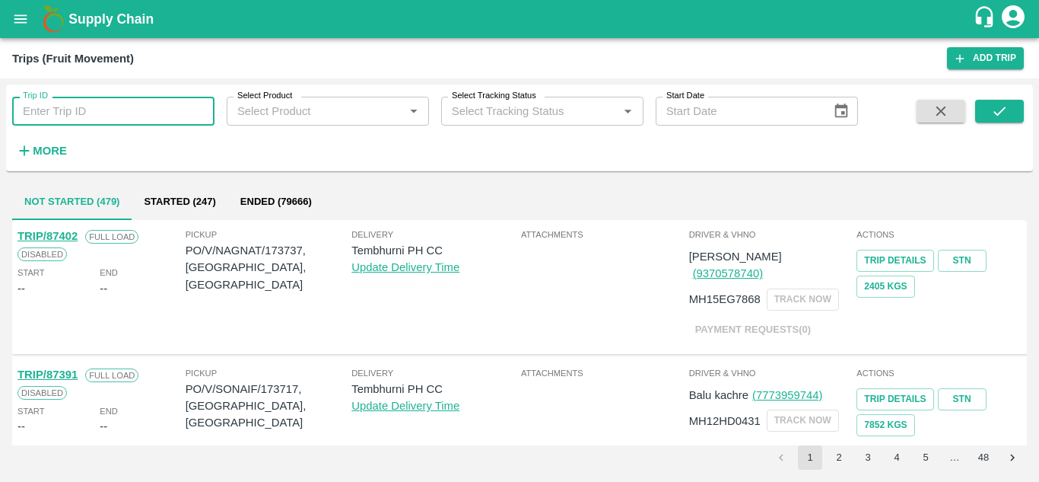
click at [60, 104] on input "Trip ID" at bounding box center [113, 111] width 202 height 29
type input "86793"
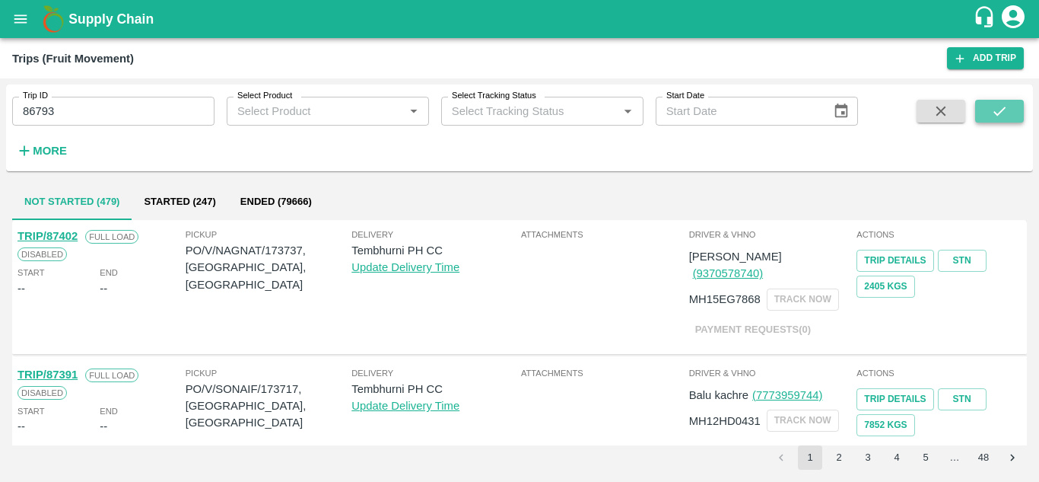
click at [997, 109] on icon "submit" at bounding box center [999, 111] width 17 height 17
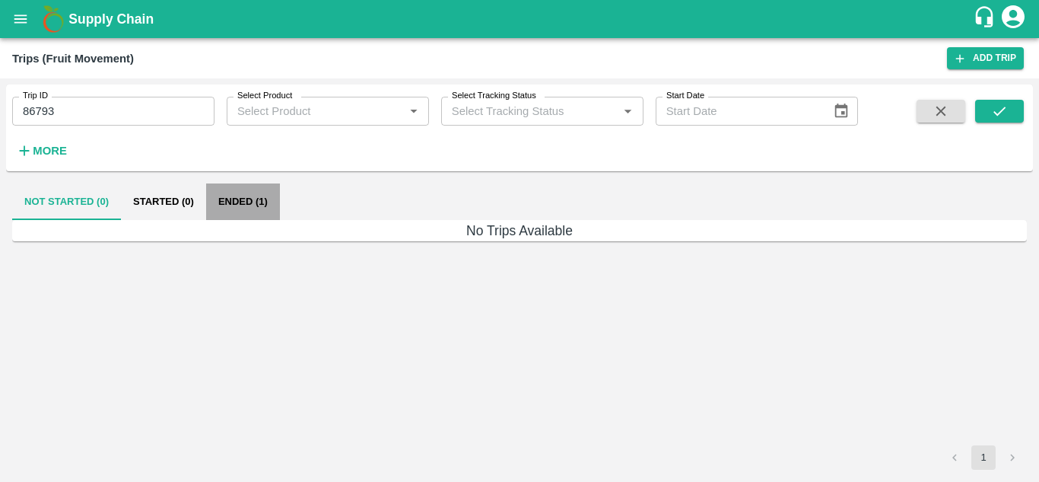
click at [250, 189] on button "Ended (1)" at bounding box center [243, 201] width 74 height 37
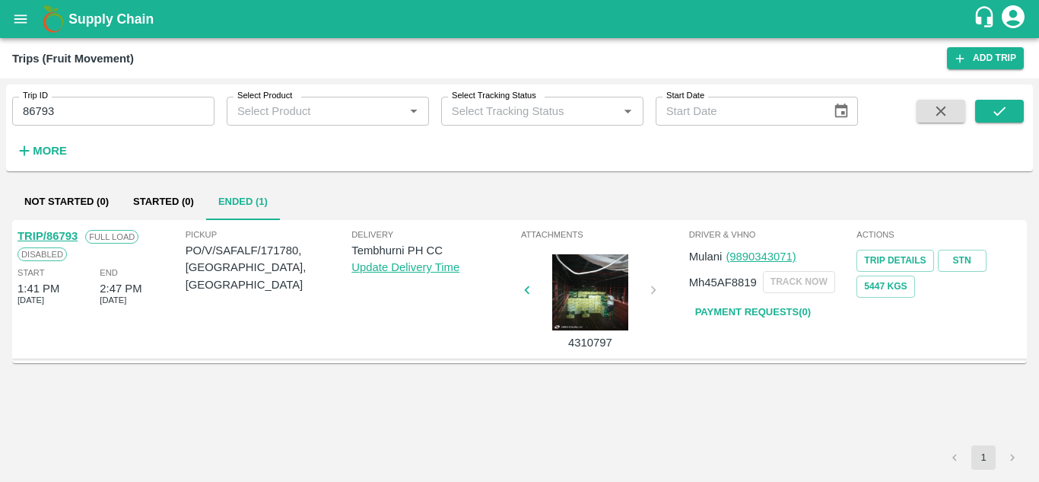
click at [58, 237] on link "TRIP/86793" at bounding box center [47, 236] width 60 height 12
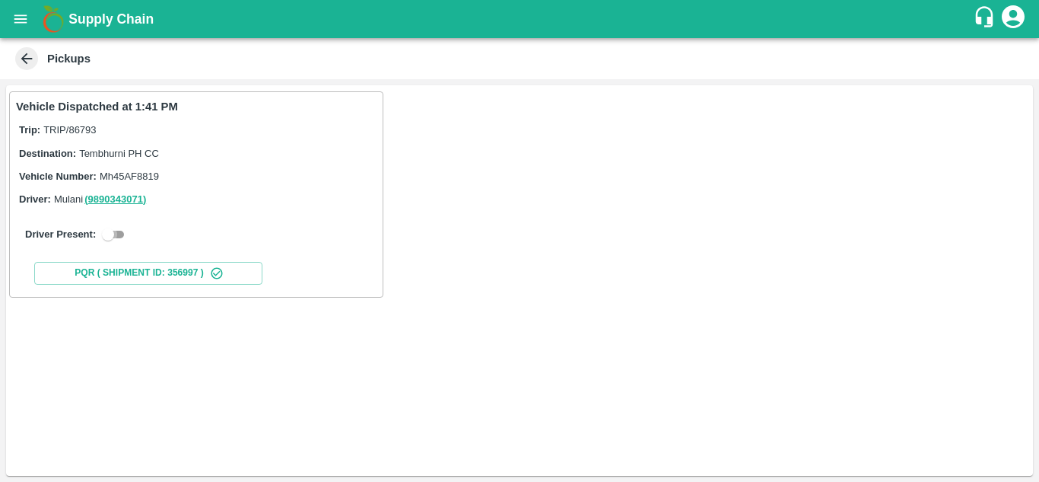
click at [122, 237] on input "checkbox" at bounding box center [108, 234] width 55 height 18
checkbox input "true"
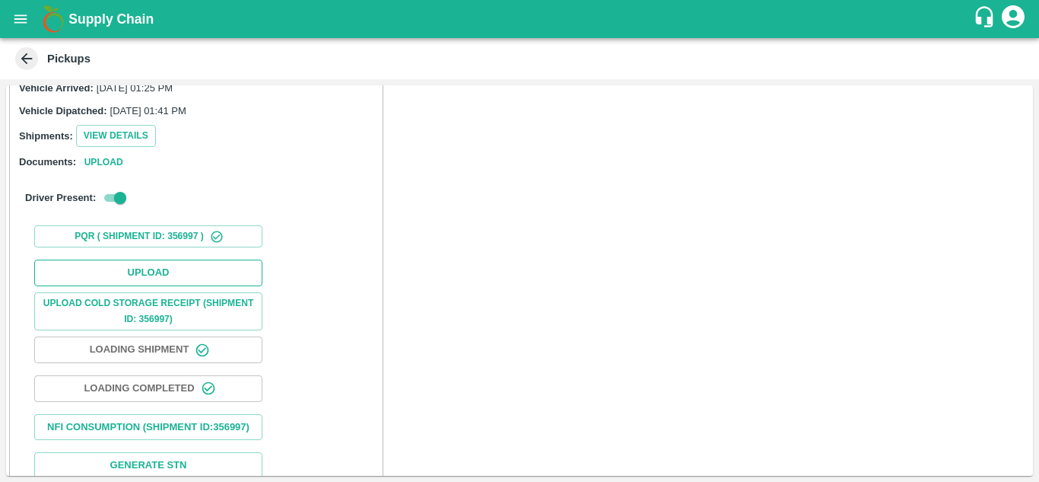
scroll to position [158, 0]
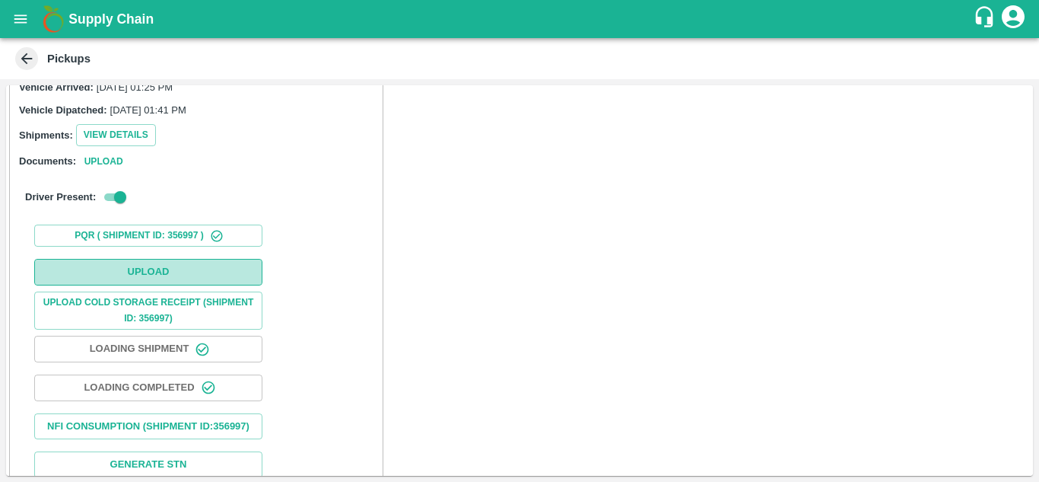
click at [179, 271] on button "Upload" at bounding box center [148, 272] width 228 height 27
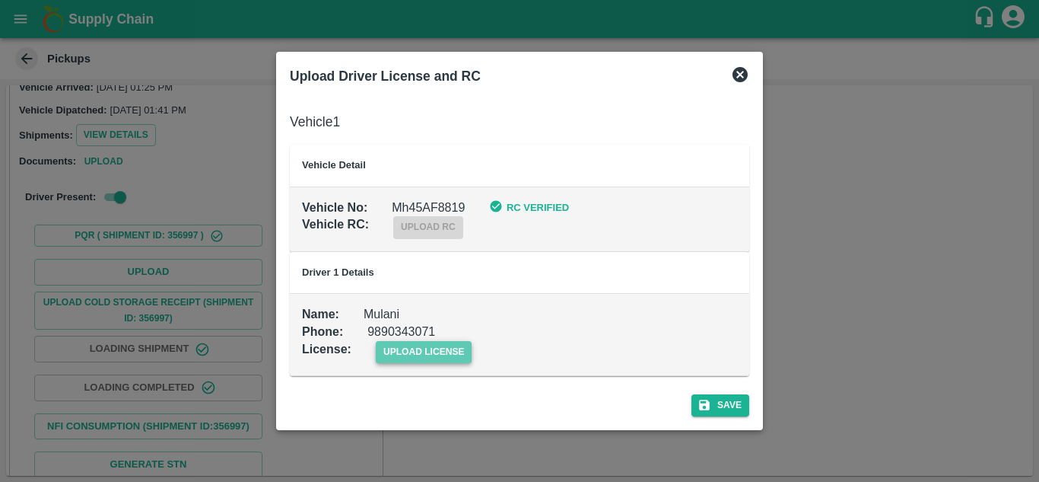
click at [405, 342] on span "upload license" at bounding box center [424, 352] width 97 height 22
click at [0, 0] on input "upload license" at bounding box center [0, 0] width 0 height 0
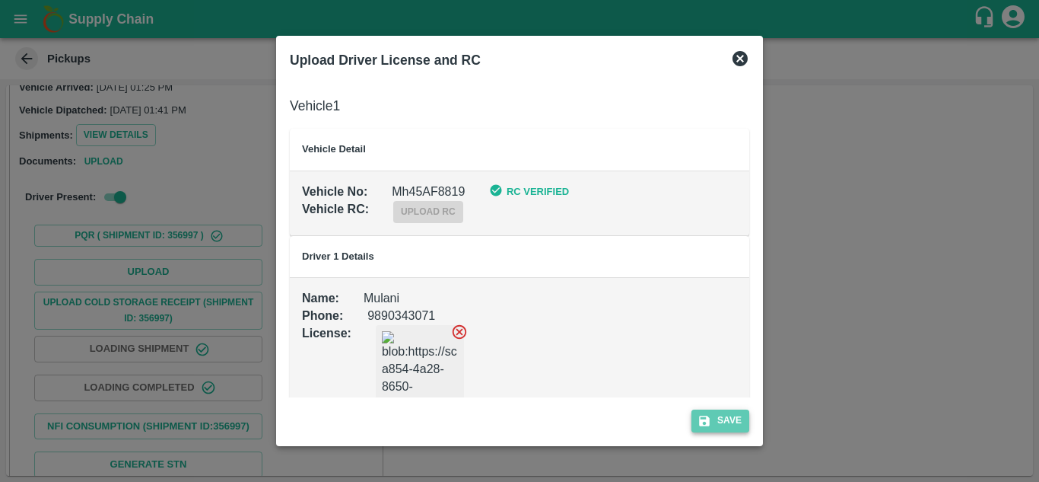
click at [724, 413] on button "Save" at bounding box center [721, 420] width 58 height 22
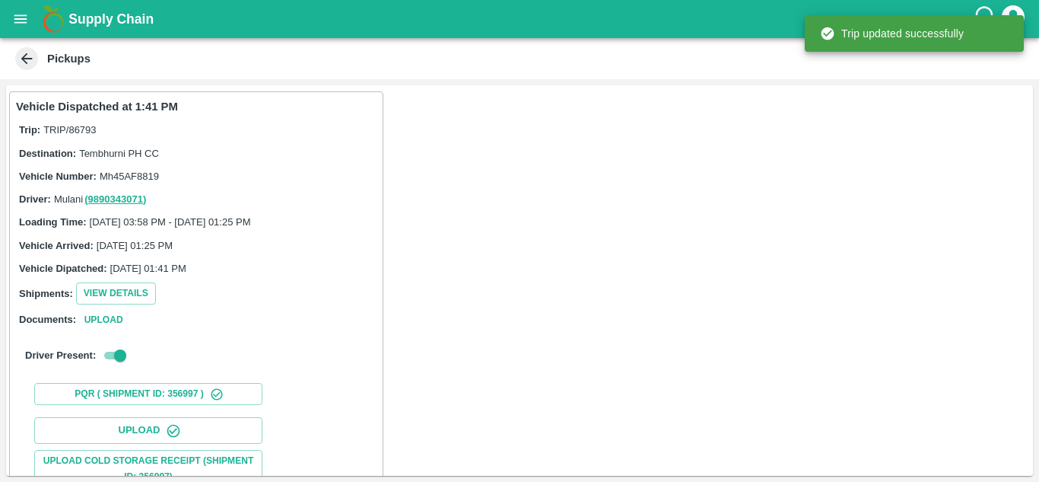
scroll to position [236, 0]
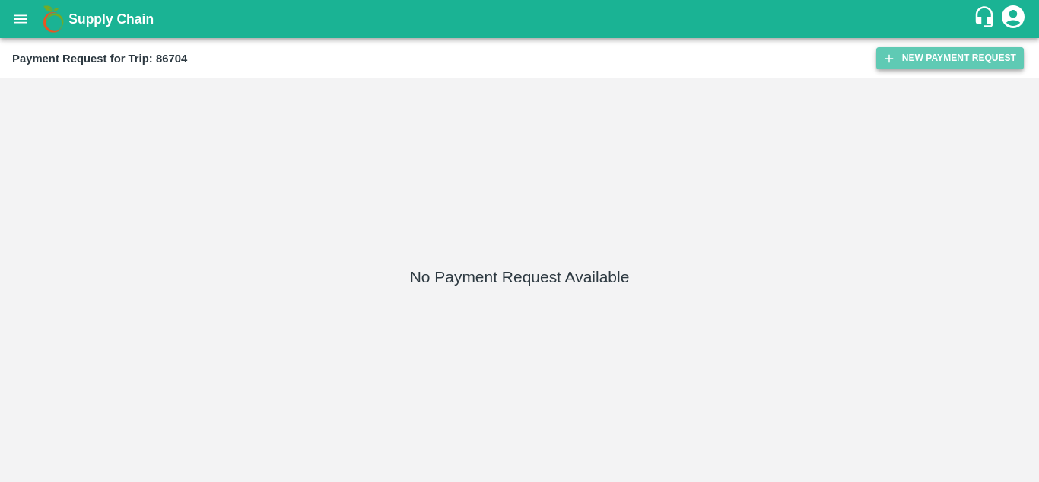
click at [982, 57] on button "New Payment Request" at bounding box center [951, 58] width 148 height 22
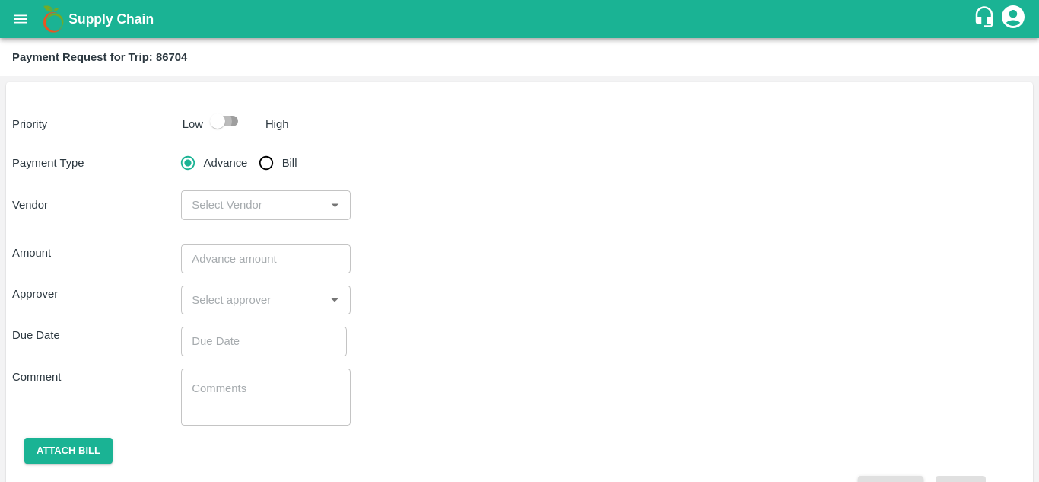
click at [229, 119] on input "checkbox" at bounding box center [217, 121] width 87 height 29
checkbox input "true"
click at [262, 164] on input "Bill" at bounding box center [266, 163] width 30 height 30
radio input "true"
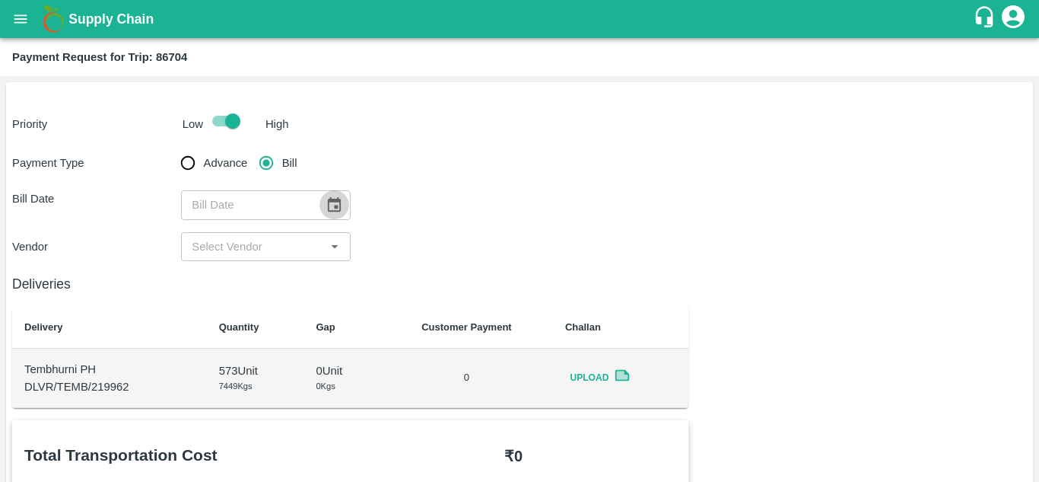
click at [336, 211] on icon "Choose date" at bounding box center [334, 204] width 13 height 14
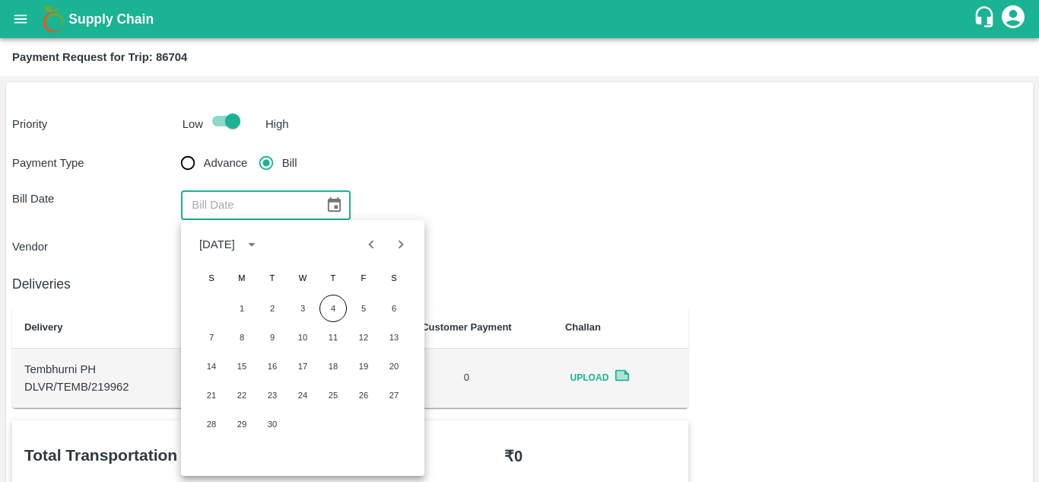
click at [378, 250] on icon "Previous month" at bounding box center [371, 244] width 17 height 17
click at [391, 393] on button "23" at bounding box center [393, 394] width 27 height 27
type input "[DATE]"
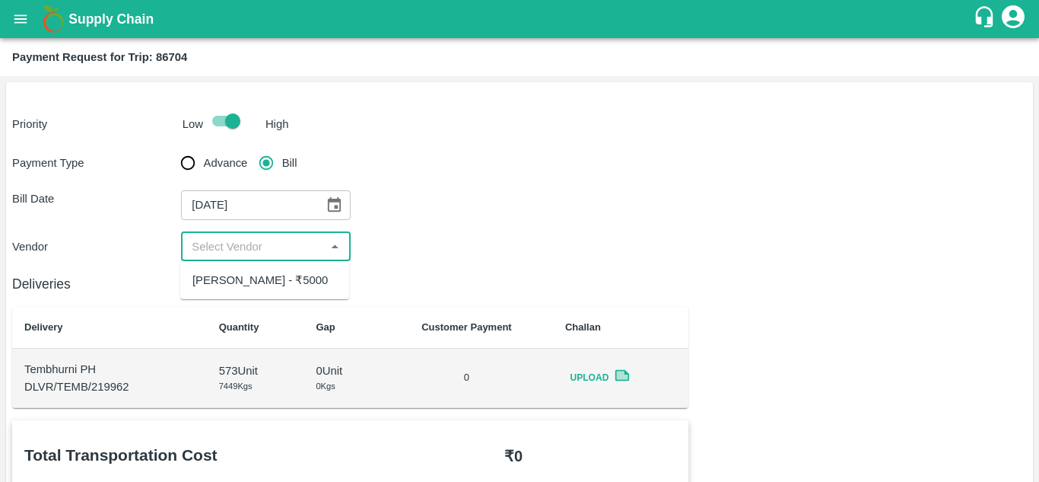
click at [267, 240] on input "input" at bounding box center [253, 247] width 135 height 20
click at [261, 288] on div "[PERSON_NAME] - ₹5000" at bounding box center [259, 280] width 135 height 17
type input "[PERSON_NAME] - ₹5000"
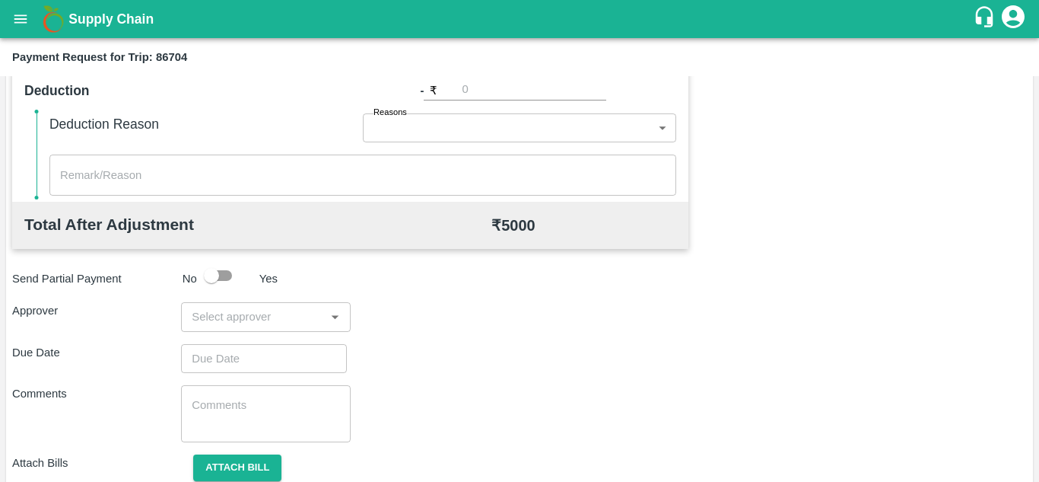
scroll to position [692, 0]
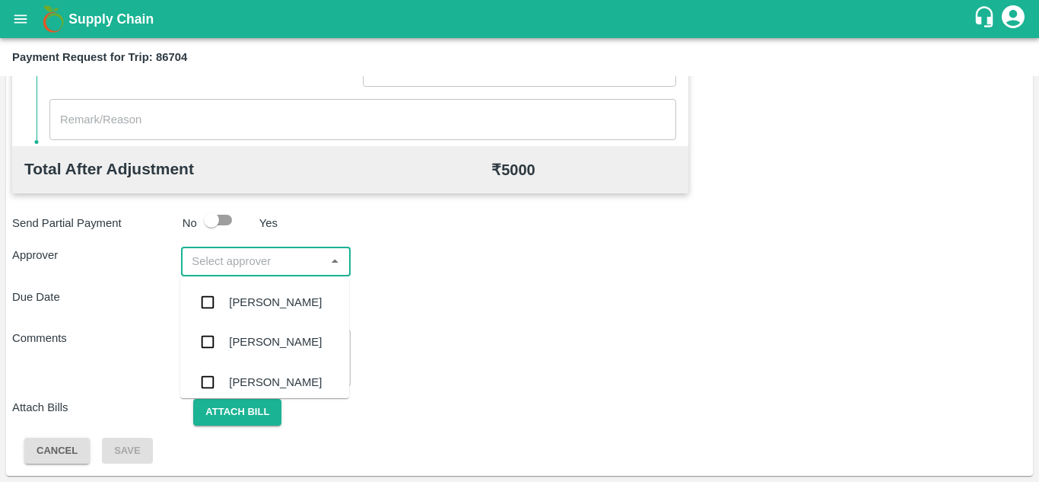
click at [214, 262] on input "input" at bounding box center [253, 261] width 135 height 20
type input "PRASA"
click at [256, 304] on div "[PERSON_NAME]" at bounding box center [275, 302] width 93 height 17
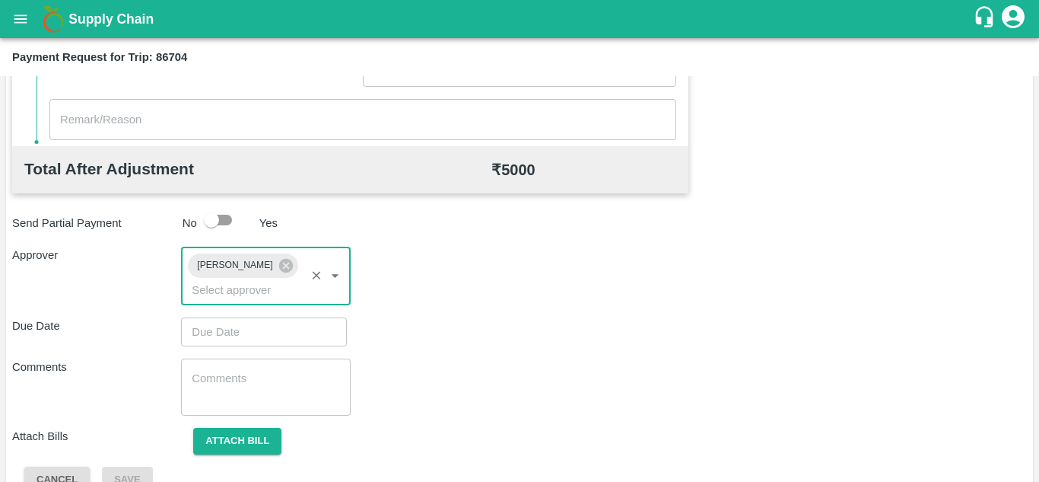
type input "DD/MM/YYYY hh:mm aa"
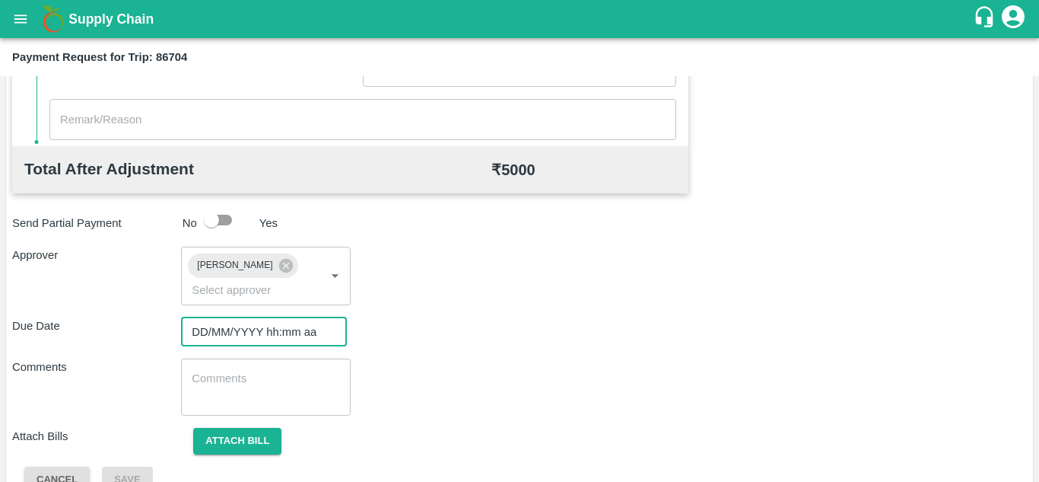
click at [215, 329] on input "DD/MM/YYYY hh:mm aa" at bounding box center [258, 331] width 155 height 29
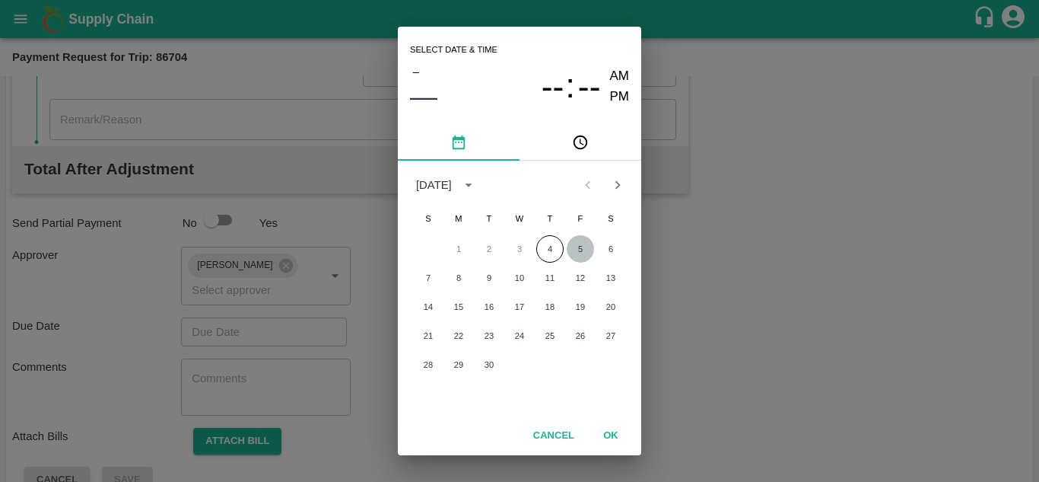
click at [580, 247] on button "5" at bounding box center [580, 248] width 27 height 27
type input "[DATE] 12:00 AM"
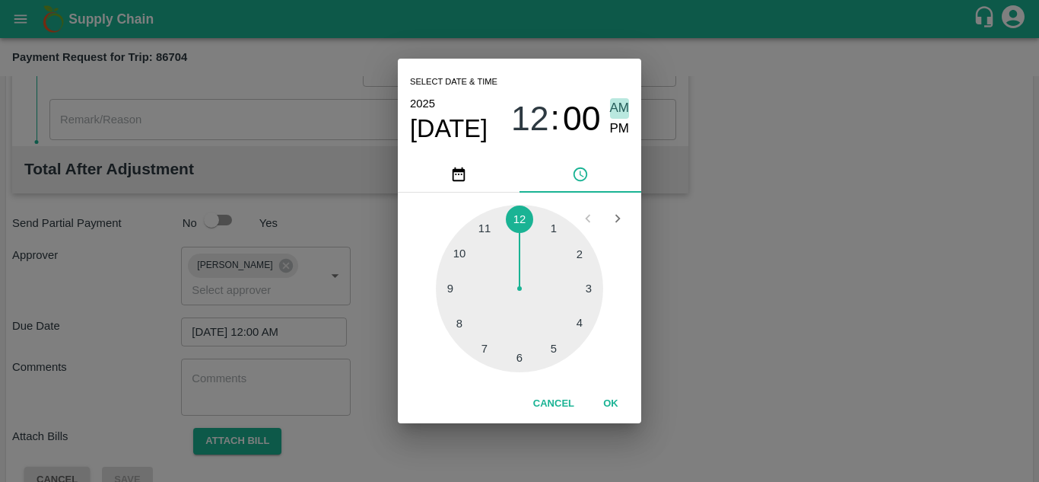
click at [620, 100] on span "AM" at bounding box center [620, 108] width 20 height 21
click at [618, 411] on button "OK" at bounding box center [611, 403] width 49 height 27
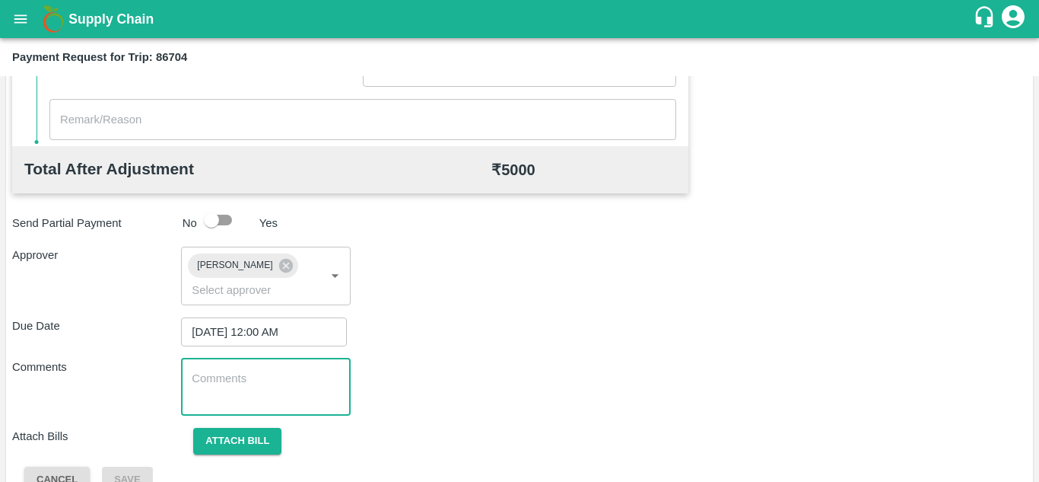
click at [248, 396] on textarea at bounding box center [266, 387] width 148 height 32
paste textarea "171780"
type textarea "1"
type textarea "t"
type textarea "Transport Bill"
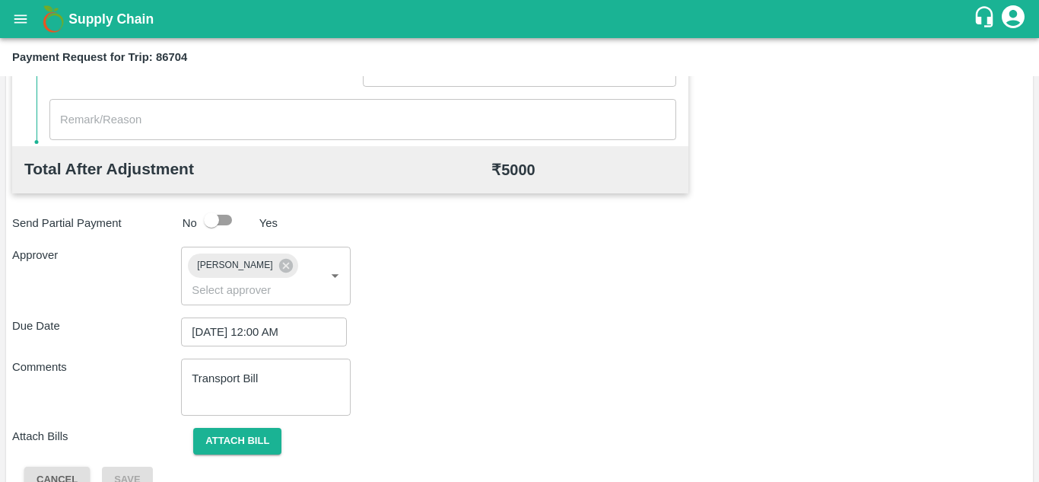
click at [446, 409] on div "Comments Transport Bill x ​" at bounding box center [519, 386] width 1015 height 57
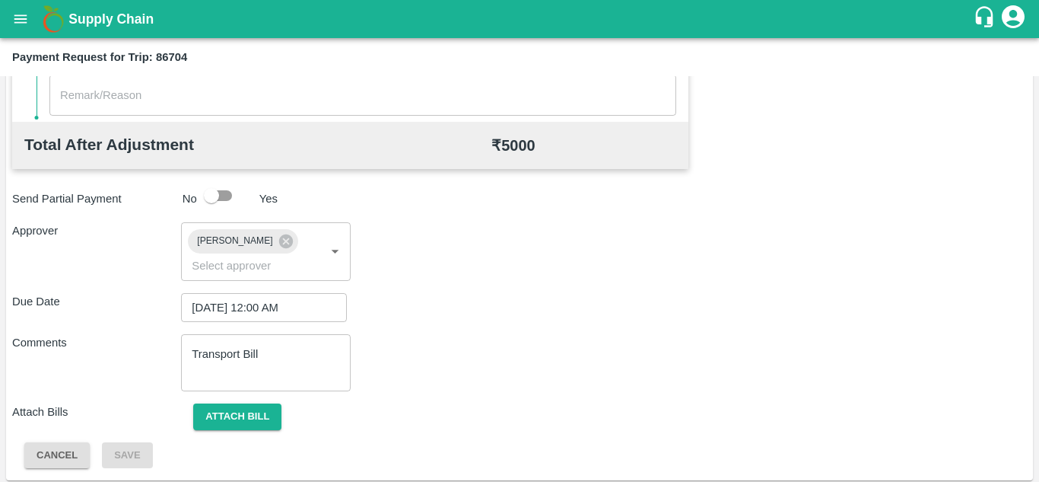
scroll to position [721, 0]
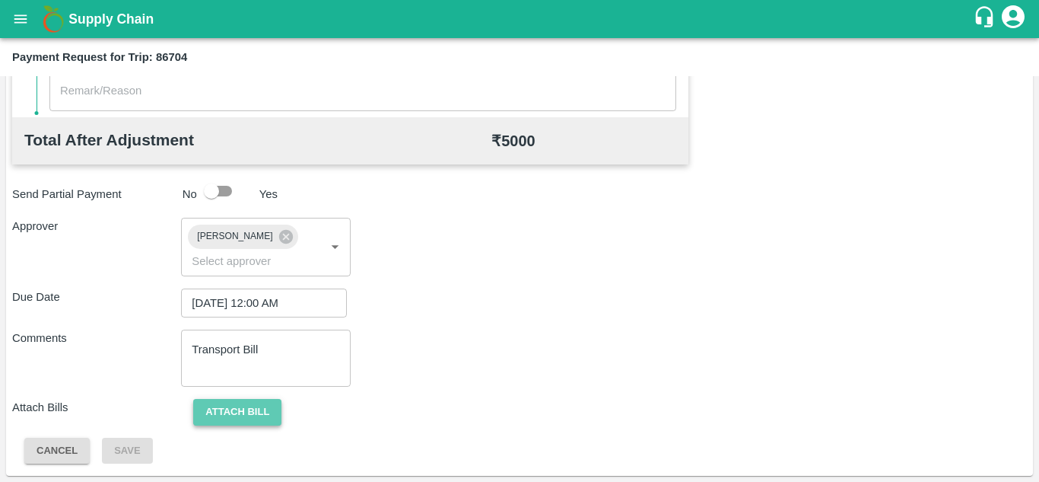
click at [253, 404] on button "Attach bill" at bounding box center [237, 412] width 88 height 27
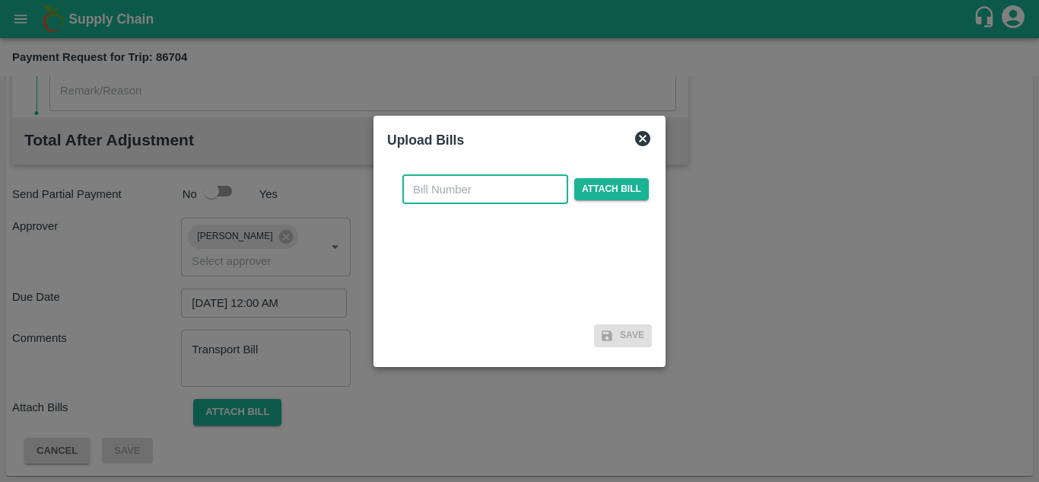
click at [421, 190] on input "text" at bounding box center [485, 189] width 166 height 29
type input "AT/T/CHIFU-0143"
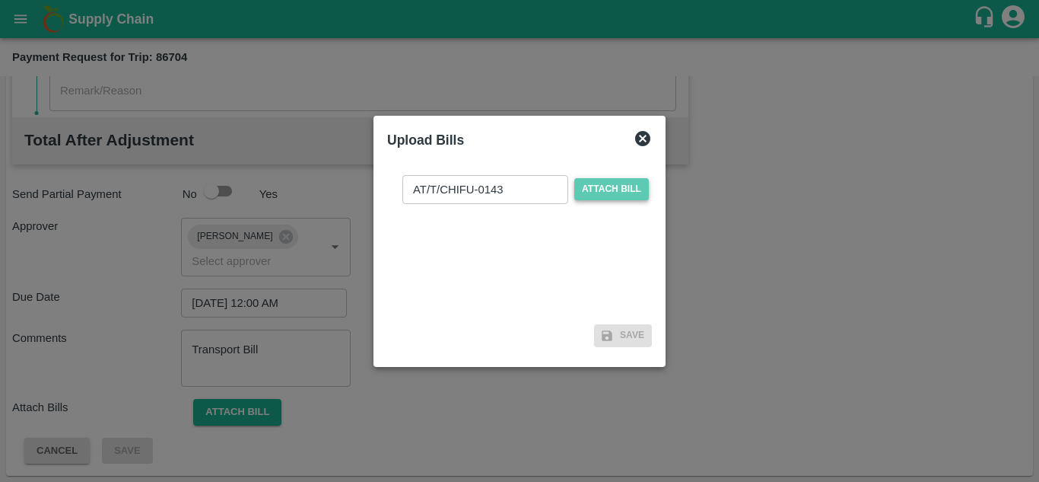
click at [603, 186] on span "Attach bill" at bounding box center [611, 189] width 75 height 22
click at [0, 0] on input "Attach bill" at bounding box center [0, 0] width 0 height 0
click at [611, 192] on span "Attach bill" at bounding box center [611, 189] width 75 height 22
click at [0, 0] on input "Attach bill" at bounding box center [0, 0] width 0 height 0
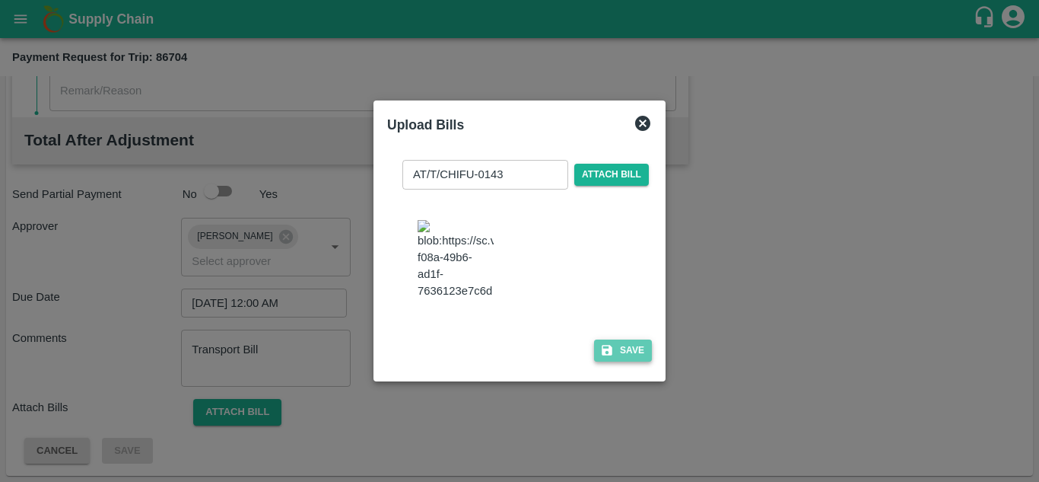
click at [635, 353] on button "Save" at bounding box center [623, 350] width 58 height 22
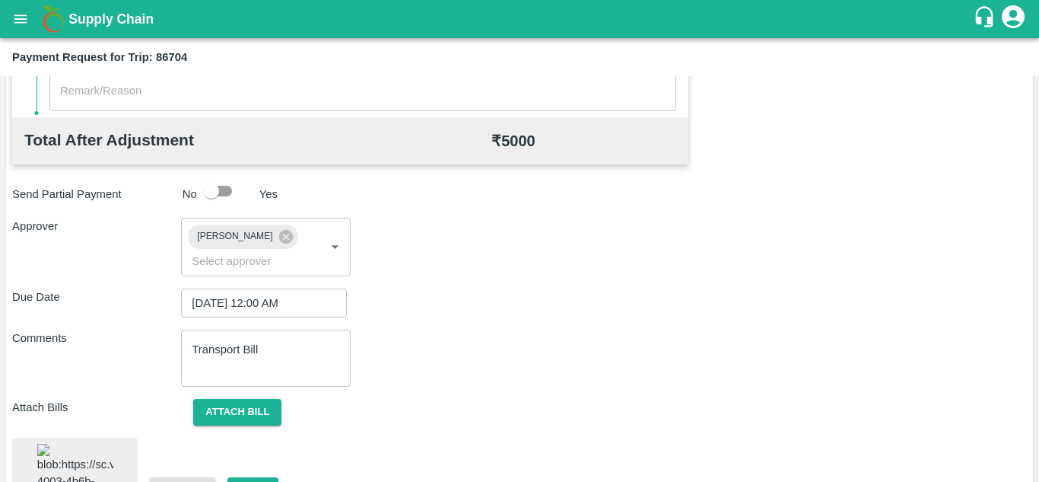
scroll to position [817, 0]
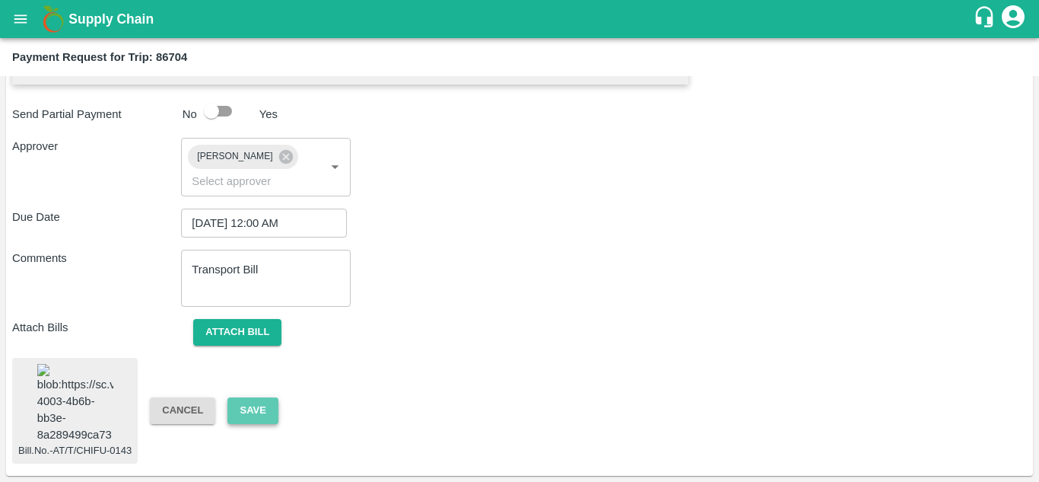
click at [254, 397] on button "Save" at bounding box center [252, 410] width 50 height 27
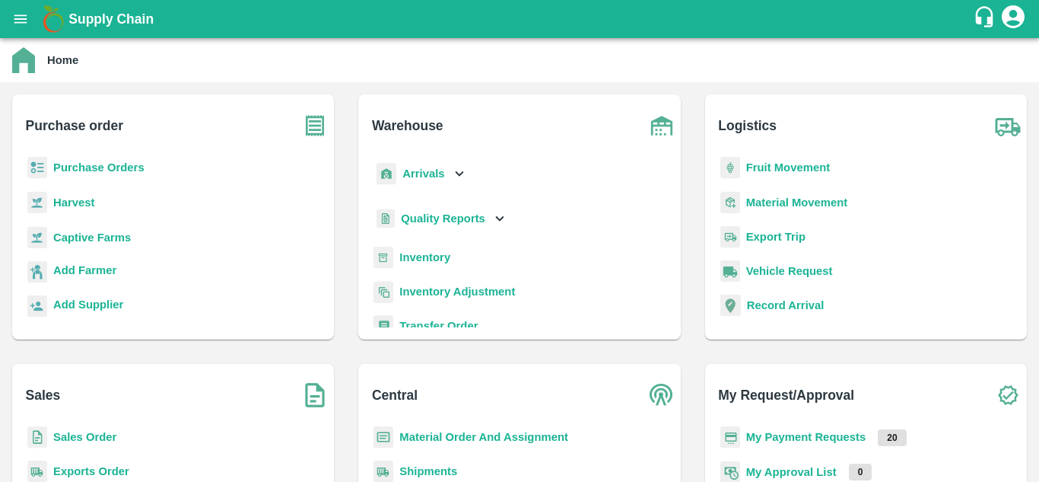
click at [773, 163] on b "Fruit Movement" at bounding box center [788, 167] width 84 height 12
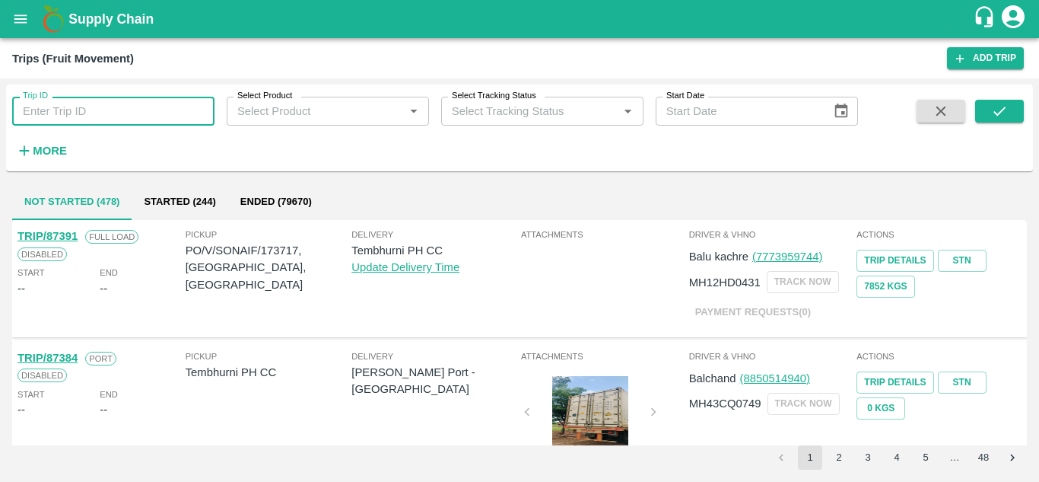
click at [113, 110] on input "Trip ID" at bounding box center [113, 111] width 202 height 29
paste input "86918"
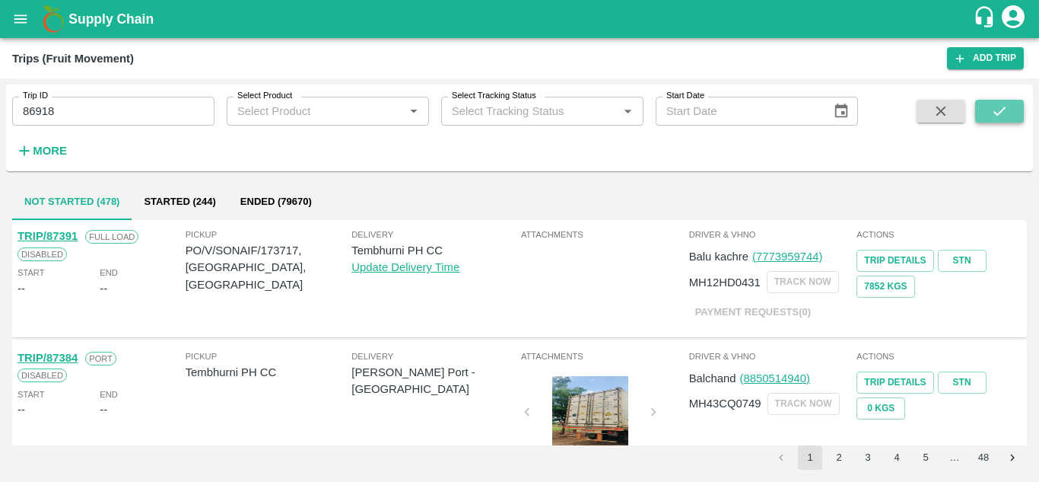
click at [997, 113] on icon "submit" at bounding box center [999, 111] width 17 height 17
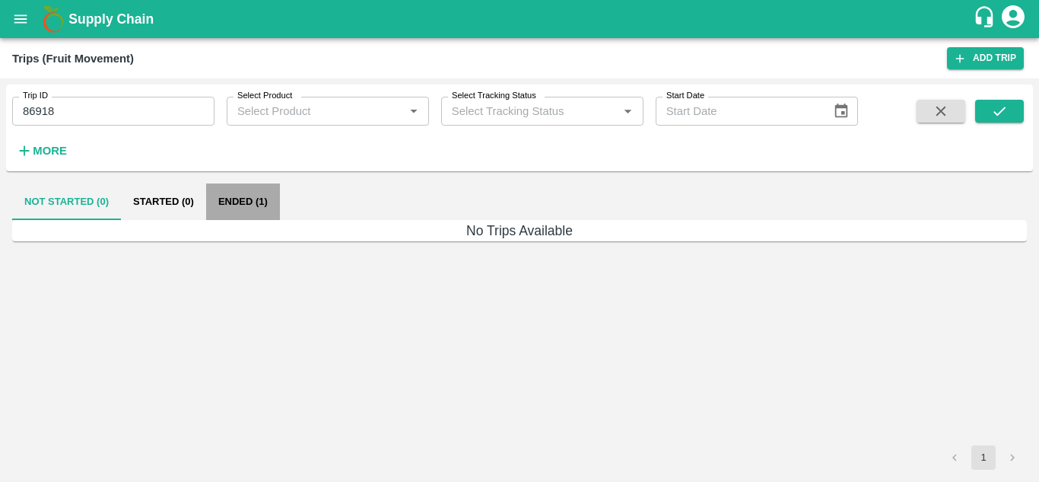
click at [243, 204] on button "Ended (1)" at bounding box center [243, 201] width 74 height 37
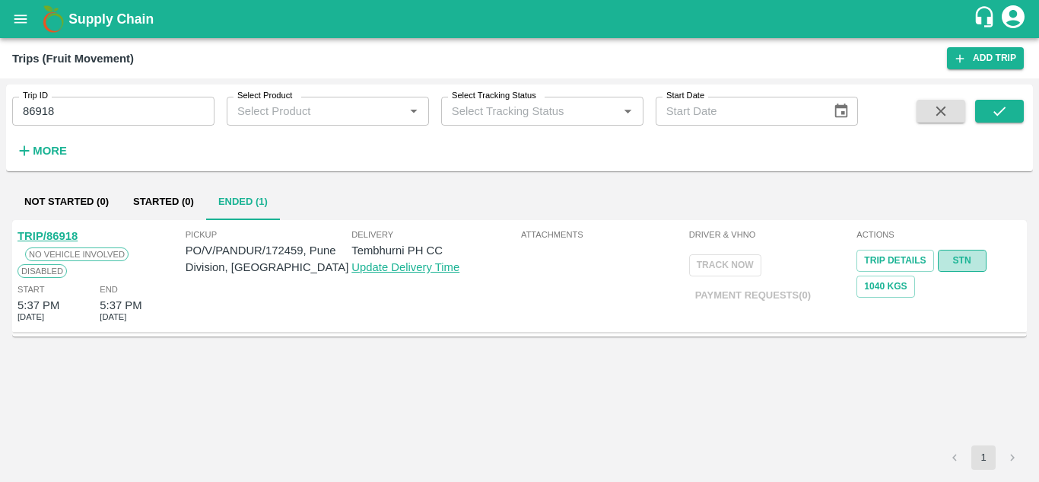
click at [966, 258] on link "STN" at bounding box center [962, 261] width 49 height 22
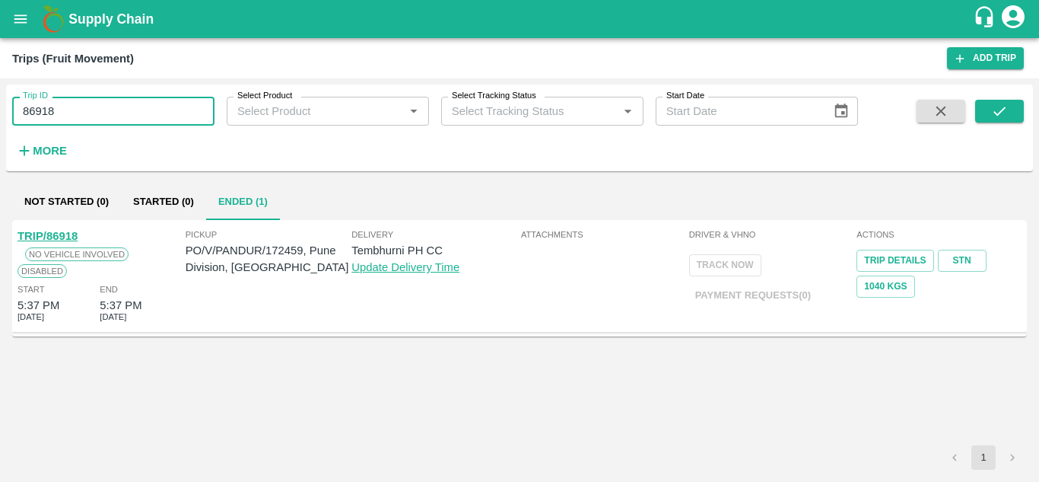
click at [65, 108] on input "86918" at bounding box center [113, 111] width 202 height 29
paste input "text"
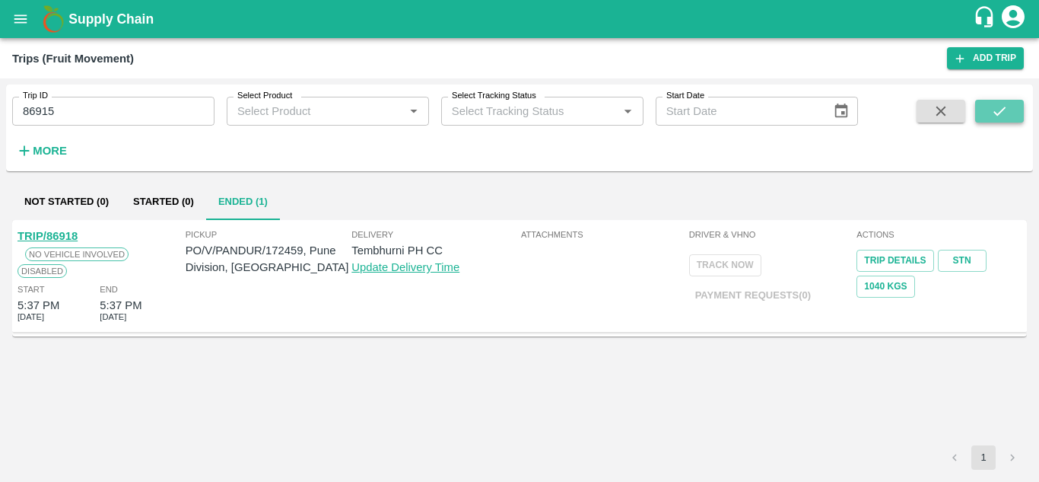
click at [985, 116] on button "submit" at bounding box center [999, 111] width 49 height 23
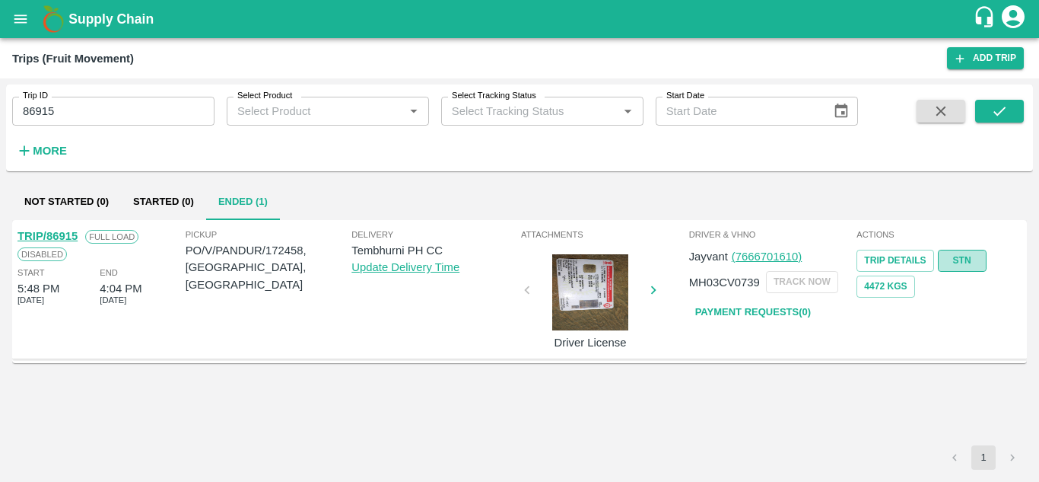
click at [955, 265] on link "STN" at bounding box center [962, 261] width 49 height 22
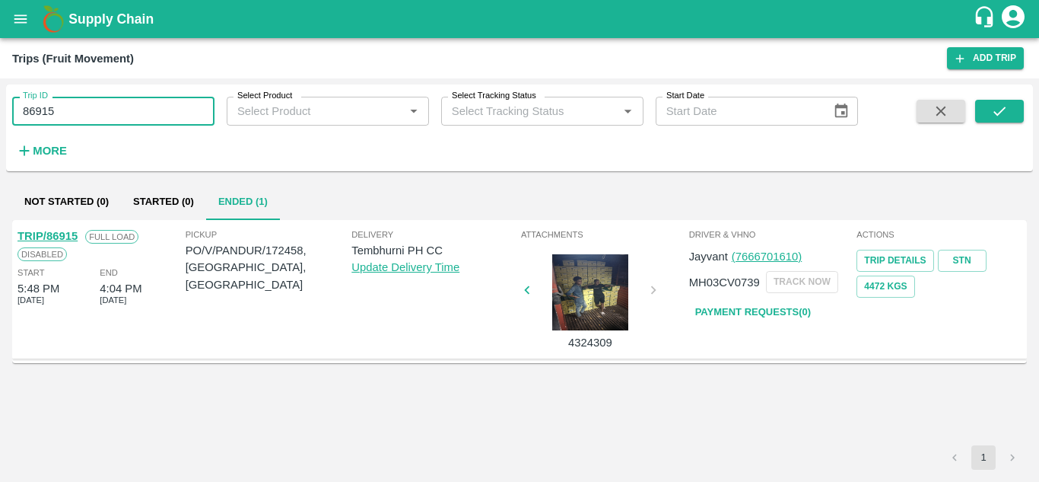
click at [112, 116] on input "86915" at bounding box center [113, 111] width 202 height 29
paste input "text"
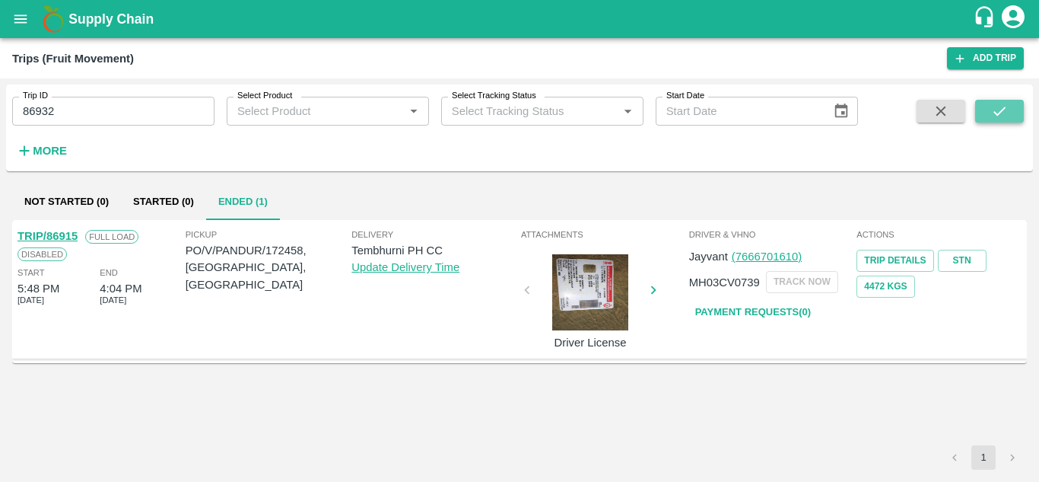
click at [1012, 110] on button "submit" at bounding box center [999, 111] width 49 height 23
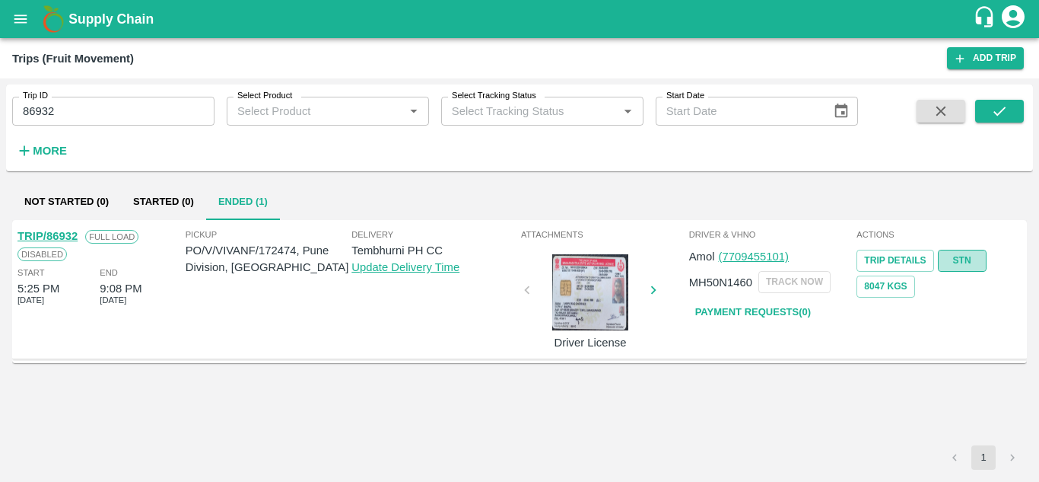
click at [966, 260] on link "STN" at bounding box center [962, 261] width 49 height 22
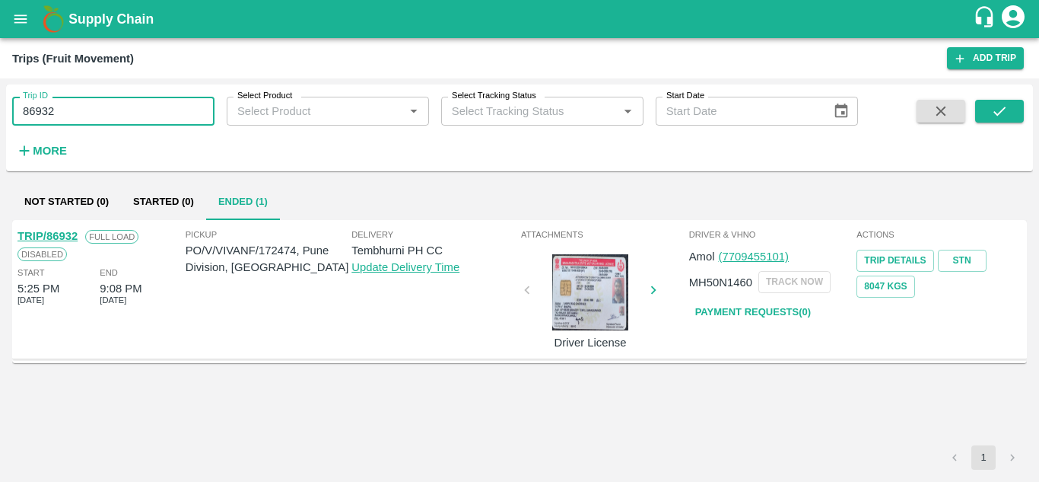
click at [72, 120] on input "86932" at bounding box center [113, 111] width 202 height 29
paste input "text"
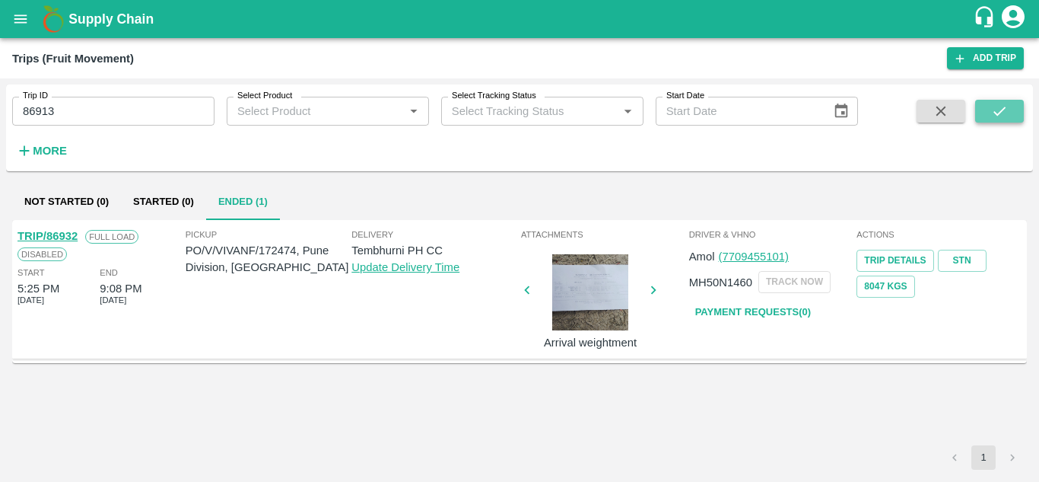
click at [1004, 111] on icon "submit" at bounding box center [999, 111] width 17 height 17
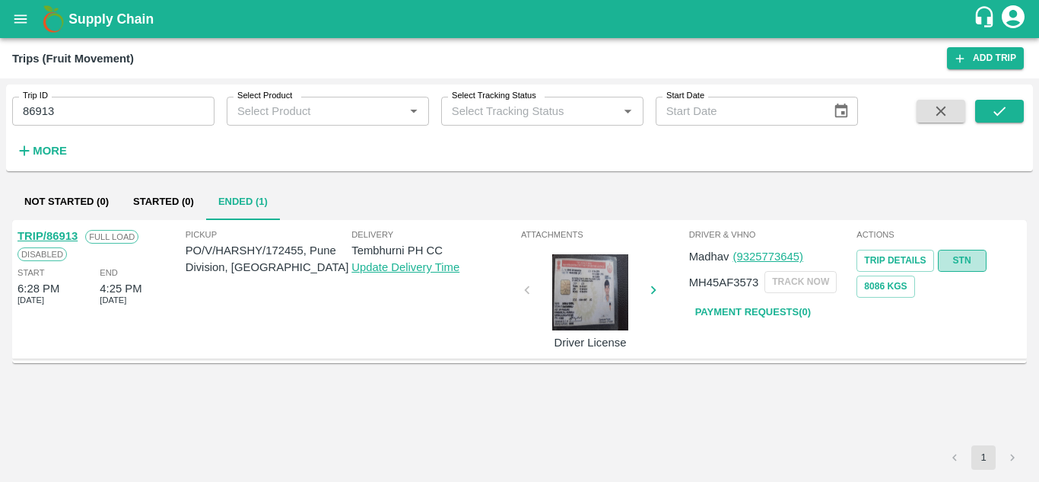
click at [969, 261] on link "STN" at bounding box center [962, 261] width 49 height 22
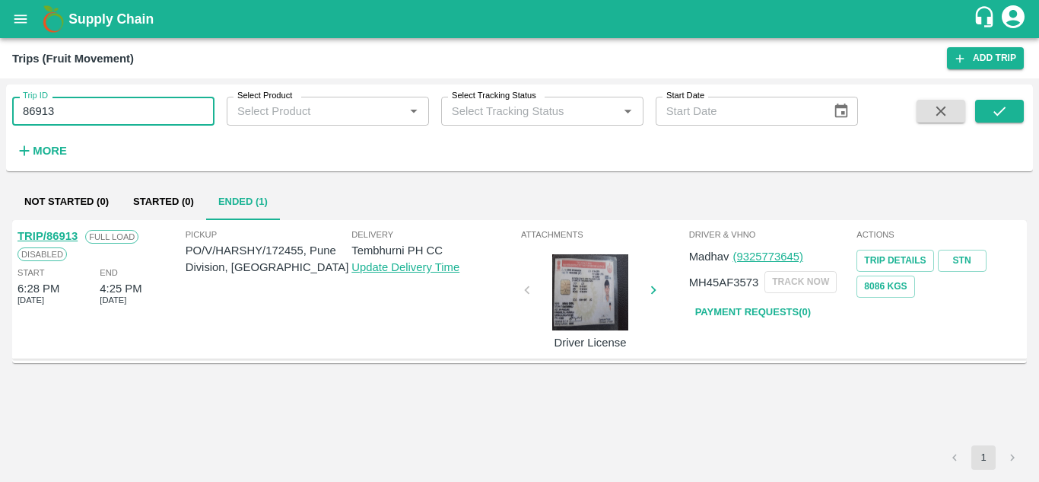
click at [138, 106] on input "86913" at bounding box center [113, 111] width 202 height 29
paste input "text"
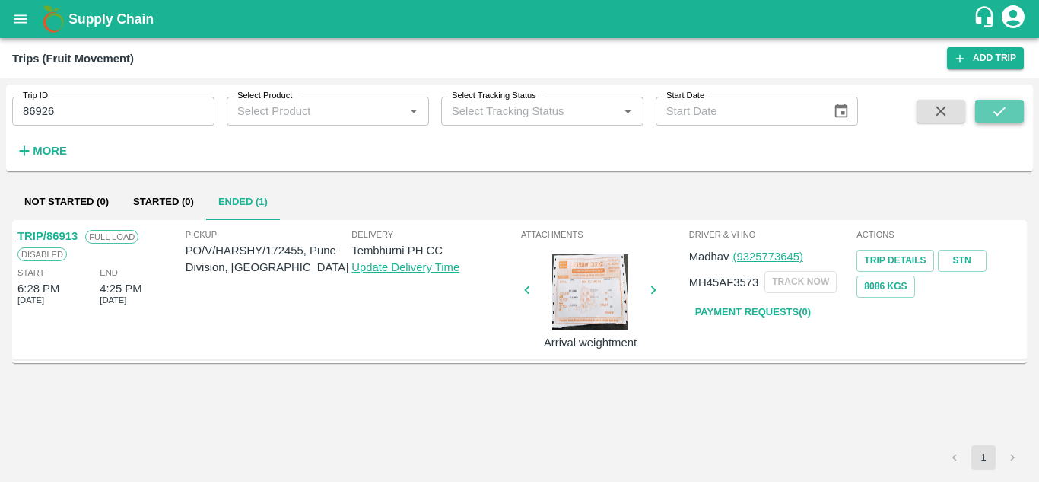
click at [1001, 116] on icon "submit" at bounding box center [999, 111] width 17 height 17
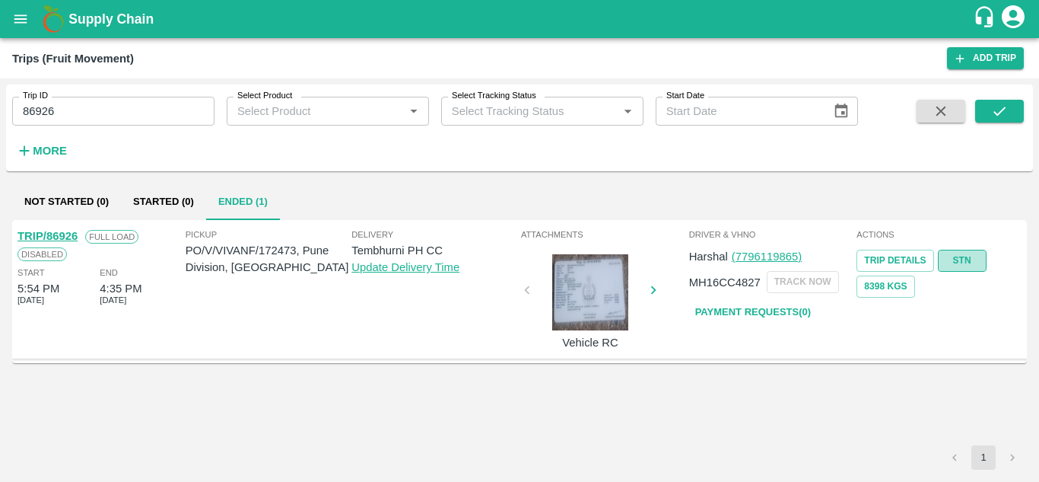
click at [957, 258] on link "STN" at bounding box center [962, 261] width 49 height 22
click at [107, 110] on input "86926" at bounding box center [113, 111] width 202 height 29
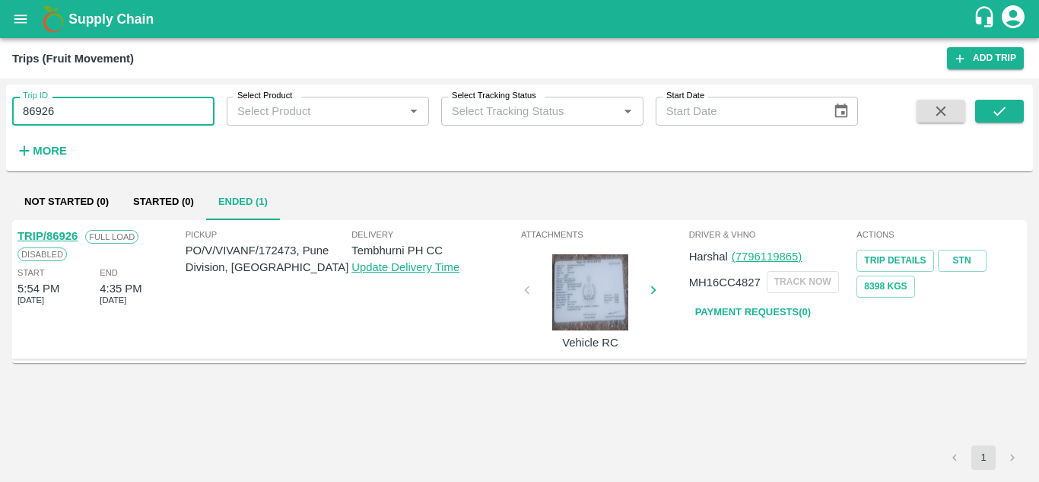
click at [107, 110] on input "86926" at bounding box center [113, 111] width 202 height 29
paste input "text"
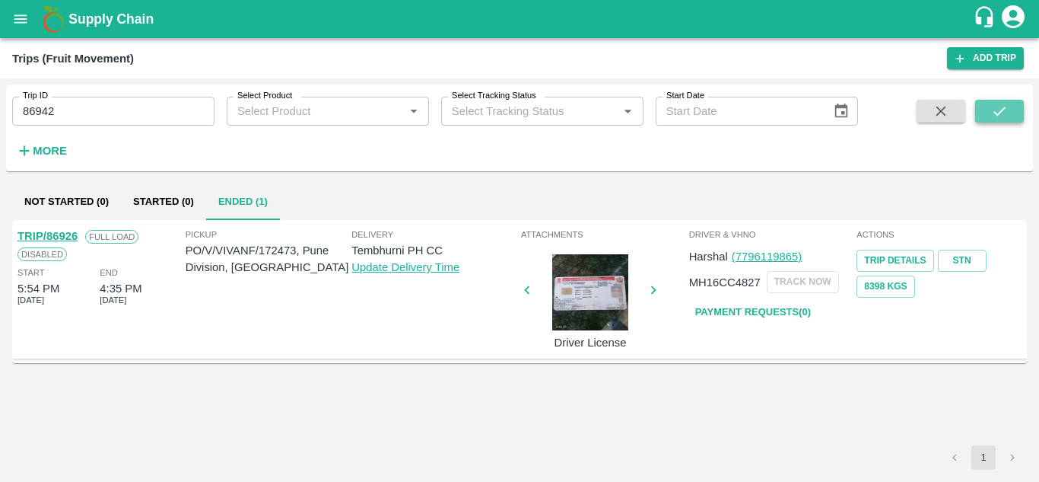
click at [1000, 108] on icon "submit" at bounding box center [999, 111] width 17 height 17
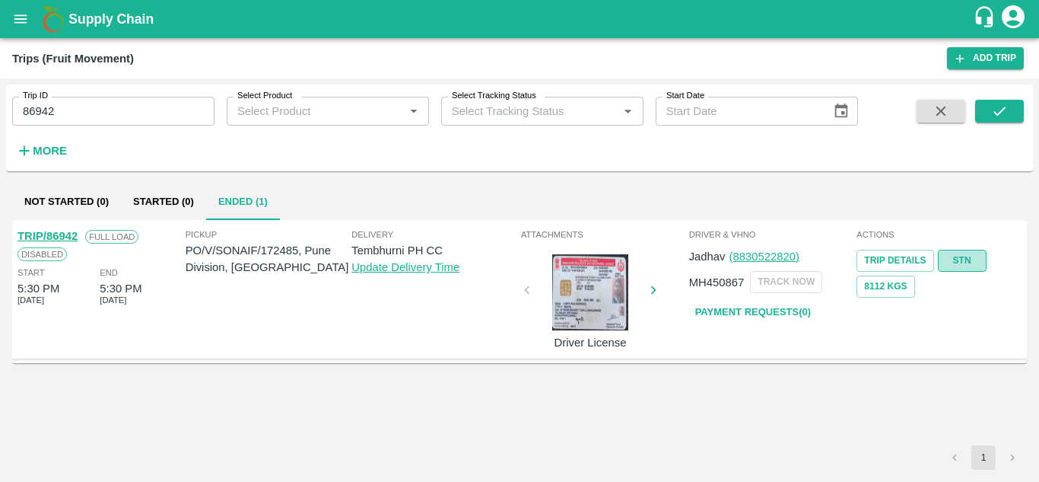
click at [966, 256] on link "STN" at bounding box center [962, 261] width 49 height 22
click at [91, 110] on input "86942" at bounding box center [113, 111] width 202 height 29
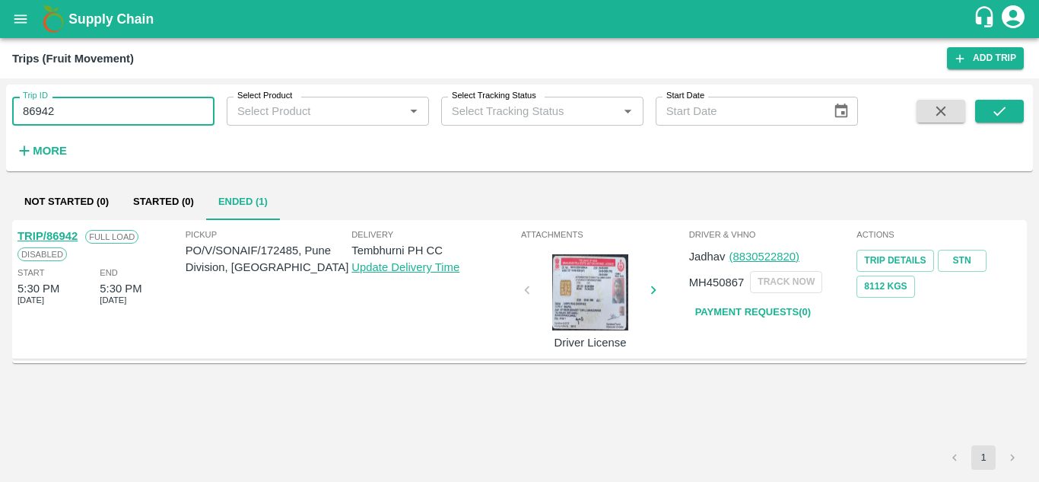
click at [91, 110] on input "86942" at bounding box center [113, 111] width 202 height 29
paste input "text"
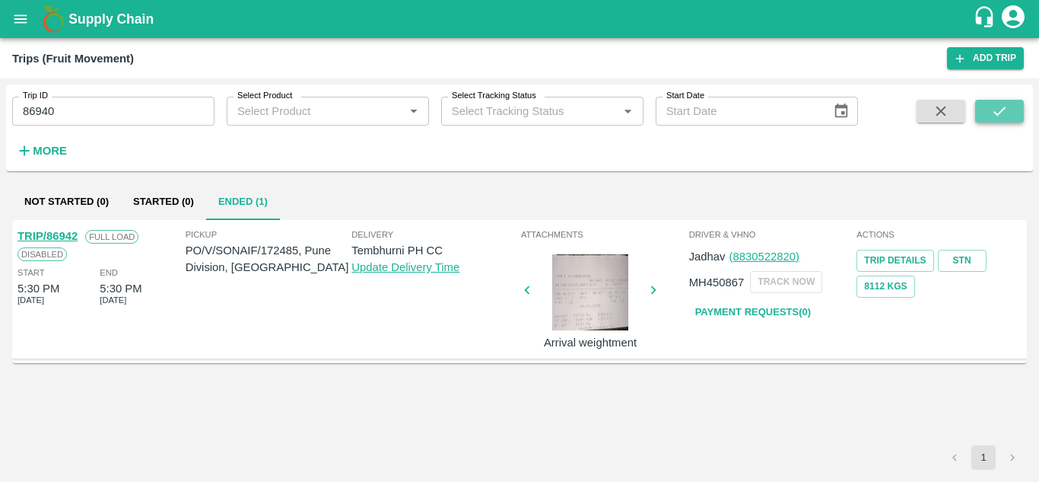
click at [994, 115] on icon "submit" at bounding box center [999, 111] width 17 height 17
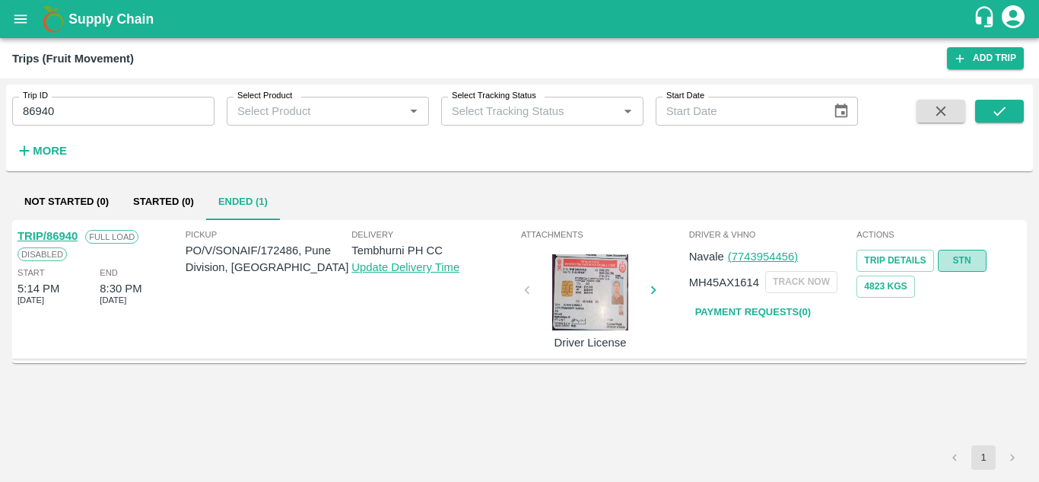
click at [957, 256] on link "STN" at bounding box center [962, 261] width 49 height 22
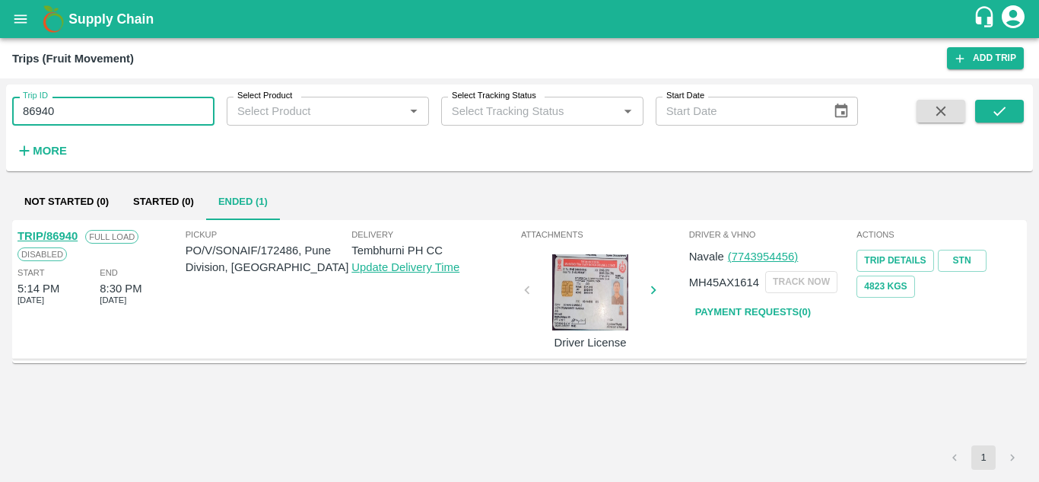
click at [97, 111] on input "86940" at bounding box center [113, 111] width 202 height 29
paste input "text"
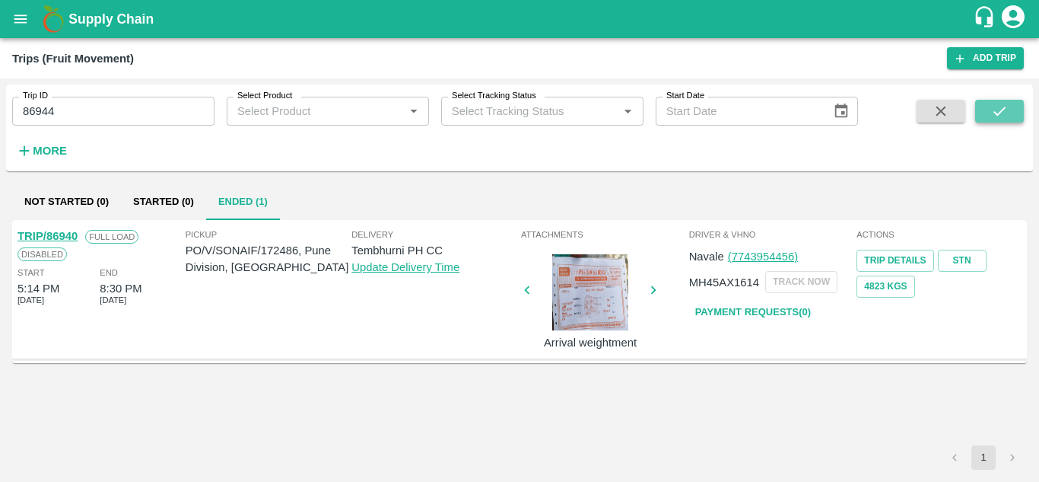
click at [999, 103] on icon "submit" at bounding box center [999, 111] width 17 height 17
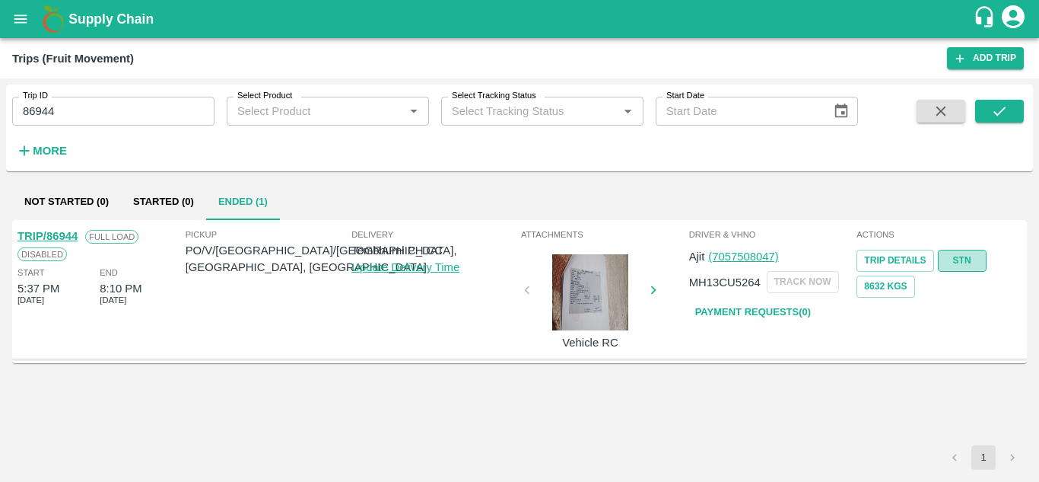
click at [962, 256] on link "STN" at bounding box center [962, 261] width 49 height 22
click at [91, 104] on input "86944" at bounding box center [113, 111] width 202 height 29
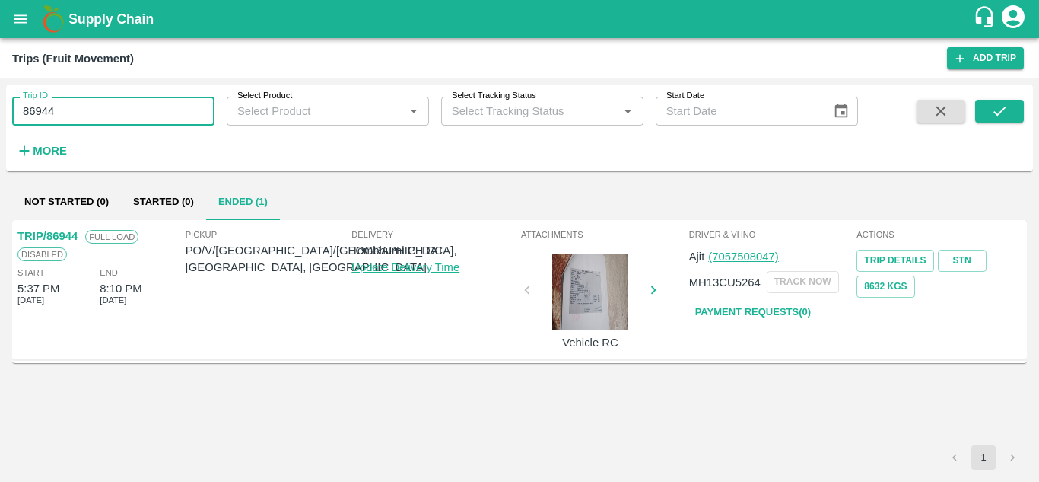
click at [91, 104] on input "86944" at bounding box center [113, 111] width 202 height 29
paste input "text"
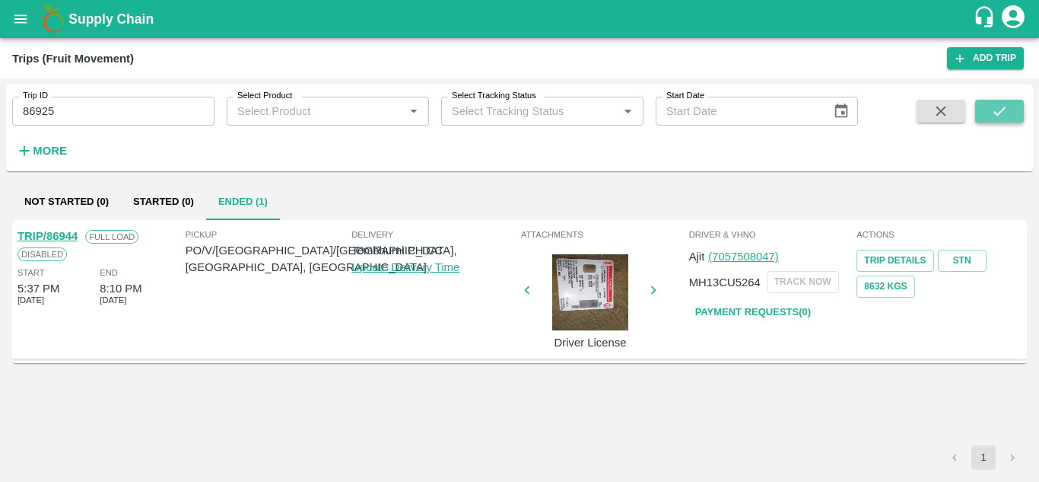
click at [1001, 110] on icon "submit" at bounding box center [999, 111] width 17 height 17
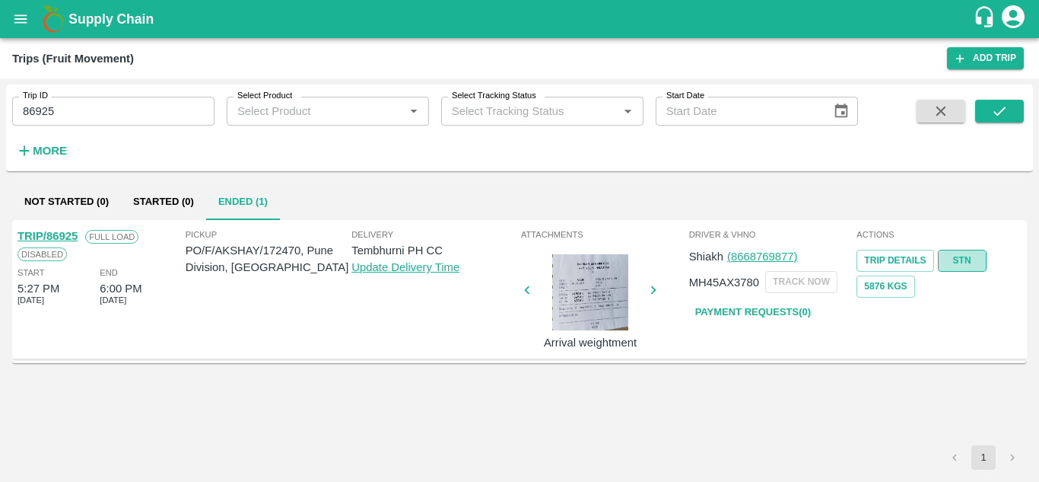
click at [968, 253] on link "STN" at bounding box center [962, 261] width 49 height 22
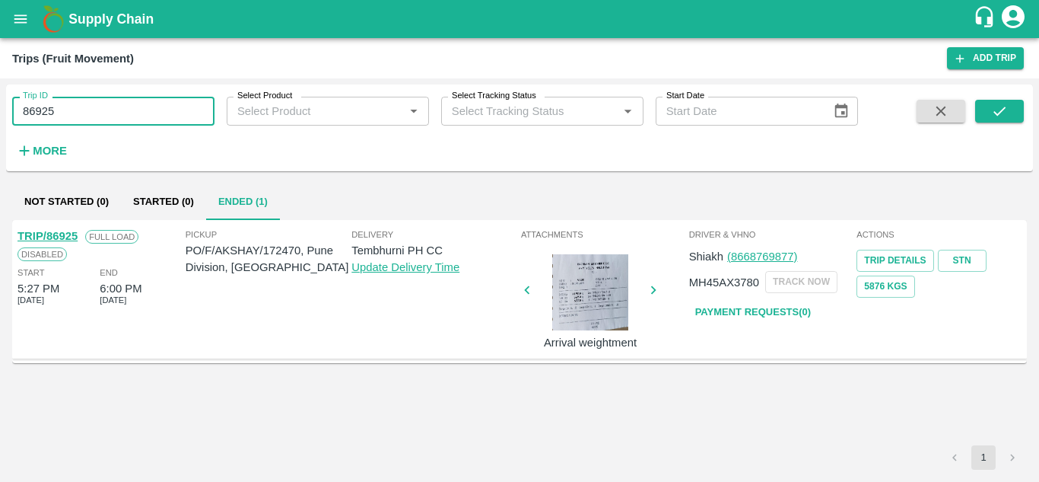
click at [100, 117] on input "86925" at bounding box center [113, 111] width 202 height 29
paste input "text"
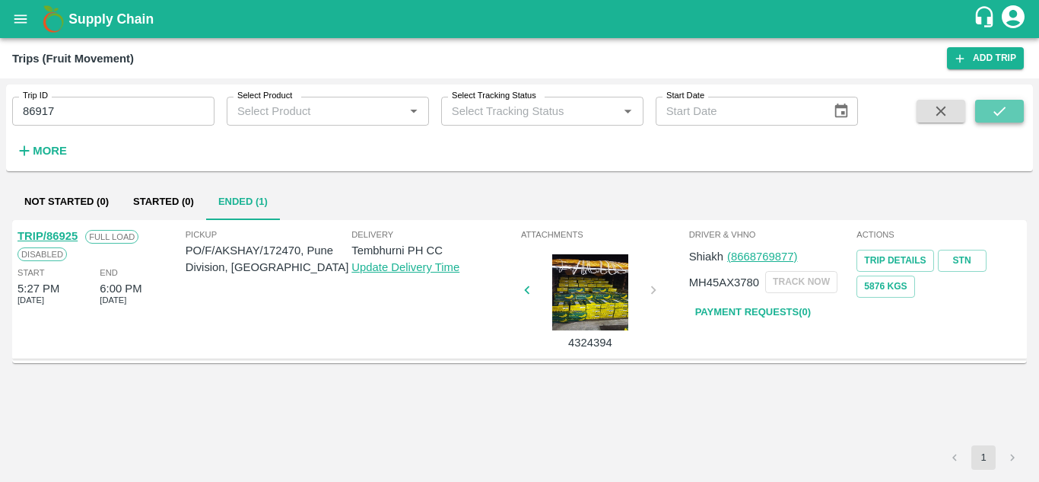
click at [996, 110] on icon "submit" at bounding box center [999, 111] width 17 height 17
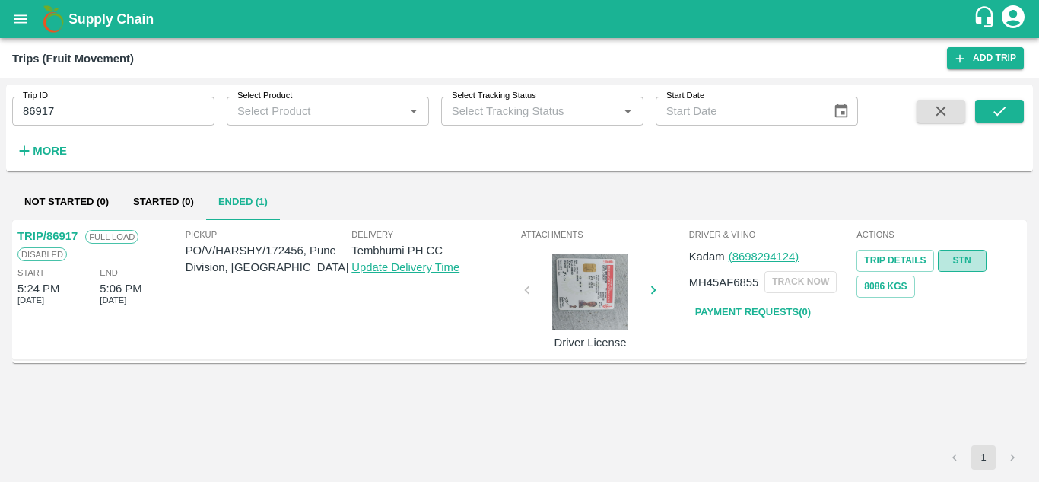
click at [962, 260] on link "STN" at bounding box center [962, 261] width 49 height 22
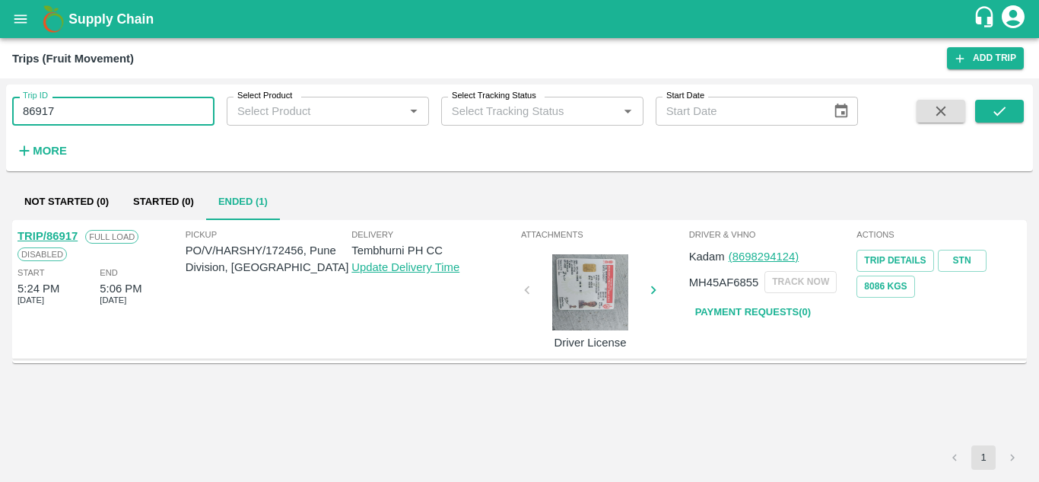
click at [110, 110] on input "86917" at bounding box center [113, 111] width 202 height 29
paste input "text"
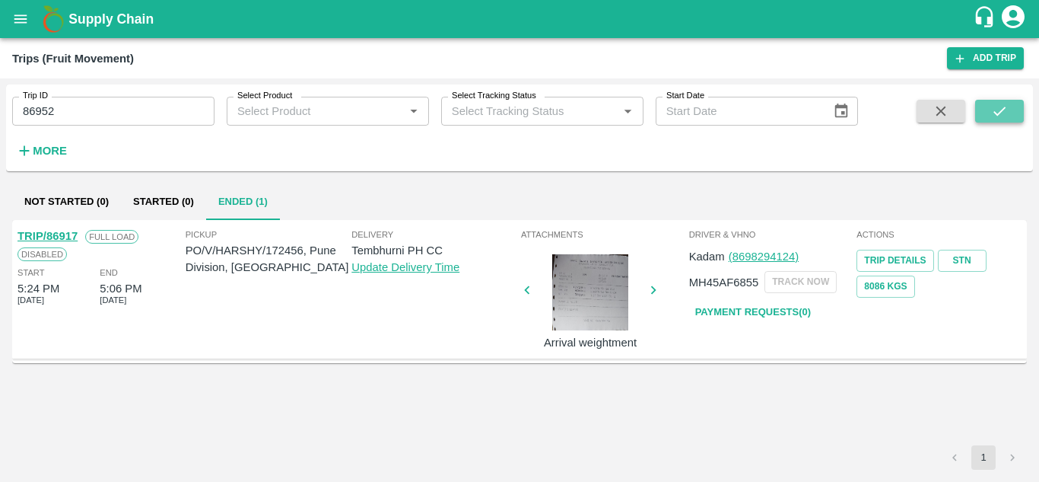
click at [994, 113] on icon "submit" at bounding box center [1000, 111] width 12 height 9
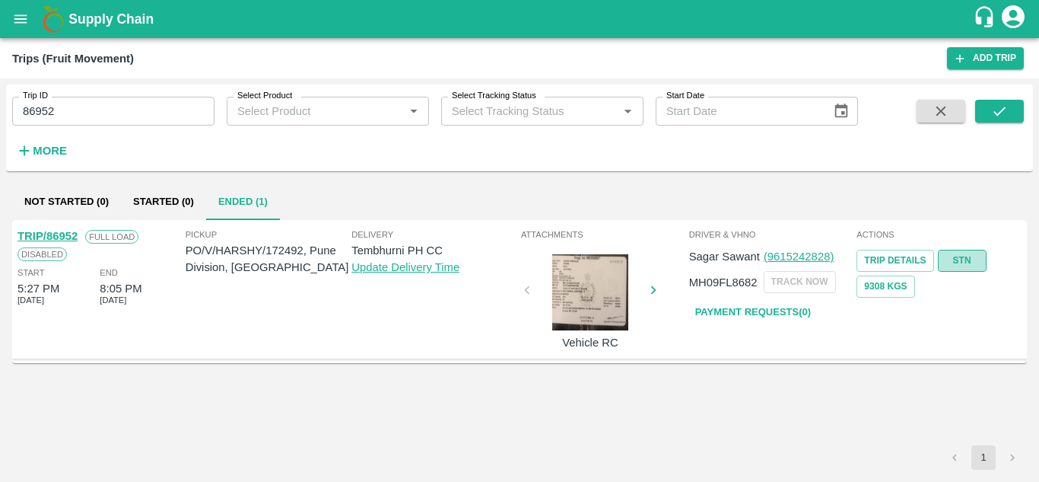
click at [953, 260] on link "STN" at bounding box center [962, 261] width 49 height 22
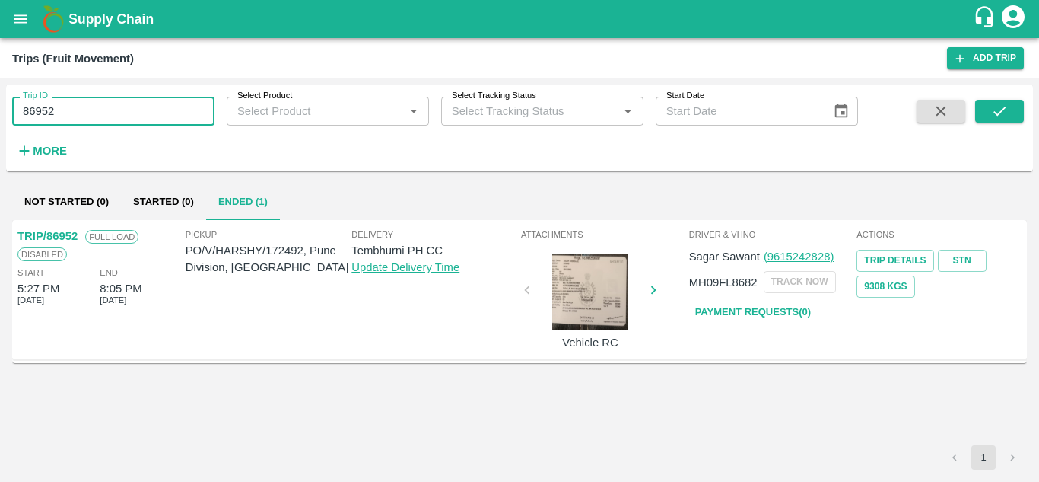
click at [107, 113] on input "86952" at bounding box center [113, 111] width 202 height 29
paste input "text"
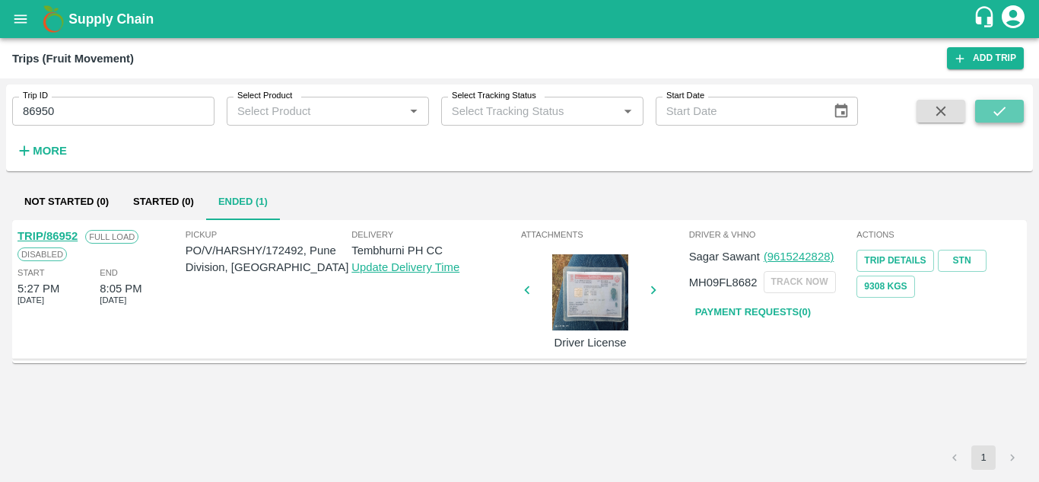
click at [992, 100] on button "submit" at bounding box center [999, 111] width 49 height 23
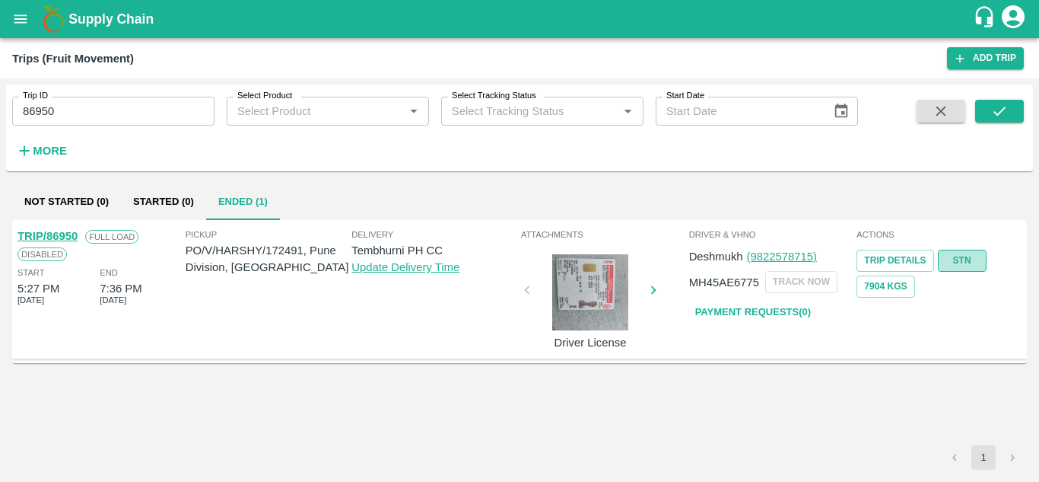
click at [959, 263] on link "STN" at bounding box center [962, 261] width 49 height 22
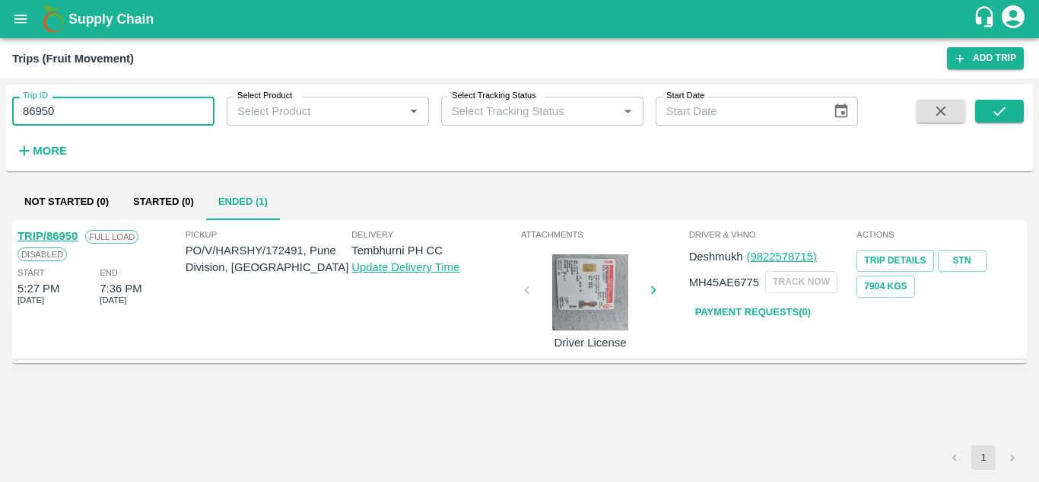
click at [101, 106] on input "86950" at bounding box center [113, 111] width 202 height 29
paste input "text"
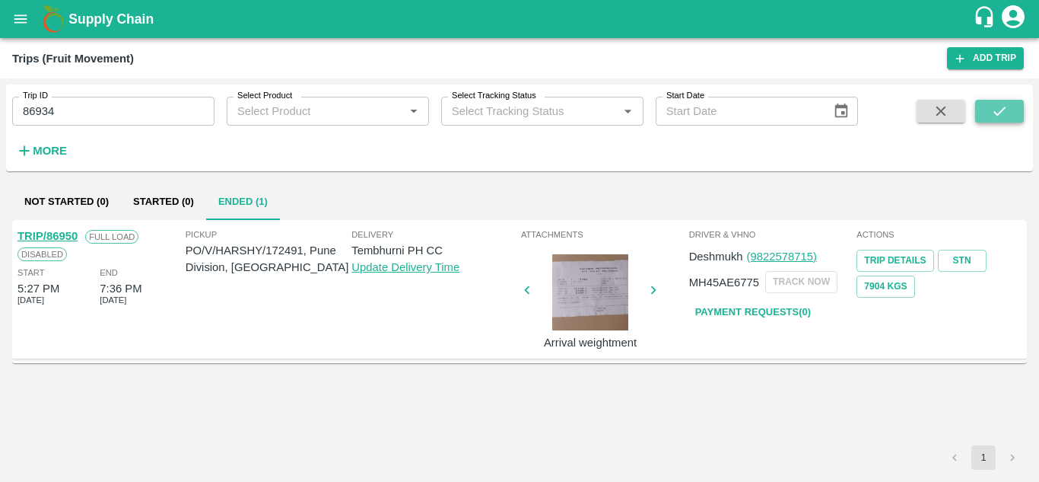
click at [1013, 105] on button "submit" at bounding box center [999, 111] width 49 height 23
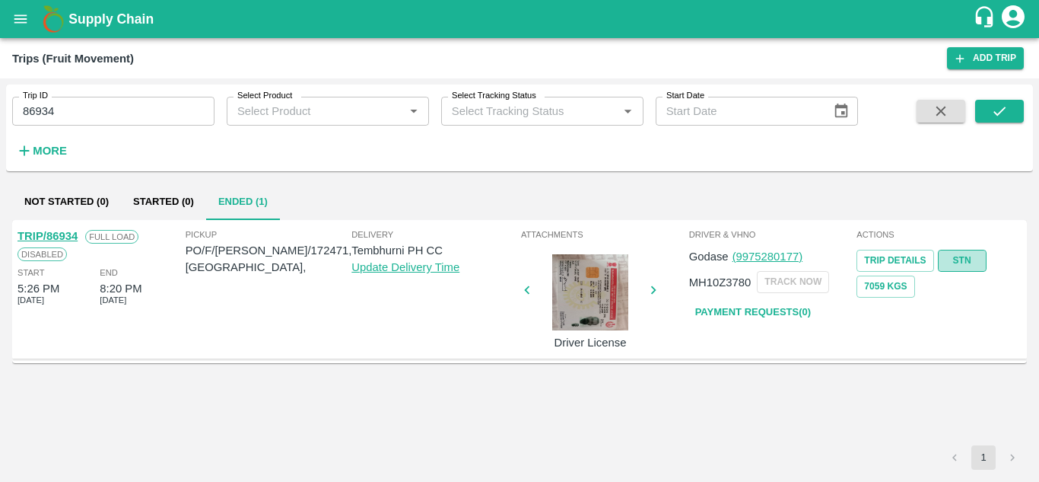
click at [956, 262] on link "STN" at bounding box center [962, 261] width 49 height 22
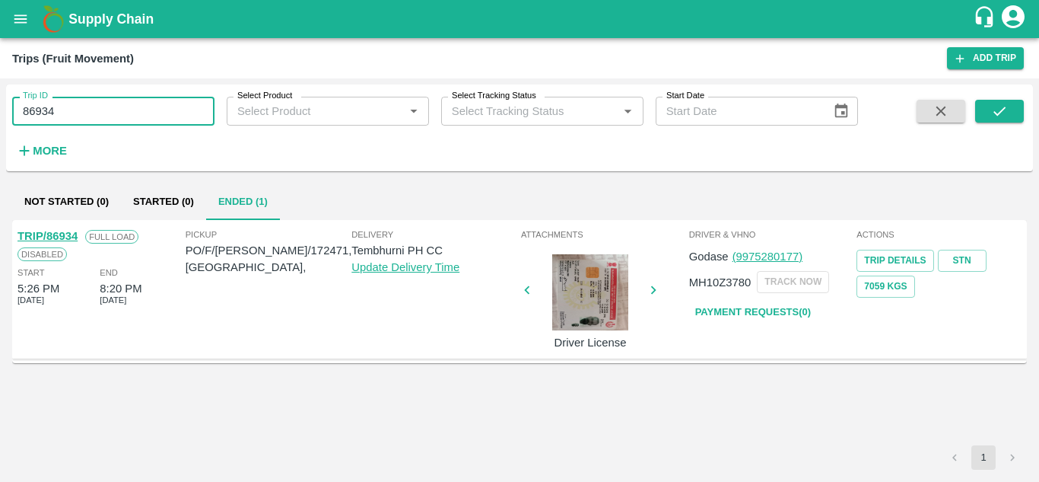
click at [62, 119] on input "86934" at bounding box center [113, 111] width 202 height 29
paste input "text"
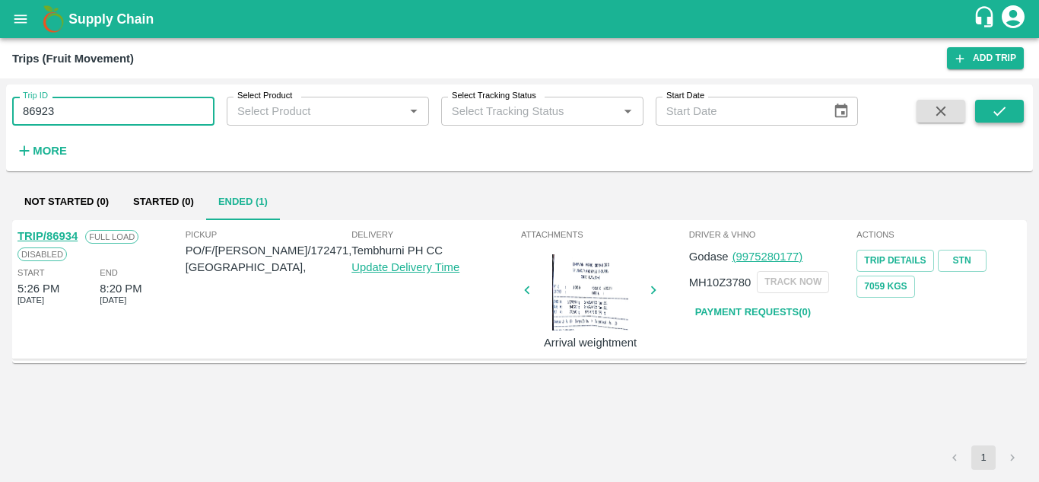
click at [996, 107] on icon "submit" at bounding box center [999, 111] width 17 height 17
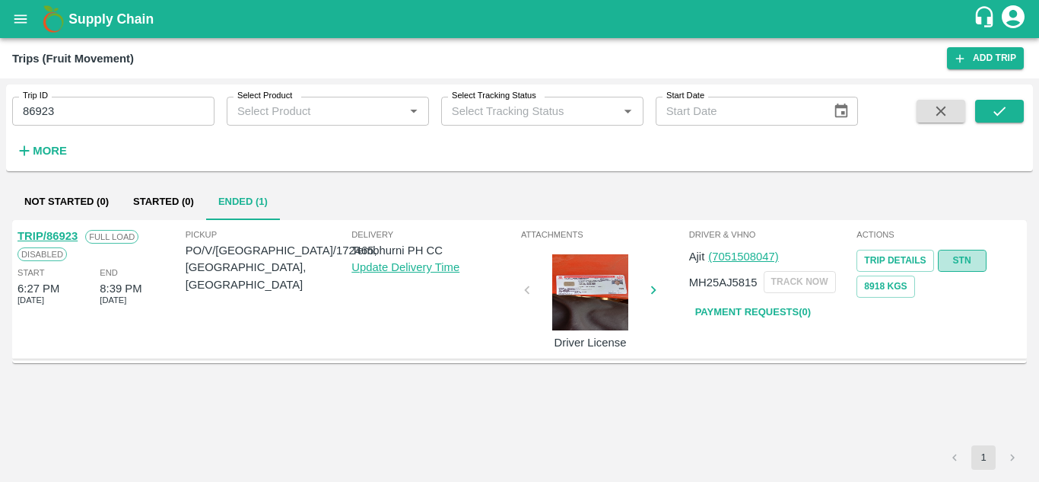
click at [972, 262] on link "STN" at bounding box center [962, 261] width 49 height 22
click at [107, 113] on input "86923" at bounding box center [113, 111] width 202 height 29
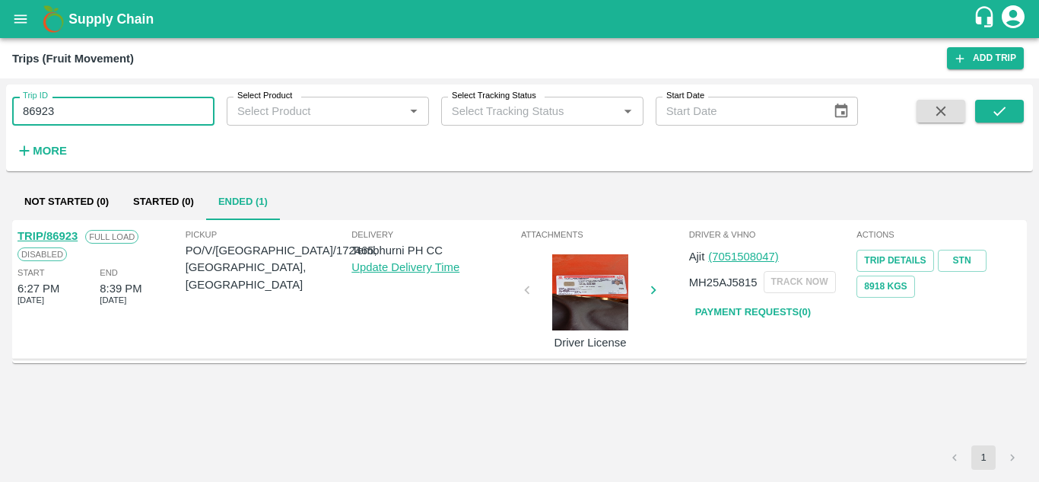
click at [107, 113] on input "86923" at bounding box center [113, 111] width 202 height 29
paste input "text"
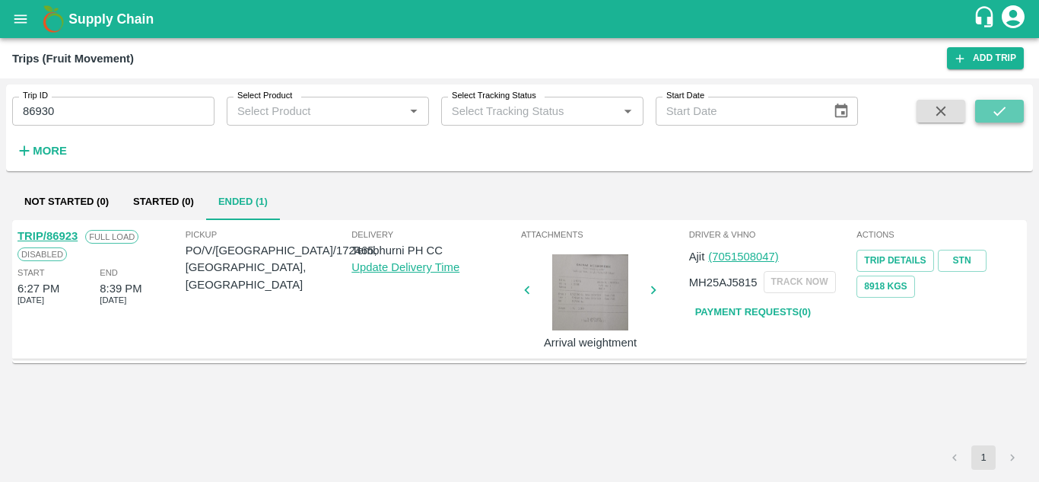
click at [1008, 106] on icon "submit" at bounding box center [999, 111] width 17 height 17
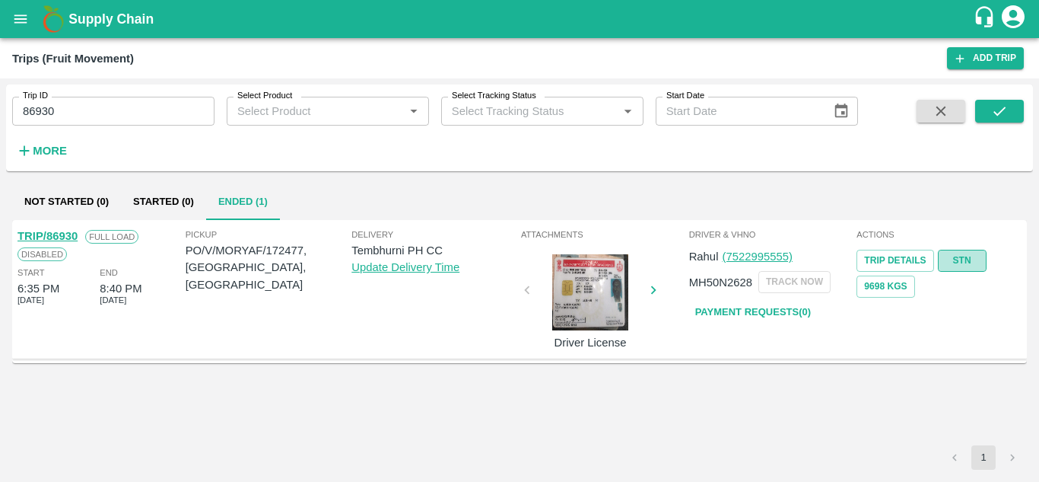
click at [956, 256] on link "STN" at bounding box center [962, 261] width 49 height 22
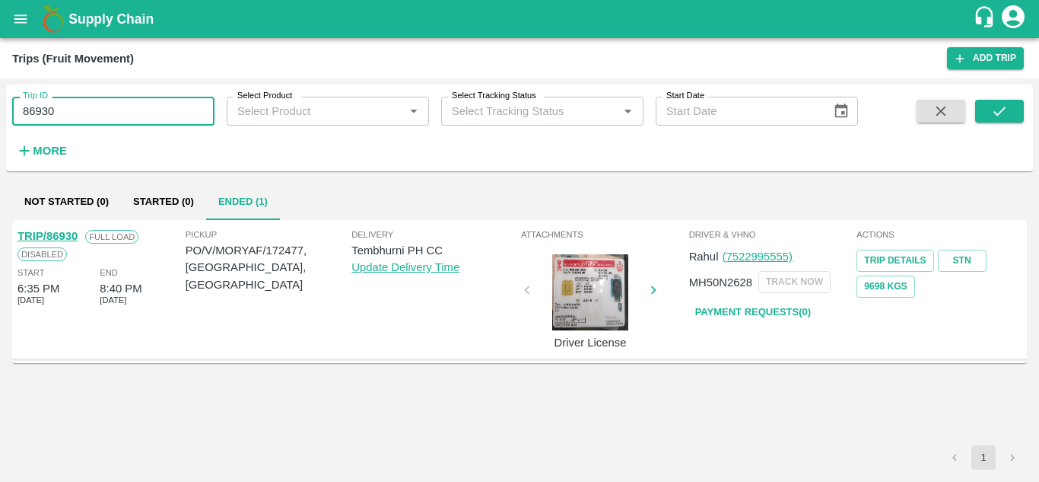
click at [87, 120] on input "86930" at bounding box center [113, 111] width 202 height 29
paste input "text"
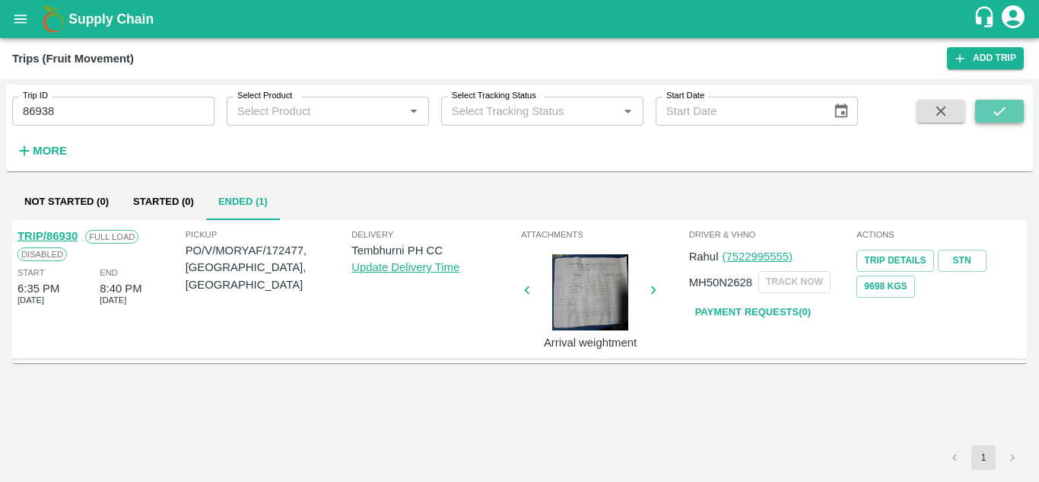
click at [992, 105] on icon "submit" at bounding box center [999, 111] width 17 height 17
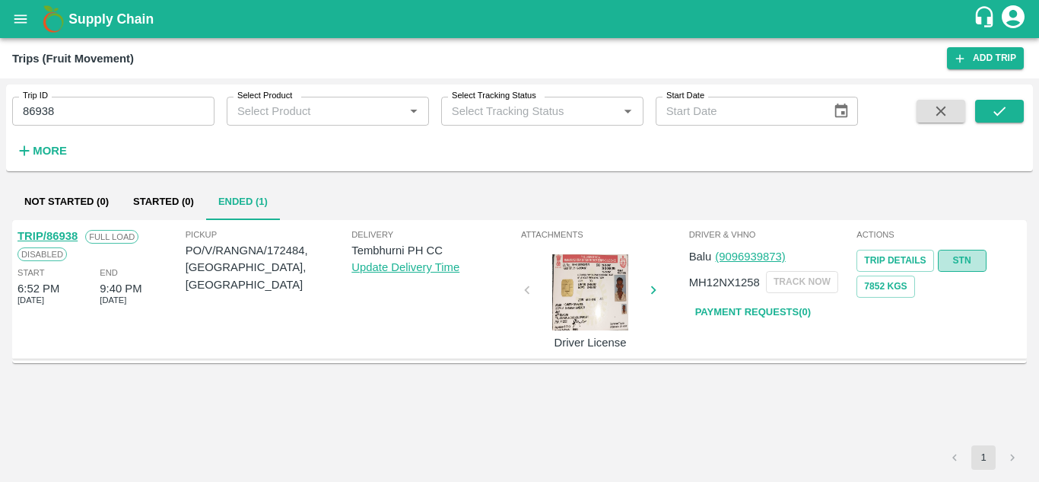
click at [959, 256] on link "STN" at bounding box center [962, 261] width 49 height 22
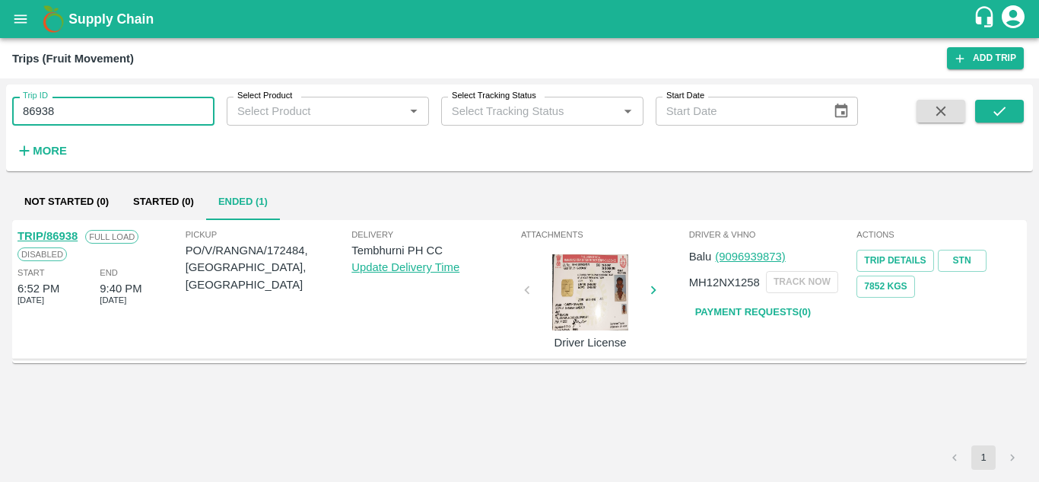
click at [134, 116] on input "86938" at bounding box center [113, 111] width 202 height 29
paste input "text"
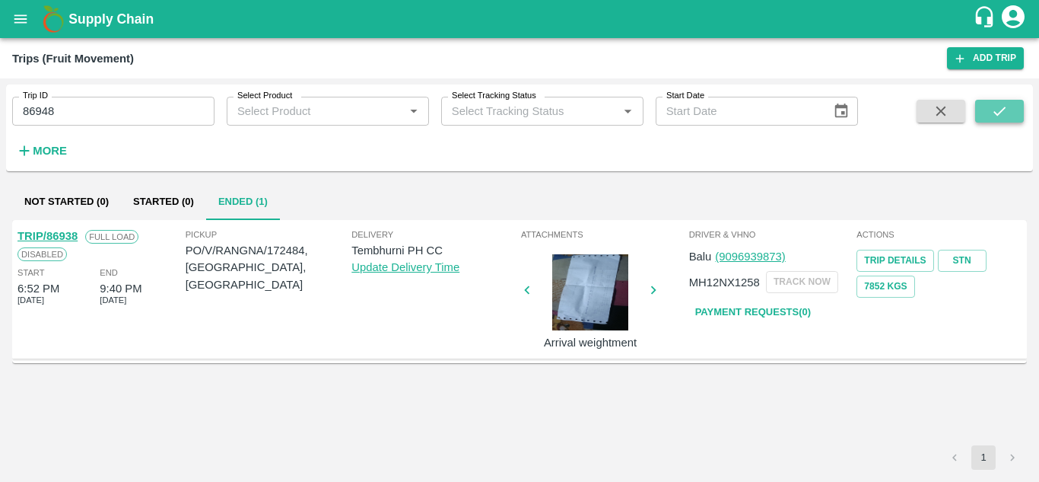
click at [1002, 104] on icon "submit" at bounding box center [999, 111] width 17 height 17
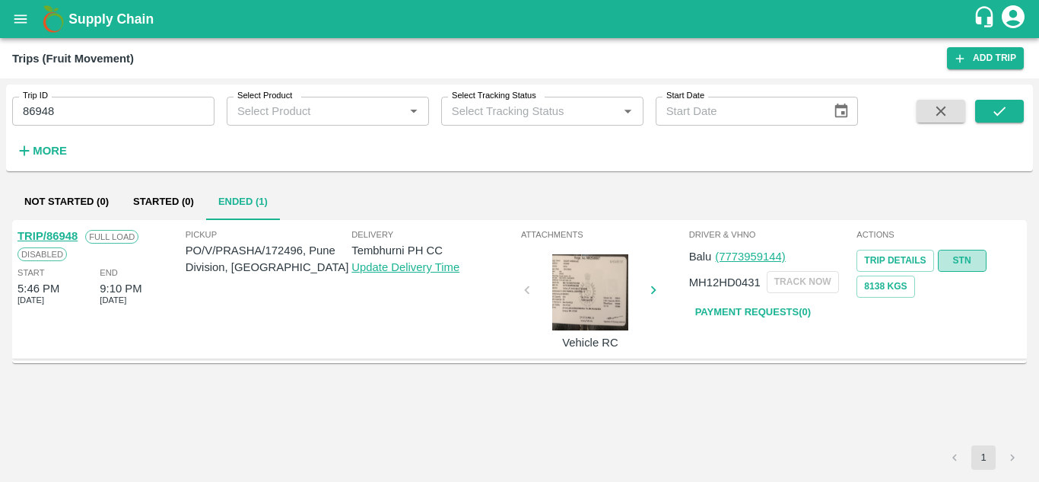
click at [969, 253] on link "STN" at bounding box center [962, 261] width 49 height 22
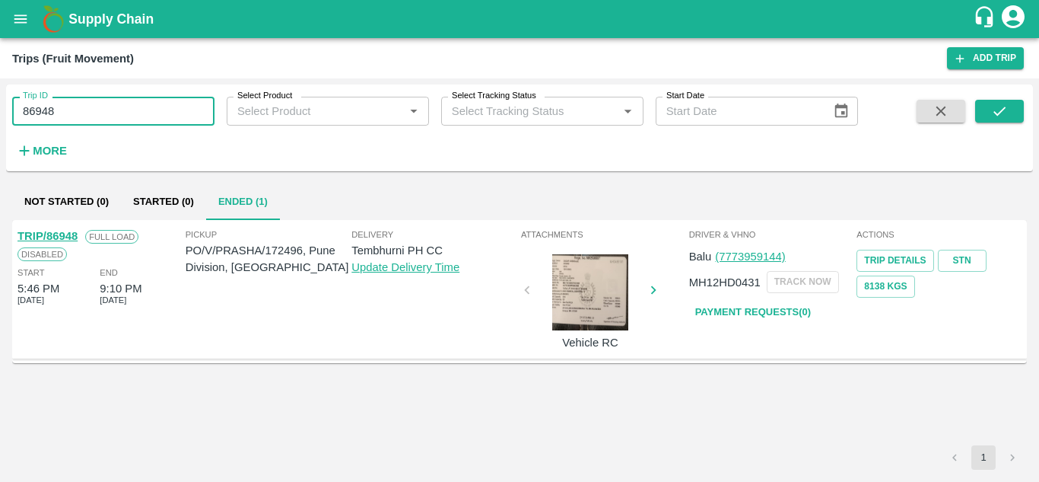
click at [125, 105] on input "86948" at bounding box center [113, 111] width 202 height 29
paste input "text"
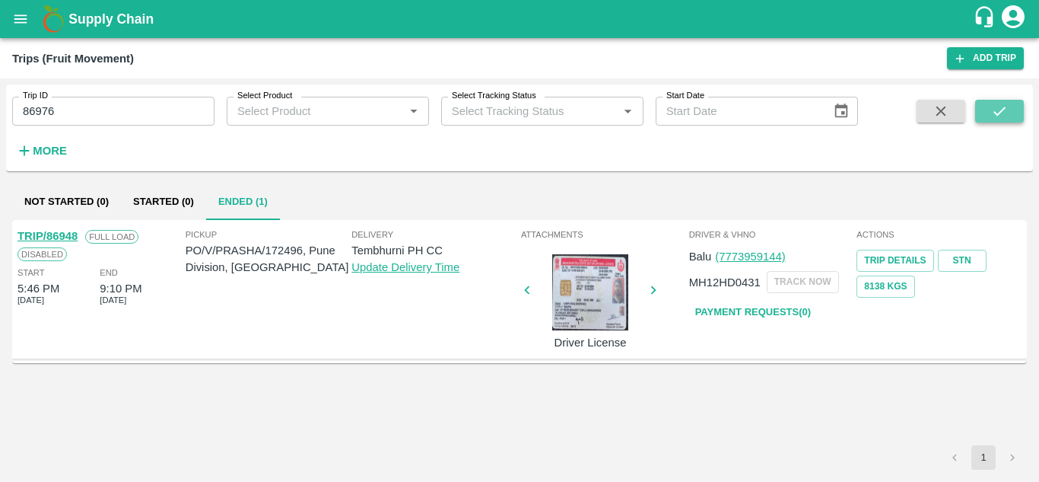
click at [1006, 104] on icon "submit" at bounding box center [999, 111] width 17 height 17
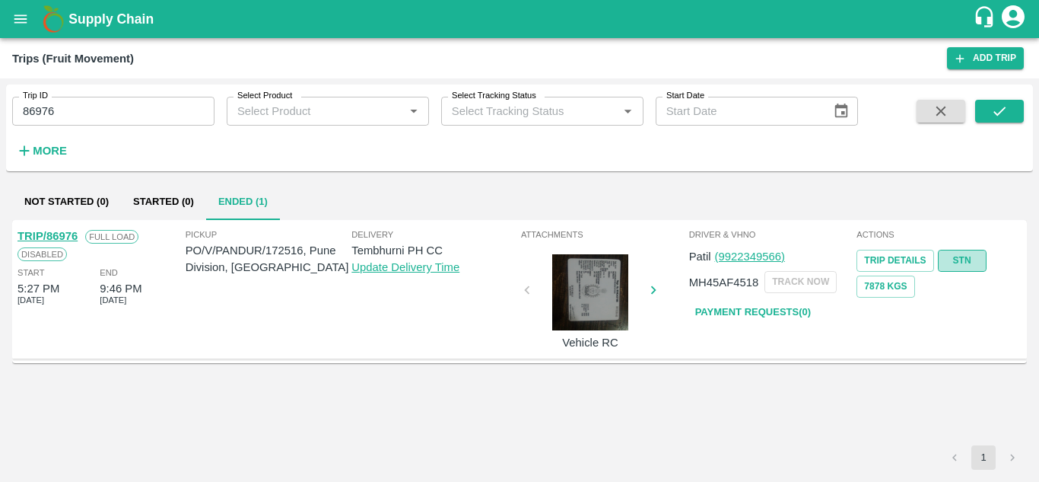
click at [956, 257] on link "STN" at bounding box center [962, 261] width 49 height 22
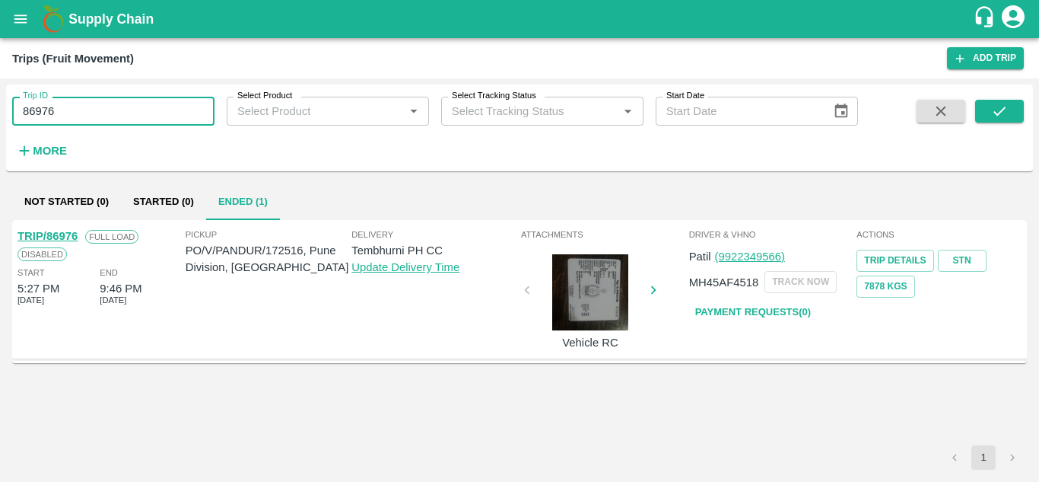
click at [89, 100] on input "86976" at bounding box center [113, 111] width 202 height 29
paste input "text"
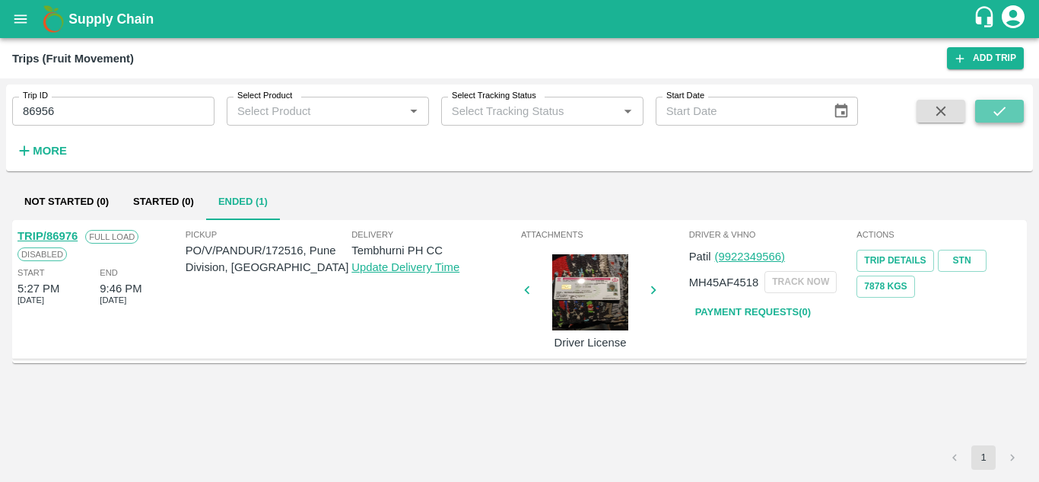
click at [999, 104] on icon "submit" at bounding box center [999, 111] width 17 height 17
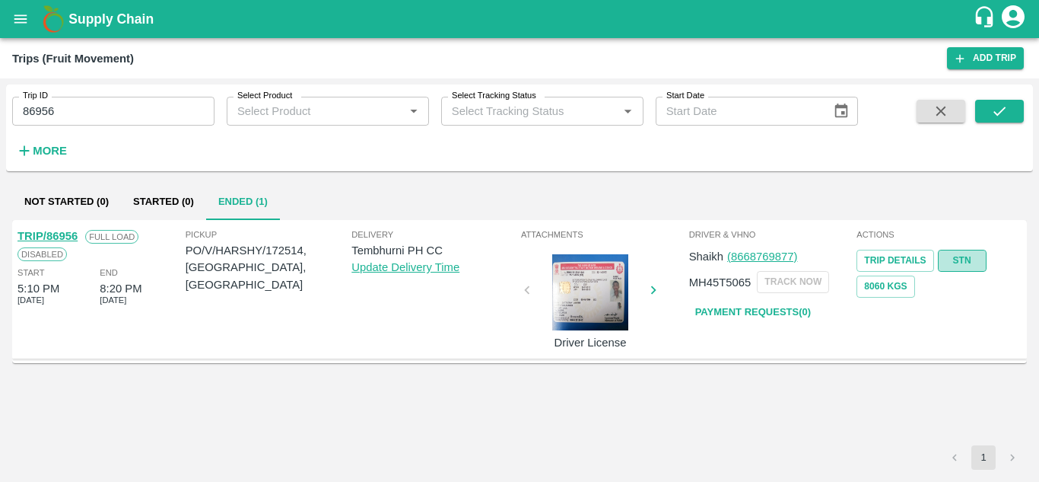
click at [959, 258] on link "STN" at bounding box center [962, 261] width 49 height 22
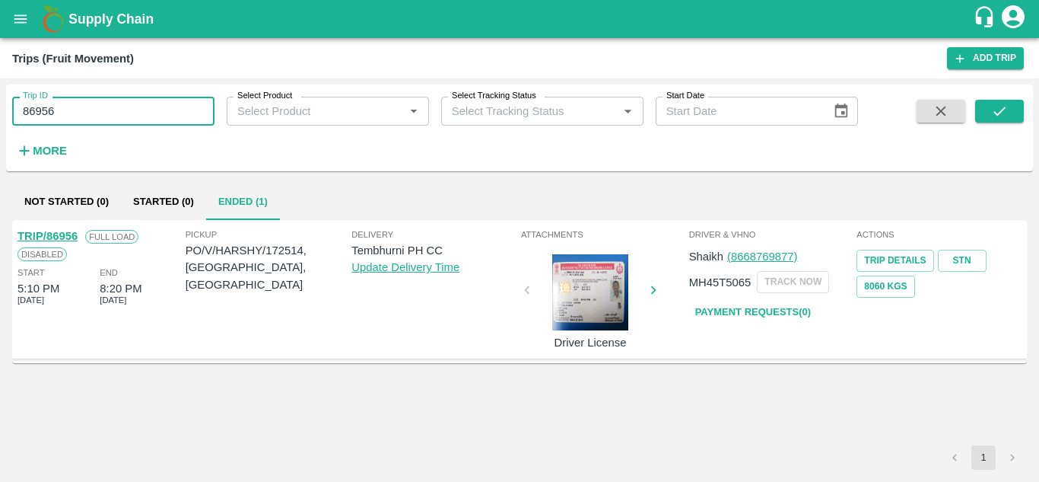
click at [75, 116] on input "86956" at bounding box center [113, 111] width 202 height 29
paste input "text"
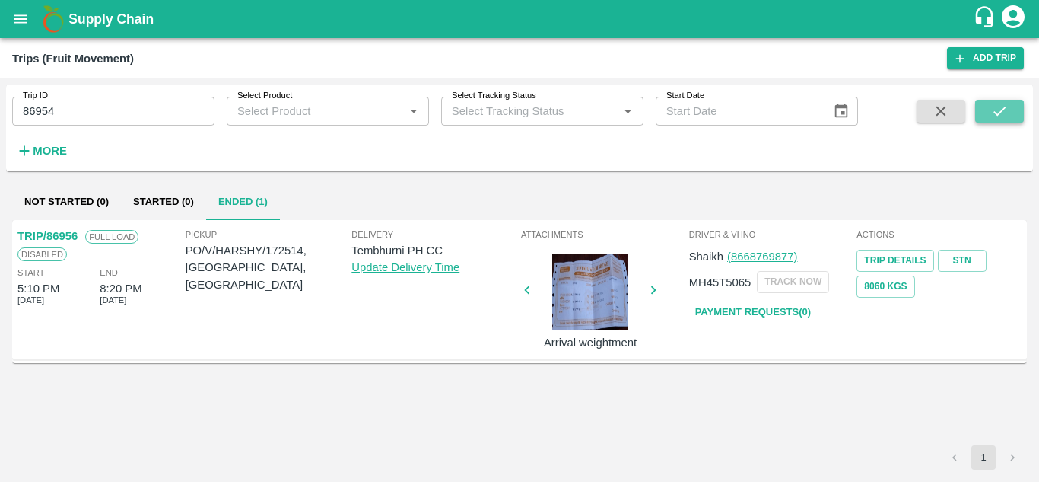
click at [1017, 108] on button "submit" at bounding box center [999, 111] width 49 height 23
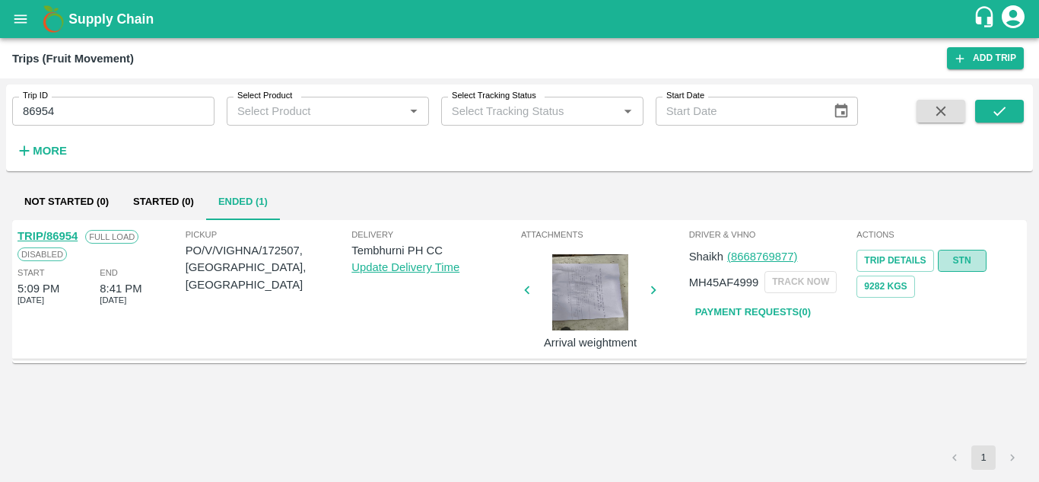
click at [956, 258] on link "STN" at bounding box center [962, 261] width 49 height 22
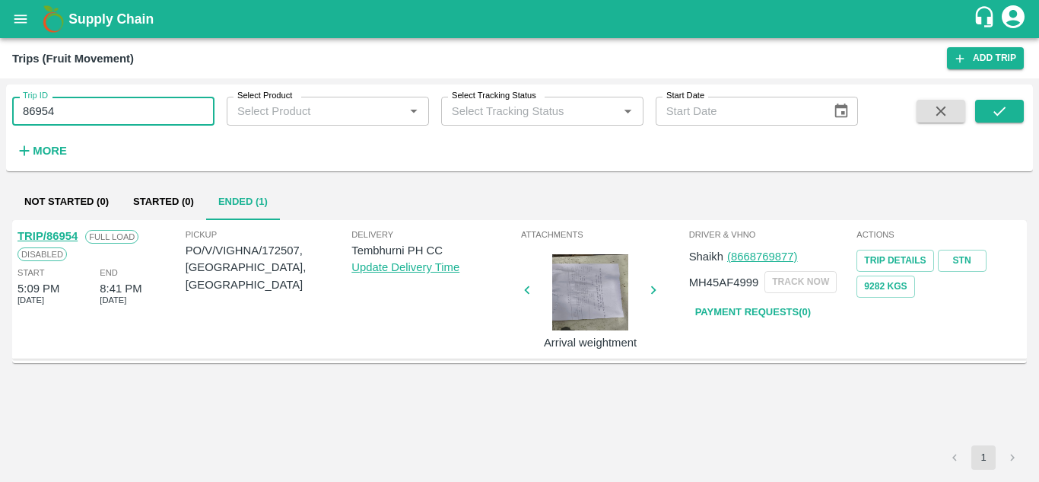
click at [61, 115] on input "86954" at bounding box center [113, 111] width 202 height 29
paste input "text"
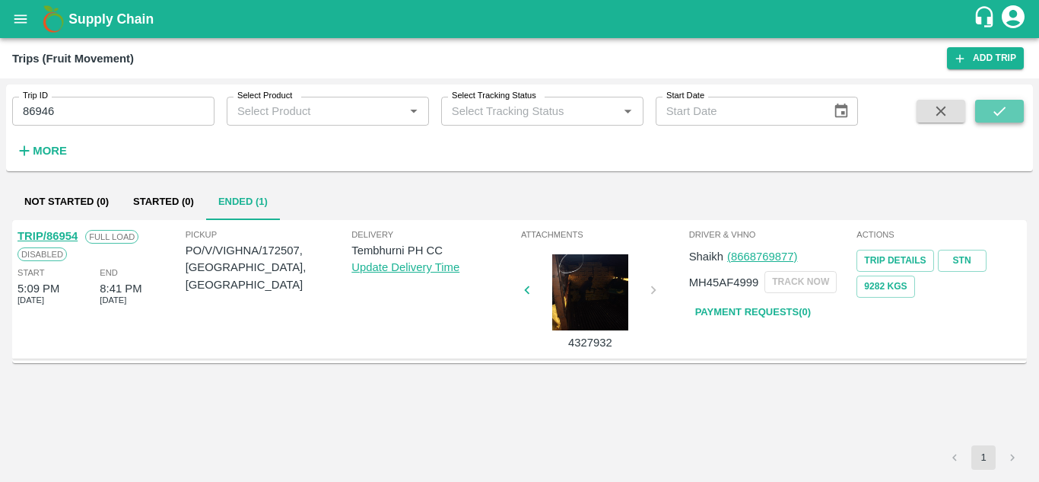
click at [1008, 107] on icon "submit" at bounding box center [999, 111] width 17 height 17
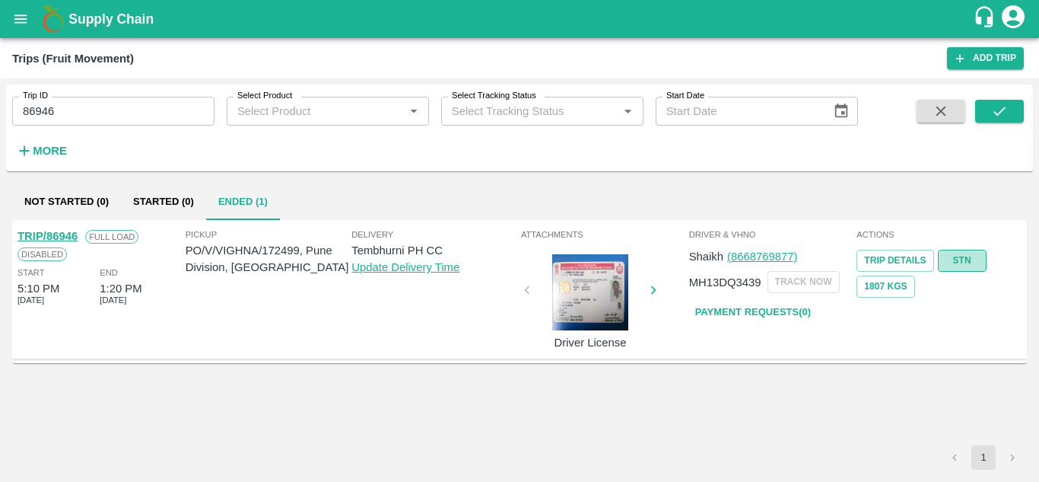
click at [962, 256] on link "STN" at bounding box center [962, 261] width 49 height 22
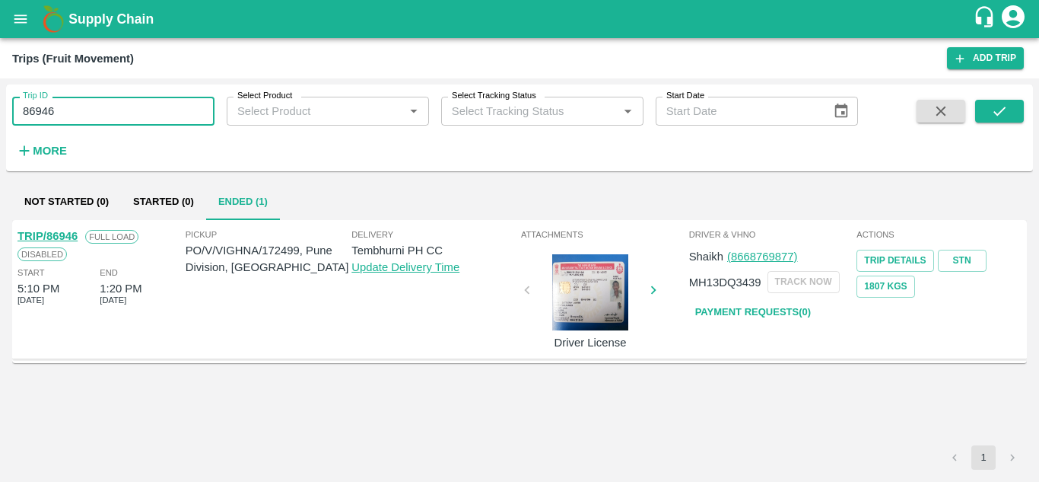
click at [105, 110] on input "86946" at bounding box center [113, 111] width 202 height 29
paste input "text"
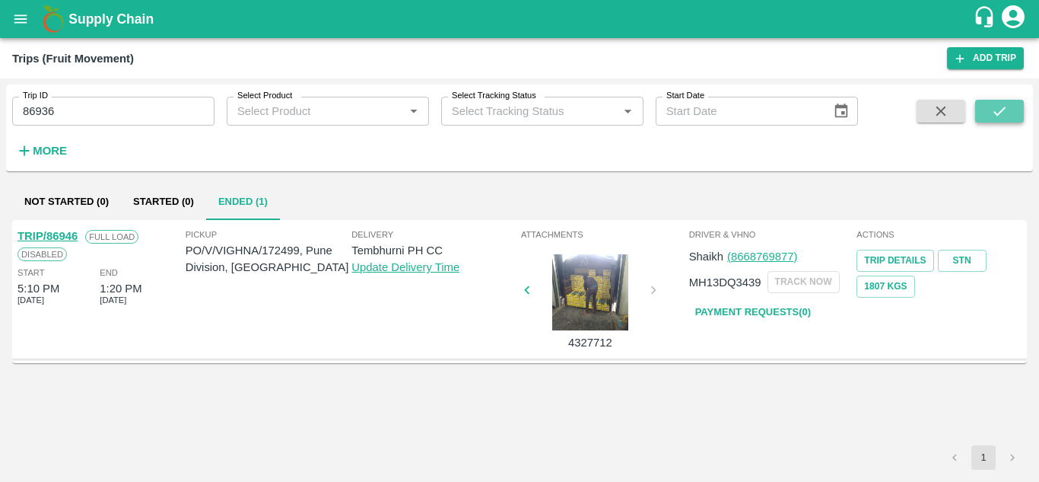
click at [993, 110] on icon "submit" at bounding box center [999, 111] width 17 height 17
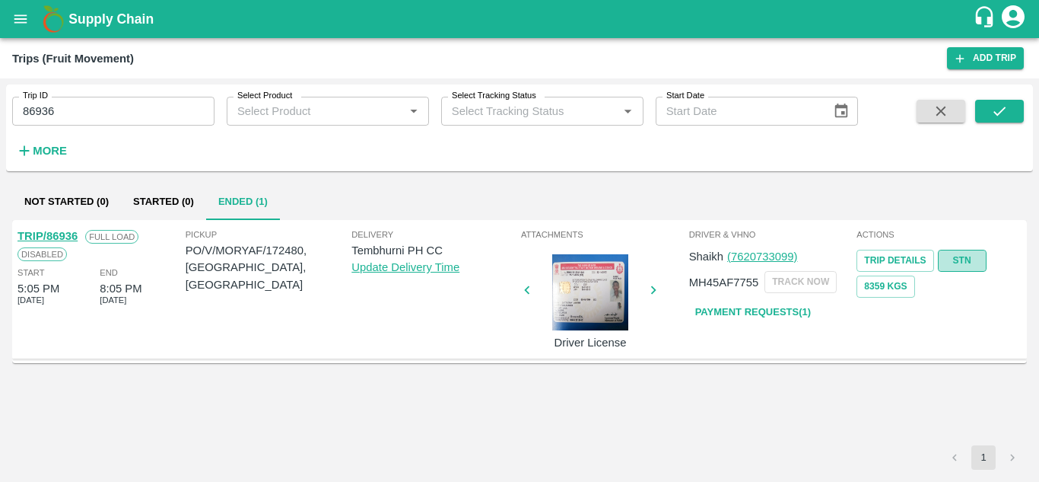
click at [966, 256] on link "STN" at bounding box center [962, 261] width 49 height 22
click at [91, 104] on input "86936" at bounding box center [113, 111] width 202 height 29
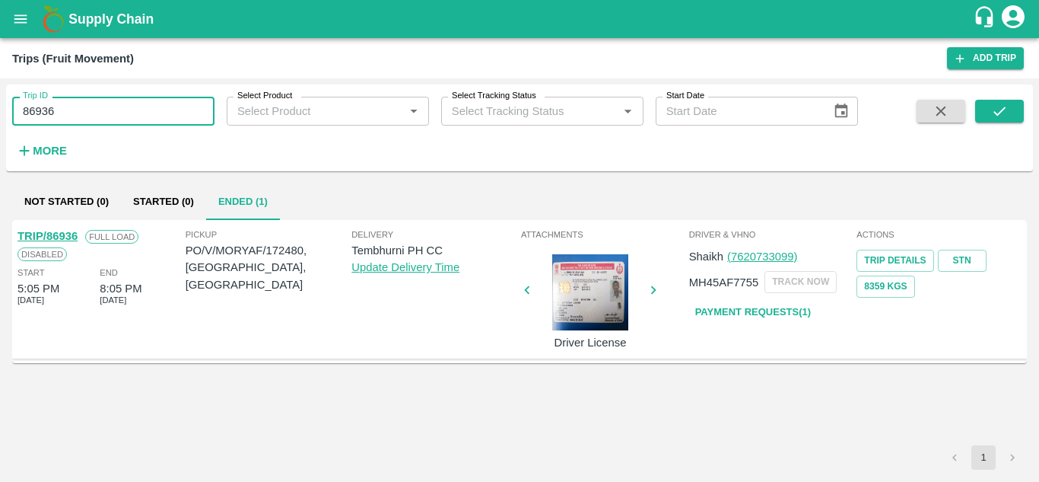
click at [91, 104] on input "86936" at bounding box center [113, 111] width 202 height 29
paste input "text"
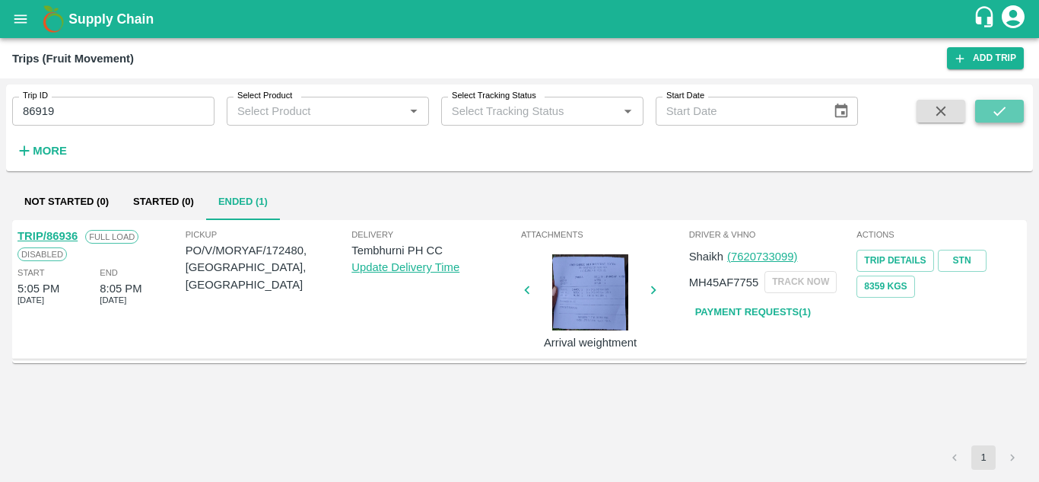
click at [987, 104] on button "submit" at bounding box center [999, 111] width 49 height 23
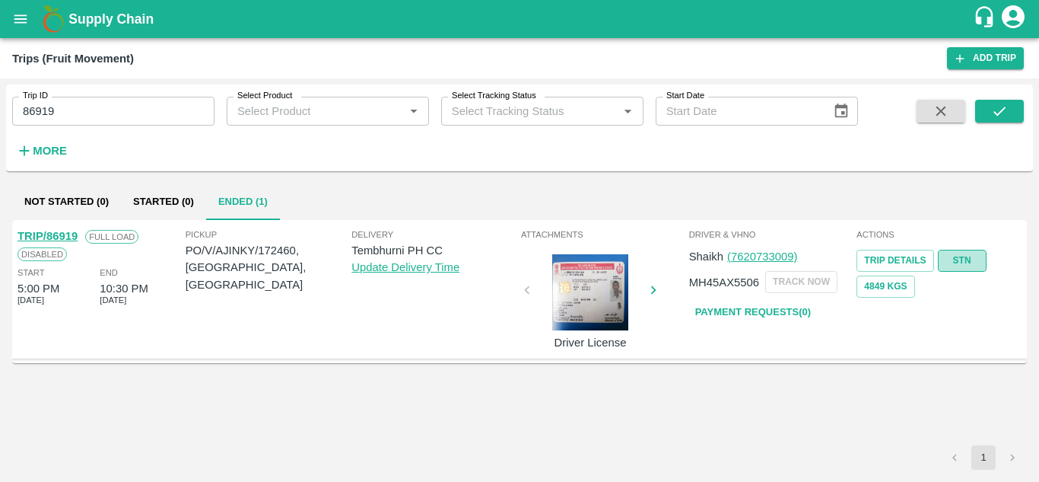
click at [964, 262] on link "STN" at bounding box center [962, 261] width 49 height 22
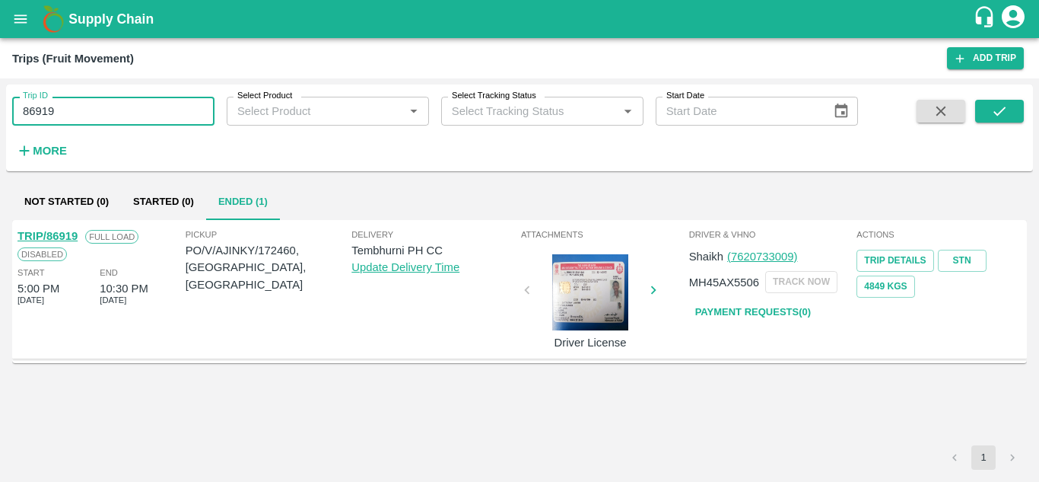
click at [82, 109] on input "86919" at bounding box center [113, 111] width 202 height 29
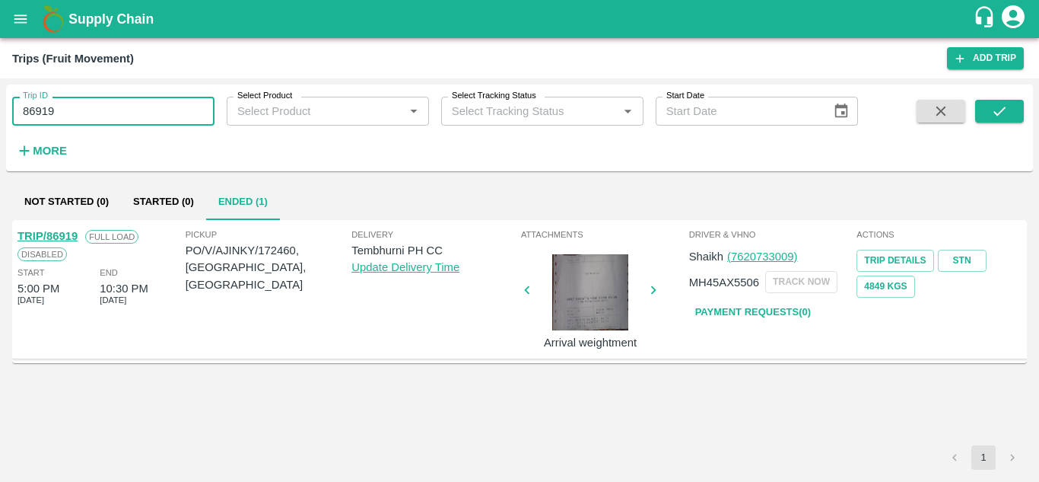
click at [82, 109] on input "86919" at bounding box center [113, 111] width 202 height 29
paste input "text"
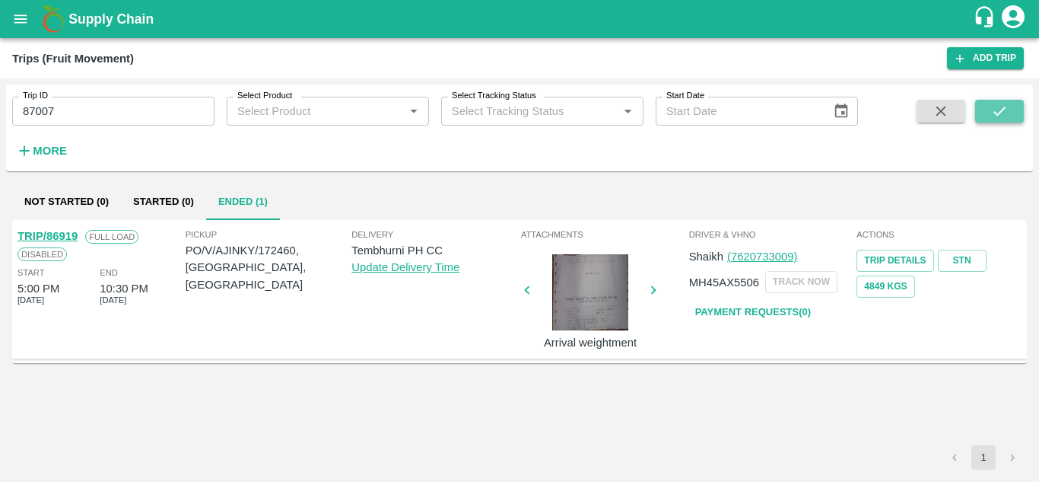
click at [996, 108] on icon "submit" at bounding box center [999, 111] width 17 height 17
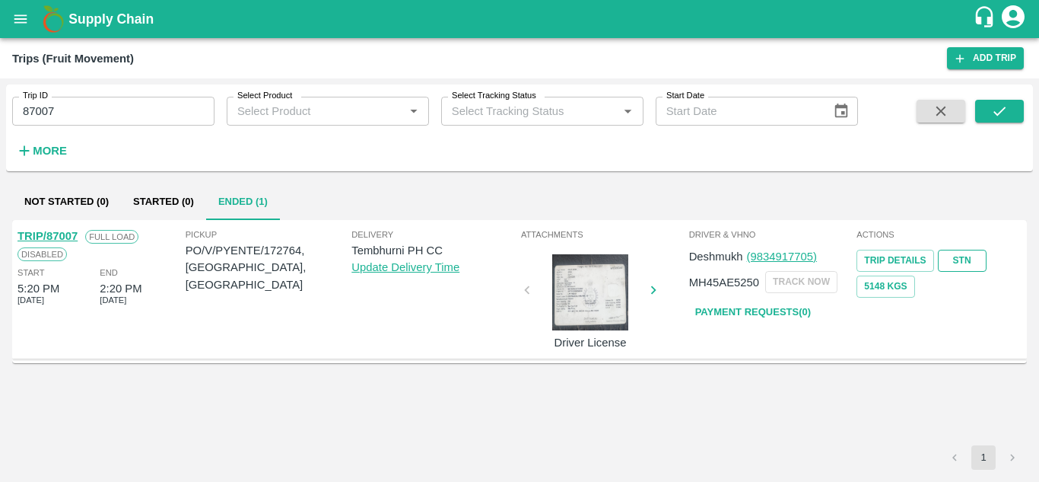
click at [959, 257] on link "STN" at bounding box center [962, 261] width 49 height 22
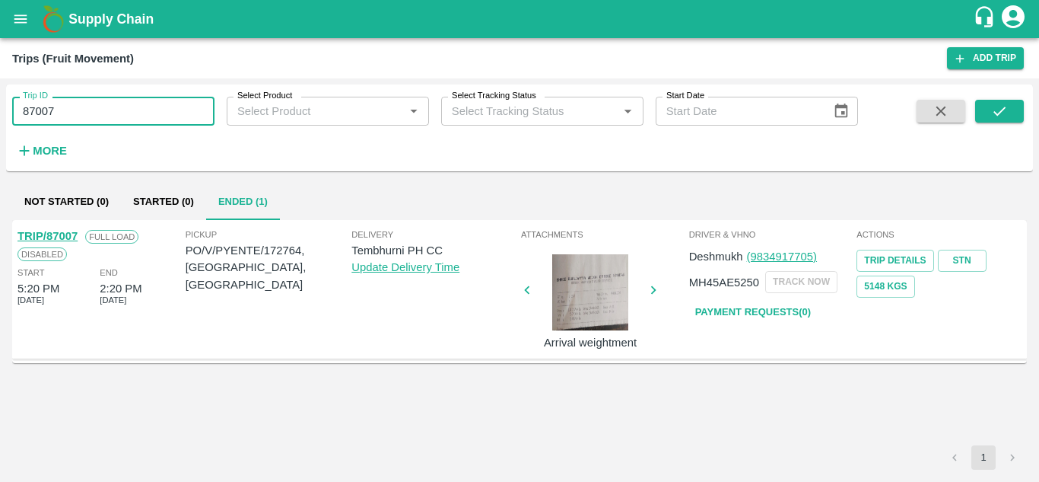
click at [84, 122] on input "87007" at bounding box center [113, 111] width 202 height 29
paste input "text"
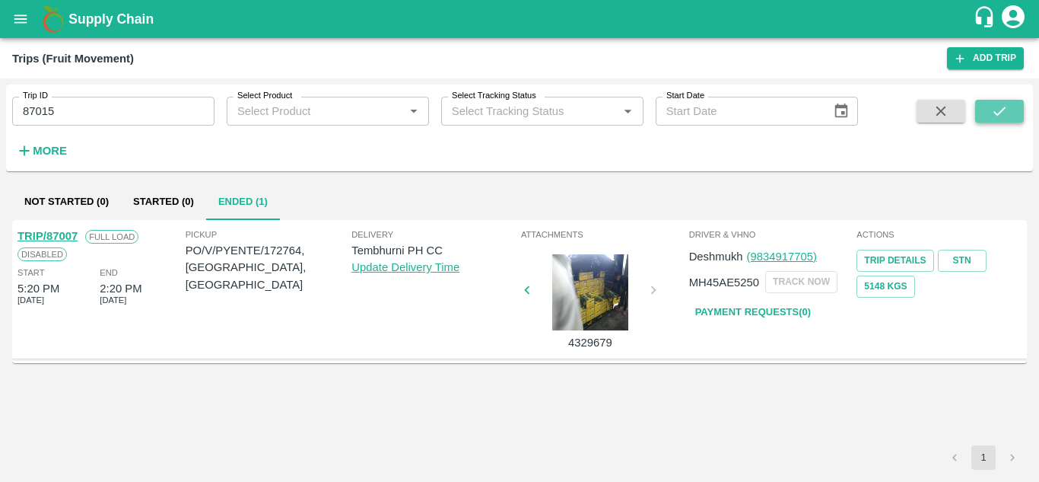
click at [1004, 106] on icon "submit" at bounding box center [999, 111] width 17 height 17
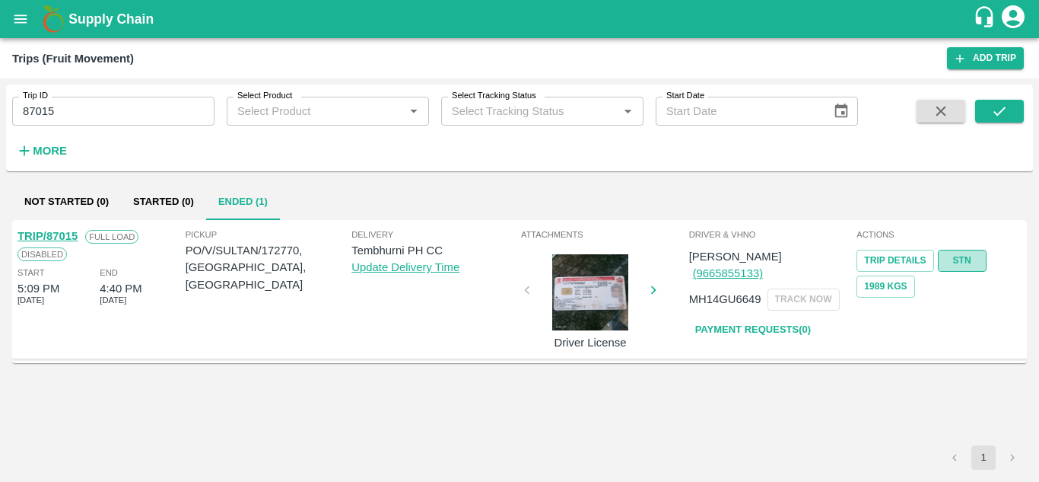
click at [963, 253] on link "STN" at bounding box center [962, 261] width 49 height 22
drag, startPoint x: 132, startPoint y: 96, endPoint x: 95, endPoint y: 111, distance: 39.6
click at [95, 111] on div "Trip ID 87015 Trip ID" at bounding box center [107, 104] width 215 height 41
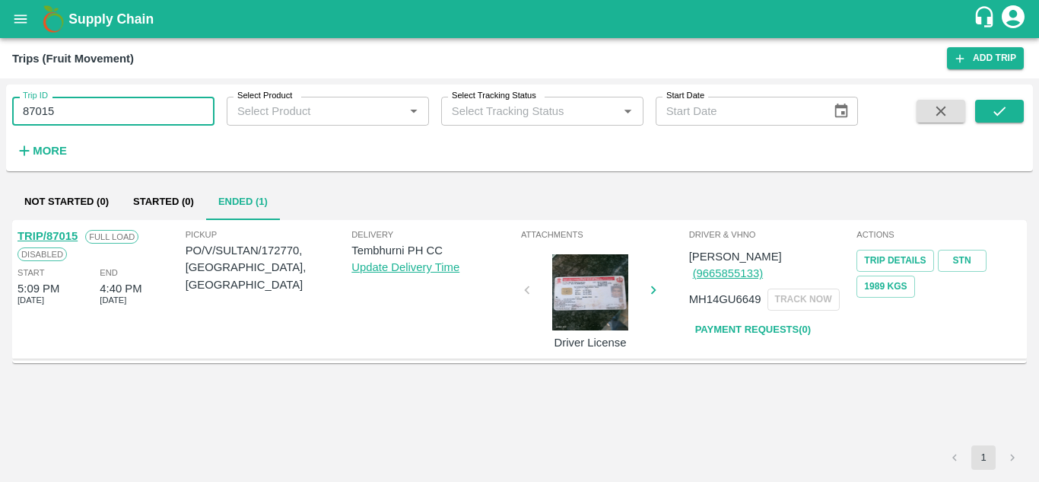
click at [95, 111] on input "87015" at bounding box center [113, 111] width 202 height 29
paste input "text"
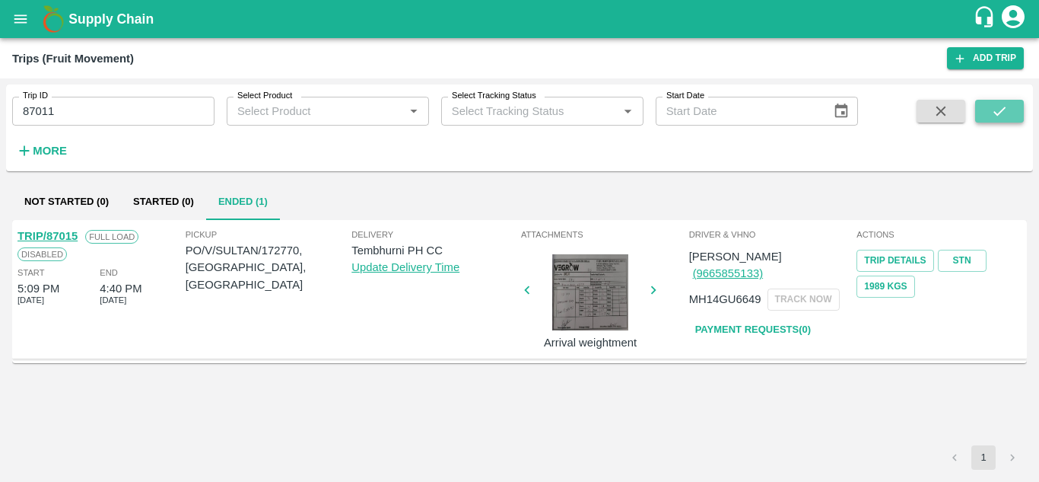
click at [993, 112] on icon "submit" at bounding box center [999, 111] width 17 height 17
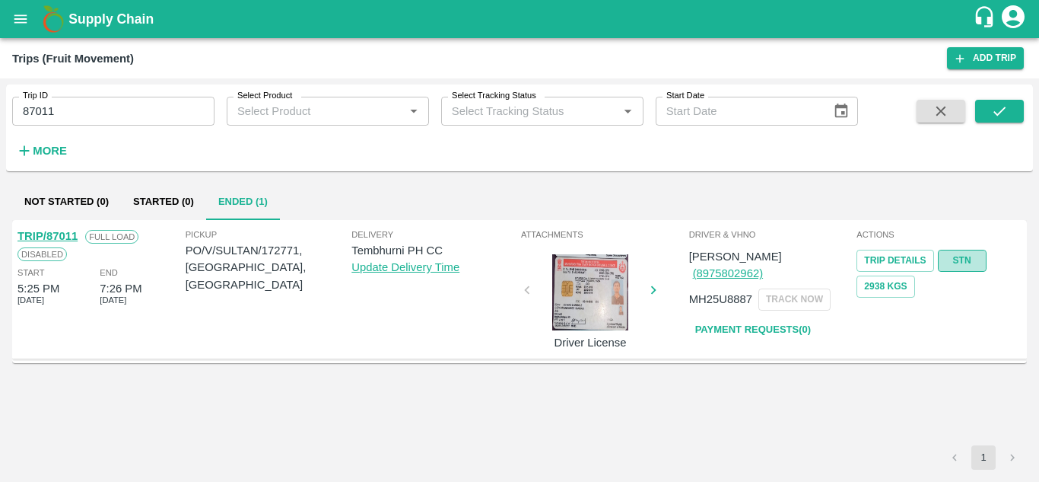
click at [976, 259] on link "STN" at bounding box center [962, 261] width 49 height 22
click at [62, 121] on input "87011" at bounding box center [113, 111] width 202 height 29
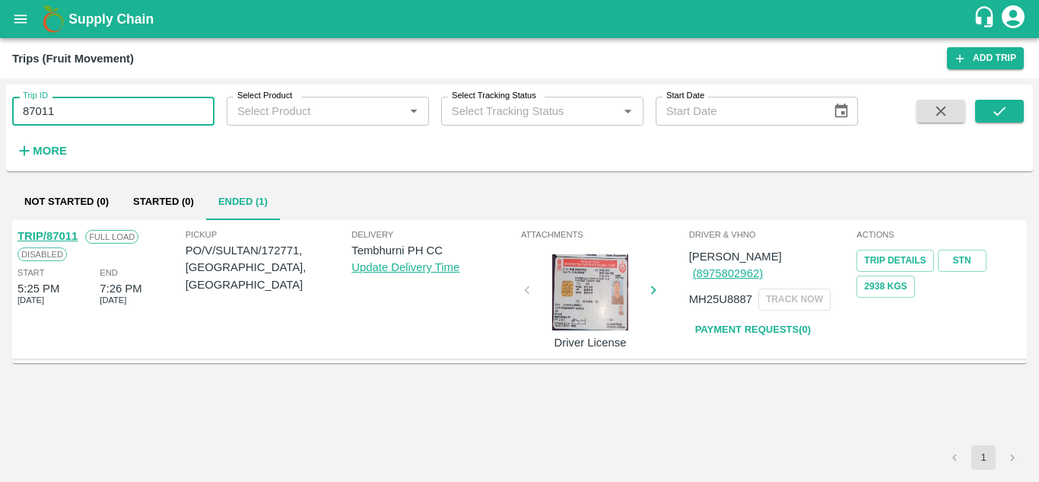
click at [62, 121] on input "87011" at bounding box center [113, 111] width 202 height 29
paste input "text"
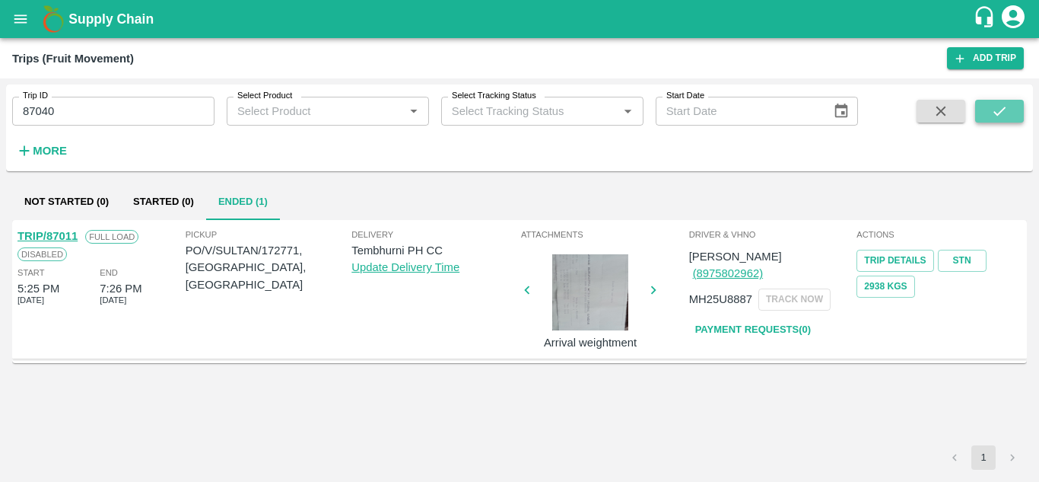
click at [994, 110] on icon "submit" at bounding box center [999, 111] width 17 height 17
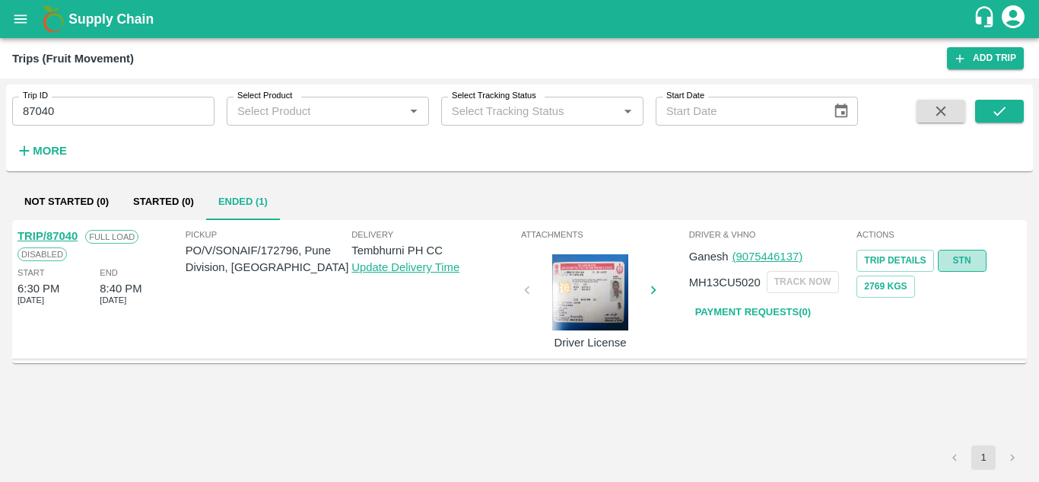
click at [966, 259] on link "STN" at bounding box center [962, 261] width 49 height 22
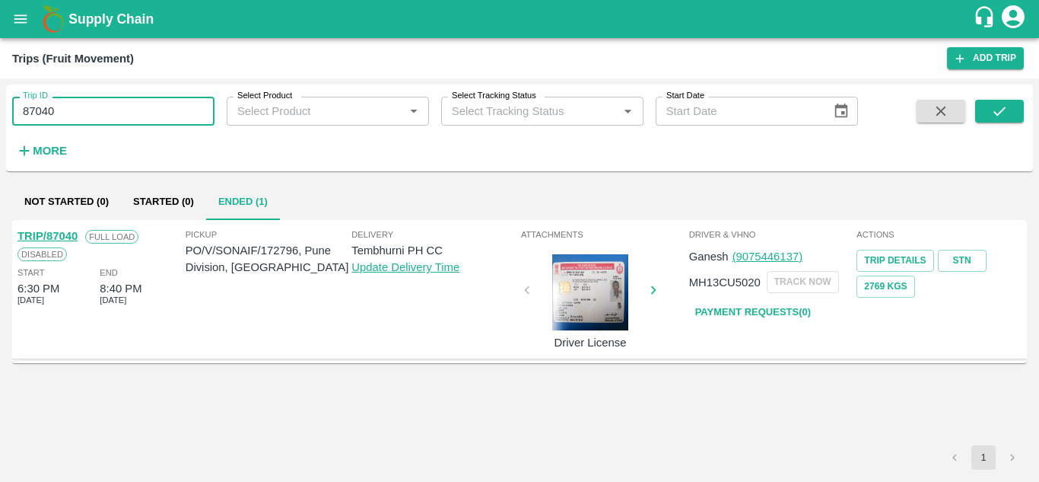
click at [73, 118] on input "87040" at bounding box center [113, 111] width 202 height 29
paste input "text"
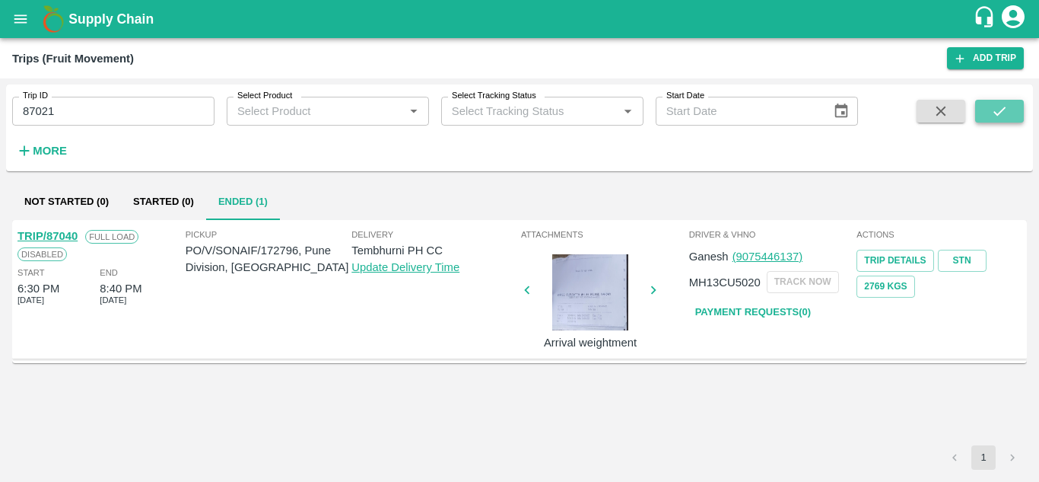
click at [1007, 107] on icon "submit" at bounding box center [999, 111] width 17 height 17
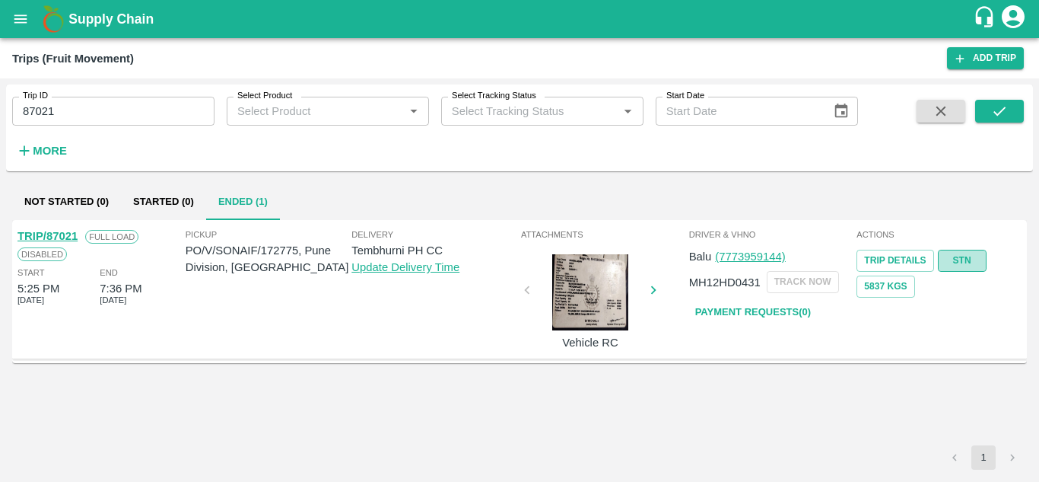
click at [961, 256] on link "STN" at bounding box center [962, 261] width 49 height 22
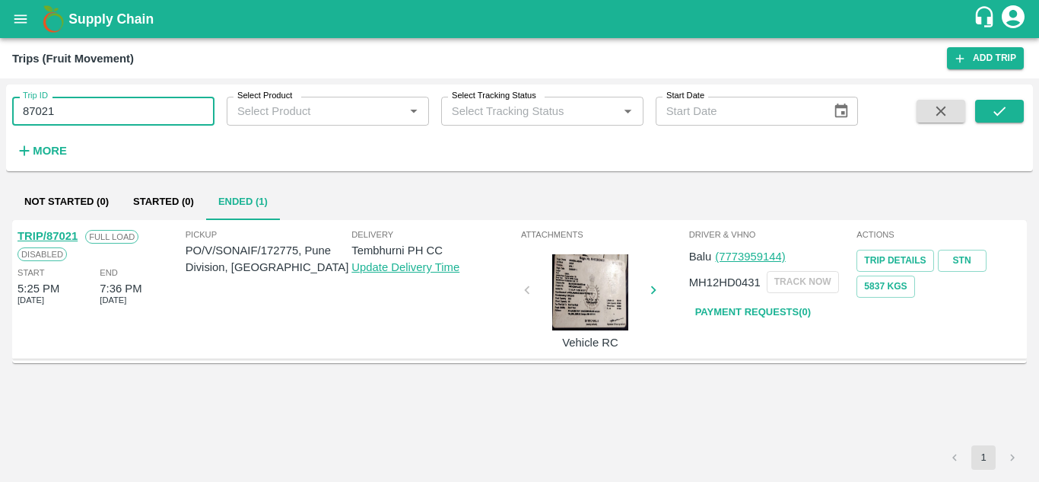
click at [81, 118] on input "87021" at bounding box center [113, 111] width 202 height 29
paste input "text"
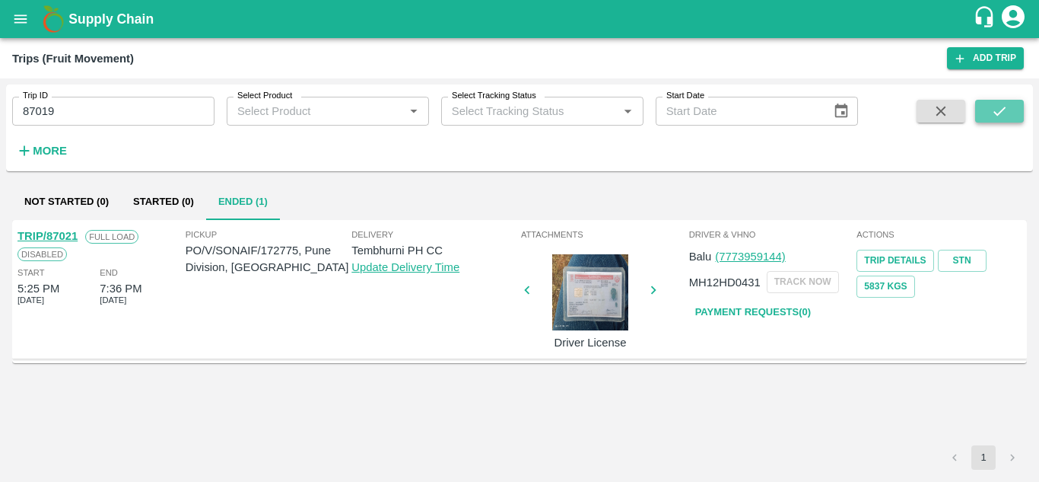
click at [993, 107] on icon "submit" at bounding box center [999, 111] width 17 height 17
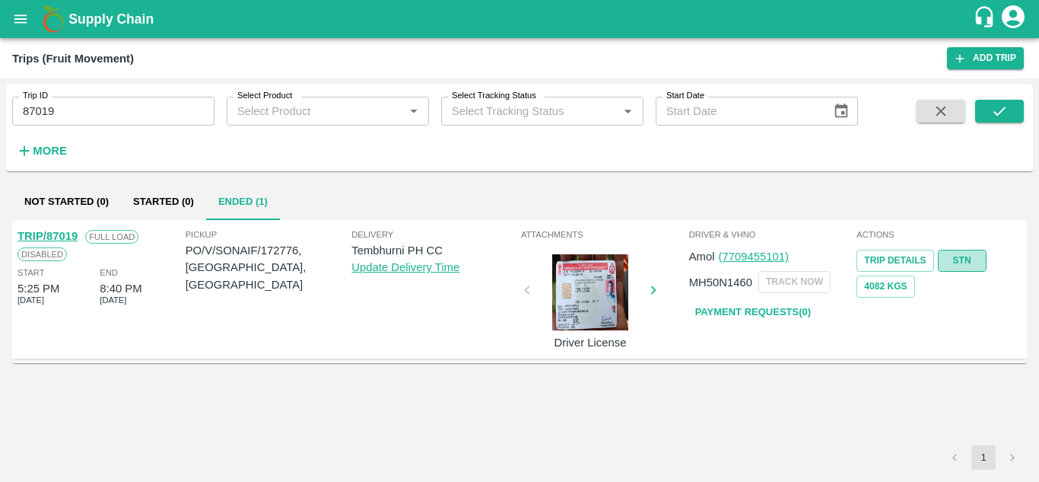
click at [962, 252] on link "STN" at bounding box center [962, 261] width 49 height 22
drag, startPoint x: 93, startPoint y: 96, endPoint x: 78, endPoint y: 108, distance: 18.9
click at [78, 108] on div "Trip ID 87019 Trip ID" at bounding box center [107, 104] width 215 height 41
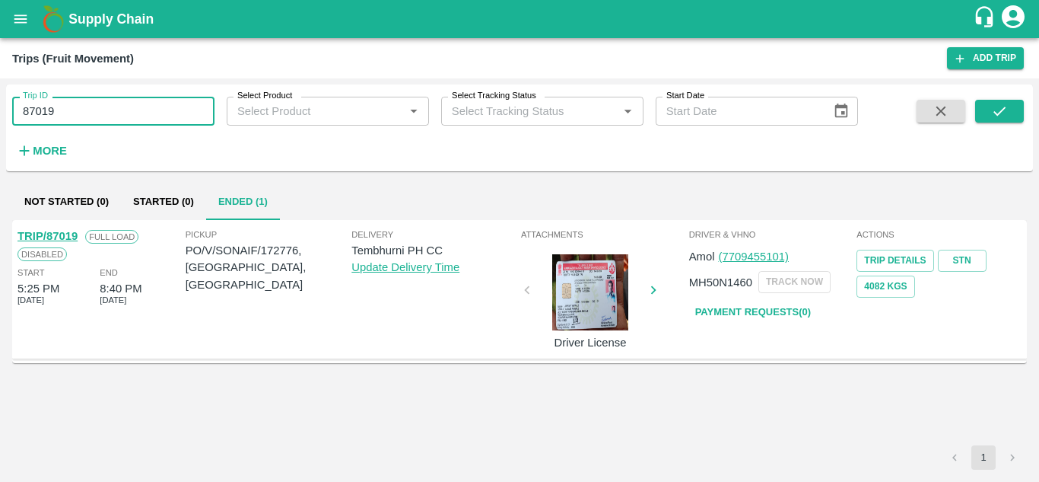
click at [78, 108] on input "87019" at bounding box center [113, 111] width 202 height 29
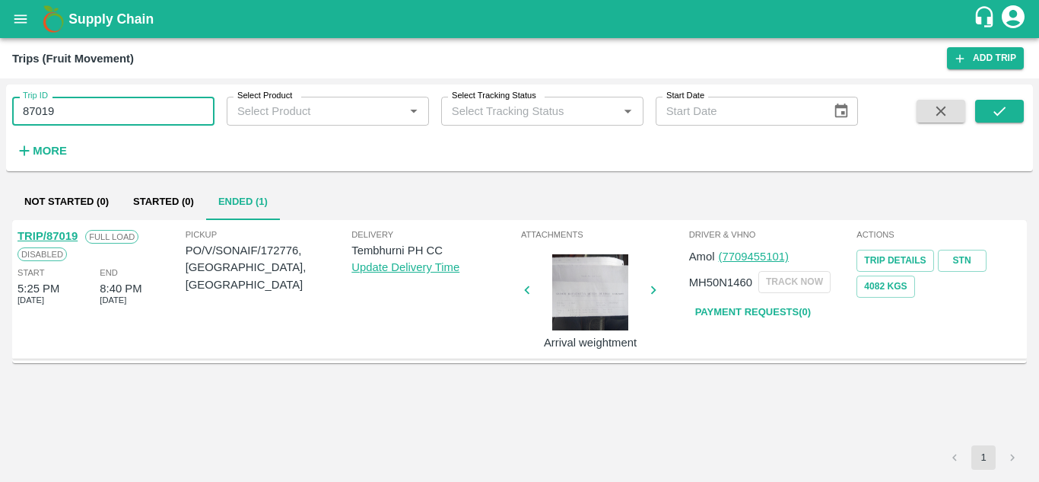
paste input "text"
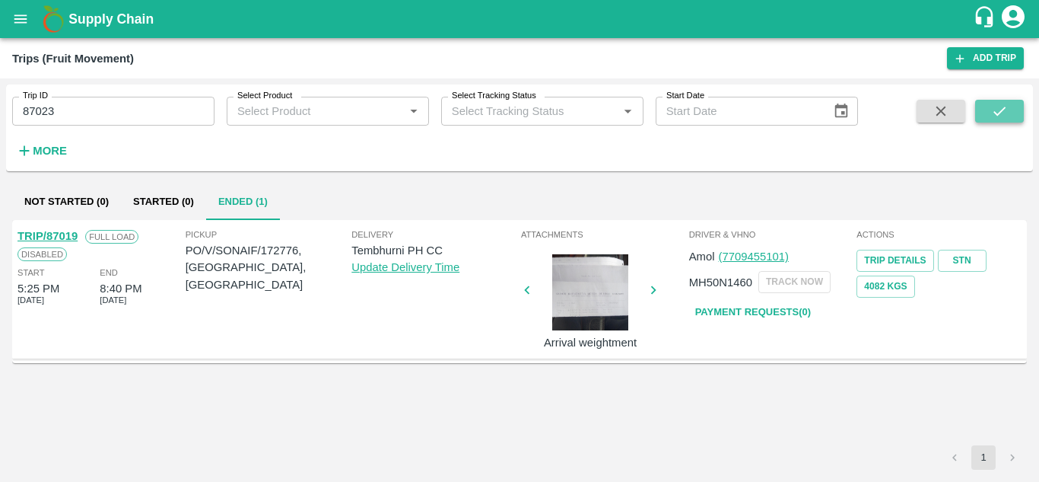
click at [988, 110] on button "submit" at bounding box center [999, 111] width 49 height 23
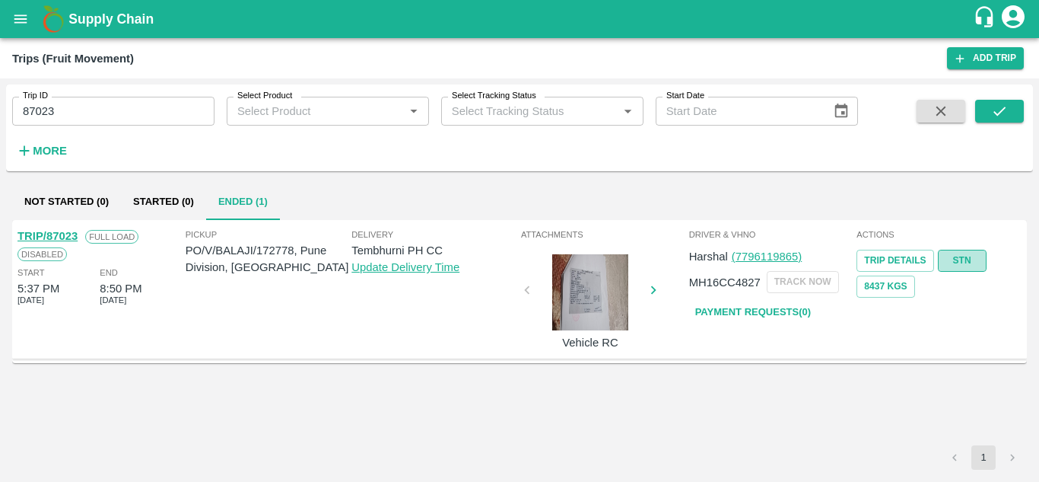
click at [964, 255] on link "STN" at bounding box center [962, 261] width 49 height 22
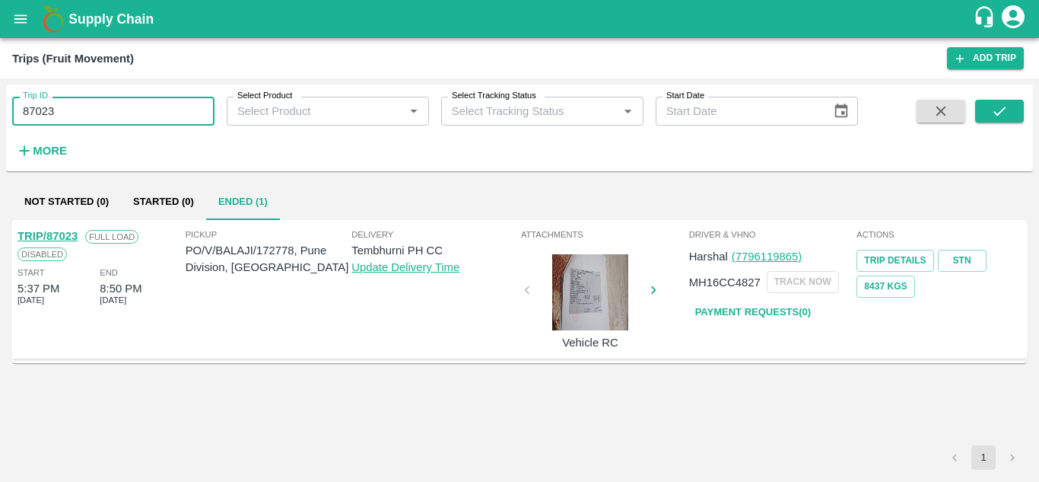
click at [80, 109] on input "87023" at bounding box center [113, 111] width 202 height 29
paste input "text"
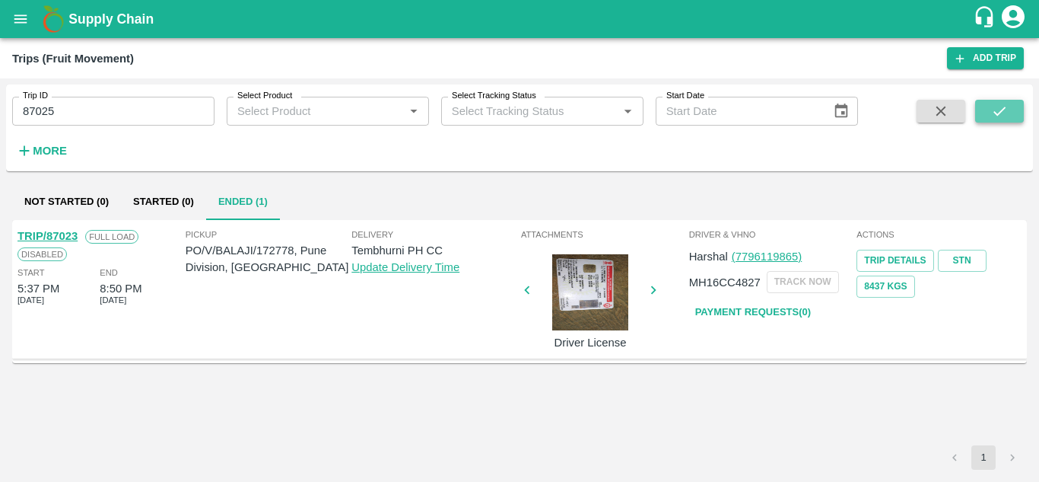
click at [983, 110] on button "submit" at bounding box center [999, 111] width 49 height 23
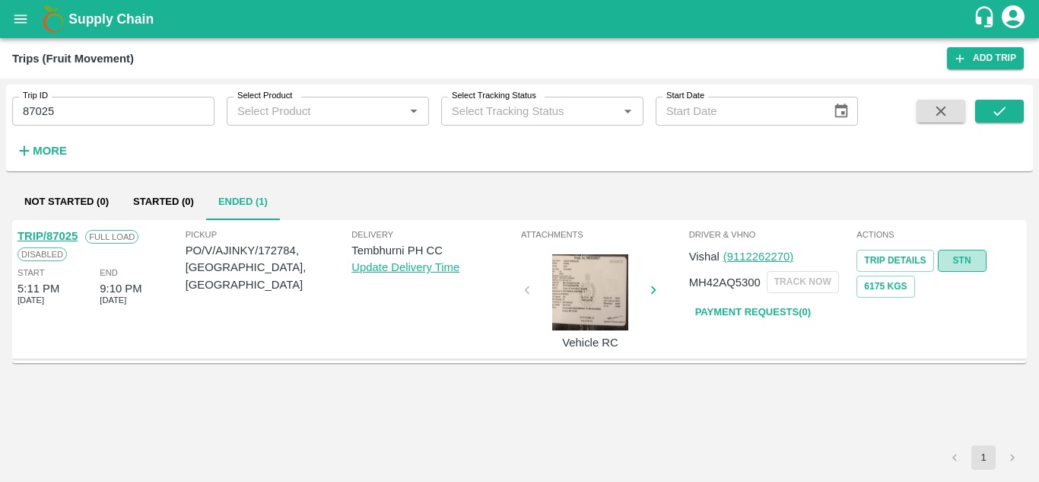
click at [959, 256] on link "STN" at bounding box center [962, 261] width 49 height 22
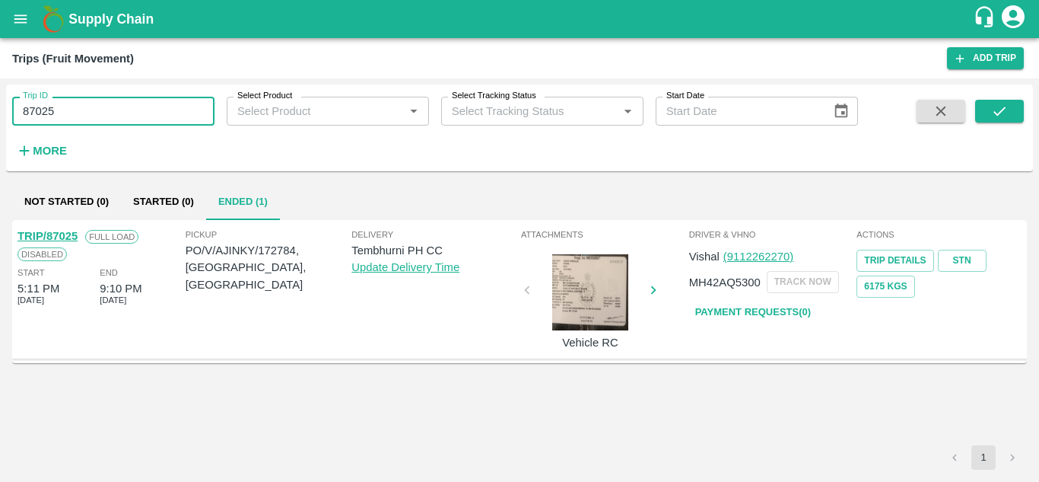
click at [81, 102] on input "87025" at bounding box center [113, 111] width 202 height 29
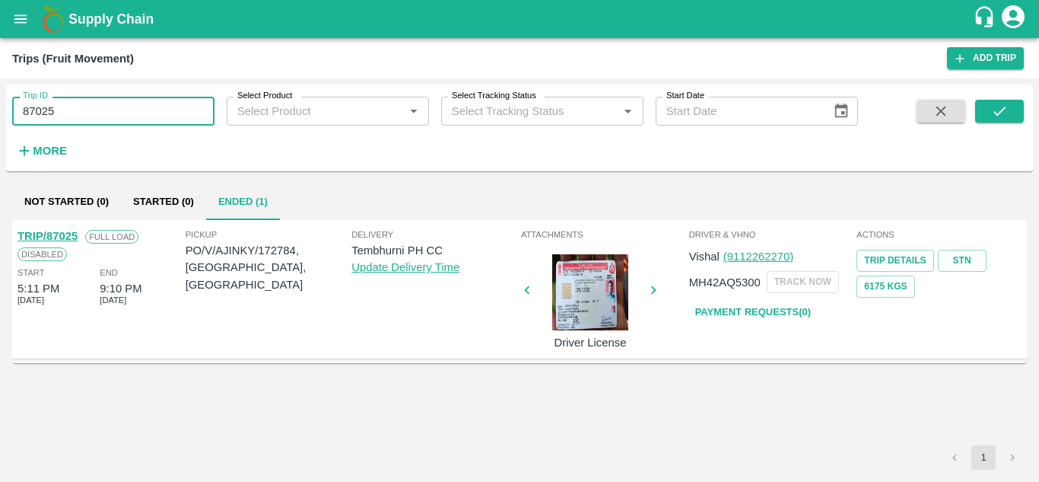
paste input "text"
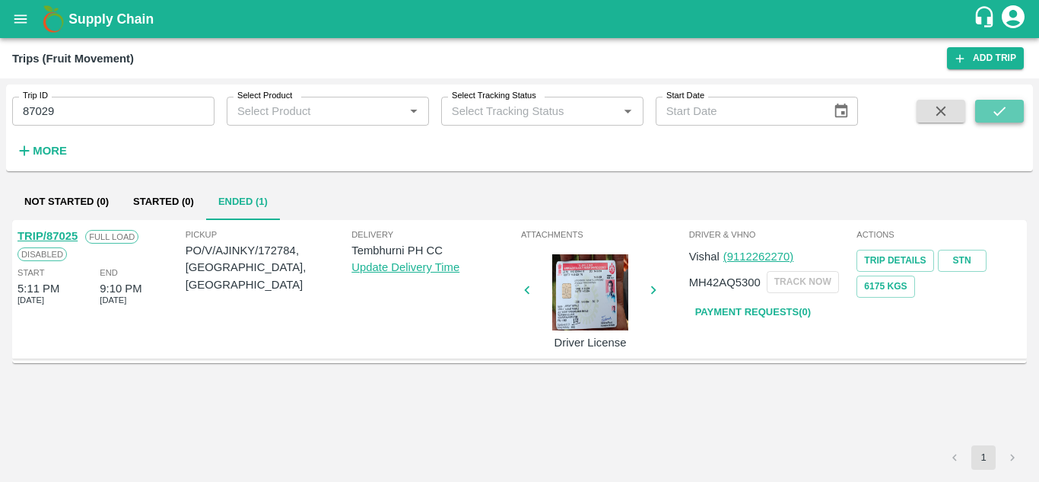
click at [1020, 107] on button "submit" at bounding box center [999, 111] width 49 height 23
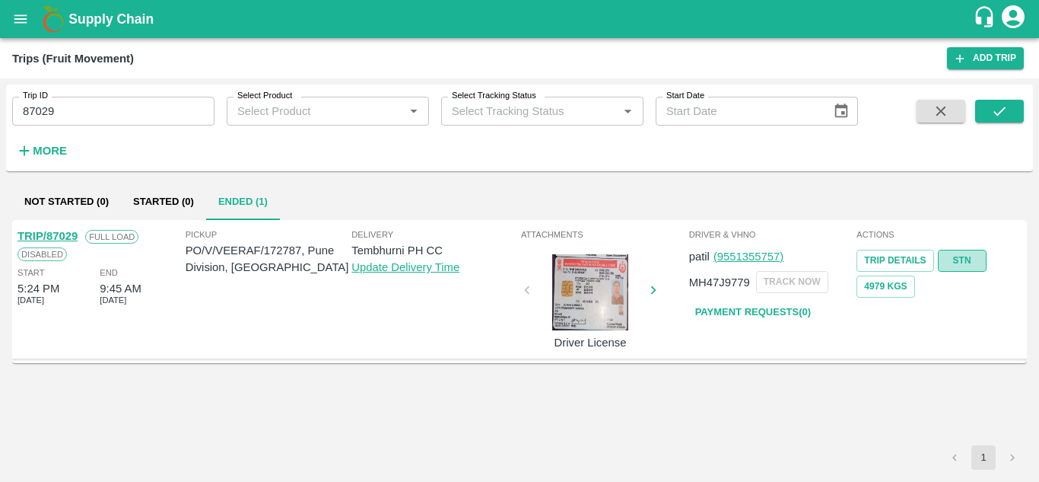
click at [972, 250] on link "STN" at bounding box center [962, 261] width 49 height 22
click at [122, 103] on input "87029" at bounding box center [113, 111] width 202 height 29
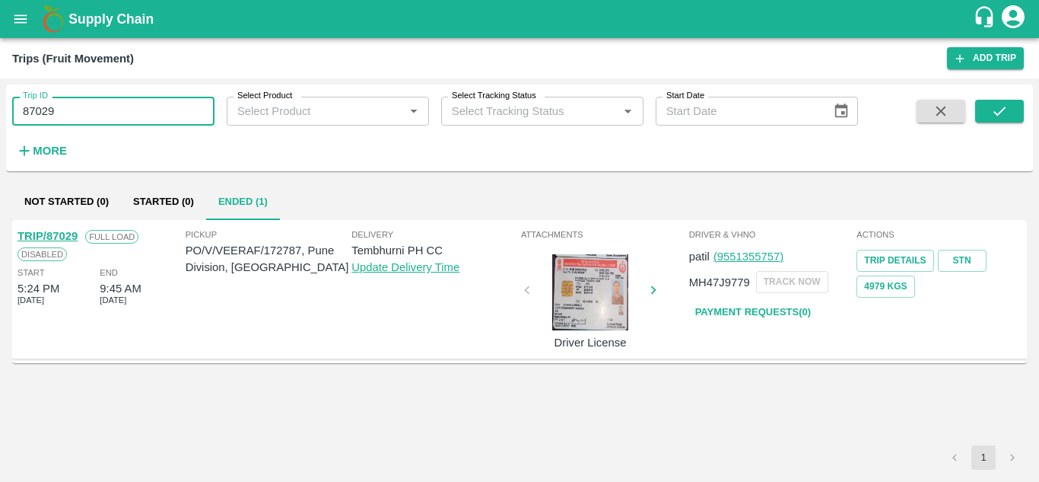
click at [122, 103] on input "87029" at bounding box center [113, 111] width 202 height 29
paste input "text"
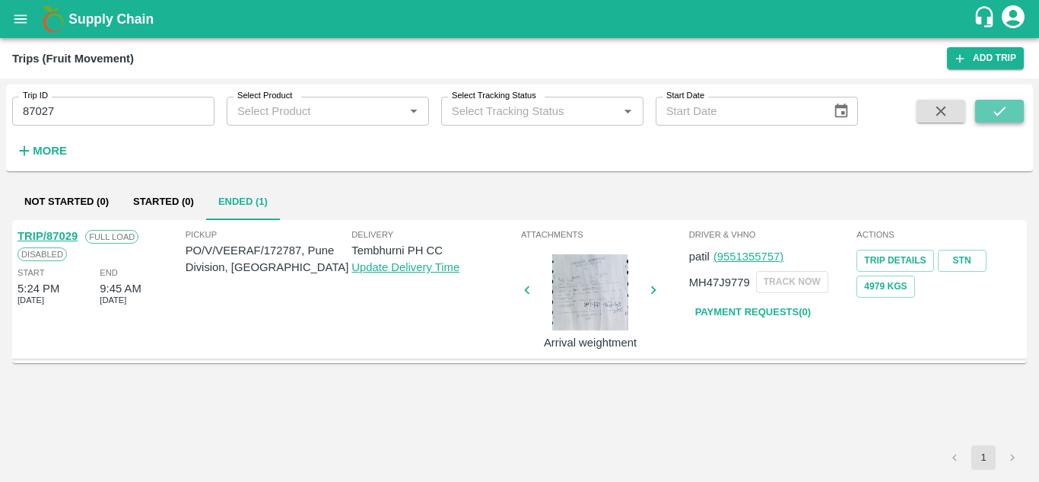
click at [1003, 109] on icon "submit" at bounding box center [999, 111] width 17 height 17
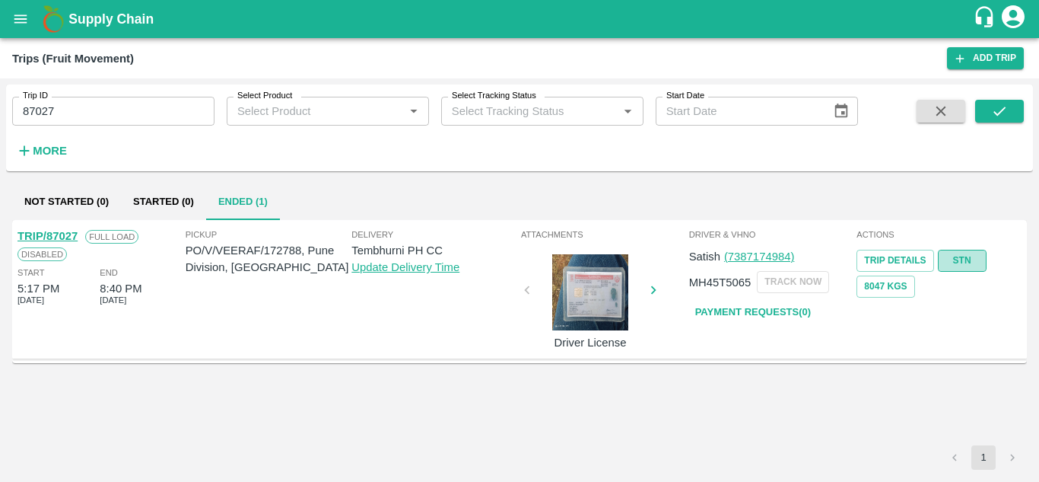
click at [970, 259] on link "STN" at bounding box center [962, 261] width 49 height 22
click at [74, 121] on input "87027" at bounding box center [113, 111] width 202 height 29
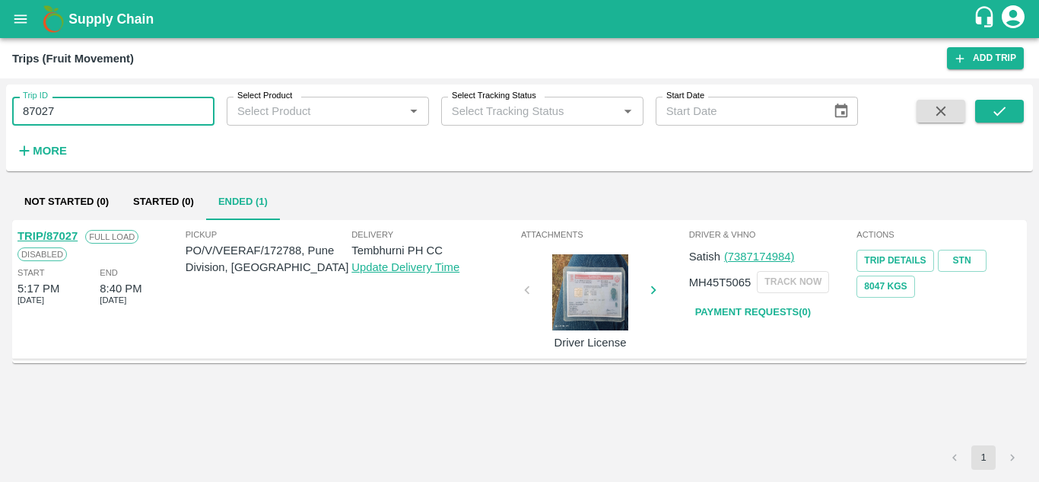
click at [74, 121] on input "87027" at bounding box center [113, 111] width 202 height 29
paste input "text"
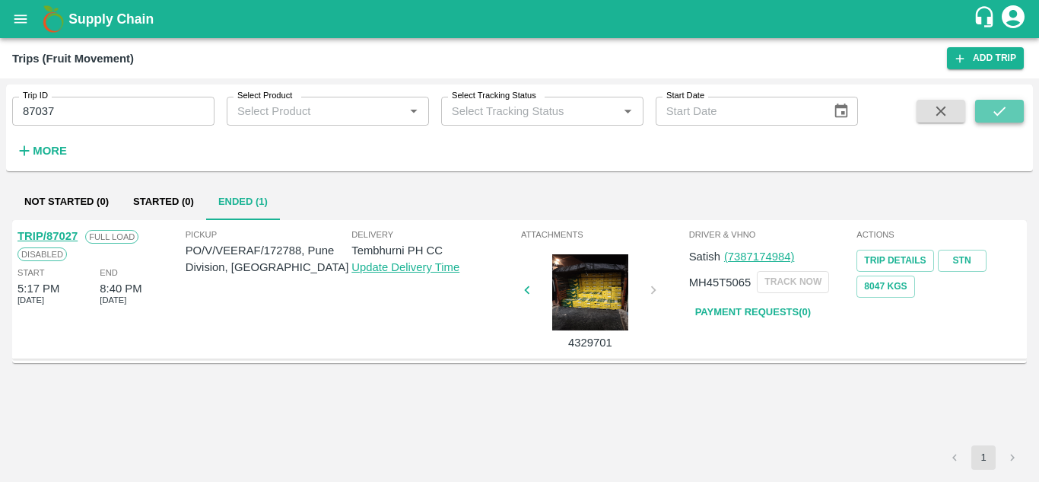
click at [1004, 110] on icon "submit" at bounding box center [999, 111] width 17 height 17
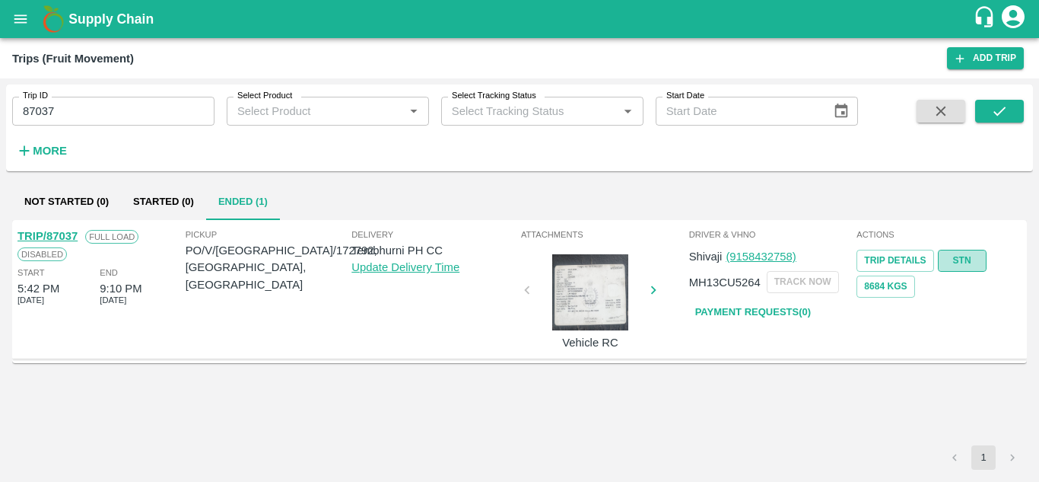
click at [968, 258] on link "STN" at bounding box center [962, 261] width 49 height 22
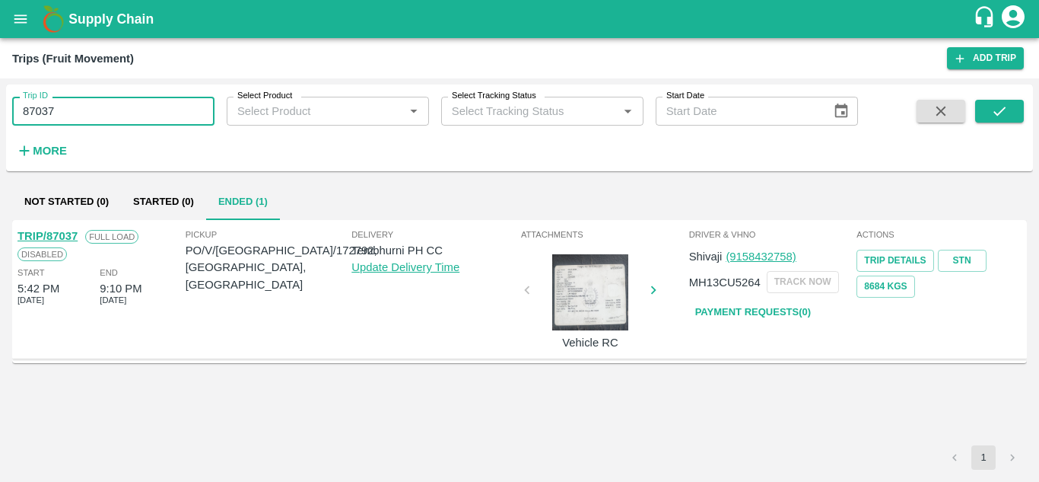
click at [61, 104] on input "87037" at bounding box center [113, 111] width 202 height 29
paste input "text"
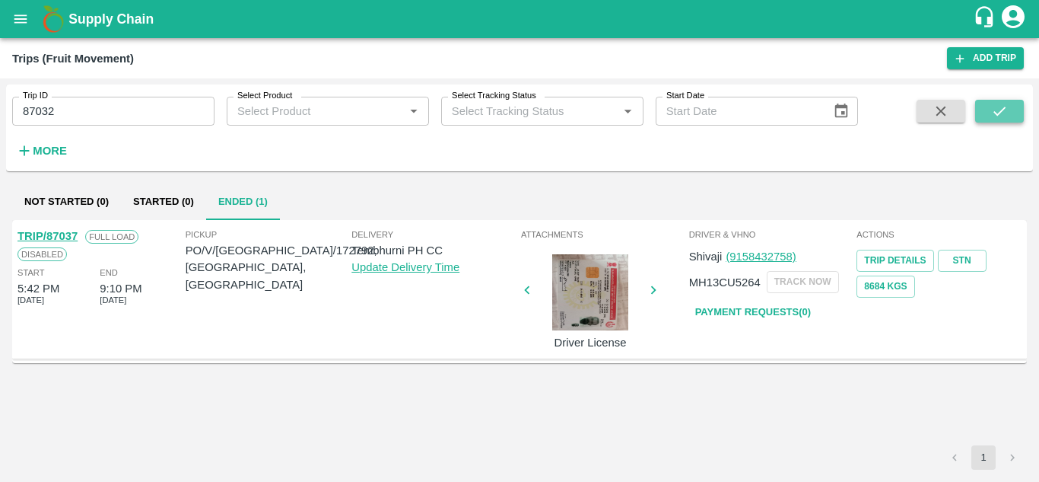
click at [988, 107] on button "submit" at bounding box center [999, 111] width 49 height 23
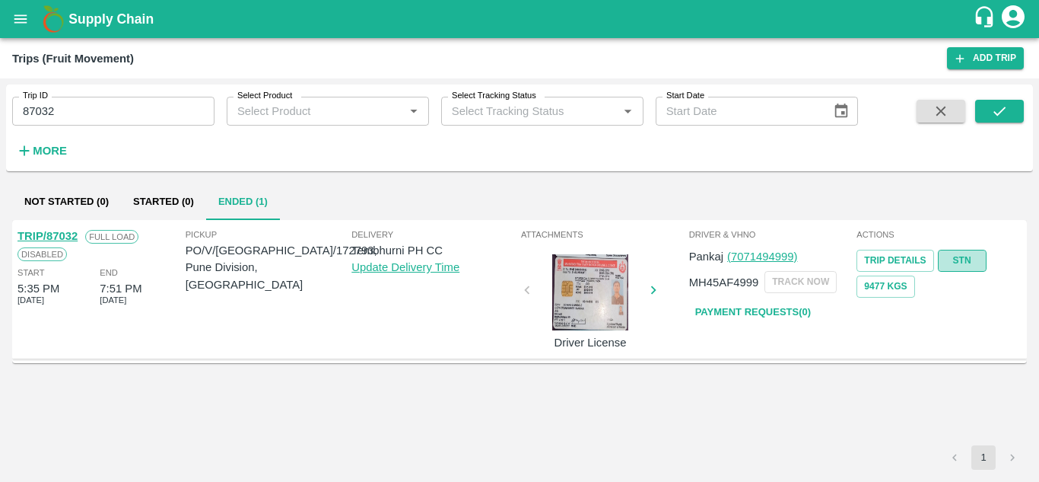
click at [968, 259] on link "STN" at bounding box center [962, 261] width 49 height 22
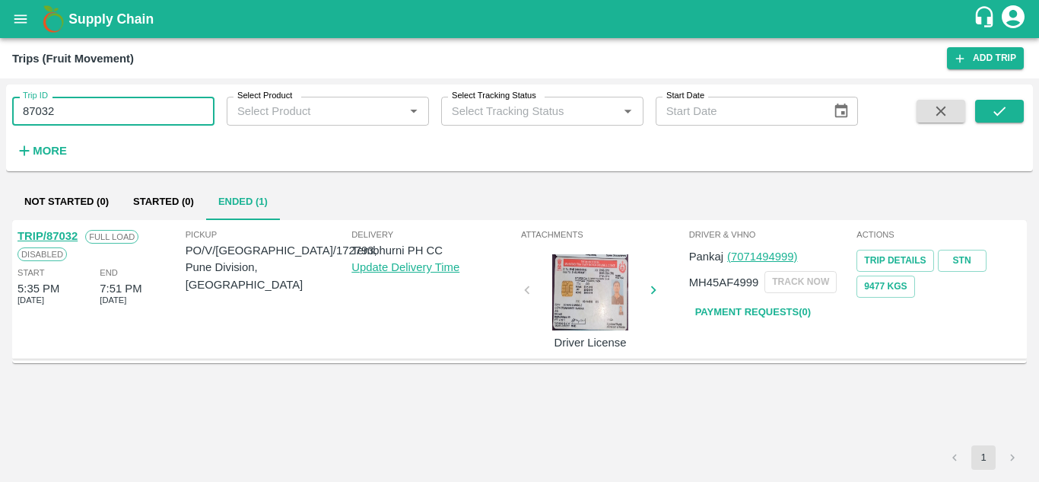
click at [103, 106] on input "87032" at bounding box center [113, 111] width 202 height 29
paste input "text"
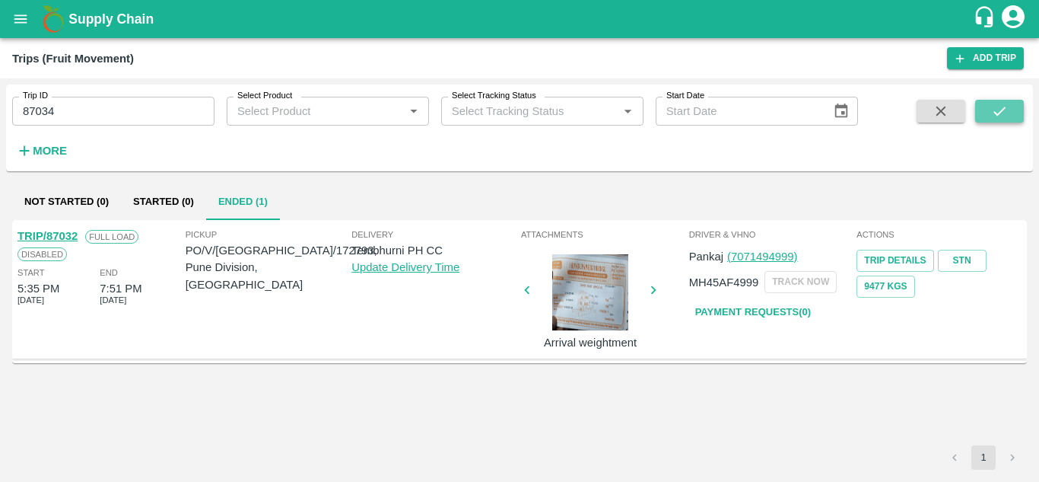
click at [998, 119] on icon "submit" at bounding box center [999, 111] width 17 height 17
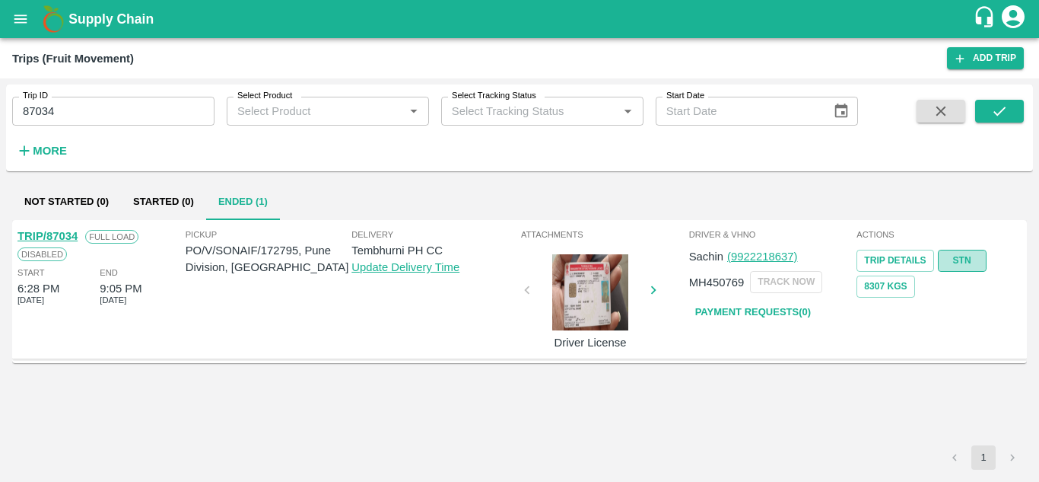
click at [967, 256] on link "STN" at bounding box center [962, 261] width 49 height 22
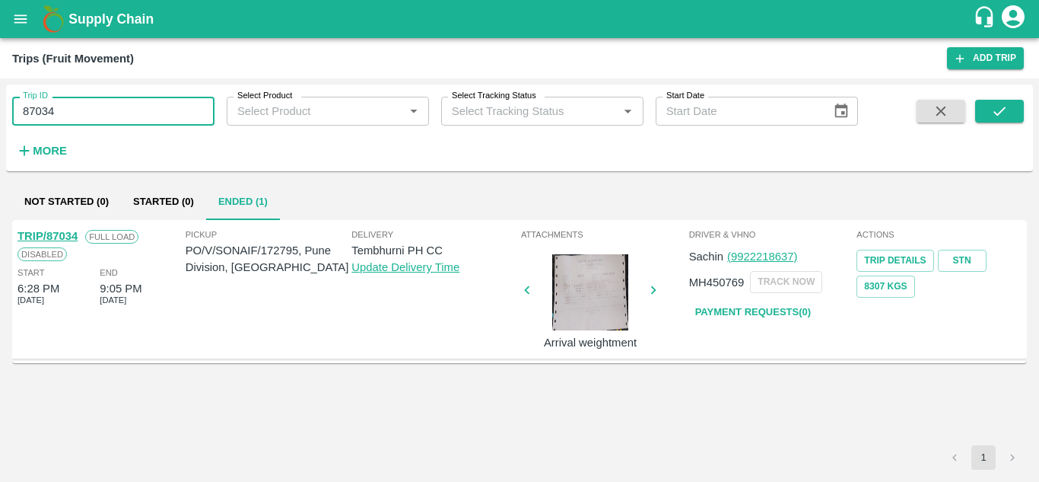
click at [68, 110] on input "87034" at bounding box center [113, 111] width 202 height 29
paste input "text"
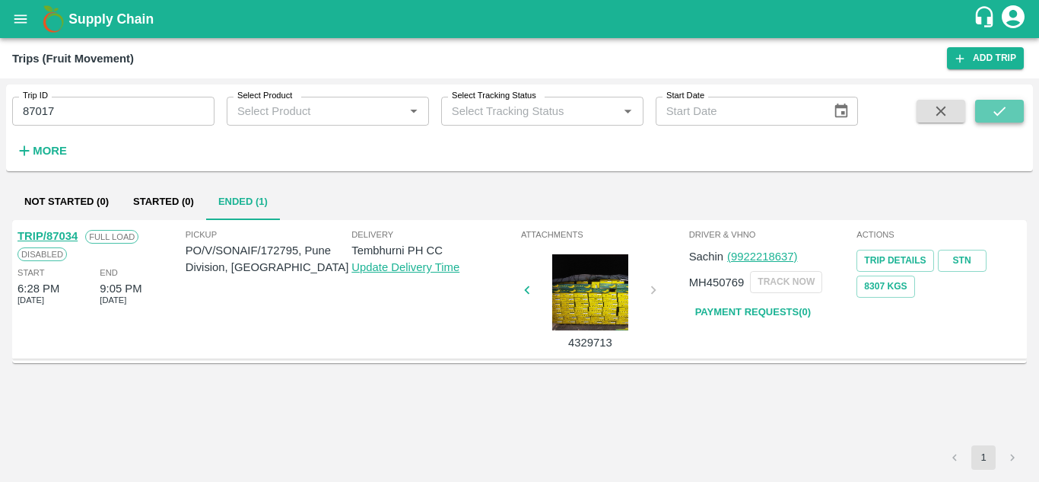
click at [1009, 104] on button "submit" at bounding box center [999, 111] width 49 height 23
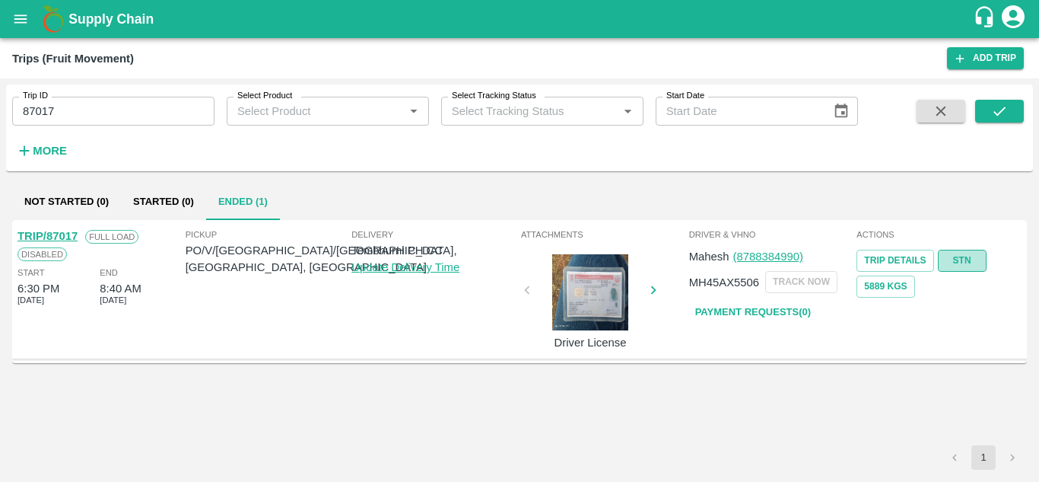
click at [960, 253] on link "STN" at bounding box center [962, 261] width 49 height 22
click at [88, 109] on input "87017" at bounding box center [113, 111] width 202 height 29
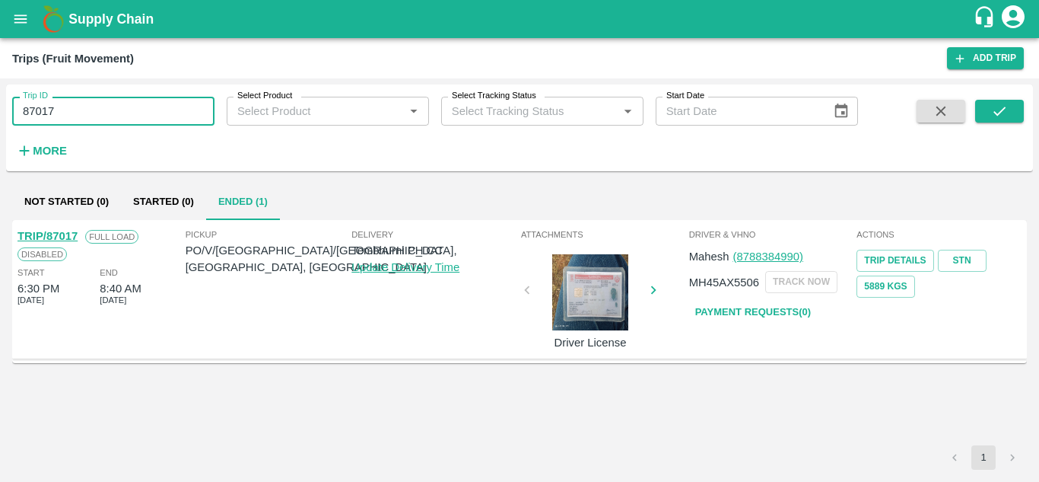
click at [88, 109] on input "87017" at bounding box center [113, 111] width 202 height 29
paste input "text"
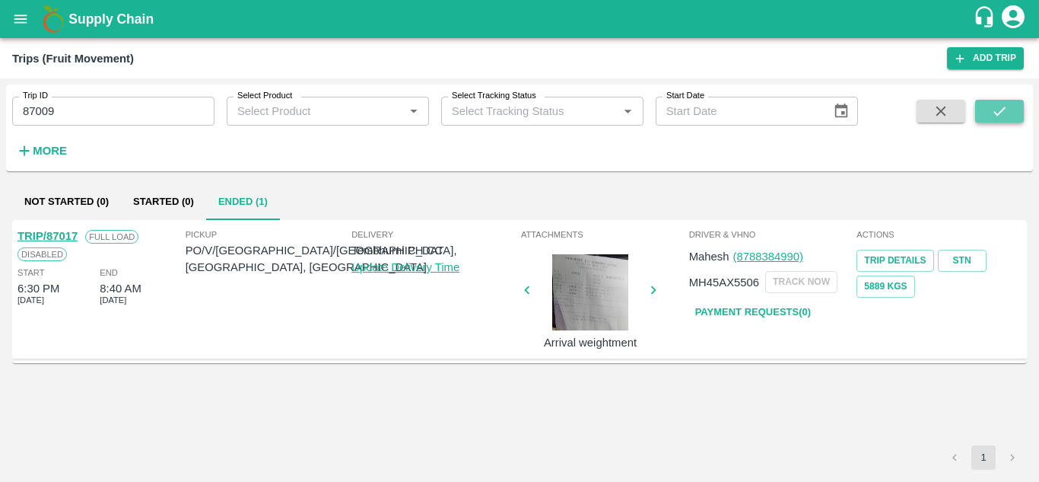
click at [1016, 110] on button "submit" at bounding box center [999, 111] width 49 height 23
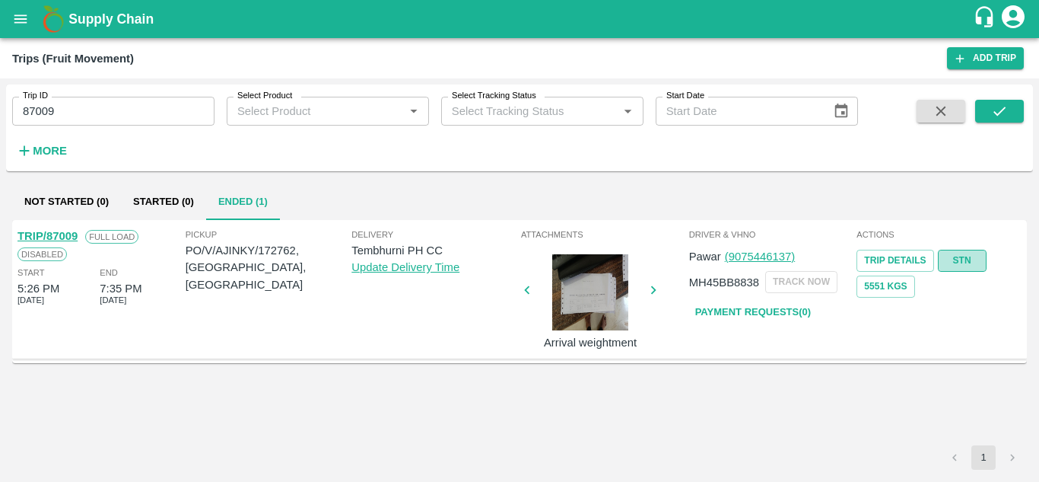
click at [956, 264] on link "STN" at bounding box center [962, 261] width 49 height 22
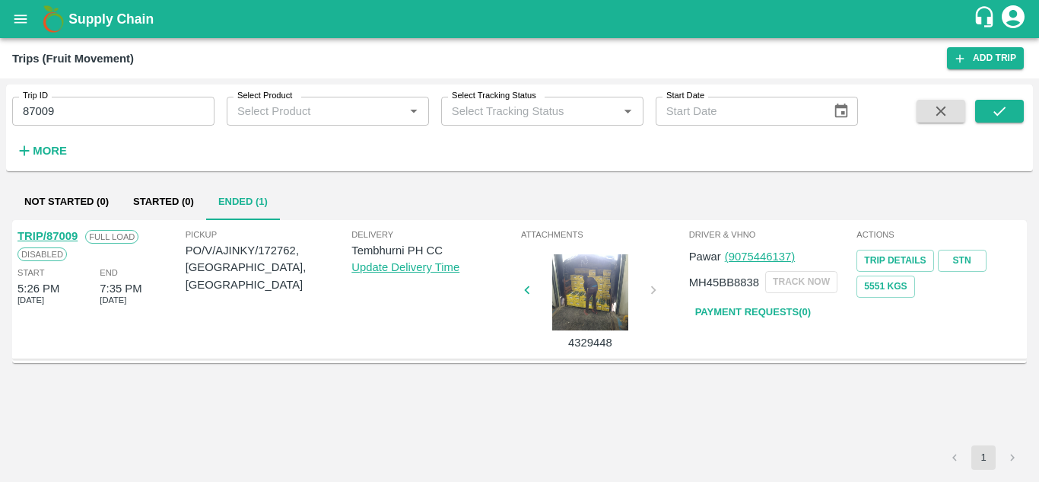
click at [89, 122] on input "87009" at bounding box center [113, 111] width 202 height 29
paste input "text"
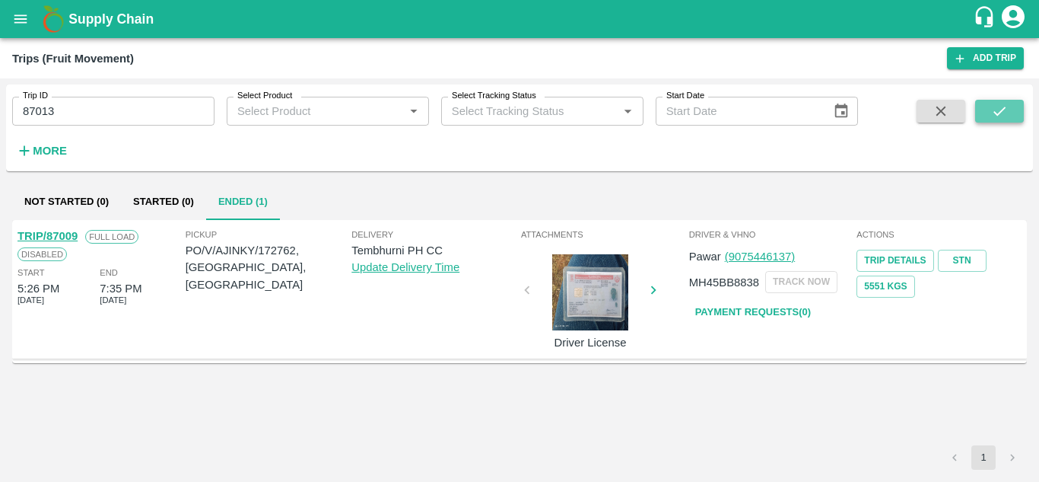
click at [999, 110] on icon "submit" at bounding box center [999, 111] width 17 height 17
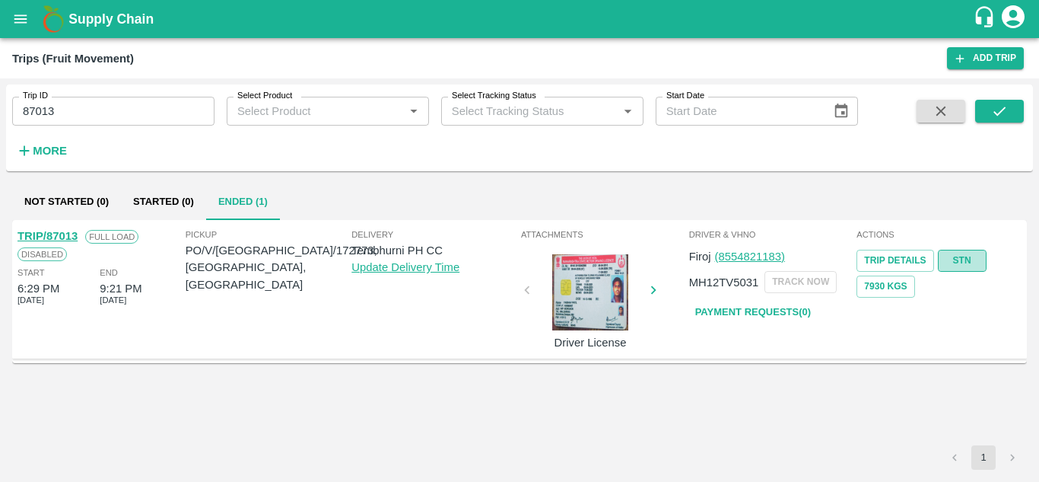
click at [966, 258] on link "STN" at bounding box center [962, 261] width 49 height 22
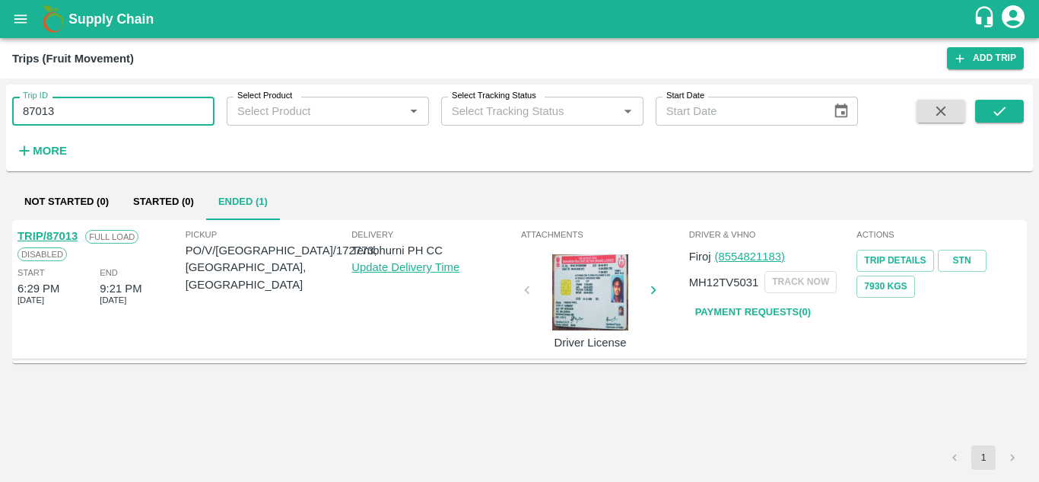
click at [116, 107] on input "87013" at bounding box center [113, 111] width 202 height 29
paste input "text"
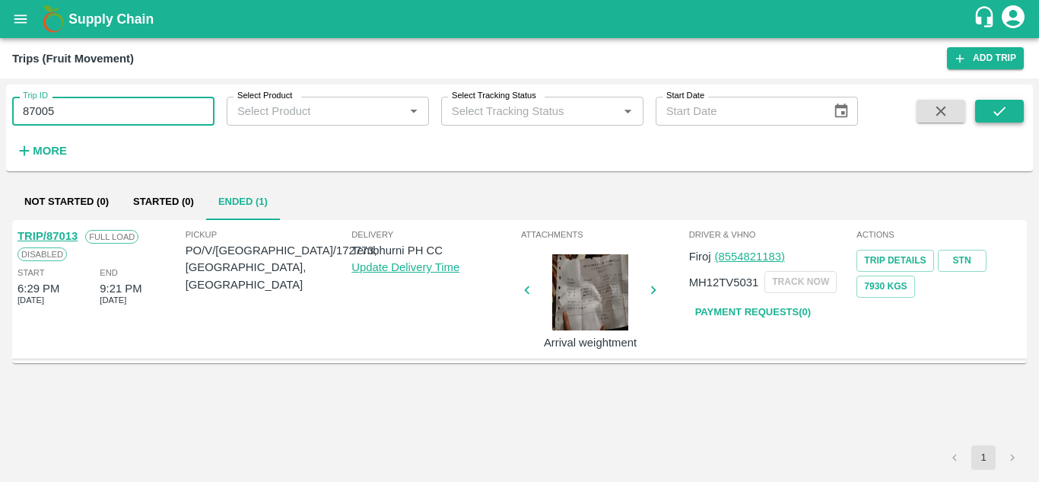
type input "87005"
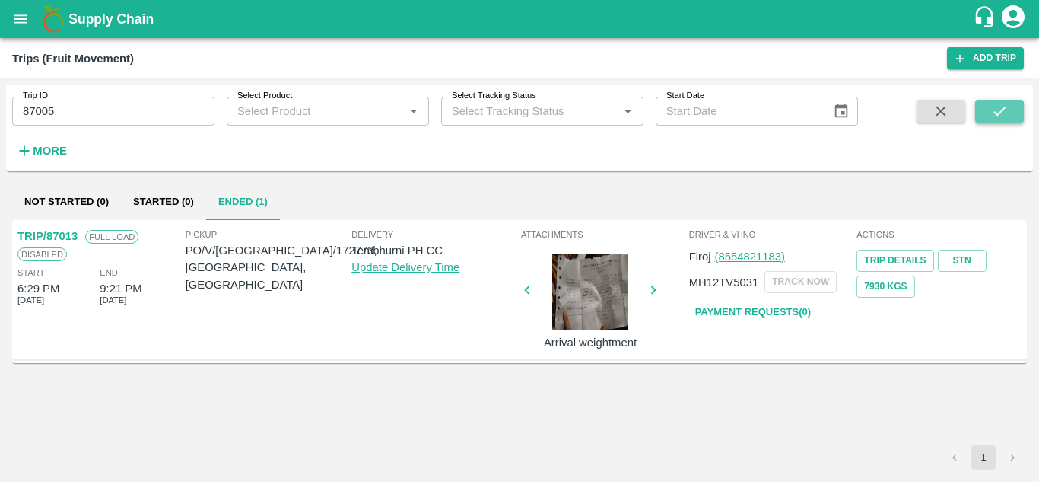
click at [1009, 110] on button "submit" at bounding box center [999, 111] width 49 height 23
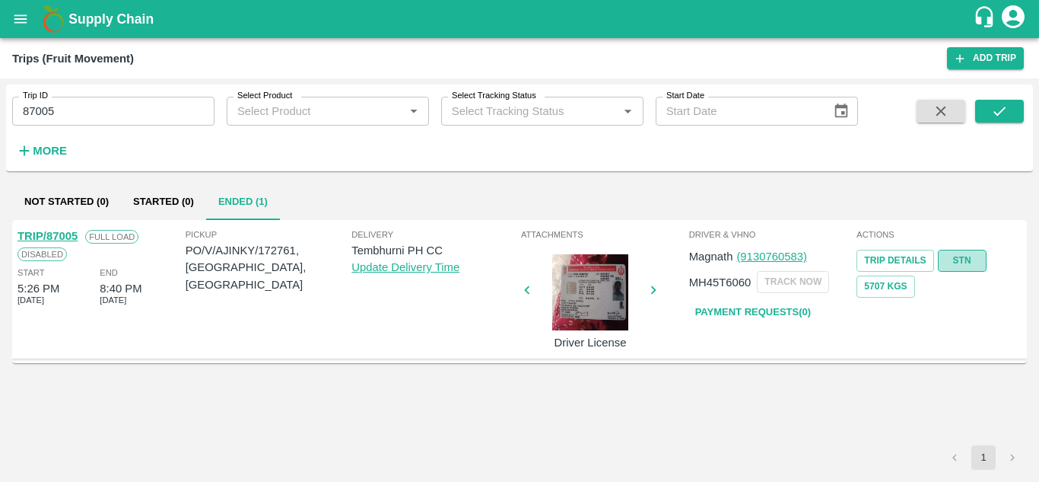
click at [967, 255] on link "STN" at bounding box center [962, 261] width 49 height 22
